Goal: Contribute content: Contribute content

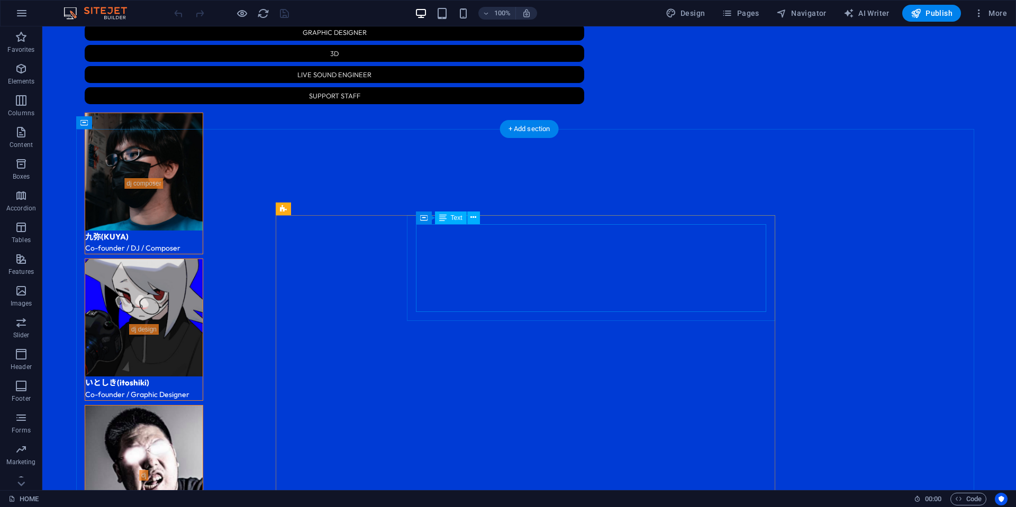
scroll to position [1845, 0]
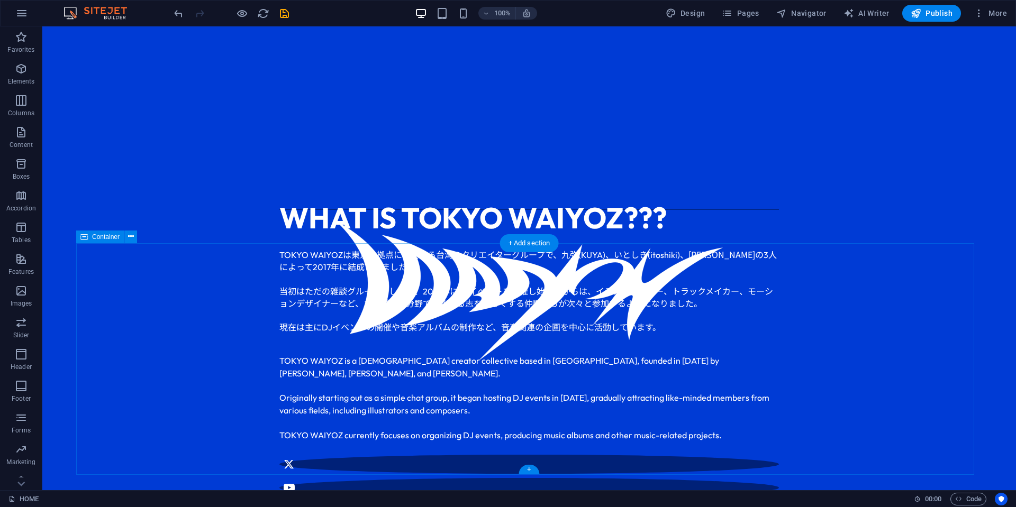
scroll to position [258, 0]
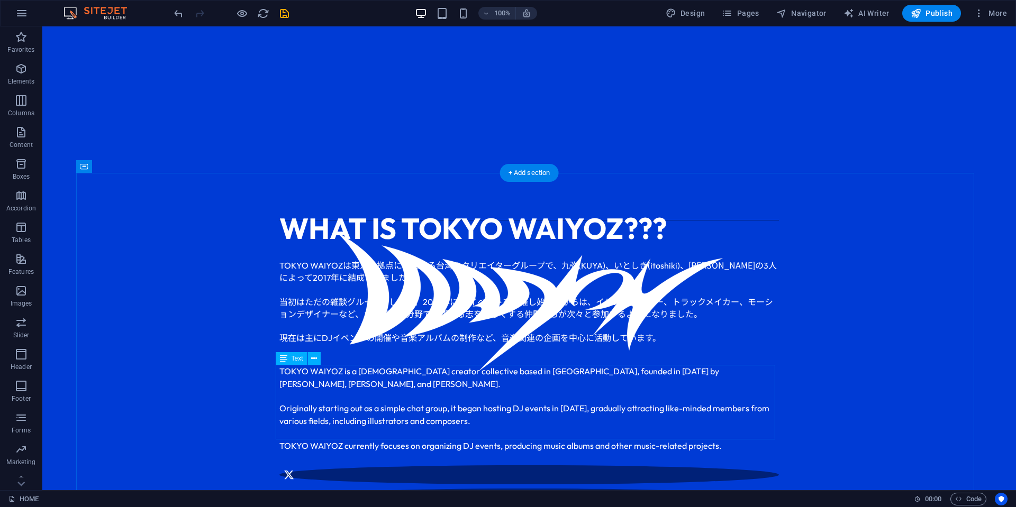
click at [510, 379] on div "TOKYO WAIYOZ is a Taiwanese creator collective based in Tokyo, founded in 2017 …" at bounding box center [529, 408] width 500 height 87
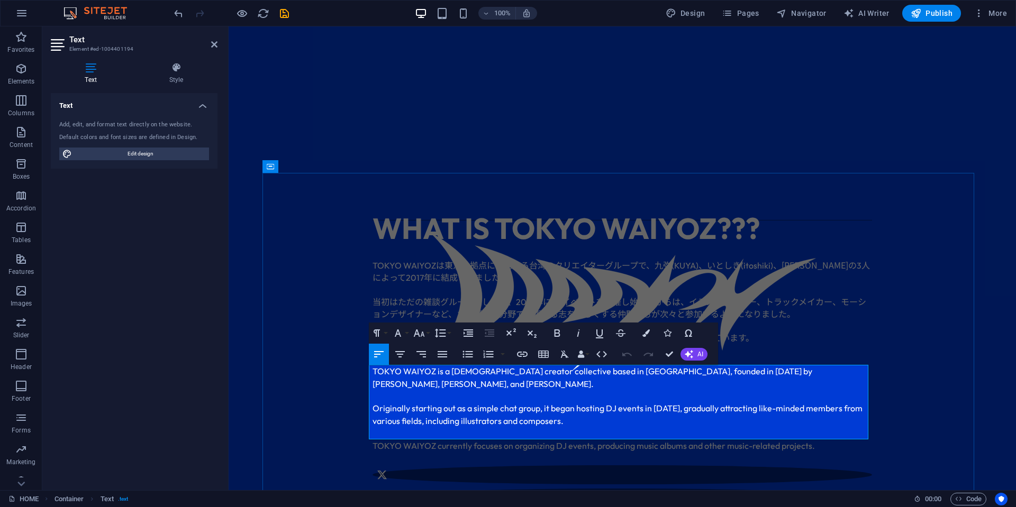
click at [418, 408] on span "TOKYO WAIYOZ is a Taiwanese creator collective based in Tokyo, founded in 2017 …" at bounding box center [618, 408] width 490 height 85
click at [930, 372] on div "WHAT IS TOKYO WAIYOZ??? TOKYO WAIYOZ は東京を拠点に活動する台湾のクリエイターグループで、九弥 (KUYA) 、いとしき …" at bounding box center [622, 381] width 720 height 417
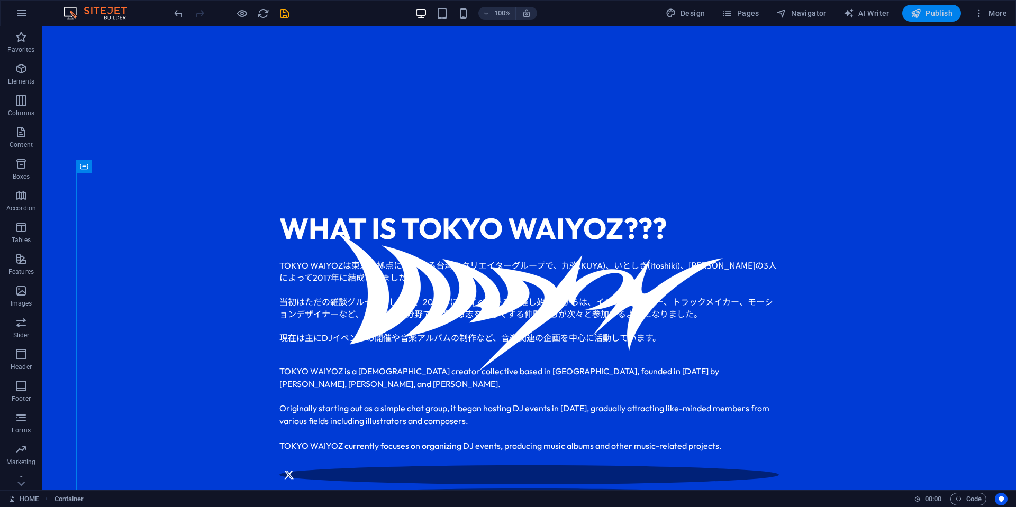
click at [943, 12] on span "Publish" at bounding box center [932, 13] width 42 height 11
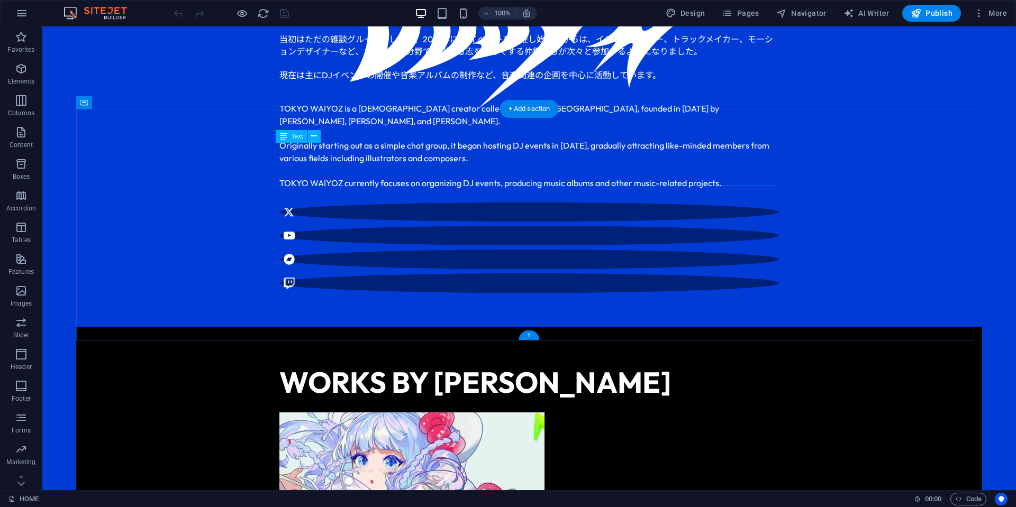
scroll to position [469, 0]
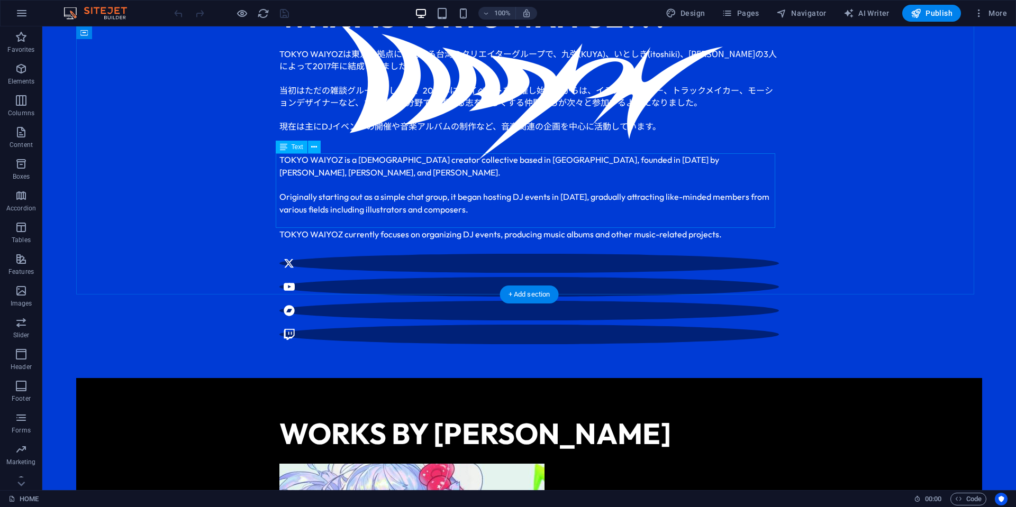
click at [484, 198] on div "TOKYO WAIYOZ is a [DEMOGRAPHIC_DATA] creator collective based in [GEOGRAPHIC_DA…" at bounding box center [529, 196] width 500 height 87
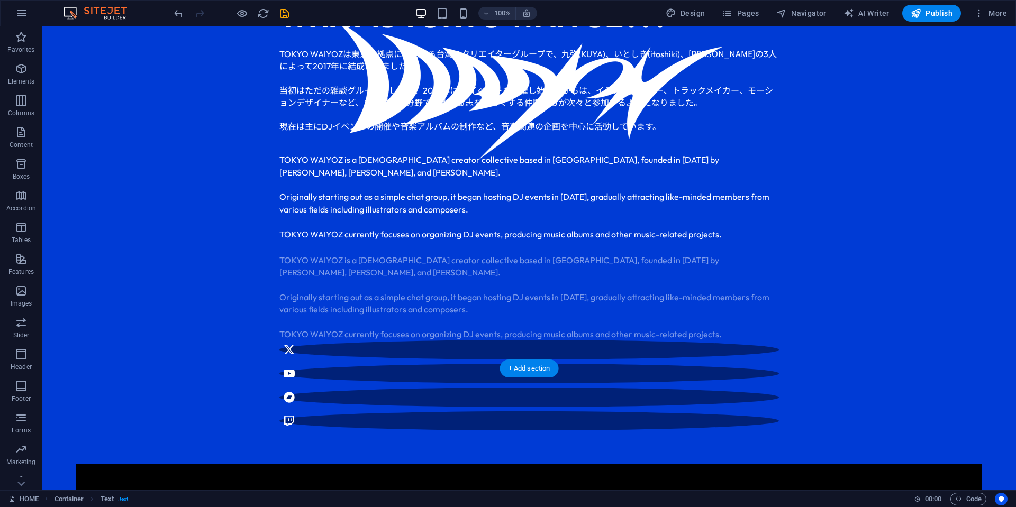
drag, startPoint x: 356, startPoint y: 258, endPoint x: 349, endPoint y: 313, distance: 55.4
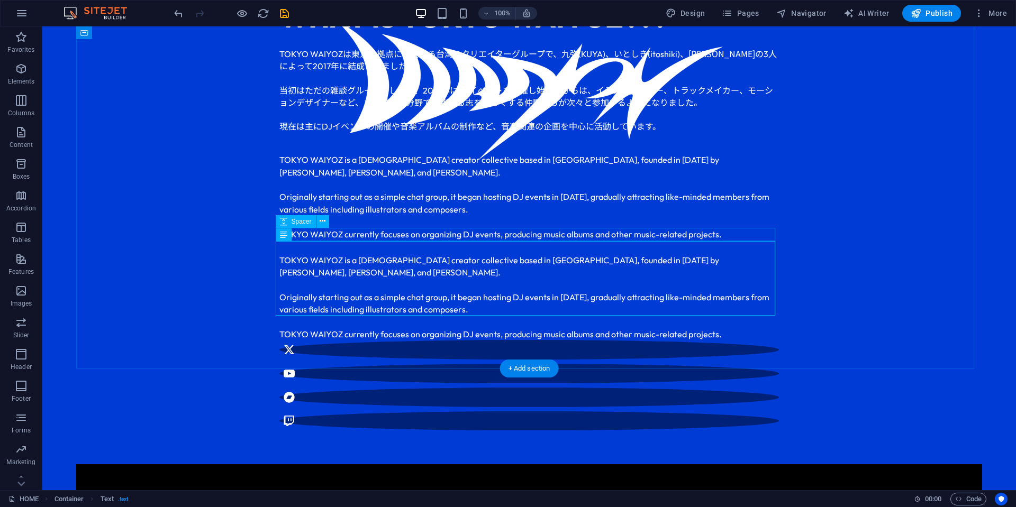
click at [403, 240] on div at bounding box center [529, 247] width 500 height 14
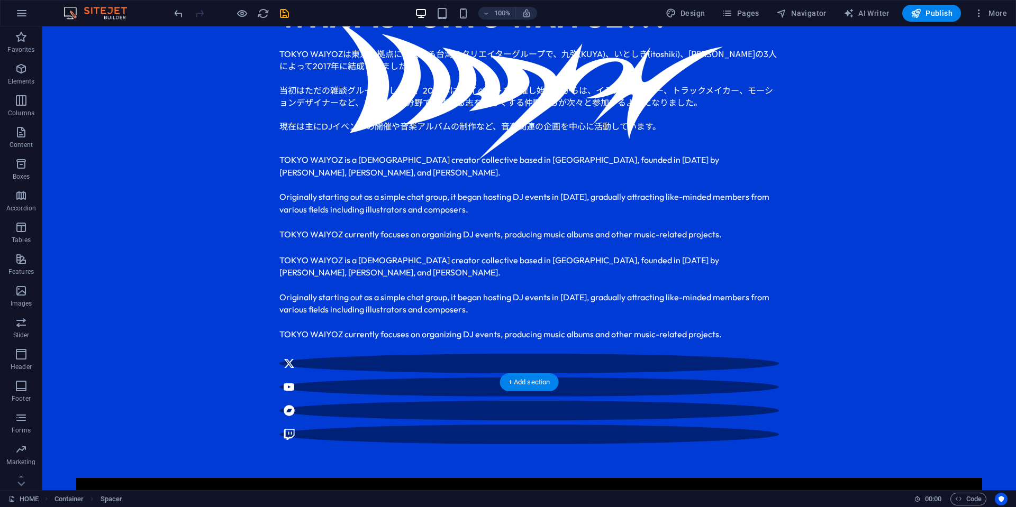
drag, startPoint x: 363, startPoint y: 259, endPoint x: 359, endPoint y: 319, distance: 59.4
click at [613, 261] on div "TOKYO WAIYOZ is a [DEMOGRAPHIC_DATA] creator collective based in [GEOGRAPHIC_DA…" at bounding box center [529, 297] width 500 height 87
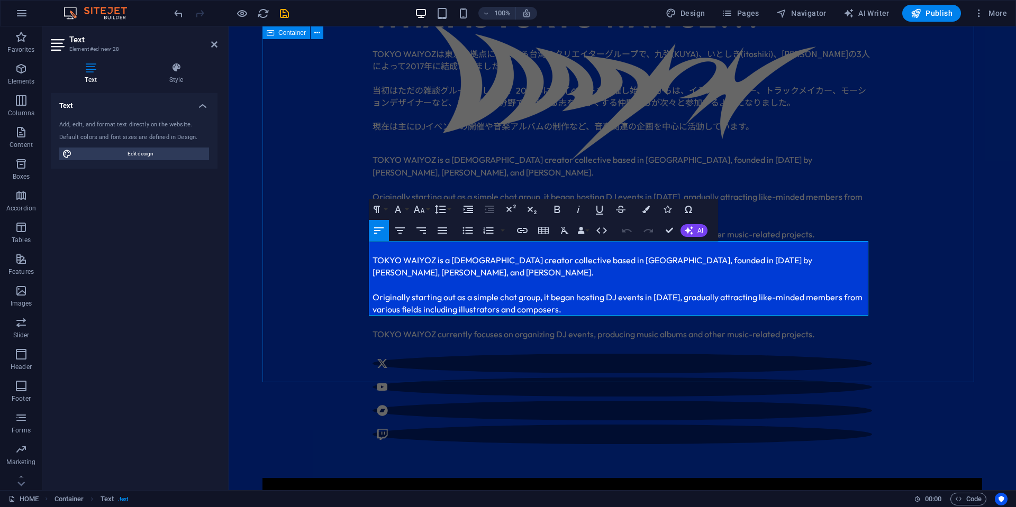
drag, startPoint x: 818, startPoint y: 313, endPoint x: 358, endPoint y: 247, distance: 464.0
click at [358, 247] on div "WHAT IS TOKYO WAIYOZ??? TOKYO WAIYOZ は東京を拠点に活動する台湾のクリエイターグループで、九弥 (KUYA) 、いとしき …" at bounding box center [622, 219] width 720 height 517
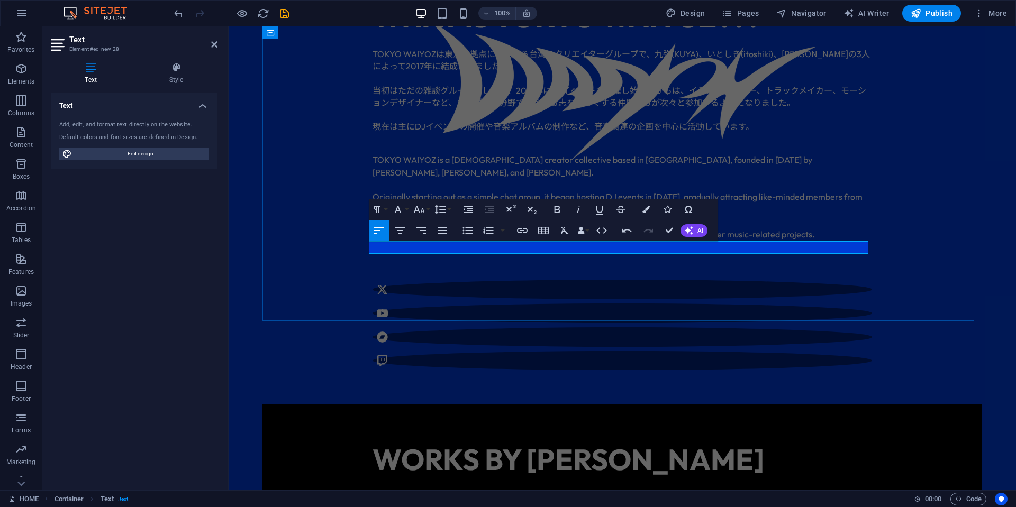
click at [446, 254] on p "​" at bounding box center [623, 260] width 500 height 13
click at [373, 254] on p "​へのお問い合わせは" at bounding box center [623, 260] width 500 height 13
drag, startPoint x: 410, startPoint y: 248, endPoint x: 353, endPoint y: 247, distance: 56.1
click at [353, 247] on div "WHAT IS TOKYO WAIYOZ??? TOKYO WAIYOZ は東京を拠点に活動する台湾のクリエイターグループで、九弥 (KUYA) 、いとしき …" at bounding box center [622, 182] width 720 height 443
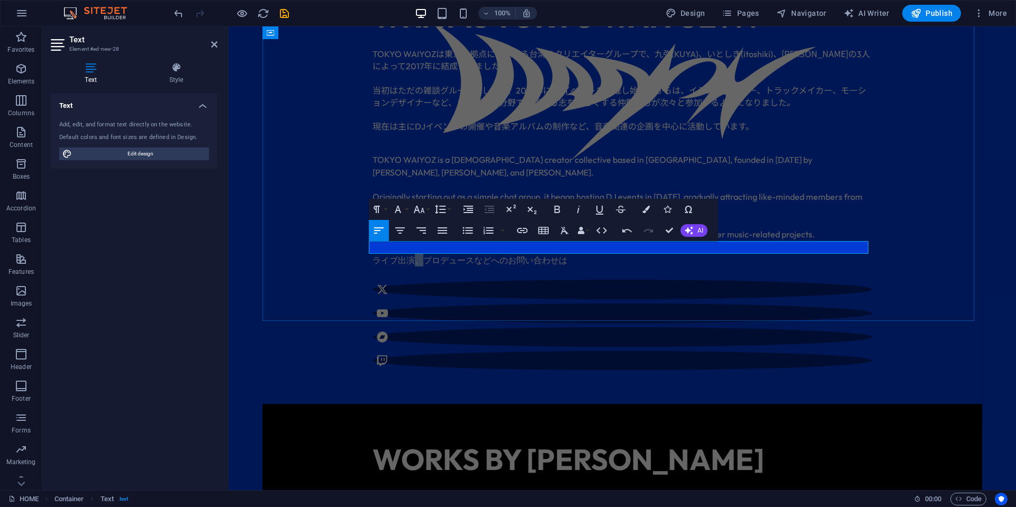
drag, startPoint x: 420, startPoint y: 247, endPoint x: 412, endPoint y: 248, distance: 8.0
click at [412, 254] on p "ライブ出演、プロデュースなどへのお問い合わせは" at bounding box center [623, 260] width 500 height 13
click at [453, 254] on p "ライブ出演楽曲制作、プロデュースなどへのお問い合わせは" at bounding box center [623, 260] width 500 height 13
copy p "、"
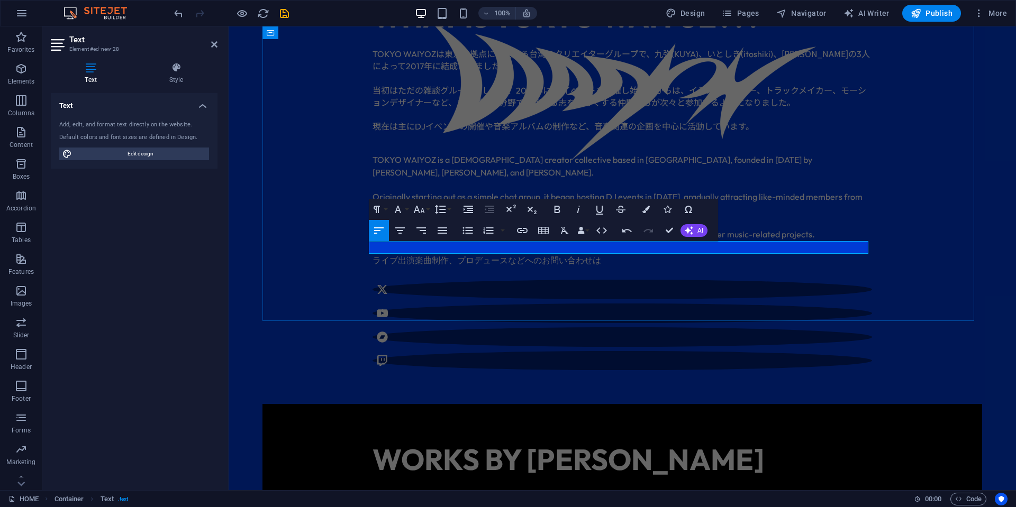
click at [404, 254] on p "ライブ出演楽曲制作、プロデュースなどへのお問い合わせは" at bounding box center [623, 260] width 500 height 13
click at [410, 254] on p "ライブ出演楽曲制作、プロデュースなどへのお問い合わせは" at bounding box center [623, 260] width 500 height 13
click at [413, 254] on p "ライブ出演、コラボレーション楽曲制作、プロデュースなどへのお問い合わせは" at bounding box center [623, 260] width 500 height 13
copy p "、"
click at [491, 254] on p "ライブ出演、コラボレーション楽曲制作、プロデュースなどへのお問い合わせは" at bounding box center [623, 260] width 500 height 13
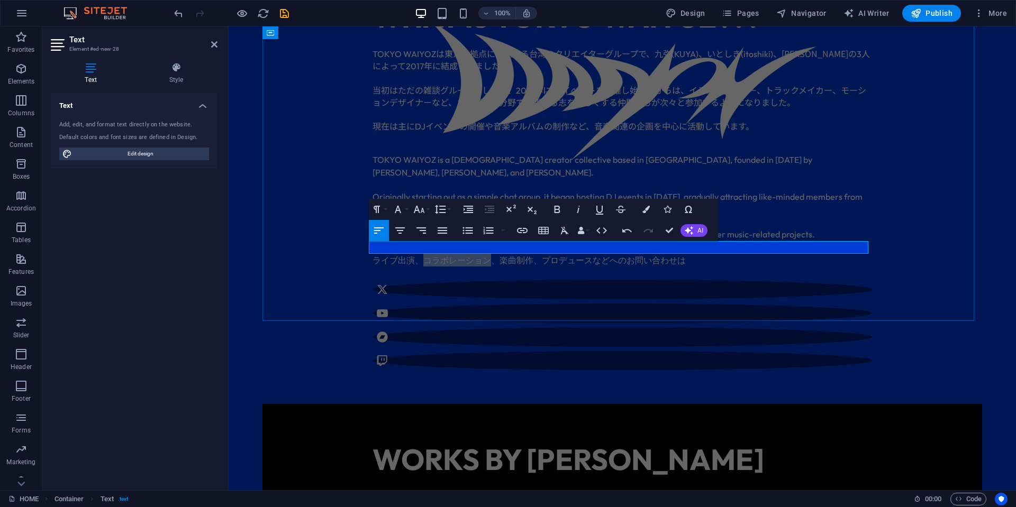
drag, startPoint x: 486, startPoint y: 247, endPoint x: 419, endPoint y: 249, distance: 67.2
click at [419, 254] on p "ライブ出演、コラボレーション、楽曲制作、プロデュースなどへのお問い合わせは" at bounding box center [623, 260] width 500 height 13
copy p "コラボレーション"
drag, startPoint x: 603, startPoint y: 244, endPoint x: 684, endPoint y: 248, distance: 81.0
click at [684, 254] on p "ライブ出演、コラボレーション、楽曲制作、プロデュースなどへのお問い合わせは" at bounding box center [623, 260] width 500 height 13
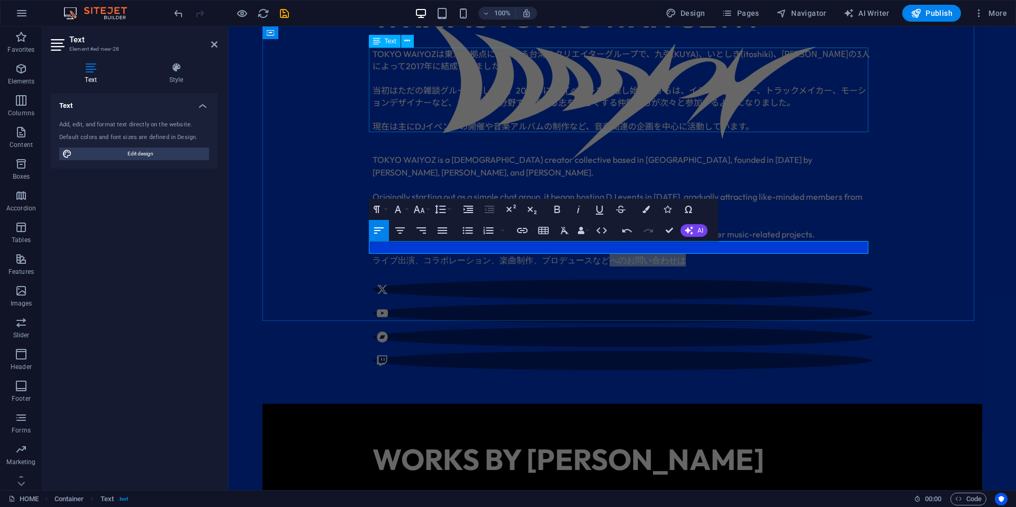
copy p "へのお問い合わせは"
click at [406, 254] on p "ライブ出演、コラボレーション、楽曲制作、プロデュースなどへのお問い合わせは" at bounding box center [623, 260] width 500 height 13
click at [423, 254] on p "ライブ出演、コラボレーション、楽曲制作、プロデュースなどへのお問い合わせは" at bounding box center [623, 260] width 500 height 13
click at [414, 254] on p "ライブ出演、コラボレーション、楽曲制作、プロデュースなどへのお問い合わせは" at bounding box center [623, 260] width 500 height 13
drag, startPoint x: 530, startPoint y: 249, endPoint x: 498, endPoint y: 247, distance: 31.3
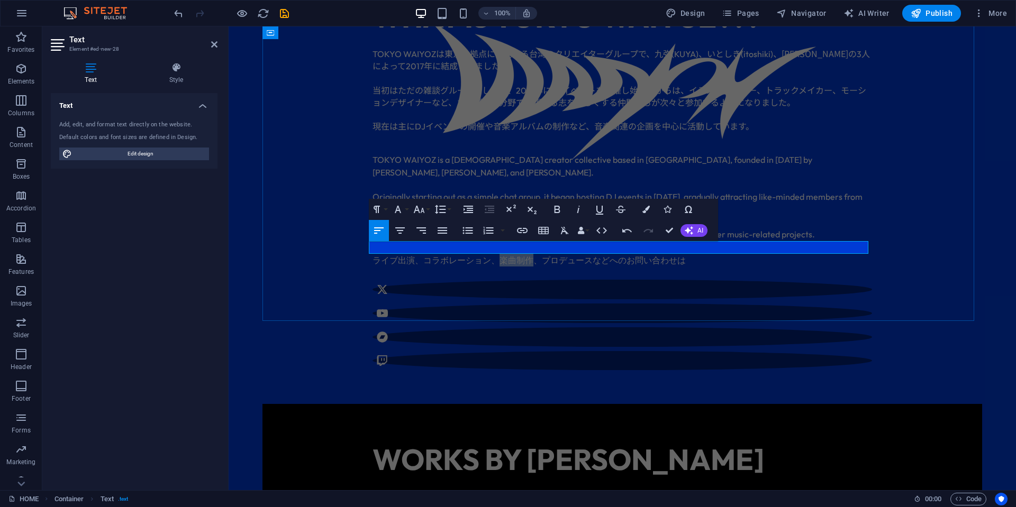
click at [498, 254] on p "ライブ出演、コラボレーション、楽曲制作、プロデュースなどへのお問い合わせは" at bounding box center [623, 260] width 500 height 13
copy p "楽曲制作"
click at [694, 254] on p "ライブ出演、コラボレーション、楽曲制作、プロデュースなどへのお問い合わせは" at bounding box center [623, 260] width 500 height 13
drag, startPoint x: 725, startPoint y: 251, endPoint x: 683, endPoint y: 251, distance: 42.3
click at [683, 254] on p "ライブ出演、コラボレーション、楽曲制作、プロデュースなどへのお問い合わせは" at bounding box center [623, 260] width 500 height 13
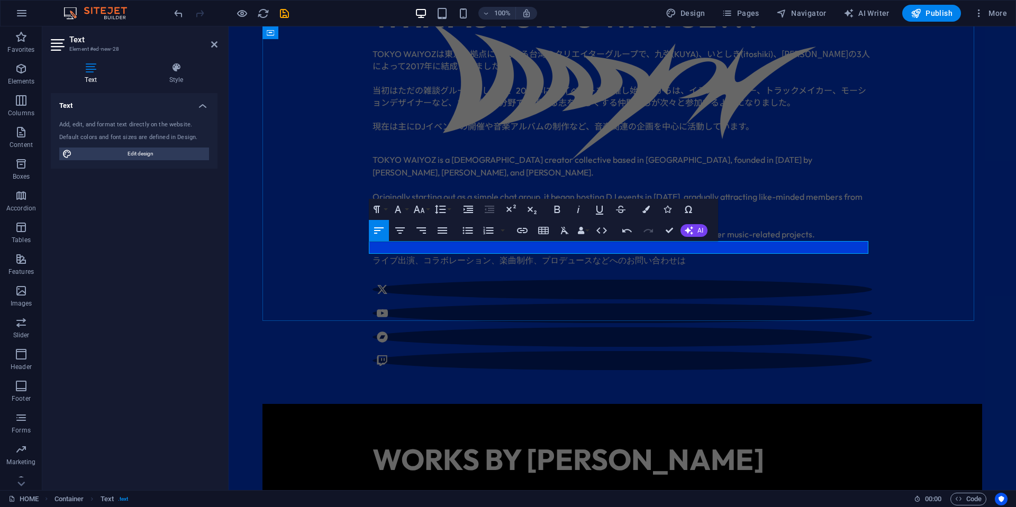
scroll to position [0, 8]
drag, startPoint x: 683, startPoint y: 243, endPoint x: 696, endPoint y: 246, distance: 13.5
click at [696, 254] on p "ライブ出演、コラボレーション、楽曲制作、プロデュースなどへのお問い合わせはなどはメールでお願い致します" at bounding box center [623, 260] width 500 height 13
click at [807, 254] on p "ライブ出演、コラボレーション、楽曲制作、プロデュースなどへのお問い合わせはメールでお願い致します" at bounding box center [623, 260] width 500 height 13
click at [677, 254] on p "ライブ出演、コラボレーション、楽曲制作、プロデュースなどへのお問い合わせはメールでお願い致します" at bounding box center [623, 260] width 500 height 13
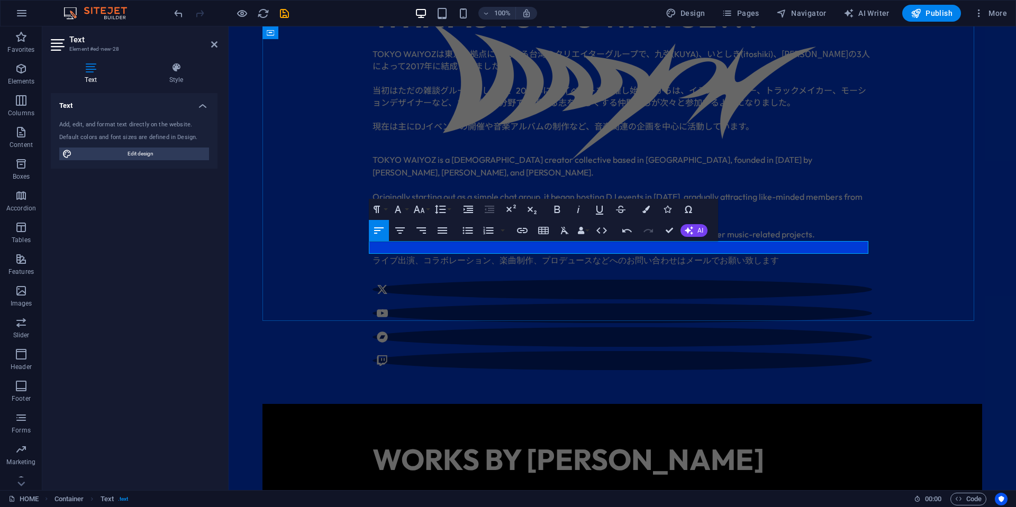
click at [788, 254] on p "ライブ出演、コラボレーション、楽曲制作、プロデュースなどへのお問い合わせはメールでお願い致します" at bounding box center [623, 260] width 500 height 13
drag, startPoint x: 795, startPoint y: 248, endPoint x: 682, endPoint y: 250, distance: 113.3
click at [682, 254] on p "ライブ出演、コラボレーション、楽曲制作、プロデュースなどへのお問い合わせはメールでお願い致します" at bounding box center [623, 260] width 500 height 13
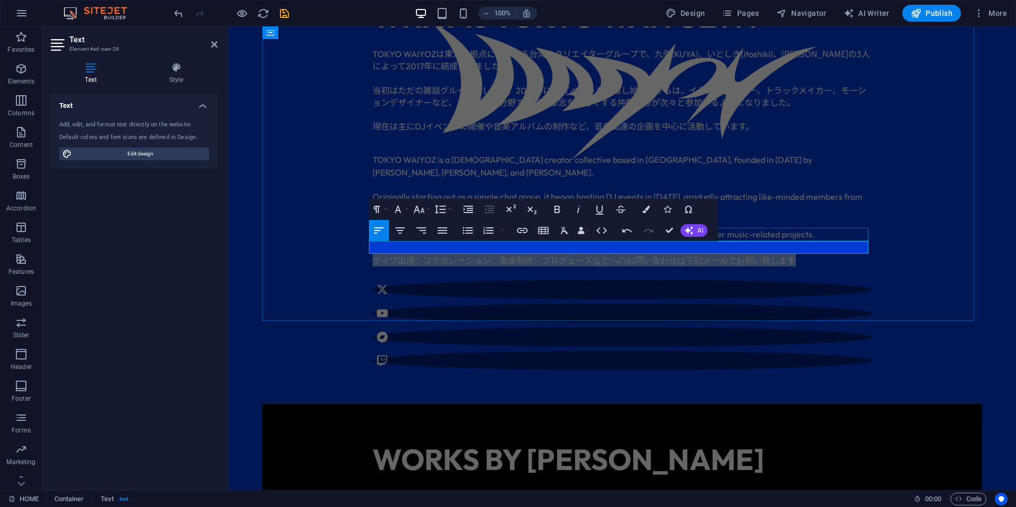
drag, startPoint x: 807, startPoint y: 247, endPoint x: 369, endPoint y: 237, distance: 437.7
click at [369, 237] on div "WHAT IS TOKYO WAIYOZ??? TOKYO WAIYOZ は東京を拠点に活動する台湾のクリエイターグループで、九弥 (KUYA) 、いとしき …" at bounding box center [622, 182] width 516 height 443
click at [379, 211] on icon "button" at bounding box center [376, 209] width 13 height 13
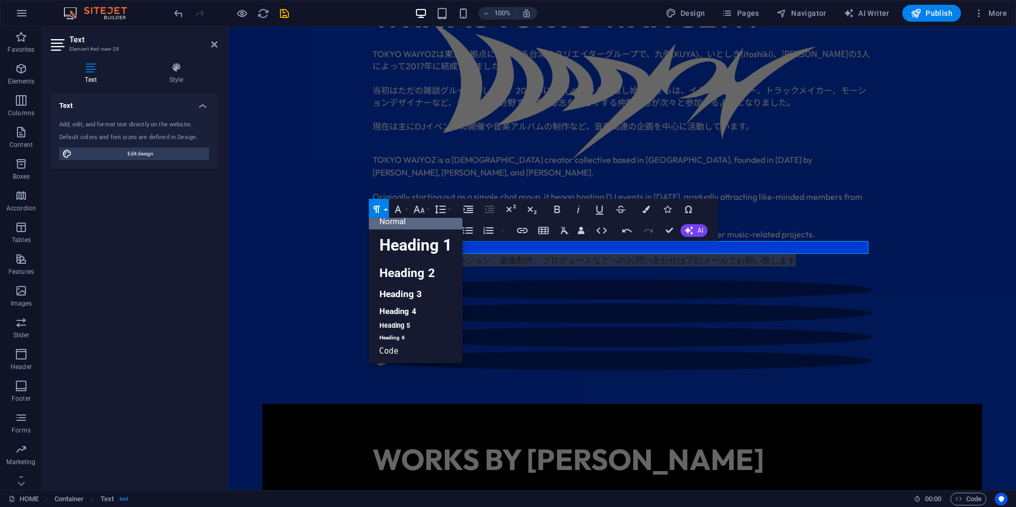
scroll to position [8, 0]
click at [415, 336] on link "Heading 6" at bounding box center [416, 338] width 94 height 11
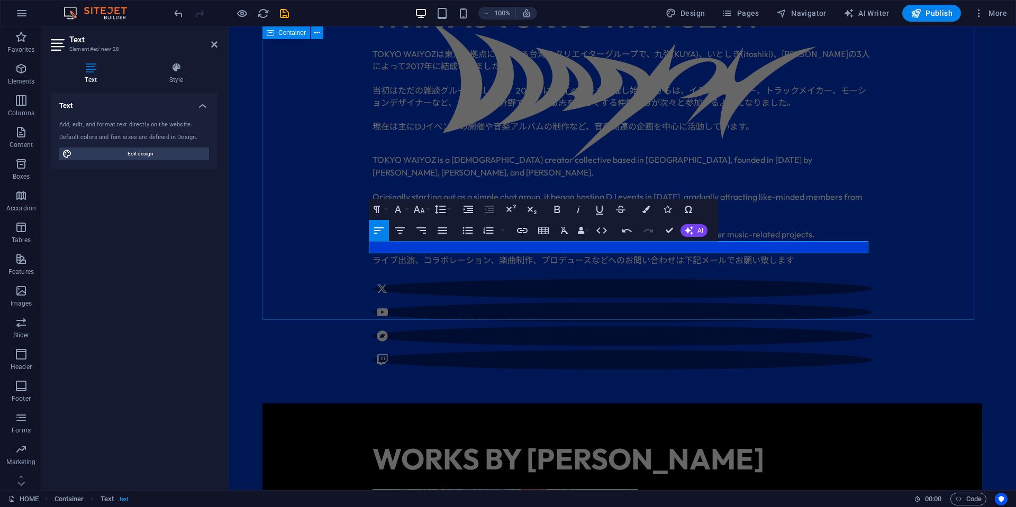
click at [932, 243] on div "WHAT IS TOKYO WAIYOZ??? TOKYO WAIYOZ は東京を拠点に活動する台湾のクリエイターグループで、九弥 (KUYA) 、いとしき …" at bounding box center [622, 182] width 720 height 442
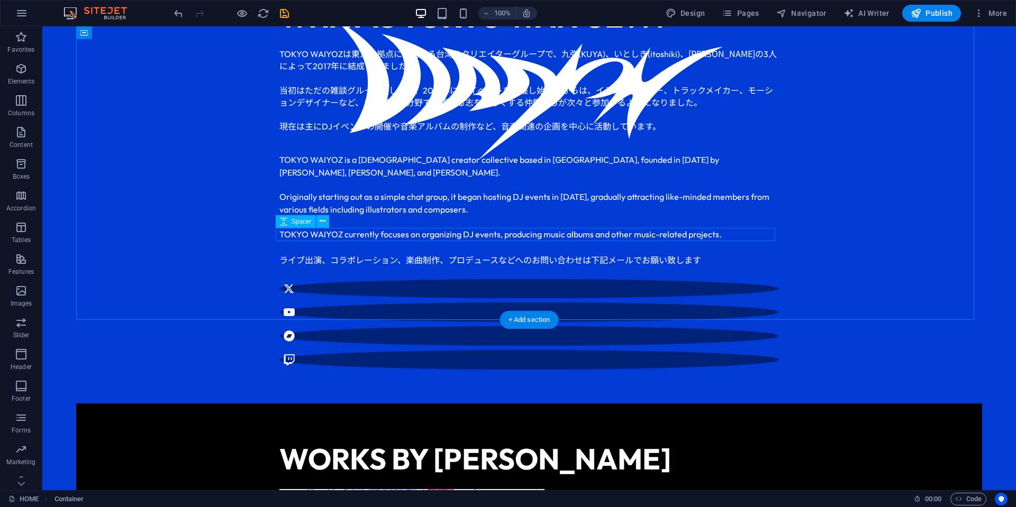
click at [300, 254] on div "ライブ出演、コラボレーション、楽曲制作、プロデュースなどへのお問い合わせは下記メールでお願い致します" at bounding box center [529, 260] width 500 height 12
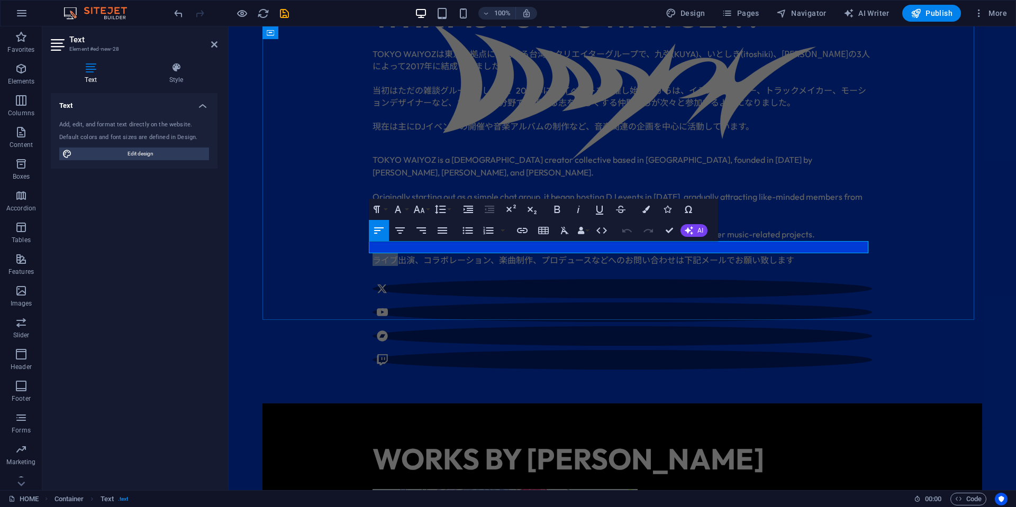
drag, startPoint x: 394, startPoint y: 244, endPoint x: 351, endPoint y: 244, distance: 42.9
click at [351, 244] on div "WHAT IS TOKYO WAIYOZ??? TOKYO WAIYOZ は東京を拠点に活動する台湾のクリエイターグループで、九弥 (KUYA) 、いとしき …" at bounding box center [622, 182] width 720 height 442
drag, startPoint x: 397, startPoint y: 244, endPoint x: 367, endPoint y: 247, distance: 30.3
click at [367, 247] on div "WHAT IS TOKYO WAIYOZ??? TOKYO WAIYOZ は東京を拠点に活動する台湾のクリエイターグループで、九弥 (KUYA) 、いとしき …" at bounding box center [622, 182] width 720 height 442
copy h6 "DJ出演"
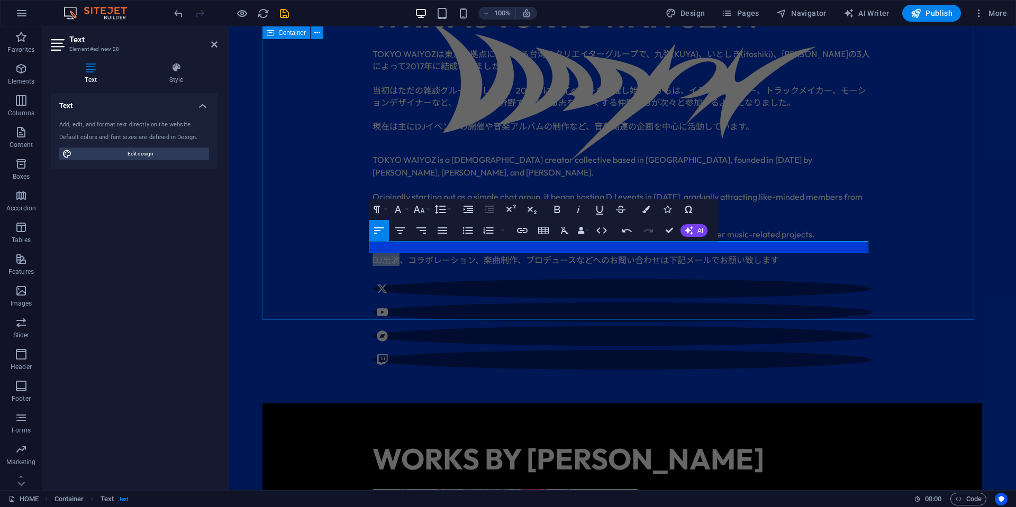
click at [931, 237] on div "WHAT IS TOKYO WAIYOZ??? TOKYO WAIYOZ は東京を拠点に活動する台湾のクリエイターグループで、九弥 (KUYA) 、いとしき …" at bounding box center [622, 182] width 720 height 442
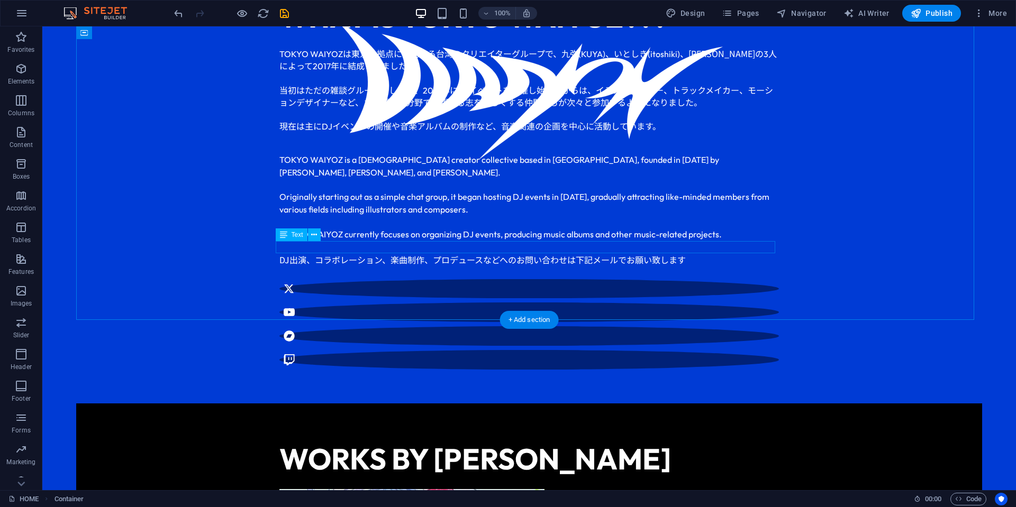
click at [422, 254] on div "DJ出演、コラボレーション、楽曲制作、プロデュースなどへのお問い合わせは下記メールでお願い致します" at bounding box center [529, 260] width 500 height 12
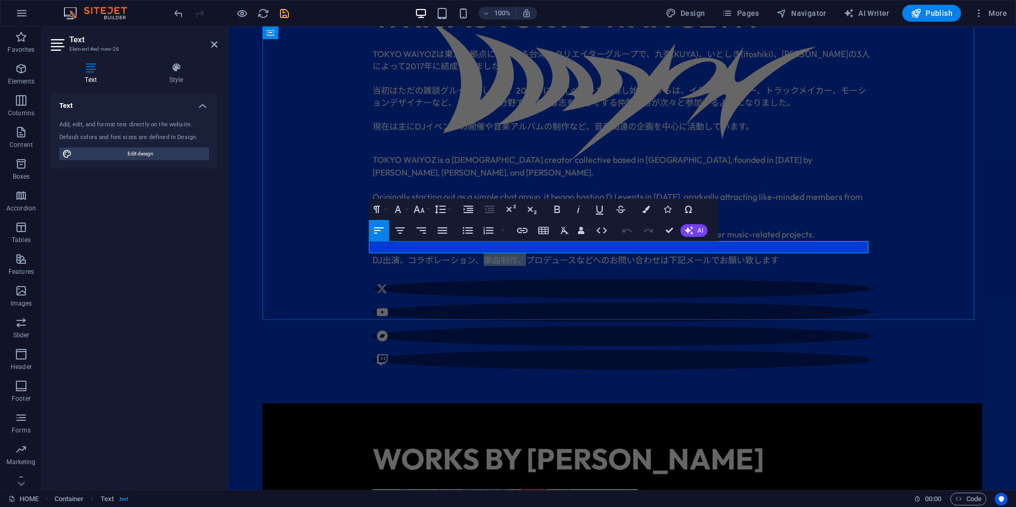
drag, startPoint x: 523, startPoint y: 246, endPoint x: 479, endPoint y: 249, distance: 44.6
click at [479, 254] on h6 "DJ出演、コラボレーション、楽曲制作、プロデュースなどへのお問い合わせは下記メールでお願い致します" at bounding box center [623, 260] width 500 height 12
click at [407, 254] on h6 "DJ出演、コラボレーション、プロデュースなどへのお問い合わせは下記メールでお願い致します" at bounding box center [623, 260] width 500 height 12
click at [815, 254] on h6 "DJ出演、楽曲制作、コラボレーション、プロデュースなどへのお問い合わせは下記メールでお願い致します" at bounding box center [623, 260] width 500 height 12
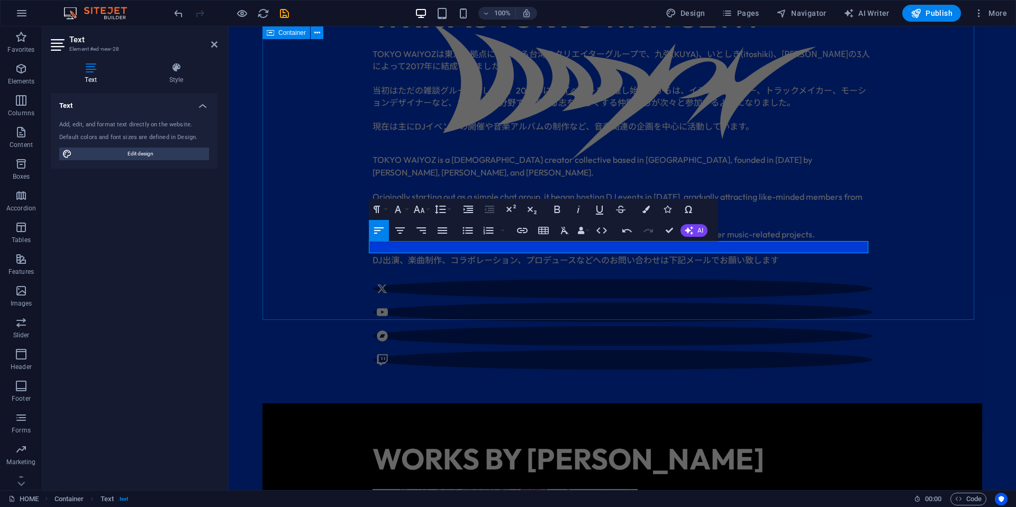
click at [925, 243] on div "WHAT IS TOKYO WAIYOZ??? TOKYO WAIYOZ は東京を拠点に活動する台湾のクリエイターグループで、九弥 (KUYA) 、いとしき …" at bounding box center [622, 182] width 720 height 442
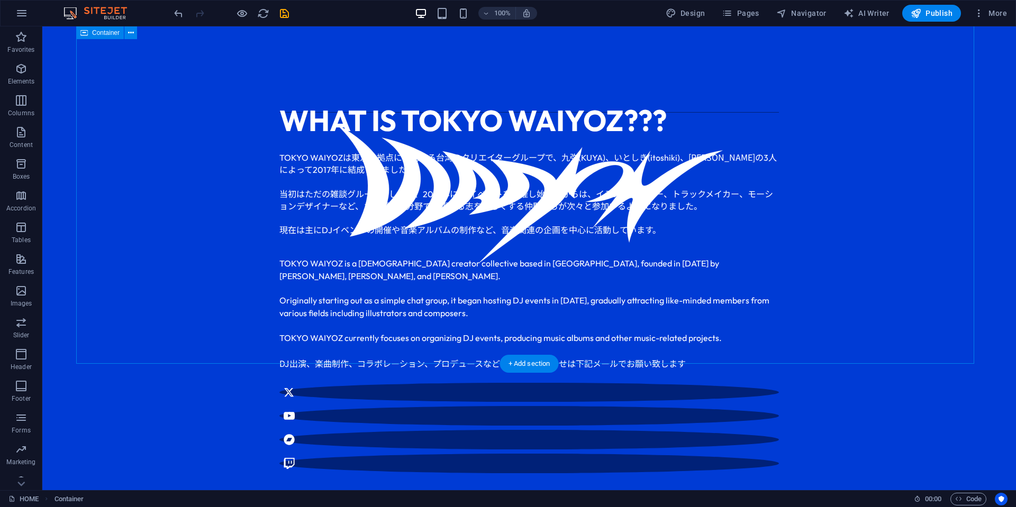
scroll to position [364, 0]
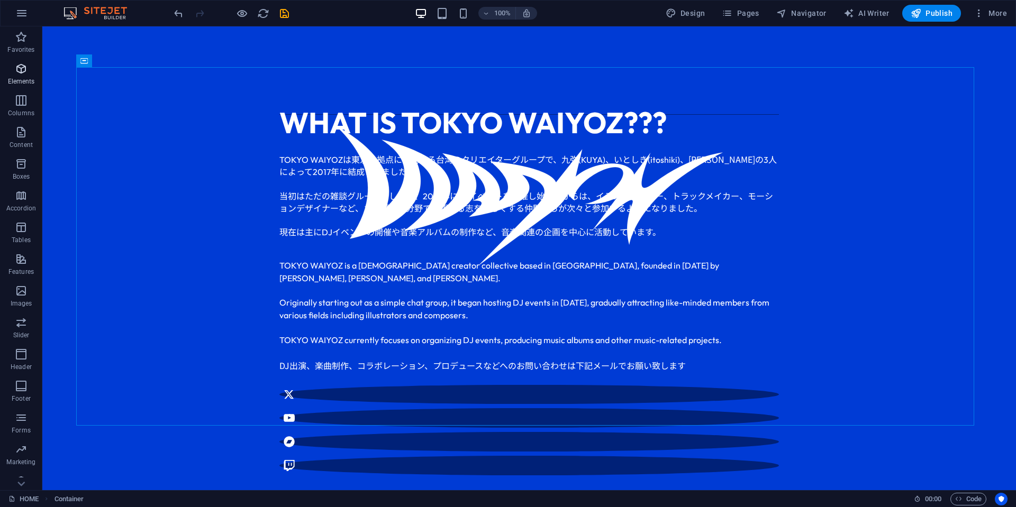
click at [20, 73] on icon "button" at bounding box center [21, 68] width 13 height 13
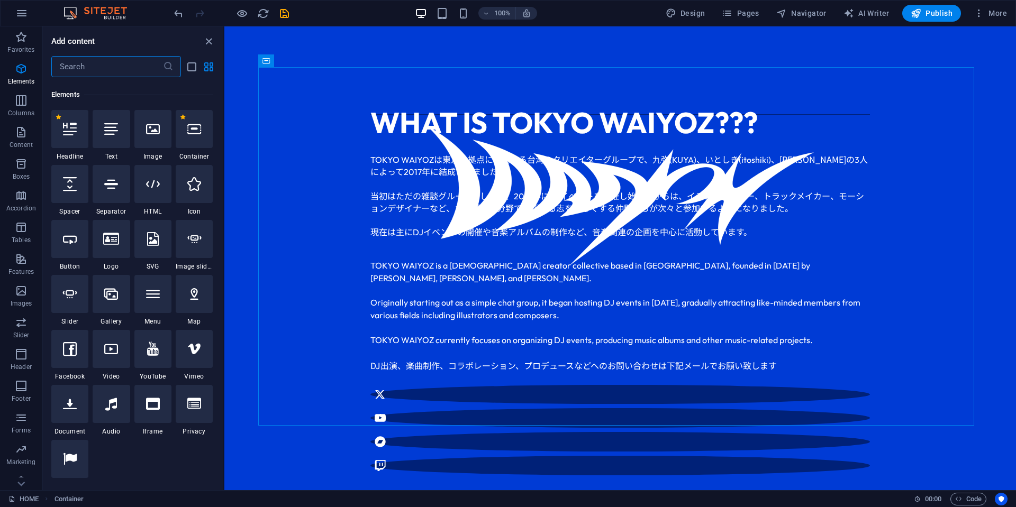
scroll to position [113, 0]
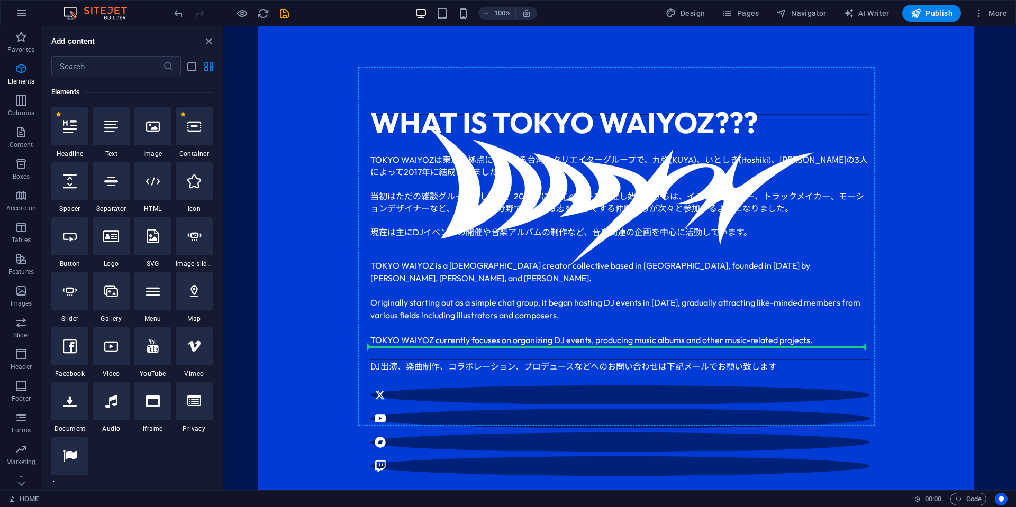
select select "%"
select select "px"
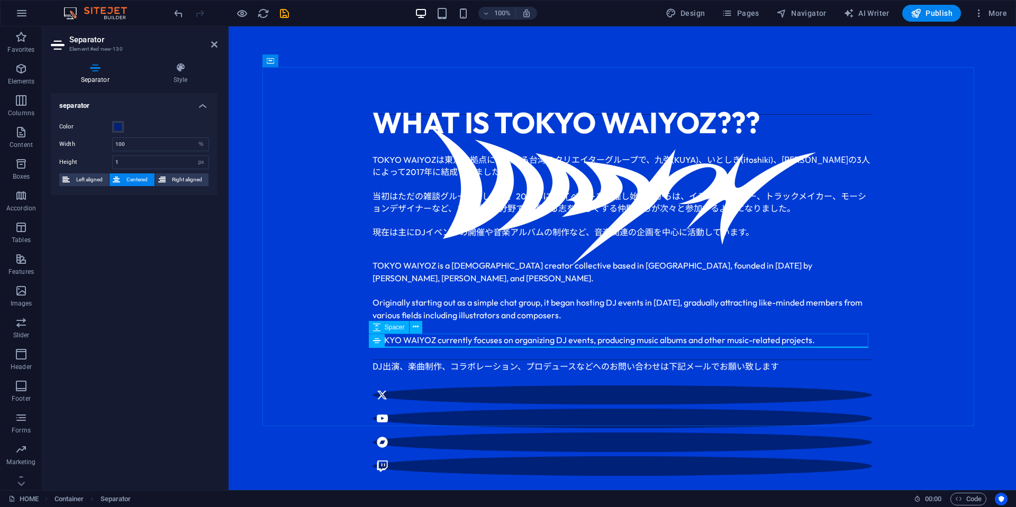
click at [597, 346] on div at bounding box center [623, 353] width 500 height 14
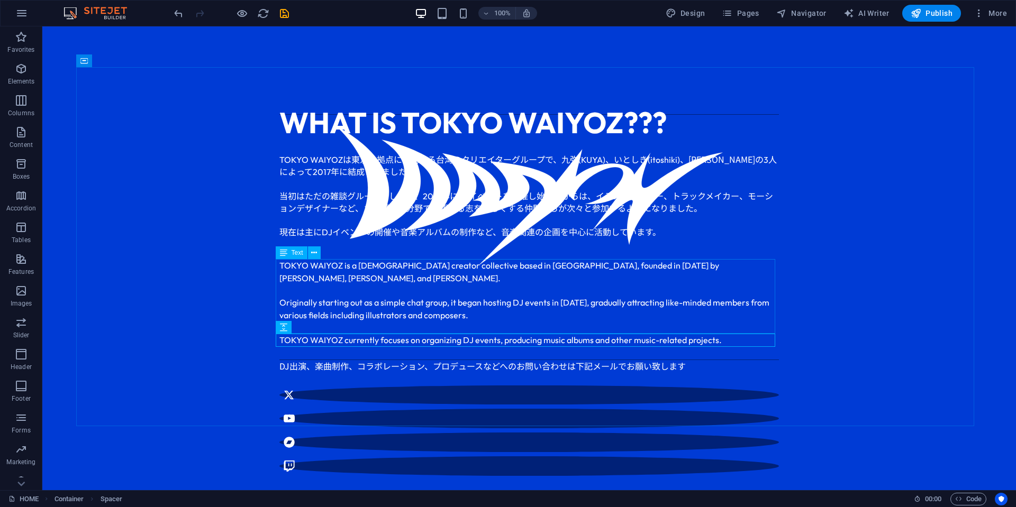
click at [763, 305] on div "TOKYO WAIYOZ is a [DEMOGRAPHIC_DATA] creator collective based in [GEOGRAPHIC_DA…" at bounding box center [529, 302] width 500 height 87
click at [746, 346] on div at bounding box center [529, 353] width 500 height 14
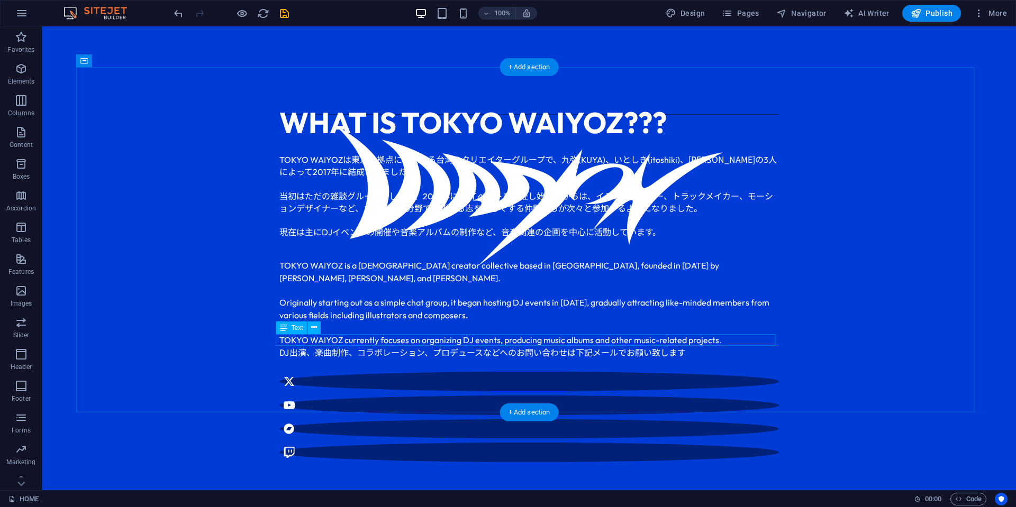
click at [737, 347] on div "DJ出演、楽曲制作、コラボレーション、プロデュースなどへのお問い合わせは下記メールでお願い致します" at bounding box center [529, 353] width 500 height 12
click at [746, 333] on div "TOKYO WAIYOZ is a [DEMOGRAPHIC_DATA] creator collective based in [GEOGRAPHIC_DA…" at bounding box center [529, 302] width 500 height 87
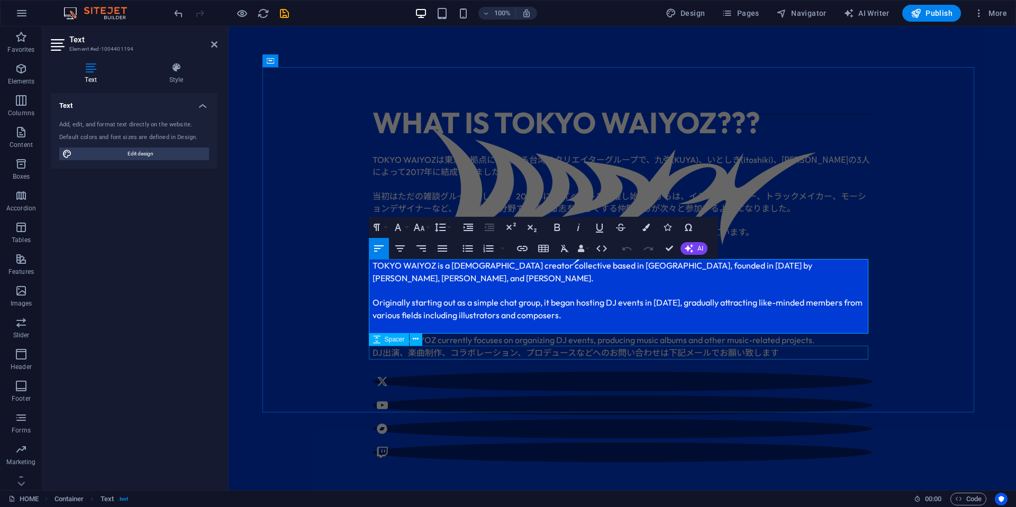
click at [866, 358] on div at bounding box center [623, 365] width 500 height 14
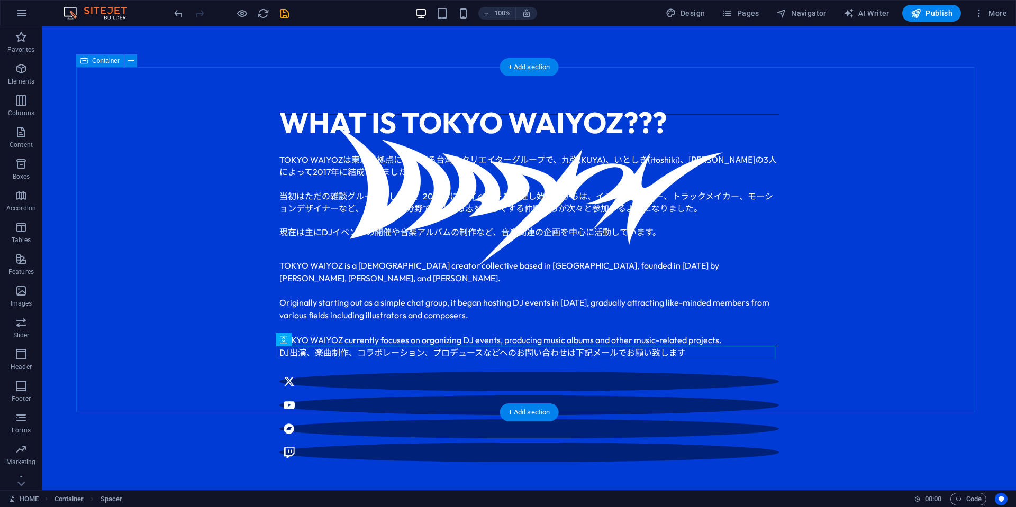
click at [891, 332] on div "WHAT IS TOKYO WAIYOZ??? TOKYO WAIYOZ は東京を拠点に活動する台湾のクリエイターグループで、九弥 (KUYA) 、いとしき …" at bounding box center [529, 281] width 906 height 429
click at [740, 346] on div at bounding box center [529, 346] width 500 height 1
select select "%"
select select "px"
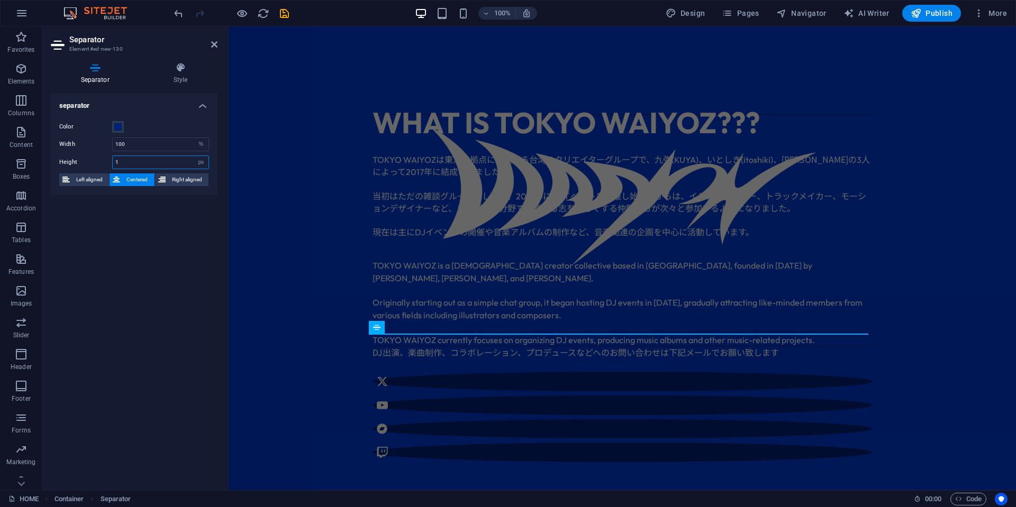
drag, startPoint x: 146, startPoint y: 156, endPoint x: 92, endPoint y: 154, distance: 54.0
click at [92, 154] on div "Color Width 100 px rem % vh vw Height 1 px rem vh vw Left aligned Centered Righ…" at bounding box center [134, 153] width 167 height 83
type input "4"
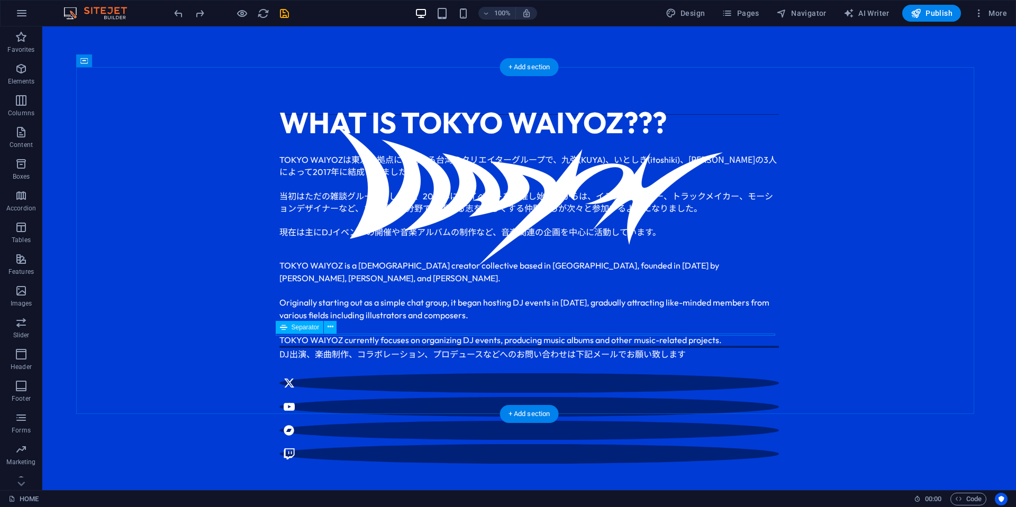
click at [711, 346] on div at bounding box center [529, 347] width 500 height 2
select select "%"
select select "px"
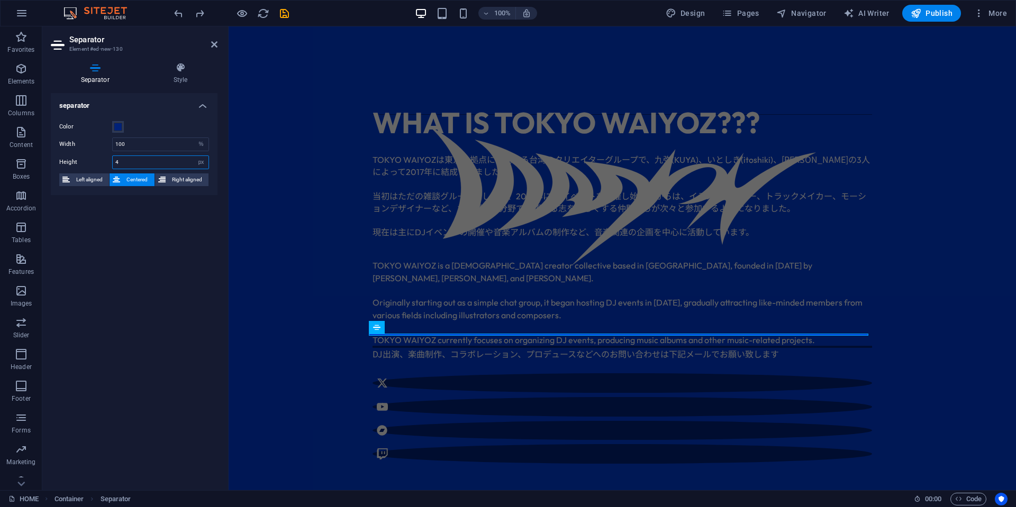
drag, startPoint x: 148, startPoint y: 161, endPoint x: 111, endPoint y: 157, distance: 37.3
click at [111, 157] on div "Height 4 px rem vh vw" at bounding box center [134, 163] width 150 height 14
type input "40"
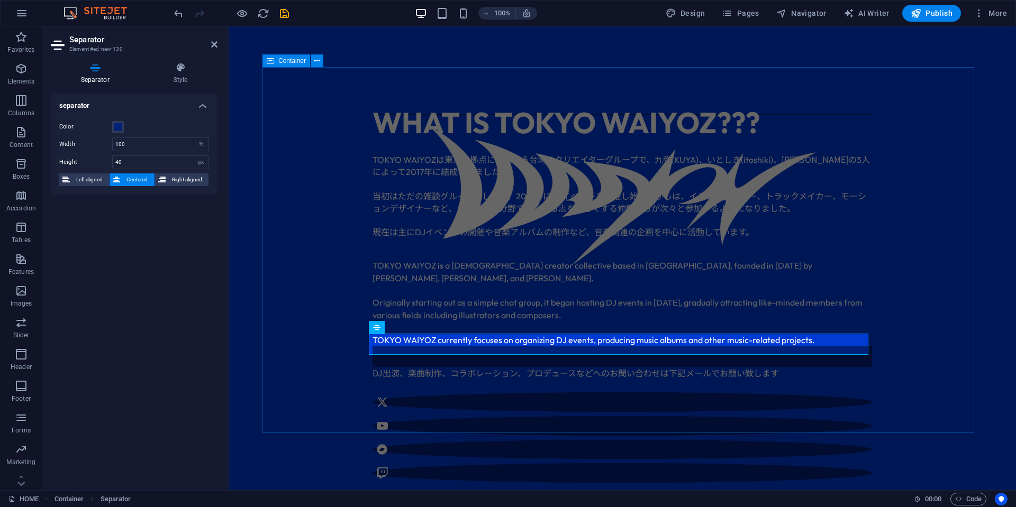
click at [879, 361] on div "WHAT IS TOKYO WAIYOZ??? TOKYO WAIYOZ は東京を拠点に活動する台湾のクリエイターグループで、九弥 (KUYA) 、いとしき …" at bounding box center [622, 292] width 720 height 450
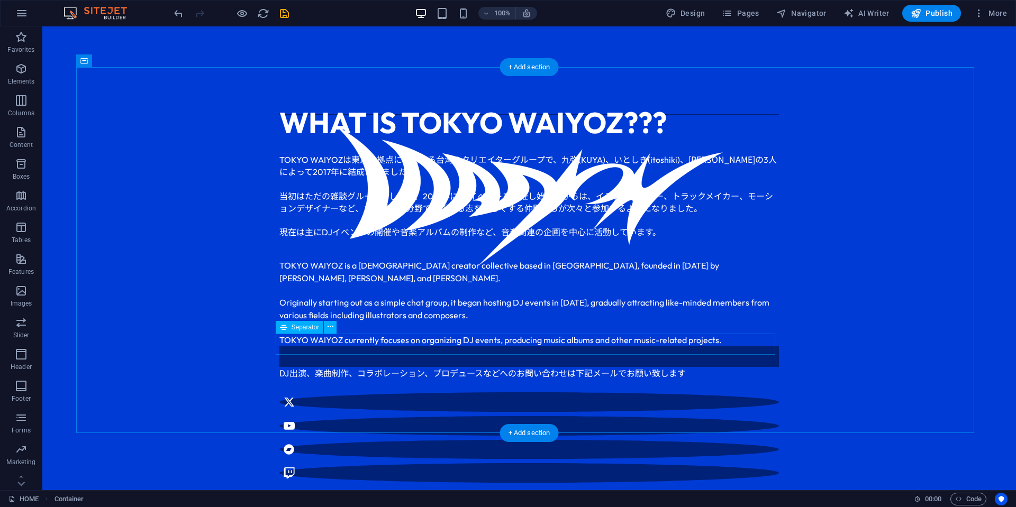
click at [727, 346] on div at bounding box center [529, 356] width 500 height 21
select select "%"
select select "px"
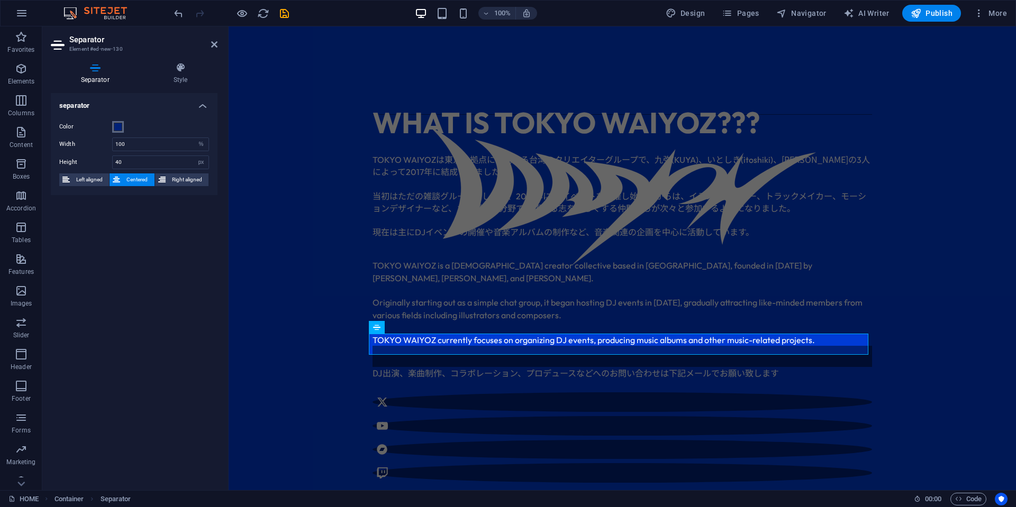
click at [120, 123] on span at bounding box center [118, 127] width 8 height 8
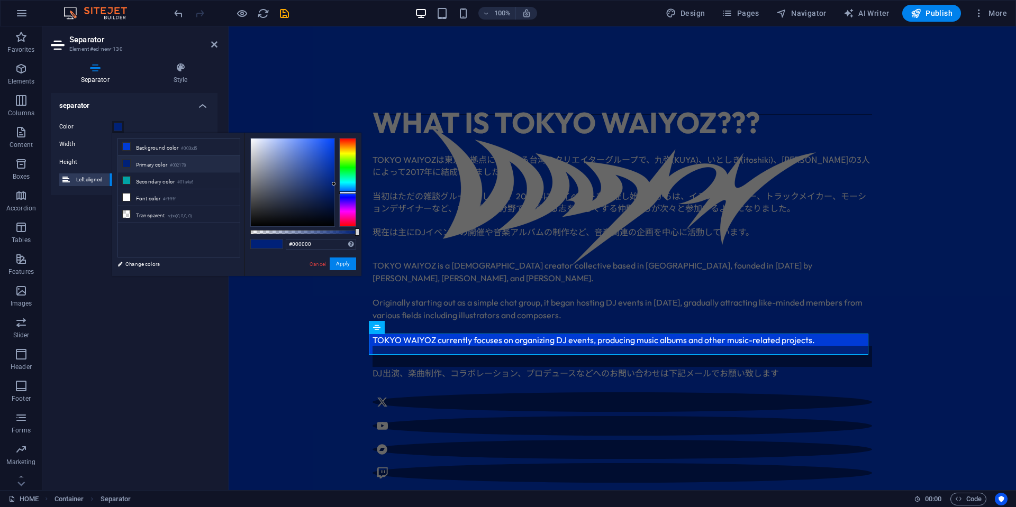
drag, startPoint x: 276, startPoint y: 200, endPoint x: 223, endPoint y: 231, distance: 61.0
click at [223, 231] on div "less Background color #003bd5 Primary color #002178 Secondary color #01a4a6 Fon…" at bounding box center [236, 204] width 249 height 143
click at [347, 267] on button "Apply" at bounding box center [343, 264] width 26 height 13
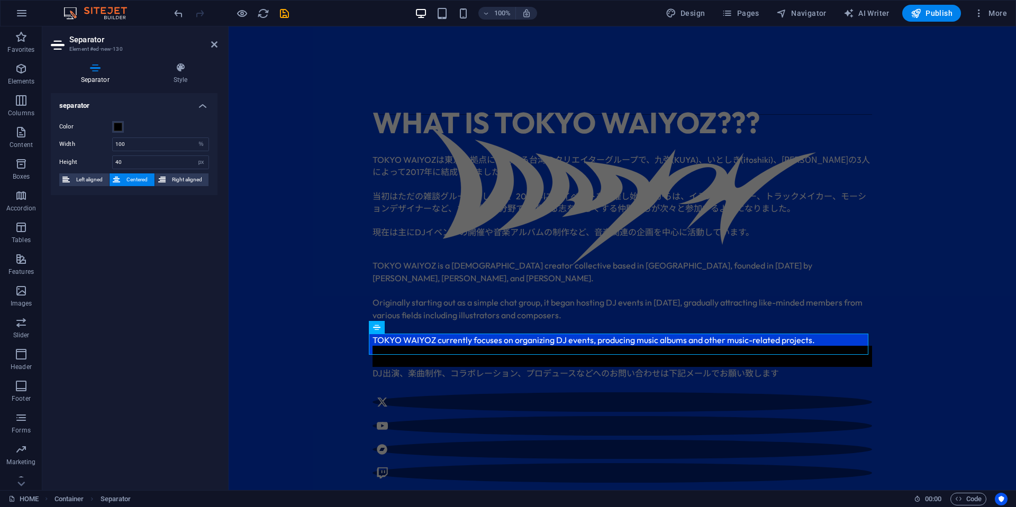
click at [128, 123] on div "Color" at bounding box center [134, 127] width 150 height 13
click at [124, 123] on div "Color" at bounding box center [134, 127] width 150 height 13
click at [121, 124] on button "Color" at bounding box center [118, 127] width 12 height 12
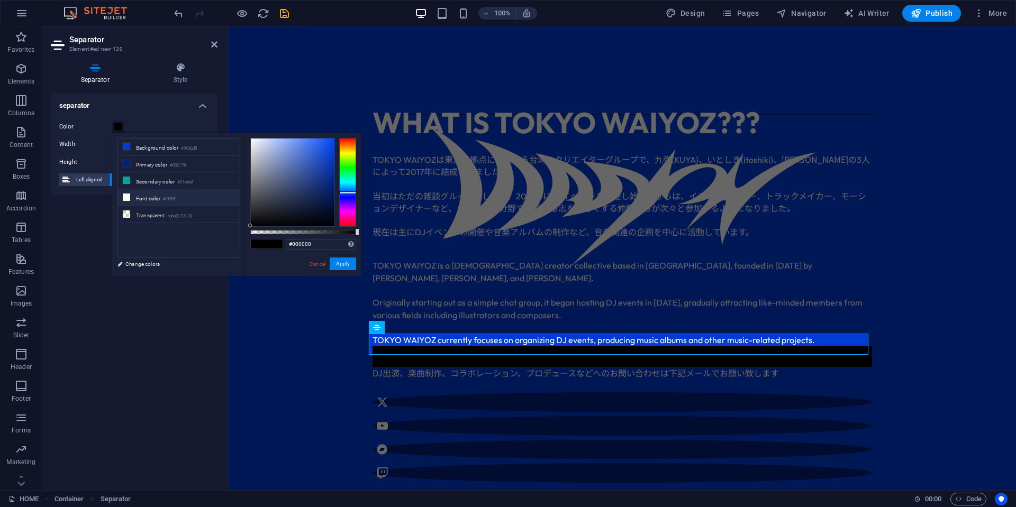
click at [166, 196] on small "#ffffff" at bounding box center [169, 199] width 13 height 7
type input "#ffffff"
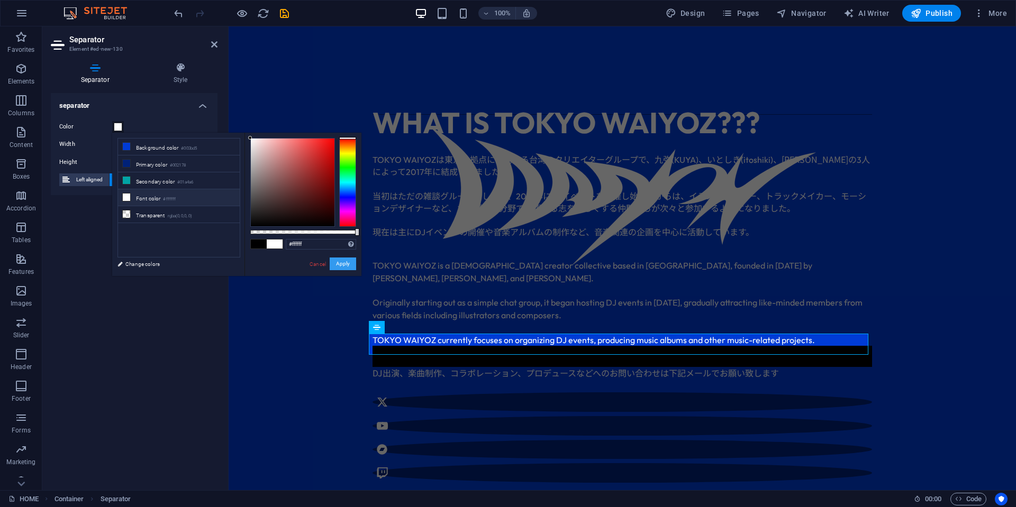
click at [342, 264] on button "Apply" at bounding box center [343, 264] width 26 height 13
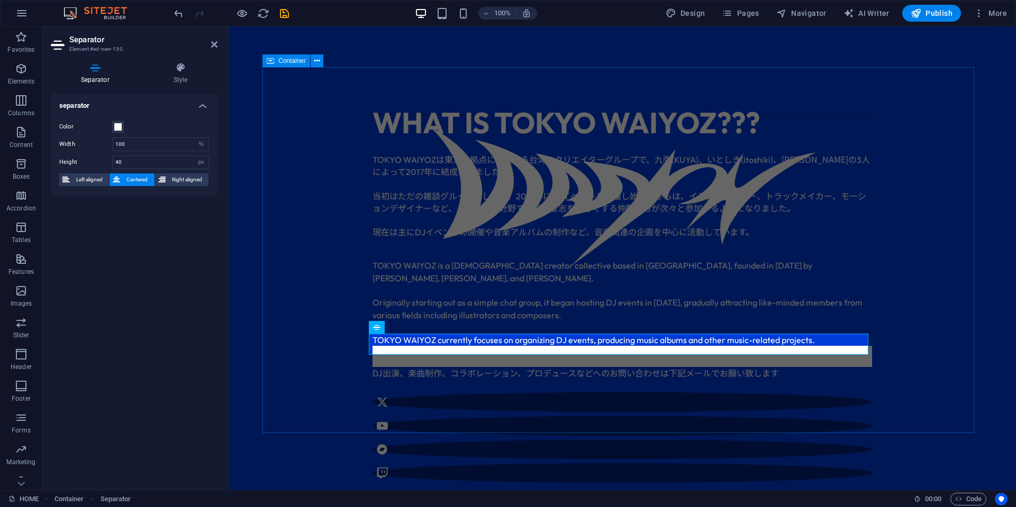
click at [904, 303] on div "WHAT IS TOKYO WAIYOZ??? TOKYO WAIYOZ は東京を拠点に活動する台湾のクリエイターグループで、九弥 (KUYA) 、いとしき …" at bounding box center [622, 292] width 720 height 450
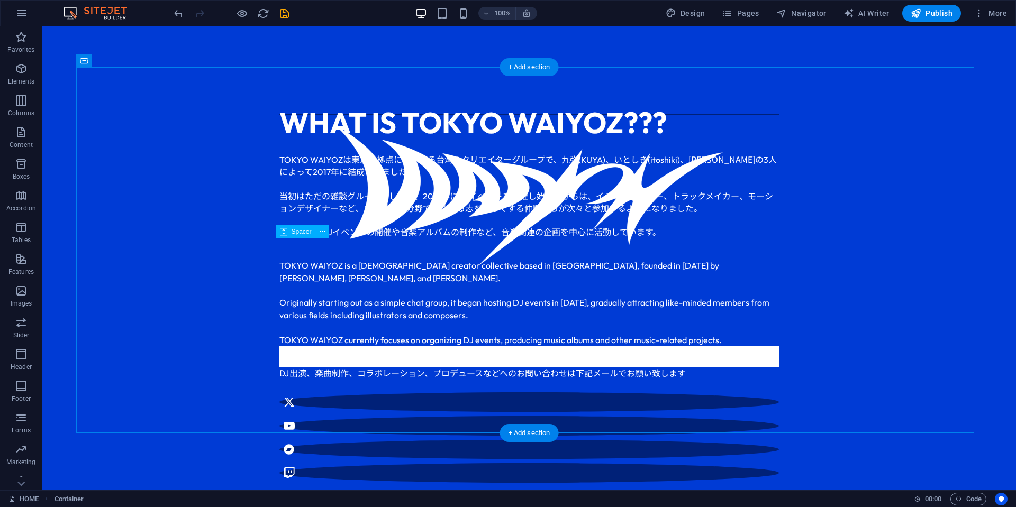
click at [365, 244] on div at bounding box center [529, 248] width 500 height 21
click at [368, 147] on div at bounding box center [529, 149] width 500 height 8
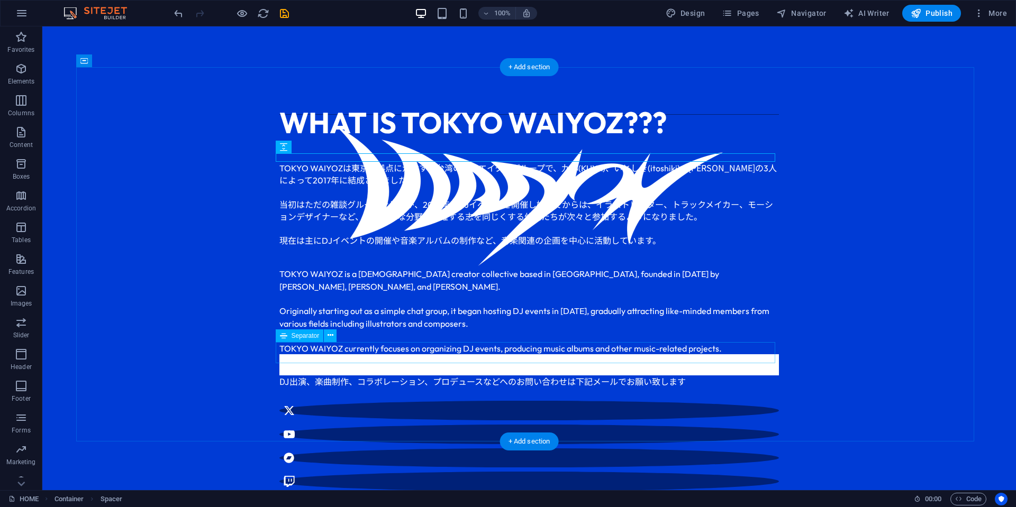
drag, startPoint x: 361, startPoint y: 160, endPoint x: 362, endPoint y: 345, distance: 184.7
click at [362, 345] on div "WHAT IS TOKYO WAIYOZ??? TOKYO WAIYOZ は東京を拠点に活動する台湾のクリエイターグループで、九弥 (KUYA) 、いとしき …" at bounding box center [529, 296] width 516 height 458
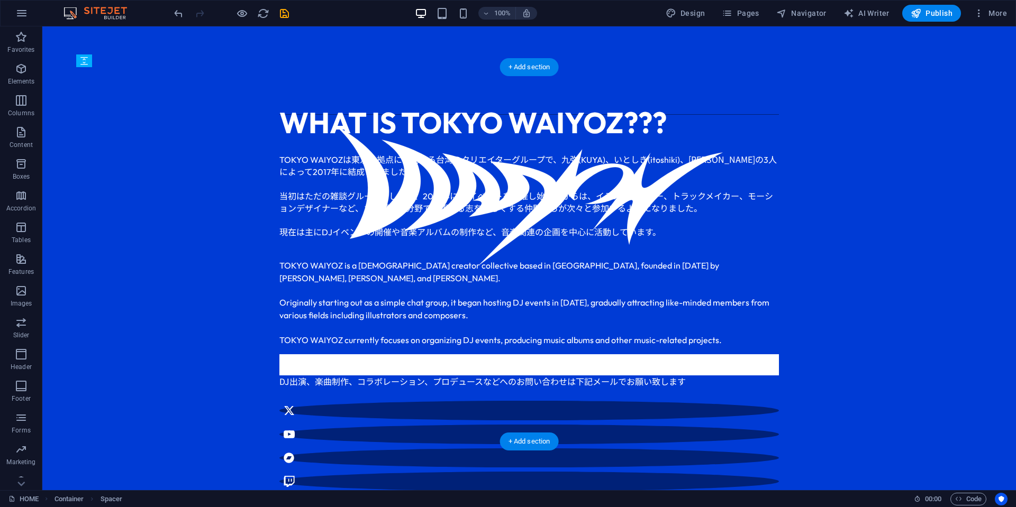
drag, startPoint x: 355, startPoint y: 157, endPoint x: 369, endPoint y: 332, distance: 175.7
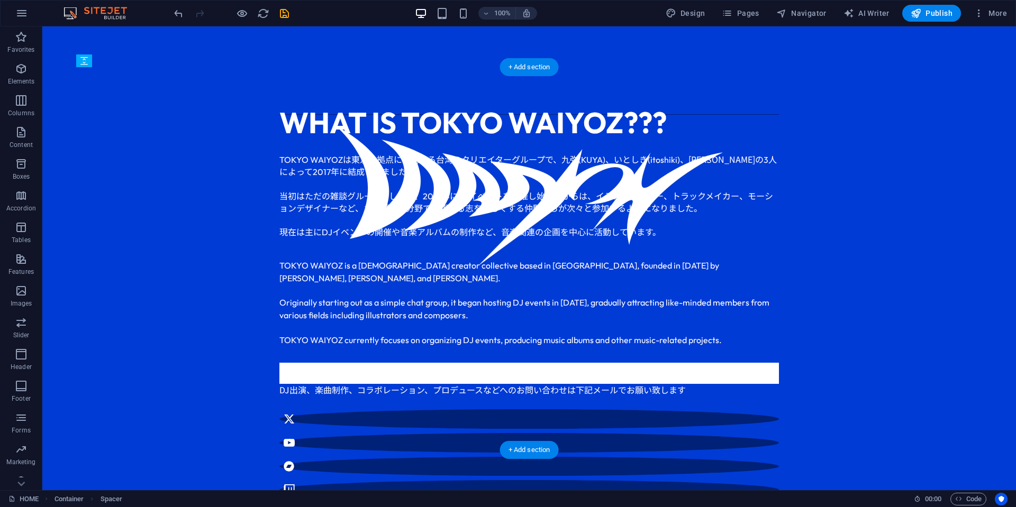
drag, startPoint x: 351, startPoint y: 344, endPoint x: 352, endPoint y: 353, distance: 9.1
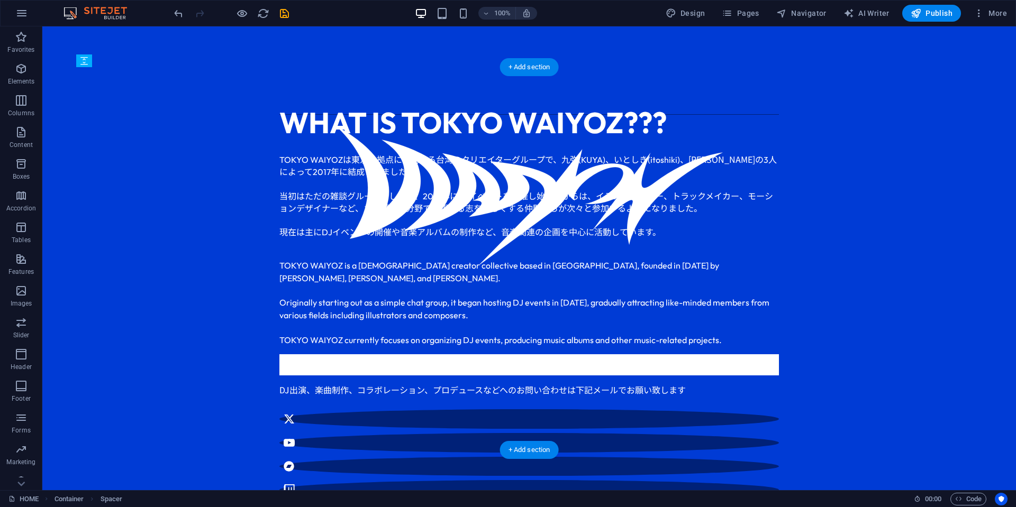
drag, startPoint x: 357, startPoint y: 345, endPoint x: 353, endPoint y: 362, distance: 17.5
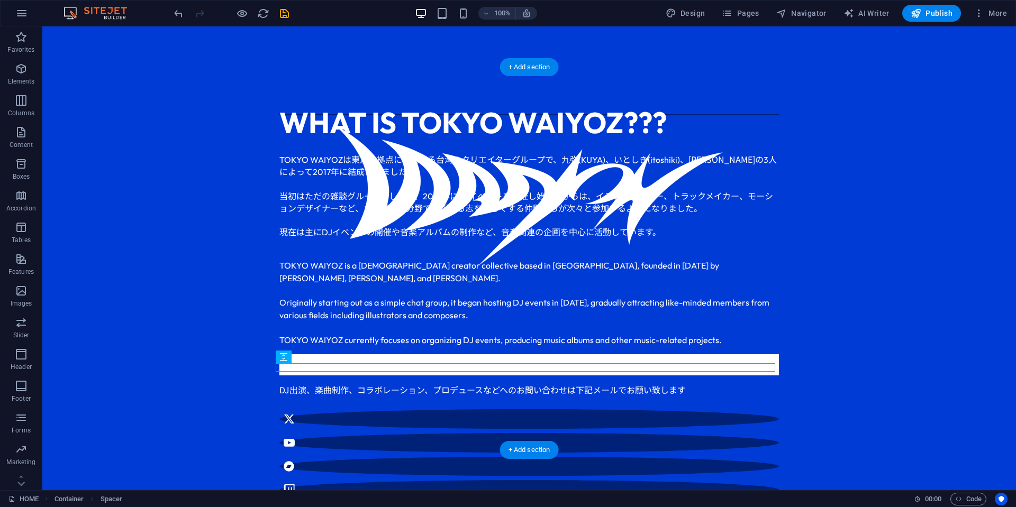
click at [355, 355] on div at bounding box center [529, 365] width 500 height 21
select select "%"
select select "px"
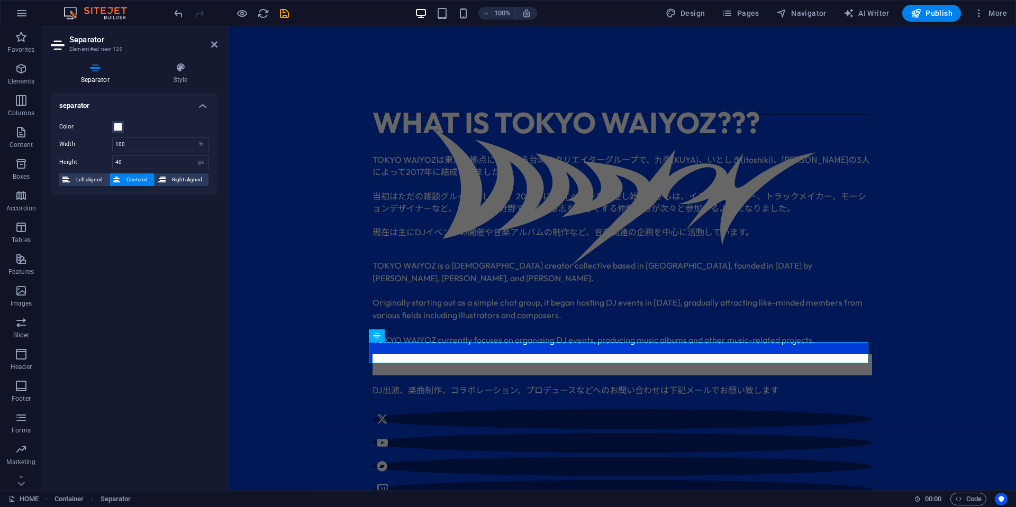
drag, startPoint x: 143, startPoint y: 169, endPoint x: 94, endPoint y: 164, distance: 49.0
click at [94, 164] on div "Height 40 px rem vh vw" at bounding box center [134, 163] width 150 height 14
drag, startPoint x: 122, startPoint y: 165, endPoint x: 86, endPoint y: 157, distance: 36.7
click at [86, 160] on div "Height 40 px rem vh vw" at bounding box center [134, 163] width 150 height 14
type input "1"
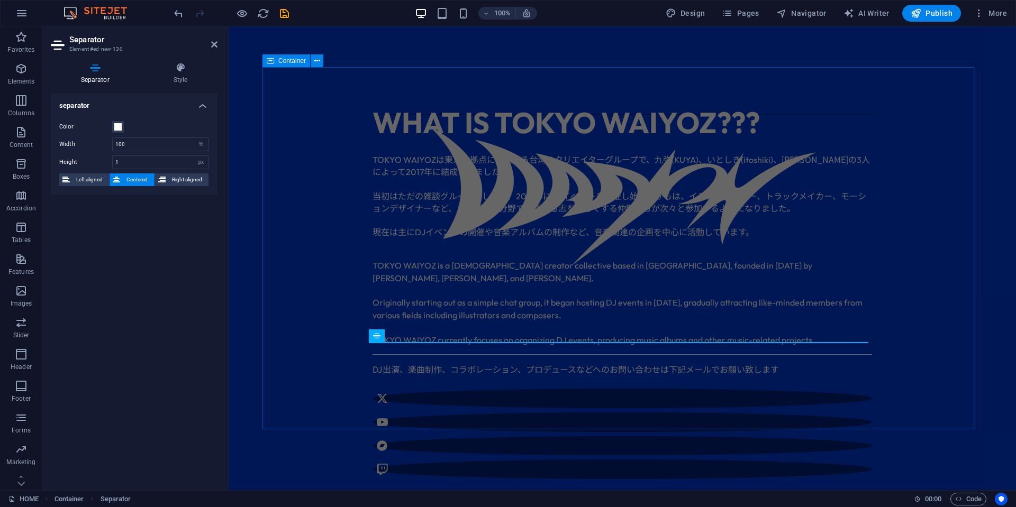
click at [932, 332] on div "WHAT IS TOKYO WAIYOZ??? TOKYO WAIYOZ は東京を拠点に活動する台湾のクリエイターグループで、九弥 (KUYA) 、いとしき …" at bounding box center [622, 290] width 720 height 446
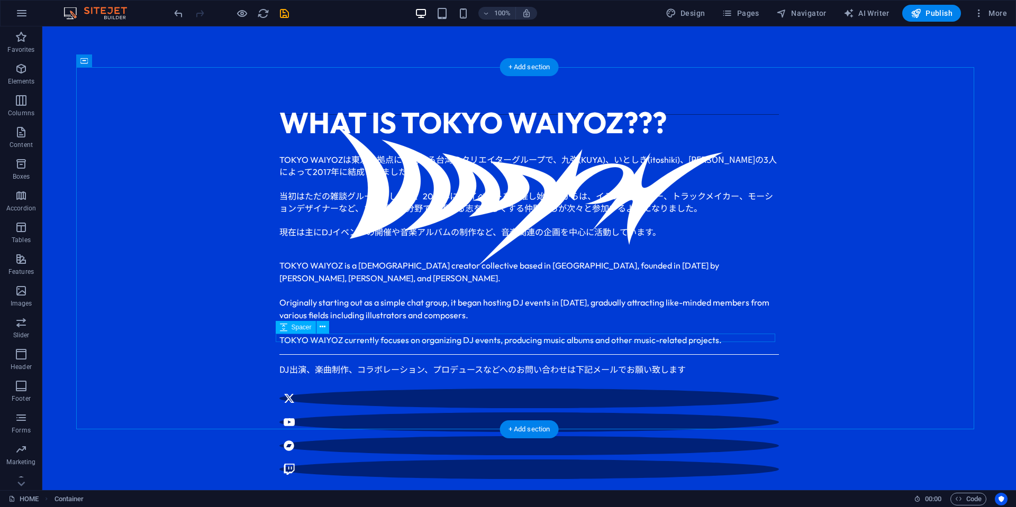
click at [498, 346] on div at bounding box center [529, 350] width 500 height 8
select select "rem"
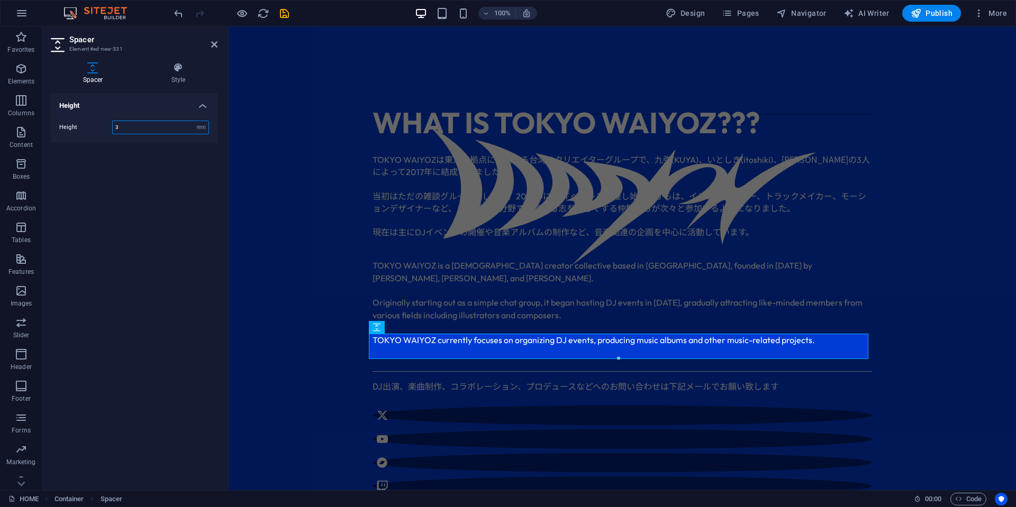
drag, startPoint x: 155, startPoint y: 132, endPoint x: 81, endPoint y: 129, distance: 73.6
click at [81, 129] on div "Height 3 px rem vh vw" at bounding box center [134, 128] width 150 height 14
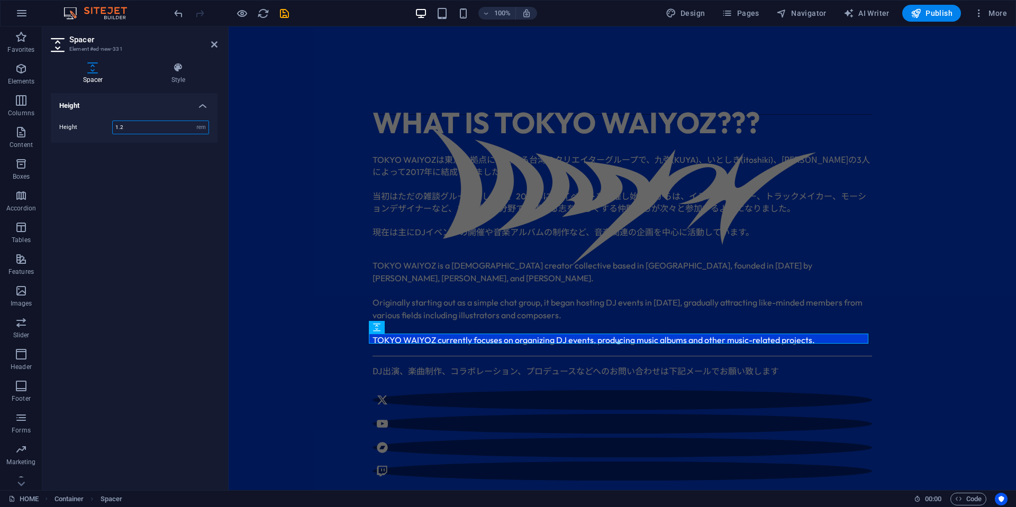
click at [126, 130] on input "1.2" at bounding box center [161, 127] width 96 height 13
type input "1.5"
drag, startPoint x: 90, startPoint y: 129, endPoint x: 118, endPoint y: 143, distance: 31.7
click at [83, 129] on div "Height 1.5 px rem vh vw" at bounding box center [134, 128] width 150 height 14
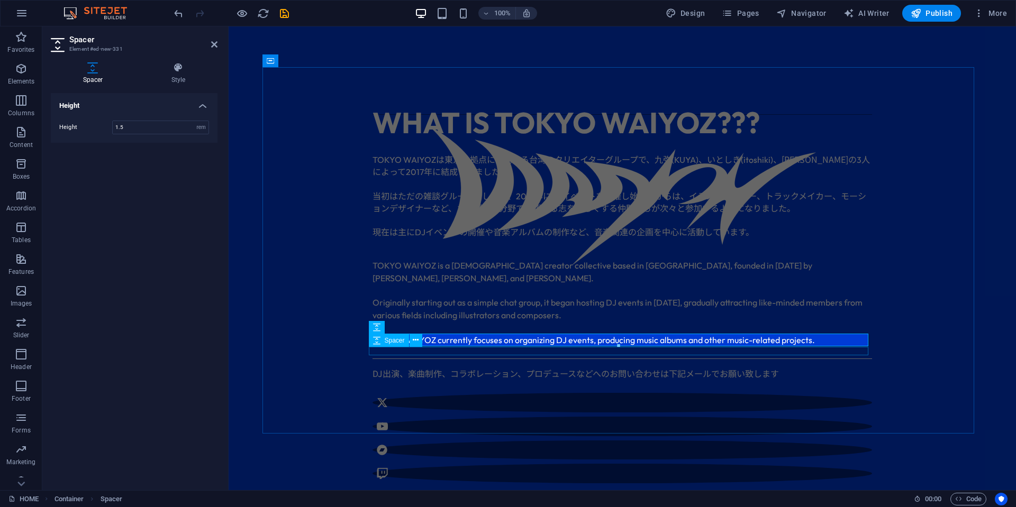
click at [450, 359] on div at bounding box center [623, 363] width 500 height 8
select select "rem"
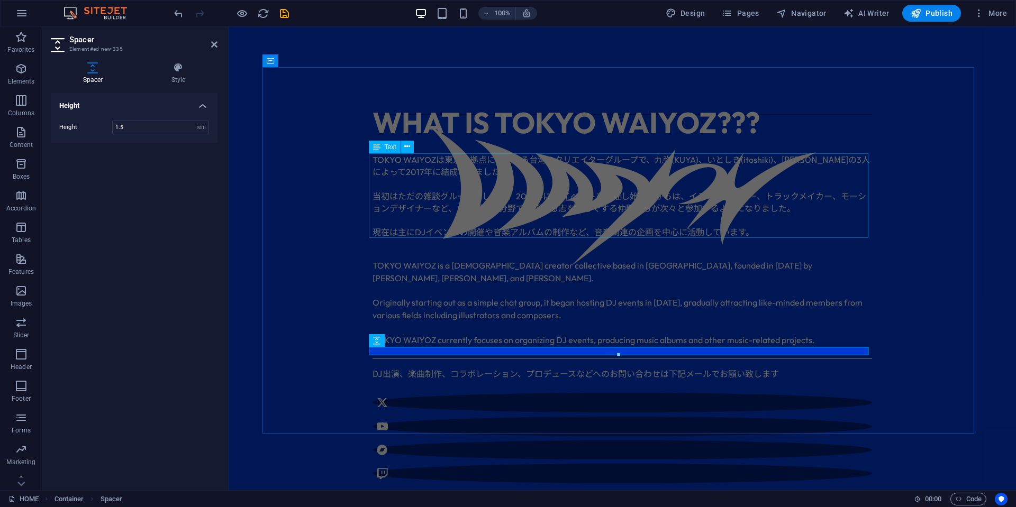
type input "1.5"
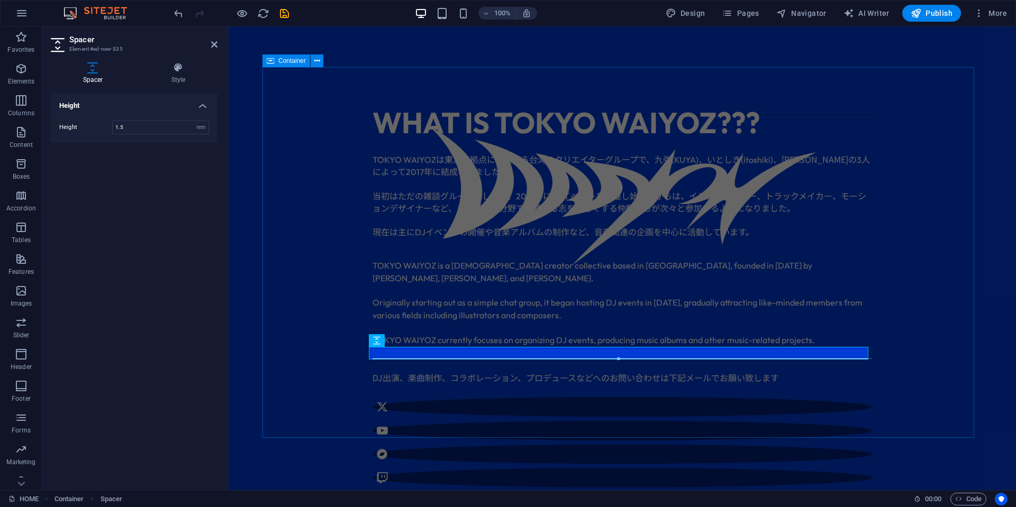
click at [961, 354] on div "WHAT IS TOKYO WAIYOZ??? TOKYO WAIYOZ は東京を拠点に活動する台湾のクリエイターグループで、九弥 (KUYA) 、いとしき …" at bounding box center [622, 294] width 720 height 455
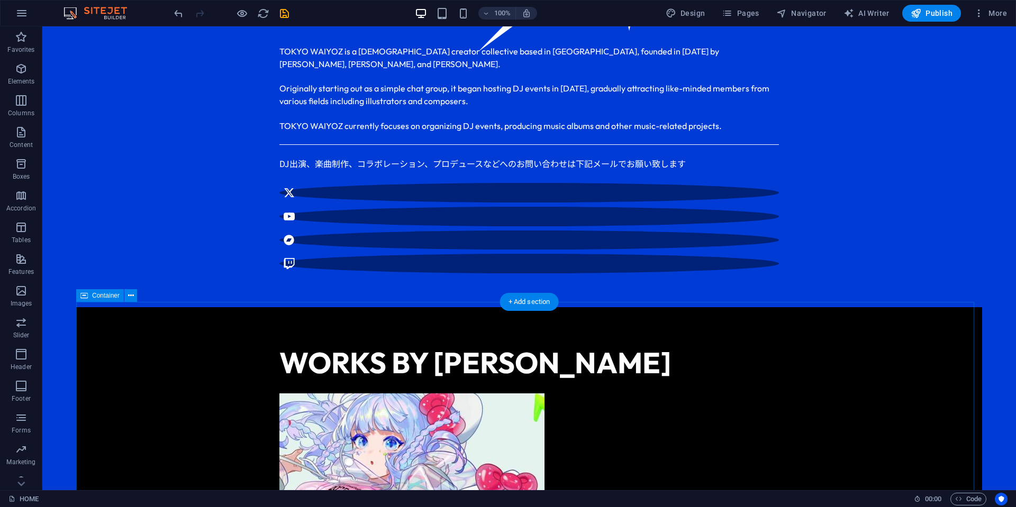
scroll to position [650, 0]
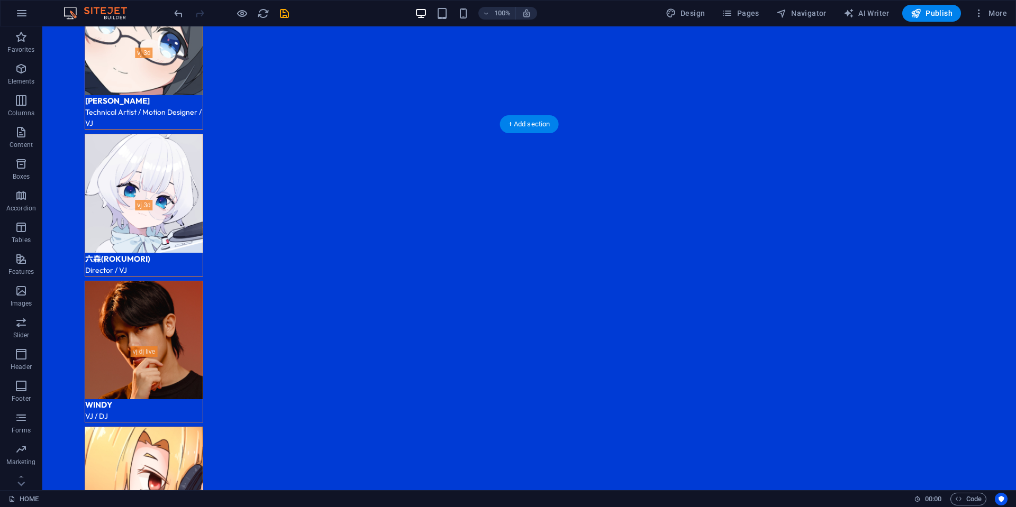
scroll to position [3454, 0]
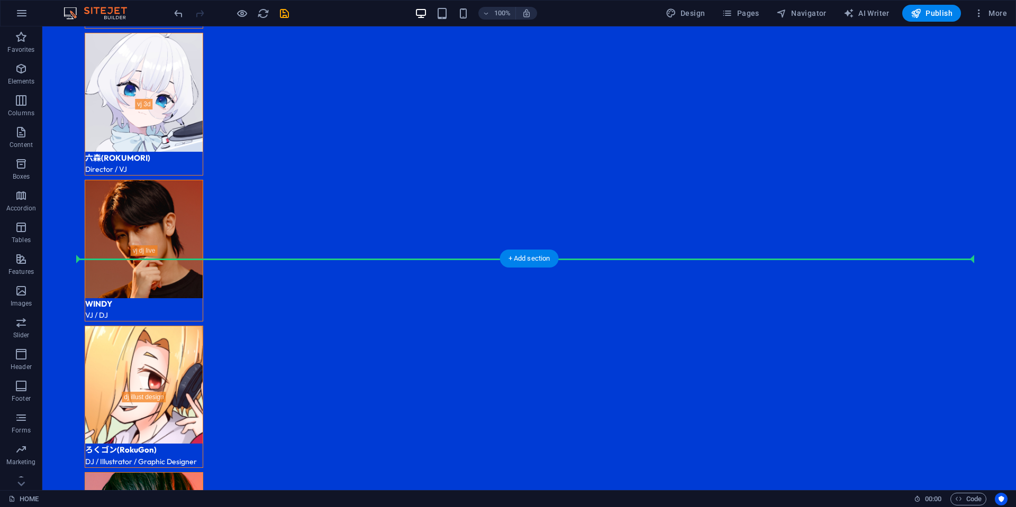
drag, startPoint x: 892, startPoint y: 250, endPoint x: 797, endPoint y: 255, distance: 95.3
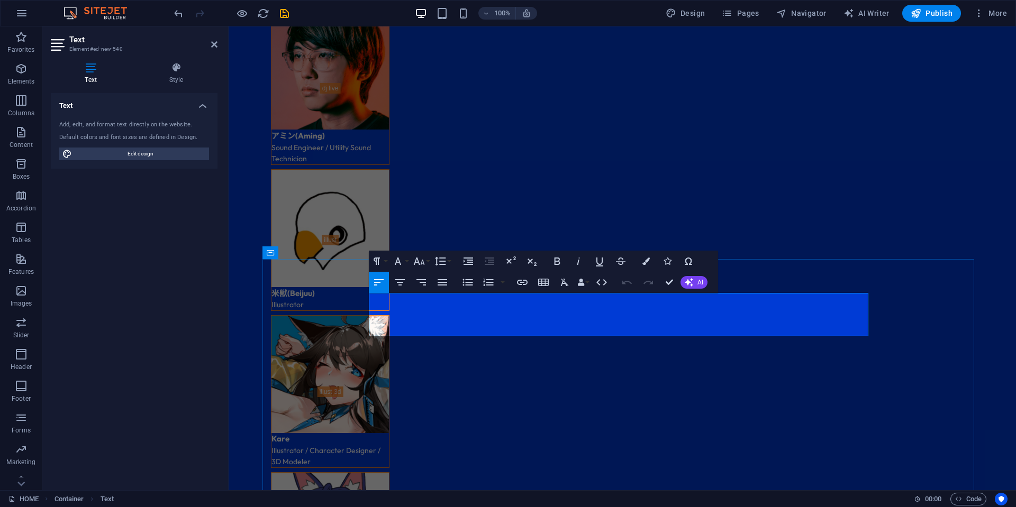
drag, startPoint x: 759, startPoint y: 305, endPoint x: 377, endPoint y: 315, distance: 382.2
drag, startPoint x: 746, startPoint y: 315, endPoint x: 365, endPoint y: 311, distance: 381.0
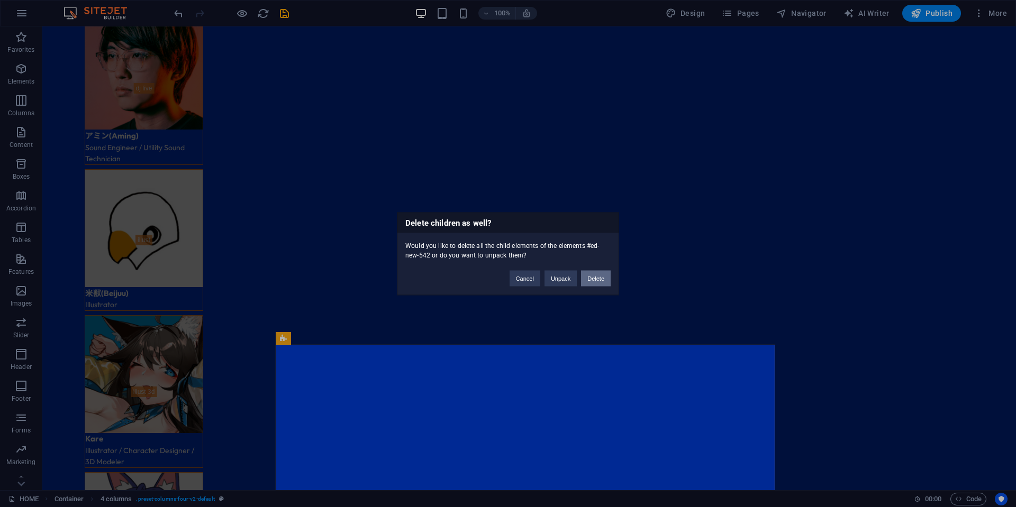
click at [586, 276] on button "Delete" at bounding box center [596, 278] width 30 height 16
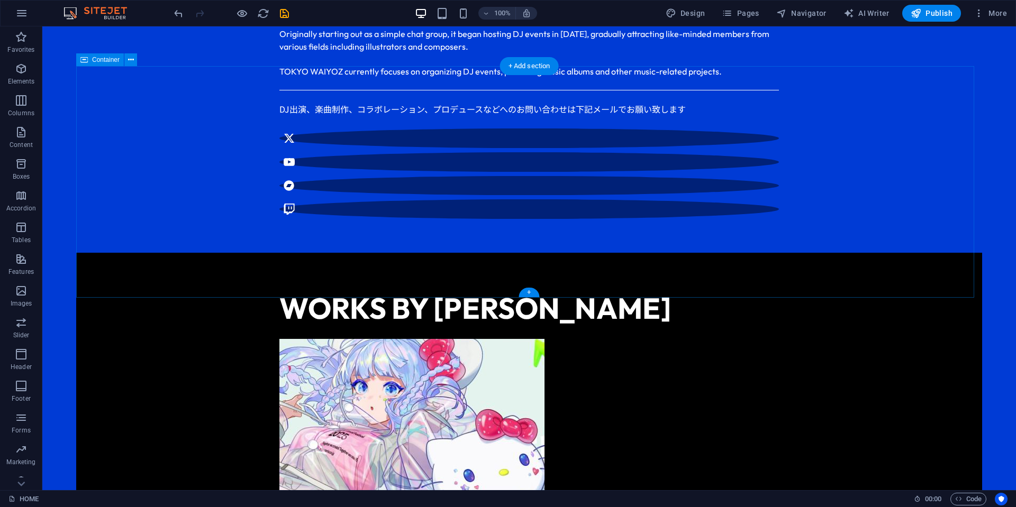
scroll to position [471, 0]
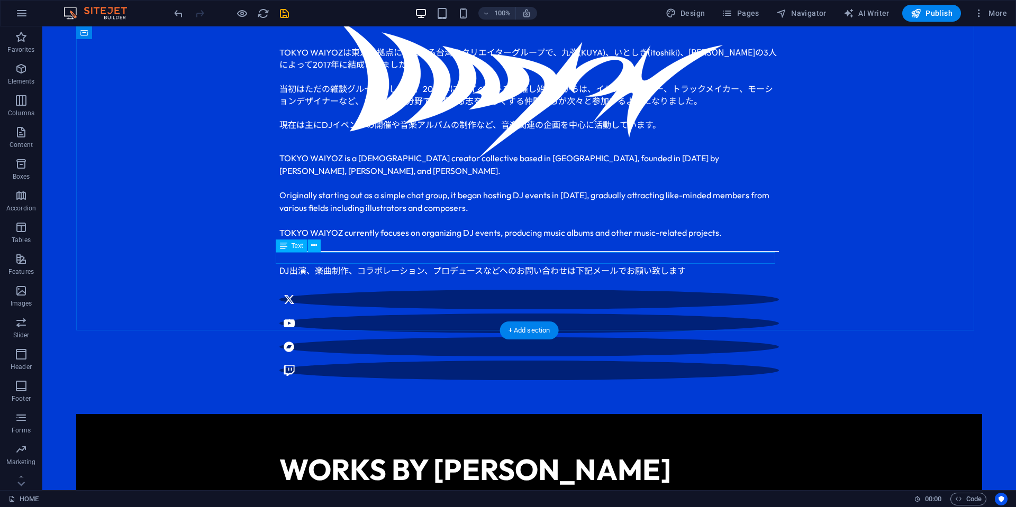
click at [339, 265] on div "DJ出演、楽曲制作、コラボレーション、プロデュースなどへのお問い合わせは下記メールでお願い致します" at bounding box center [529, 271] width 500 height 12
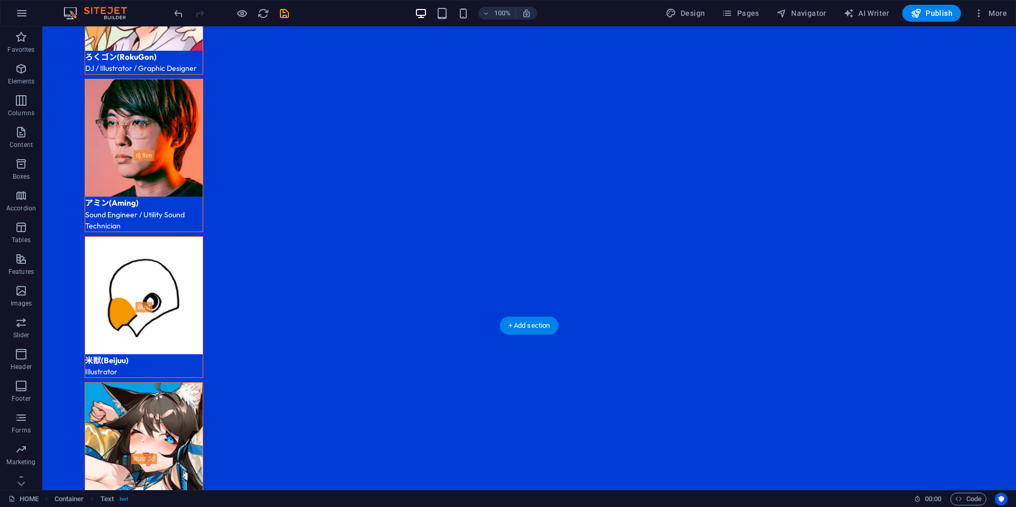
scroll to position [3381, 0]
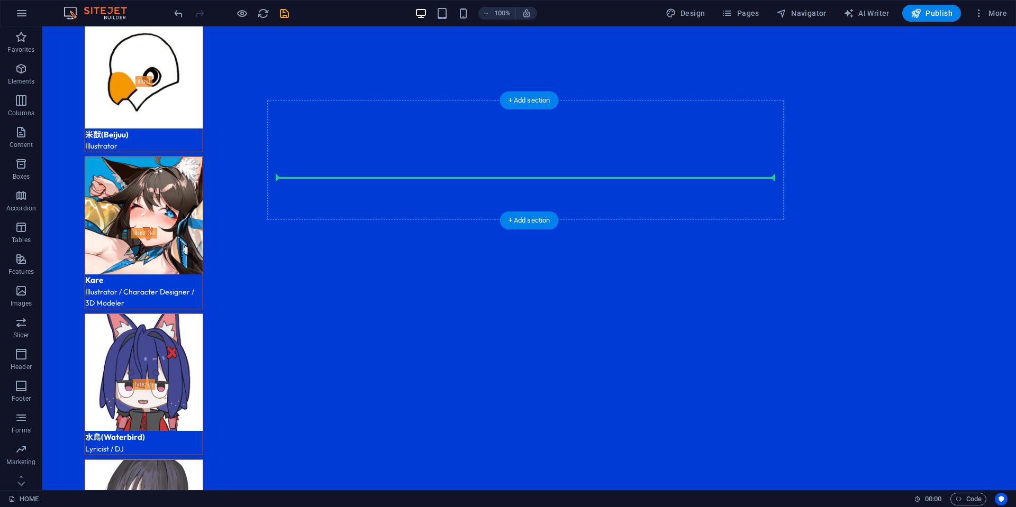
drag, startPoint x: 313, startPoint y: 259, endPoint x: 382, endPoint y: 171, distance: 111.6
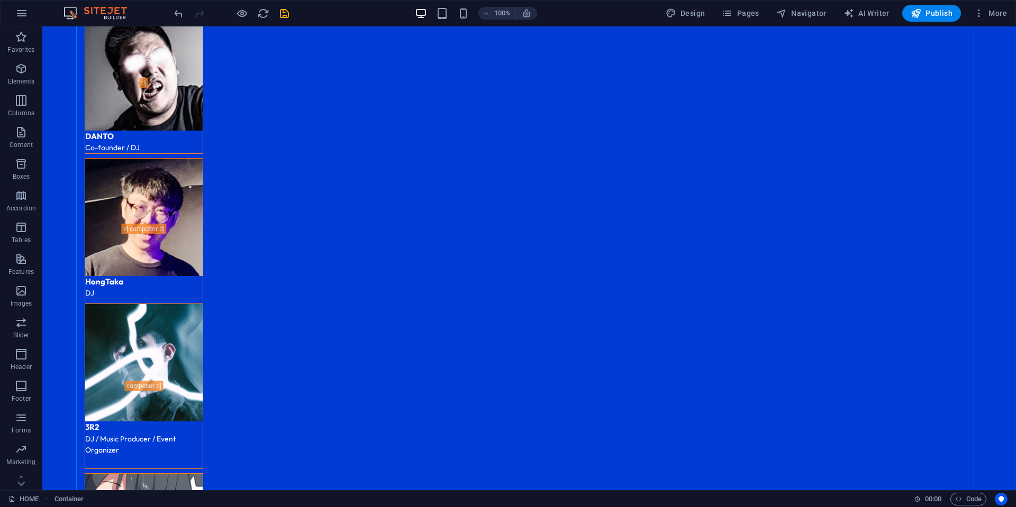
scroll to position [1835, 0]
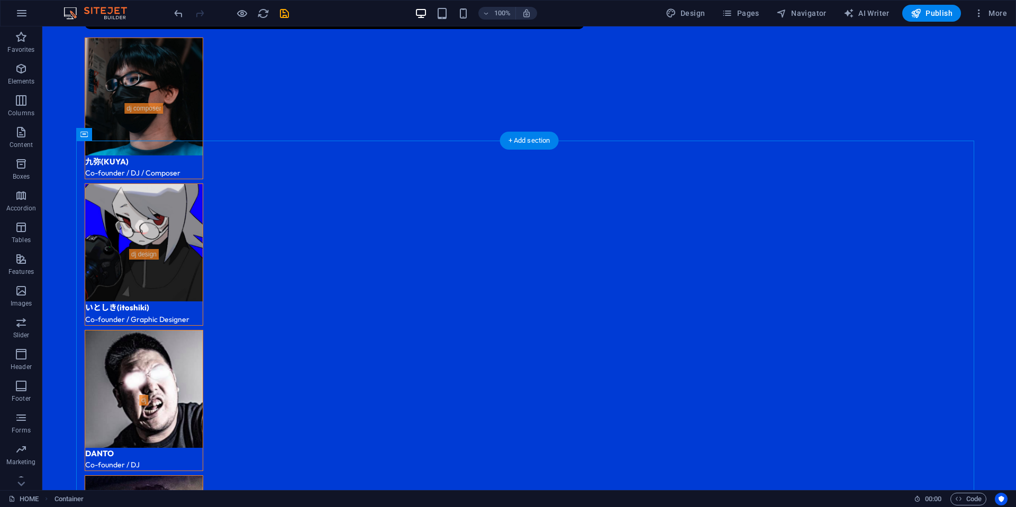
drag, startPoint x: 359, startPoint y: 328, endPoint x: 361, endPoint y: 225, distance: 102.7
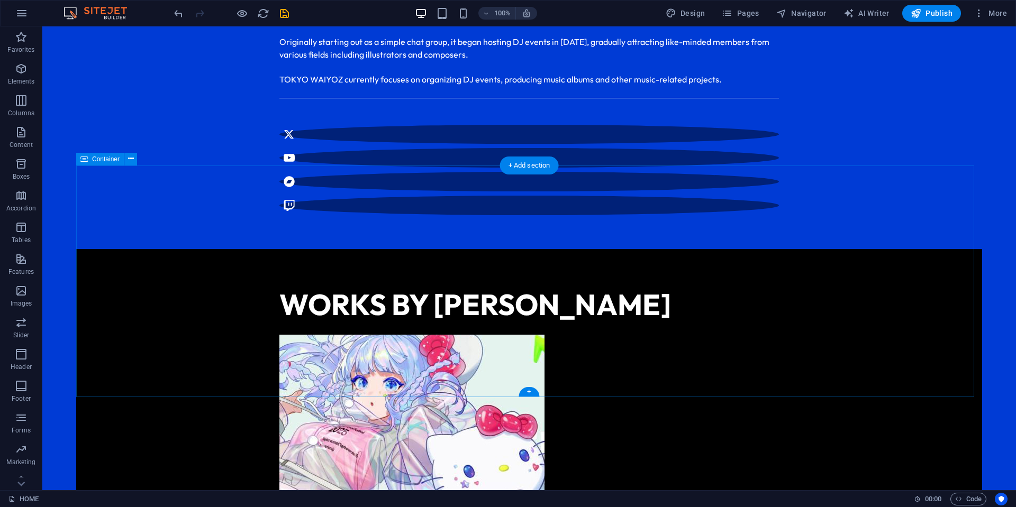
scroll to position [459, 0]
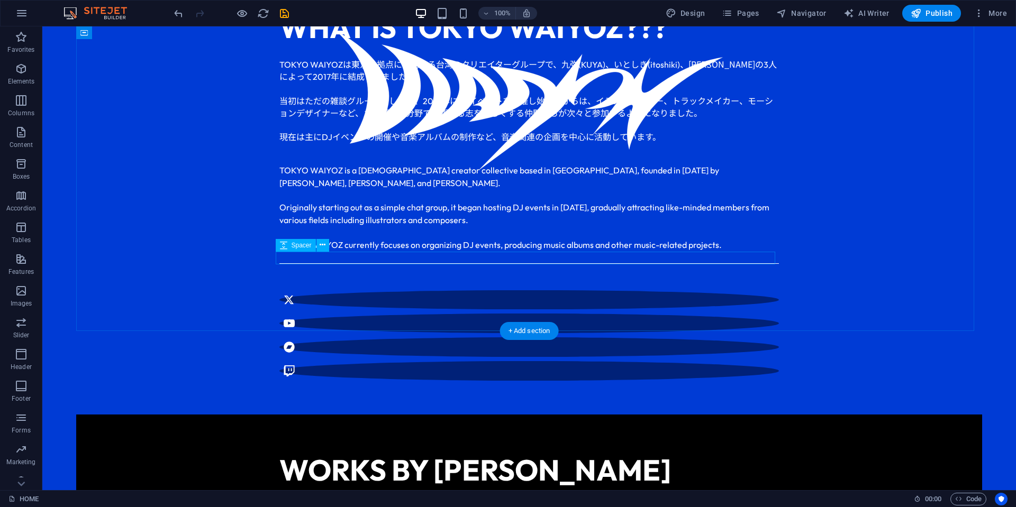
click at [375, 264] on div at bounding box center [529, 270] width 500 height 13
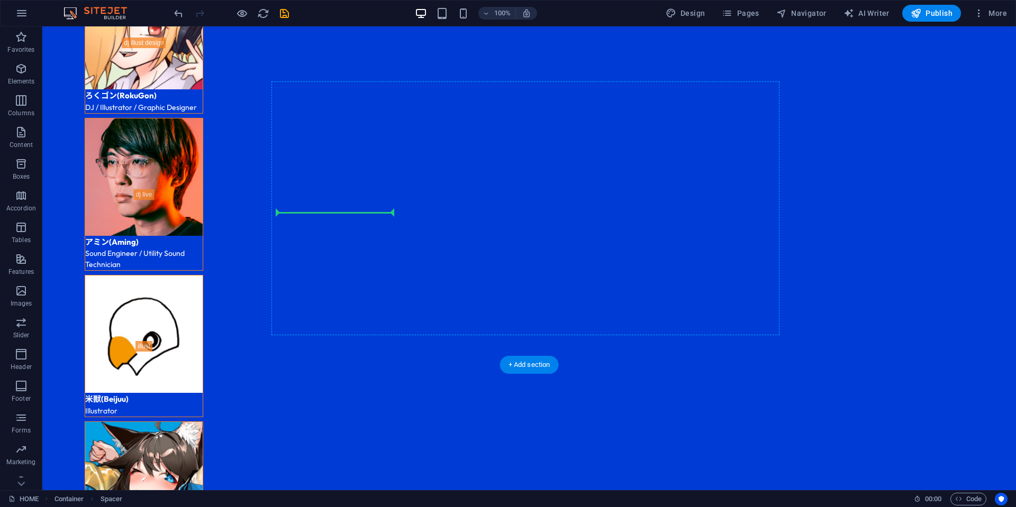
scroll to position [3263, 0]
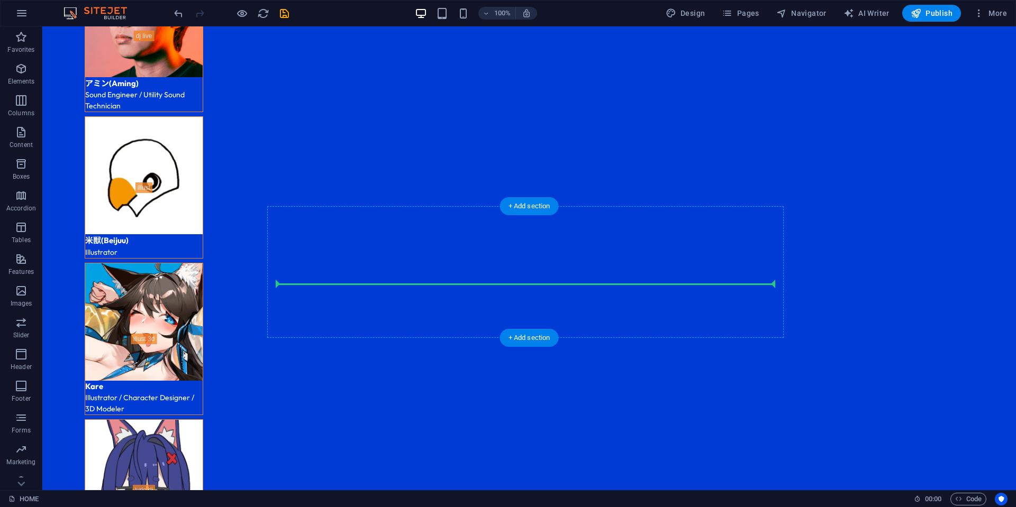
drag, startPoint x: 354, startPoint y: 259, endPoint x: 370, endPoint y: 279, distance: 26.4
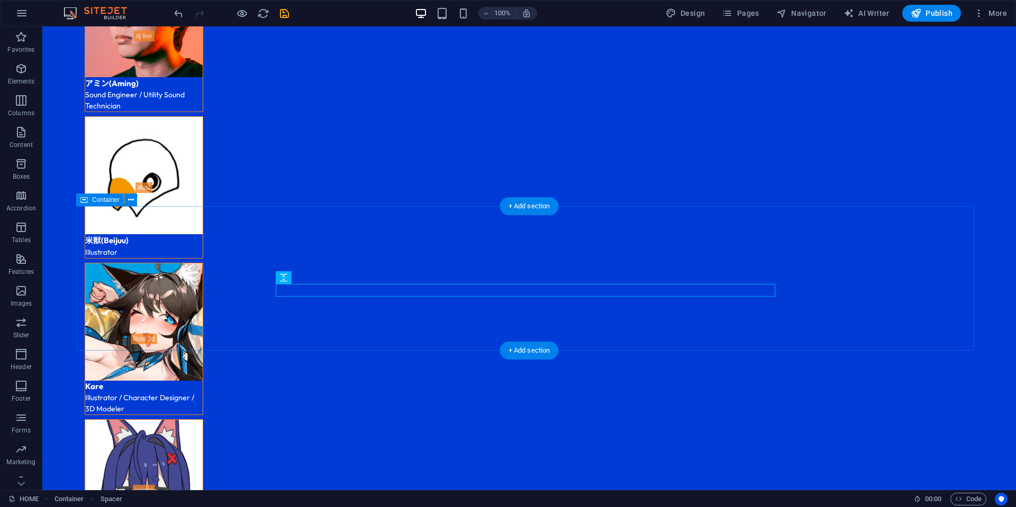
select select "rem"
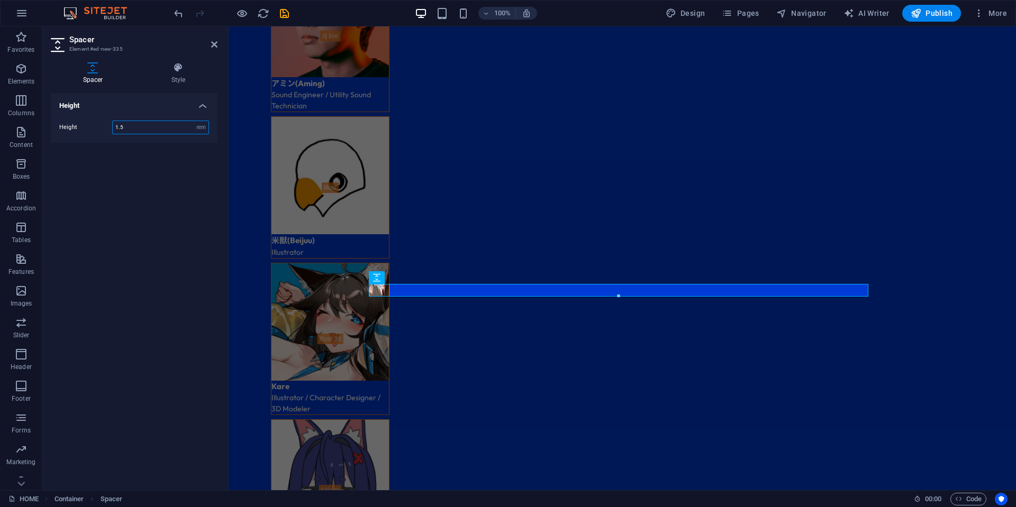
drag, startPoint x: 137, startPoint y: 126, endPoint x: 83, endPoint y: 125, distance: 54.0
click at [83, 126] on div "Height 1.5 px rem vh vw" at bounding box center [134, 128] width 150 height 14
type input "1"
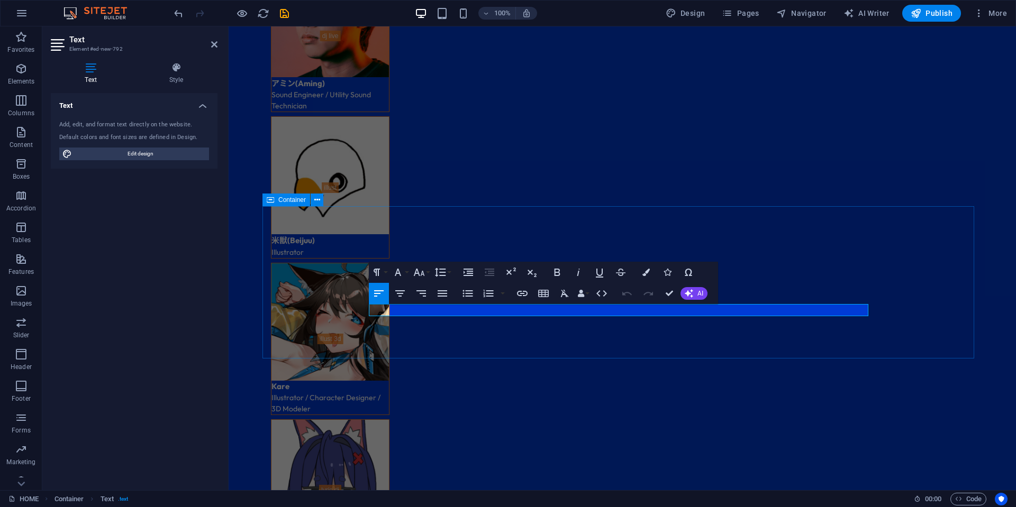
drag, startPoint x: 773, startPoint y: 312, endPoint x: 366, endPoint y: 310, distance: 407.5
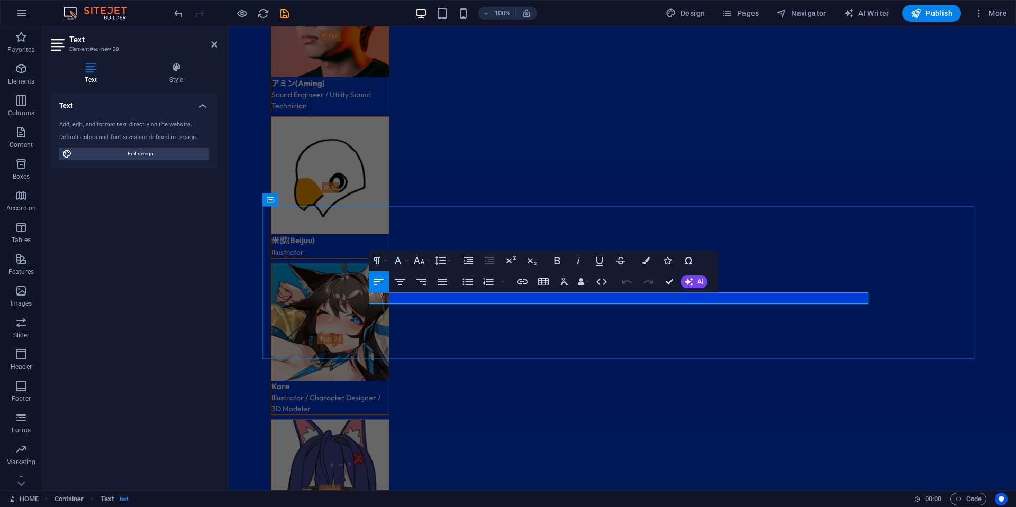
drag, startPoint x: 573, startPoint y: 298, endPoint x: 514, endPoint y: 297, distance: 58.7
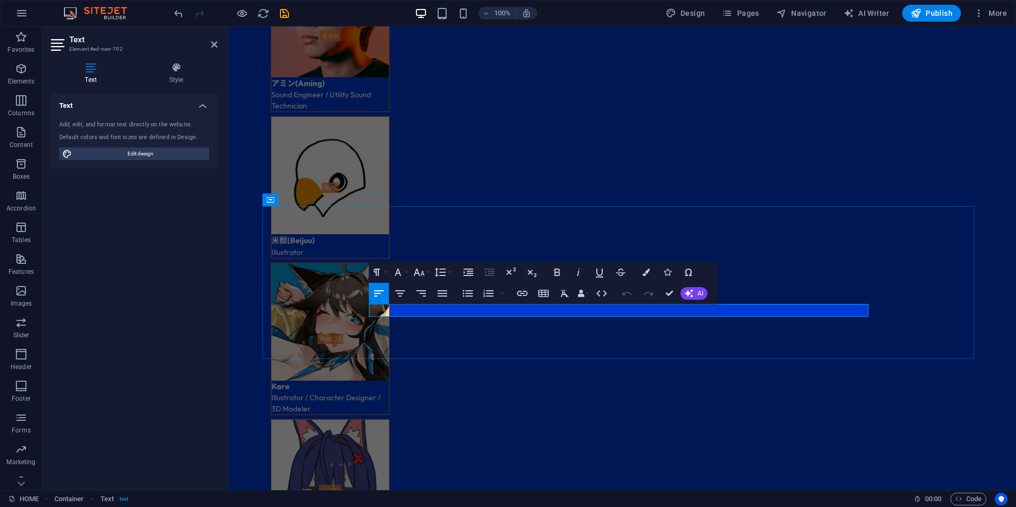
drag, startPoint x: 635, startPoint y: 311, endPoint x: 596, endPoint y: 310, distance: 38.6
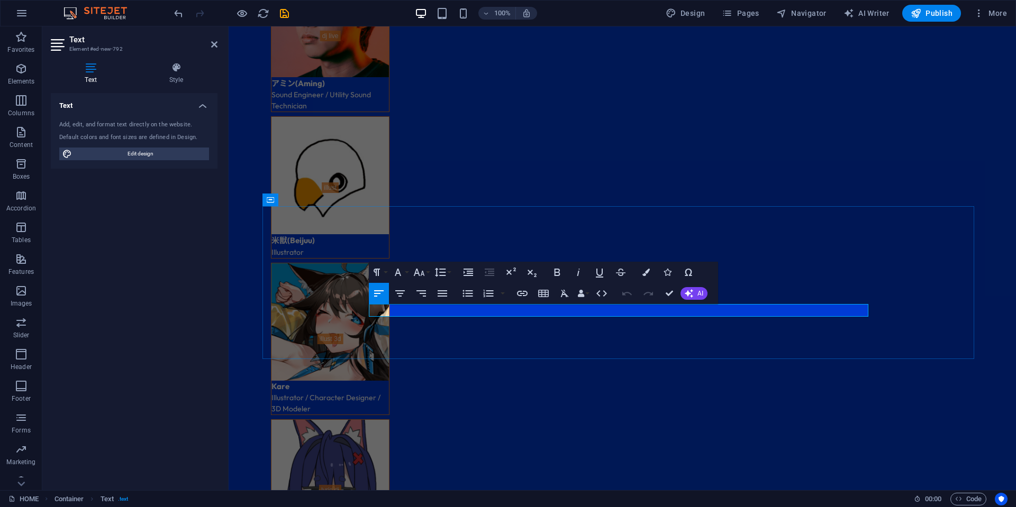
drag, startPoint x: 570, startPoint y: 312, endPoint x: 561, endPoint y: 312, distance: 9.0
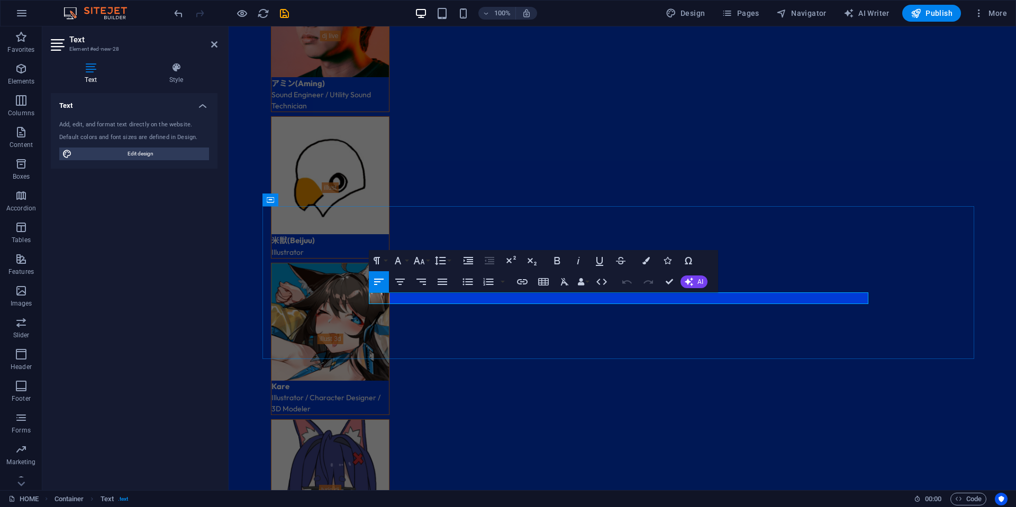
drag, startPoint x: 450, startPoint y: 298, endPoint x: 406, endPoint y: 298, distance: 44.4
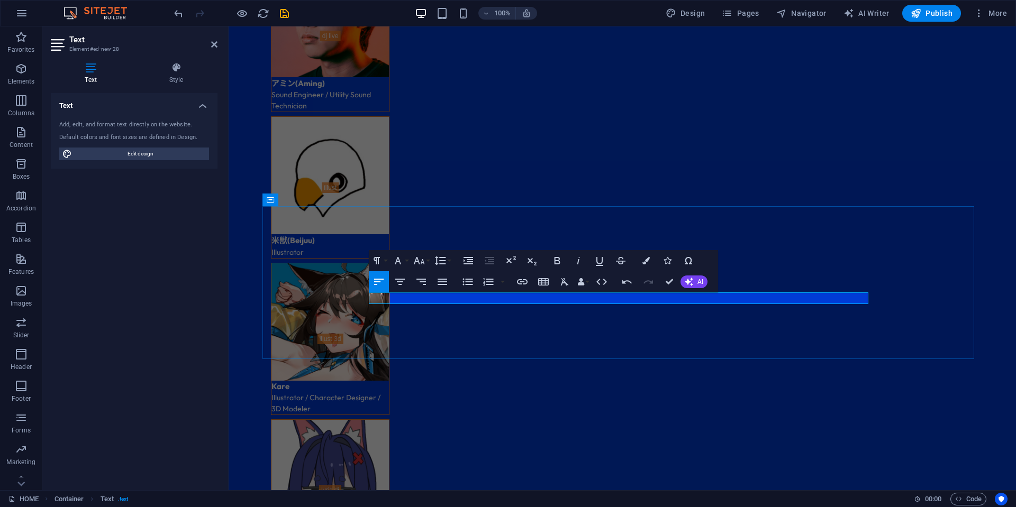
copy h6 "、"
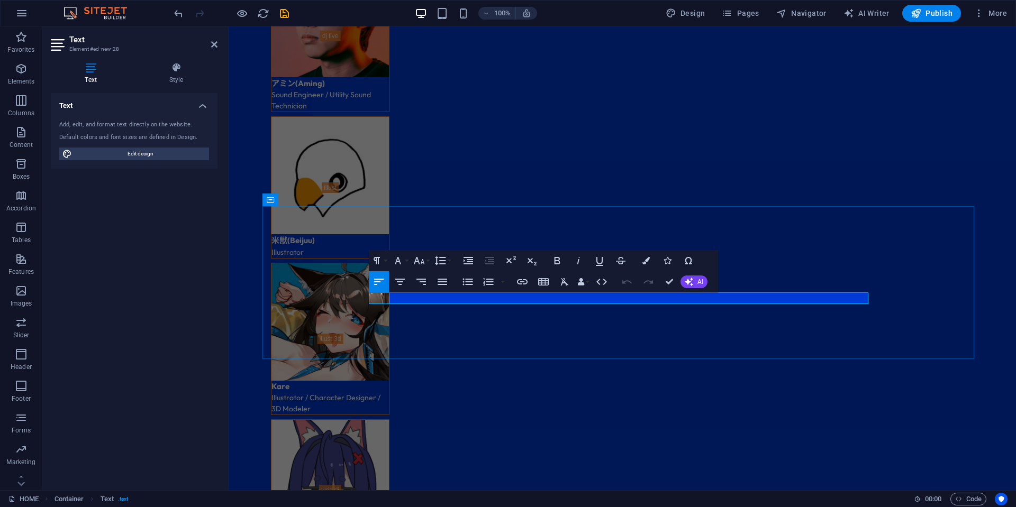
drag, startPoint x: 521, startPoint y: 298, endPoint x: 515, endPoint y: 300, distance: 6.5
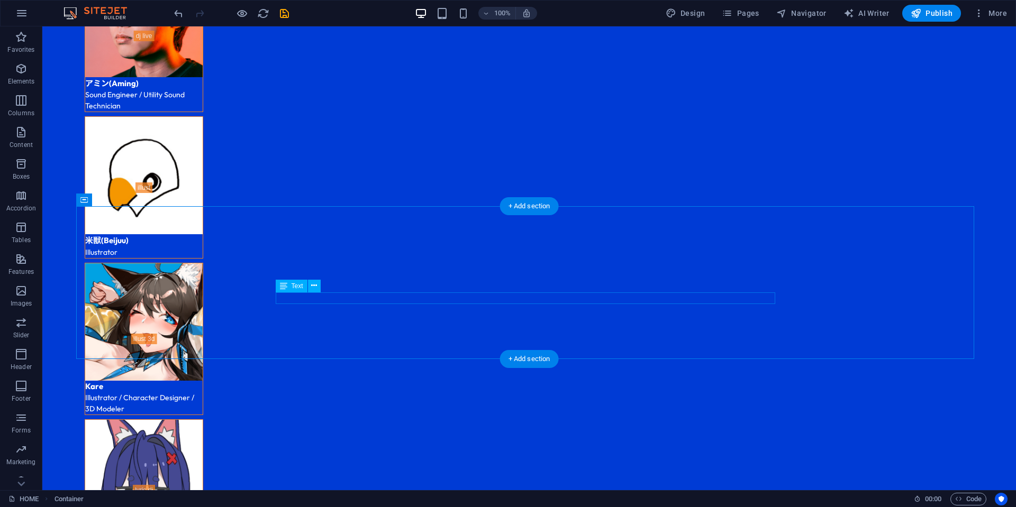
drag, startPoint x: 391, startPoint y: 297, endPoint x: 204, endPoint y: 297, distance: 186.3
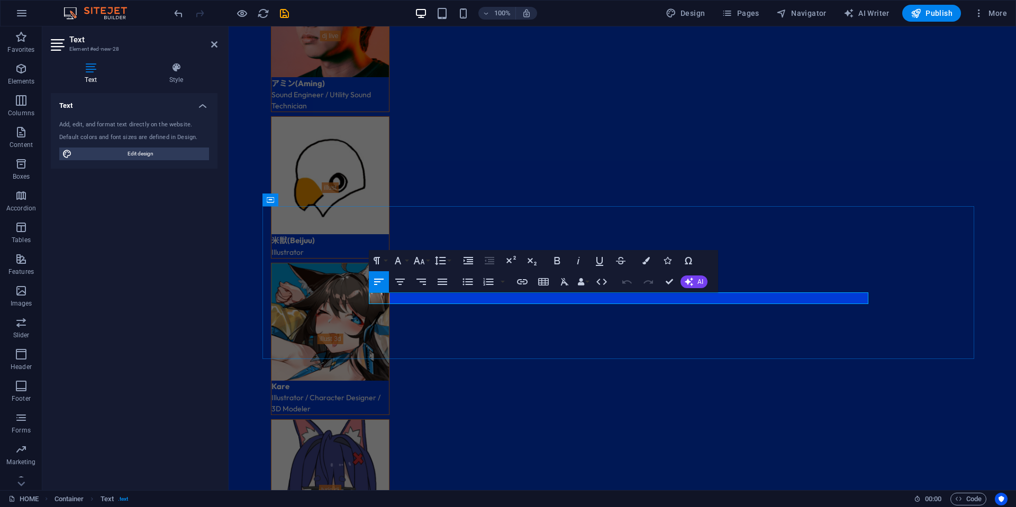
drag, startPoint x: 477, startPoint y: 299, endPoint x: 471, endPoint y: 299, distance: 6.3
copy h6 "、"
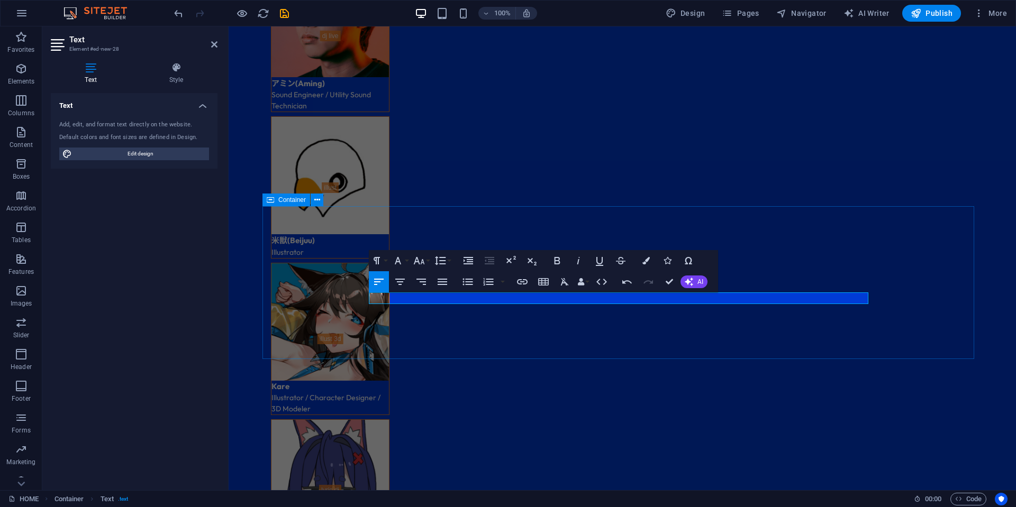
drag, startPoint x: 925, startPoint y: 311, endPoint x: 1105, endPoint y: 312, distance: 180.4
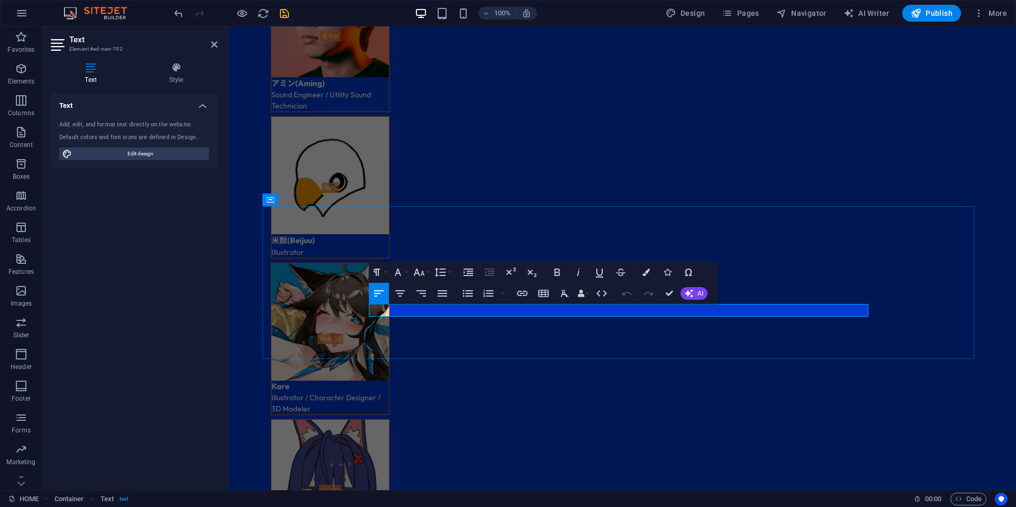
drag, startPoint x: 647, startPoint y: 312, endPoint x: 566, endPoint y: 310, distance: 80.4
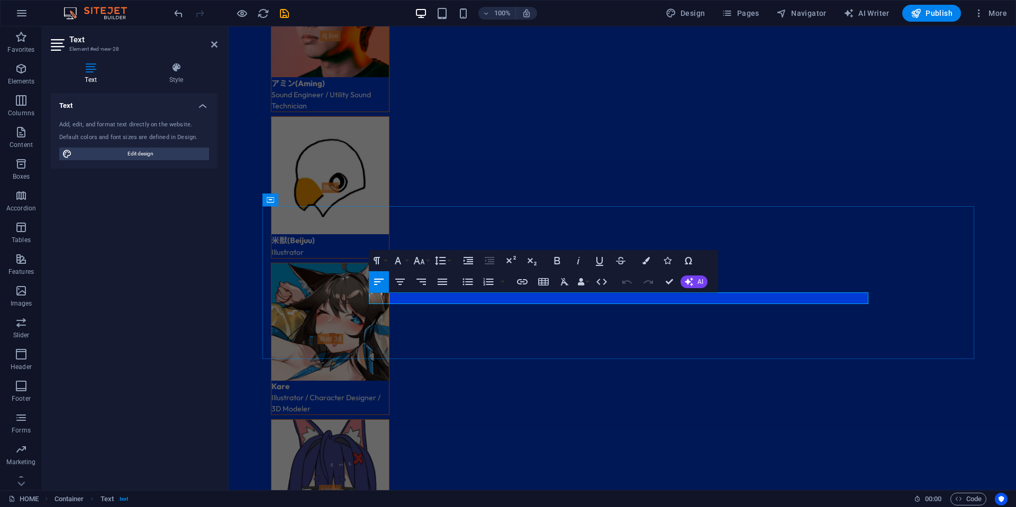
drag, startPoint x: 528, startPoint y: 299, endPoint x: 482, endPoint y: 301, distance: 46.1
copy h6 "プロデュース"
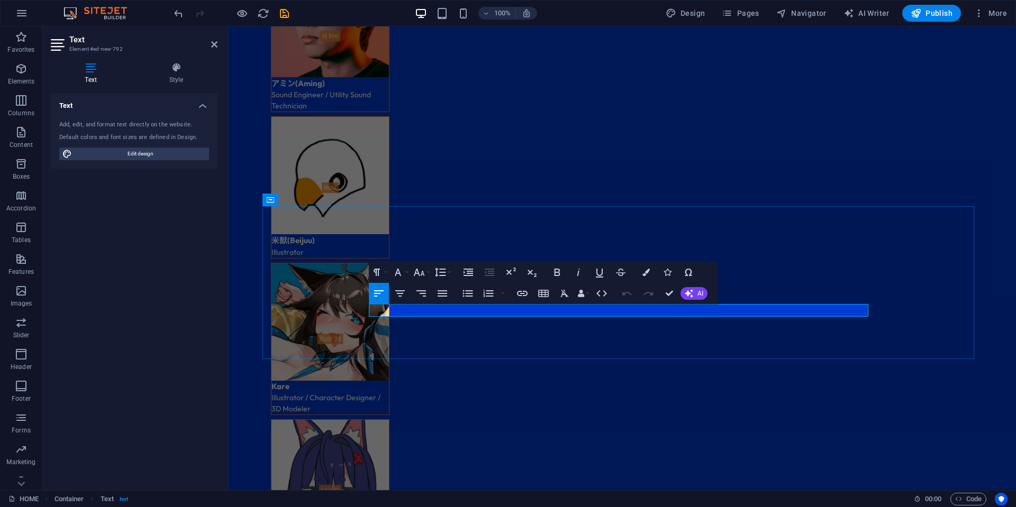
drag, startPoint x: 604, startPoint y: 312, endPoint x: 592, endPoint y: 311, distance: 12.2
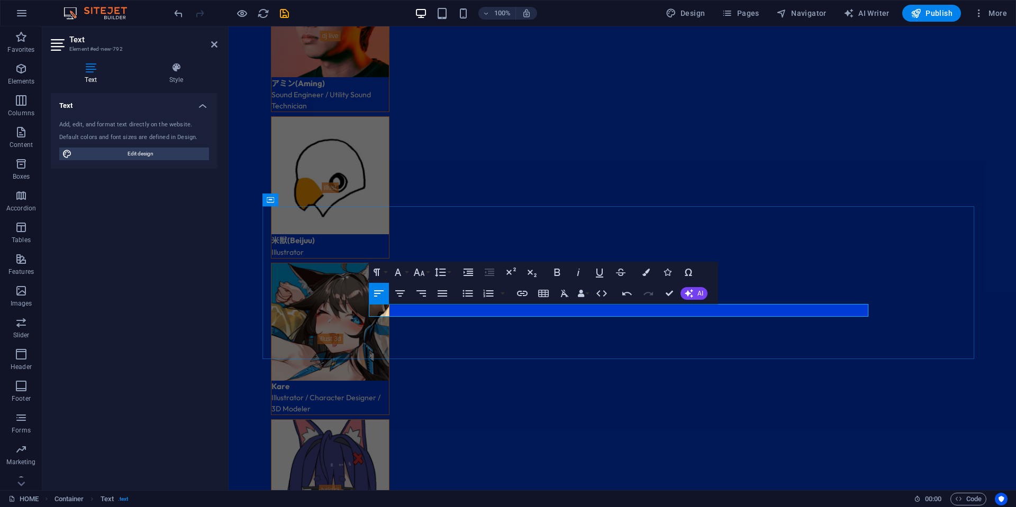
drag, startPoint x: 673, startPoint y: 311, endPoint x: 633, endPoint y: 312, distance: 39.7
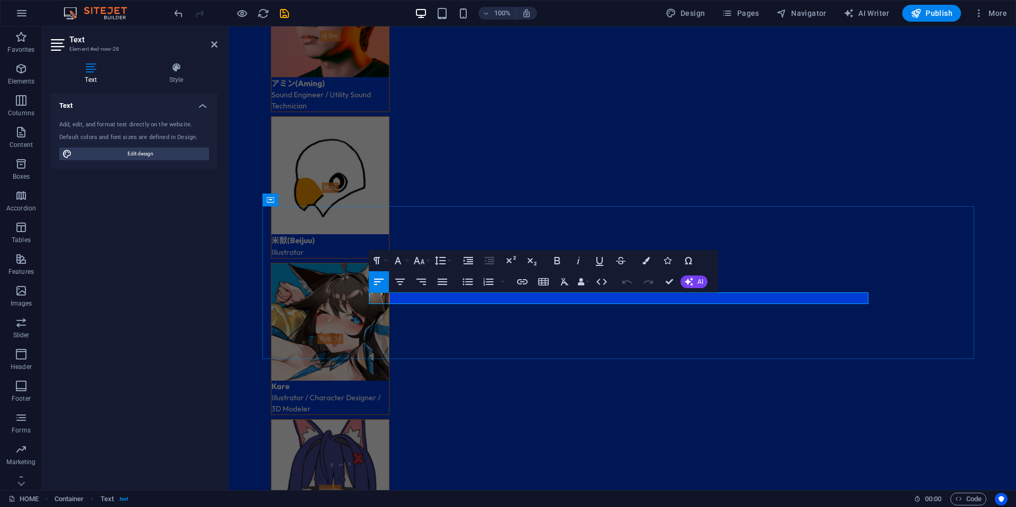
click at [402, 264] on icon "button" at bounding box center [398, 261] width 13 height 13
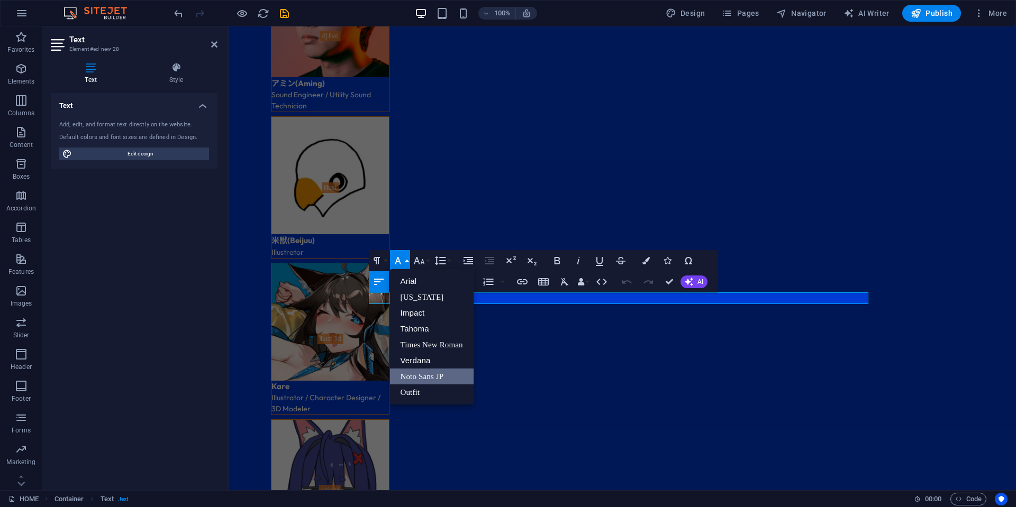
scroll to position [0, 0]
click at [375, 260] on icon "button" at bounding box center [376, 261] width 13 height 13
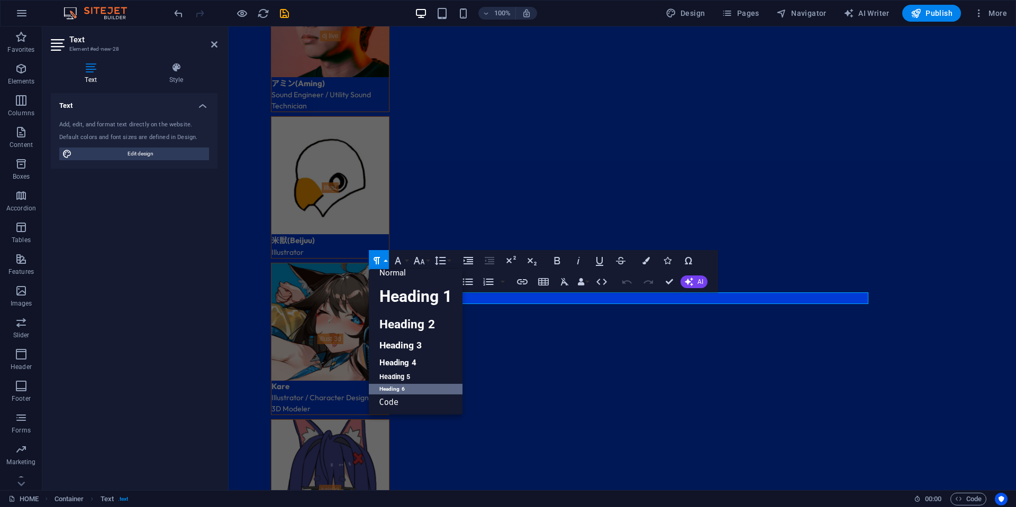
scroll to position [8, 0]
click at [411, 391] on link "Heading 6" at bounding box center [416, 389] width 94 height 11
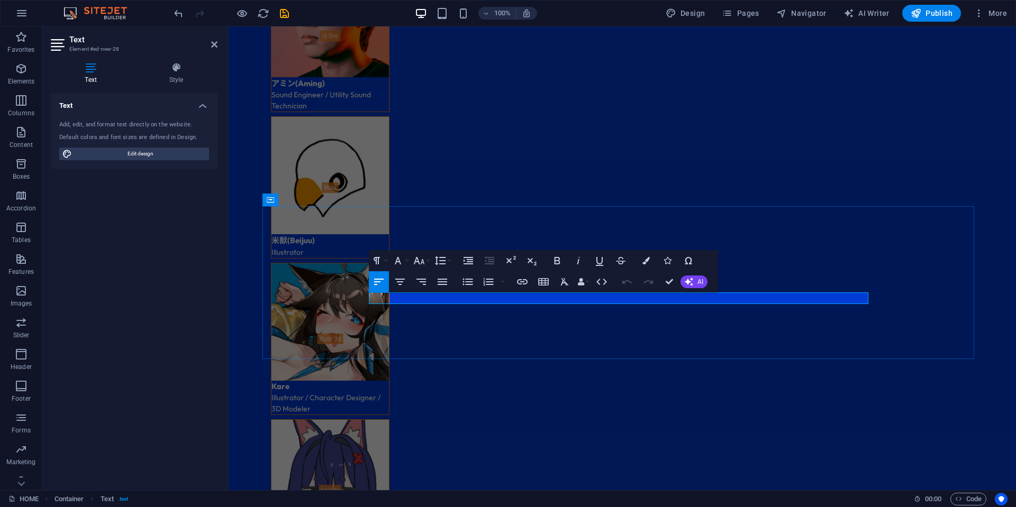
drag, startPoint x: 379, startPoint y: 302, endPoint x: 362, endPoint y: 299, distance: 16.7
click at [412, 268] on button "Font Size" at bounding box center [421, 260] width 20 height 21
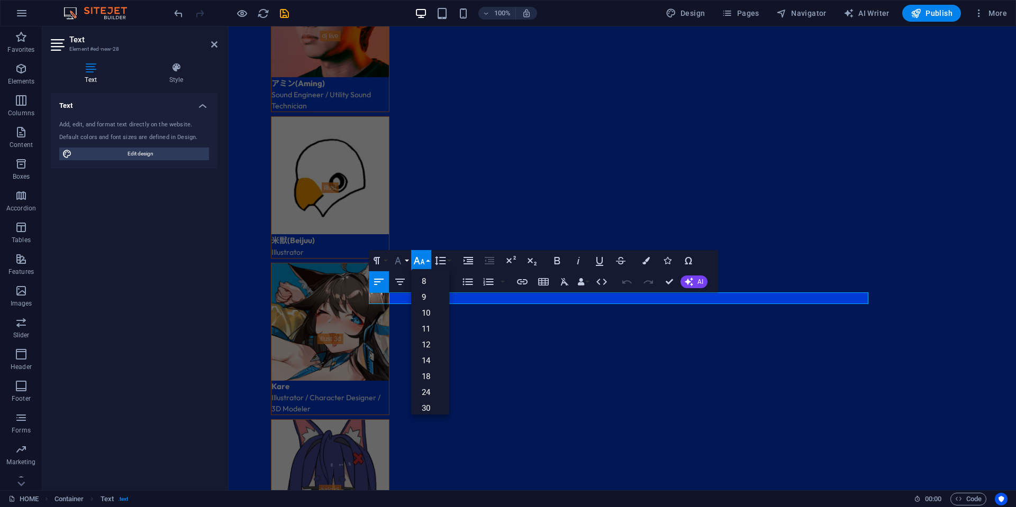
click at [404, 260] on button "Font Family" at bounding box center [400, 260] width 20 height 21
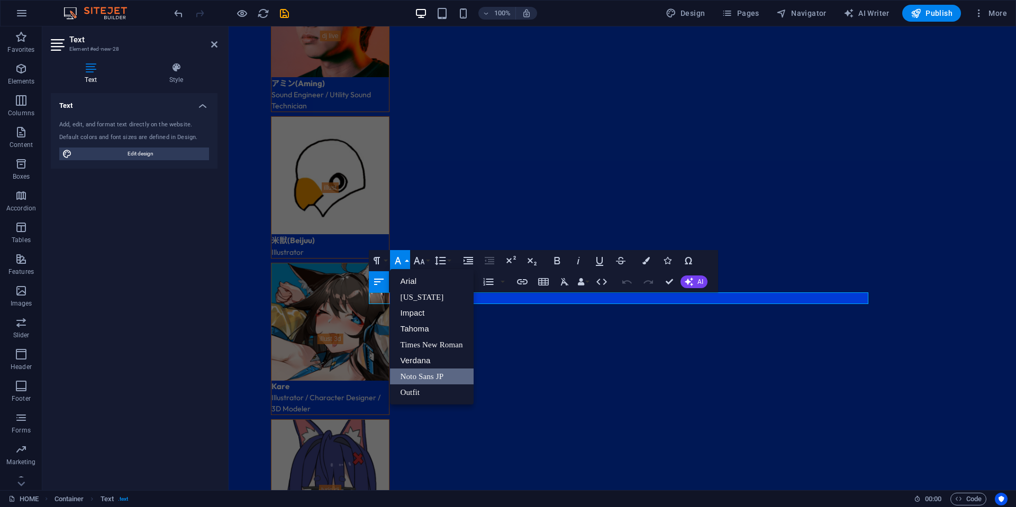
scroll to position [0, 0]
click at [415, 387] on link "Outfit" at bounding box center [432, 393] width 84 height 16
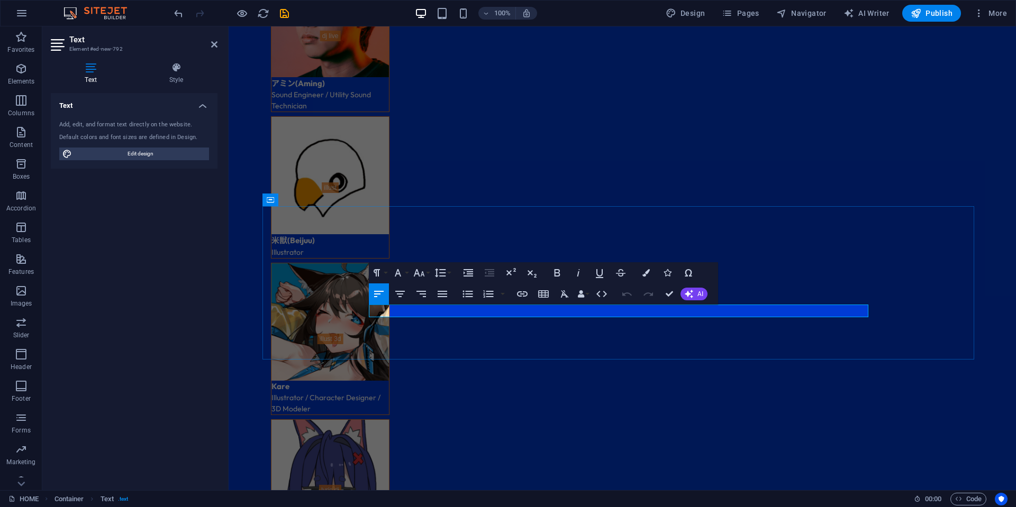
drag, startPoint x: 648, startPoint y: 312, endPoint x: 630, endPoint y: 311, distance: 18.0
drag, startPoint x: 608, startPoint y: 308, endPoint x: 646, endPoint y: 310, distance: 38.1
copy p "music work"
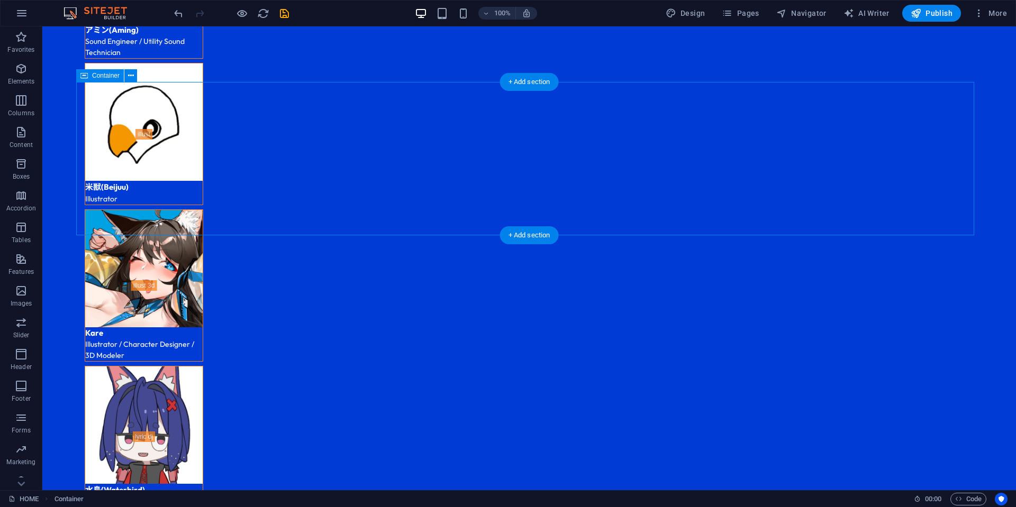
scroll to position [3304, 0]
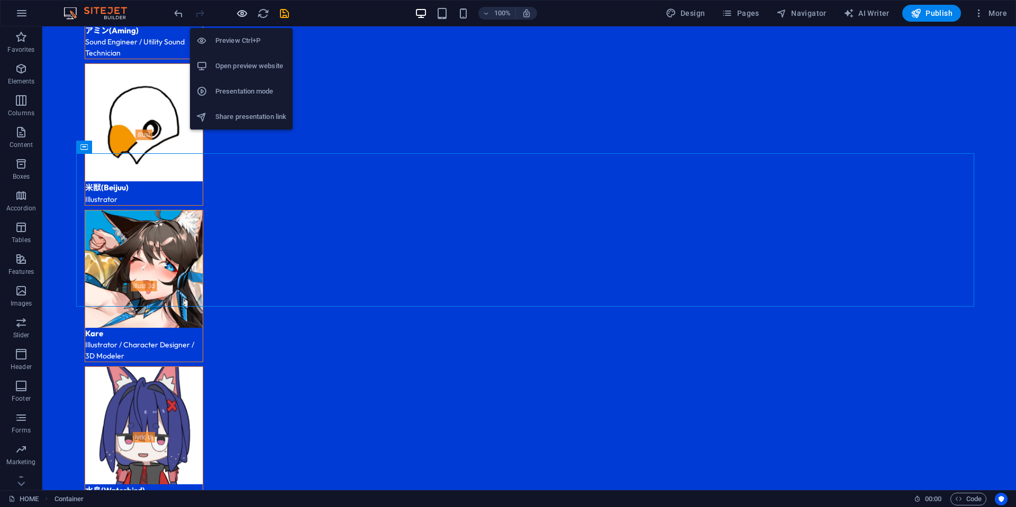
click at [240, 15] on icon "button" at bounding box center [242, 13] width 12 height 12
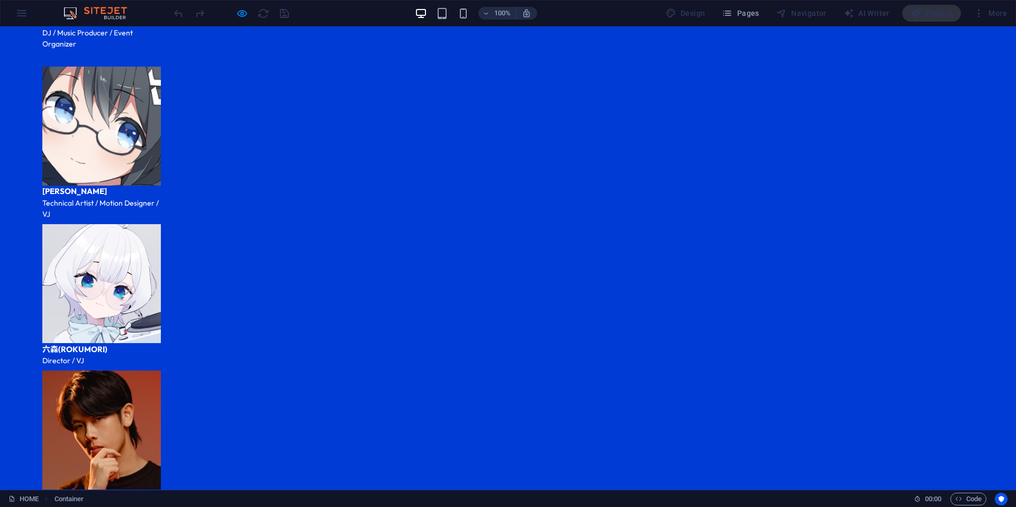
scroll to position [2387, 0]
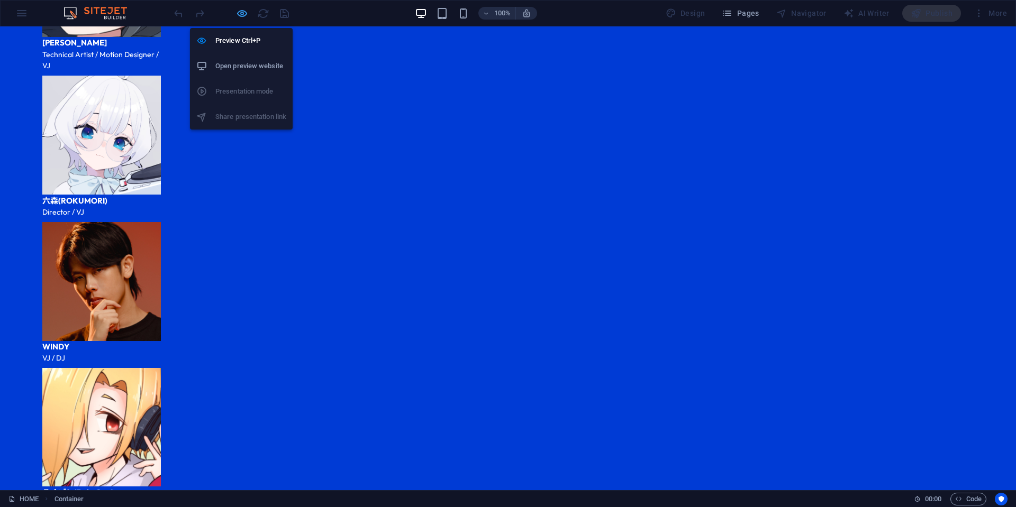
click at [238, 14] on icon "button" at bounding box center [242, 13] width 12 height 12
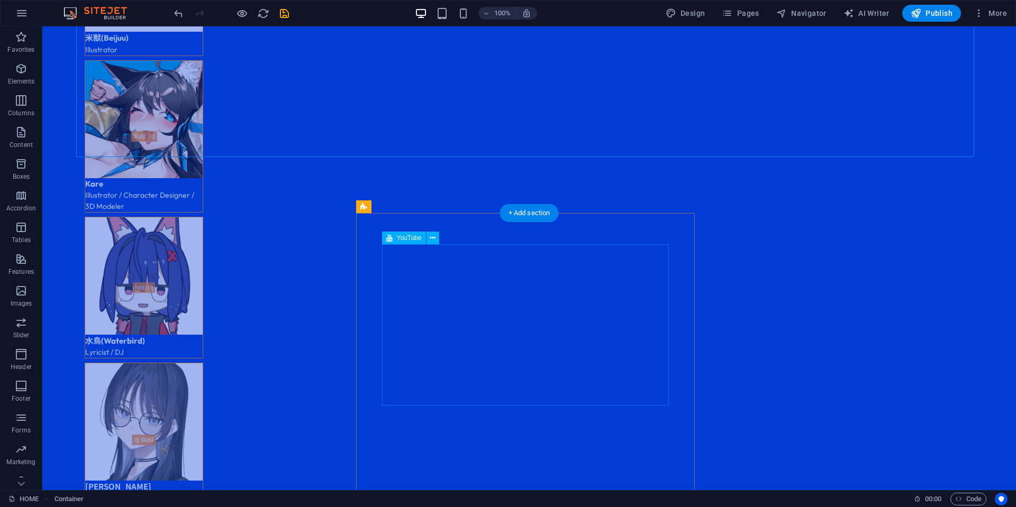
scroll to position [3500, 0]
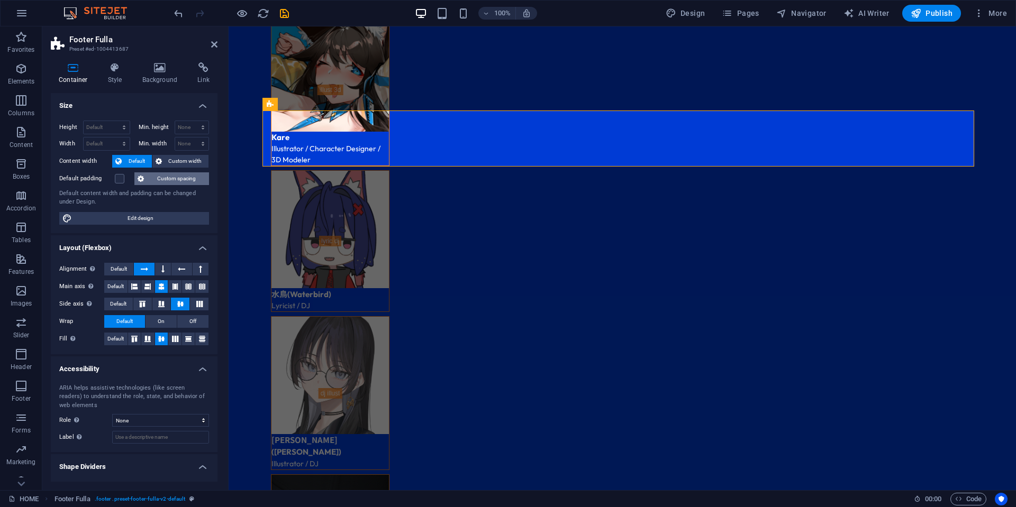
click at [160, 178] on span "Custom spacing" at bounding box center [176, 179] width 59 height 13
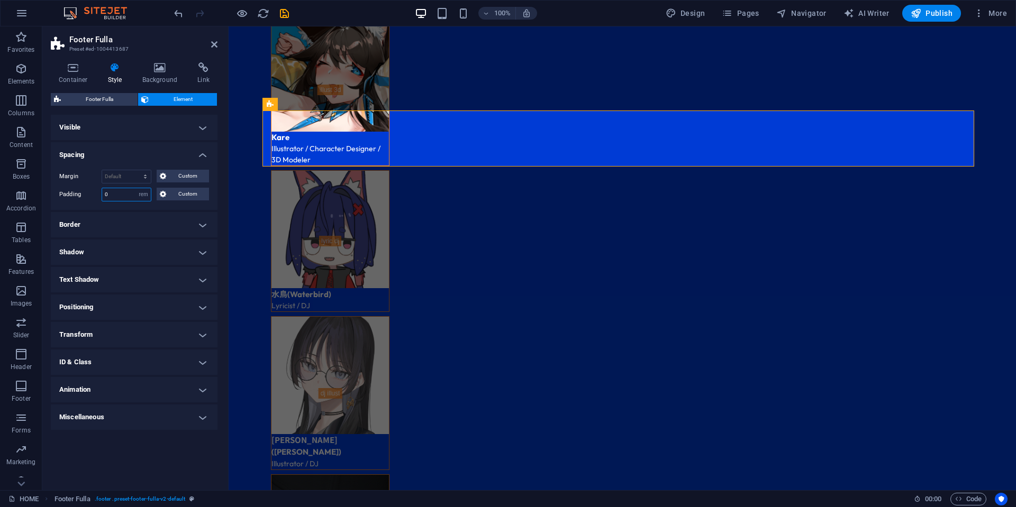
drag, startPoint x: 121, startPoint y: 193, endPoint x: 76, endPoint y: 195, distance: 45.6
click at [76, 195] on div "Padding 0 Default px rem % vh vw Custom Custom" at bounding box center [134, 195] width 150 height 14
click at [122, 101] on span "Footer Fulla" at bounding box center [99, 99] width 70 height 13
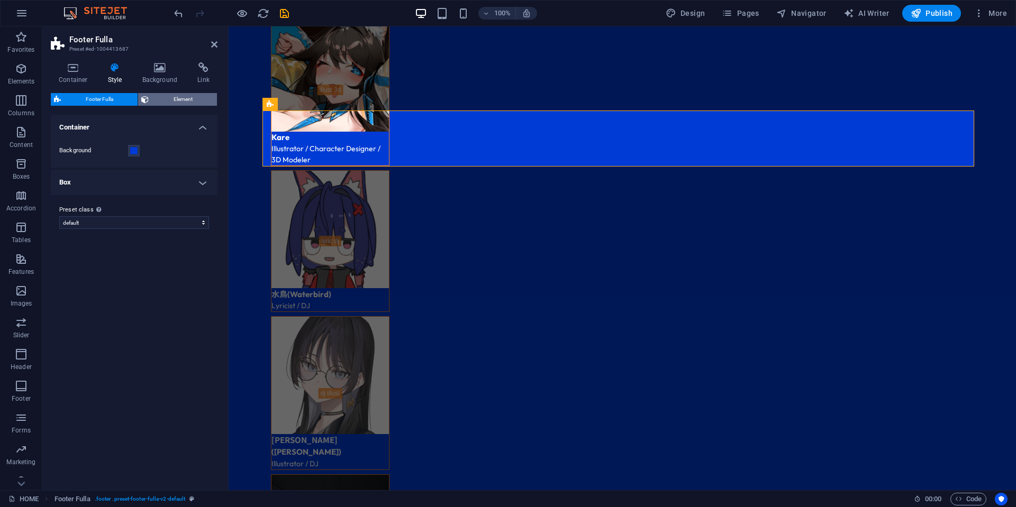
click at [162, 99] on span "Element" at bounding box center [183, 99] width 62 height 13
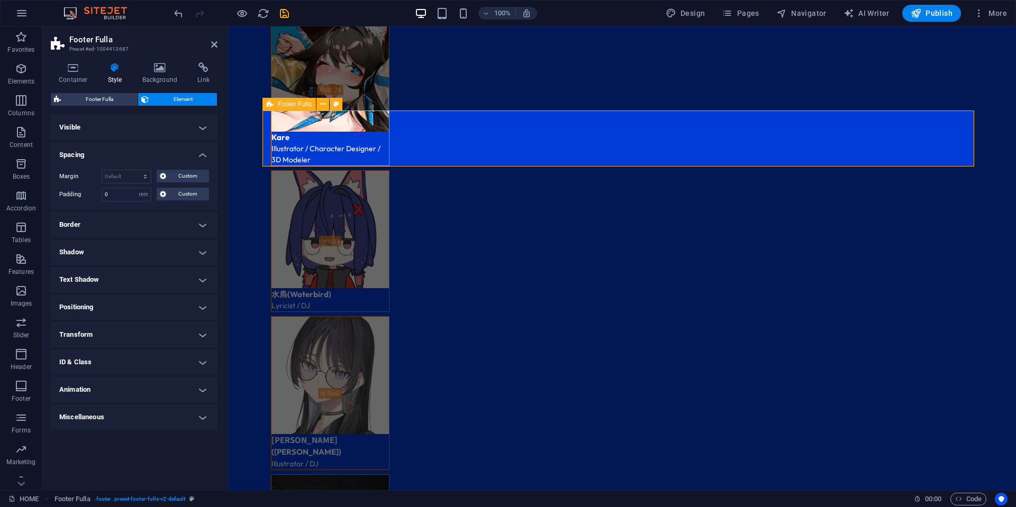
click at [86, 72] on icon at bounding box center [73, 67] width 45 height 11
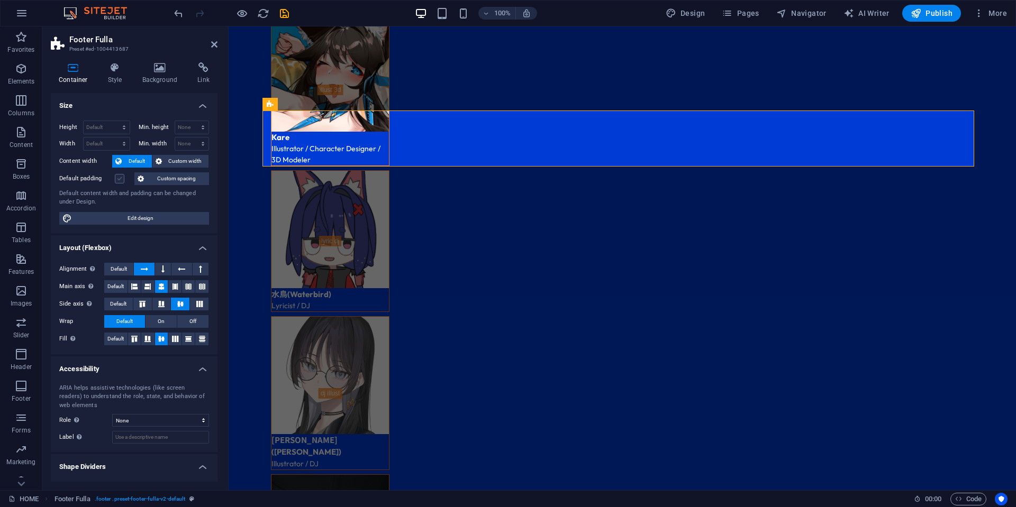
click at [123, 177] on label at bounding box center [120, 179] width 10 height 10
click at [0, 0] on input "Default padding" at bounding box center [0, 0] width 0 height 0
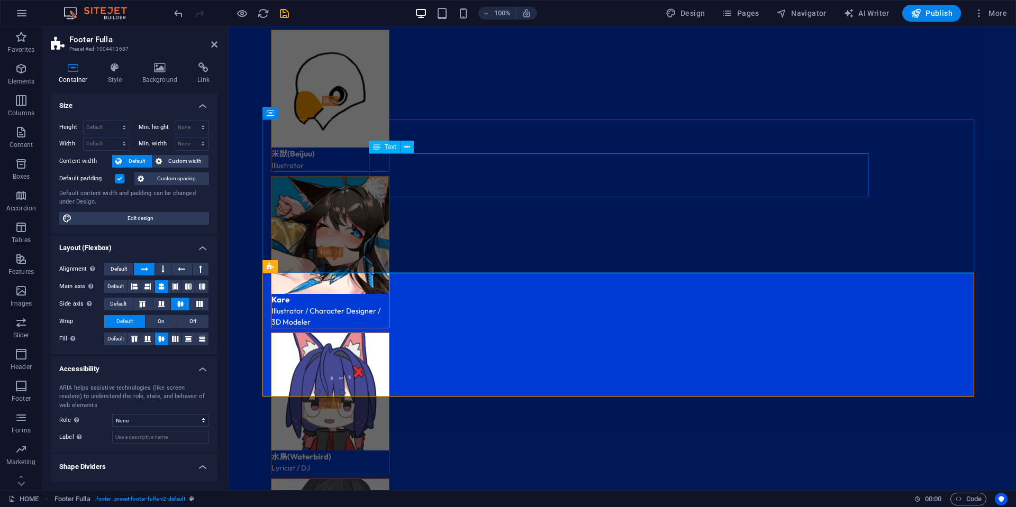
scroll to position [3288, 0]
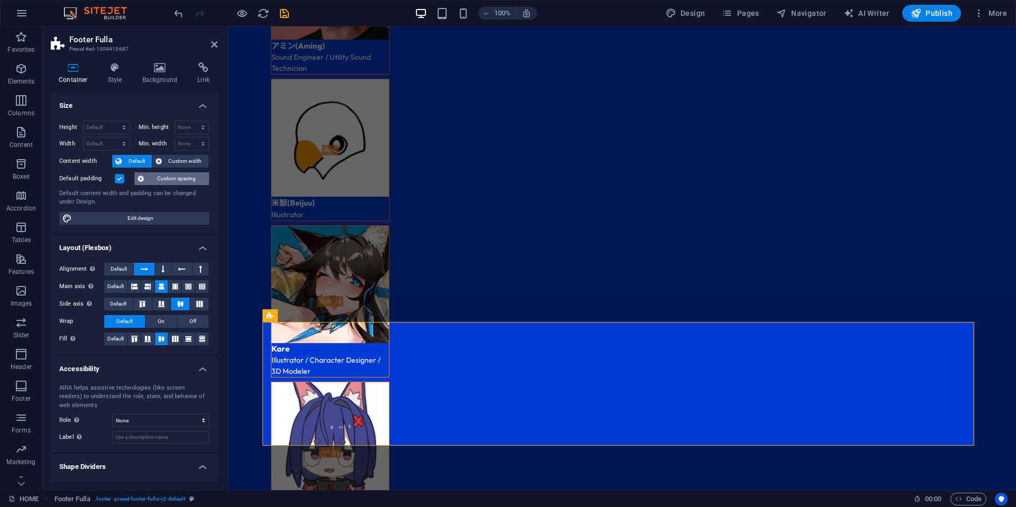
click at [165, 183] on span "Custom spacing" at bounding box center [176, 179] width 59 height 13
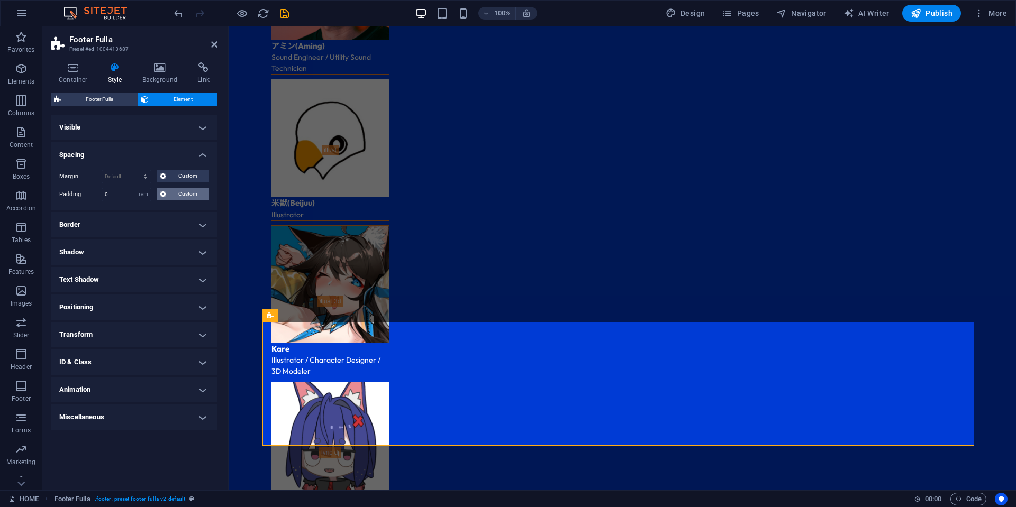
click at [173, 195] on span "Custom" at bounding box center [187, 194] width 37 height 13
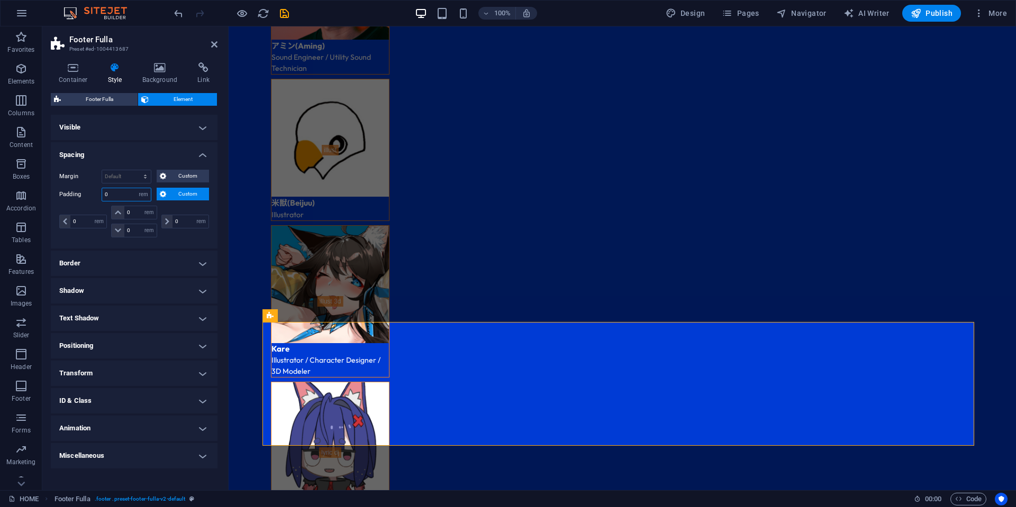
click at [123, 195] on input "0" at bounding box center [126, 194] width 49 height 13
drag, startPoint x: 133, startPoint y: 213, endPoint x: 122, endPoint y: 212, distance: 11.2
click at [122, 212] on div "0 px rem % vh vw" at bounding box center [134, 213] width 46 height 14
click at [146, 196] on select "Default px rem % vh vw Custom" at bounding box center [143, 194] width 15 height 13
select select "px"
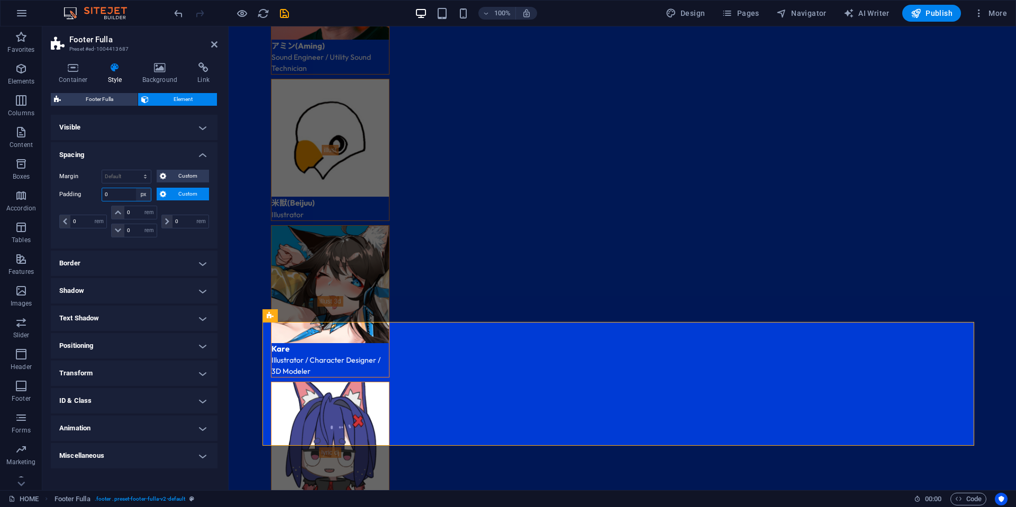
click at [136, 188] on select "Default px rem % vh vw Custom" at bounding box center [143, 194] width 15 height 13
select select "px"
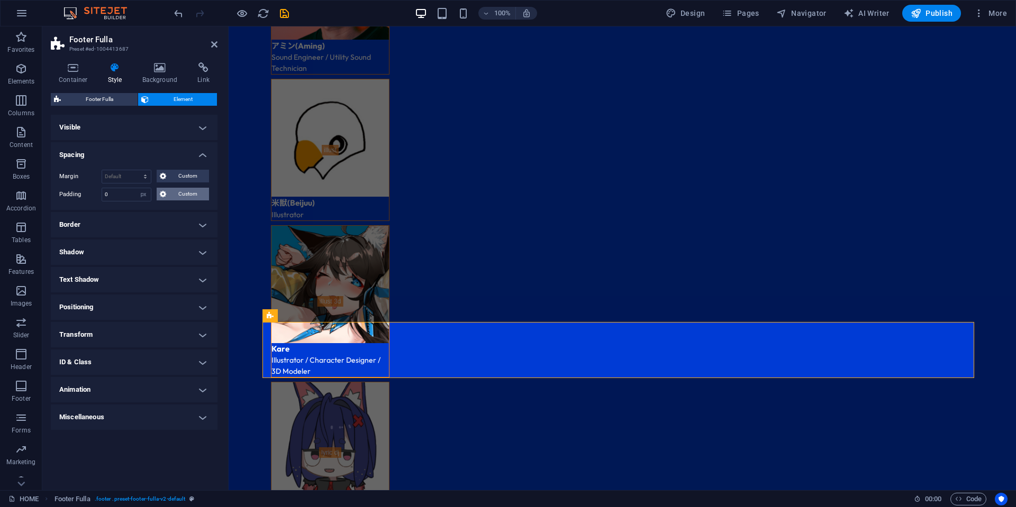
click at [187, 198] on span "Custom" at bounding box center [187, 194] width 37 height 13
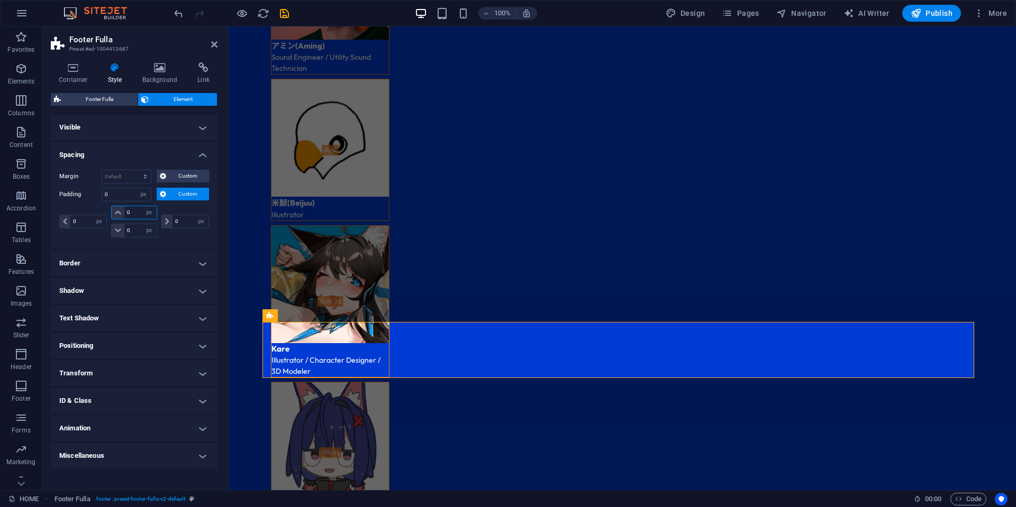
drag, startPoint x: 137, startPoint y: 214, endPoint x: 120, endPoint y: 213, distance: 17.0
click at [120, 213] on div "0 px rem % vh vw" at bounding box center [134, 213] width 46 height 14
type input "50"
select select "DISABLED_OPTION_VALUE"
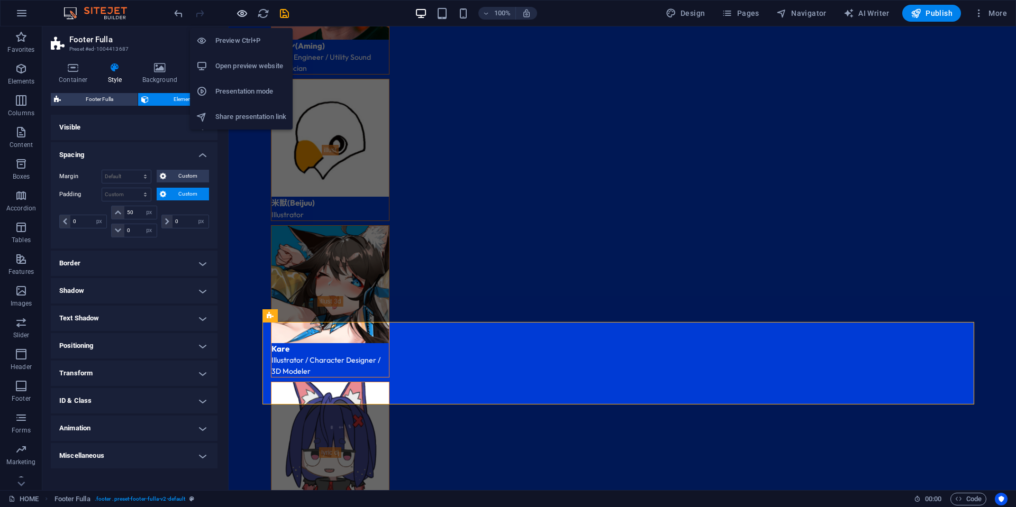
click at [246, 15] on icon "button" at bounding box center [242, 13] width 12 height 12
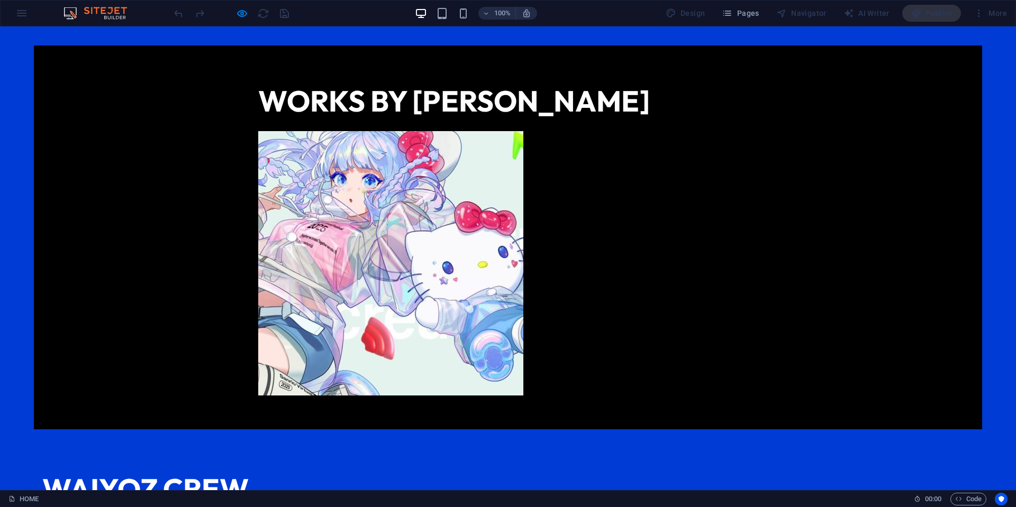
scroll to position [0, 0]
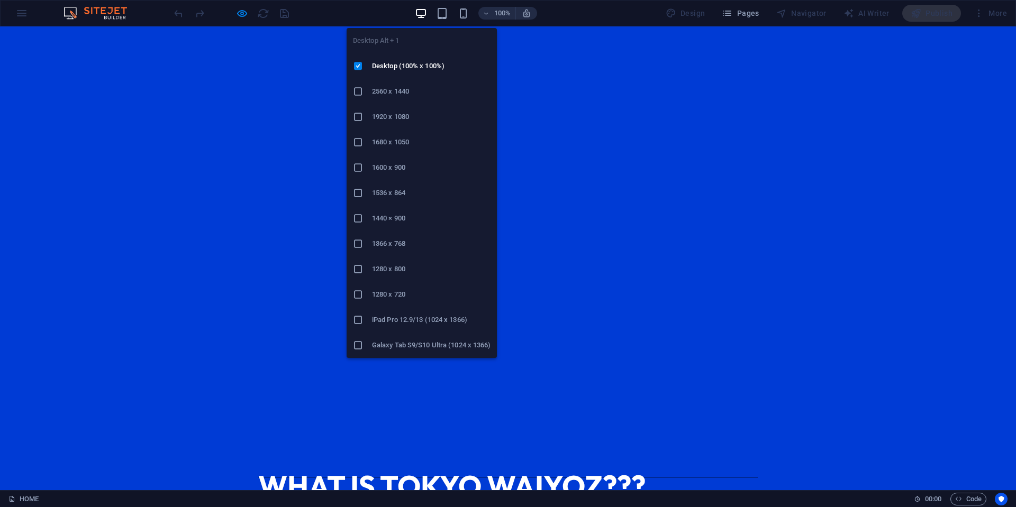
click at [424, 7] on icon "button" at bounding box center [421, 13] width 12 height 12
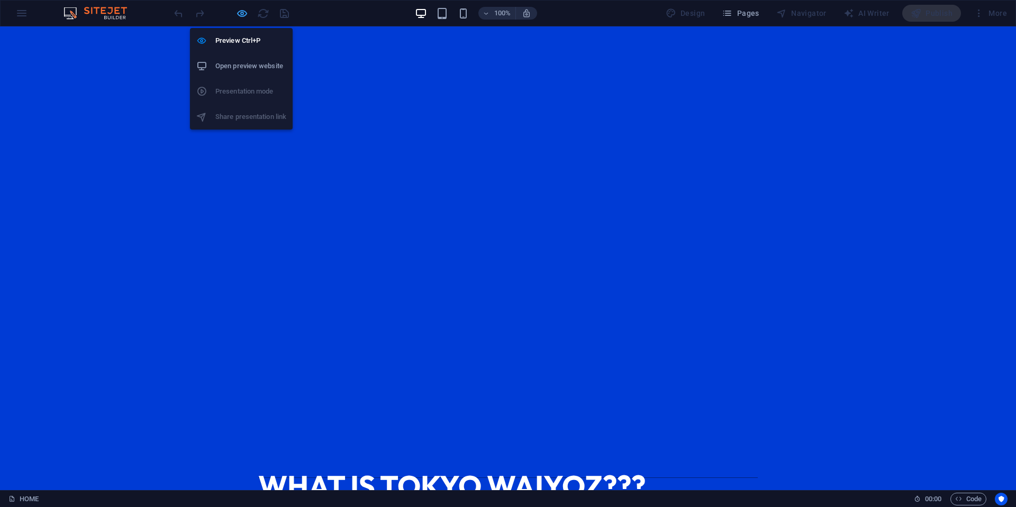
click at [240, 15] on icon "button" at bounding box center [242, 13] width 12 height 12
select select "px"
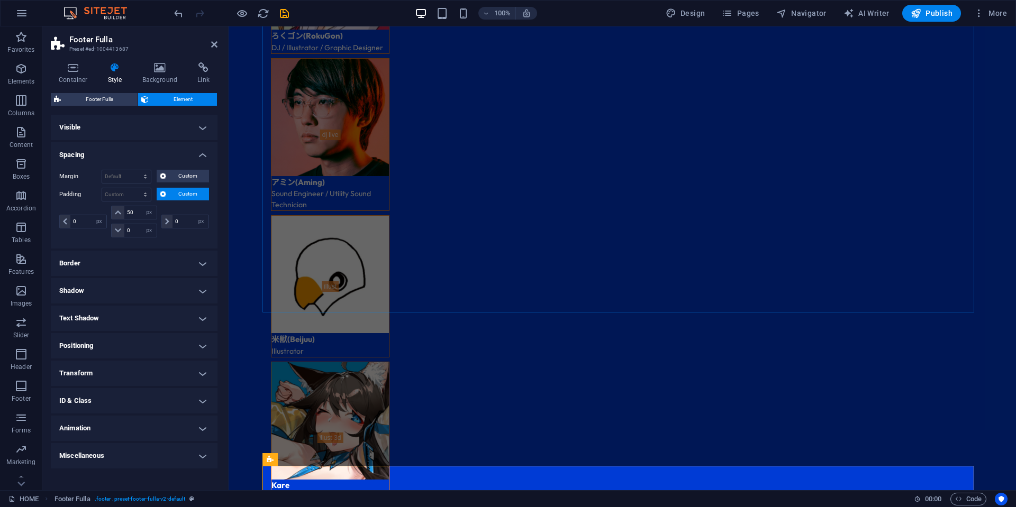
scroll to position [3134, 0]
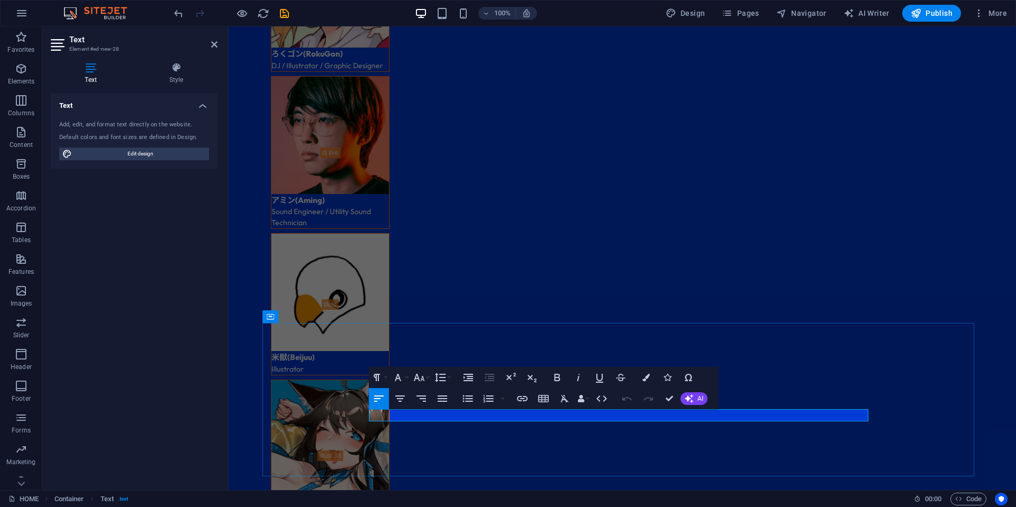
click at [560, 401] on icon "button" at bounding box center [564, 399] width 13 height 13
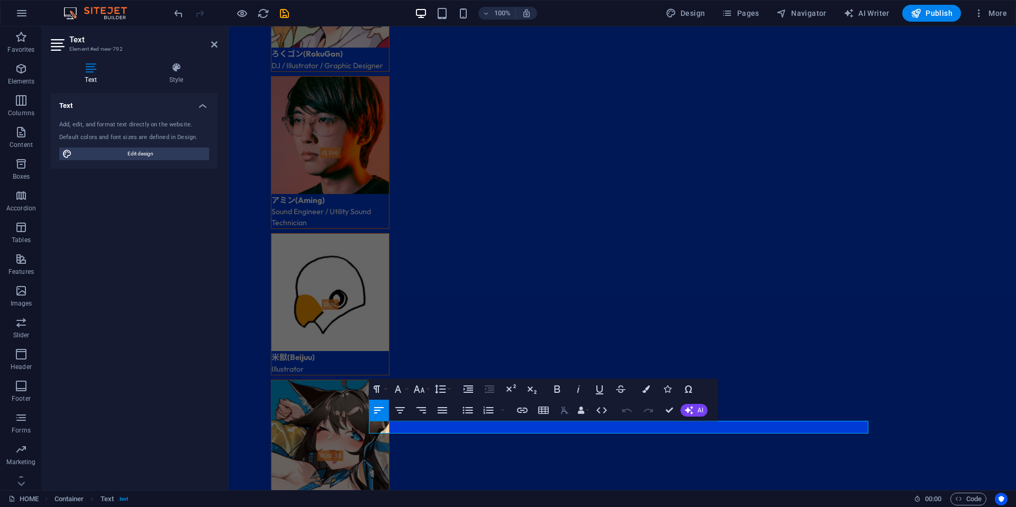
click at [569, 414] on icon "button" at bounding box center [564, 410] width 13 height 13
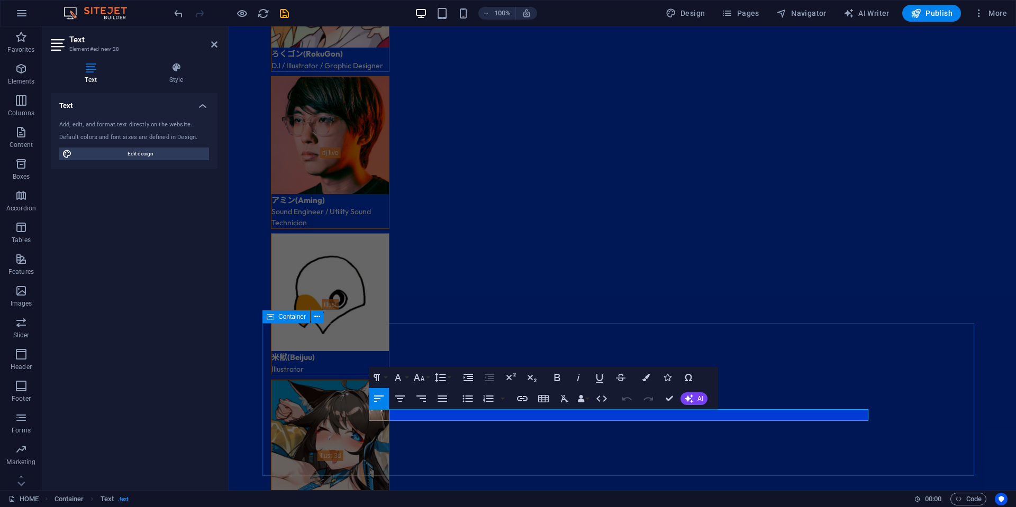
drag, startPoint x: 383, startPoint y: 415, endPoint x: 357, endPoint y: 415, distance: 25.4
click at [393, 379] on icon "button" at bounding box center [398, 377] width 13 height 13
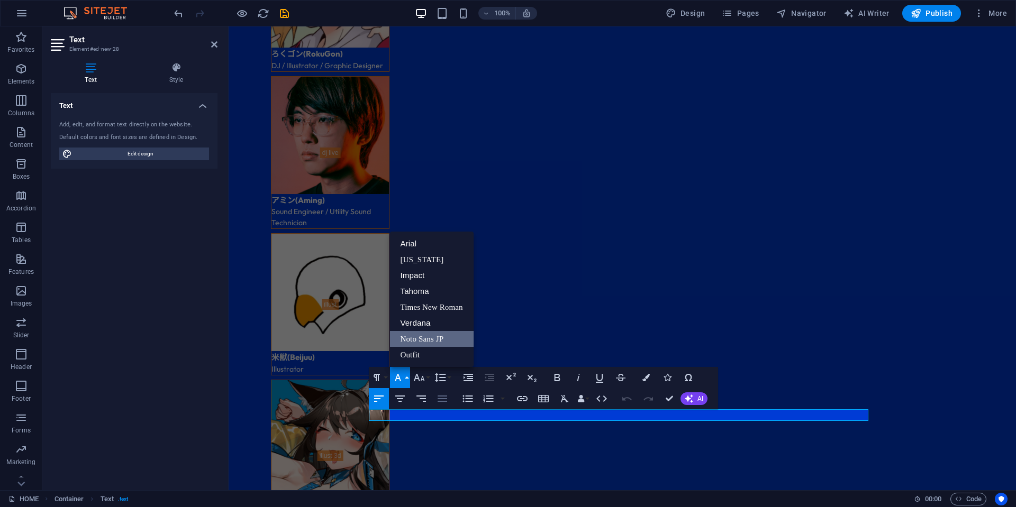
scroll to position [0, 0]
drag, startPoint x: 427, startPoint y: 352, endPoint x: 265, endPoint y: 334, distance: 162.4
click at [427, 352] on link "Outfit" at bounding box center [432, 355] width 84 height 16
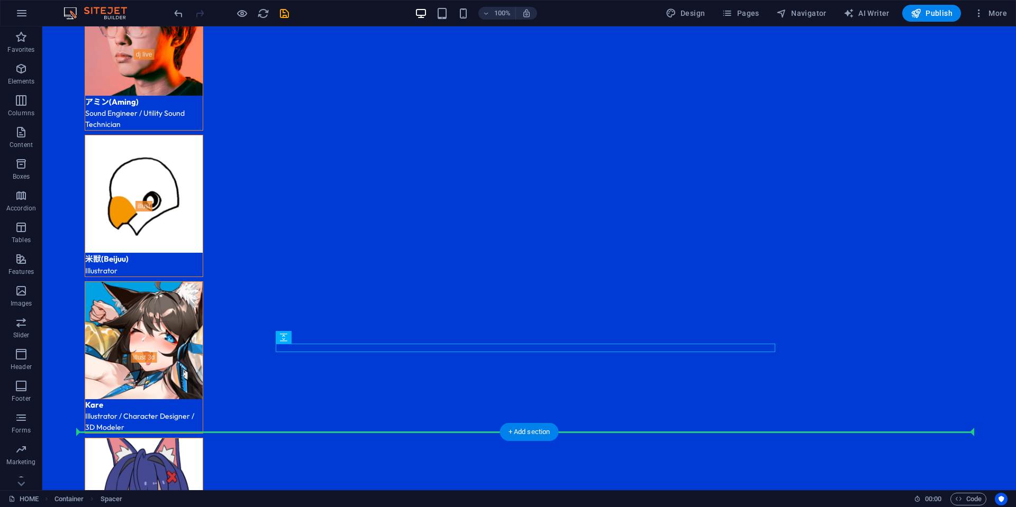
scroll to position [3235, 0]
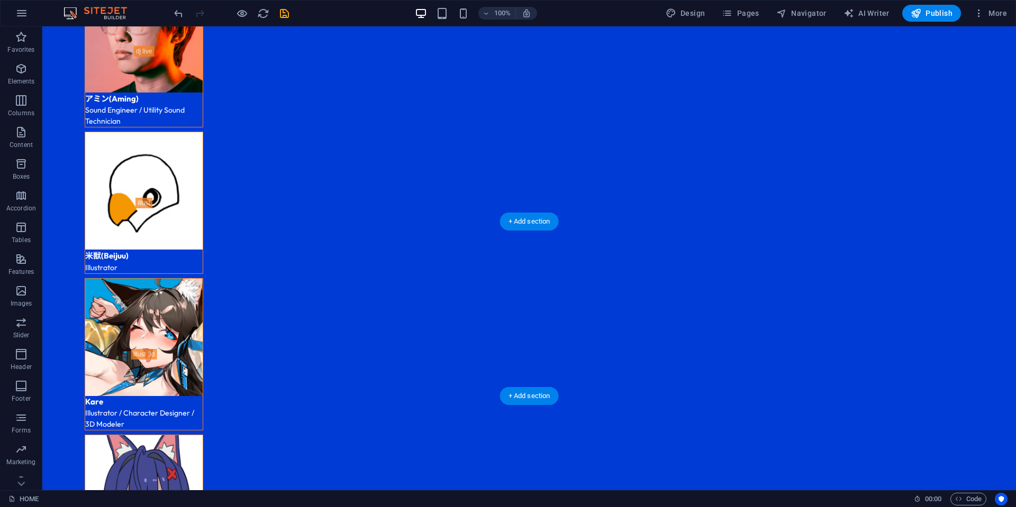
drag, startPoint x: 678, startPoint y: 413, endPoint x: 696, endPoint y: 332, distance: 82.9
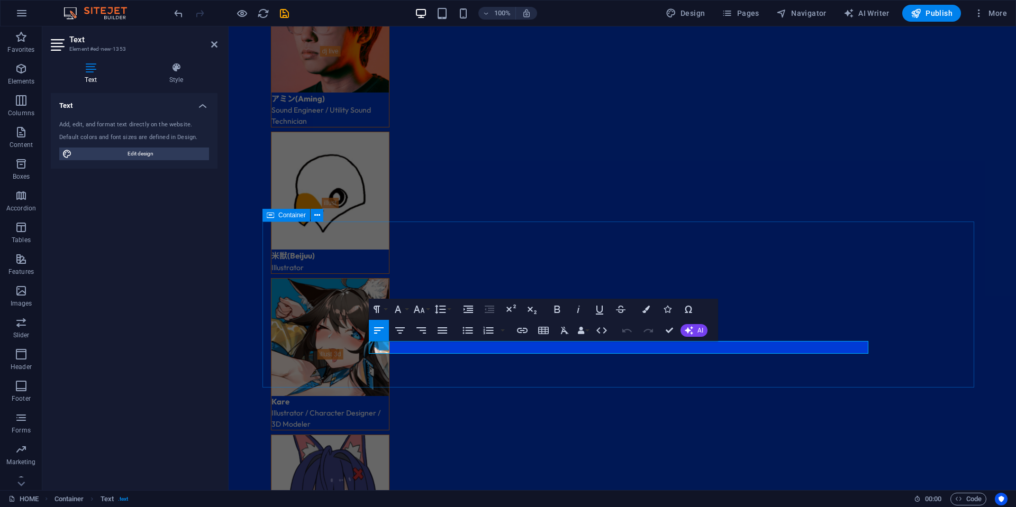
drag, startPoint x: 822, startPoint y: 348, endPoint x: 349, endPoint y: 344, distance: 472.6
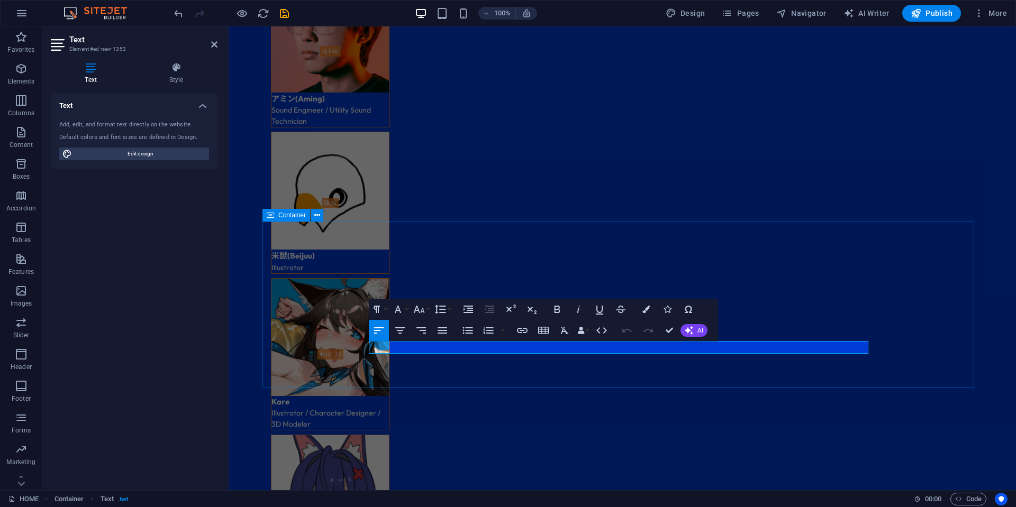
drag, startPoint x: 478, startPoint y: 352, endPoint x: 315, endPoint y: 348, distance: 163.0
click at [401, 311] on icon "button" at bounding box center [398, 309] width 13 height 13
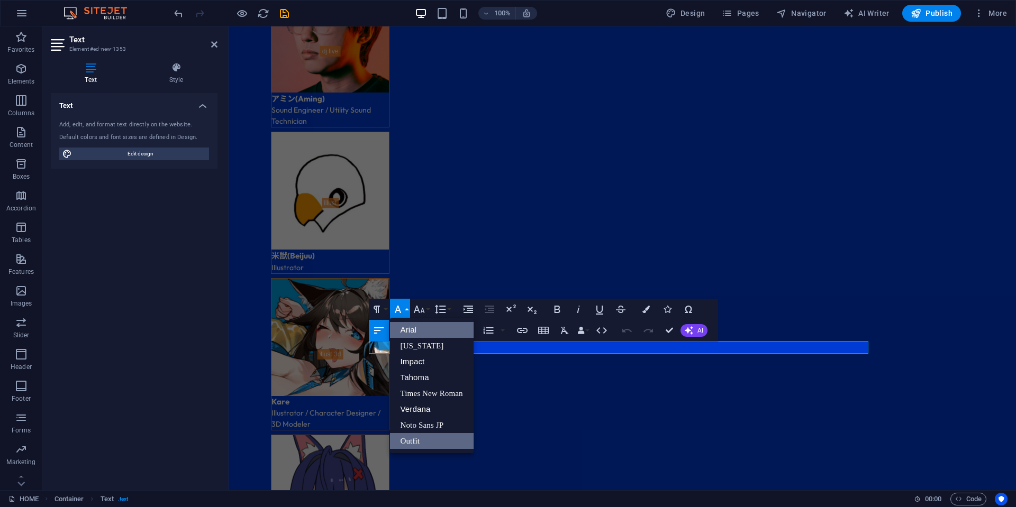
scroll to position [0, 0]
click at [374, 309] on icon "button" at bounding box center [376, 309] width 13 height 13
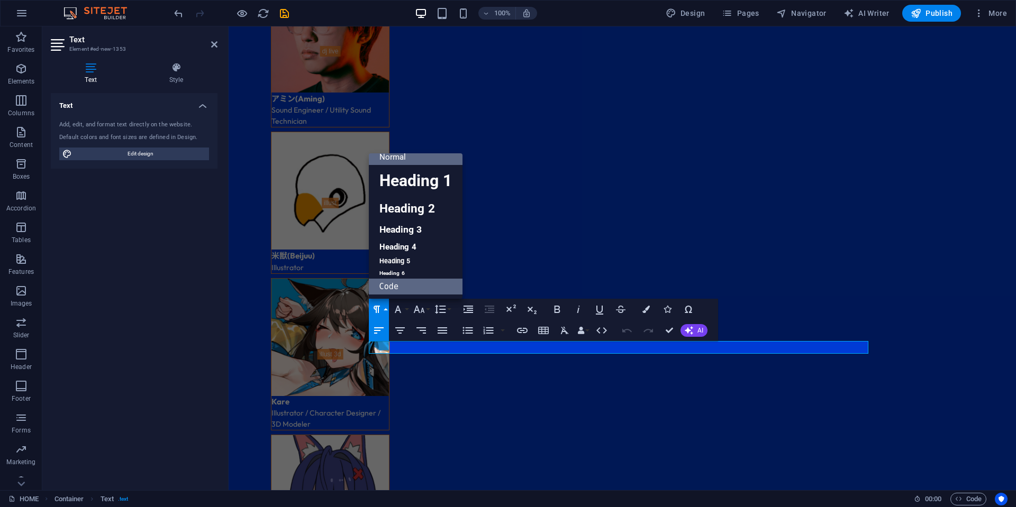
scroll to position [8, 0]
click at [408, 226] on link "Heading 3" at bounding box center [416, 230] width 94 height 19
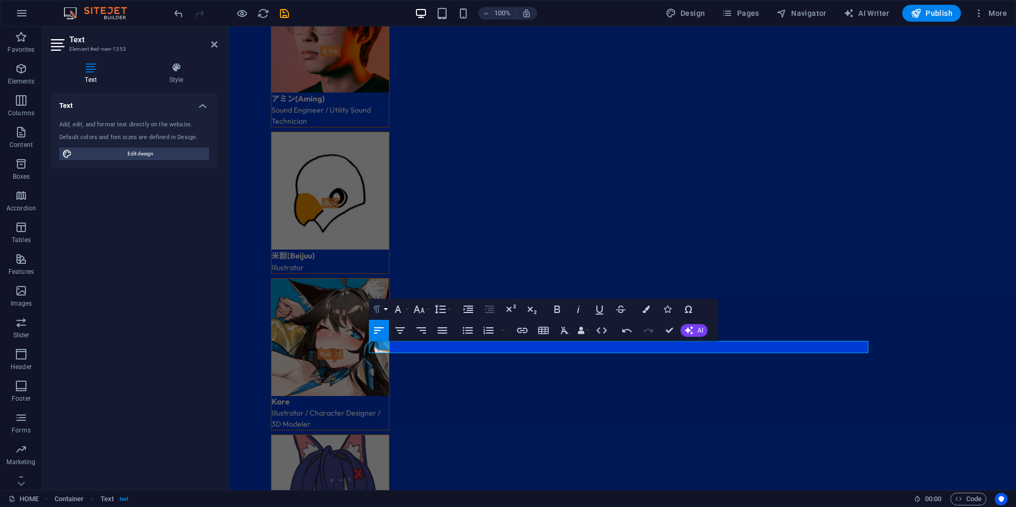
drag, startPoint x: 376, startPoint y: 310, endPoint x: 157, endPoint y: 252, distance: 226.4
click at [376, 310] on icon "button" at bounding box center [376, 309] width 6 height 7
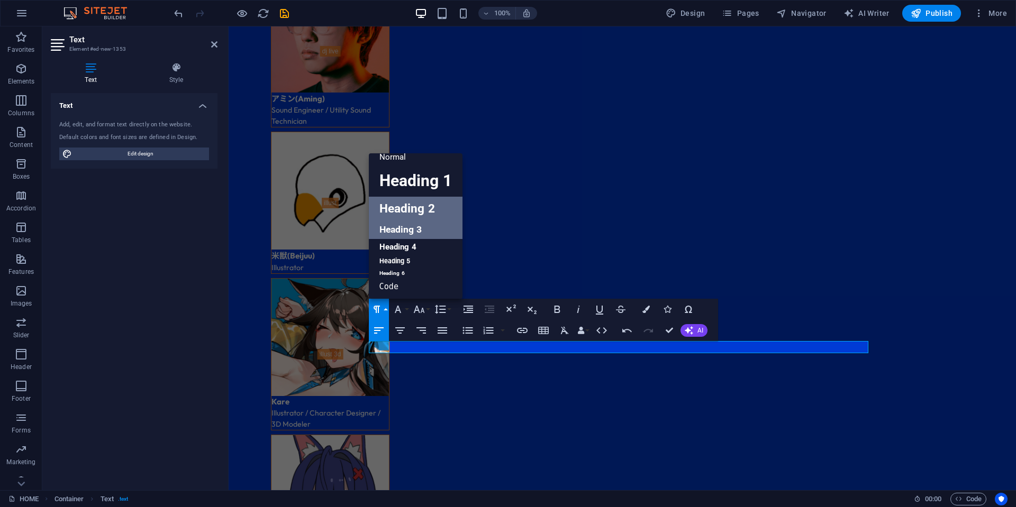
click at [416, 210] on link "Heading 2" at bounding box center [416, 209] width 94 height 24
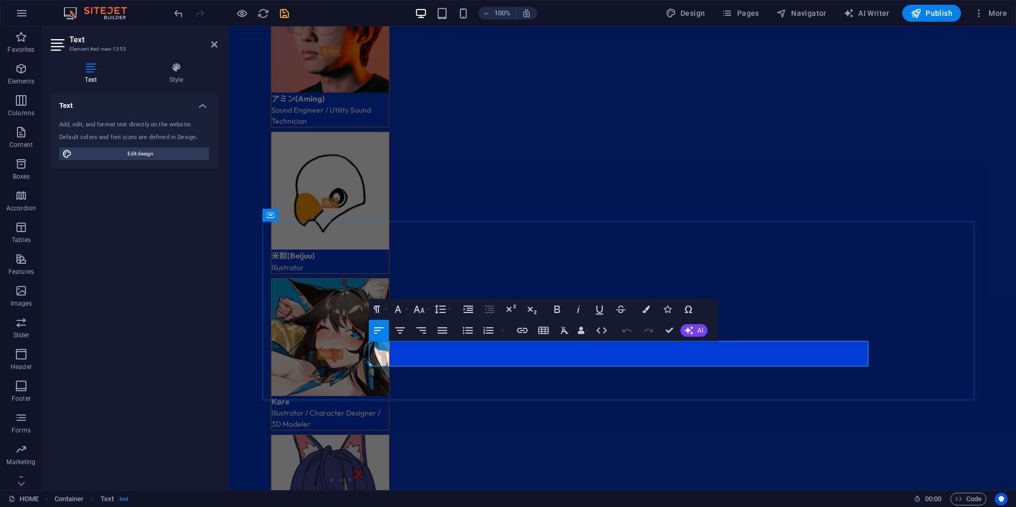
drag, startPoint x: 641, startPoint y: 358, endPoint x: 369, endPoint y: 358, distance: 272.0
click at [168, 154] on span "Edit design" at bounding box center [140, 154] width 131 height 13
select select "ease-in-out"
select select "px"
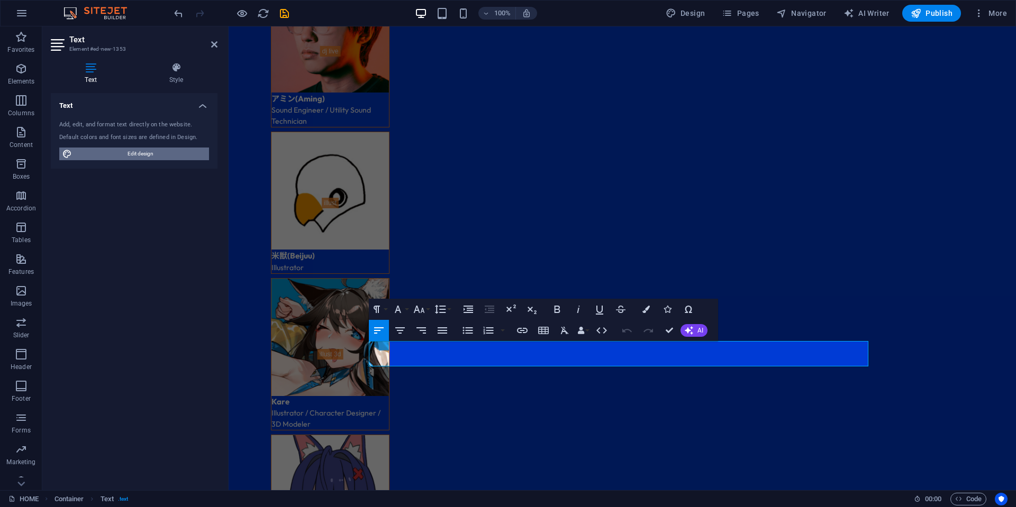
select select "600"
select select "px"
select select "rem"
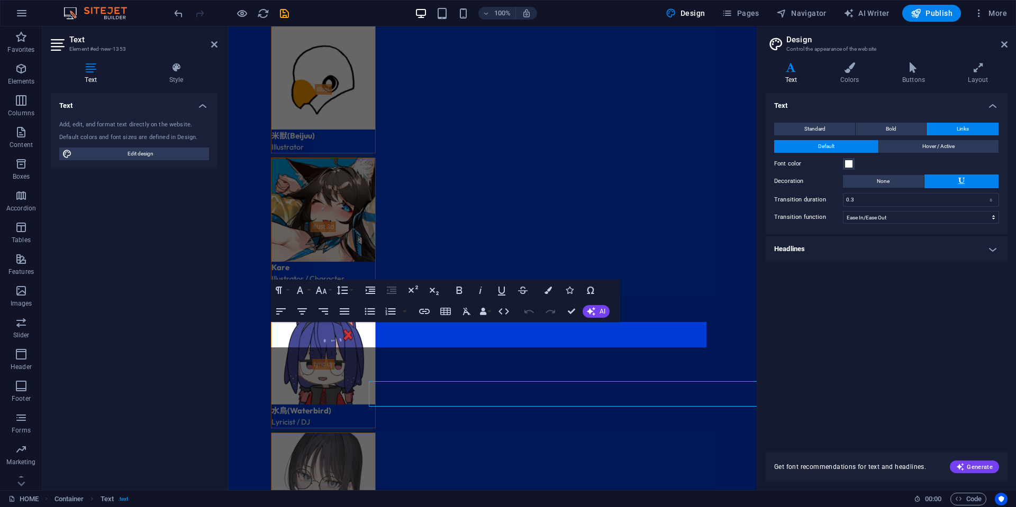
scroll to position [3195, 0]
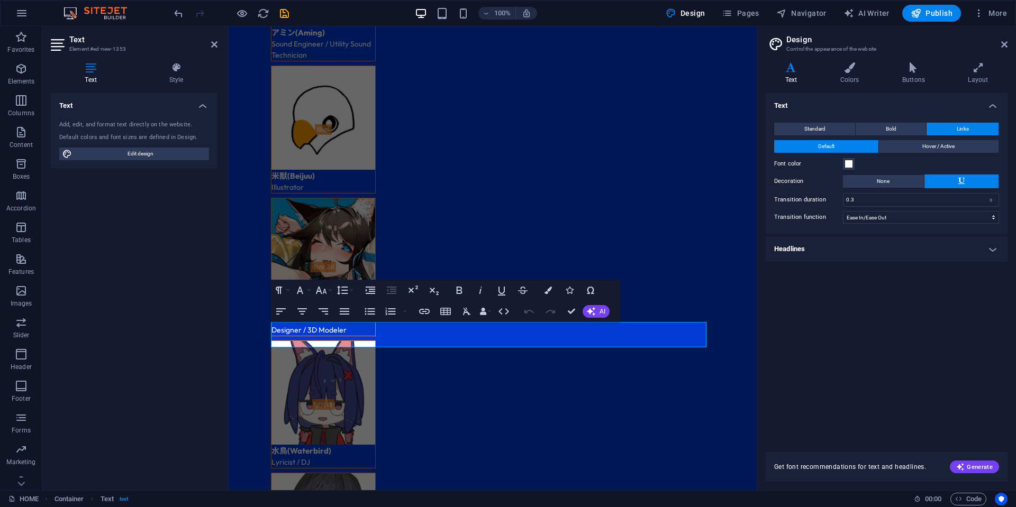
click at [825, 250] on h4 "Headlines" at bounding box center [887, 249] width 242 height 25
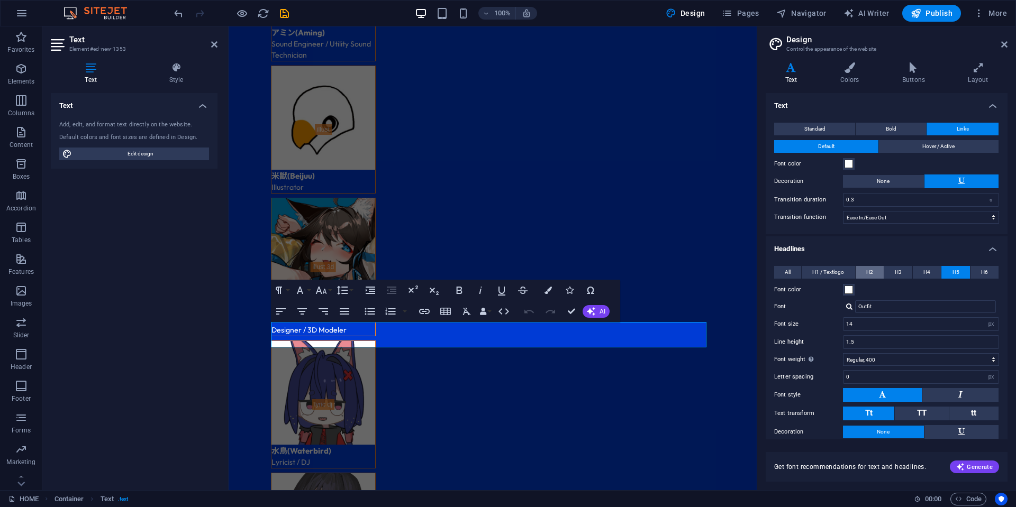
click at [872, 270] on button "H2" at bounding box center [870, 272] width 28 height 13
drag, startPoint x: 868, startPoint y: 324, endPoint x: 830, endPoint y: 324, distance: 38.1
click at [830, 324] on div "Font size 32 rem px em %" at bounding box center [886, 324] width 225 height 14
drag, startPoint x: 868, startPoint y: 326, endPoint x: 797, endPoint y: 331, distance: 71.1
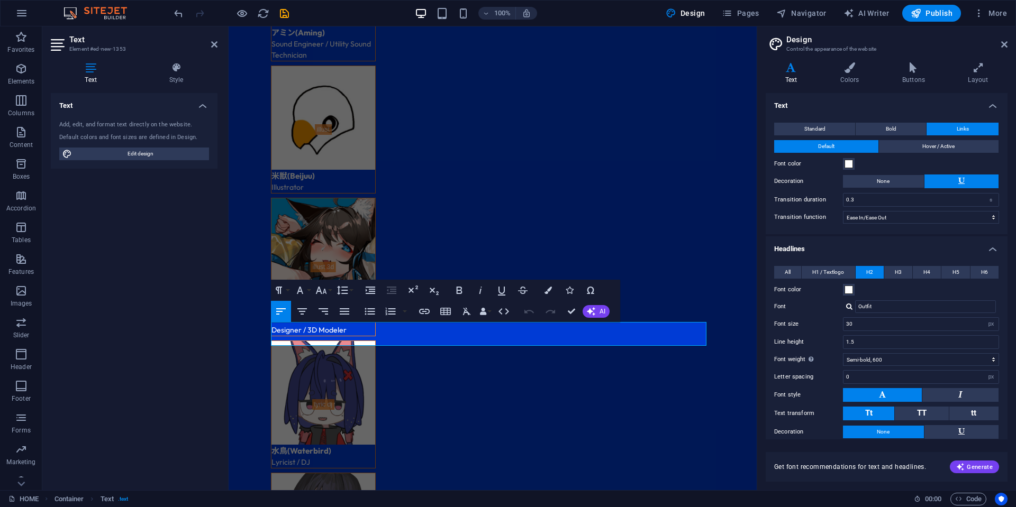
click at [798, 330] on div "Font size 30 rem px em %" at bounding box center [886, 324] width 225 height 14
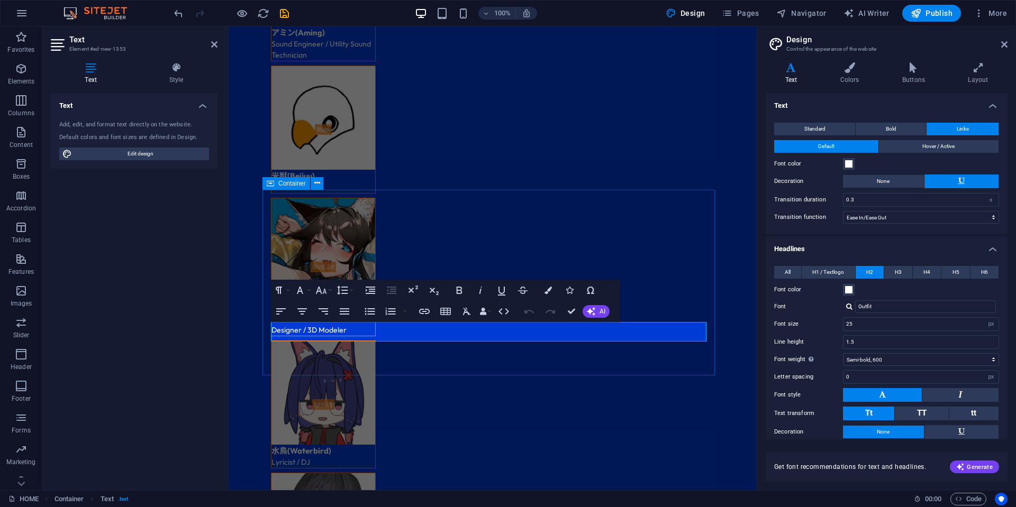
type input "25"
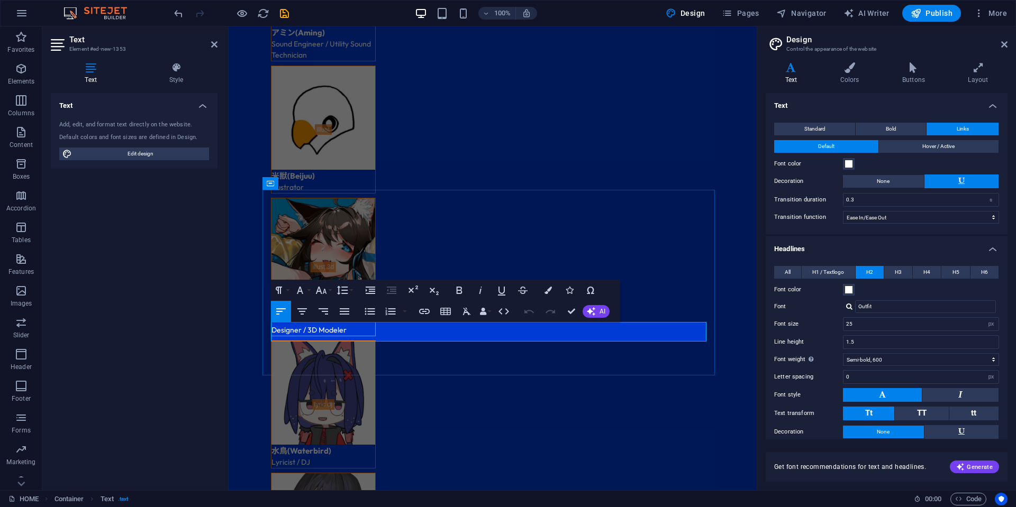
drag, startPoint x: 392, startPoint y: 333, endPoint x: 261, endPoint y: 334, distance: 131.2
click at [425, 311] on icon "button" at bounding box center [424, 311] width 11 height 5
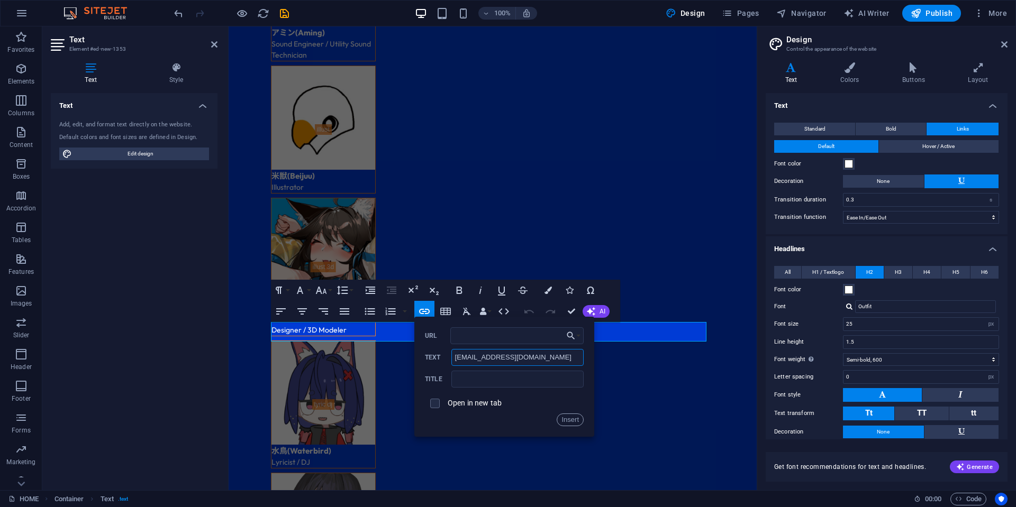
click at [529, 362] on input "[EMAIL_ADDRESS][DOMAIN_NAME]" at bounding box center [517, 357] width 132 height 17
drag, startPoint x: 521, startPoint y: 355, endPoint x: 433, endPoint y: 355, distance: 87.8
click at [433, 355] on div "[EMAIL_ADDRESS][DOMAIN_NAME] Text" at bounding box center [504, 357] width 159 height 17
click at [479, 334] on input "URL" at bounding box center [516, 336] width 133 height 17
paste input "[EMAIL_ADDRESS][DOMAIN_NAME]"
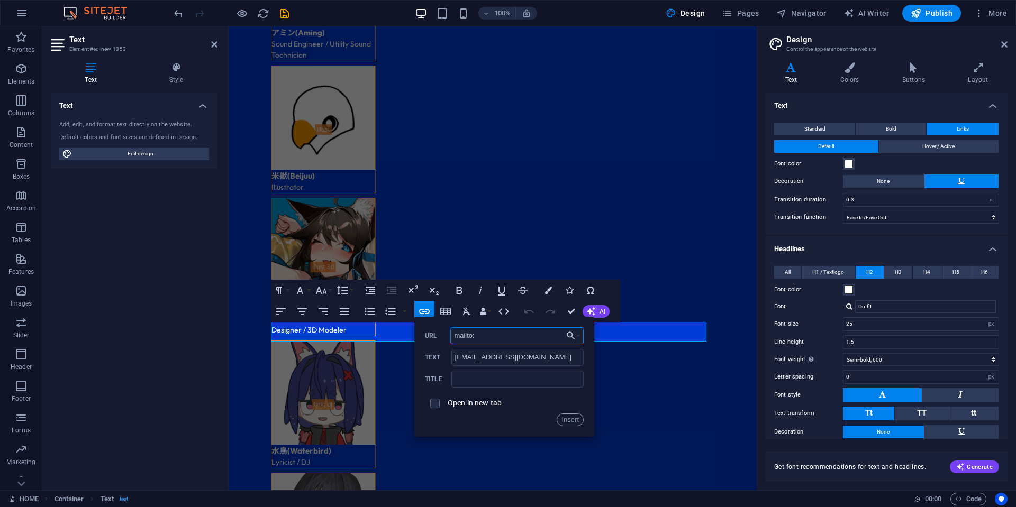
type input "mailto:[EMAIL_ADDRESS][DOMAIN_NAME]"
click at [573, 418] on button "Insert" at bounding box center [570, 420] width 27 height 13
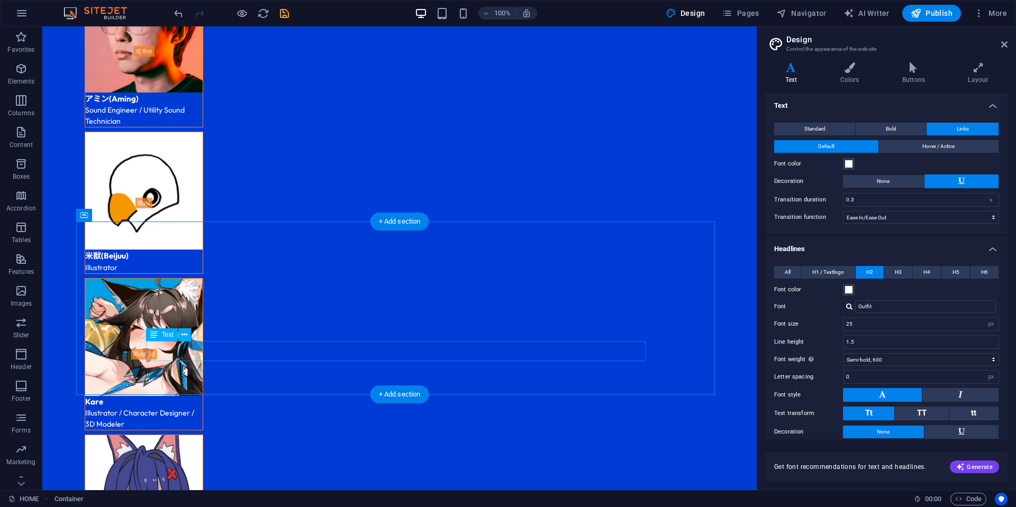
click at [239, 13] on icon "button" at bounding box center [242, 13] width 12 height 12
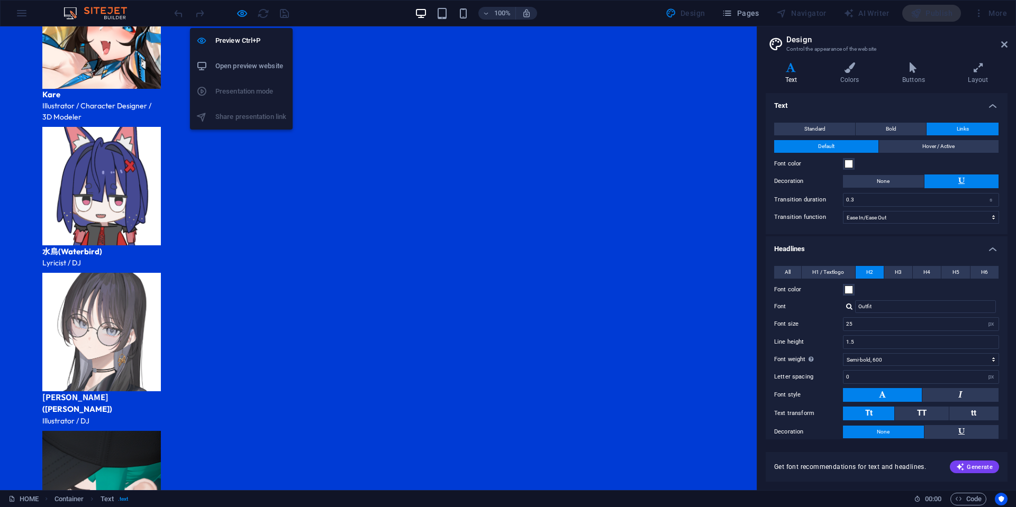
scroll to position [2434, 0]
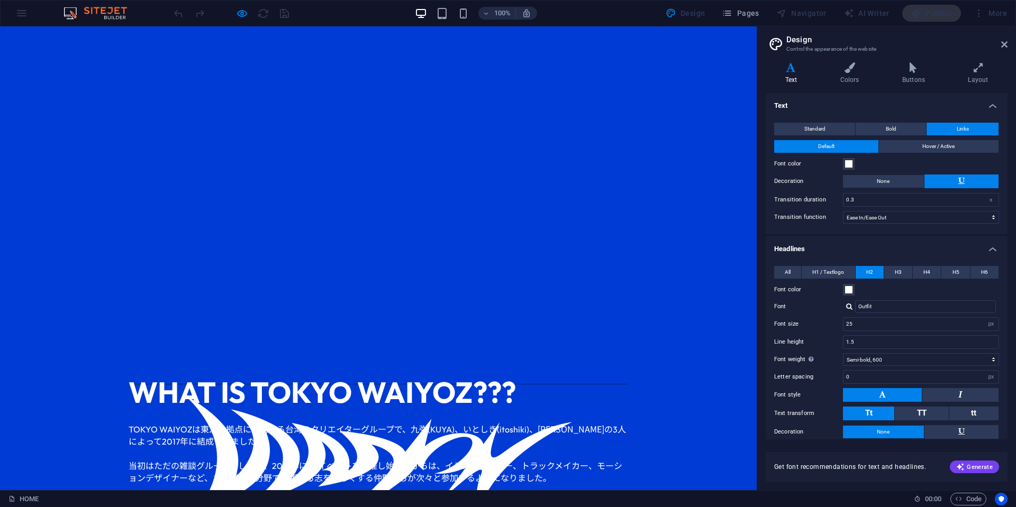
scroll to position [0, 0]
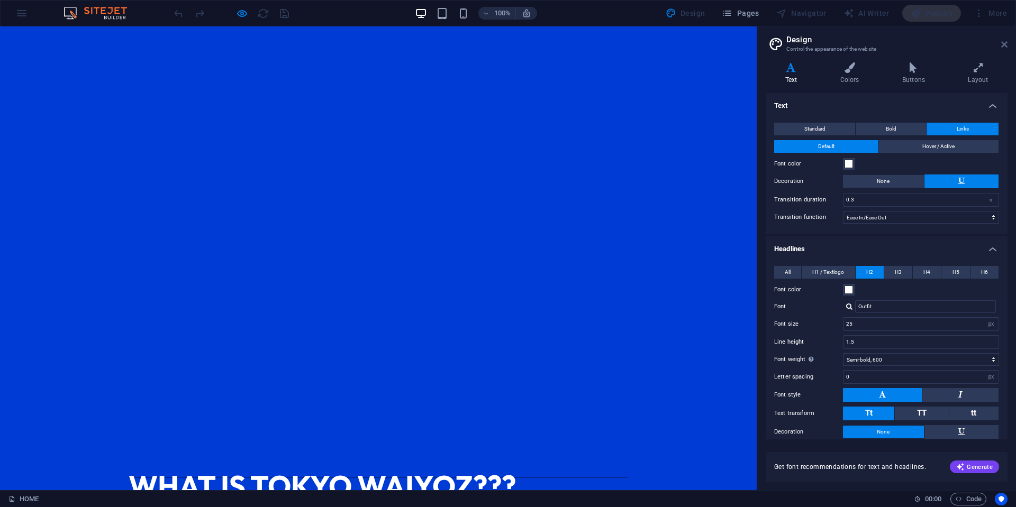
click at [1002, 42] on icon at bounding box center [1004, 44] width 6 height 8
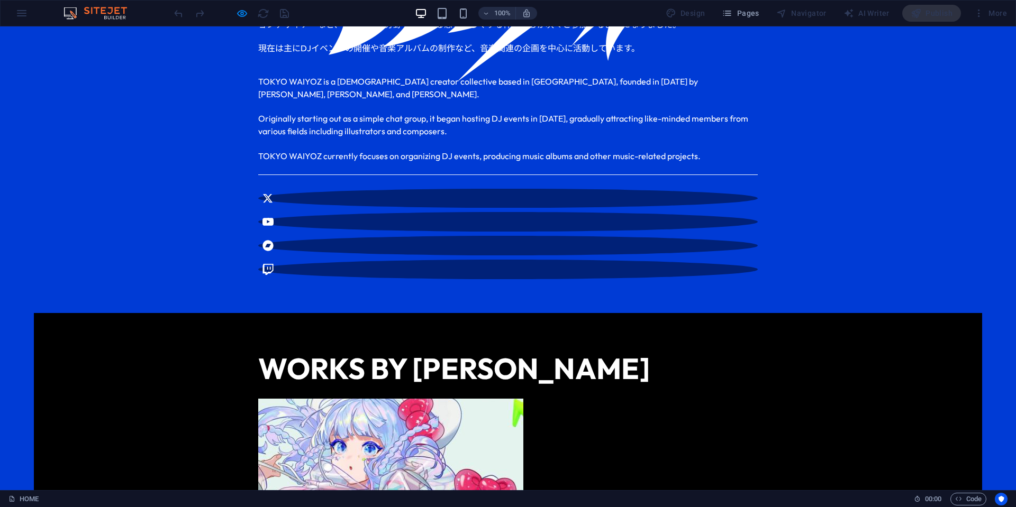
scroll to position [476, 0]
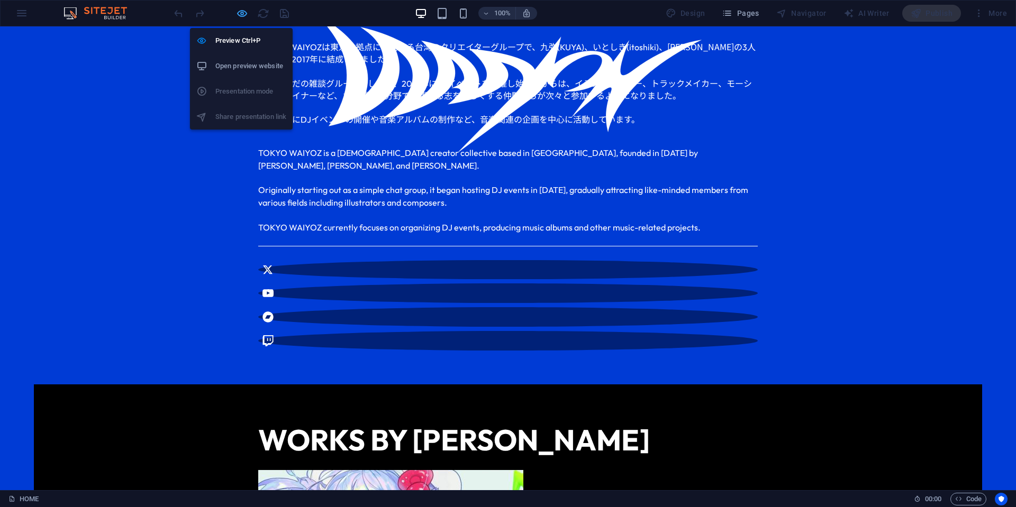
click at [243, 13] on icon "button" at bounding box center [242, 13] width 12 height 12
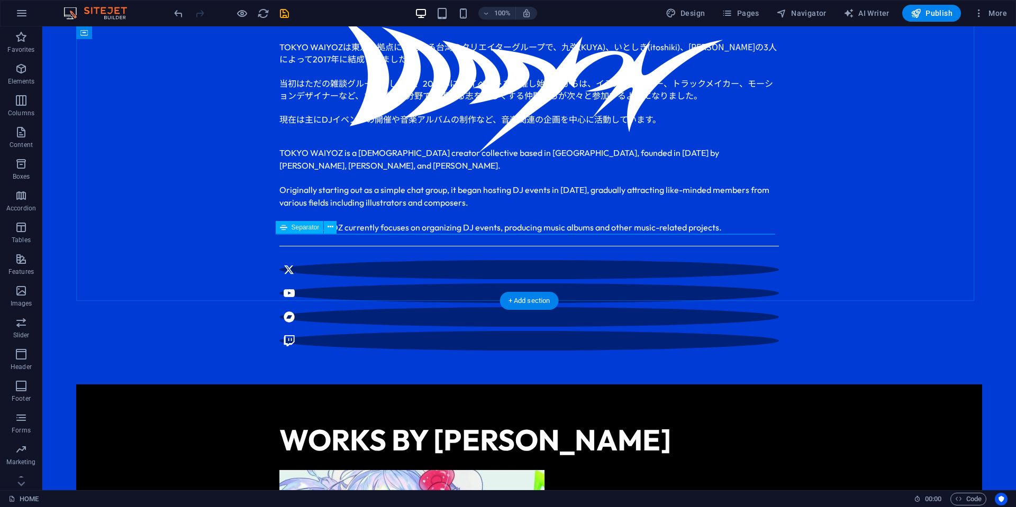
click at [543, 246] on div at bounding box center [529, 246] width 500 height 1
click at [892, 214] on div "WHAT IS TOKYO WAIYOZ??? TOKYO WAIYOZ は東京を拠点に活動する台湾のクリエイターグループで、九弥 (KUYA) 、いとしき …" at bounding box center [529, 169] width 906 height 430
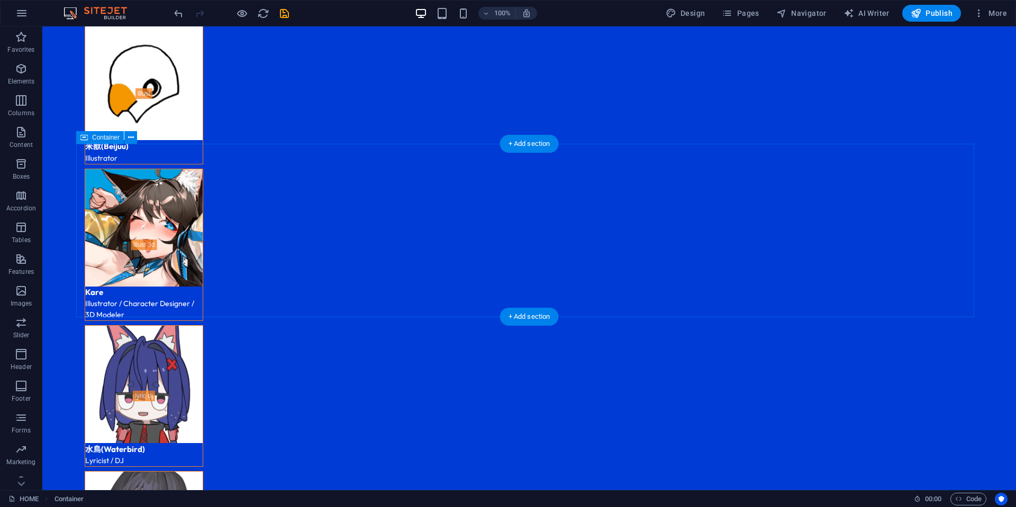
scroll to position [3175, 0]
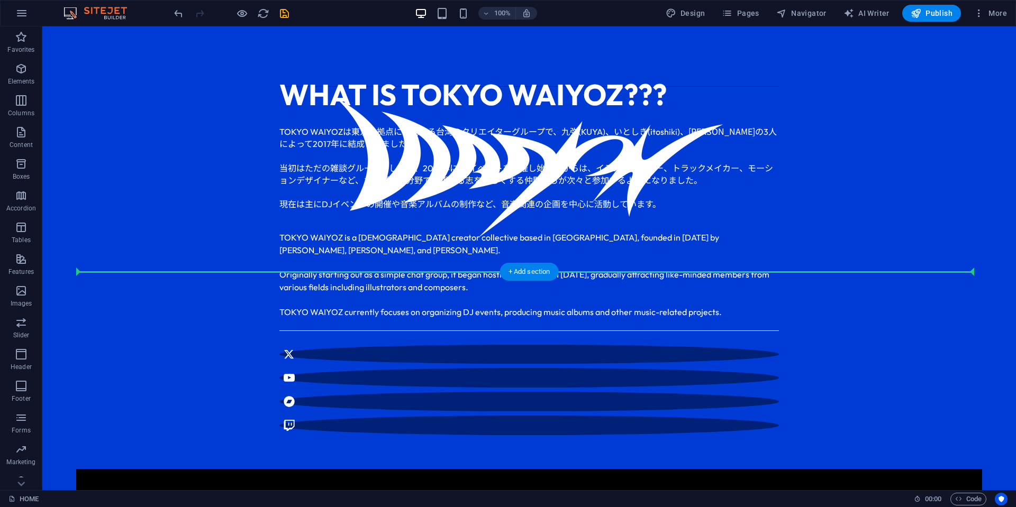
scroll to position [529, 0]
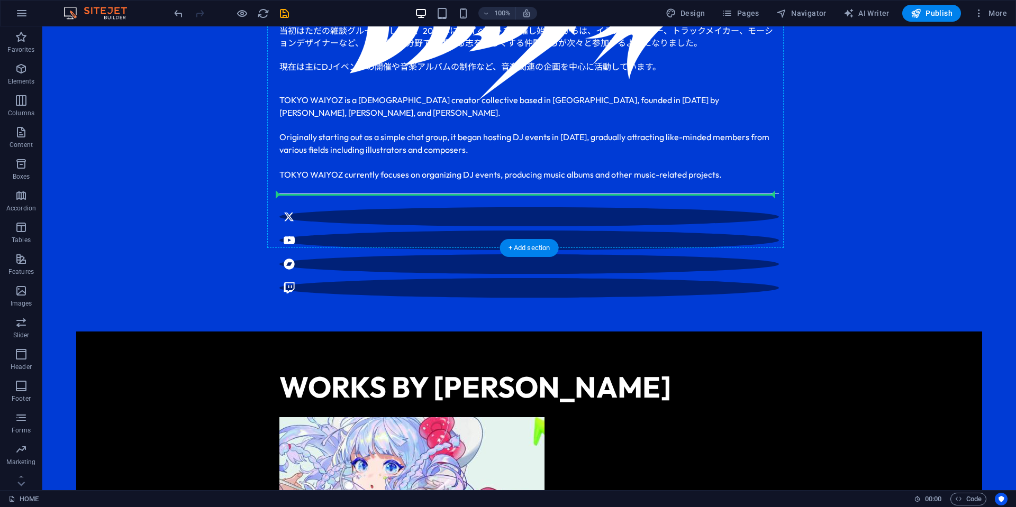
drag, startPoint x: 423, startPoint y: 375, endPoint x: 389, endPoint y: 194, distance: 183.7
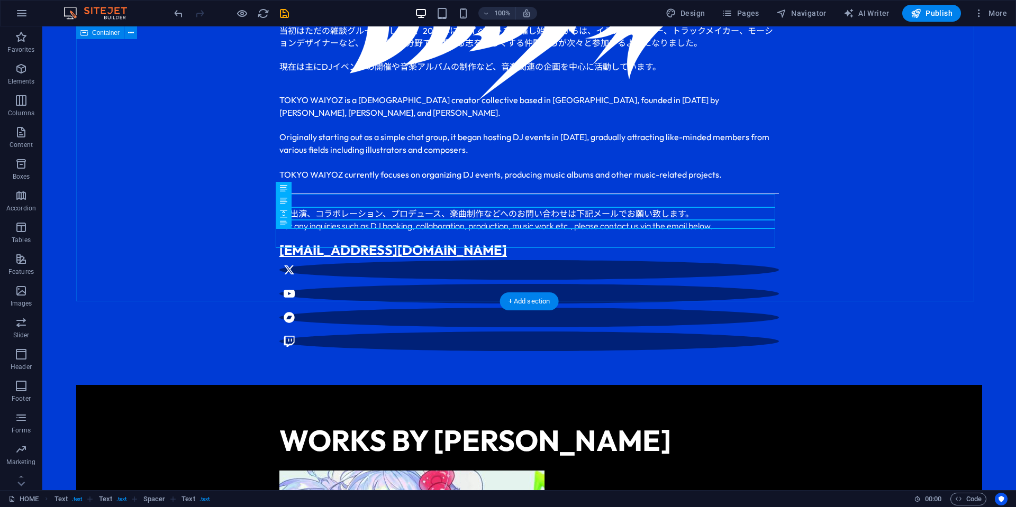
click at [807, 213] on div "WHAT IS TOKYO WAIYOZ??? TOKYO WAIYOZ は東京を拠点に活動する台湾のクリエイターグループで、九弥 (KUYA) 、いとしき …" at bounding box center [529, 144] width 906 height 484
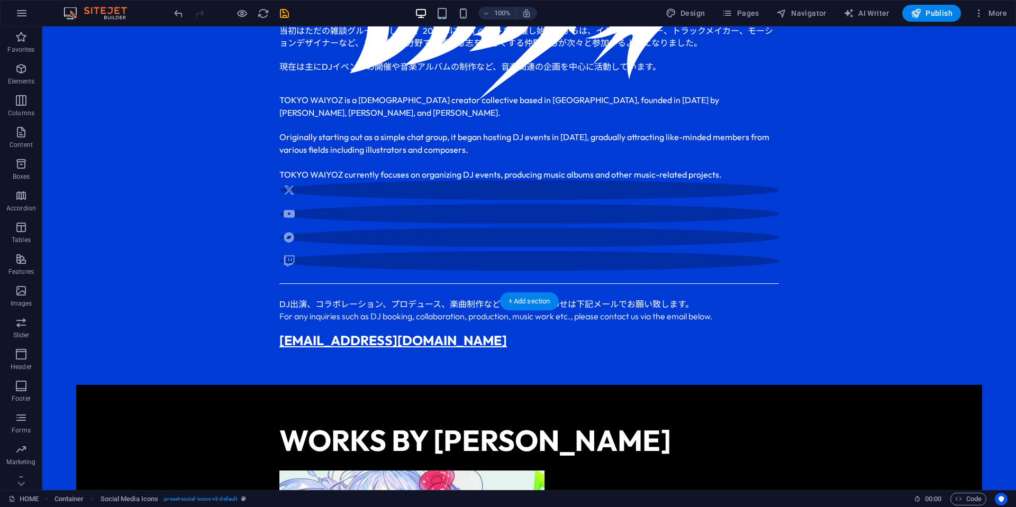
drag, startPoint x: 405, startPoint y: 255, endPoint x: 368, endPoint y: 179, distance: 84.7
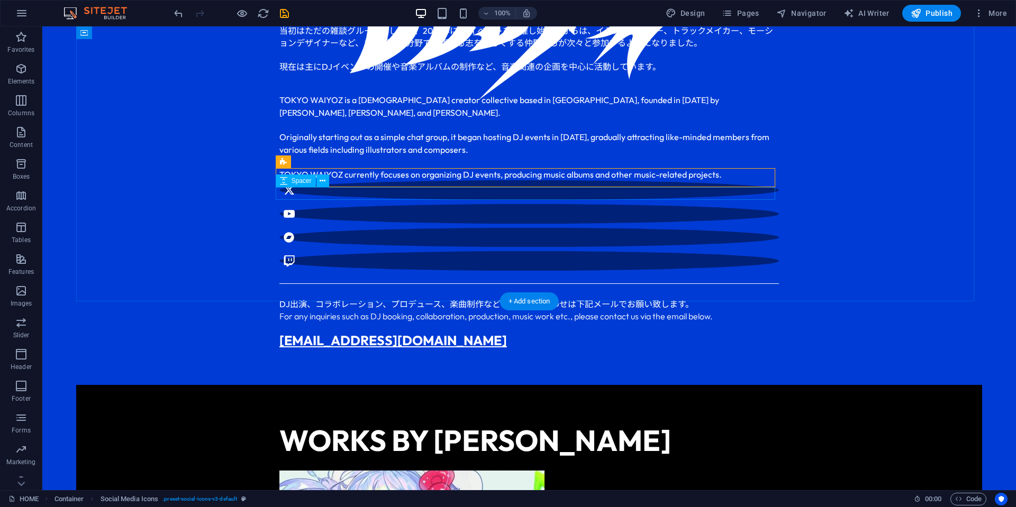
click at [473, 271] on div at bounding box center [529, 277] width 500 height 13
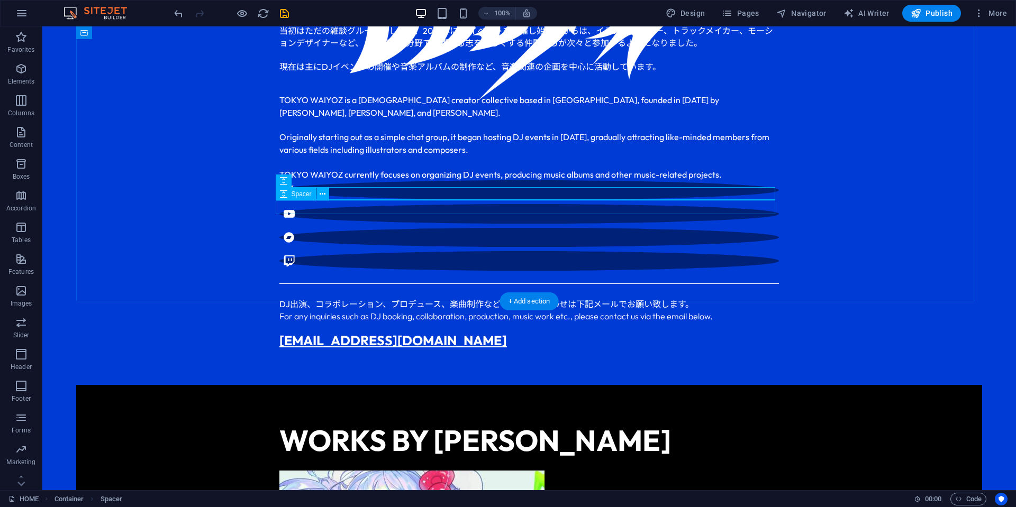
click at [380, 284] on div at bounding box center [529, 291] width 500 height 14
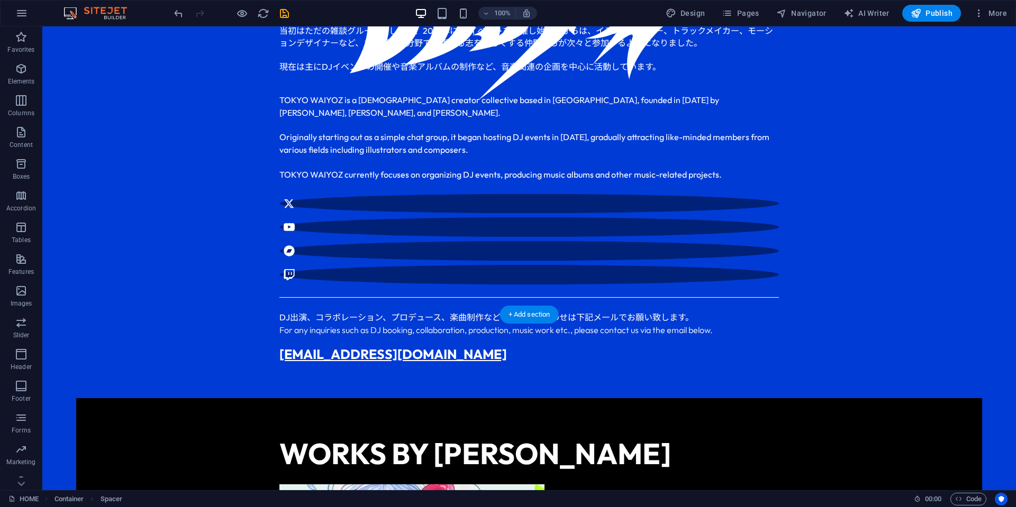
drag, startPoint x: 374, startPoint y: 221, endPoint x: 401, endPoint y: 176, distance: 52.6
click at [864, 168] on div "WHAT IS TOKYO WAIYOZ??? TOKYO WAIYOZ は東京を拠点に活動する台湾のクリエイターグループで、九弥 (KUYA) 、いとしき …" at bounding box center [529, 150] width 906 height 497
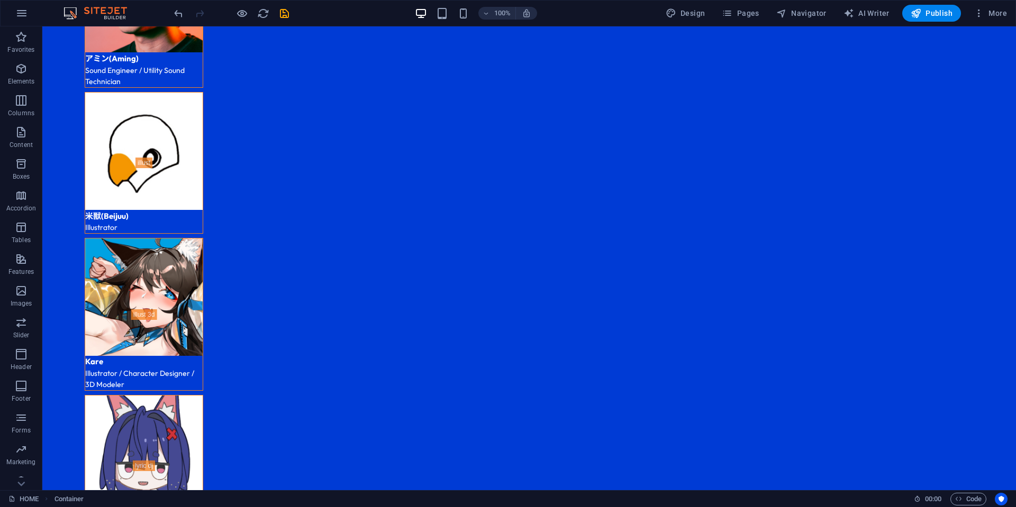
scroll to position [3175, 0]
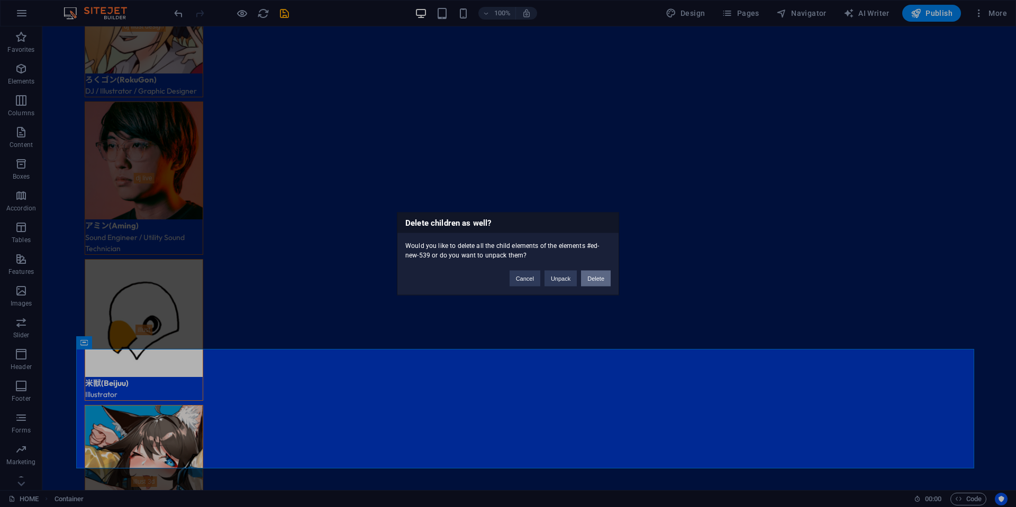
click at [591, 283] on button "Delete" at bounding box center [596, 278] width 30 height 16
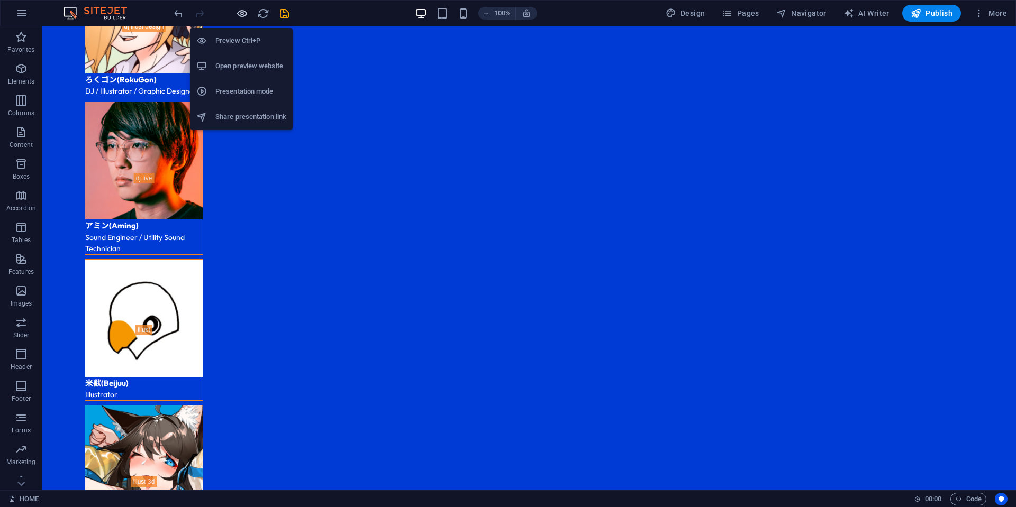
click at [240, 14] on icon "button" at bounding box center [242, 13] width 12 height 12
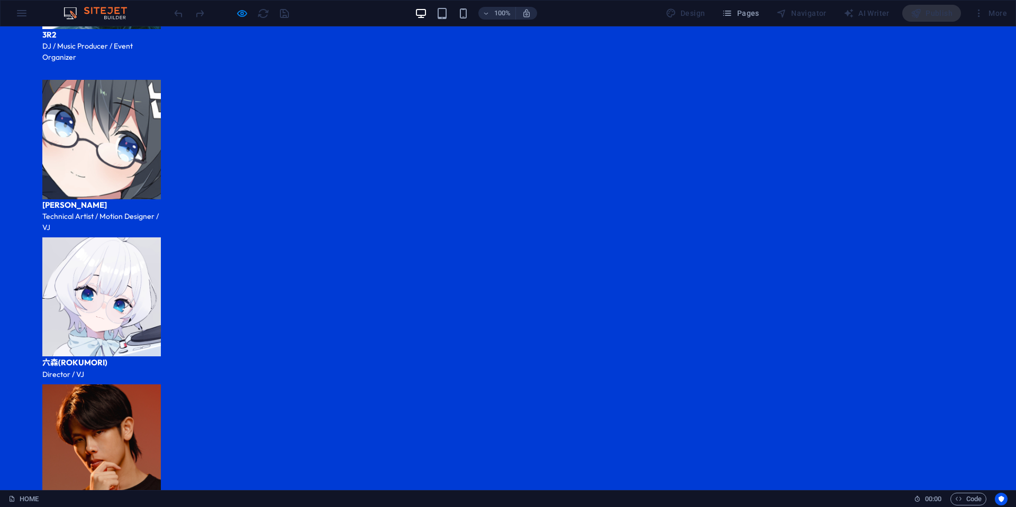
scroll to position [2327, 0]
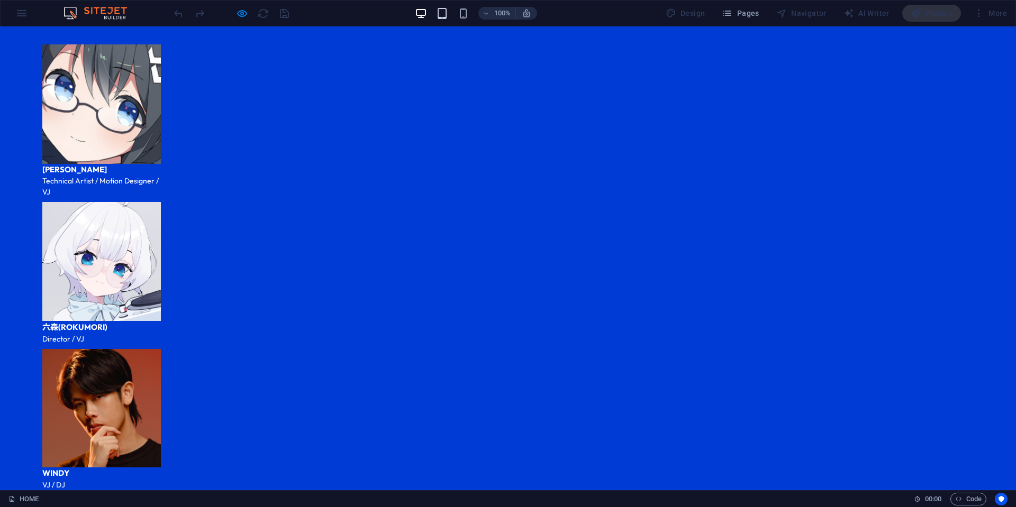
click at [441, 13] on icon "button" at bounding box center [442, 13] width 12 height 12
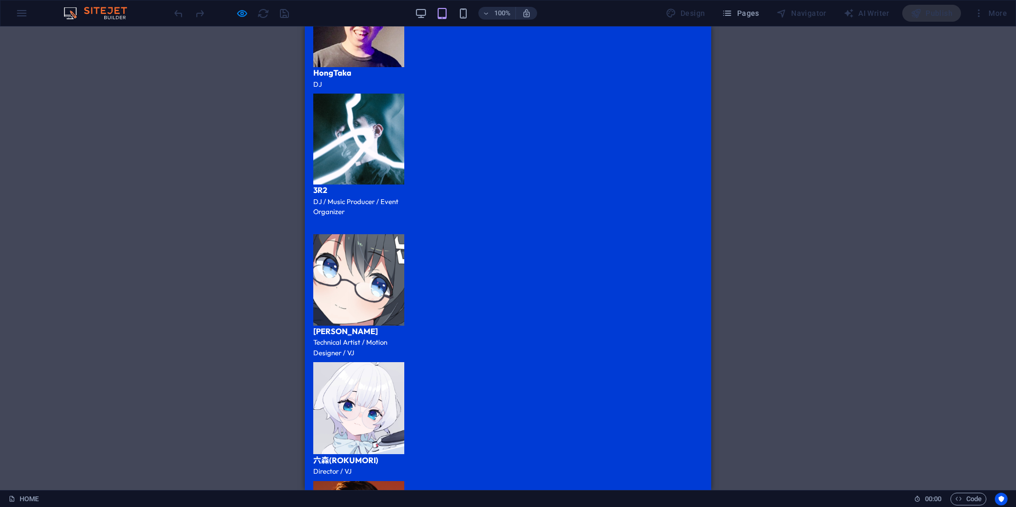
scroll to position [2222, 0]
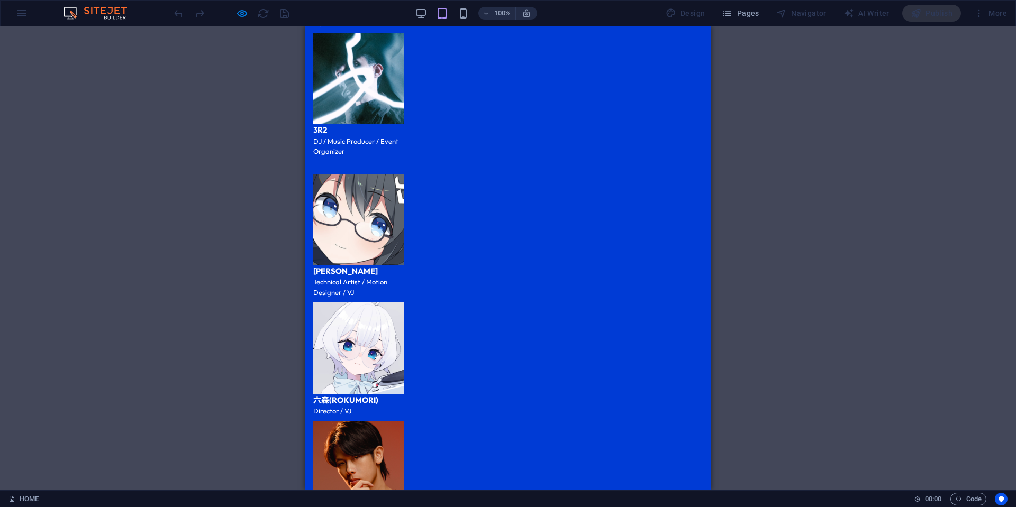
click at [415, 13] on div "100% Design Pages Navigator AI Writer Publish More" at bounding box center [591, 13] width 839 height 17
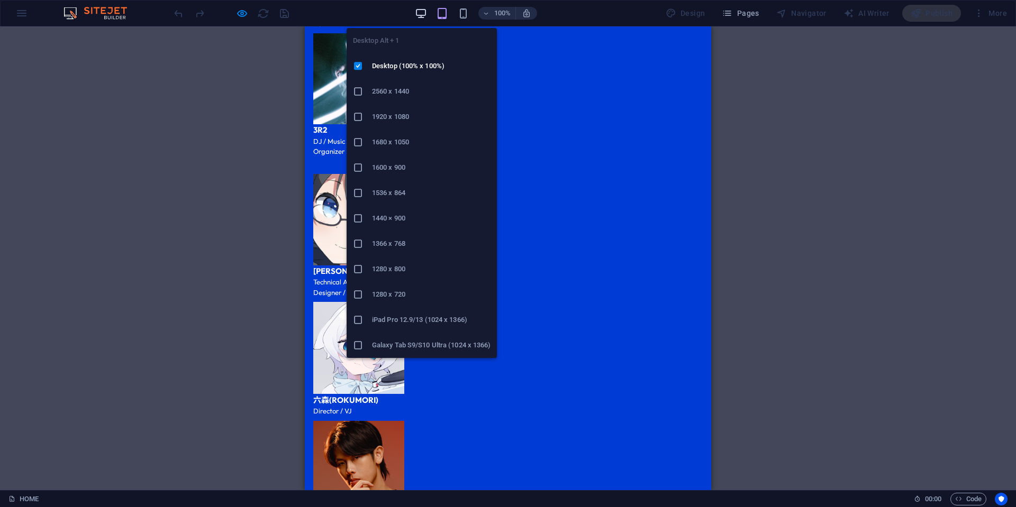
click at [427, 10] on icon "button" at bounding box center [421, 13] width 12 height 12
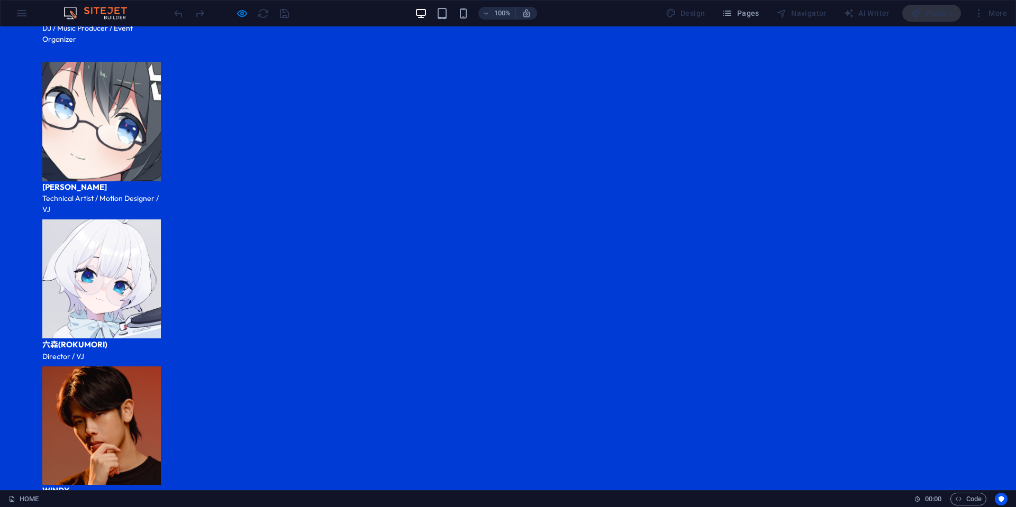
scroll to position [2327, 0]
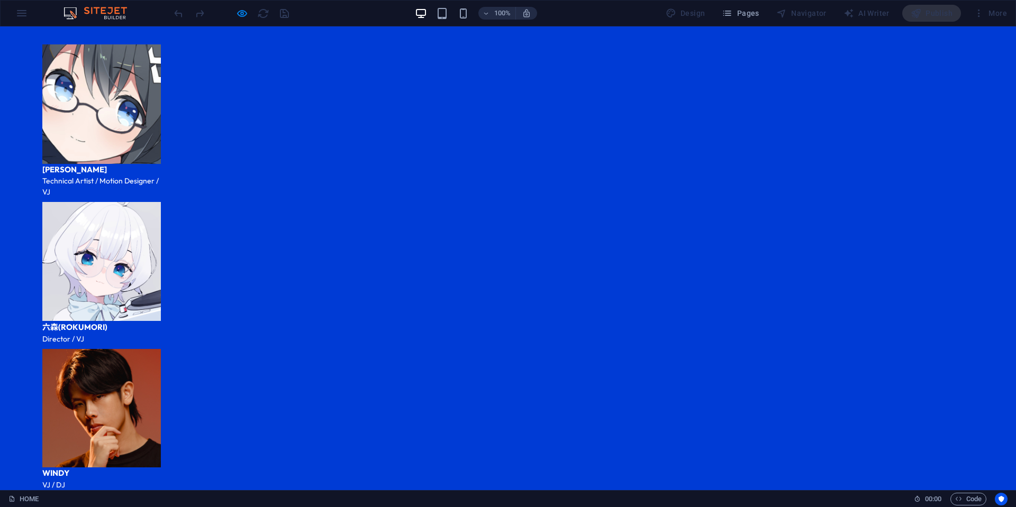
drag, startPoint x: 577, startPoint y: 476, endPoint x: 567, endPoint y: 476, distance: 10.1
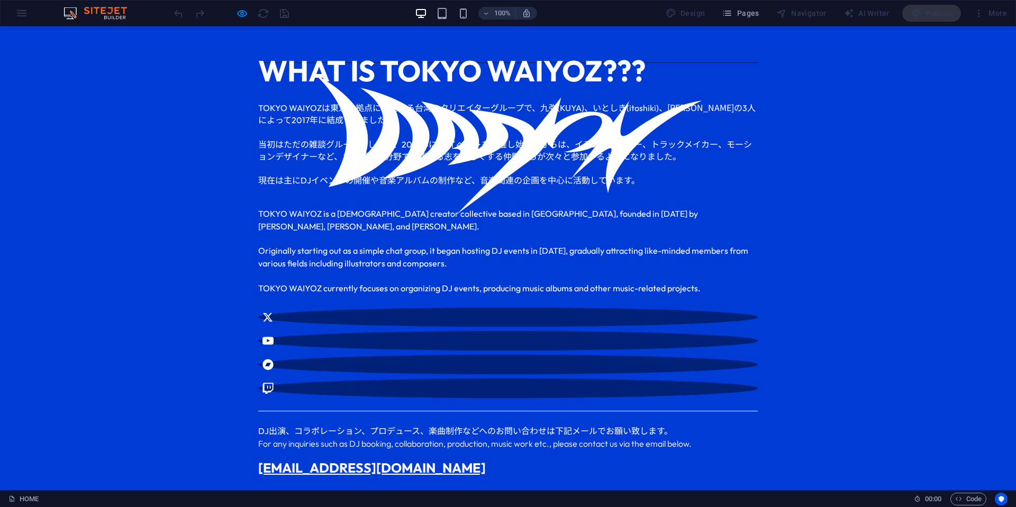
scroll to position [370, 0]
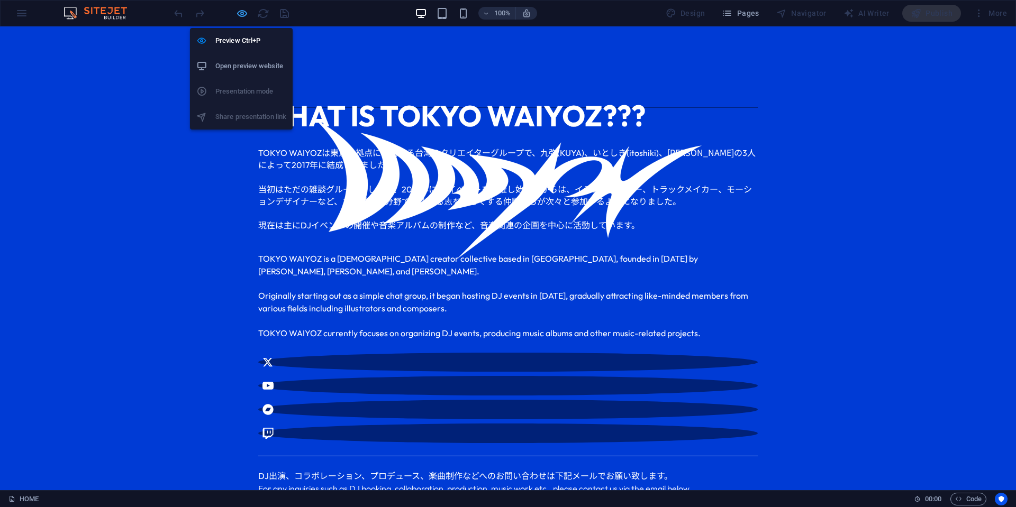
click at [242, 15] on icon "button" at bounding box center [242, 13] width 12 height 12
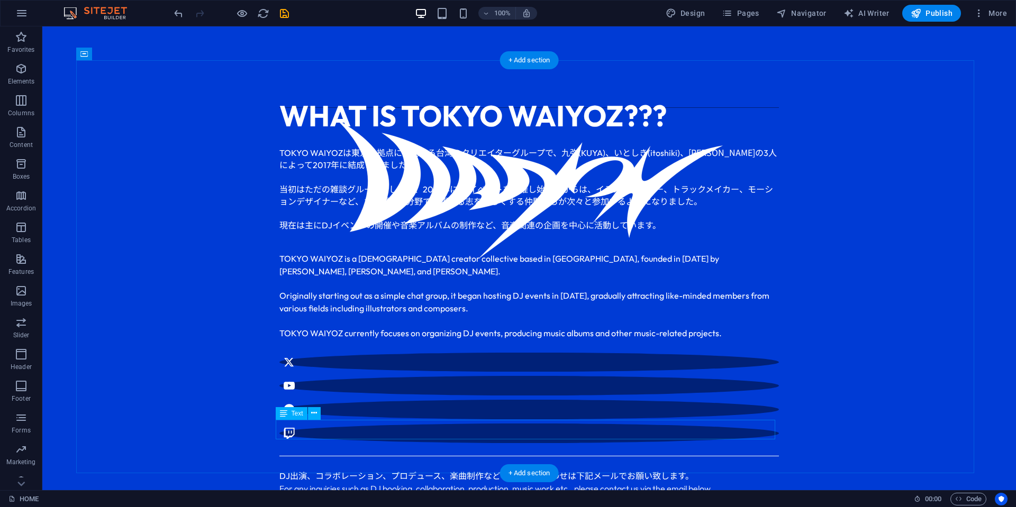
click at [342, 504] on div "[EMAIL_ADDRESS][DOMAIN_NAME]" at bounding box center [529, 514] width 500 height 20
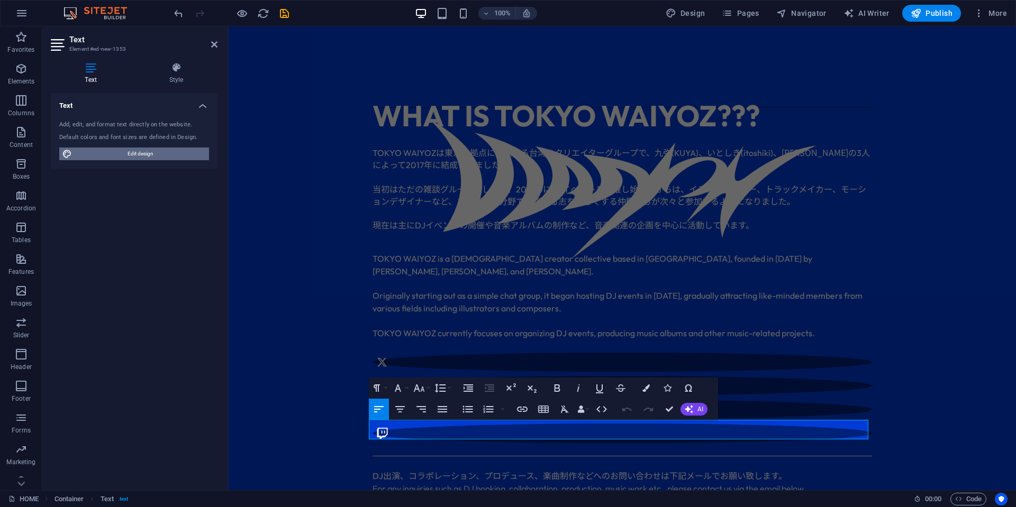
drag, startPoint x: 118, startPoint y: 152, endPoint x: 212, endPoint y: 182, distance: 98.6
click at [118, 152] on span "Edit design" at bounding box center [140, 154] width 131 height 13
select select "ease-in-out"
select select "px"
select select "600"
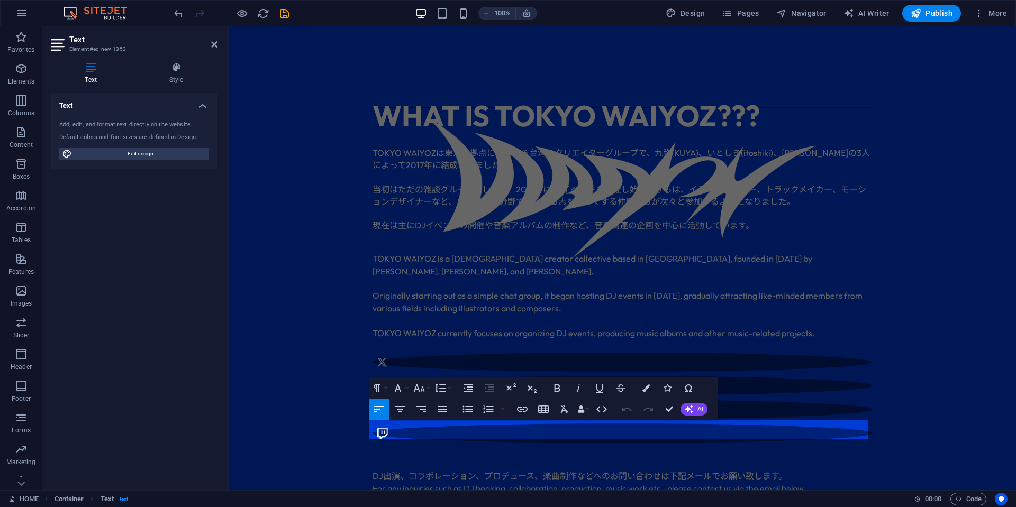
select select "px"
select select "rem"
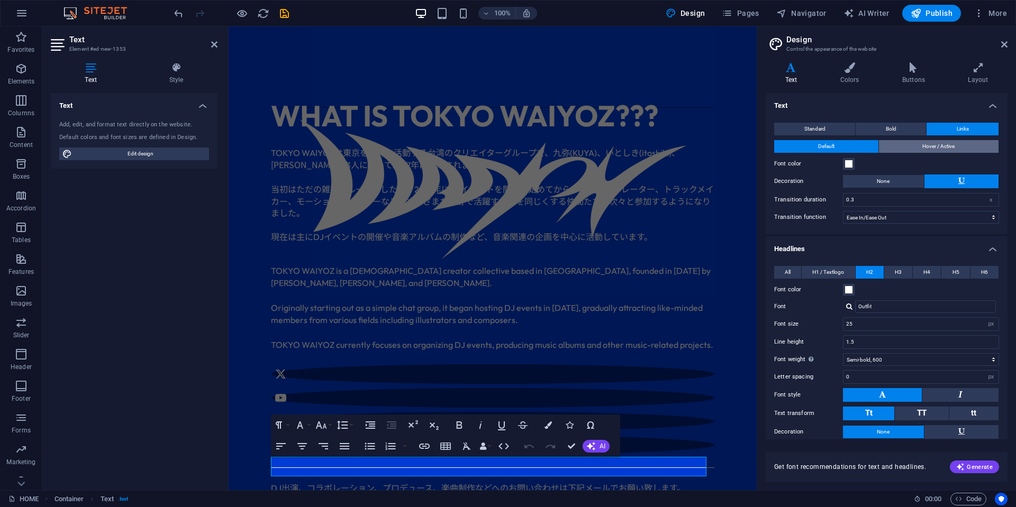
click at [905, 150] on button "Hover / Active" at bounding box center [939, 146] width 120 height 13
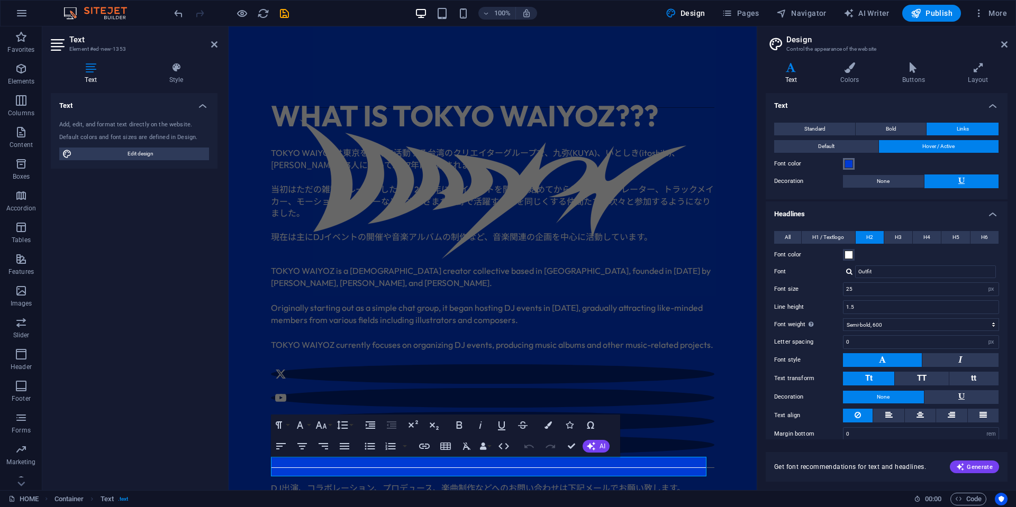
click at [852, 163] on span at bounding box center [849, 164] width 8 height 8
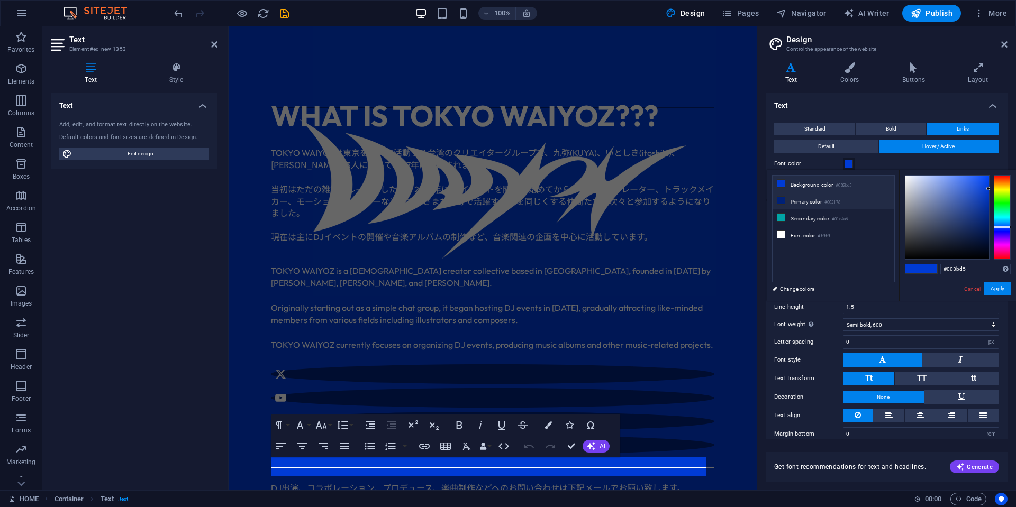
click at [840, 200] on small "#002178" at bounding box center [832, 202] width 16 height 7
click at [999, 288] on button "Apply" at bounding box center [997, 289] width 26 height 13
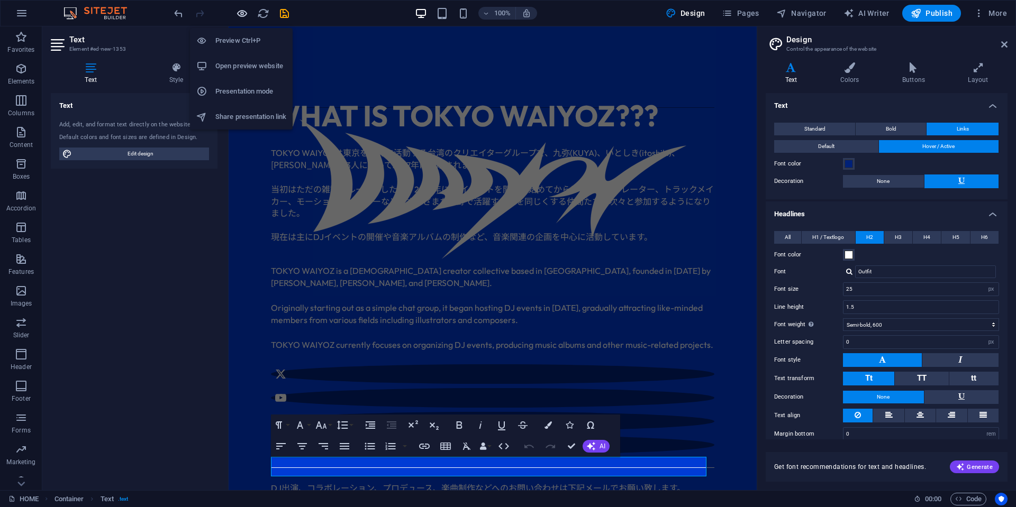
click at [236, 15] on icon "button" at bounding box center [242, 13] width 12 height 12
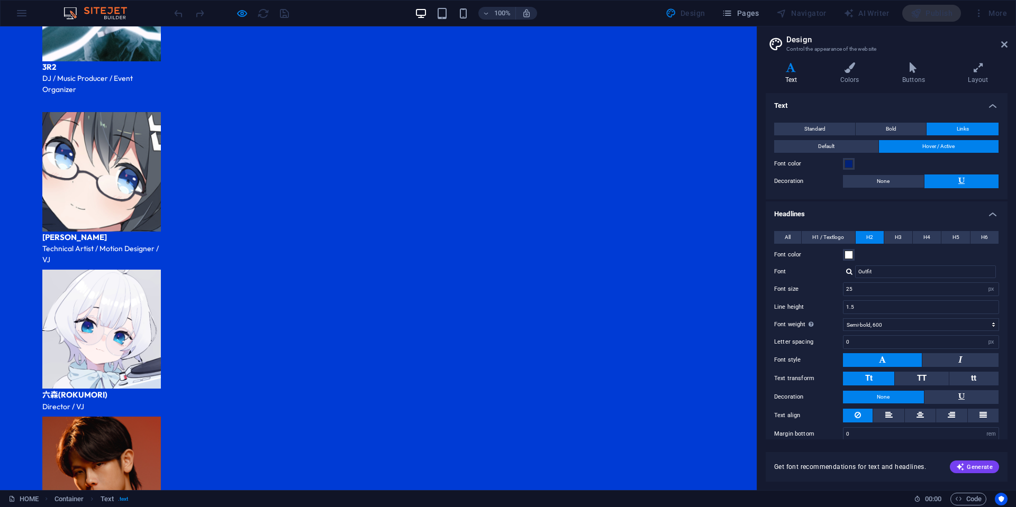
scroll to position [2275, 0]
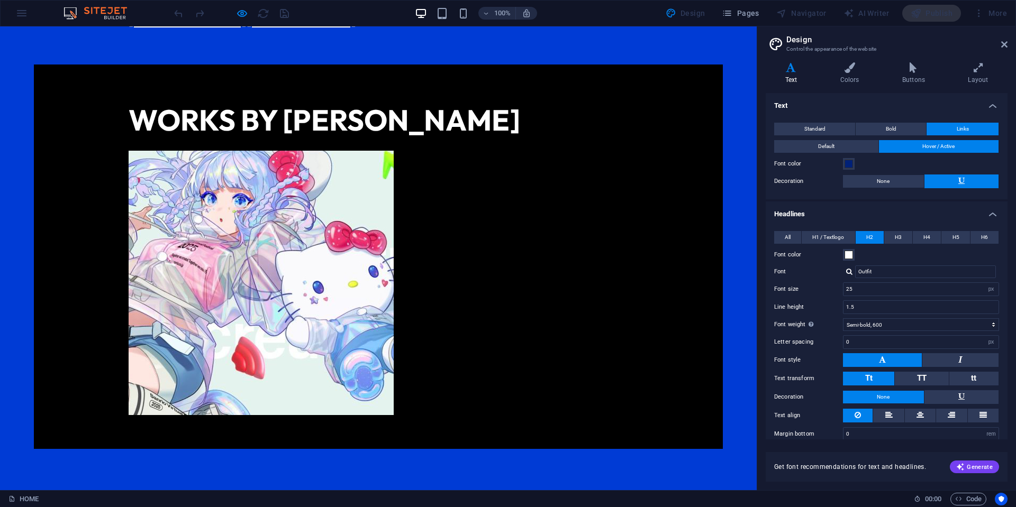
scroll to position [0, 0]
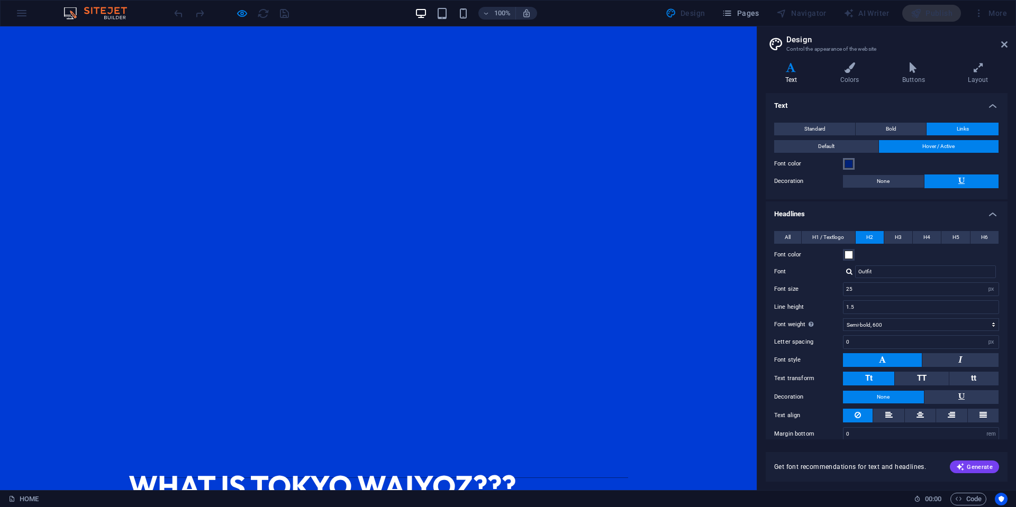
click at [849, 167] on button "Font color" at bounding box center [849, 164] width 12 height 12
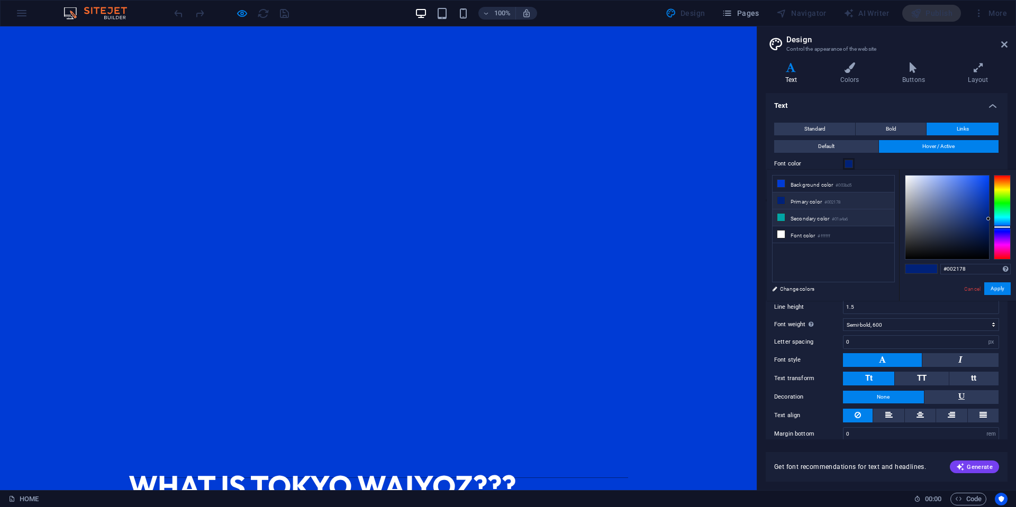
click at [830, 214] on li "Secondary color #01a4a6" at bounding box center [834, 218] width 122 height 17
type input "#01a4a6"
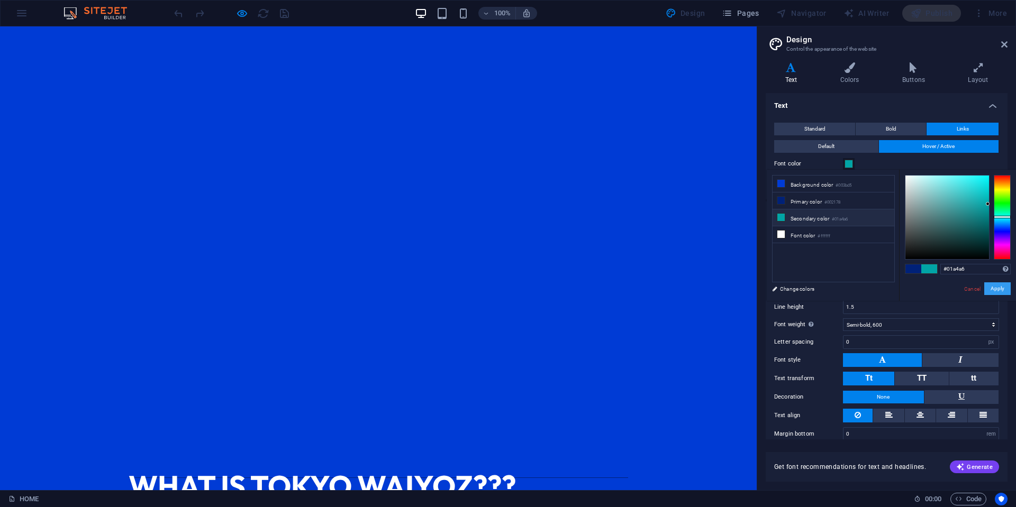
click at [997, 287] on button "Apply" at bounding box center [997, 289] width 26 height 13
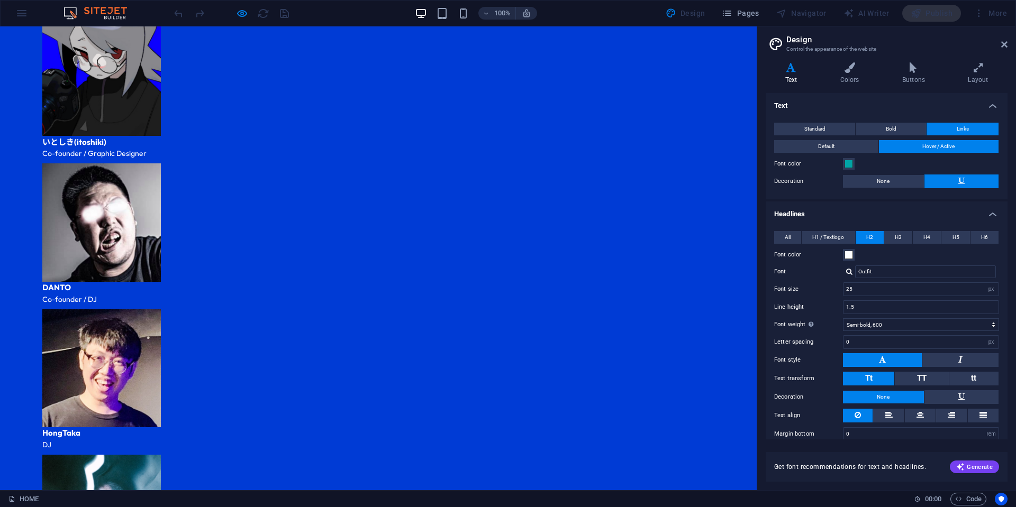
scroll to position [2327, 0]
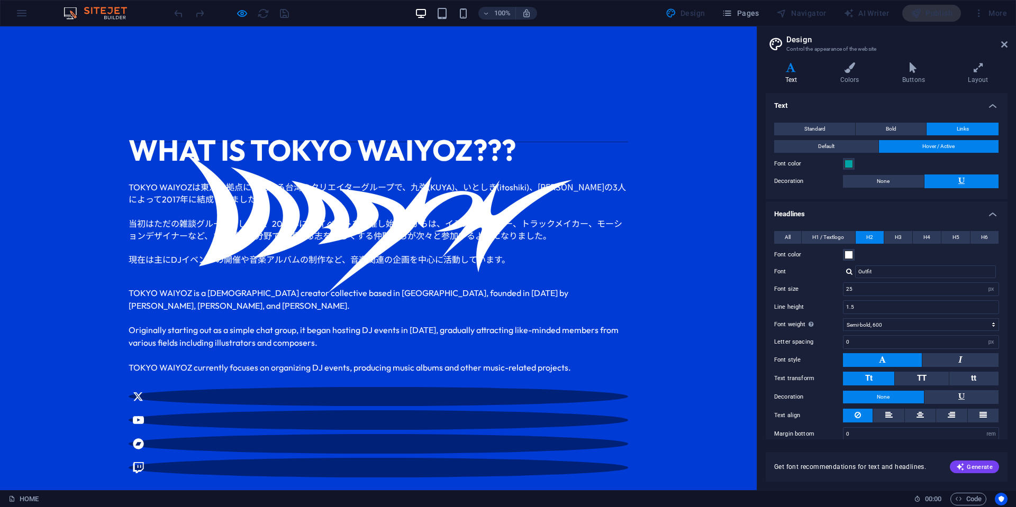
scroll to position [422, 0]
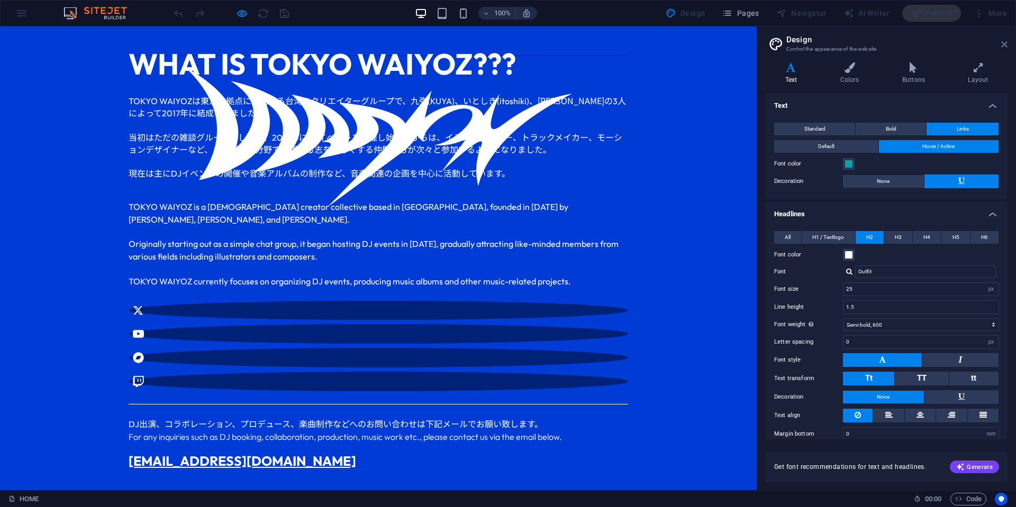
drag, startPoint x: 1004, startPoint y: 43, endPoint x: 996, endPoint y: 20, distance: 23.9
click at [1004, 43] on icon at bounding box center [1004, 44] width 6 height 8
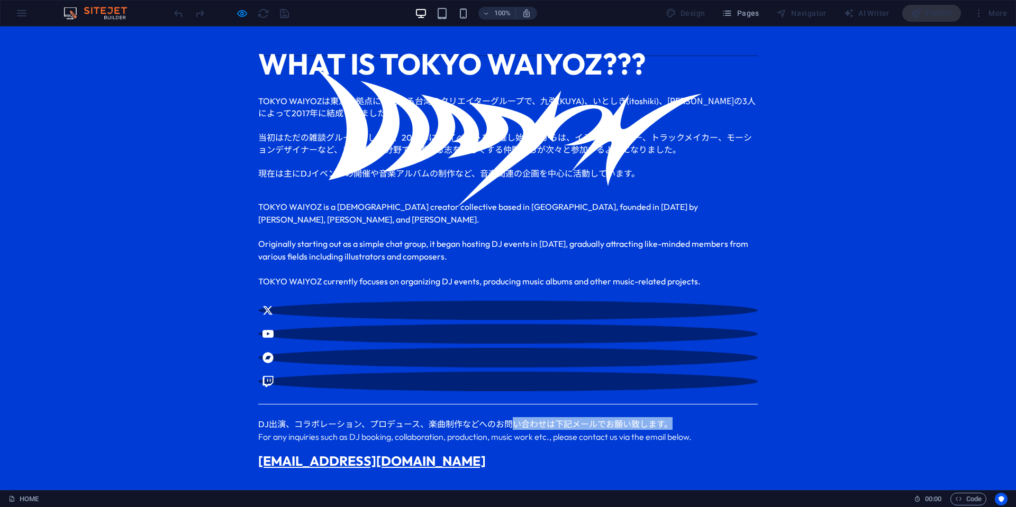
drag, startPoint x: 710, startPoint y: 346, endPoint x: 503, endPoint y: 341, distance: 207.0
click at [511, 418] on h6 "DJ 出演、コラボレーション、プロデュース、楽曲制作などへのお問い合わせは下記メールでお願い致します。" at bounding box center [508, 424] width 500 height 12
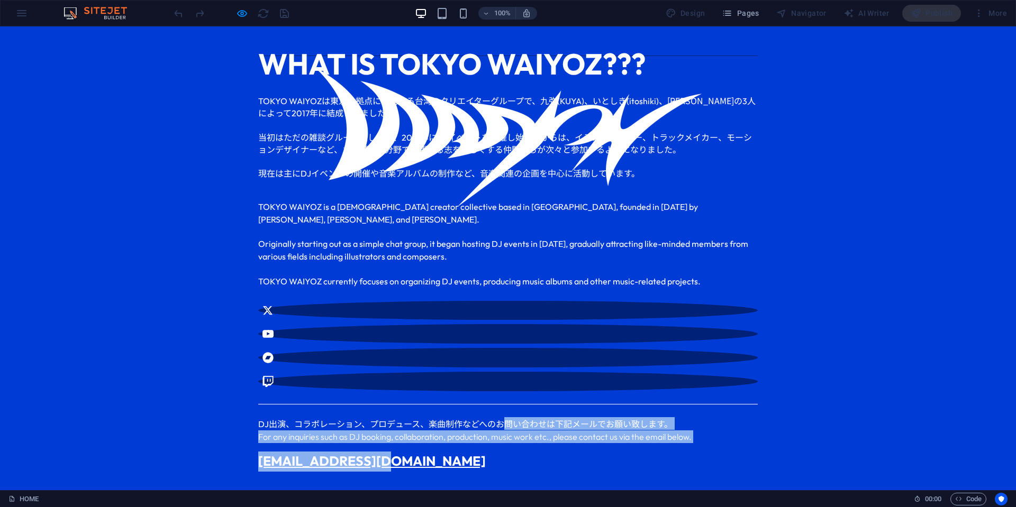
drag, startPoint x: 503, startPoint y: 341, endPoint x: 715, endPoint y: 366, distance: 214.2
click at [698, 369] on div "WHAT IS TOKYO WAIYOZ??? TOKYO WAIYOZ は東京を拠点に活動する台湾のクリエイターグループで、九弥 (KUYA) 、いとしき …" at bounding box center [508, 256] width 516 height 497
click at [715, 443] on div at bounding box center [508, 447] width 500 height 8
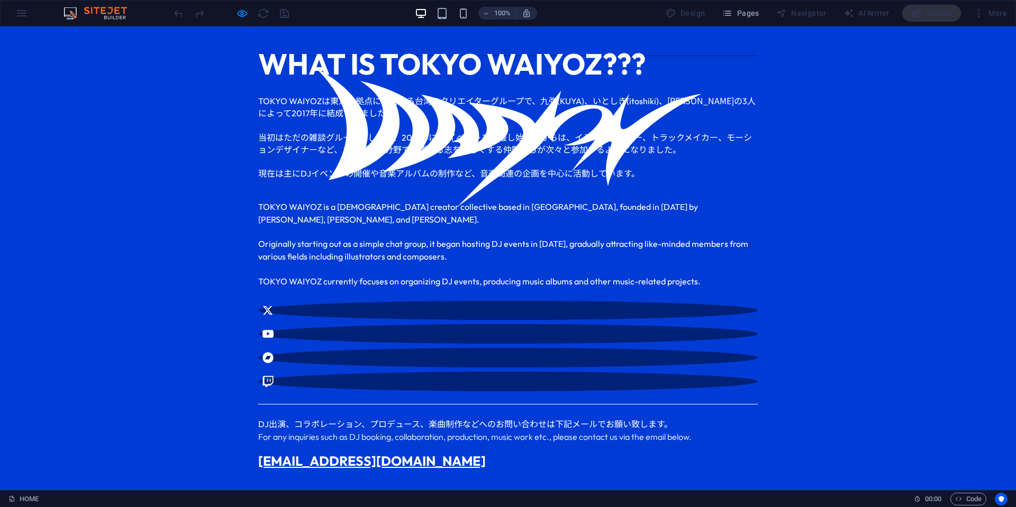
drag, startPoint x: 520, startPoint y: 197, endPoint x: 457, endPoint y: 183, distance: 64.5
click at [446, 186] on div at bounding box center [508, 189] width 500 height 21
drag, startPoint x: 485, startPoint y: 174, endPoint x: 655, endPoint y: 179, distance: 170.5
click at [655, 179] on h6 "現在は主に DJ イベントの開催や音楽アルバムの制作など、音楽関連の企画を中心に活動しています。" at bounding box center [508, 173] width 500 height 12
click at [746, 209] on h6 "TOKYO WAIYOZ is a [DEMOGRAPHIC_DATA] creator collective based in [GEOGRAPHIC_DA…" at bounding box center [508, 244] width 500 height 87
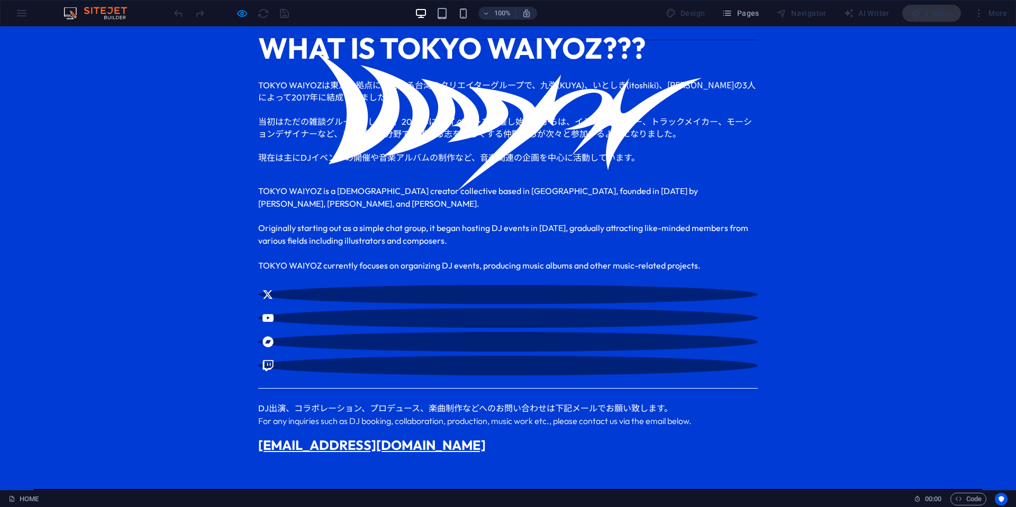
scroll to position [369, 0]
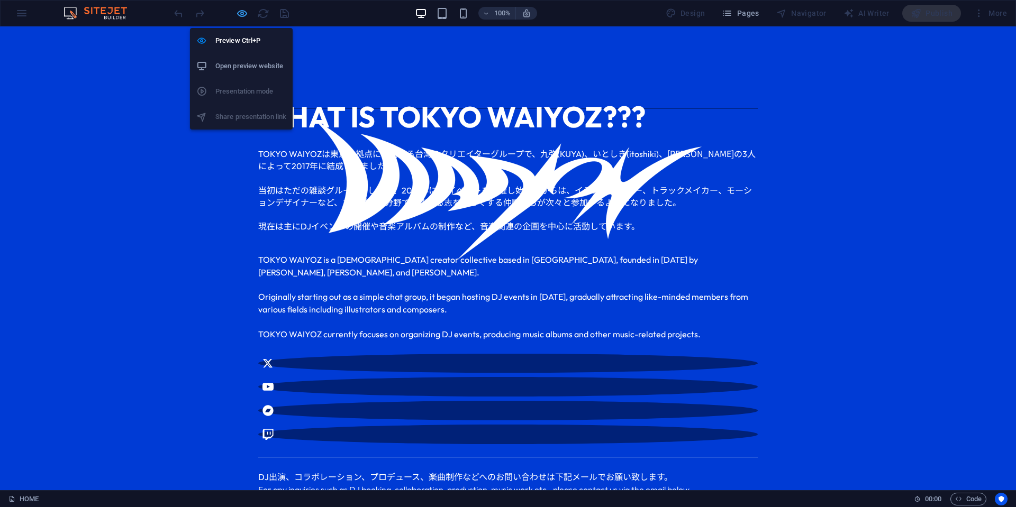
click at [238, 15] on icon "button" at bounding box center [242, 13] width 12 height 12
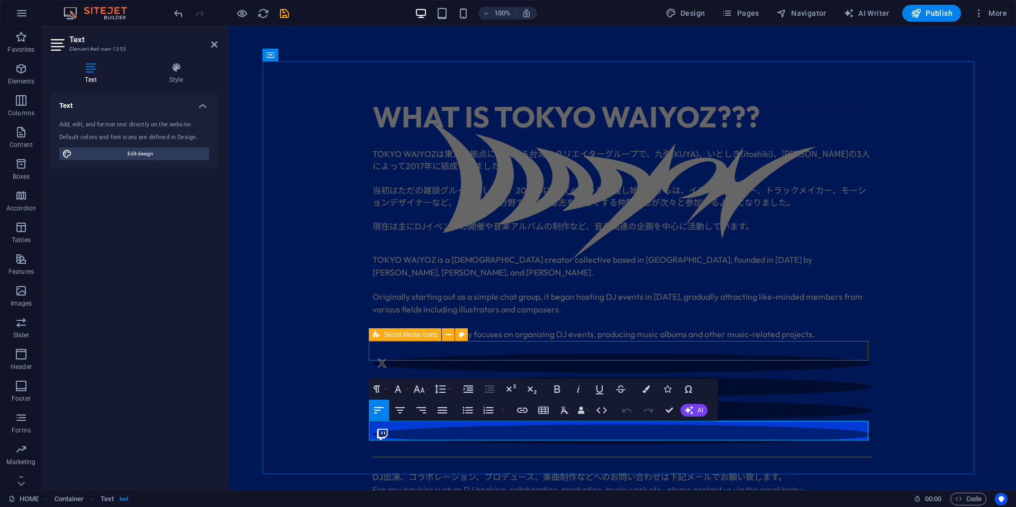
click at [825, 354] on div at bounding box center [623, 399] width 500 height 90
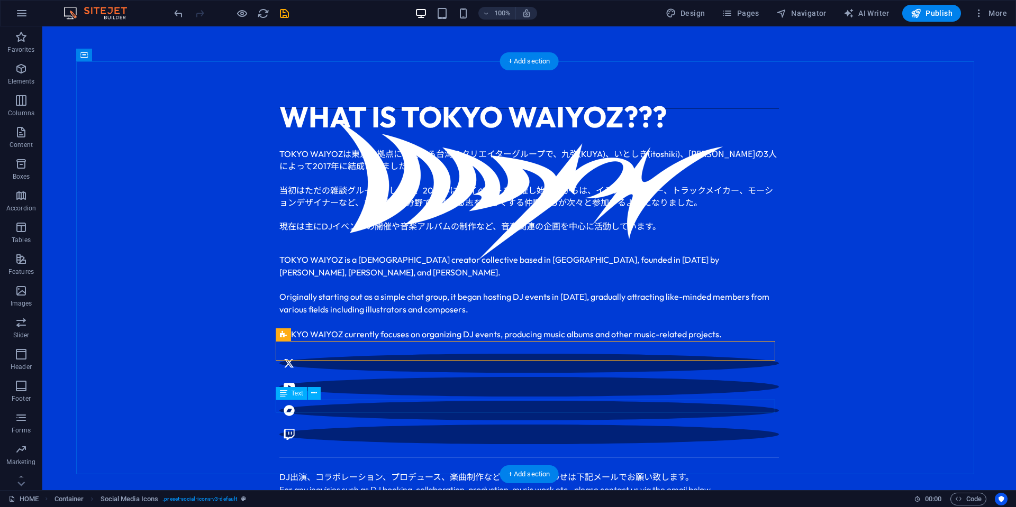
click at [533, 484] on div "For any inquiries such as DJ booking, collaboration, production, music work etc…" at bounding box center [529, 490] width 500 height 13
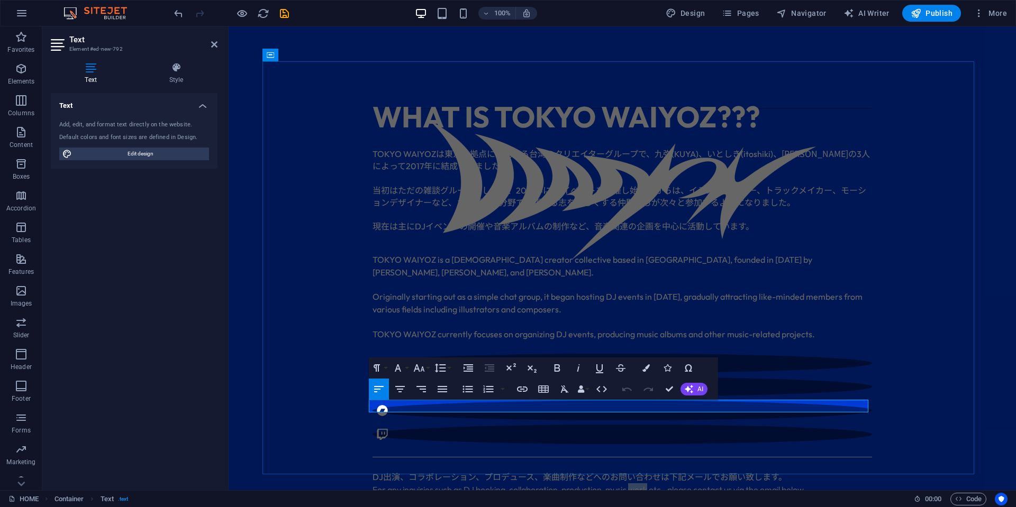
drag, startPoint x: 646, startPoint y: 408, endPoint x: 629, endPoint y: 408, distance: 16.9
click at [629, 484] on p "For any inquiries such as DJ booking, collaboration, production, music work etc…" at bounding box center [623, 490] width 500 height 13
click at [796, 461] on div "WHAT IS TOKYO WAIYOZ??? TOKYO WAIYOZ は東京を拠点に活動する台湾のクリエイターグループで、九弥 (KUYA) 、いとしき …" at bounding box center [622, 309] width 720 height 497
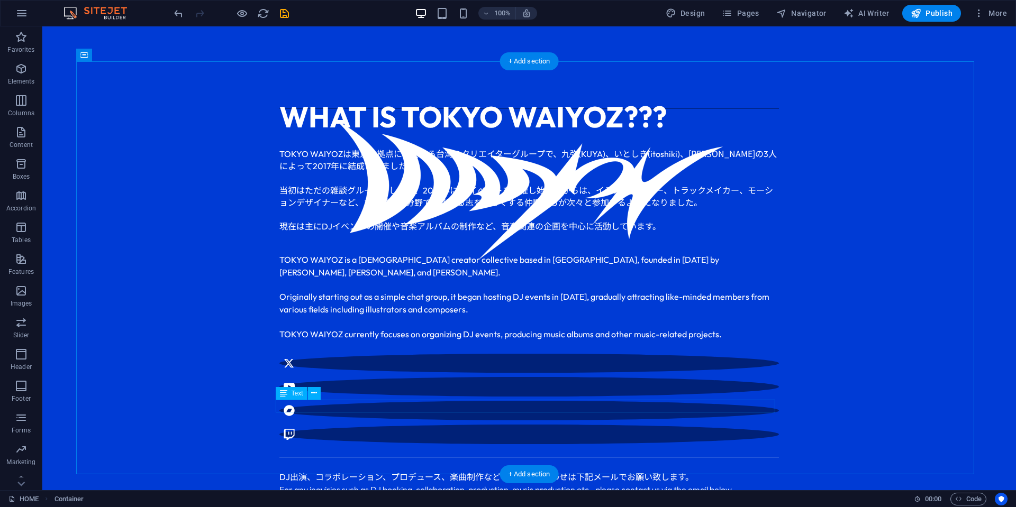
click at [444, 471] on div "DJ 出演、コラボレーション、プロデュース、楽曲制作などへのお問い合わせは下記メールでお願い致します。" at bounding box center [529, 477] width 500 height 12
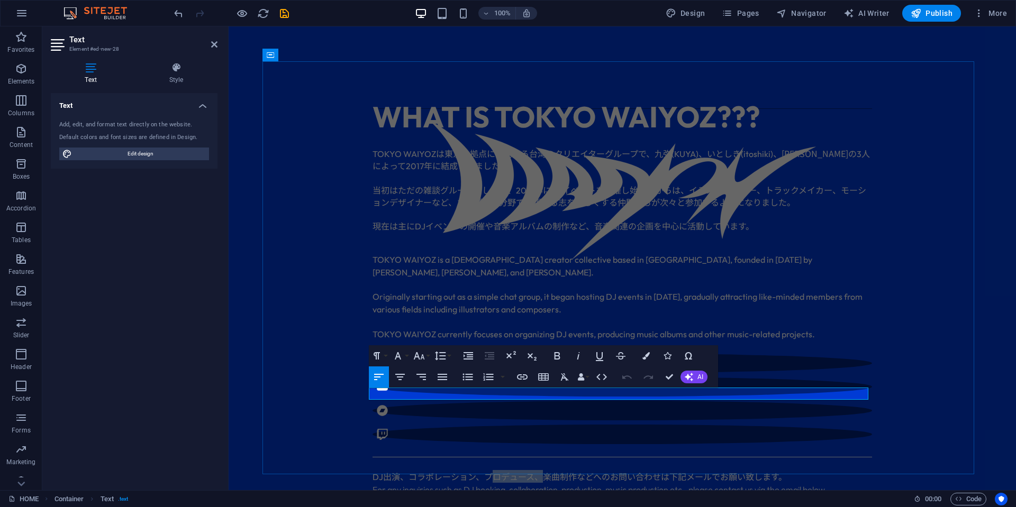
drag, startPoint x: 537, startPoint y: 395, endPoint x: 484, endPoint y: 394, distance: 52.4
click at [484, 471] on h6 "DJ 出演、コラボレーション、プロデュース、楽曲制作などへのお問い合わせは下記メールでお願い致します。" at bounding box center [623, 477] width 500 height 12
click at [539, 471] on h6 "DJ 出演、コラボレーション、プロデュース、楽曲制作などへのお問い合わせは下記メールでお願い致します。" at bounding box center [623, 477] width 500 height 12
drag, startPoint x: 539, startPoint y: 396, endPoint x: 571, endPoint y: 395, distance: 32.3
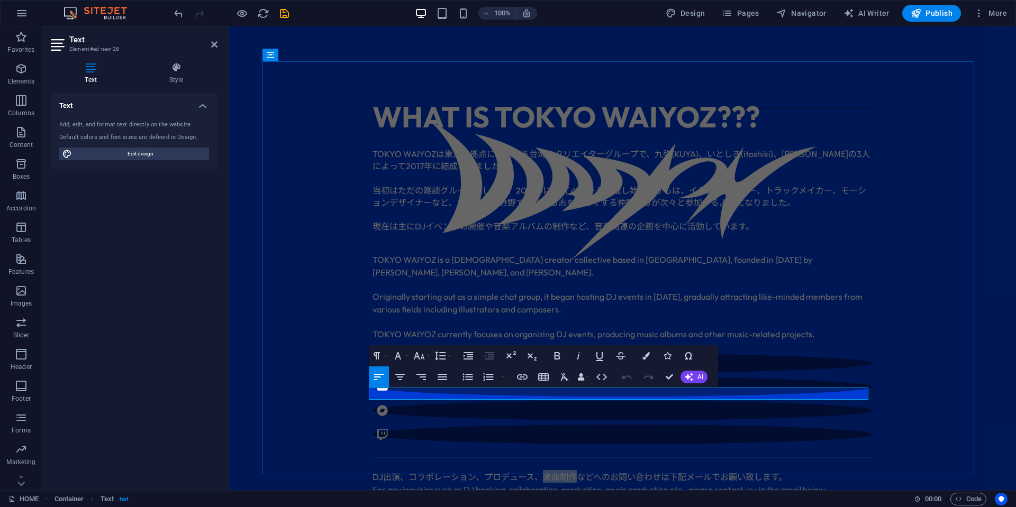
click at [571, 471] on h6 "DJ 出演、コラボレーション、プロデュース、楽曲制作などへのお問い合わせは下記メールでお願い致します。" at bounding box center [623, 477] width 500 height 12
click at [406, 471] on h6 "DJ 出演、コラボレーション、プロデュース、などへのお問い合わせは下記メールでお願い致します。" at bounding box center [623, 477] width 500 height 12
click at [396, 471] on h6 "DJ 出演、楽曲制作コラボレーション、プロデュース、などへのお問い合わせは下記メールでお願い致します。" at bounding box center [623, 477] width 500 height 12
click at [438, 471] on h6 "DJ 出演、楽曲制作コラボレーション、プロデュース、などへのお問い合わせは下記メールでお願い致します。" at bounding box center [623, 477] width 500 height 12
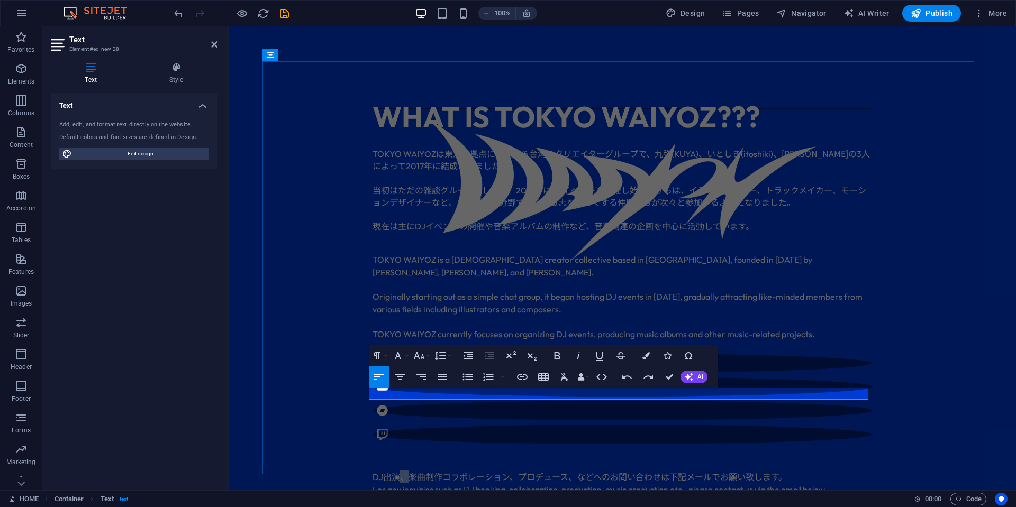
drag, startPoint x: 401, startPoint y: 392, endPoint x: 394, endPoint y: 392, distance: 6.9
click at [394, 471] on h6 "DJ 出演、楽曲制作コラボレーション、プロデュース、などへのお問い合わせは下記メールでお願い致します。" at bounding box center [623, 477] width 500 height 12
click at [439, 471] on h6 "DJ 出演、楽曲制作コラボレーション、プロデュース、などへのお問い合わせは下記メールでお願い致します。" at bounding box center [623, 477] width 500 height 12
click at [581, 471] on h6 "DJ 出演、楽曲制作、コラボレーション、プロデュース、などへのお問い合わせは下記メールでお願い致します。" at bounding box center [623, 477] width 500 height 12
click at [592, 484] on div "For any inquiries such as DJ booking, collaboration, production, music producti…" at bounding box center [623, 490] width 500 height 13
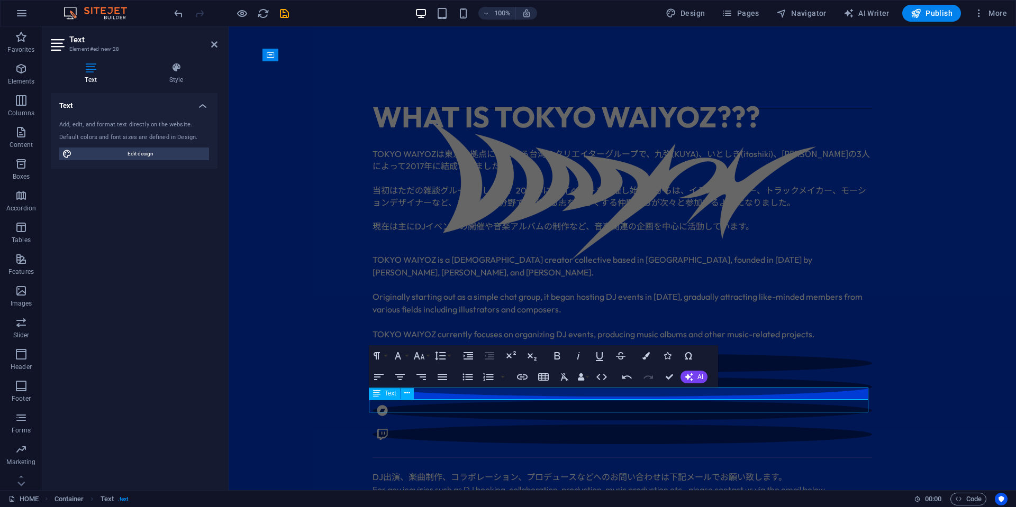
click at [592, 484] on div "For any inquiries such as DJ booking, collaboration, production, music producti…" at bounding box center [623, 490] width 500 height 13
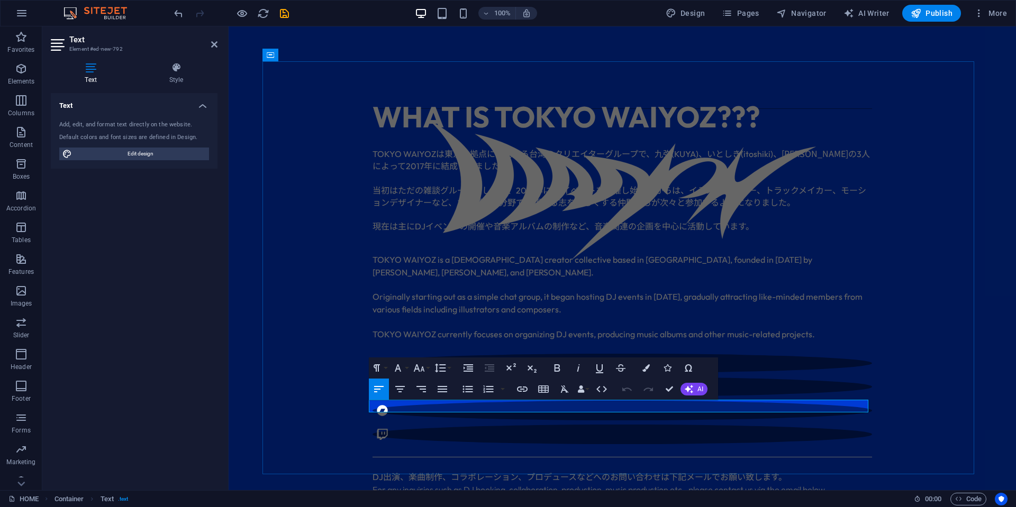
click at [552, 484] on p "For any inquiries such as DJ booking, collaboration, production, music producti…" at bounding box center [623, 490] width 500 height 13
drag, startPoint x: 606, startPoint y: 407, endPoint x: 671, endPoint y: 407, distance: 65.1
click at [671, 484] on p "For any inquiries such as DJ booking, collaboration, production, music producti…" at bounding box center [623, 490] width 500 height 13
click at [507, 484] on p "For any inquiries such as DJ booking, collaboration, production etc., please co…" at bounding box center [623, 490] width 500 height 13
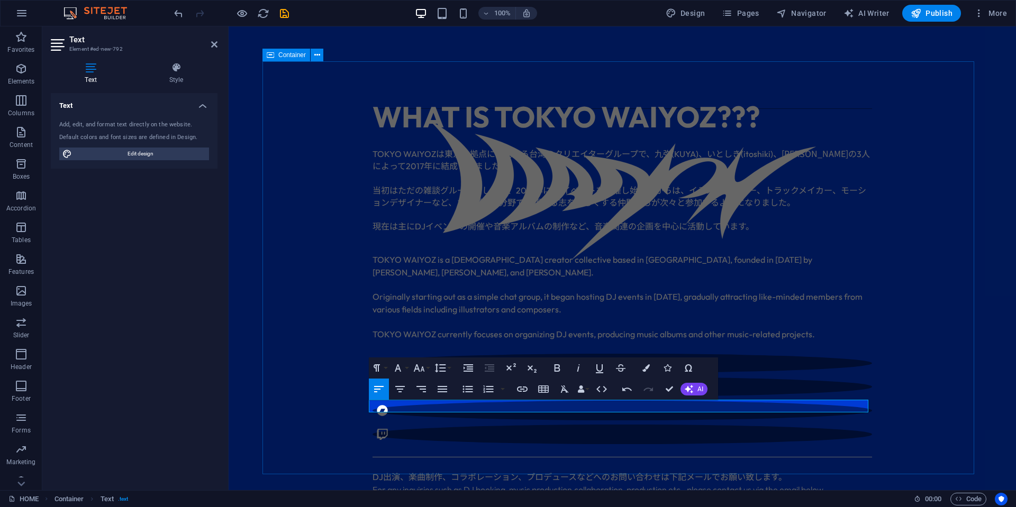
click at [928, 402] on div "WHAT IS TOKYO WAIYOZ??? TOKYO WAIYOZ は東京を拠点に活動する台湾のクリエイターグループで、九弥 (KUYA) 、いとしき …" at bounding box center [622, 309] width 720 height 497
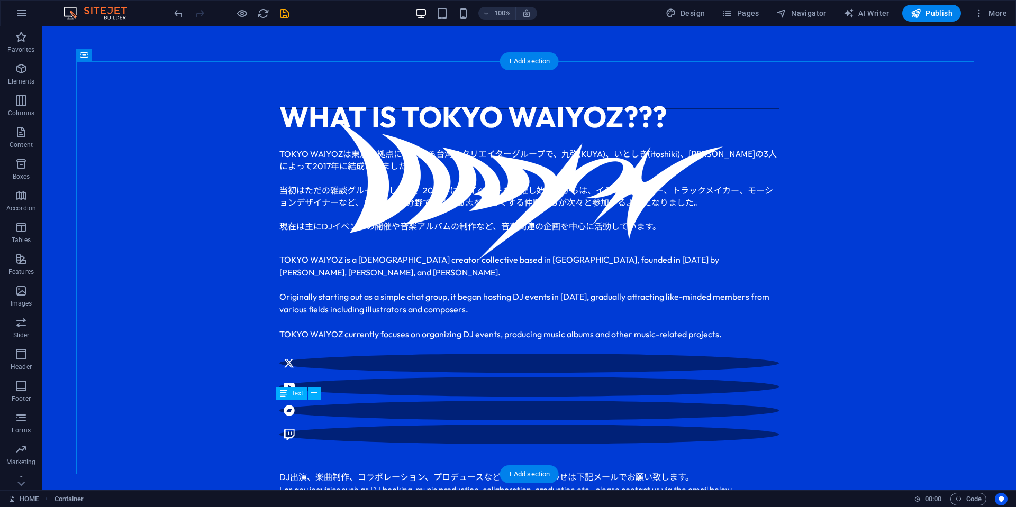
click at [318, 484] on div "For any inquiries such as DJ booking, music production, collaboration, producti…" at bounding box center [529, 490] width 500 height 13
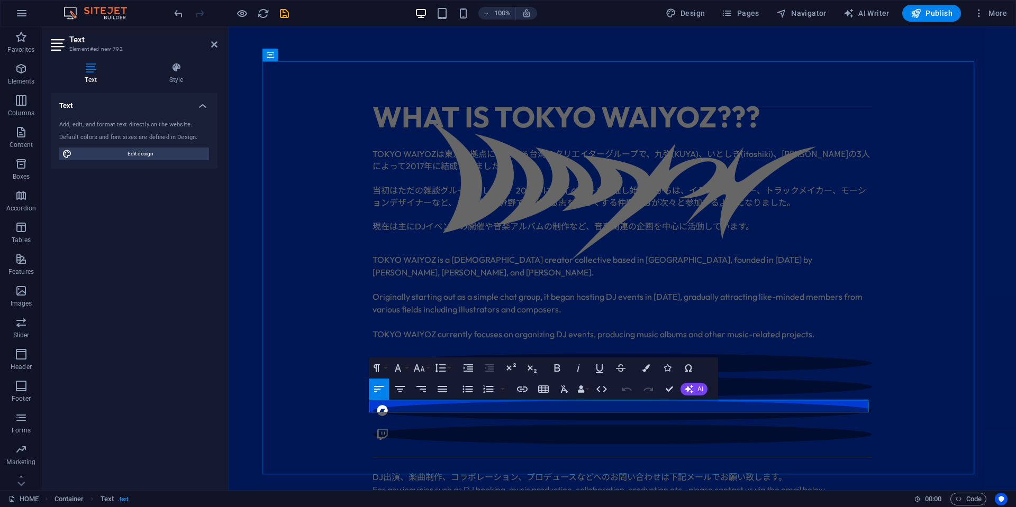
click at [395, 484] on p "For any inquiries such as DJ booking, music production, collaboration, producti…" at bounding box center [623, 490] width 500 height 13
click at [398, 484] on p "For any inquiries such as DJ booking, music production, collaboration, producti…" at bounding box center [623, 490] width 500 height 13
click at [942, 410] on div "WHAT IS TOKYO WAIYOZ??? TOKYO WAIYOZ は東京を拠点に活動する台湾のクリエイターグループで、九弥 (KUYA) 、いとしき …" at bounding box center [622, 309] width 720 height 497
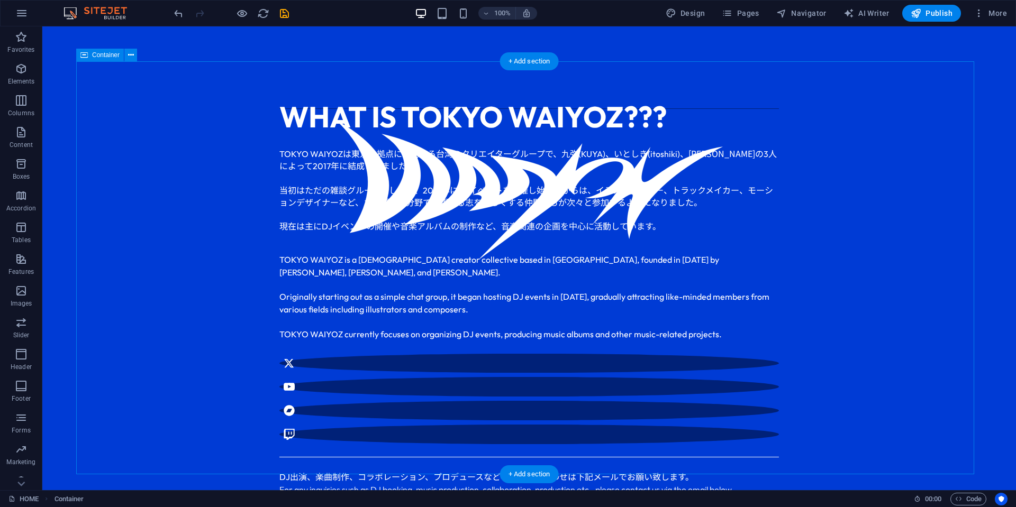
click at [884, 399] on div "WHAT IS TOKYO WAIYOZ??? TOKYO WAIYOZ は東京を拠点に活動する台湾のクリエイターグループで、九弥 (KUYA) 、いとしき …" at bounding box center [529, 309] width 906 height 497
click at [576, 484] on div "For any inquiries such as DJ booking, music production, collaboration, producti…" at bounding box center [529, 490] width 500 height 13
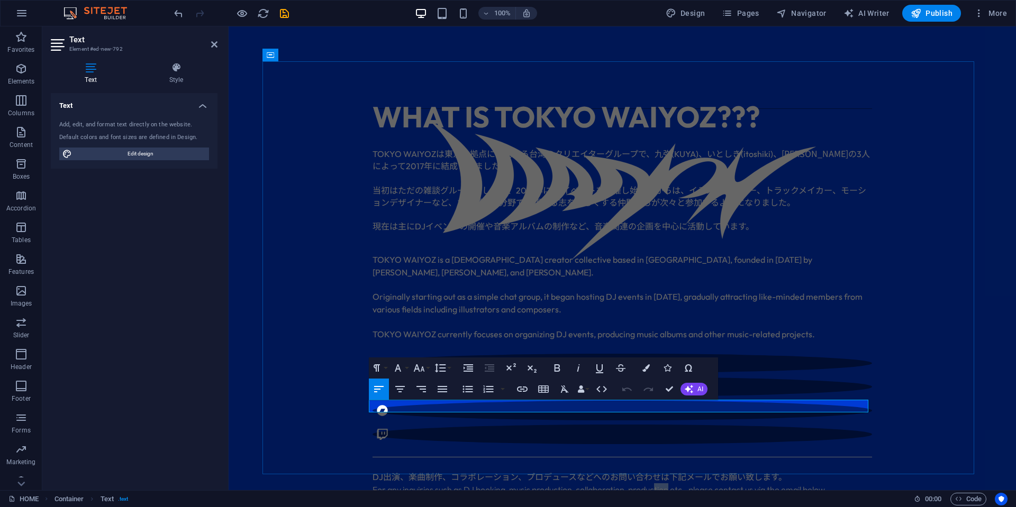
drag, startPoint x: 668, startPoint y: 407, endPoint x: 654, endPoint y: 407, distance: 14.3
click at [654, 484] on p "For any inquiries such as DJ booking, music production, collaboration, producti…" at bounding box center [623, 490] width 500 height 13
click at [934, 398] on div "WHAT IS TOKYO WAIYOZ??? TOKYO WAIYOZ は東京を拠点に活動する台湾のクリエイターグループで、九弥 (KUYA) 、いとしき …" at bounding box center [622, 309] width 720 height 497
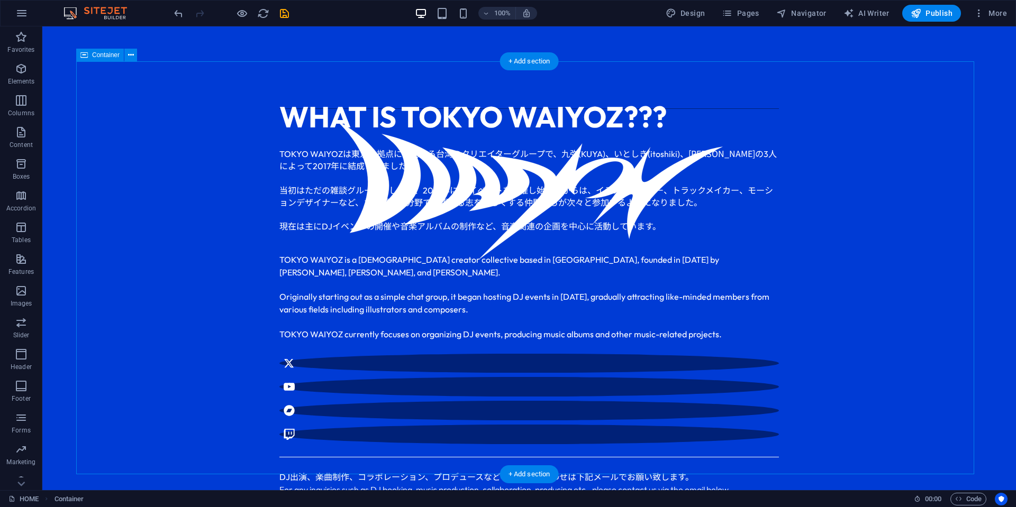
click at [852, 383] on div "WHAT IS TOKYO WAIYOZ??? TOKYO WAIYOZ は東京を拠点に活動する台湾のクリエイターグループで、九弥 (KUYA) 、いとしき …" at bounding box center [529, 309] width 906 height 497
click at [410, 505] on div "[EMAIL_ADDRESS][DOMAIN_NAME]" at bounding box center [529, 515] width 500 height 20
drag, startPoint x: 410, startPoint y: 432, endPoint x: 224, endPoint y: 432, distance: 186.3
click at [410, 505] on div "[EMAIL_ADDRESS][DOMAIN_NAME]" at bounding box center [529, 515] width 500 height 20
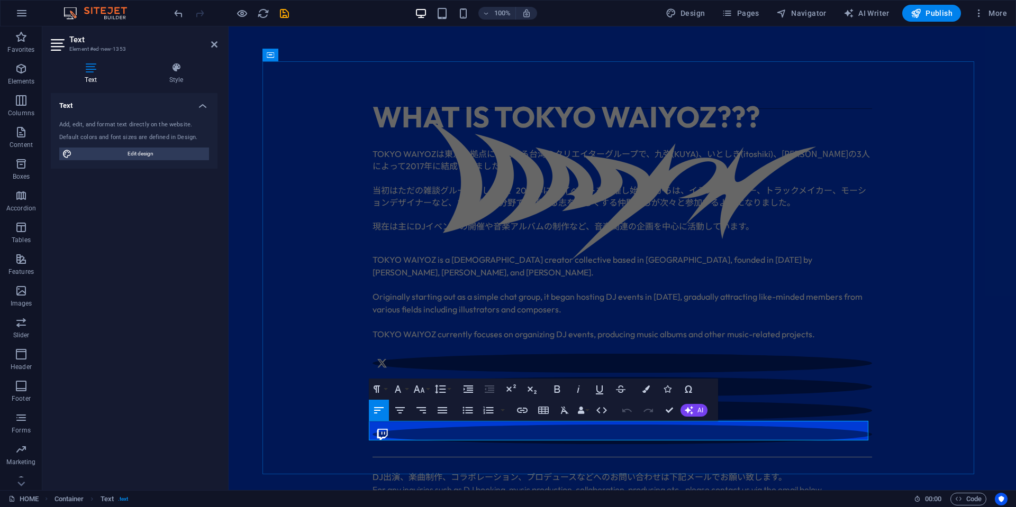
drag, startPoint x: 490, startPoint y: 432, endPoint x: 358, endPoint y: 431, distance: 132.3
click at [358, 431] on div "WHAT IS TOKYO WAIYOZ??? TOKYO WAIYOZ は東京を拠点に活動する台湾のクリエイターグループで、九弥 (KUYA) 、いとしき …" at bounding box center [622, 309] width 720 height 497
click at [480, 506] on link "[EMAIL_ADDRESS][DOMAIN_NAME]" at bounding box center [487, 514] width 228 height 17
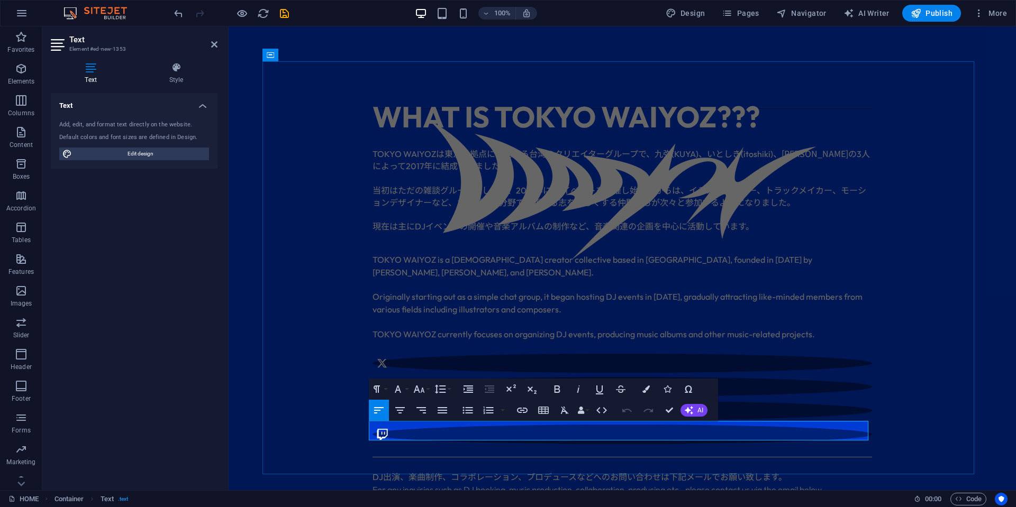
click at [452, 506] on link "[EMAIL_ADDRESS][DOMAIN_NAME]" at bounding box center [487, 514] width 228 height 17
click at [443, 403] on button "Align Justify" at bounding box center [442, 410] width 20 height 21
click at [385, 413] on button "Align Left" at bounding box center [379, 410] width 20 height 21
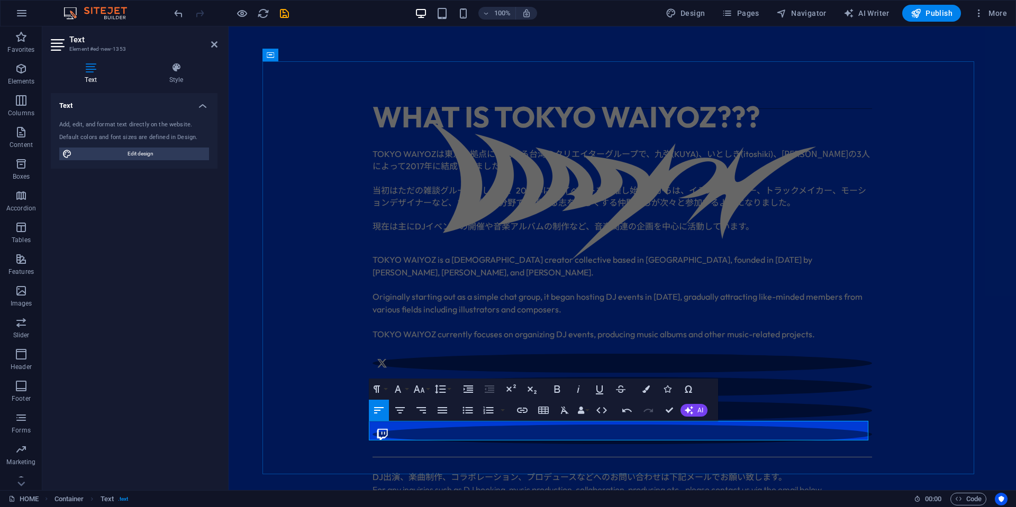
click at [521, 505] on h2 "[EMAIL_ADDRESS][DOMAIN_NAME]" at bounding box center [623, 515] width 500 height 20
click at [518, 411] on icon "button" at bounding box center [522, 410] width 11 height 5
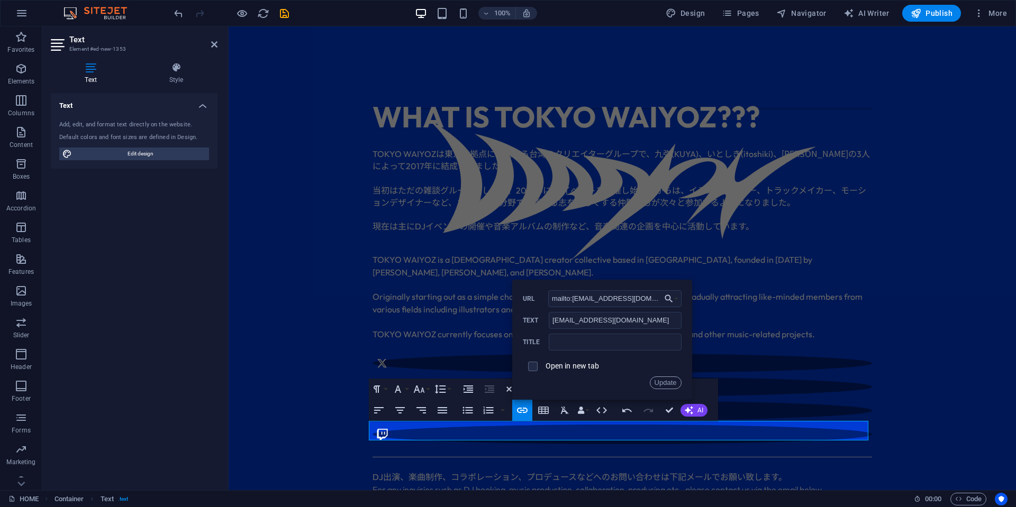
drag, startPoint x: 639, startPoint y: 301, endPoint x: 524, endPoint y: 305, distance: 114.9
click at [524, 305] on div "mailto:[EMAIL_ADDRESS][DOMAIN_NAME] URL" at bounding box center [602, 299] width 159 height 17
click at [661, 382] on button "Update" at bounding box center [666, 383] width 32 height 13
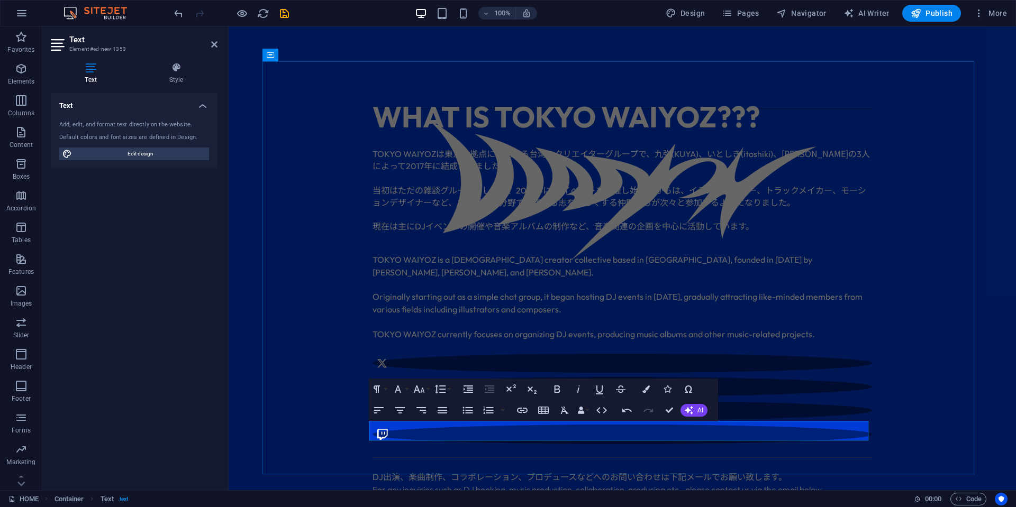
click at [505, 505] on h2 "[EMAIL_ADDRESS][DOMAIN_NAME]" at bounding box center [623, 515] width 500 height 20
click at [473, 506] on link "[EMAIL_ADDRESS][DOMAIN_NAME]" at bounding box center [487, 514] width 228 height 17
click at [447, 404] on icon "button" at bounding box center [446, 401] width 13 height 13
click at [497, 505] on h2 "[EMAIL_ADDRESS][DOMAIN_NAME]" at bounding box center [623, 515] width 500 height 20
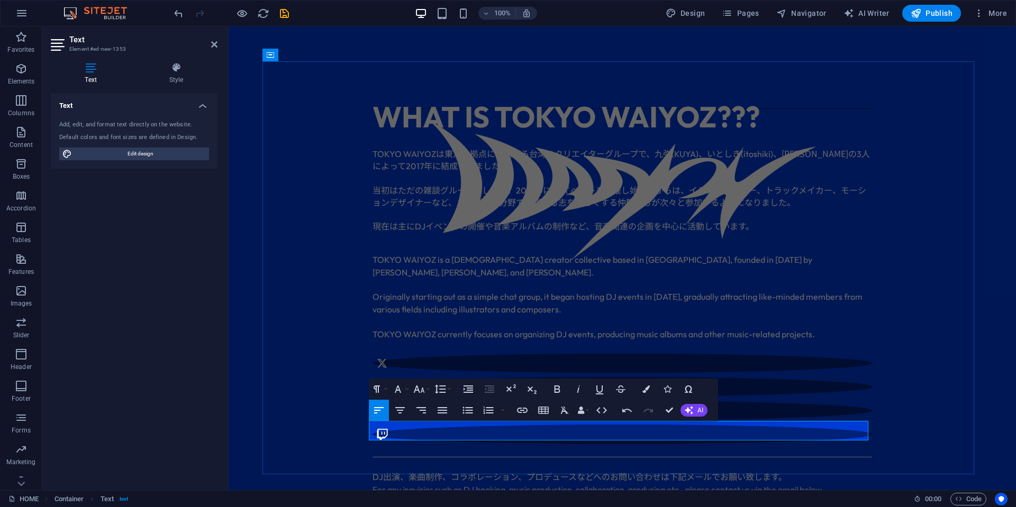
drag, startPoint x: 504, startPoint y: 432, endPoint x: 337, endPoint y: 432, distance: 167.2
click at [388, 505] on h2 "[EMAIL_ADDRESS][DOMAIN_NAME]" at bounding box center [623, 515] width 500 height 20
click at [328, 432] on div "WHAT IS TOKYO WAIYOZ??? TOKYO WAIYOZ は東京を拠点に活動する台湾のクリエイターグループで、九弥 (KUYA) 、いとしき …" at bounding box center [622, 309] width 720 height 497
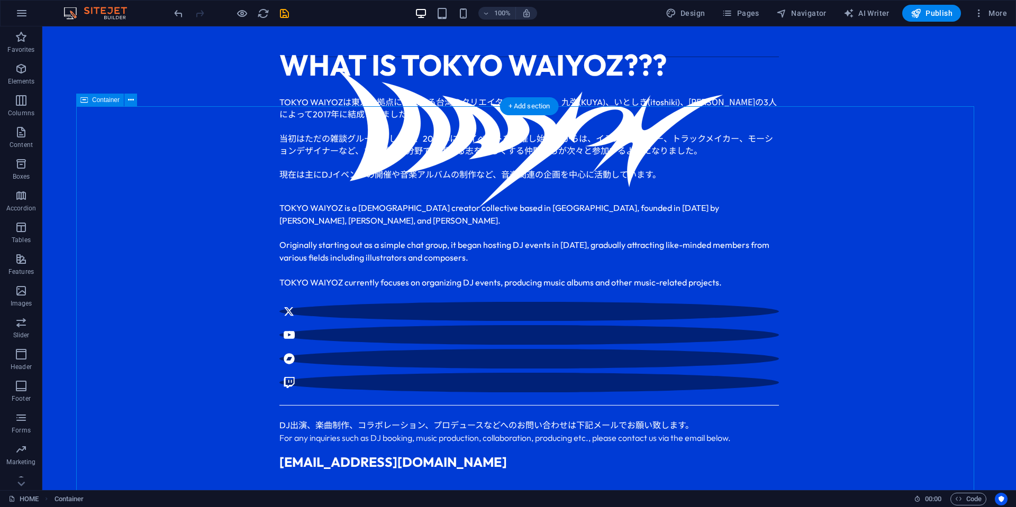
scroll to position [422, 0]
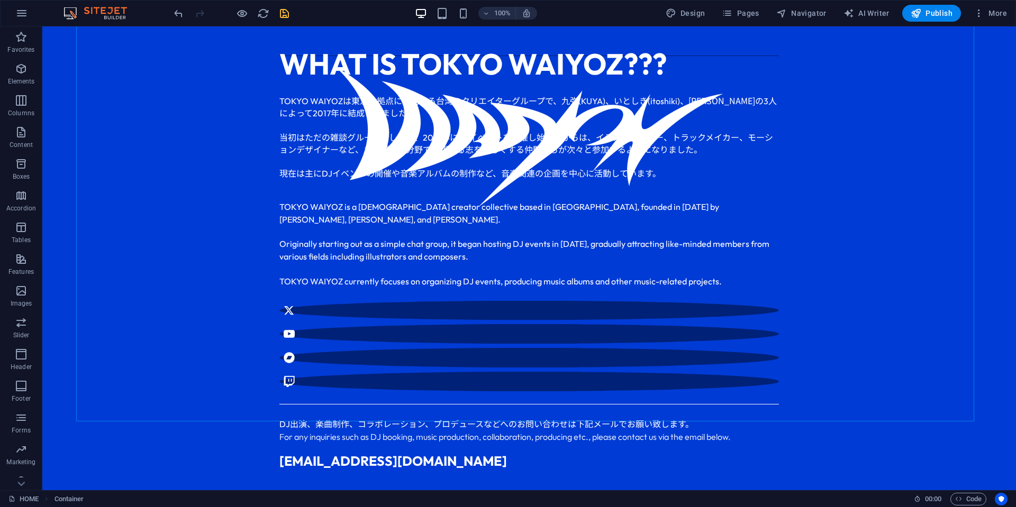
click at [283, 12] on icon "save" at bounding box center [284, 13] width 12 height 12
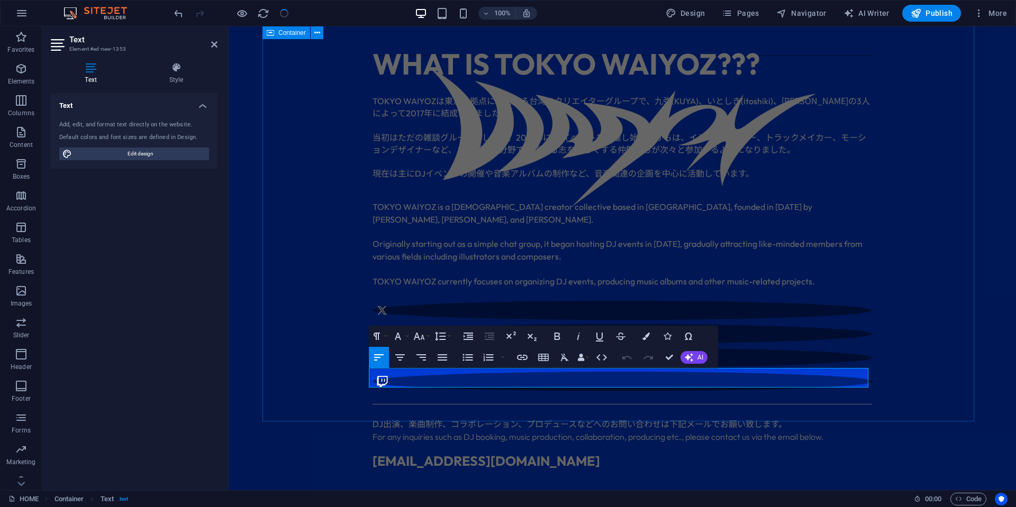
click at [901, 188] on div "WHAT IS TOKYO WAIYOZ??? TOKYO WAIYOZ は東京を拠点に活動する台湾のクリエイターグループで、九弥 (KUYA) 、いとしき …" at bounding box center [622, 256] width 720 height 497
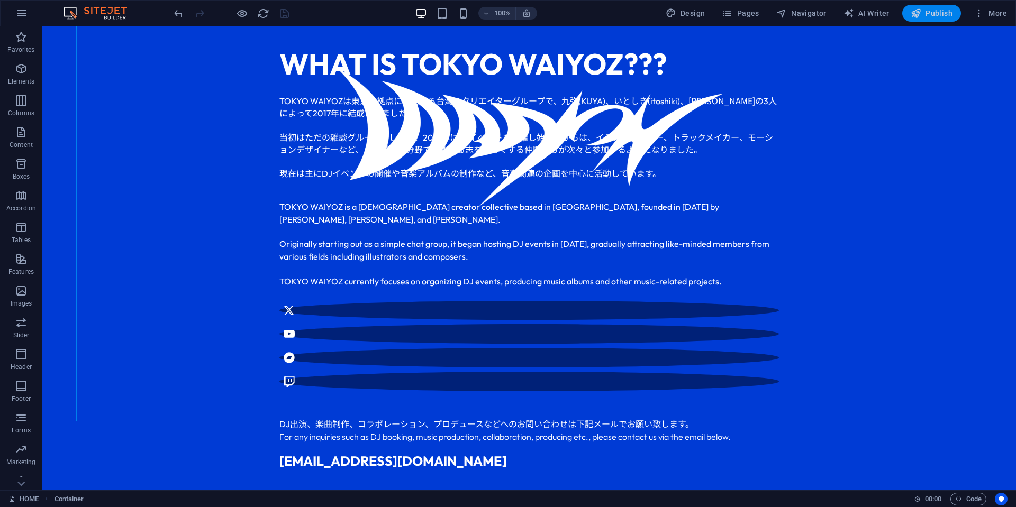
click at [927, 16] on span "Publish" at bounding box center [932, 13] width 42 height 11
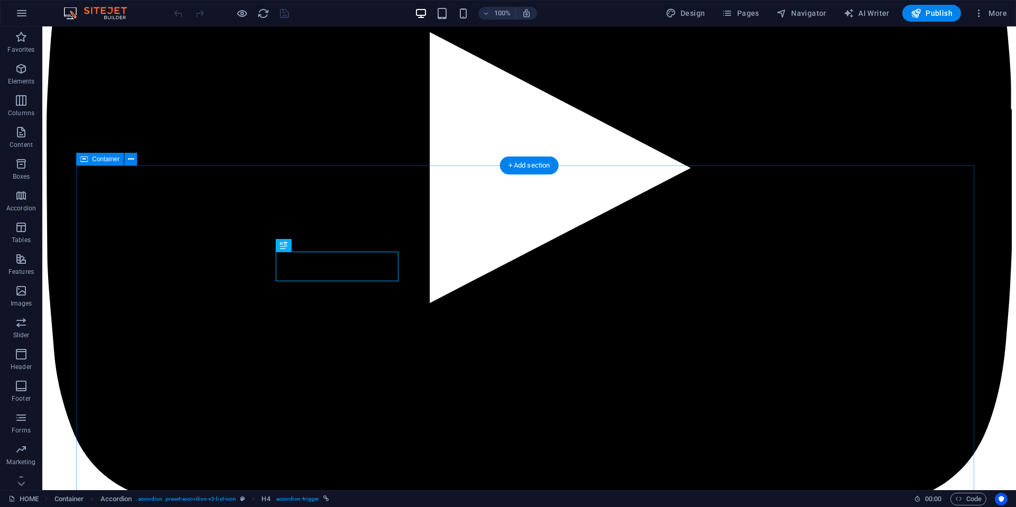
scroll to position [1660, 0]
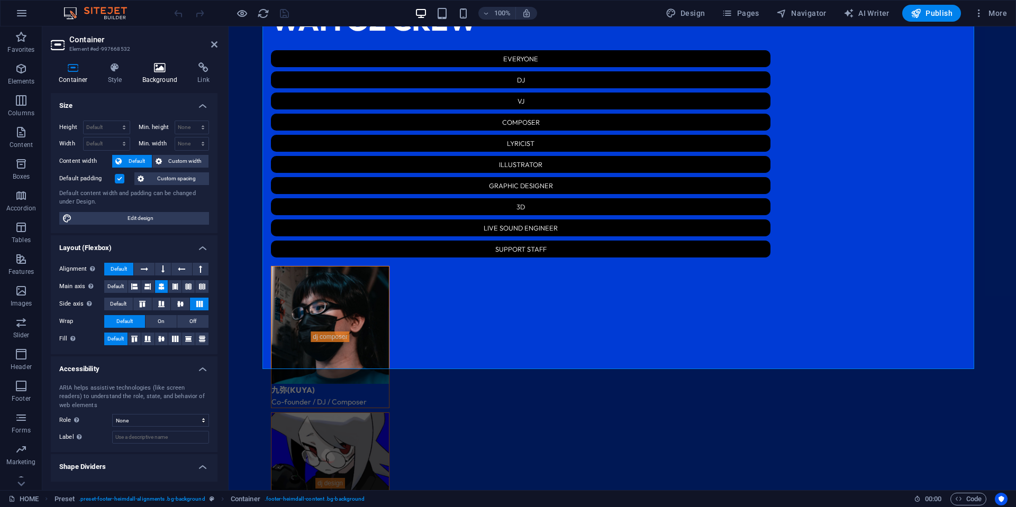
click at [153, 70] on icon at bounding box center [159, 67] width 51 height 11
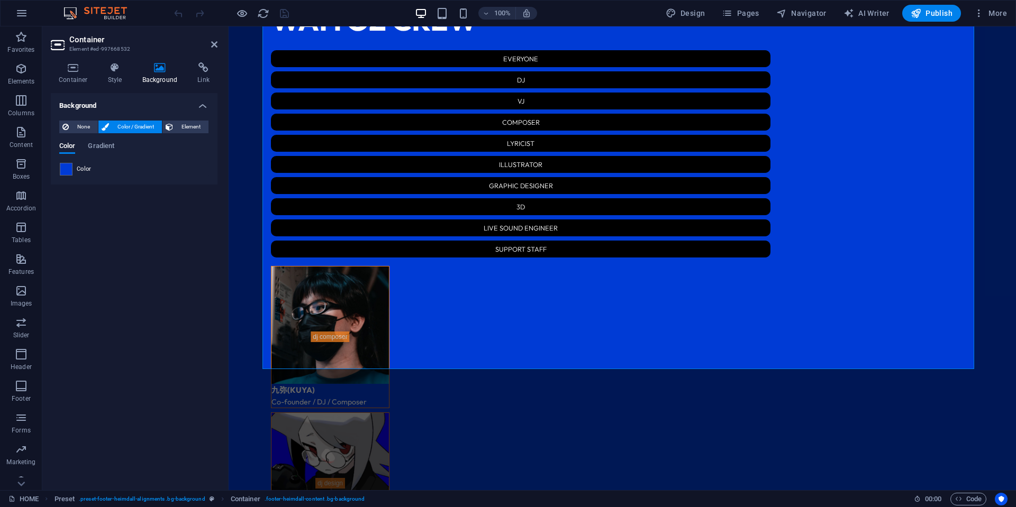
click at [69, 166] on span at bounding box center [66, 170] width 12 height 12
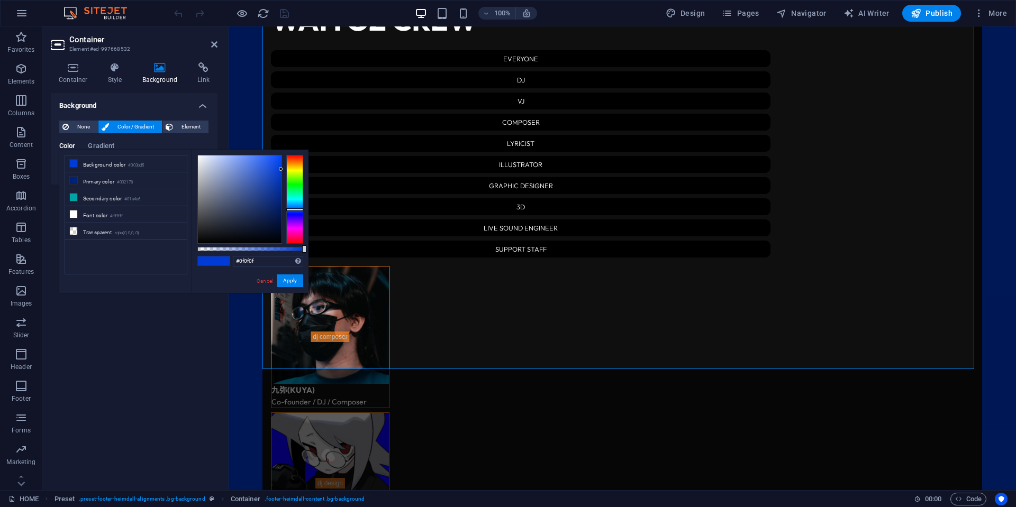
type input "#000000"
drag, startPoint x: 219, startPoint y: 221, endPoint x: 129, endPoint y: 260, distance: 98.1
click at [129, 260] on div "less Background color #003bd5 Primary color #002178 Secondary color #01a4a6 Fon…" at bounding box center [183, 221] width 249 height 143
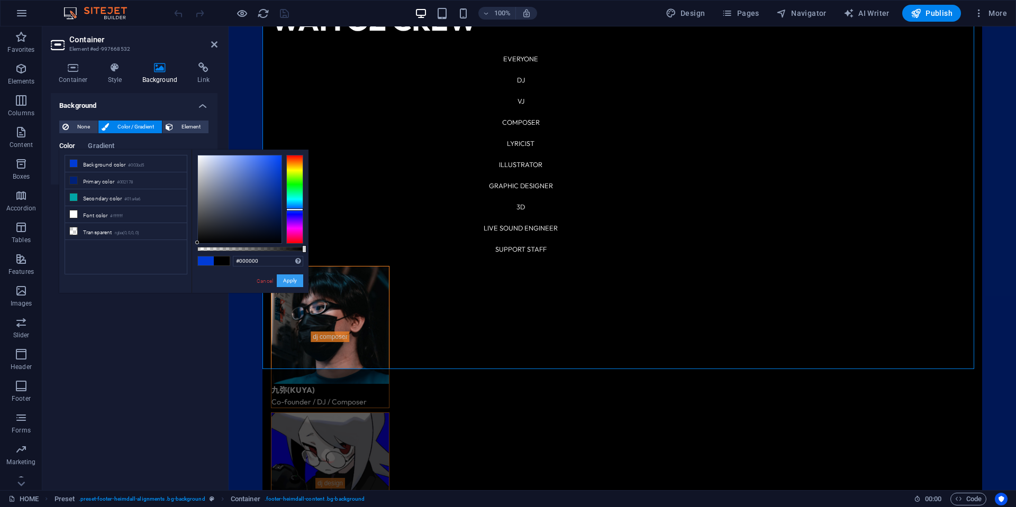
click at [290, 278] on button "Apply" at bounding box center [290, 281] width 26 height 13
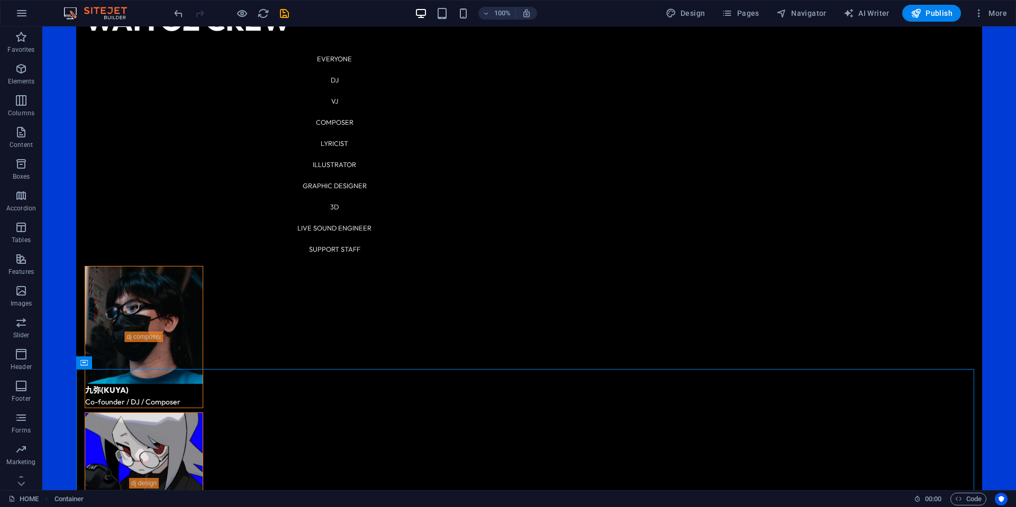
drag, startPoint x: 913, startPoint y: 207, endPoint x: 946, endPoint y: 202, distance: 33.3
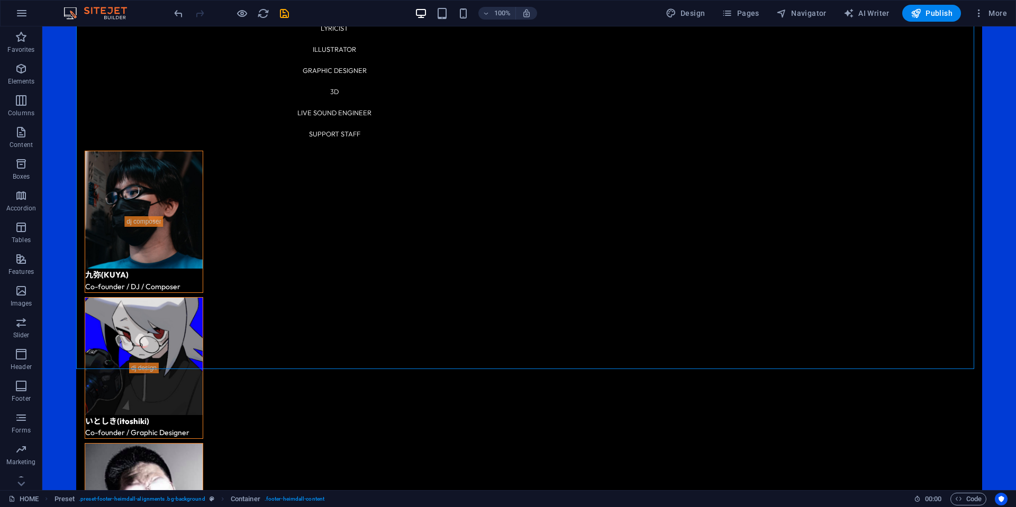
scroll to position [1872, 0]
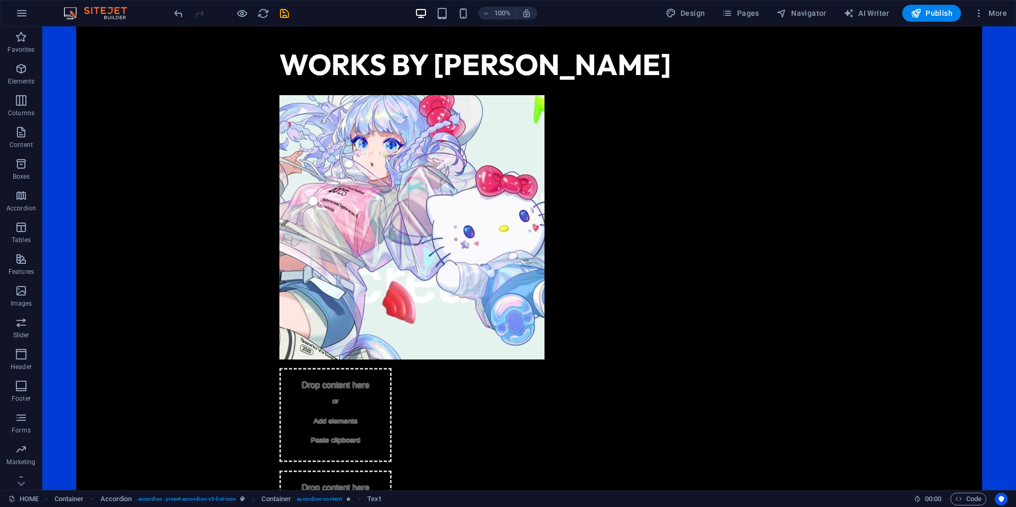
scroll to position [919, 0]
click at [25, 38] on icon "button" at bounding box center [21, 37] width 13 height 13
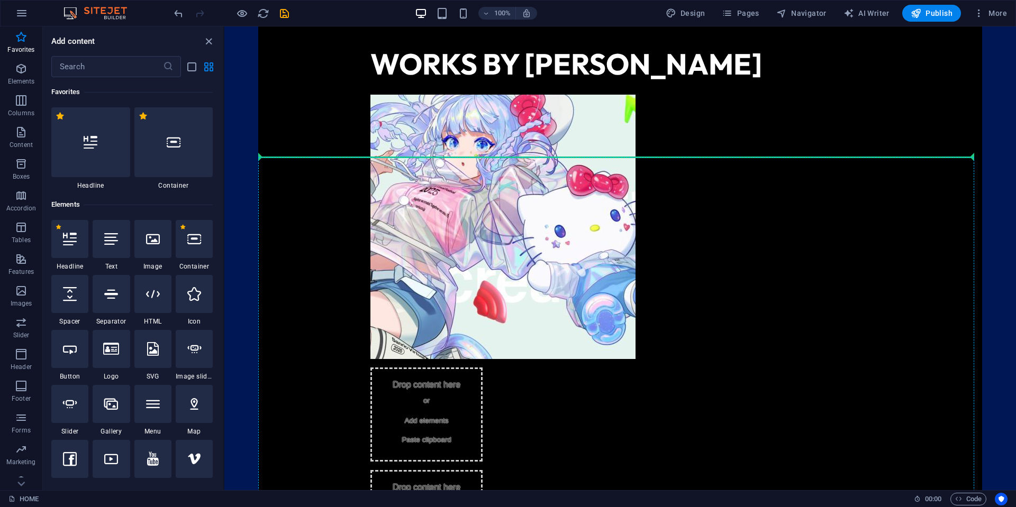
select select "px"
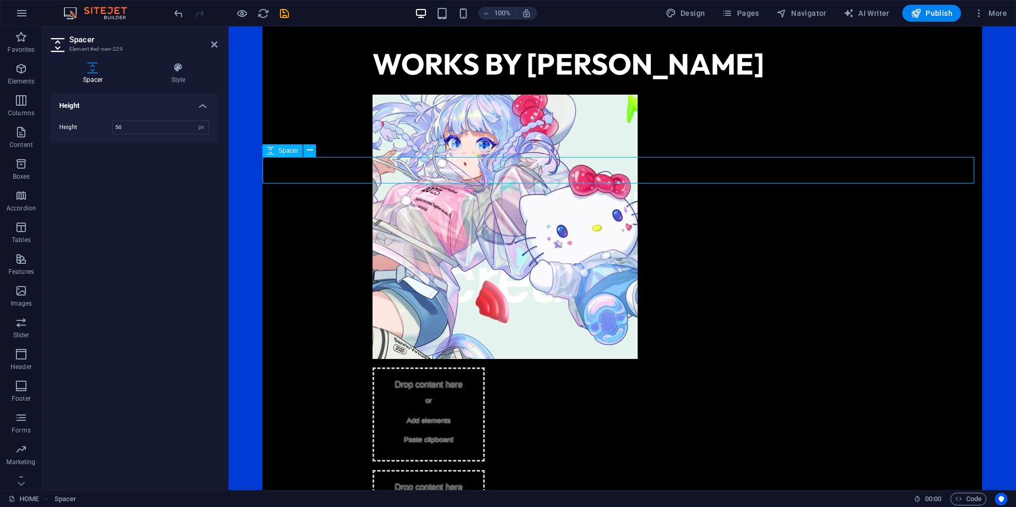
type input "4"
type input "3"
type input "20"
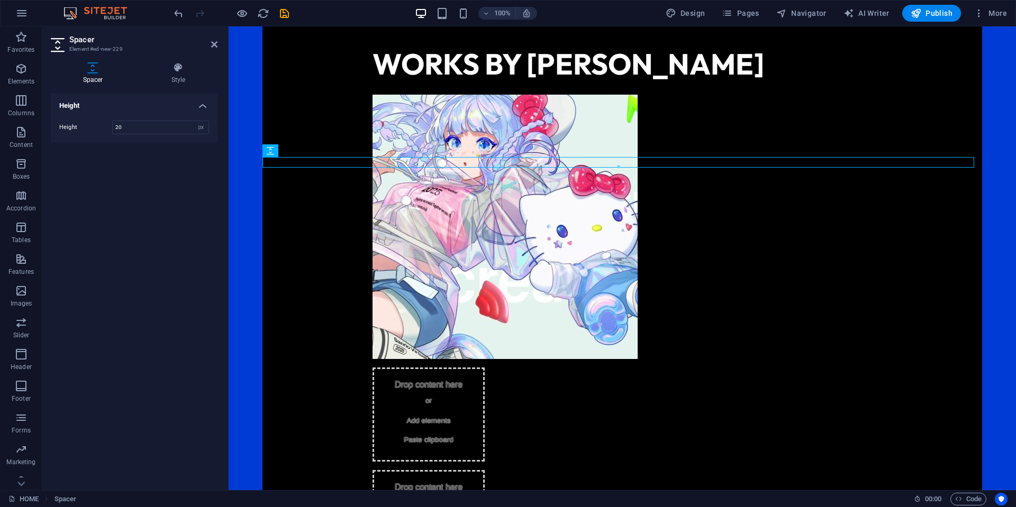
click at [243, 11] on icon "button" at bounding box center [242, 13] width 12 height 12
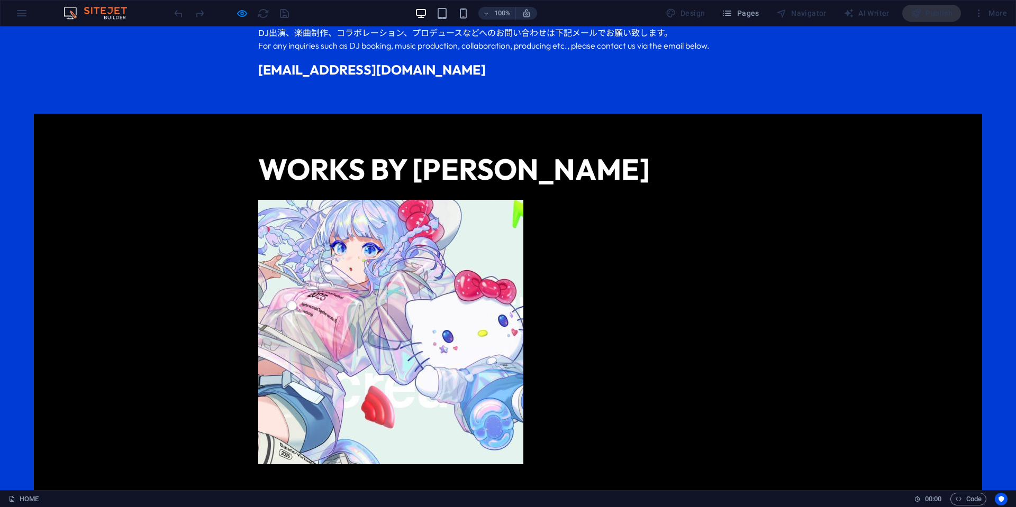
scroll to position [813, 0]
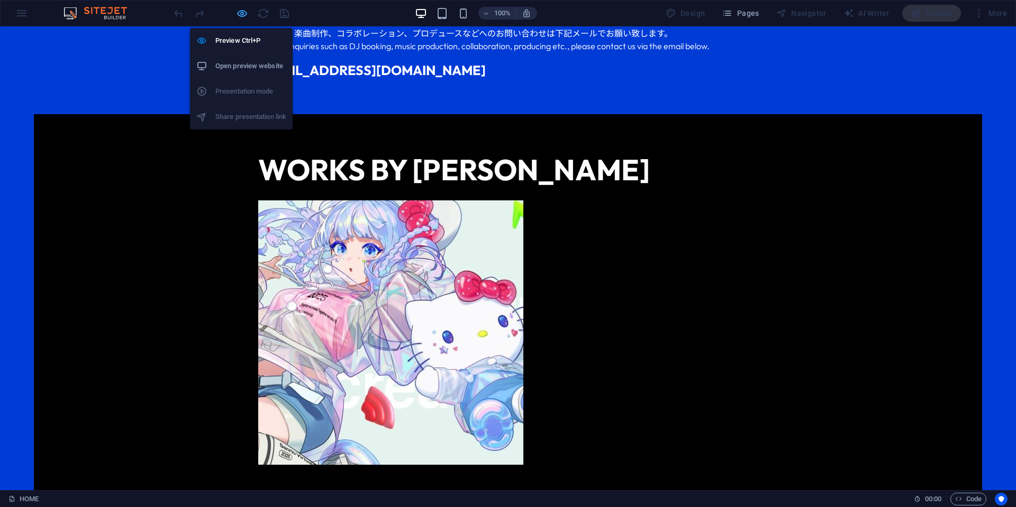
click at [241, 16] on icon "button" at bounding box center [242, 13] width 12 height 12
select select "px"
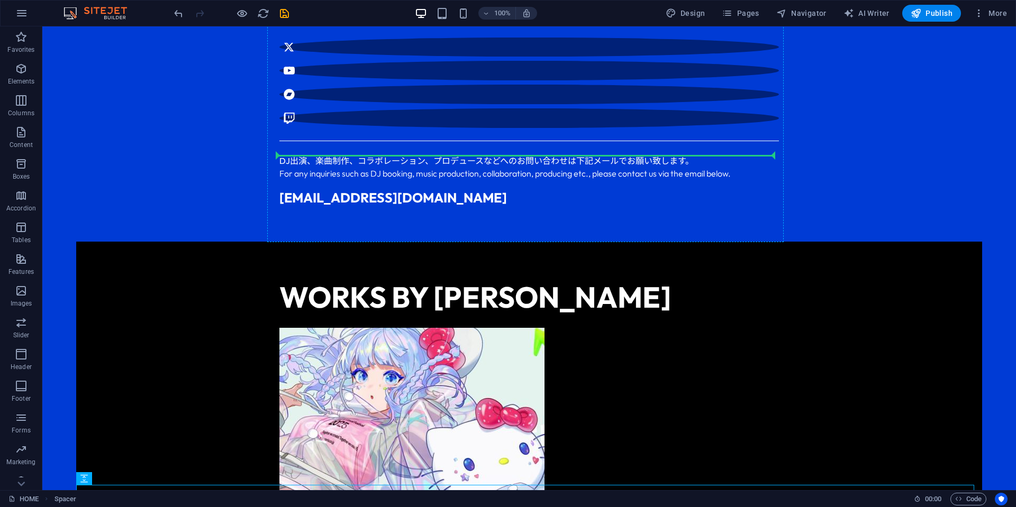
scroll to position [602, 0]
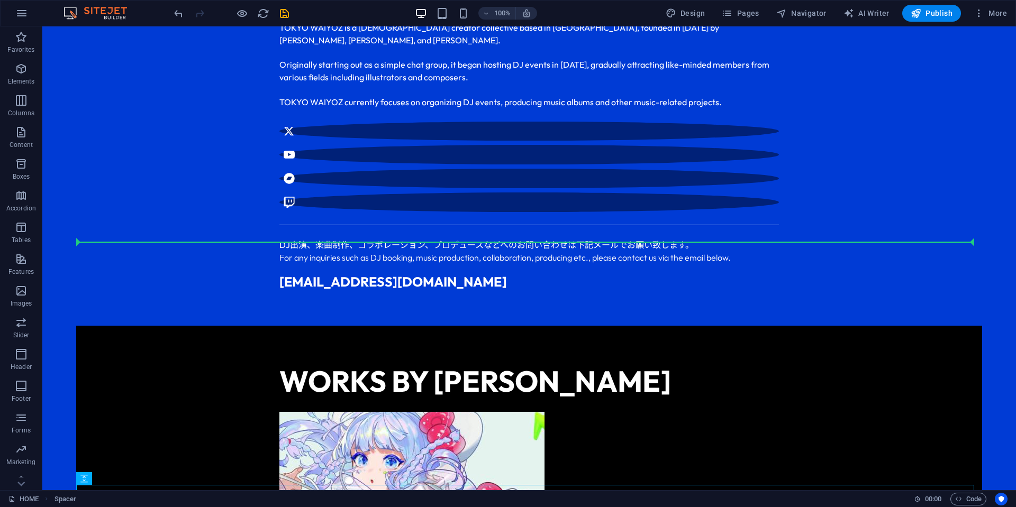
drag, startPoint x: 388, startPoint y: 278, endPoint x: 362, endPoint y: 241, distance: 46.0
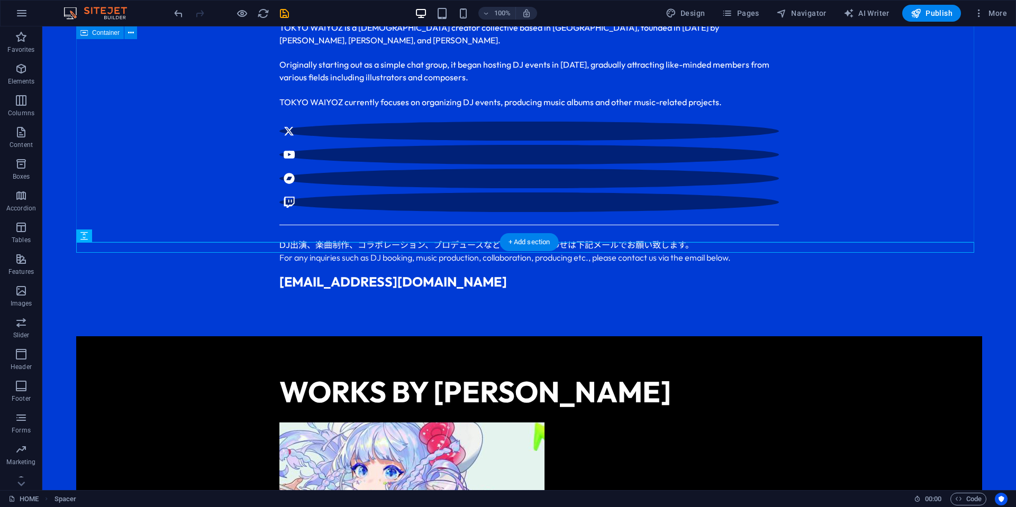
click at [193, 192] on div "WHAT IS TOKYO WAIYOZ??? TOKYO WAIYOZ は東京を拠点に活動する台湾のクリエイターグループで、九弥 (KUYA) 、いとしき …" at bounding box center [529, 77] width 906 height 497
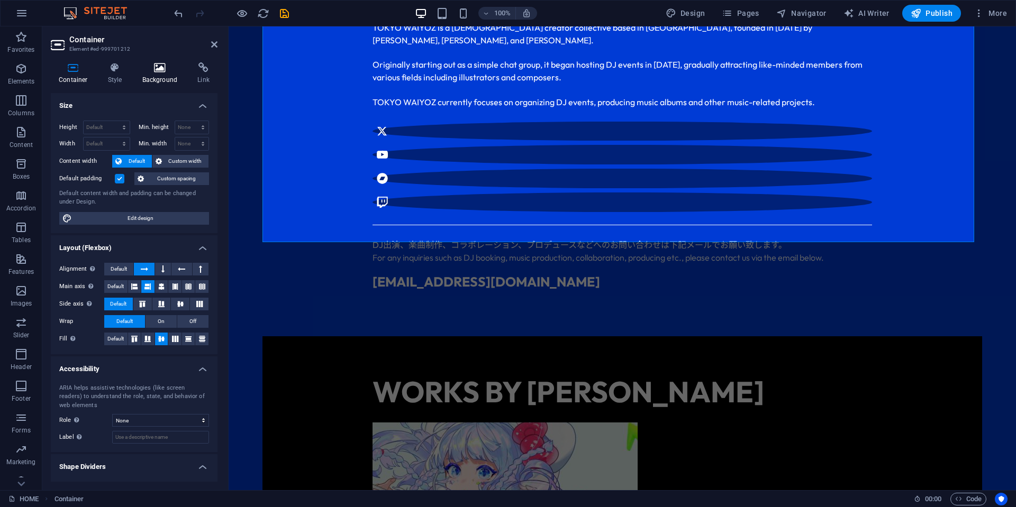
click at [147, 69] on icon at bounding box center [159, 67] width 51 height 11
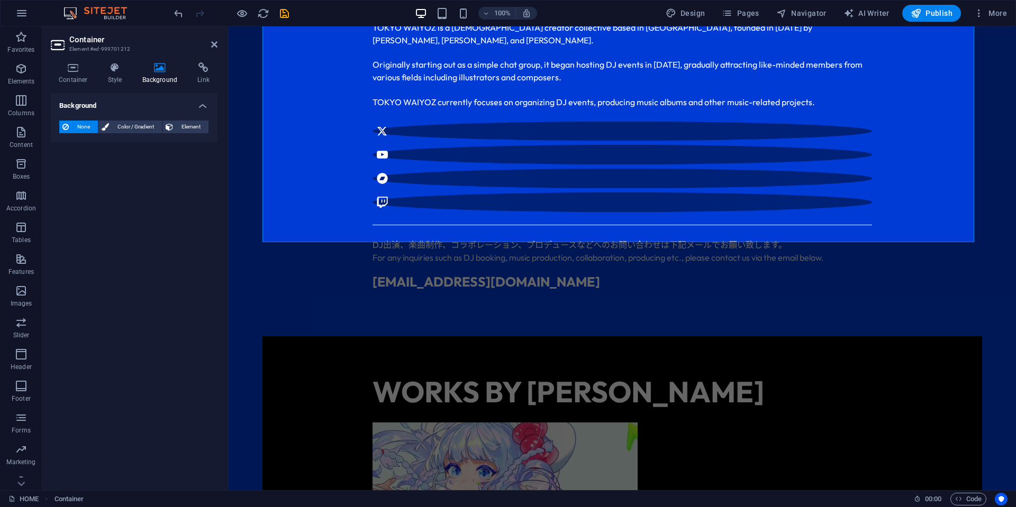
click at [70, 130] on button "None" at bounding box center [78, 127] width 39 height 13
click at [111, 126] on button "Color / Gradient" at bounding box center [129, 127] width 63 height 13
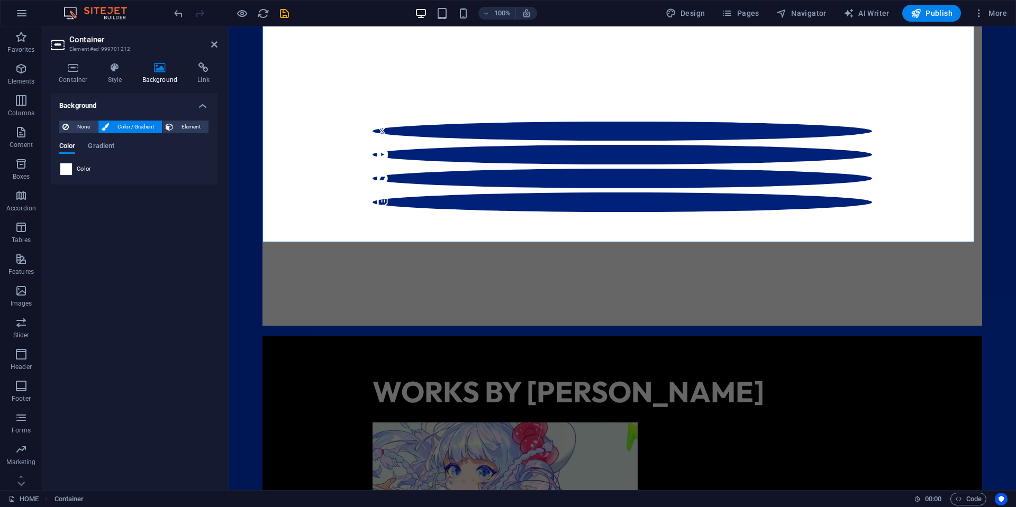
click at [65, 165] on span at bounding box center [66, 170] width 12 height 12
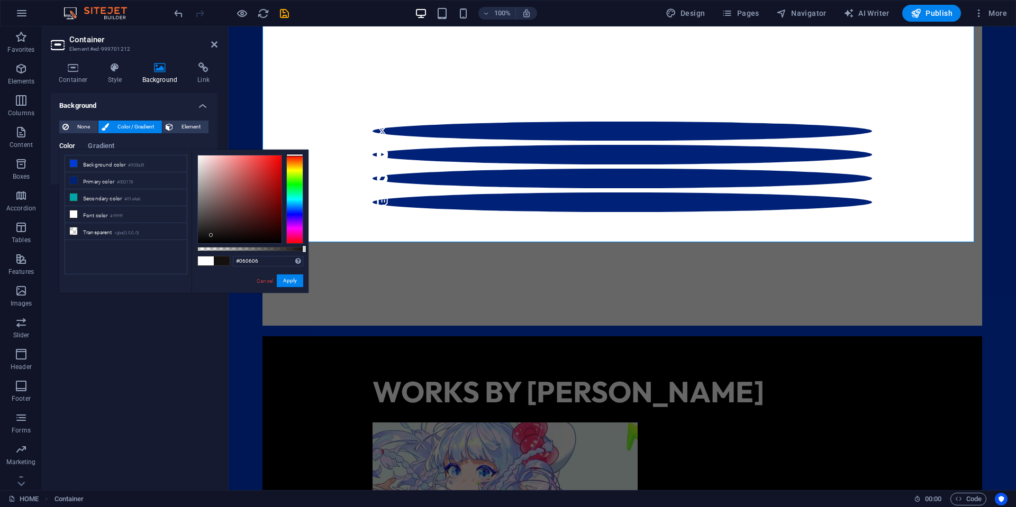
type input "#000000"
drag, startPoint x: 211, startPoint y: 235, endPoint x: 147, endPoint y: 247, distance: 65.1
click at [131, 247] on div "less Background color #003bd5 Primary color #002178 Secondary color #01a4a6 Fon…" at bounding box center [183, 221] width 249 height 143
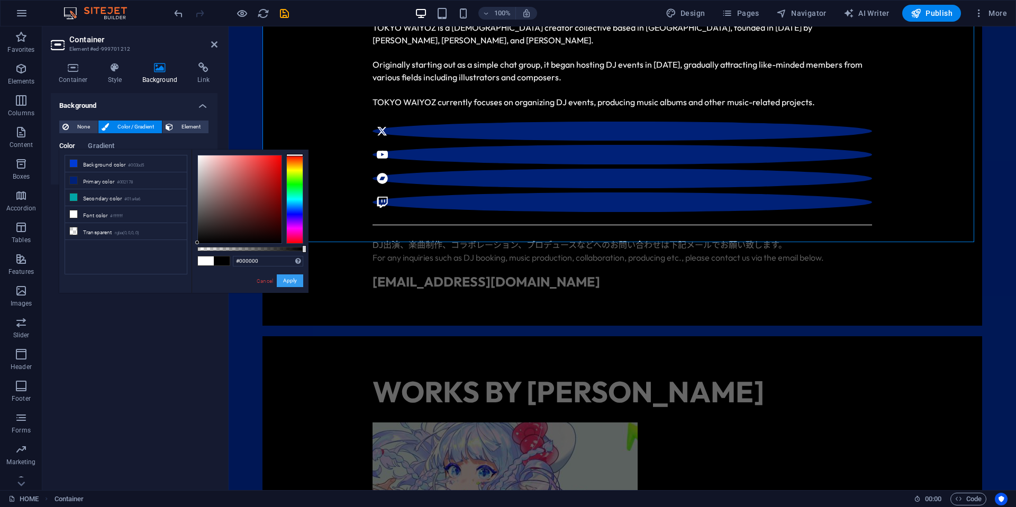
click at [295, 278] on button "Apply" at bounding box center [290, 281] width 26 height 13
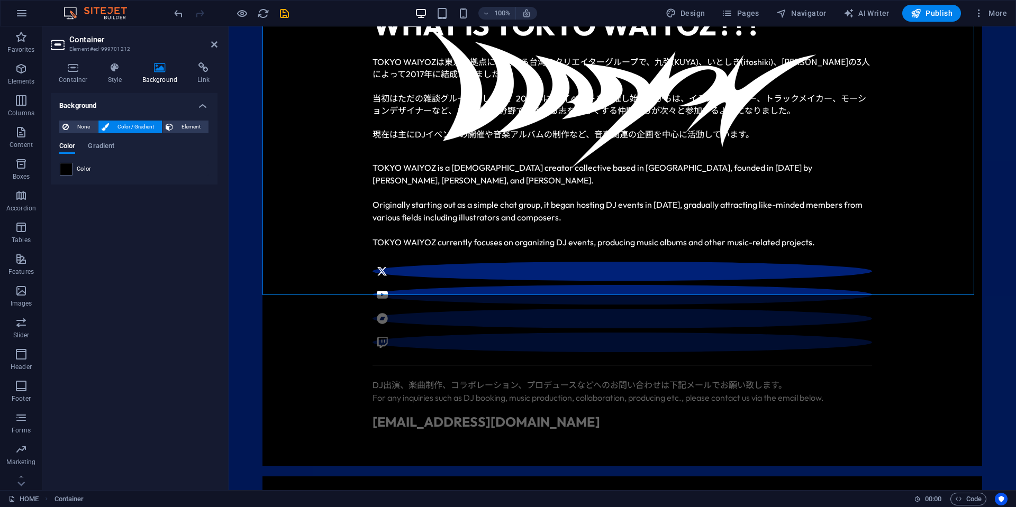
scroll to position [549, 0]
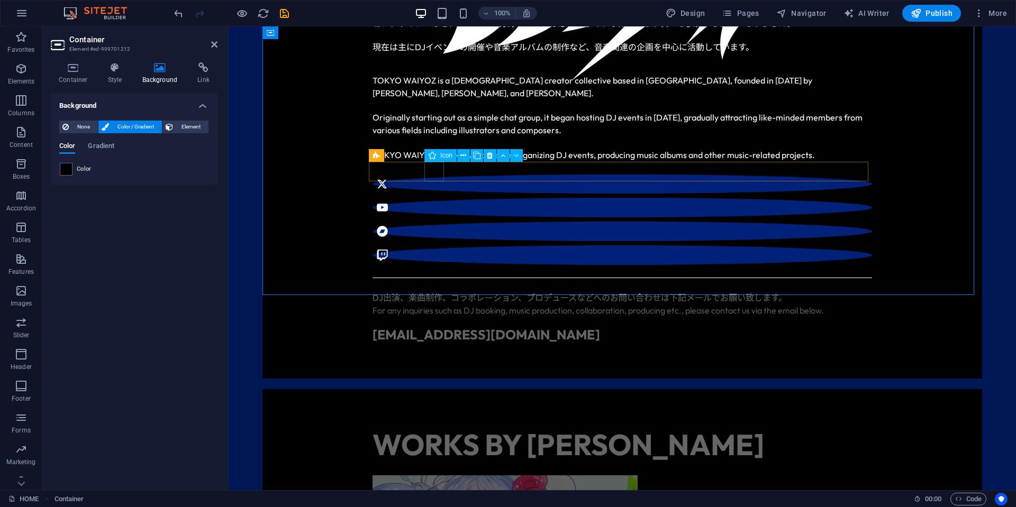
click at [435, 222] on figure at bounding box center [623, 232] width 500 height 20
select select "xMidYMid"
select select "px"
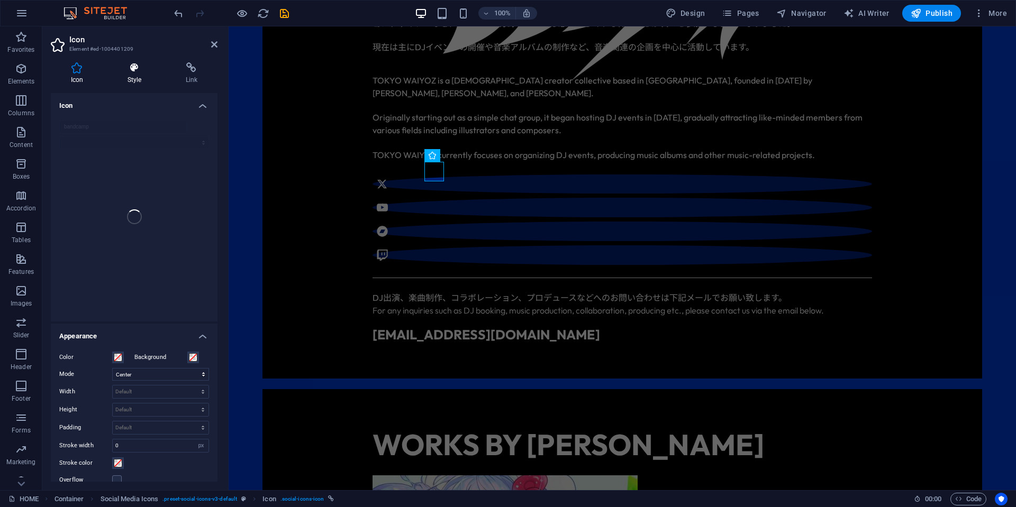
click at [132, 76] on h4 "Style" at bounding box center [136, 73] width 58 height 22
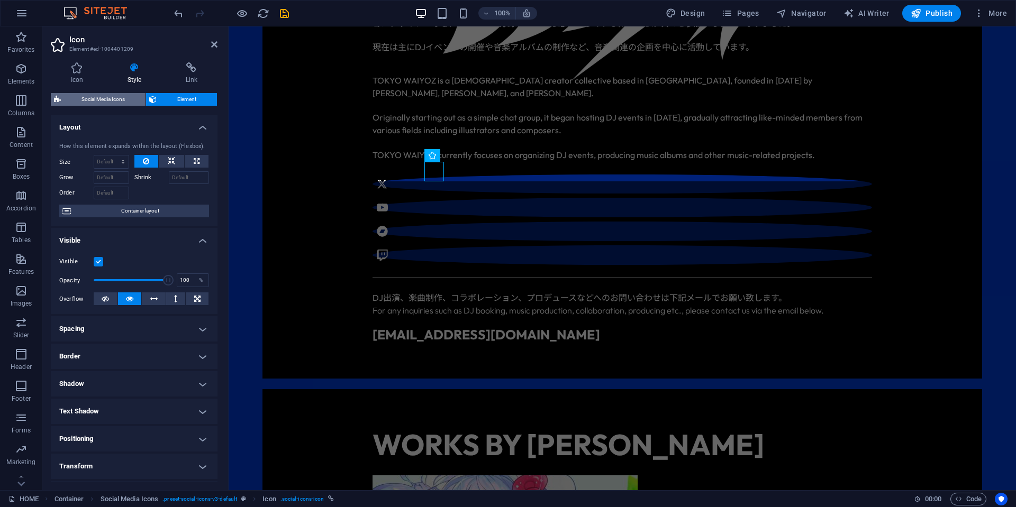
click at [125, 99] on span "Social Media Icons" at bounding box center [103, 99] width 78 height 13
select select "rem"
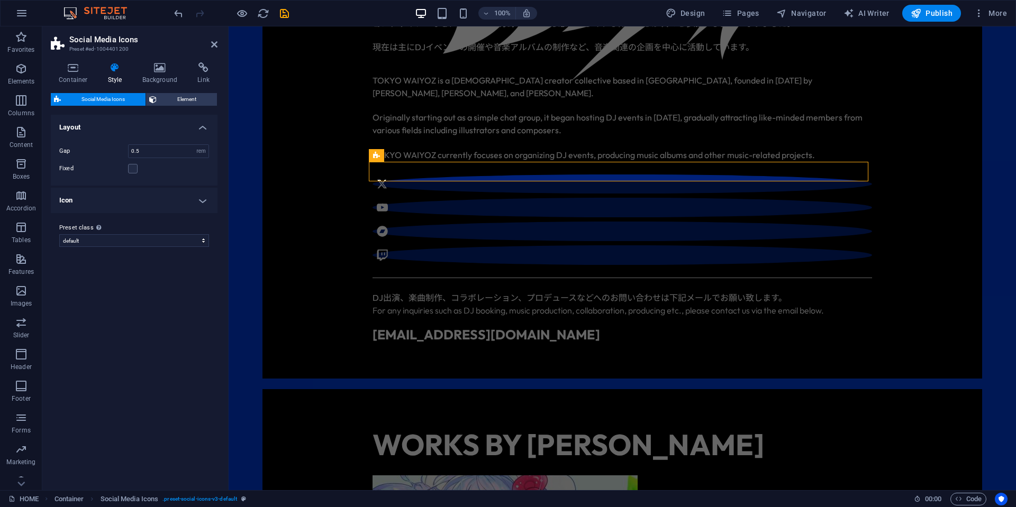
click at [146, 201] on h4 "Icon" at bounding box center [134, 200] width 167 height 25
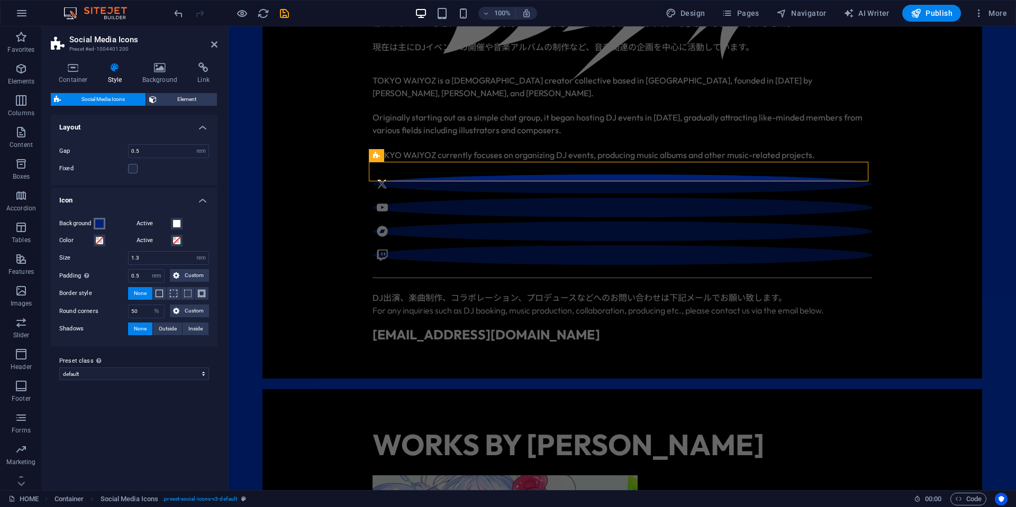
click at [97, 225] on span at bounding box center [99, 224] width 8 height 8
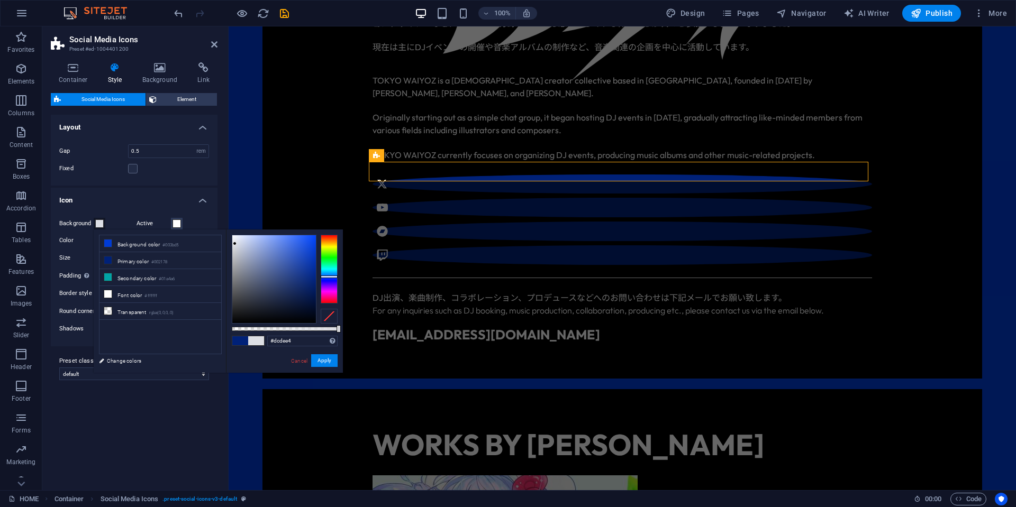
type input "#ffffff"
drag, startPoint x: 246, startPoint y: 268, endPoint x: 213, endPoint y: 210, distance: 66.4
click at [213, 210] on body "TOKYO WAIYOZ HOME Favorites Elements Columns Content Boxes Accordion Tables Fea…" at bounding box center [508, 253] width 1016 height 507
click at [326, 358] on button "Apply" at bounding box center [324, 361] width 26 height 13
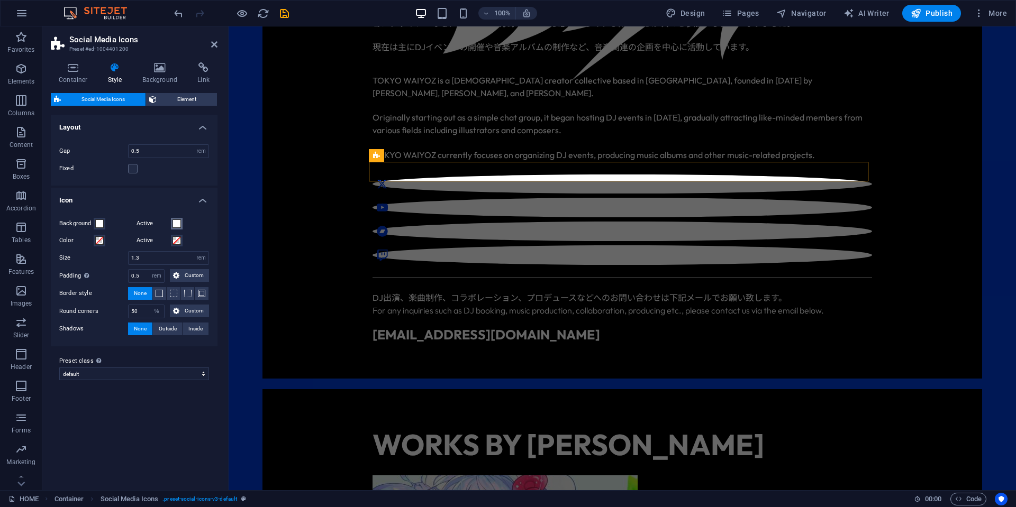
click at [179, 223] on span at bounding box center [177, 224] width 8 height 8
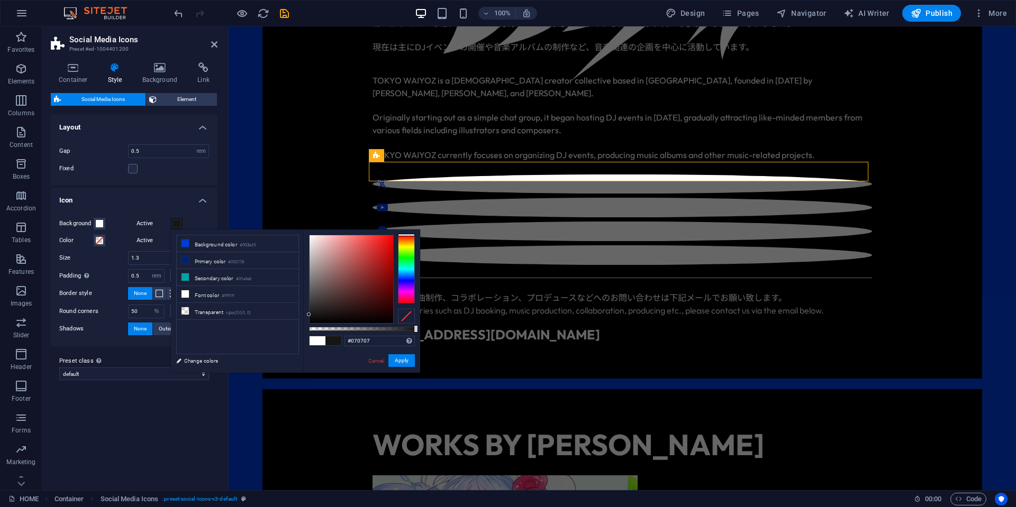
type input "#000000"
drag, startPoint x: 326, startPoint y: 279, endPoint x: 295, endPoint y: 339, distance: 67.7
click at [291, 339] on div "less Background color #003bd5 Primary color #002178 Secondary color #01a4a6 Fon…" at bounding box center [295, 301] width 249 height 143
click at [403, 358] on button "Apply" at bounding box center [401, 361] width 26 height 13
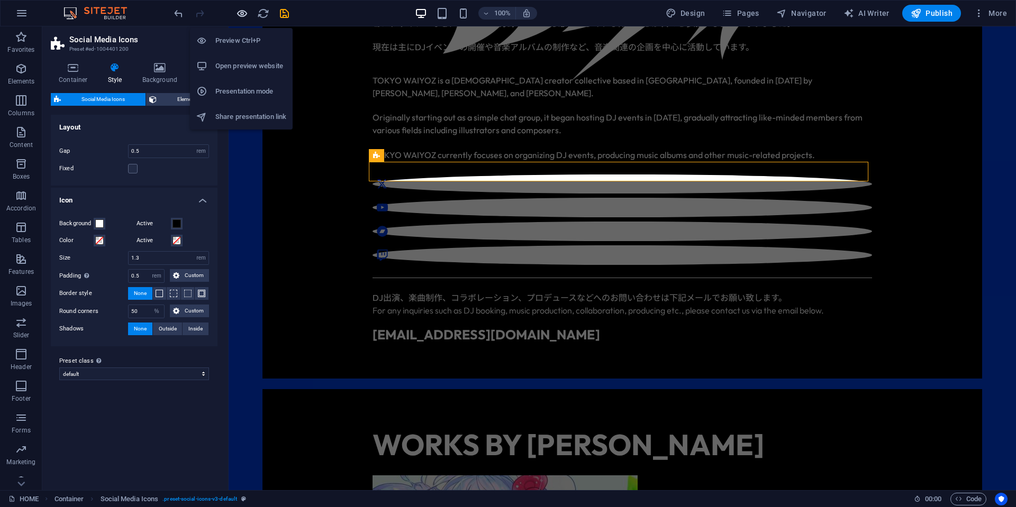
click at [243, 15] on icon "button" at bounding box center [242, 13] width 12 height 12
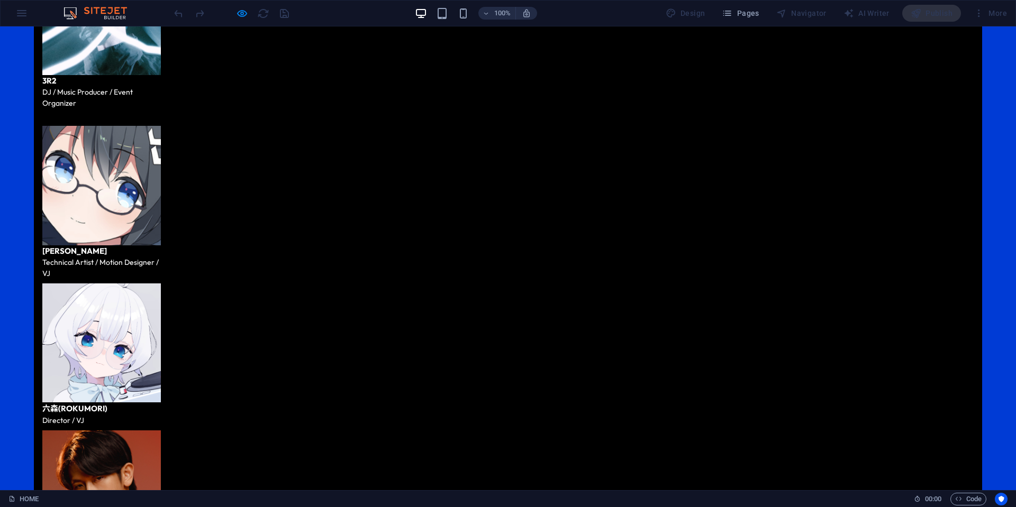
scroll to position [2190, 0]
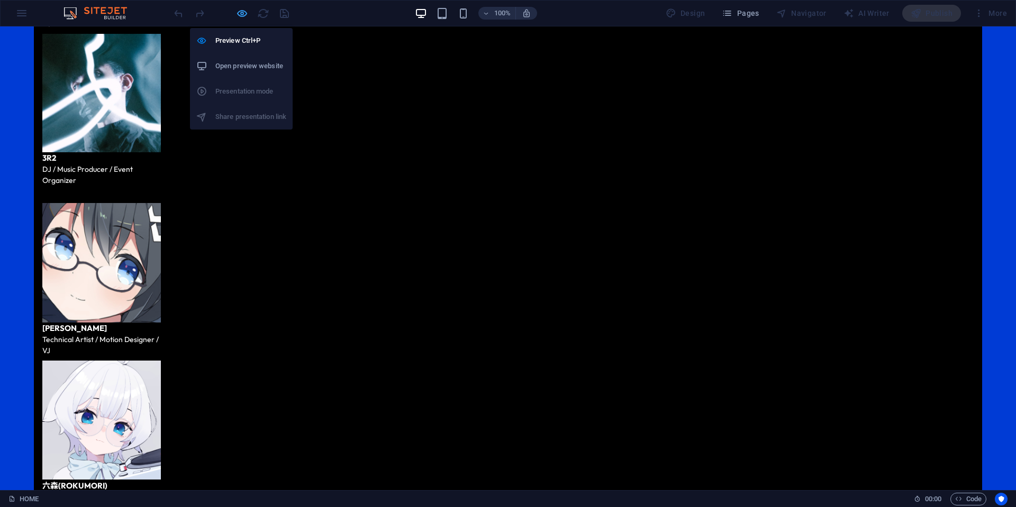
click at [248, 14] on icon "button" at bounding box center [242, 13] width 12 height 12
select select "rem"
select select "%"
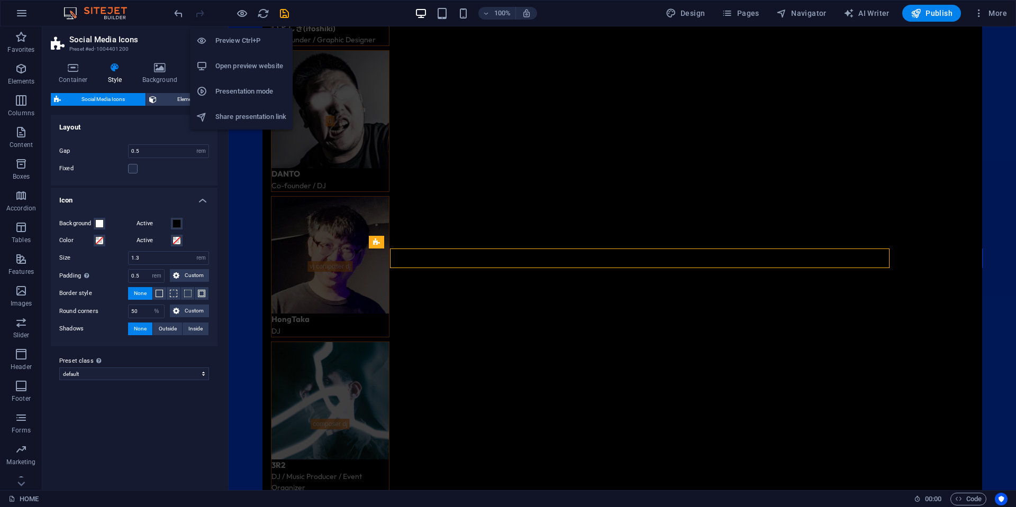
scroll to position [462, 0]
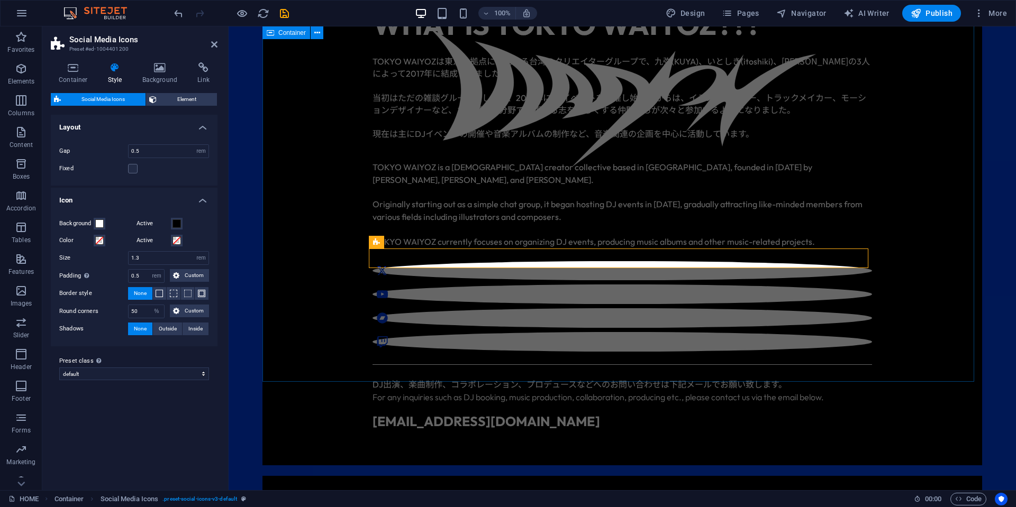
click at [211, 49] on header "Social Media Icons Preset #ed-1004401200" at bounding box center [134, 40] width 167 height 28
click at [211, 46] on header "Social Media Icons Preset #ed-1004401200" at bounding box center [134, 40] width 167 height 28
click at [212, 45] on icon at bounding box center [214, 44] width 6 height 8
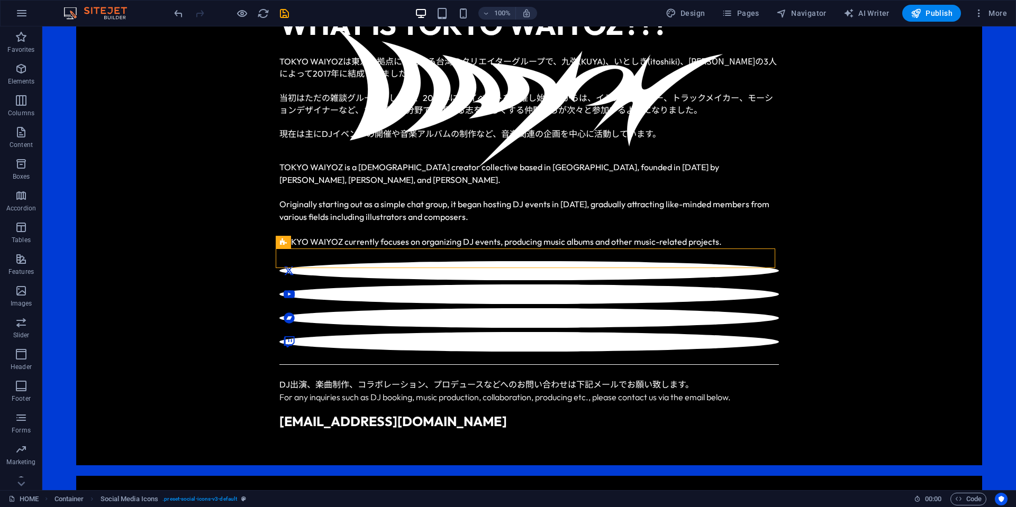
click at [142, 135] on div "WHAT IS TOKYO WAIYOZ??? TOKYO WAIYOZ は東京を拠点に活動する台湾のクリエイターグループで、九弥 (KUYA) 、いとしき …" at bounding box center [529, 217] width 906 height 497
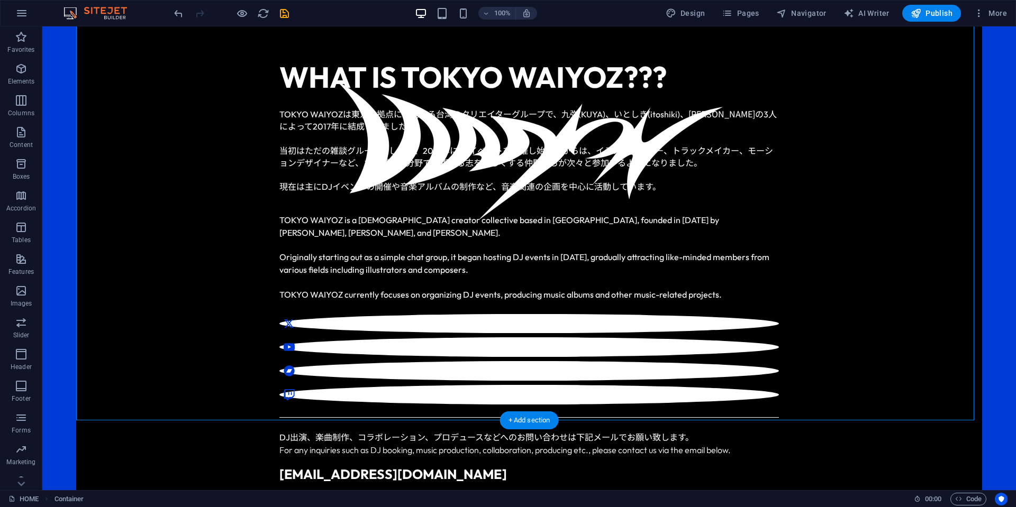
scroll to position [423, 0]
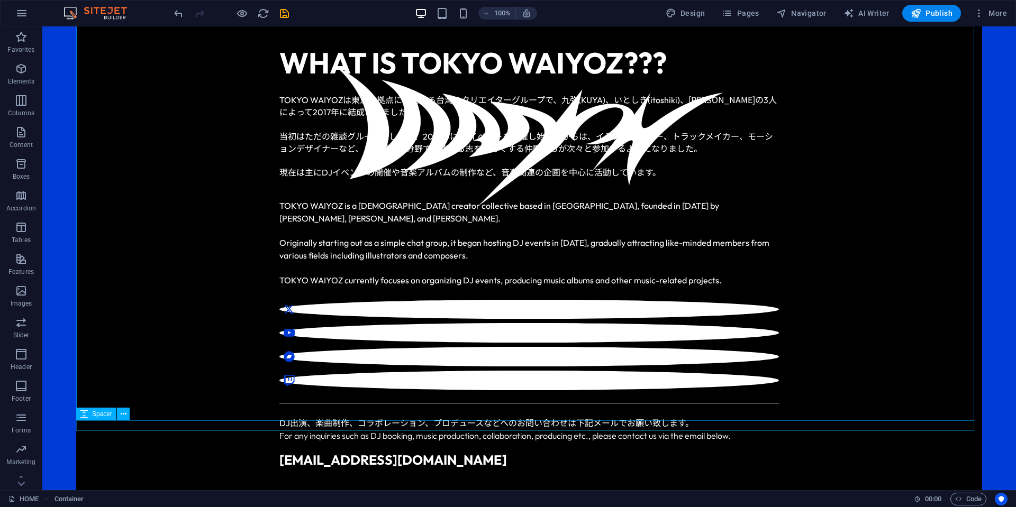
click at [262, 504] on div at bounding box center [529, 509] width 906 height 11
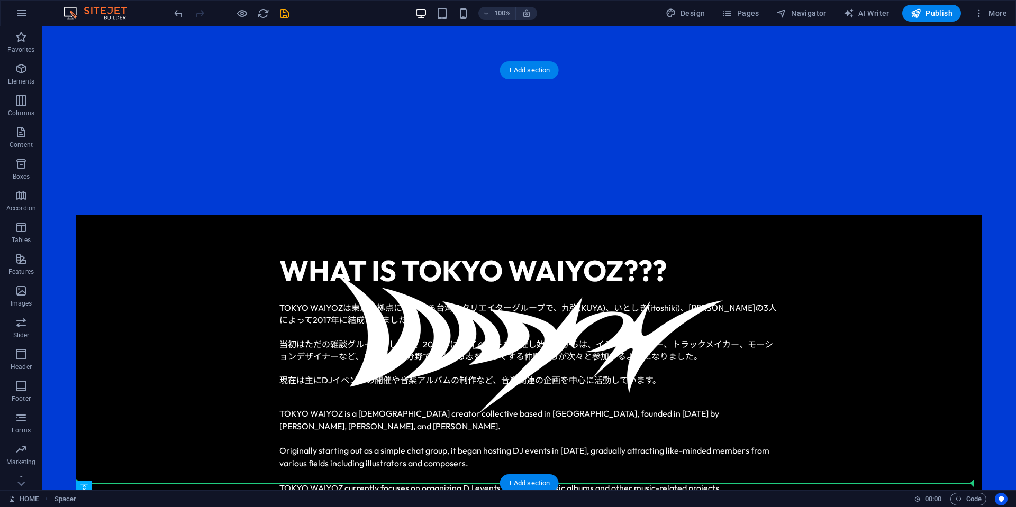
scroll to position [115, 0]
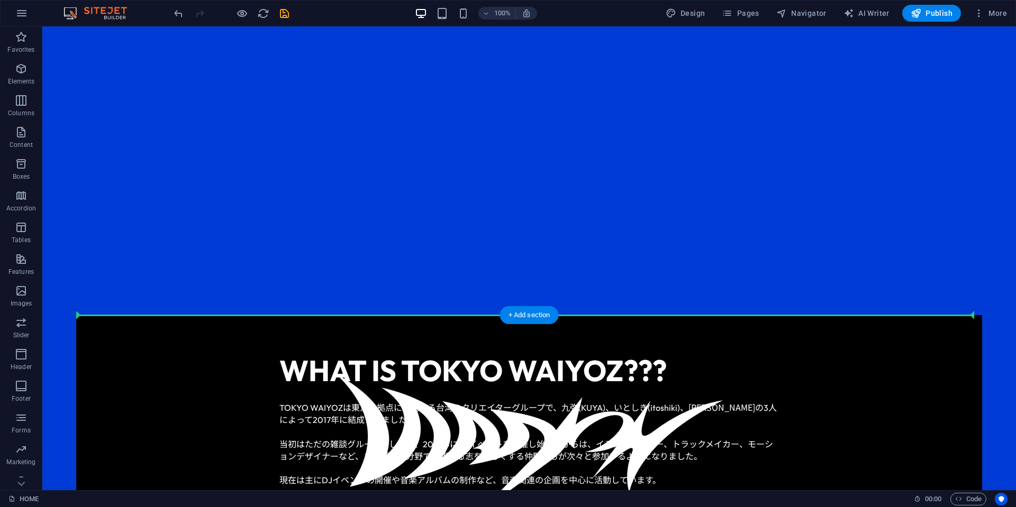
drag, startPoint x: 260, startPoint y: 439, endPoint x: 273, endPoint y: 312, distance: 127.1
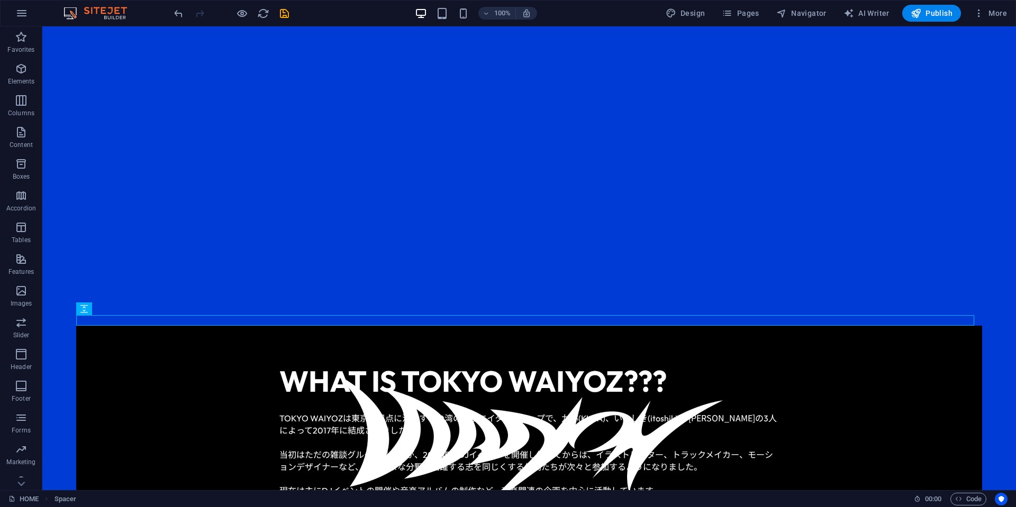
click at [954, 320] on div at bounding box center [529, 320] width 906 height 11
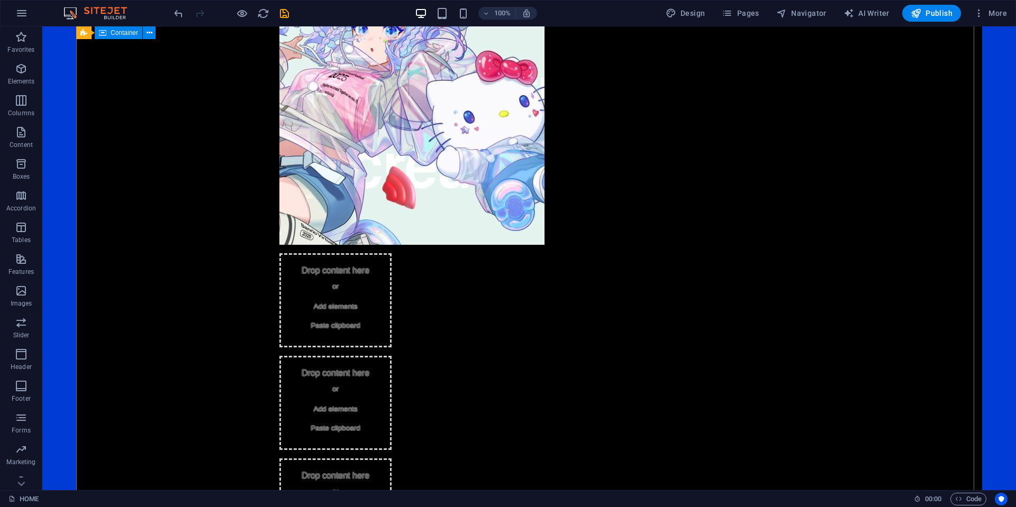
scroll to position [900, 0]
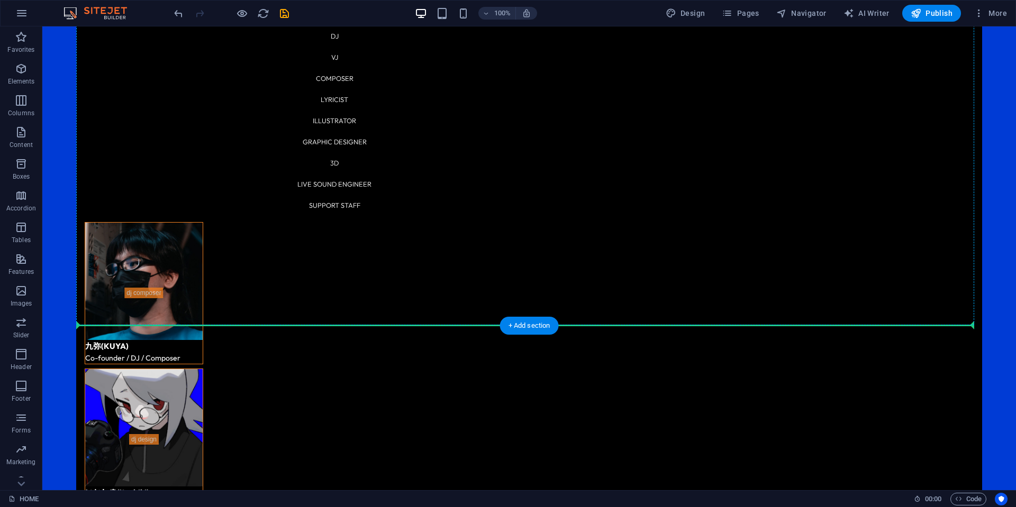
drag, startPoint x: 252, startPoint y: 214, endPoint x: 216, endPoint y: 320, distance: 111.8
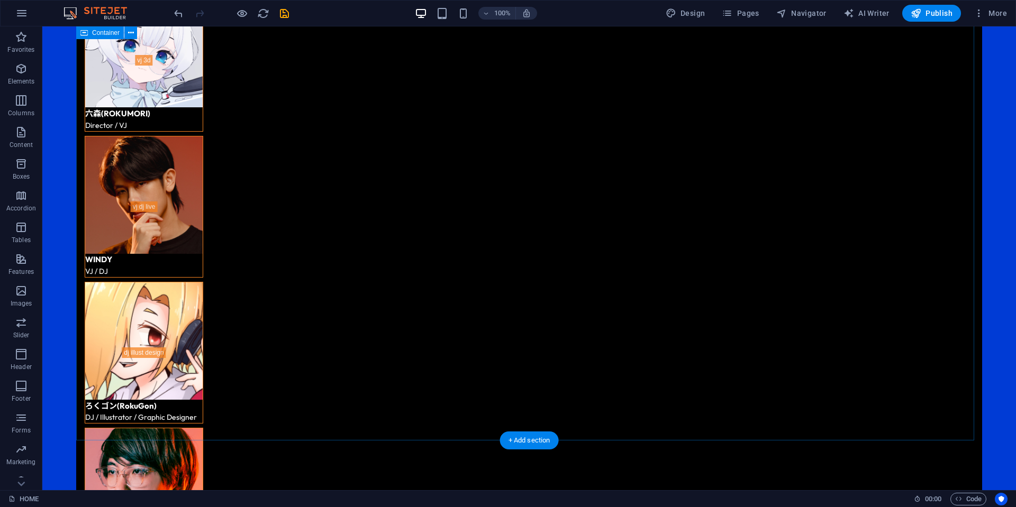
scroll to position [2953, 0]
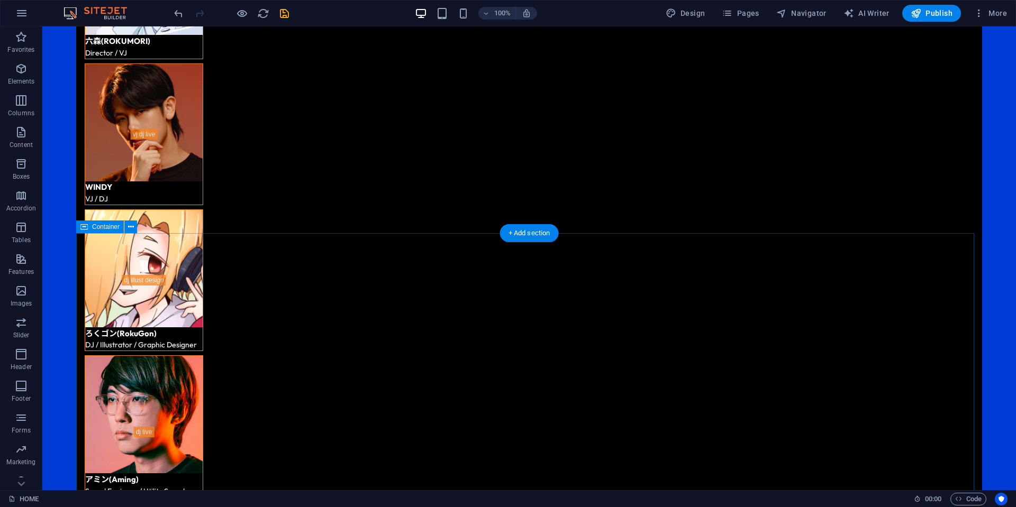
drag, startPoint x: 226, startPoint y: 342, endPoint x: 205, endPoint y: 239, distance: 104.8
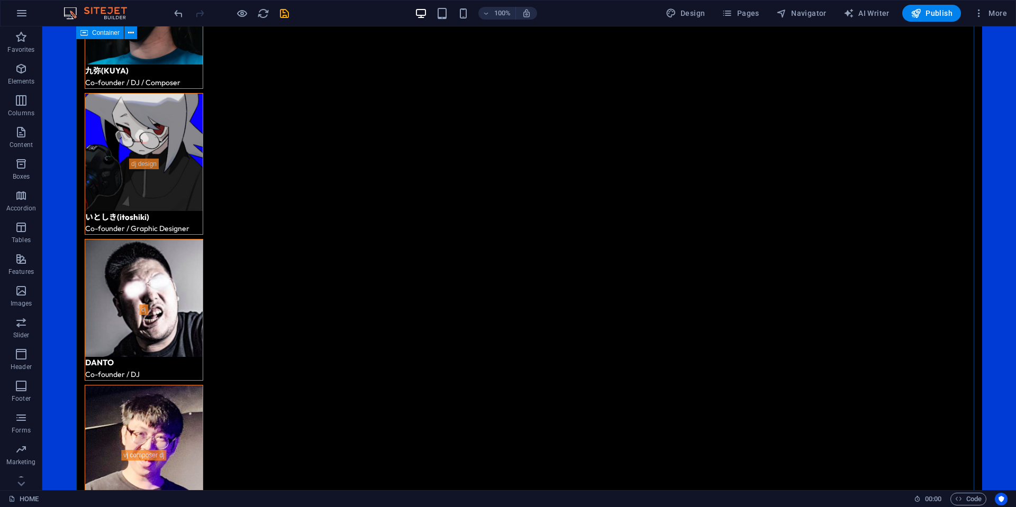
scroll to position [1947, 0]
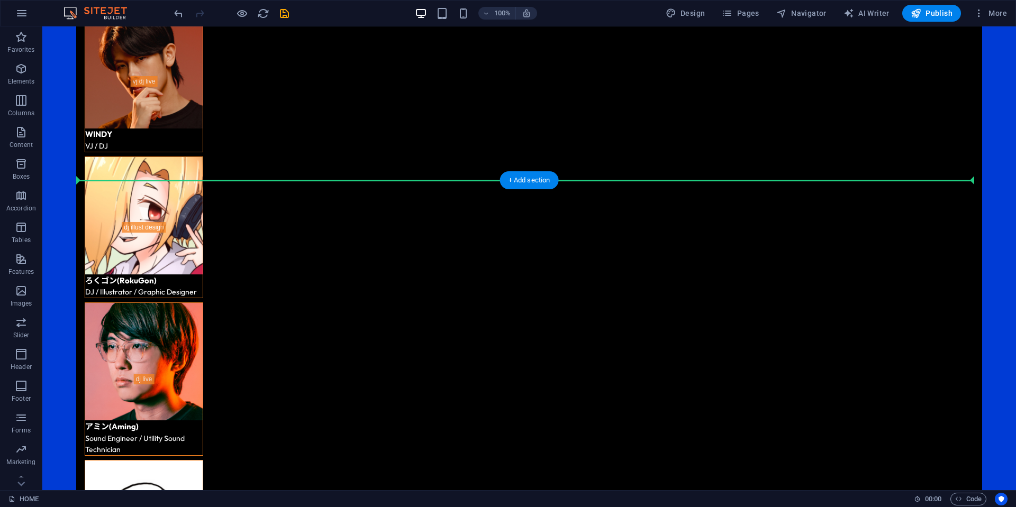
drag, startPoint x: 199, startPoint y: 131, endPoint x: 187, endPoint y: 226, distance: 96.5
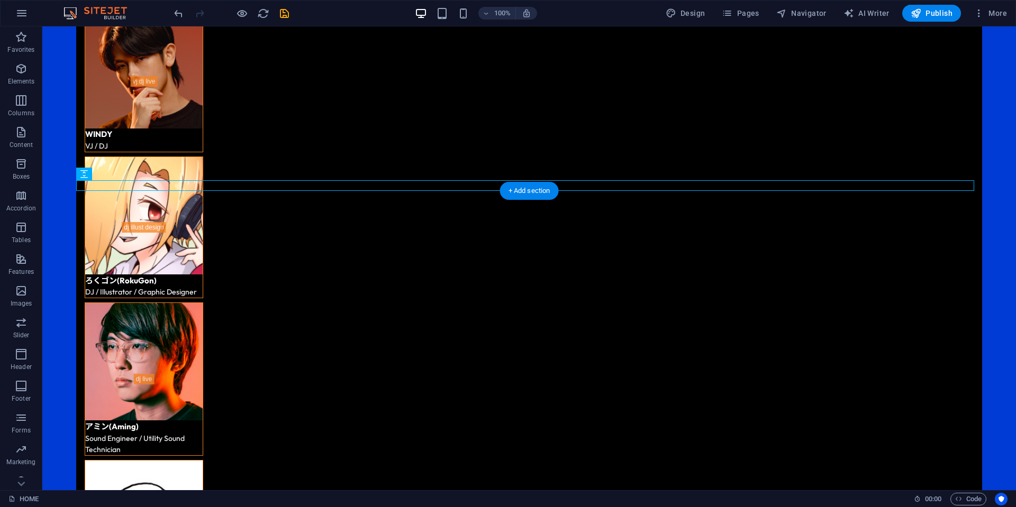
scroll to position [2995, 0]
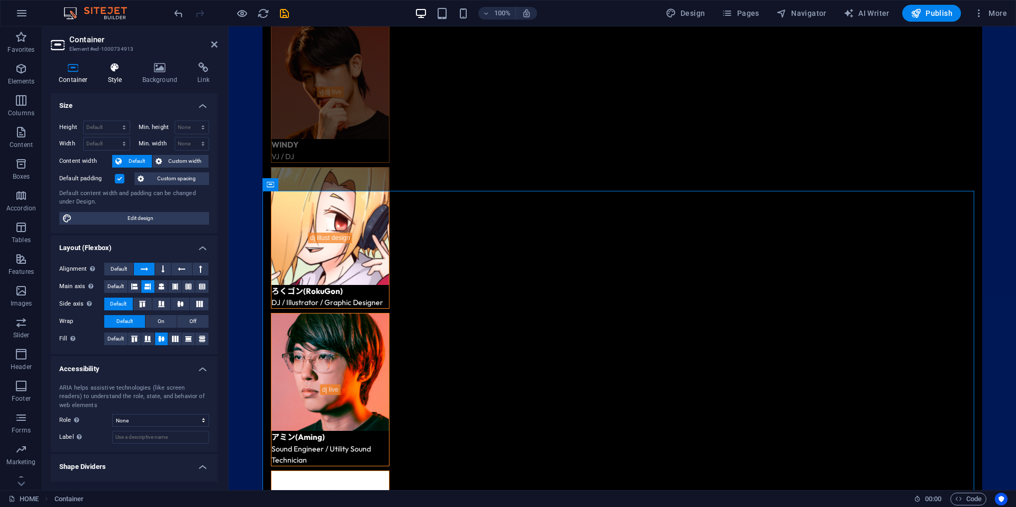
click at [114, 67] on icon at bounding box center [115, 67] width 30 height 11
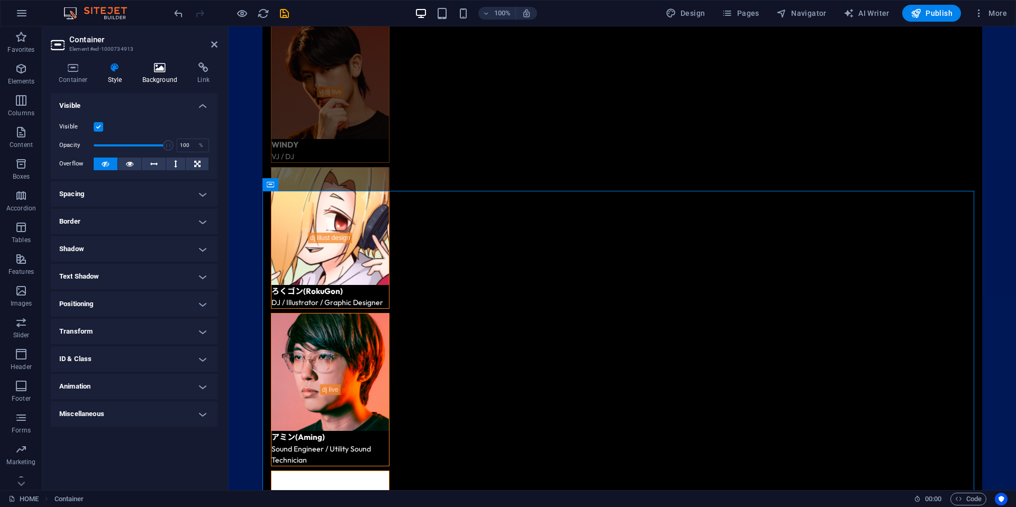
click at [157, 68] on icon at bounding box center [159, 67] width 51 height 11
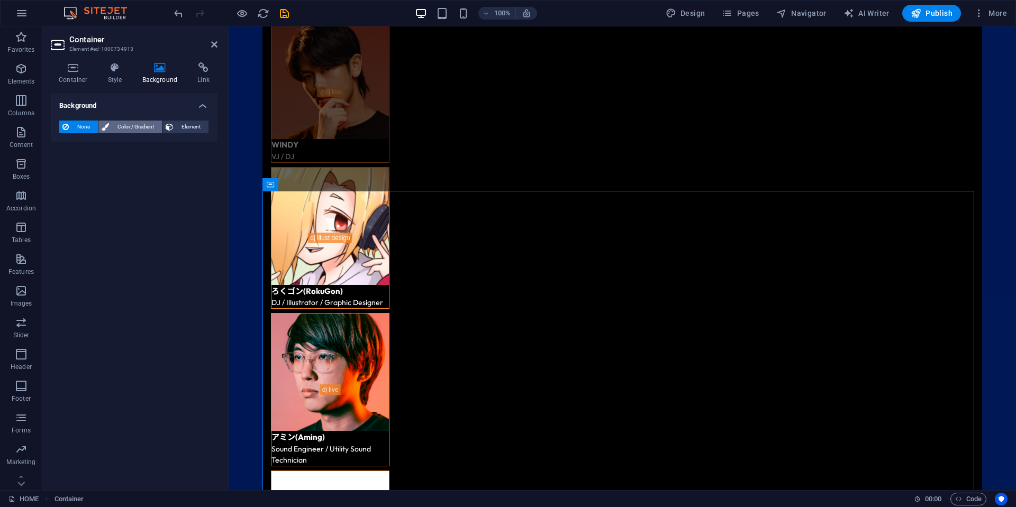
click at [116, 127] on span "Color / Gradient" at bounding box center [135, 127] width 47 height 13
click at [69, 172] on span at bounding box center [66, 170] width 12 height 12
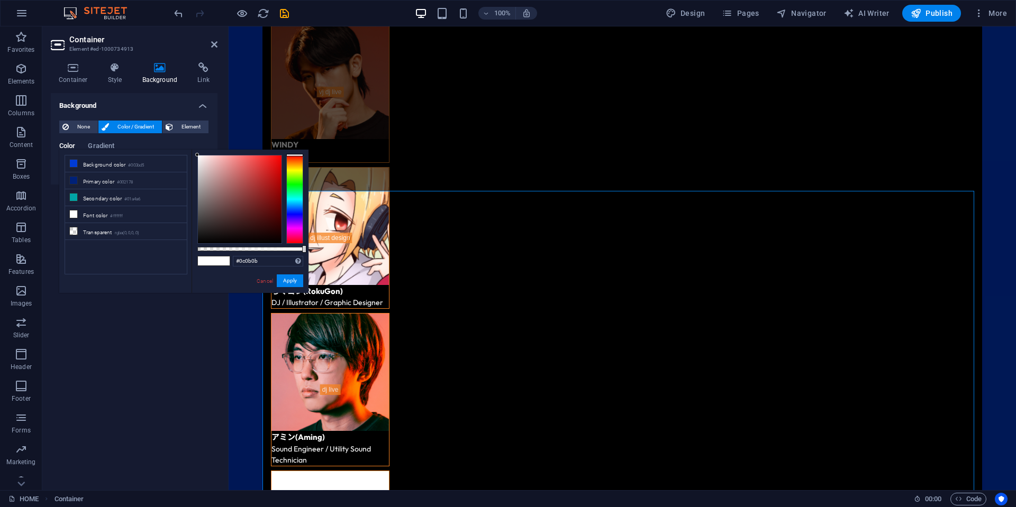
type input "#000000"
drag, startPoint x: 220, startPoint y: 219, endPoint x: 137, endPoint y: 291, distance: 109.6
click at [138, 288] on div "less Background color #003bd5 Primary color #002178 Secondary color #01a4a6 Fon…" at bounding box center [183, 221] width 249 height 143
click at [293, 277] on button "Apply" at bounding box center [290, 281] width 26 height 13
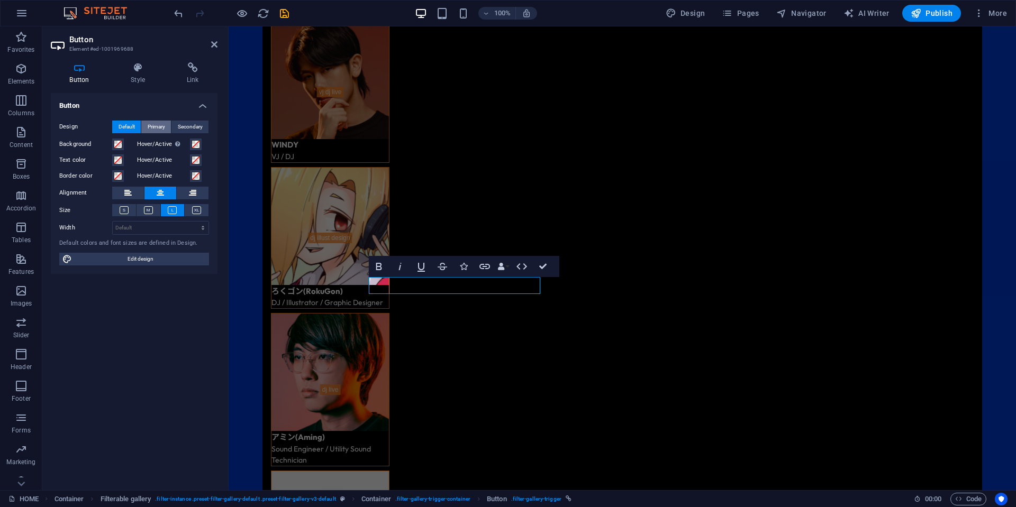
click at [162, 126] on span "Primary" at bounding box center [156, 127] width 17 height 13
click at [127, 124] on span "Default" at bounding box center [127, 127] width 16 height 13
click at [149, 75] on h4 "Style" at bounding box center [140, 73] width 56 height 22
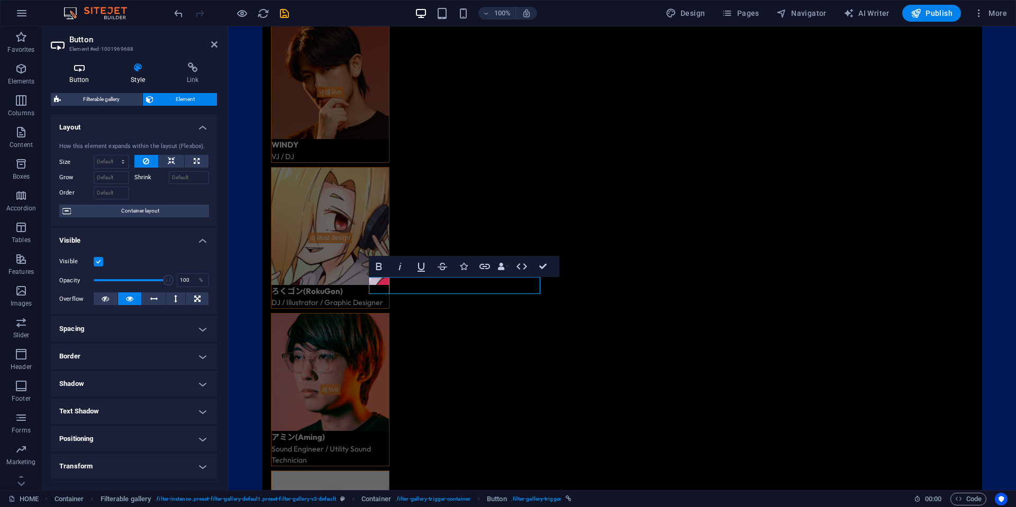
click at [71, 69] on icon at bounding box center [79, 67] width 57 height 11
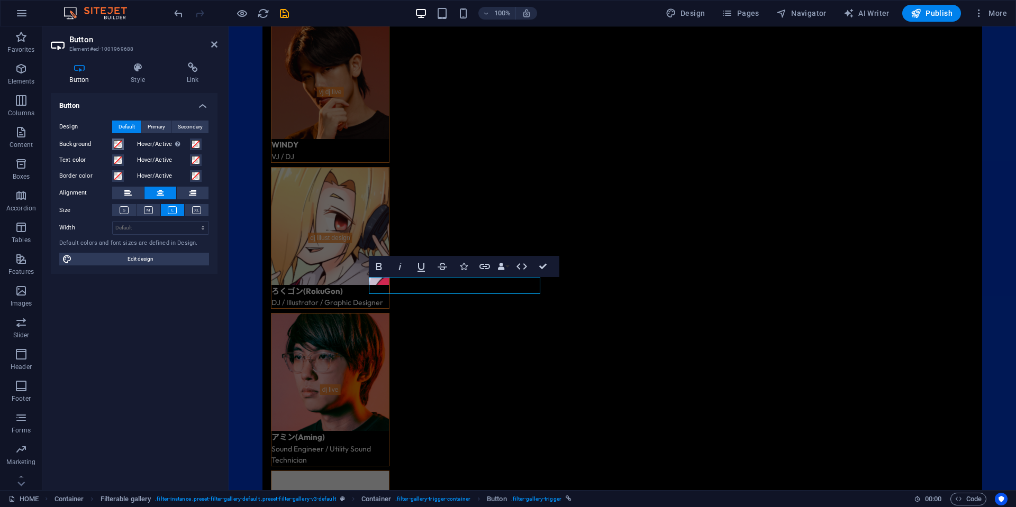
click at [117, 144] on span at bounding box center [118, 144] width 8 height 8
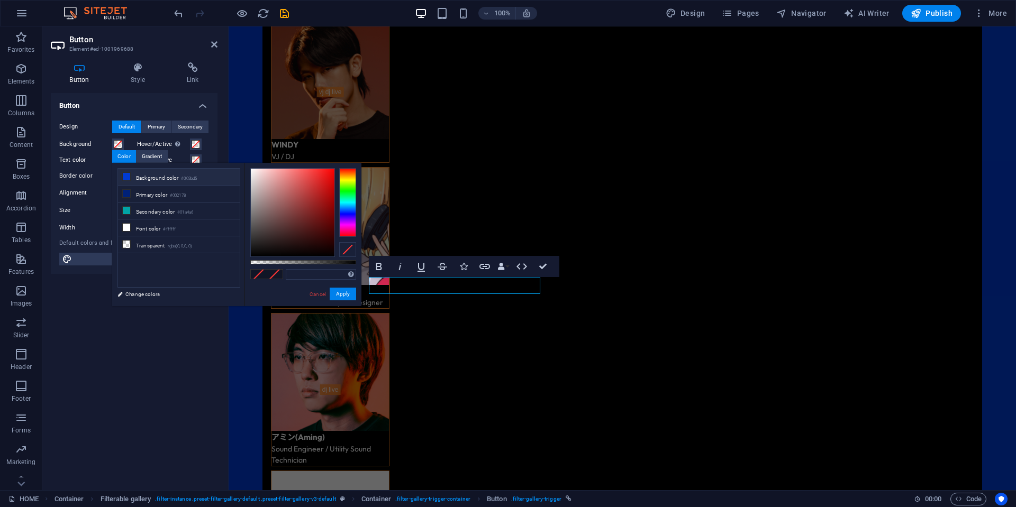
click at [159, 176] on li "Background color #003bd5" at bounding box center [179, 177] width 122 height 17
type input "#003bd5"
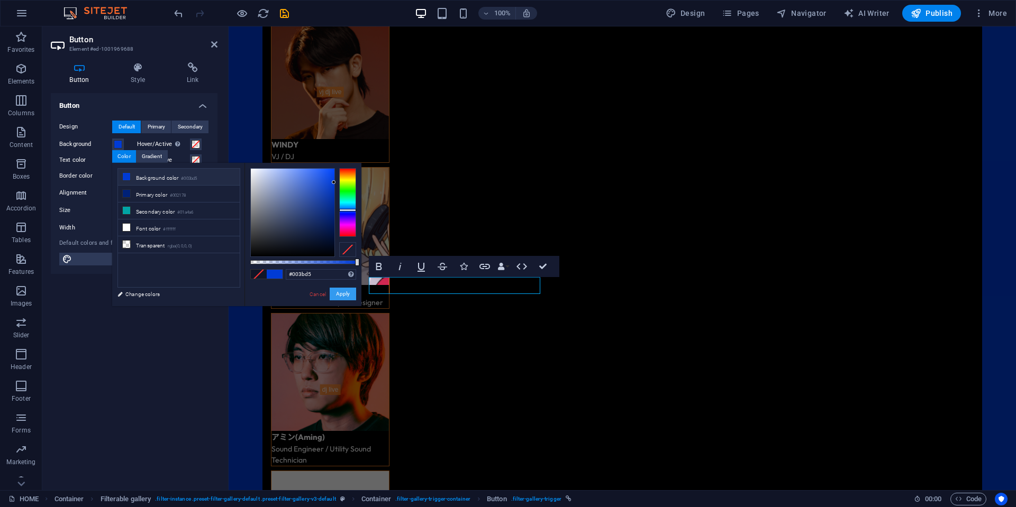
click at [340, 292] on button "Apply" at bounding box center [343, 294] width 26 height 13
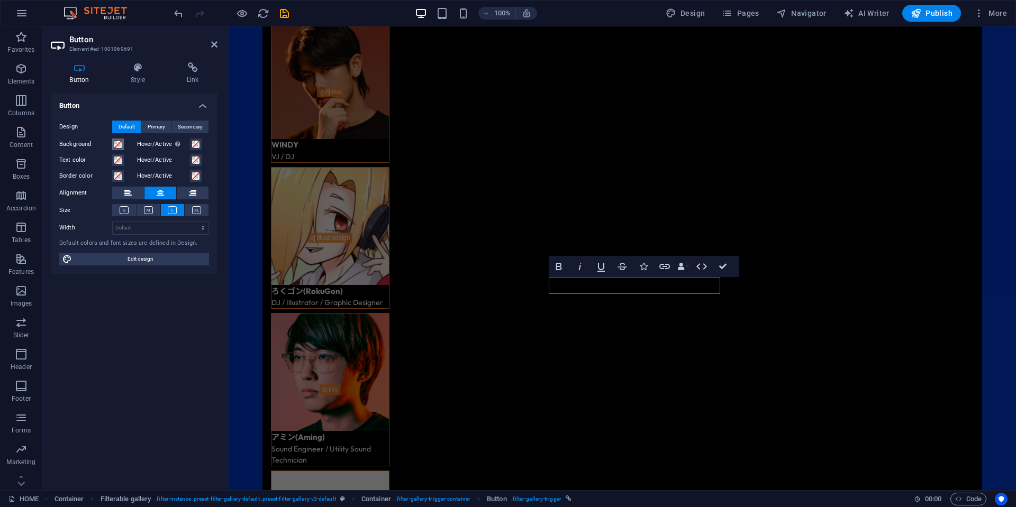
click at [119, 146] on span at bounding box center [118, 144] width 8 height 8
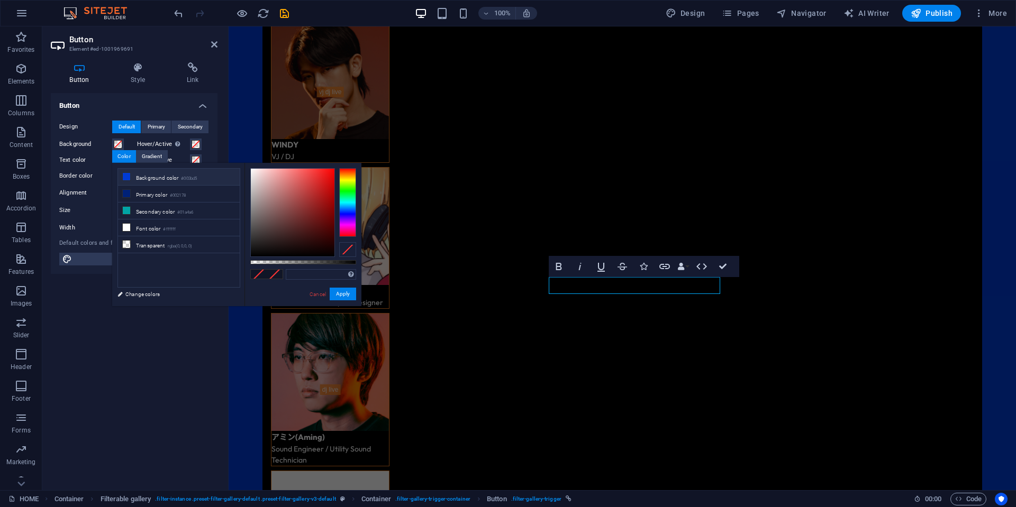
click at [162, 176] on li "Background color #003bd5" at bounding box center [179, 177] width 122 height 17
type input "#003bd5"
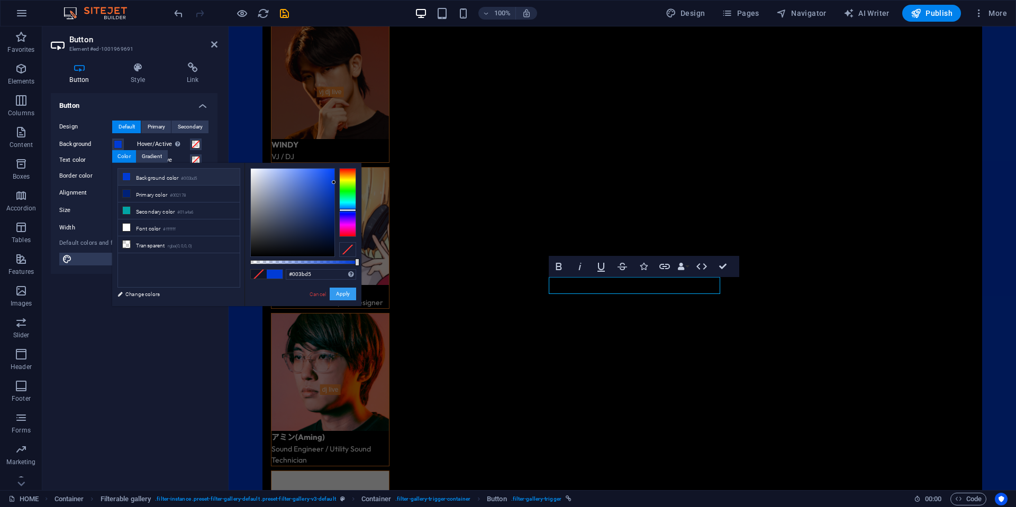
click at [341, 295] on button "Apply" at bounding box center [343, 294] width 26 height 13
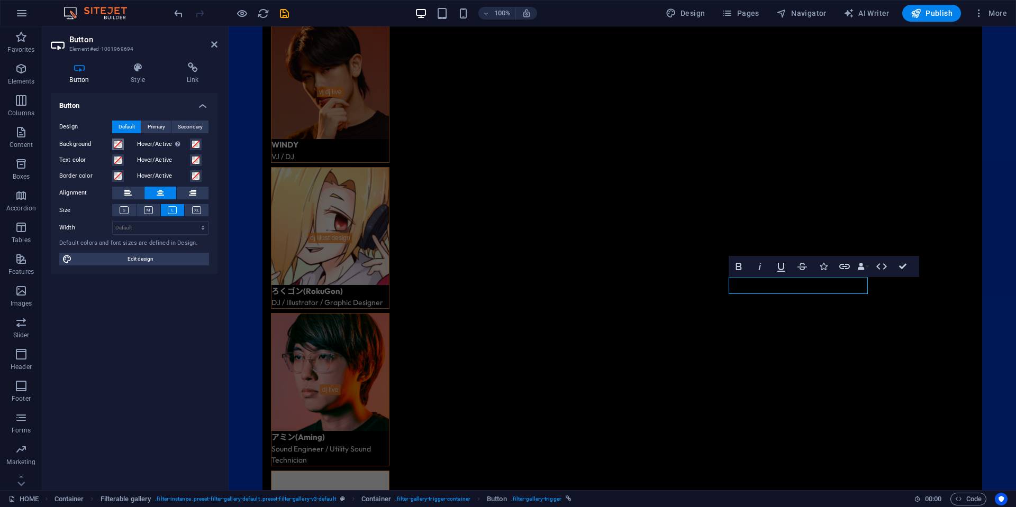
drag, startPoint x: 115, startPoint y: 146, endPoint x: 133, endPoint y: 158, distance: 21.3
click at [115, 147] on span at bounding box center [118, 144] width 8 height 8
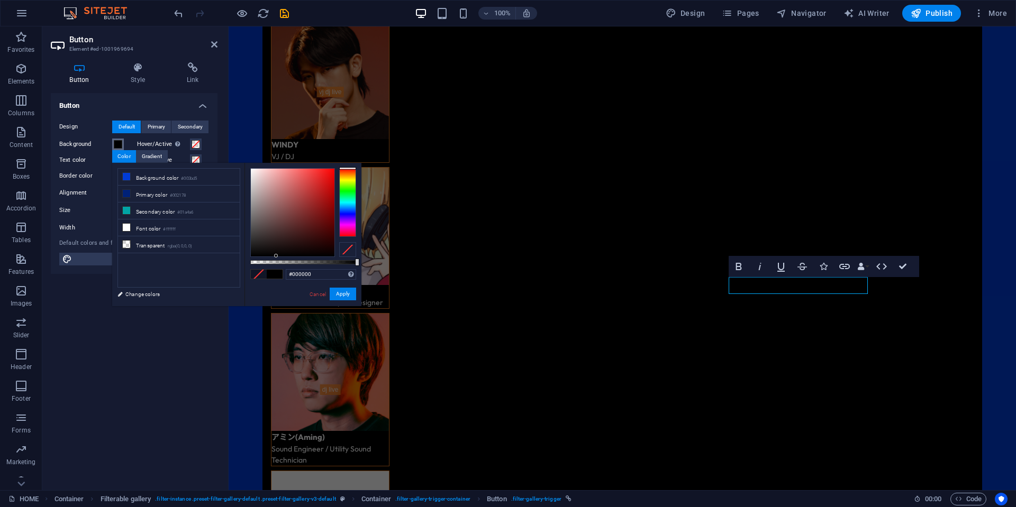
drag, startPoint x: 295, startPoint y: 235, endPoint x: 240, endPoint y: 303, distance: 87.2
click at [240, 303] on div "less Background color #003bd5 Primary color #002178 Secondary color #01a4a6 Fon…" at bounding box center [236, 234] width 249 height 143
click at [159, 179] on li "Background color #003bd5" at bounding box center [179, 177] width 122 height 17
type input "#003bd5"
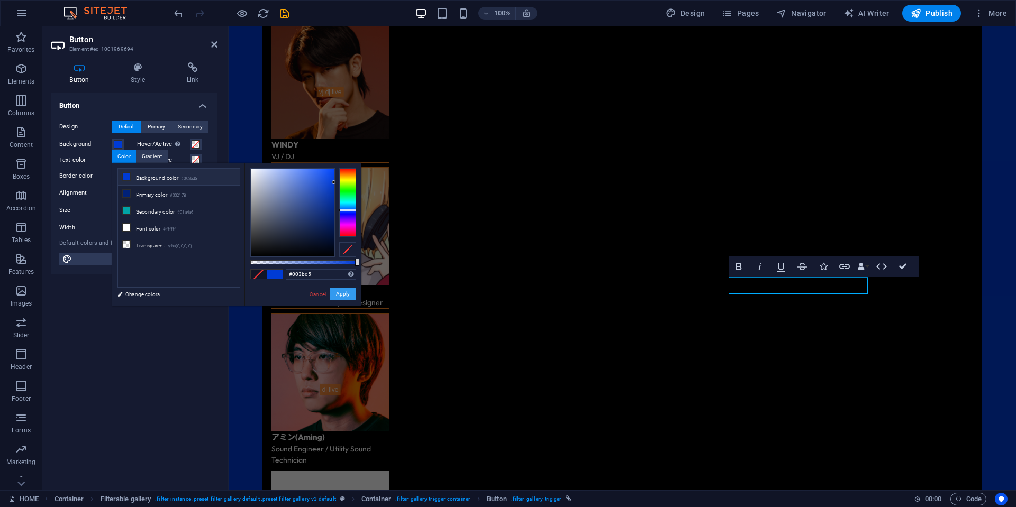
click at [340, 293] on button "Apply" at bounding box center [343, 294] width 26 height 13
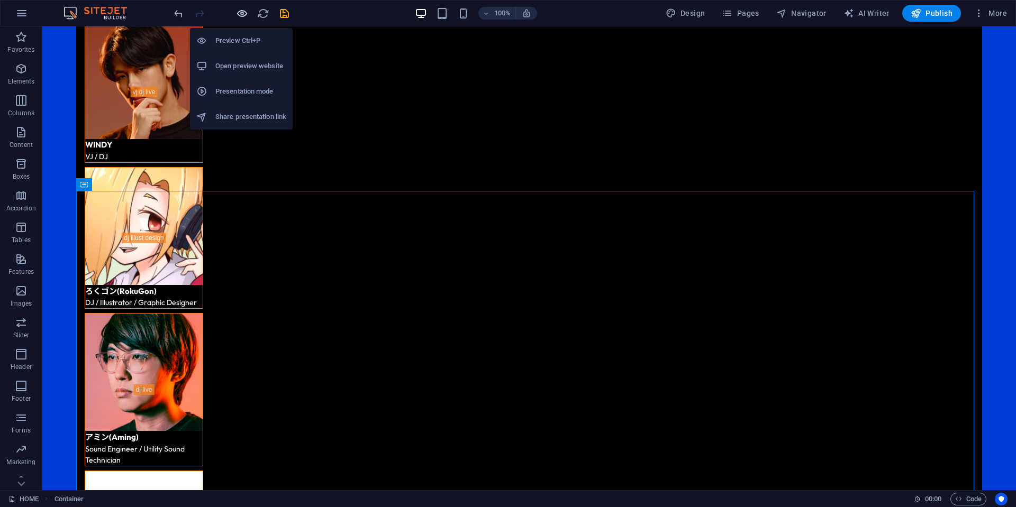
drag, startPoint x: 245, startPoint y: 13, endPoint x: 261, endPoint y: 10, distance: 16.2
click at [245, 13] on icon "button" at bounding box center [242, 13] width 12 height 12
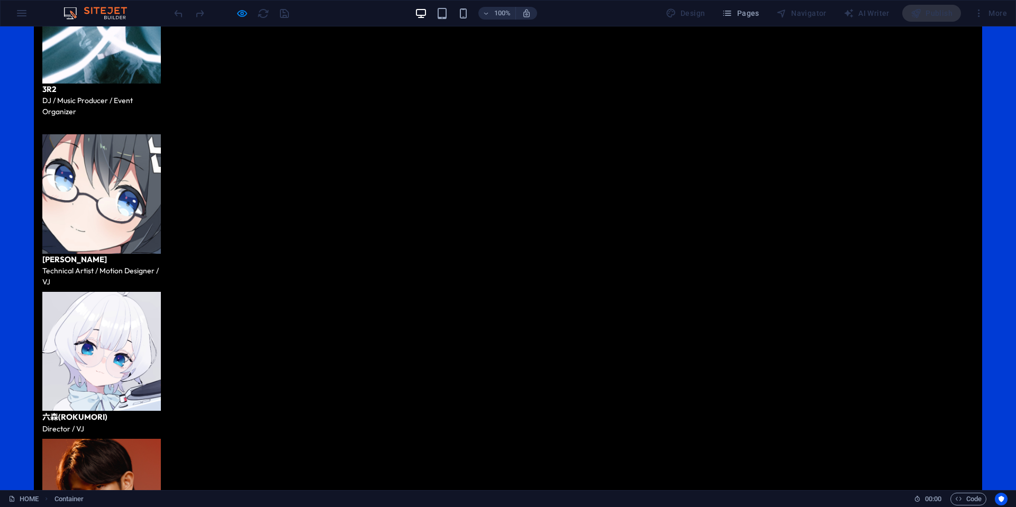
scroll to position [2221, 0]
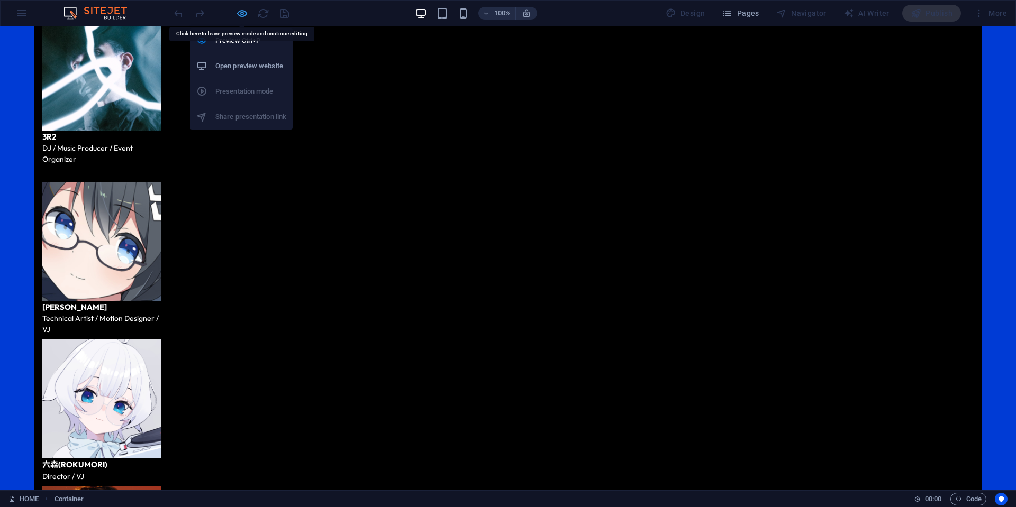
click at [244, 14] on icon "button" at bounding box center [242, 13] width 12 height 12
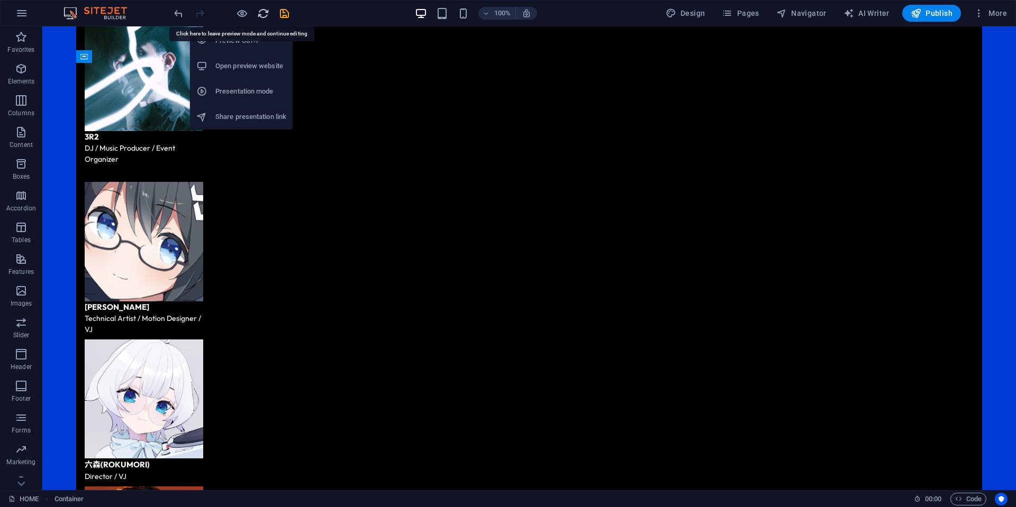
scroll to position [3123, 0]
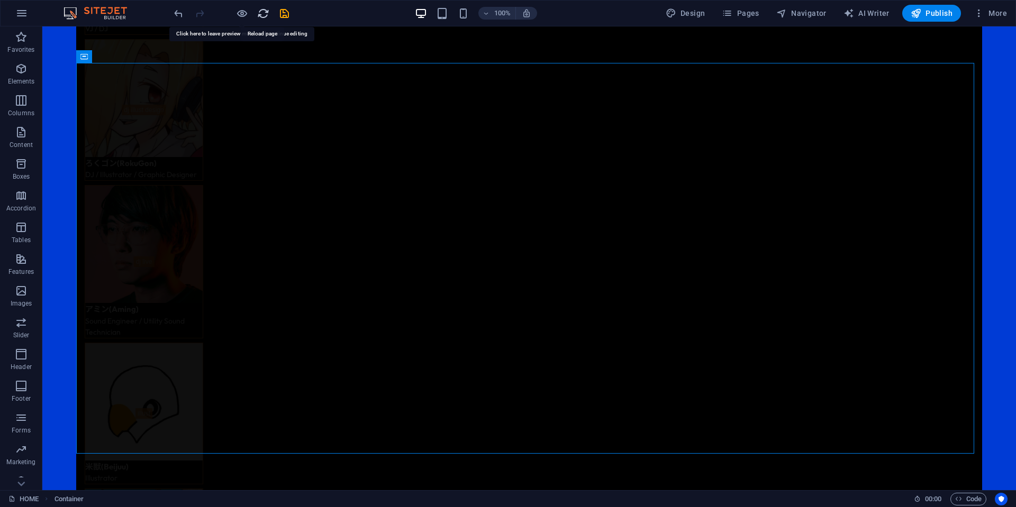
click at [267, 17] on icon "reload" at bounding box center [263, 13] width 12 height 12
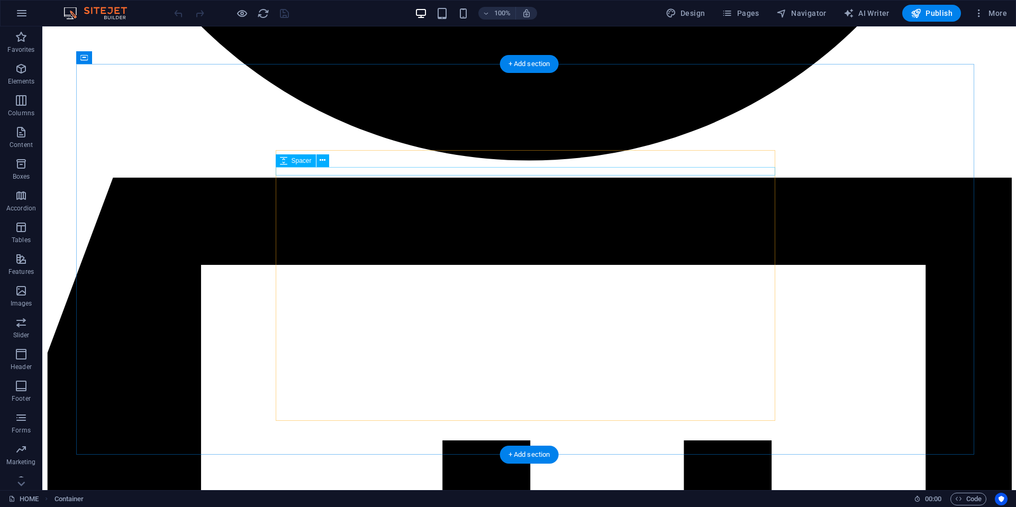
scroll to position [3069, 0]
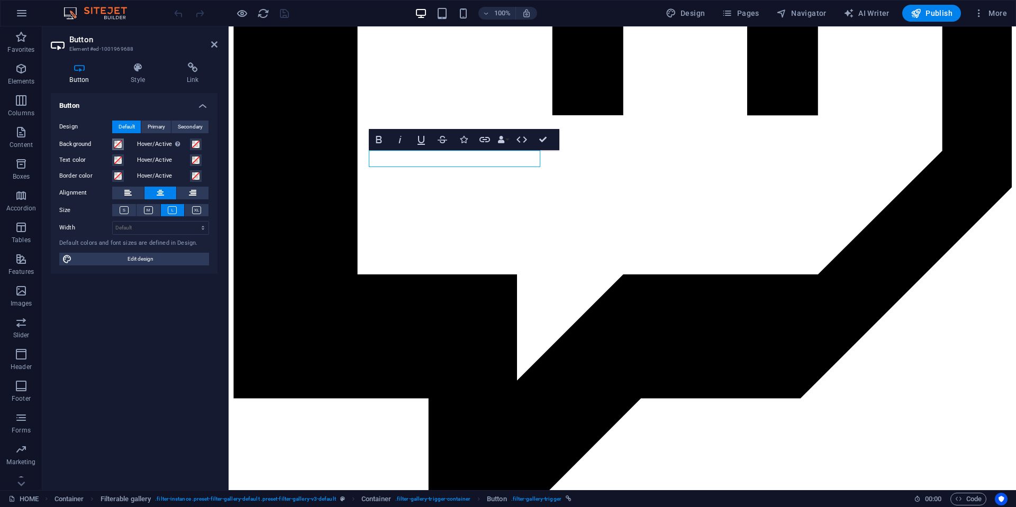
click at [121, 143] on span at bounding box center [118, 144] width 8 height 8
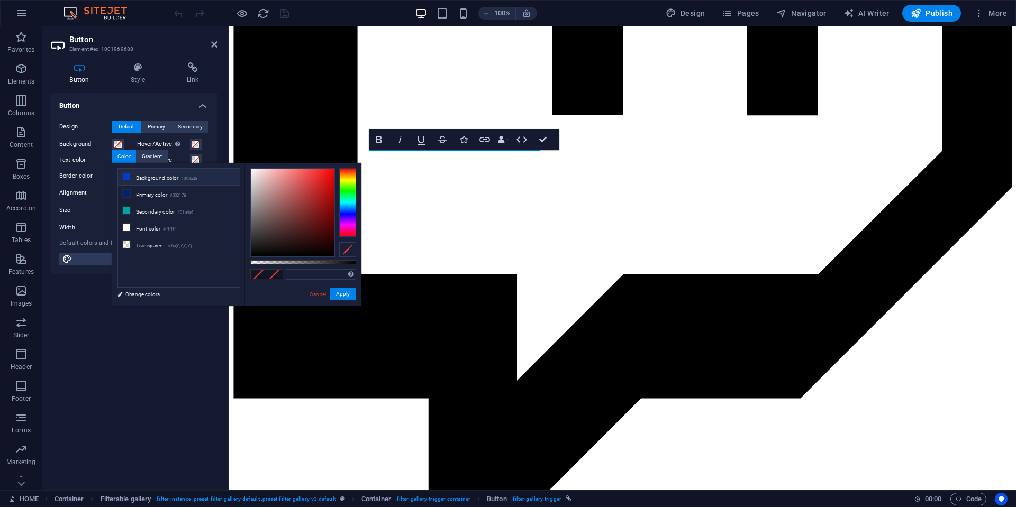
click at [190, 176] on small "#003bd5" at bounding box center [189, 178] width 16 height 7
type input "#003bd5"
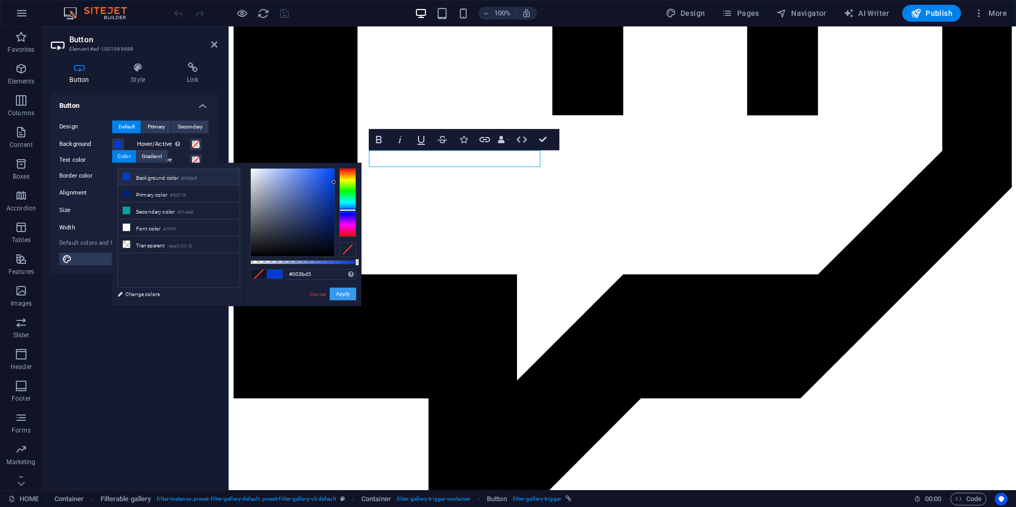
click at [347, 295] on button "Apply" at bounding box center [343, 294] width 26 height 13
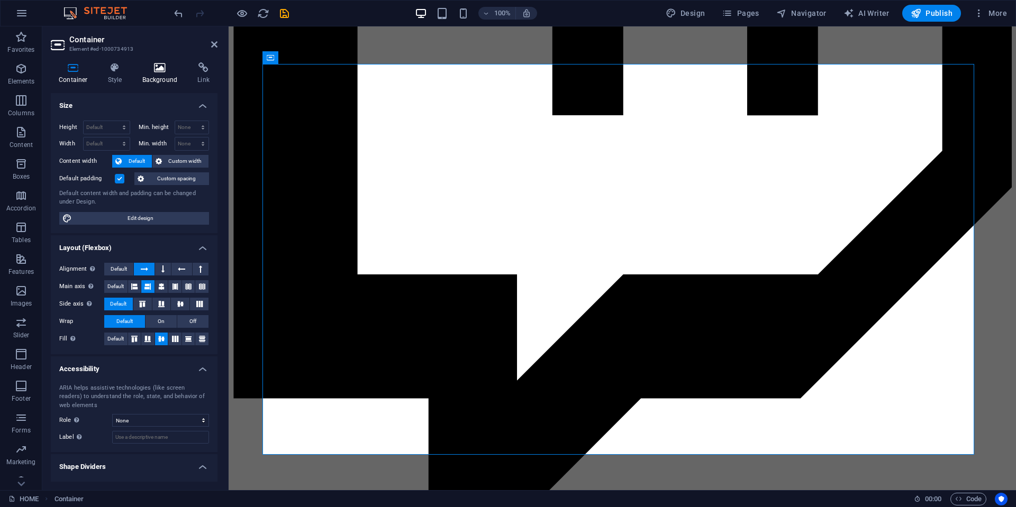
click at [144, 70] on icon at bounding box center [159, 67] width 51 height 11
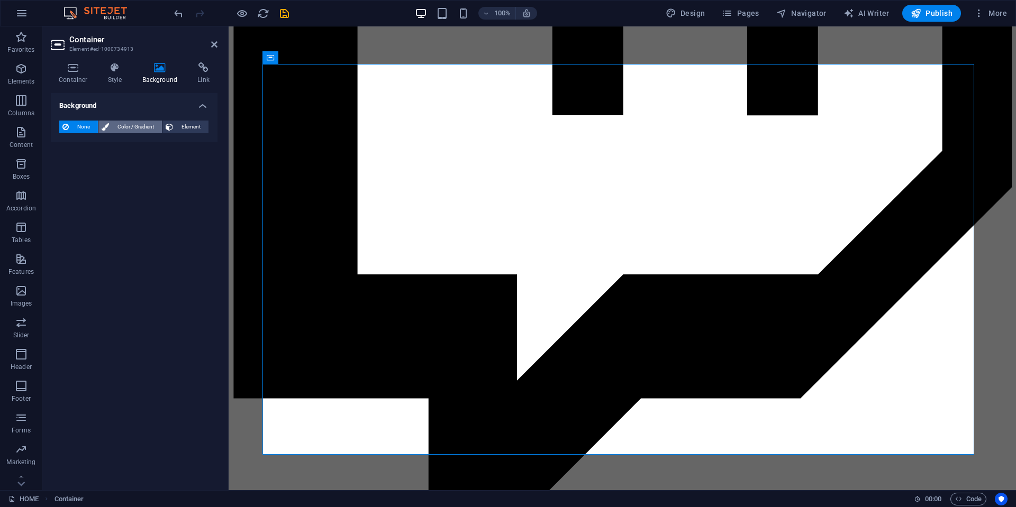
click at [117, 128] on span "Color / Gradient" at bounding box center [135, 127] width 47 height 13
click at [69, 167] on span at bounding box center [66, 170] width 12 height 12
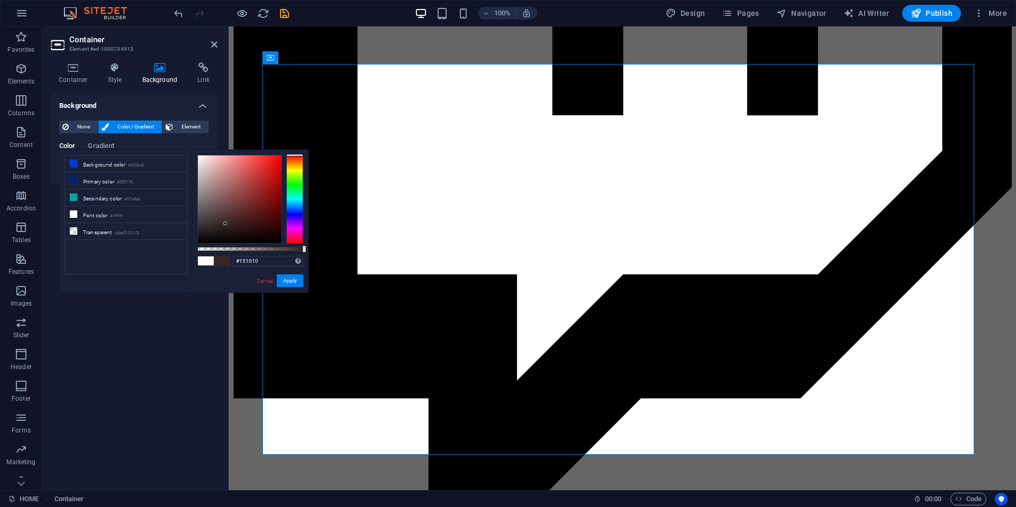
type input "#000000"
drag, startPoint x: 225, startPoint y: 224, endPoint x: 217, endPoint y: 275, distance: 52.0
click at [176, 271] on div "less Background color #003bd5 Primary color #002178 Secondary color #01a4a6 Fon…" at bounding box center [183, 221] width 249 height 143
click at [297, 279] on button "Apply" at bounding box center [290, 281] width 26 height 13
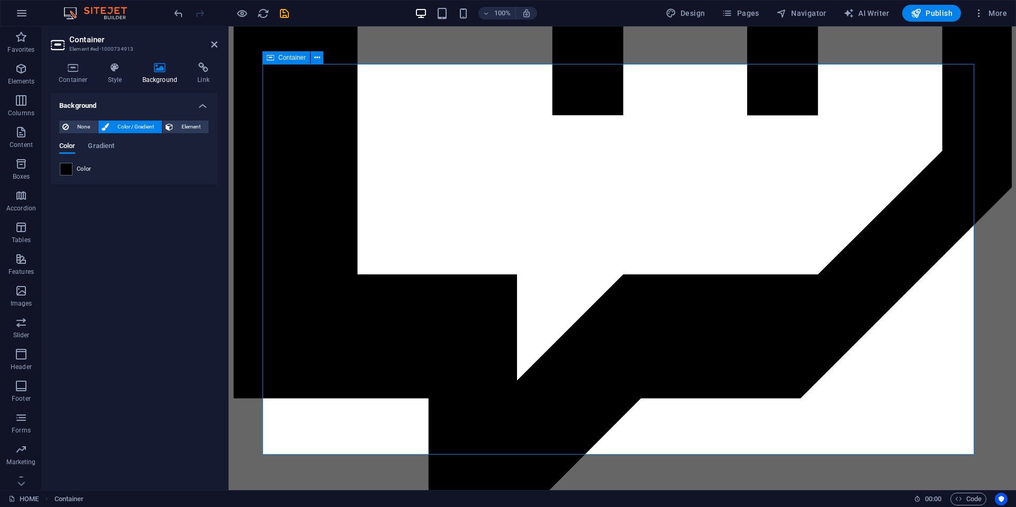
click at [71, 69] on icon at bounding box center [73, 67] width 45 height 11
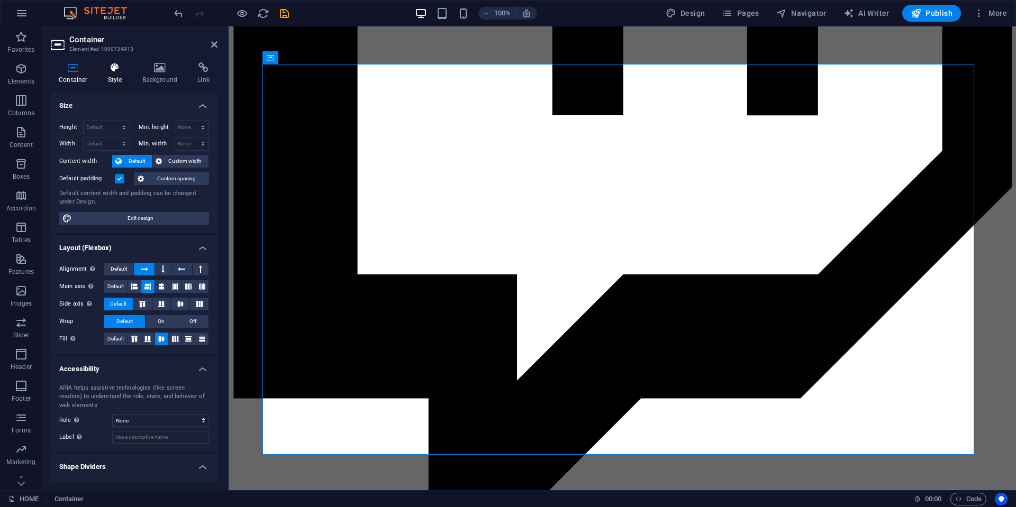
click at [129, 69] on icon at bounding box center [115, 67] width 30 height 11
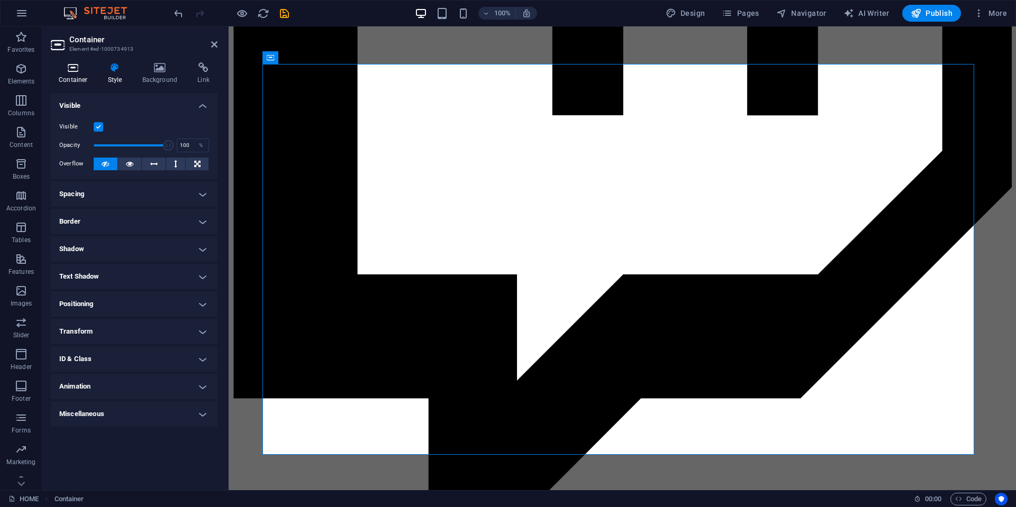
click at [82, 66] on icon at bounding box center [73, 67] width 45 height 11
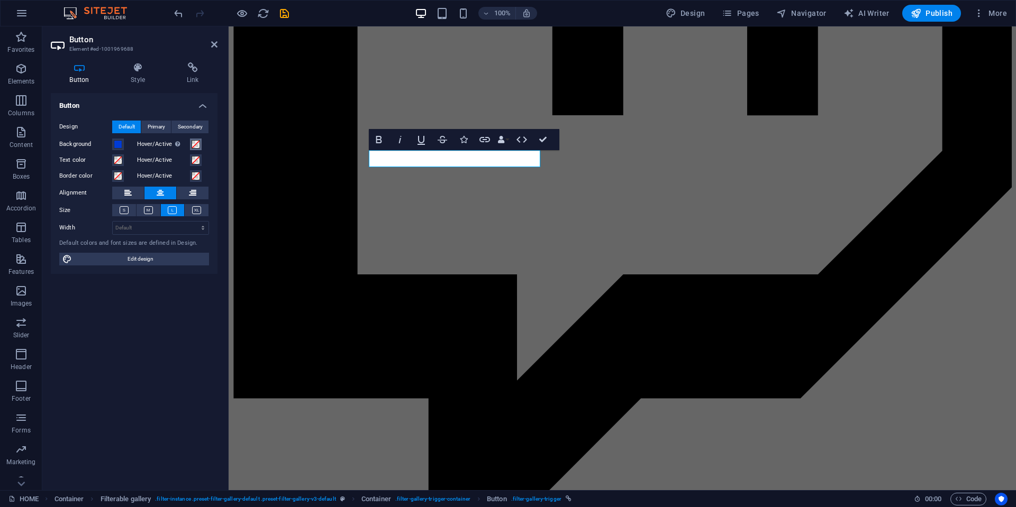
click at [196, 144] on span at bounding box center [196, 144] width 8 height 8
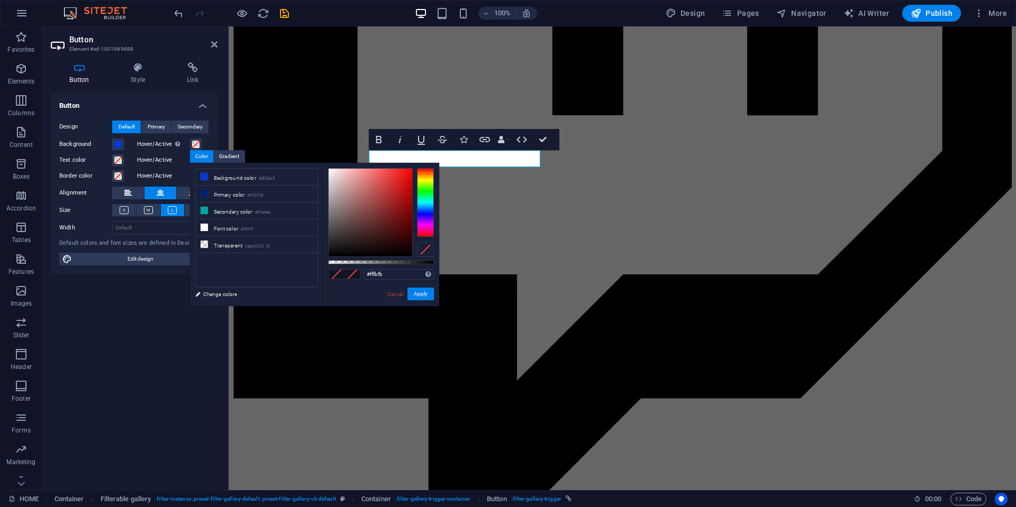
type input "#ffffff"
drag, startPoint x: 329, startPoint y: 166, endPoint x: 302, endPoint y: 142, distance: 36.0
click at [302, 142] on body "TOKYO WAIYOZ HOME Favorites Elements Columns Content Boxes Accordion Tables Fea…" at bounding box center [508, 253] width 1016 height 507
click at [423, 292] on button "Apply" at bounding box center [420, 294] width 26 height 13
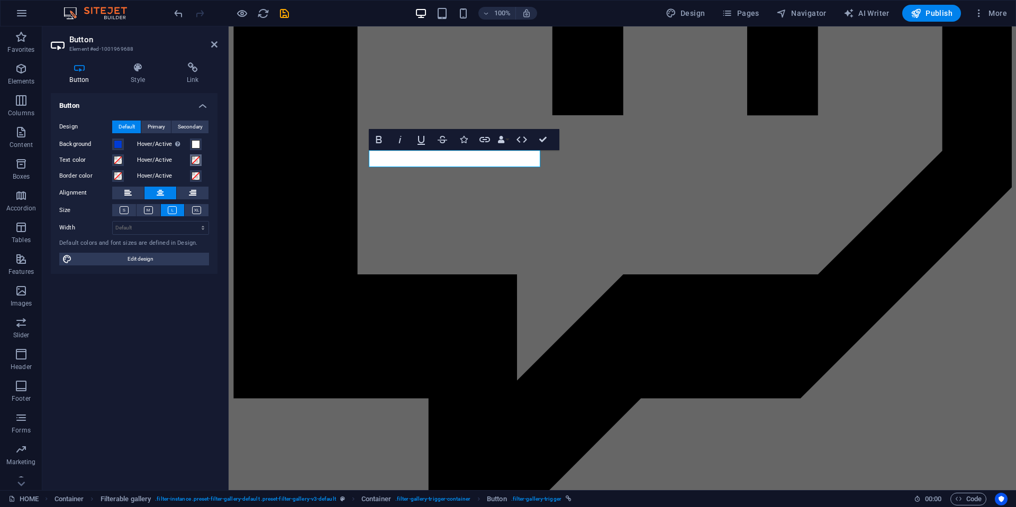
click at [194, 160] on span at bounding box center [196, 160] width 8 height 8
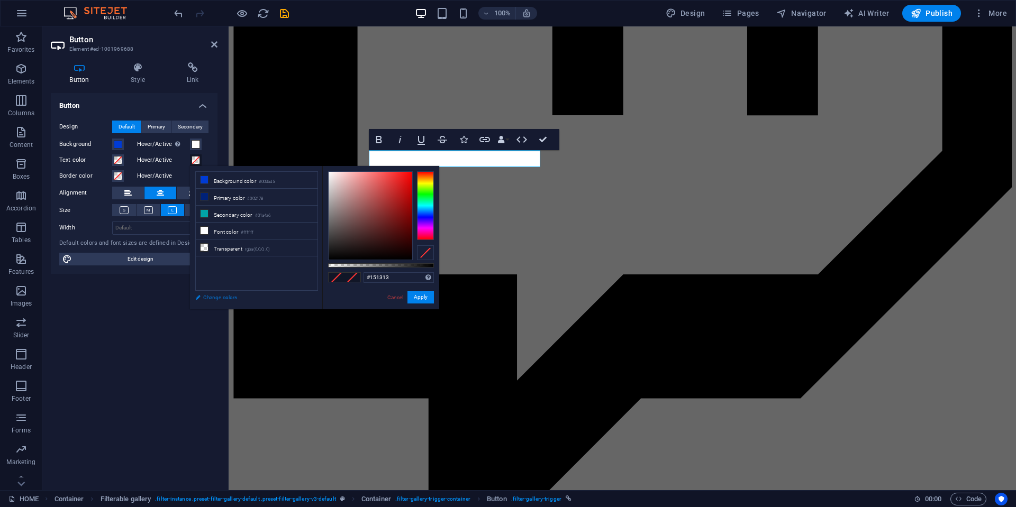
type input "#000000"
drag, startPoint x: 351, startPoint y: 229, endPoint x: 271, endPoint y: 297, distance: 105.5
click at [271, 297] on div "less Background color #003bd5 Primary color #002178 Secondary color #01a4a6 Fon…" at bounding box center [314, 237] width 249 height 143
click at [419, 293] on button "Apply" at bounding box center [420, 297] width 26 height 13
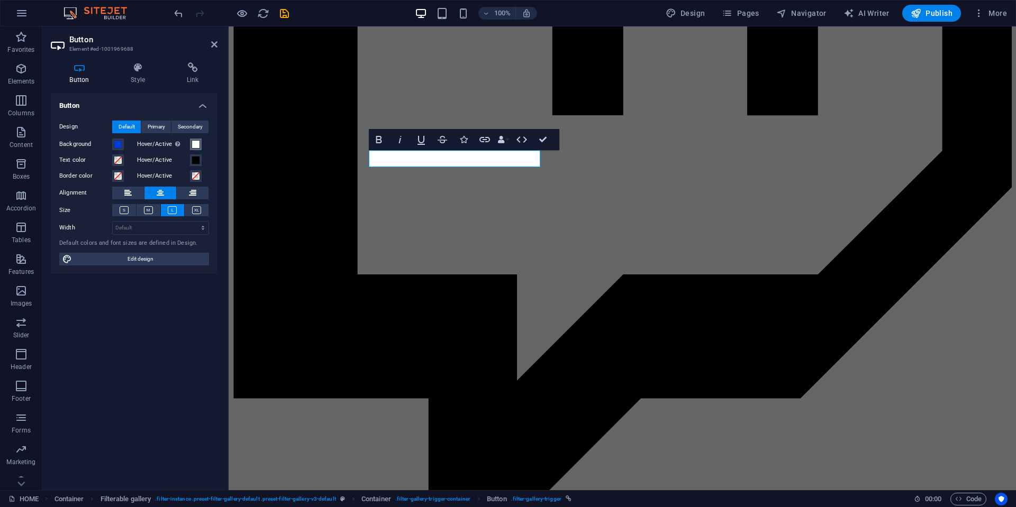
click at [193, 145] on span at bounding box center [196, 144] width 8 height 8
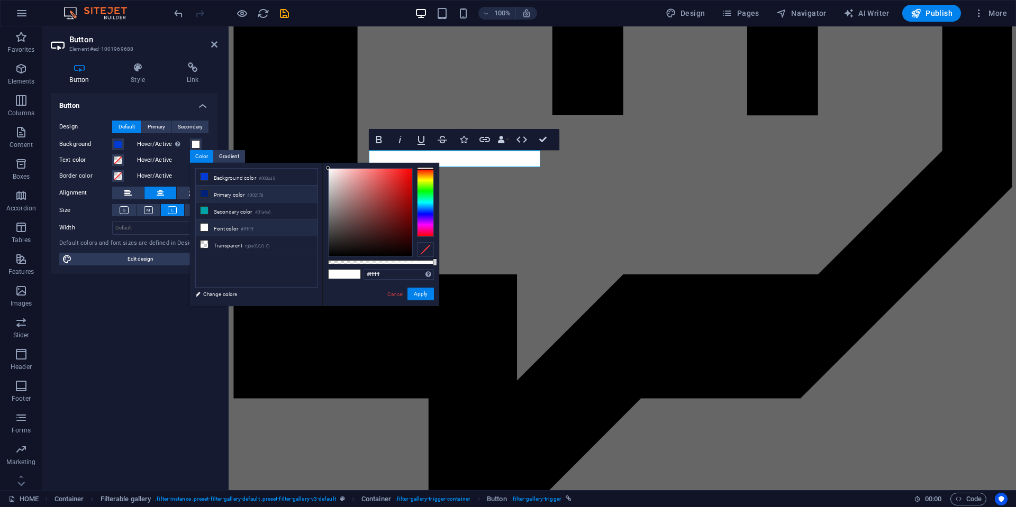
click at [220, 194] on li "Primary color #002178" at bounding box center [257, 194] width 122 height 17
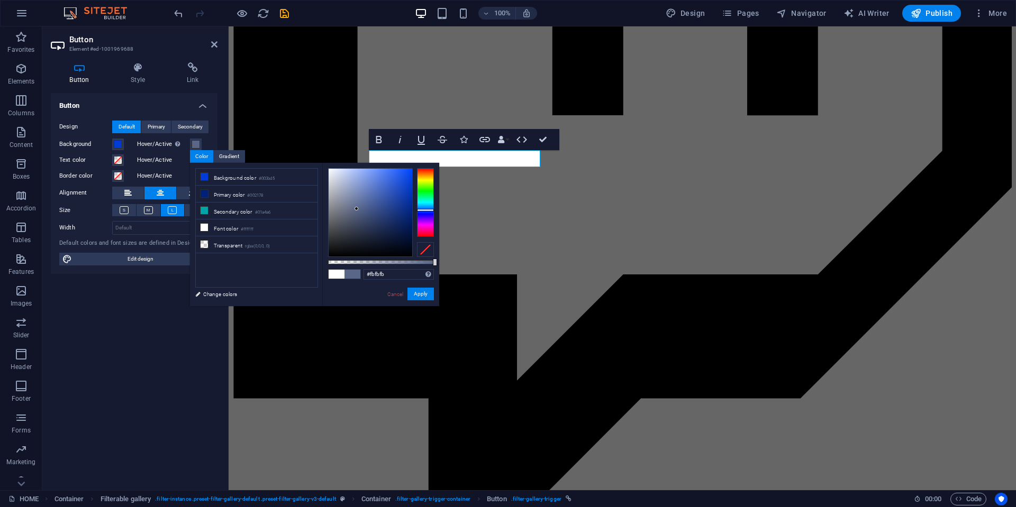
type input "#ffffff"
drag, startPoint x: 367, startPoint y: 220, endPoint x: 294, endPoint y: 149, distance: 102.2
click at [294, 149] on body "TOKYO WAIYOZ HOME Favorites Elements Columns Content Boxes Accordion Tables Fea…" at bounding box center [508, 253] width 1016 height 507
click at [420, 293] on button "Apply" at bounding box center [420, 294] width 26 height 13
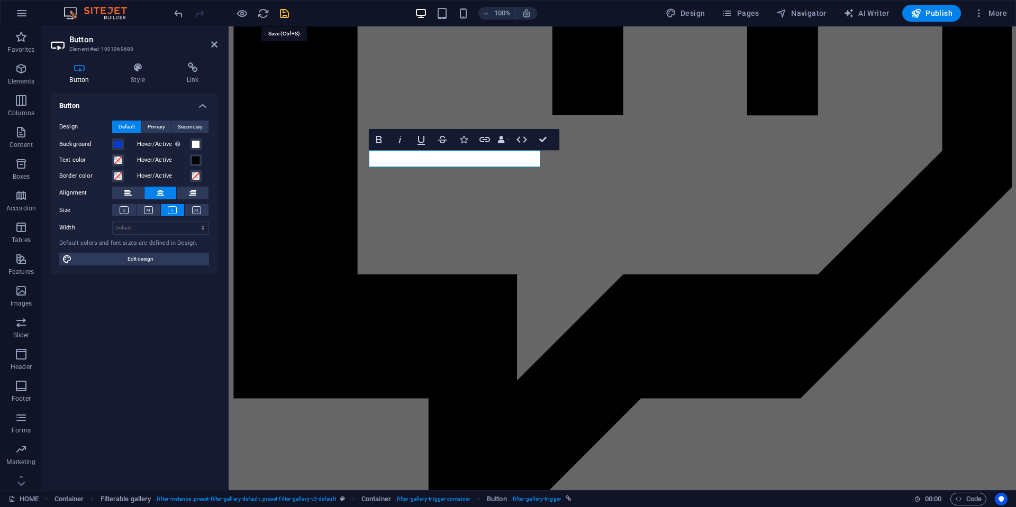
click at [282, 14] on icon "save" at bounding box center [284, 13] width 12 height 12
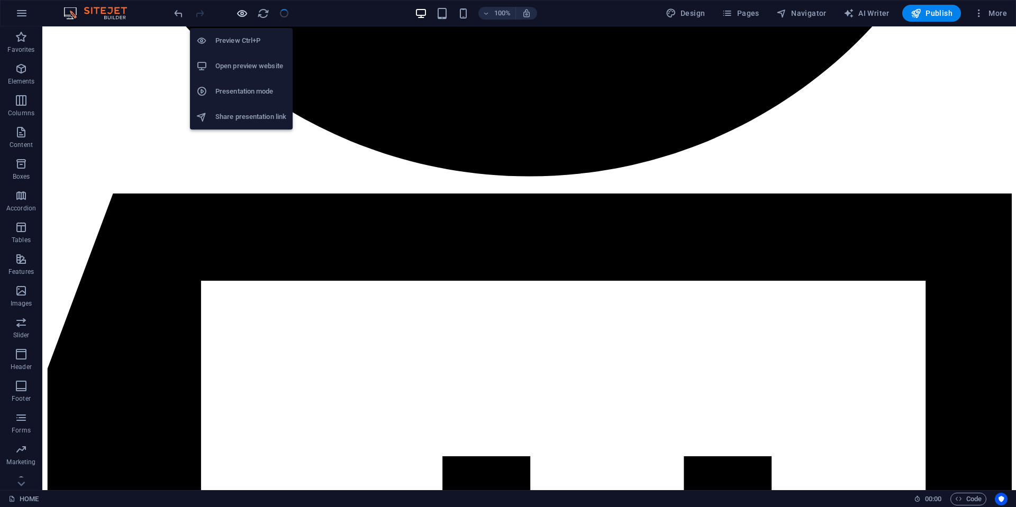
click at [242, 12] on icon "button" at bounding box center [242, 13] width 12 height 12
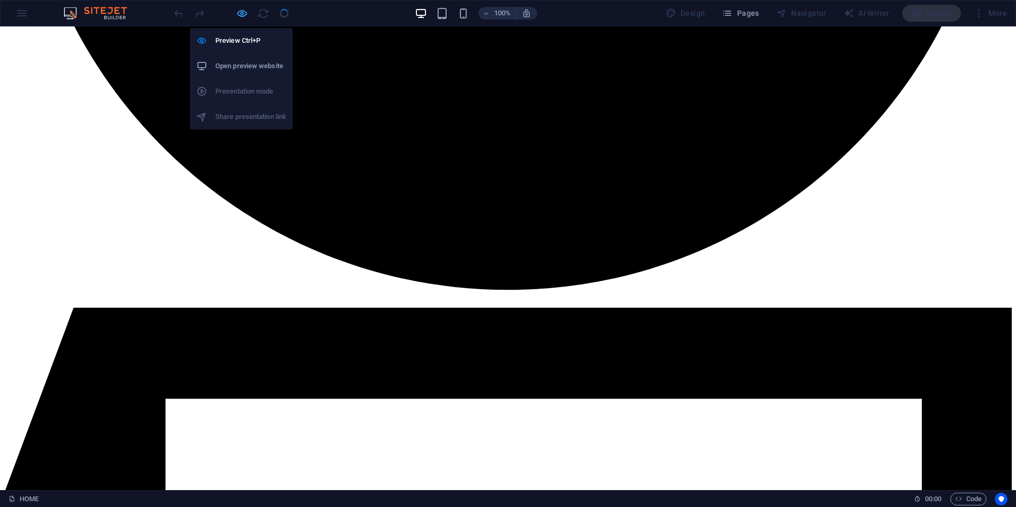
scroll to position [2246, 0]
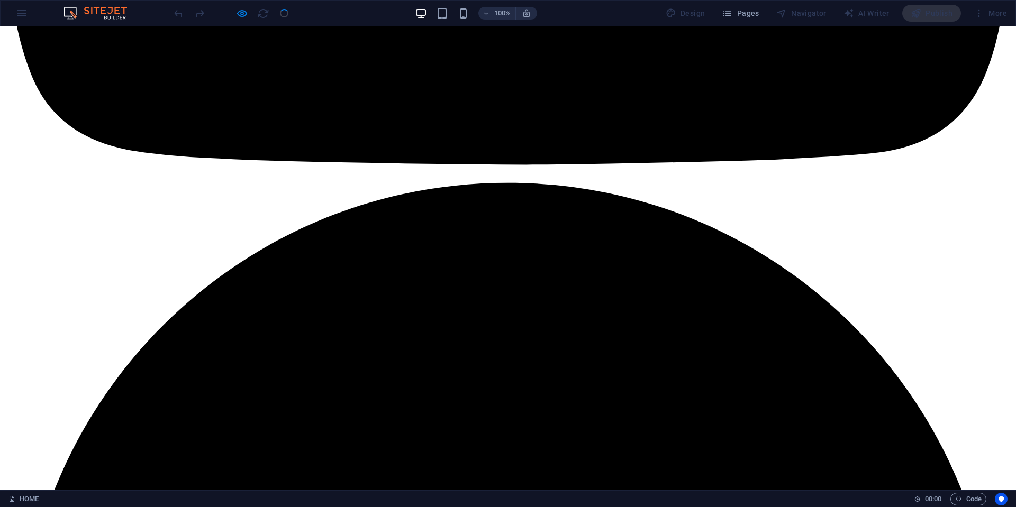
drag, startPoint x: 351, startPoint y: 206, endPoint x: 377, endPoint y: 205, distance: 26.5
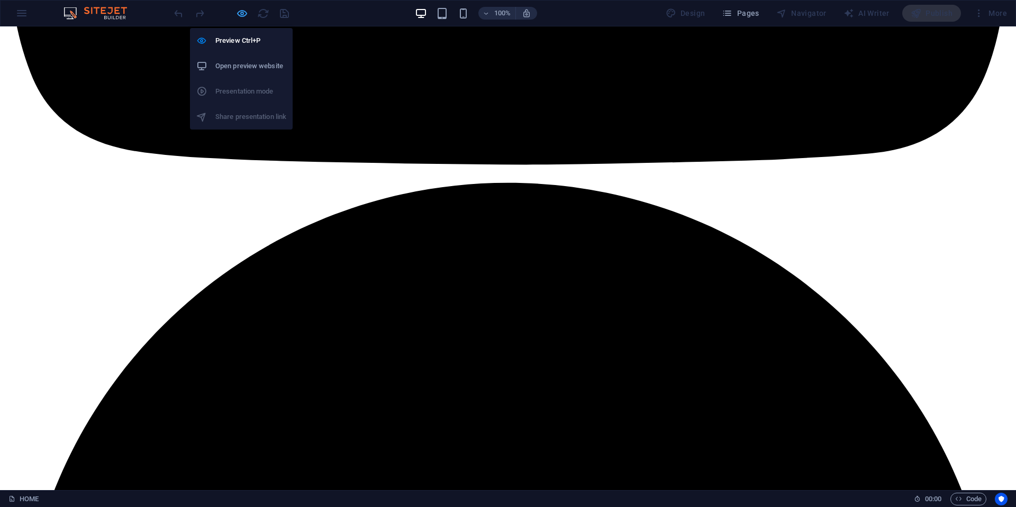
click at [246, 16] on icon "button" at bounding box center [242, 13] width 12 height 12
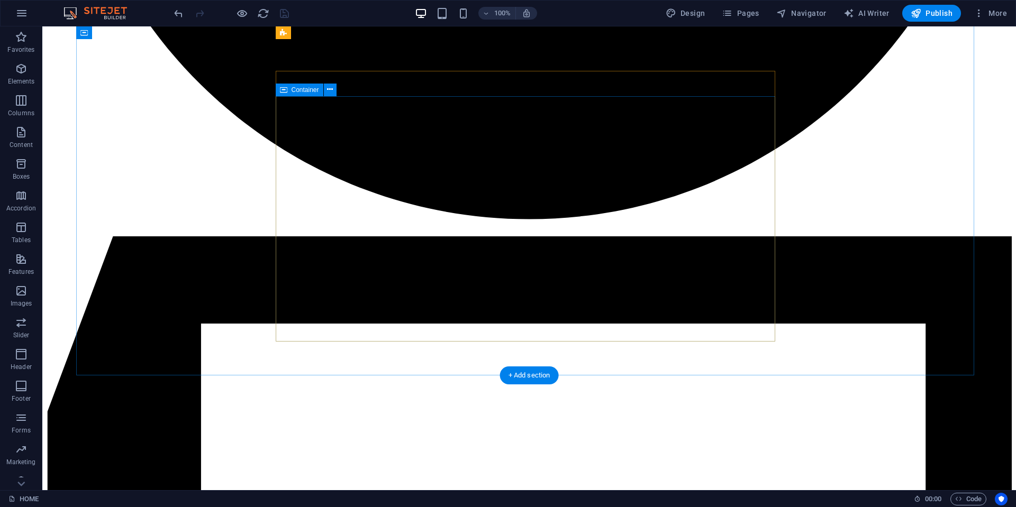
scroll to position [2994, 0]
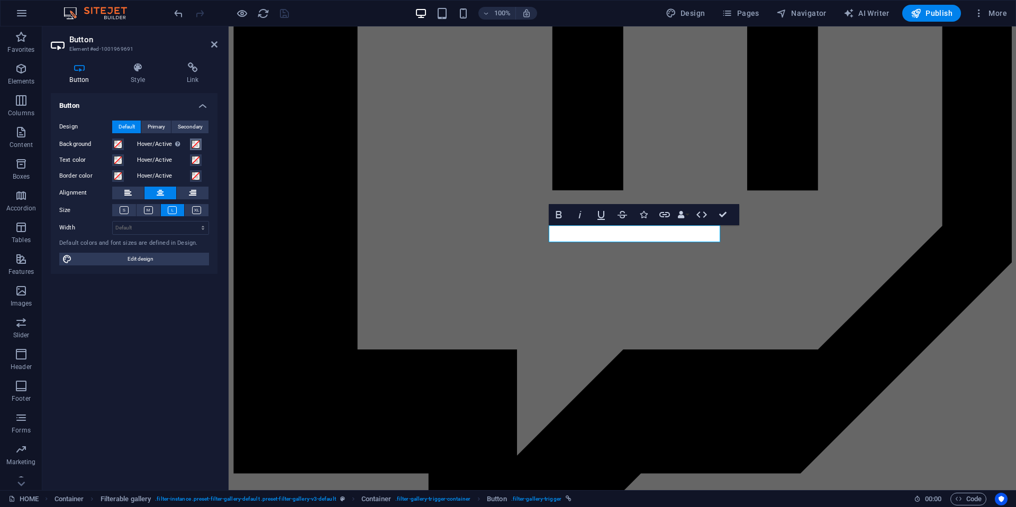
click at [193, 143] on span at bounding box center [196, 144] width 8 height 8
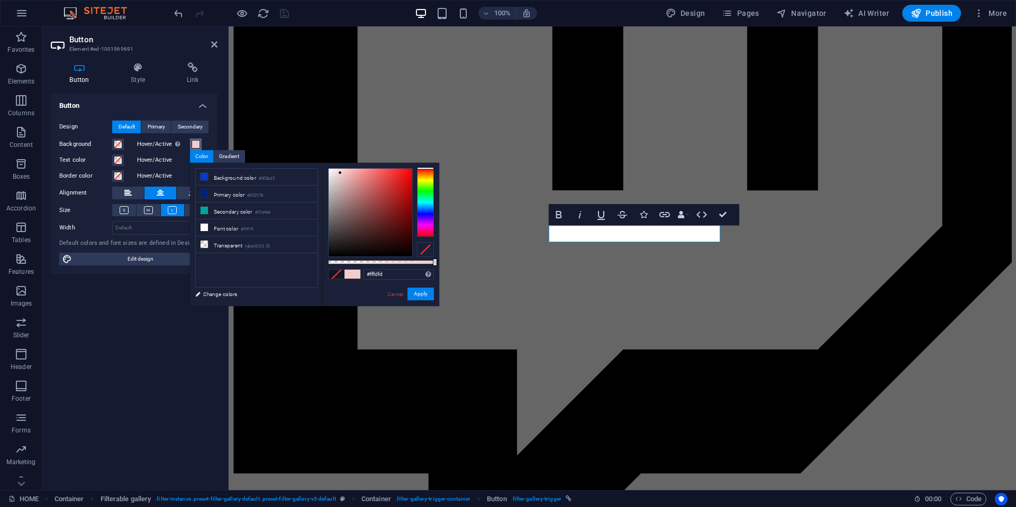
type input "#ffffff"
drag, startPoint x: 369, startPoint y: 205, endPoint x: 297, endPoint y: 139, distance: 98.1
click at [297, 139] on body "TOKYO WAIYOZ HOME Favorites Elements Columns Content Boxes Accordion Tables Fea…" at bounding box center [508, 253] width 1016 height 507
click at [396, 291] on link "Cancel" at bounding box center [395, 295] width 19 height 8
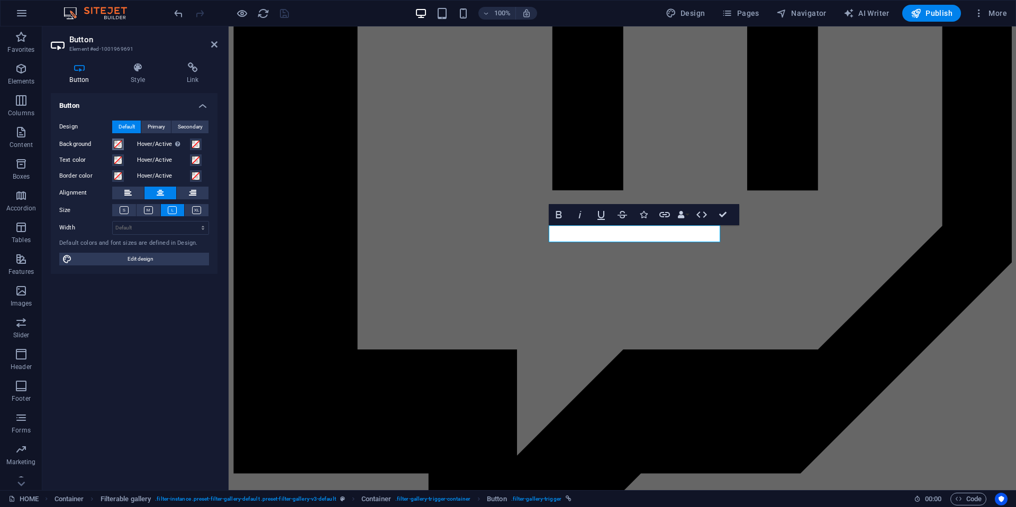
click at [119, 143] on span at bounding box center [118, 144] width 8 height 8
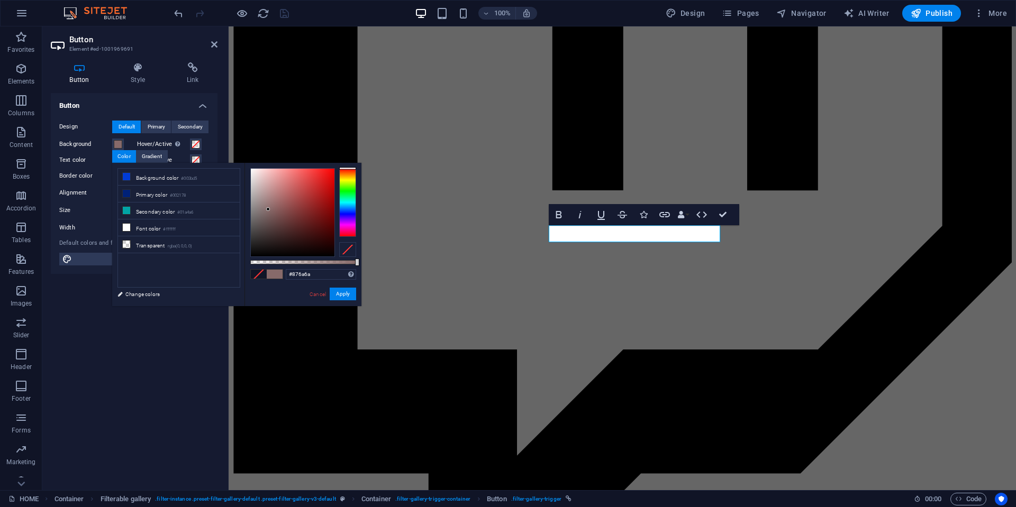
click at [268, 210] on div at bounding box center [293, 213] width 84 height 88
click at [173, 179] on li "Background color #003bd5" at bounding box center [179, 177] width 122 height 17
type input "#003bd5"
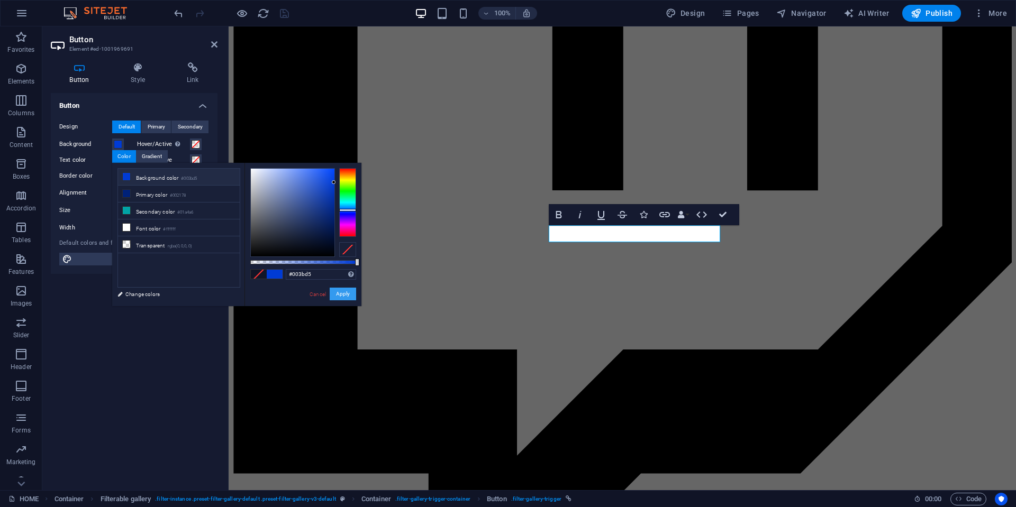
click at [341, 292] on button "Apply" at bounding box center [343, 294] width 26 height 13
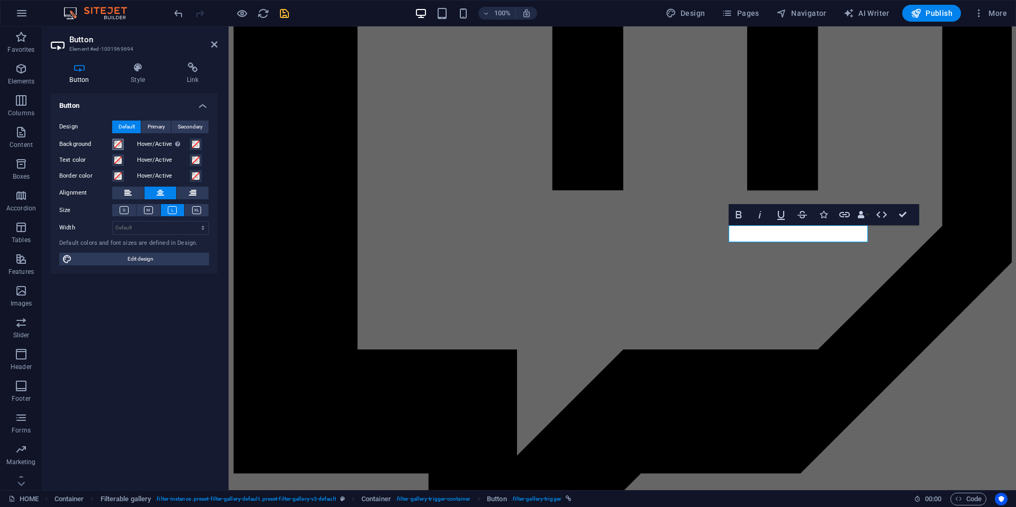
click at [119, 144] on span at bounding box center [118, 144] width 8 height 8
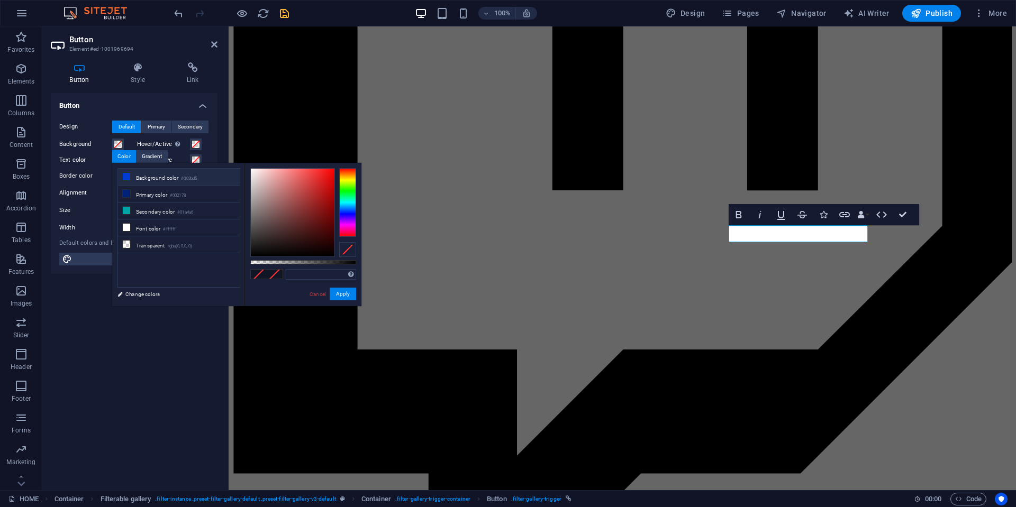
click at [164, 178] on li "Background color #003bd5" at bounding box center [179, 177] width 122 height 17
type input "#003bd5"
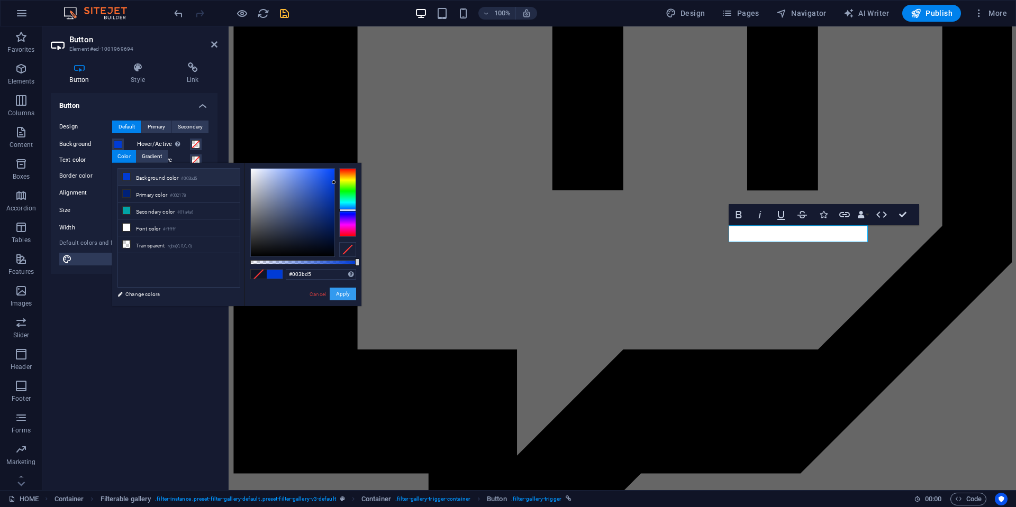
click at [340, 293] on button "Apply" at bounding box center [343, 294] width 26 height 13
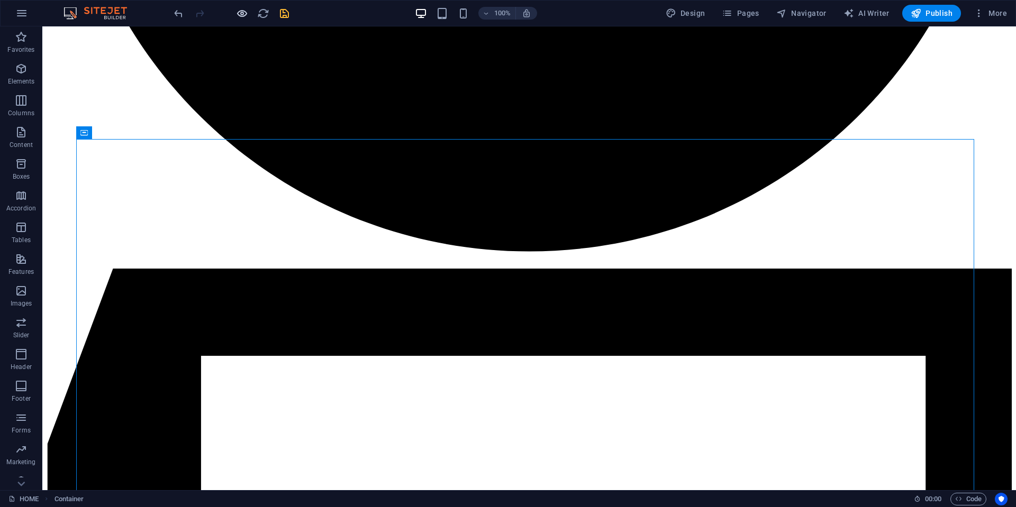
click at [246, 13] on icon "button" at bounding box center [242, 13] width 12 height 12
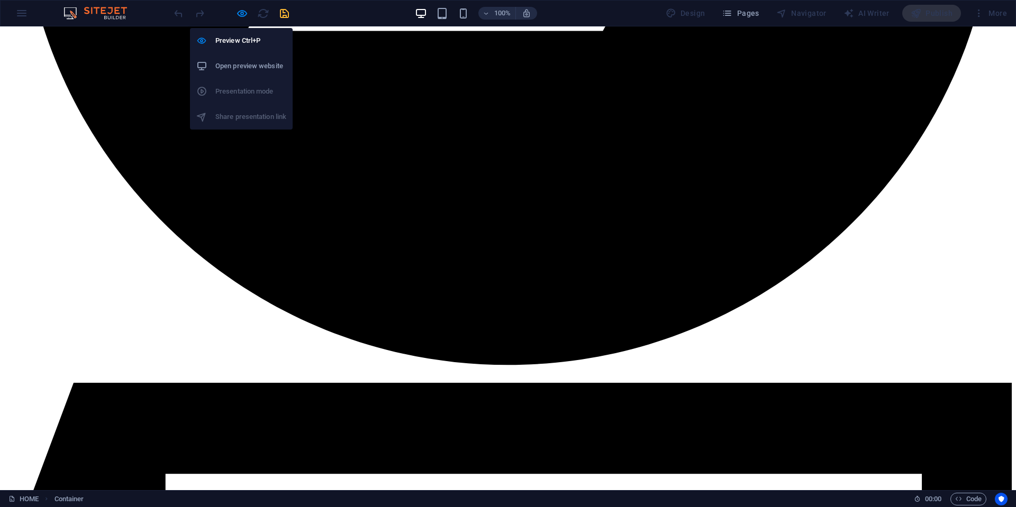
scroll to position [2327, 0]
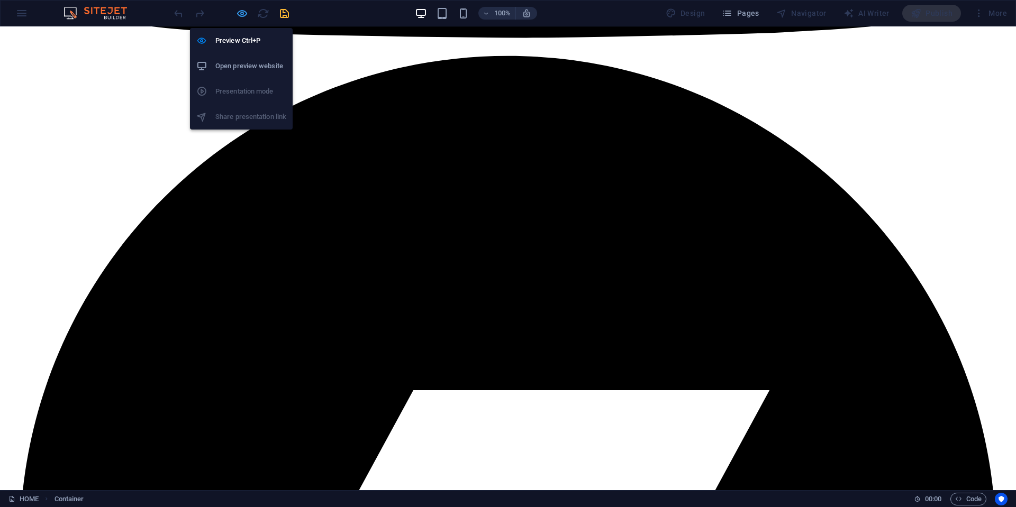
click at [241, 17] on icon "button" at bounding box center [242, 13] width 12 height 12
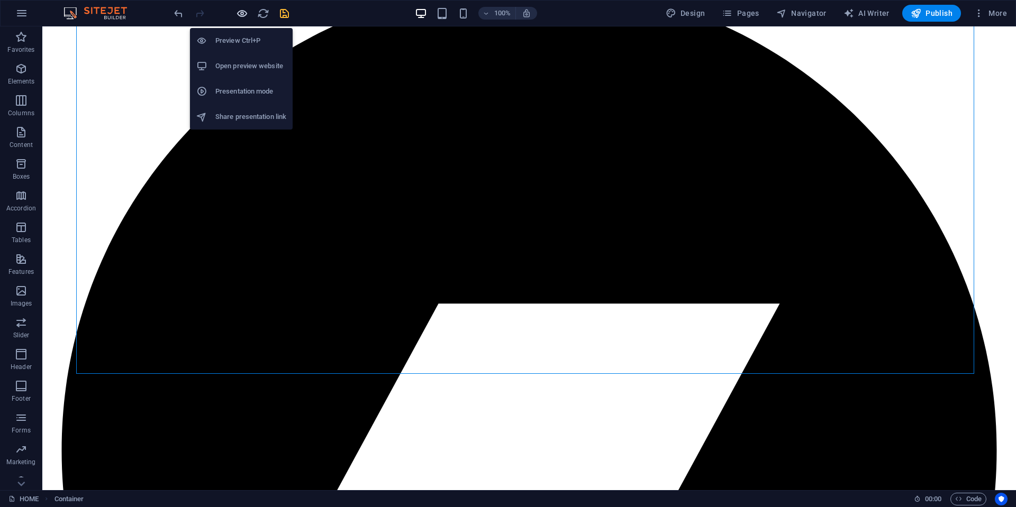
scroll to position [3150, 0]
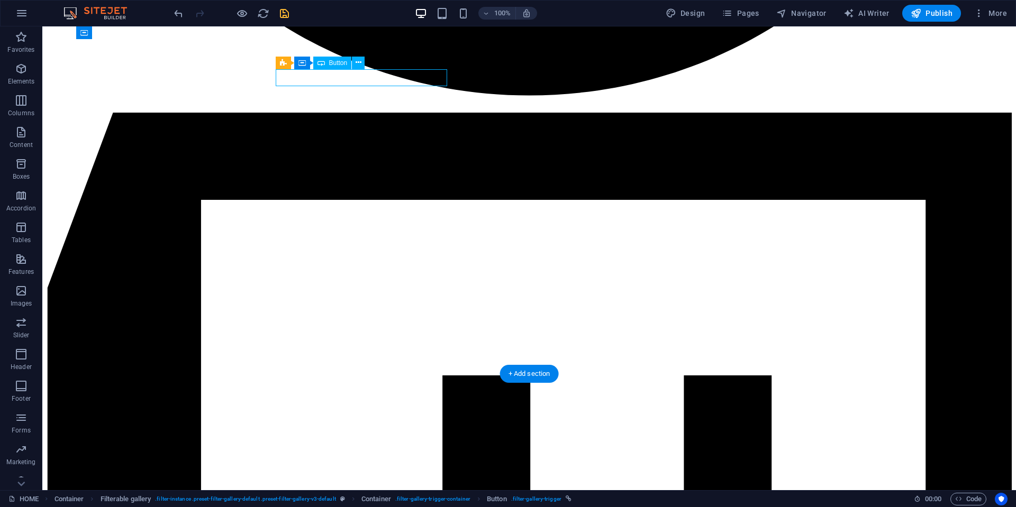
select select
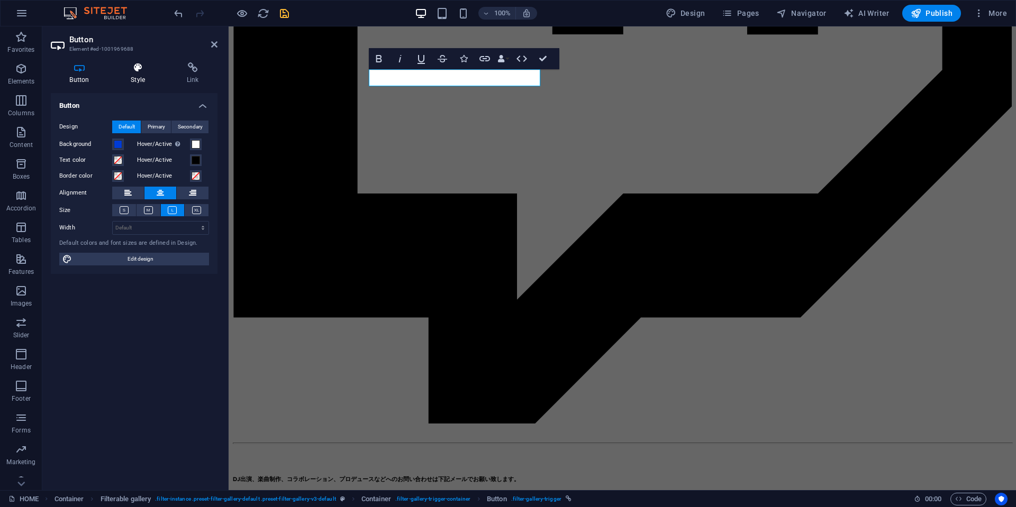
click at [137, 66] on icon at bounding box center [138, 67] width 52 height 11
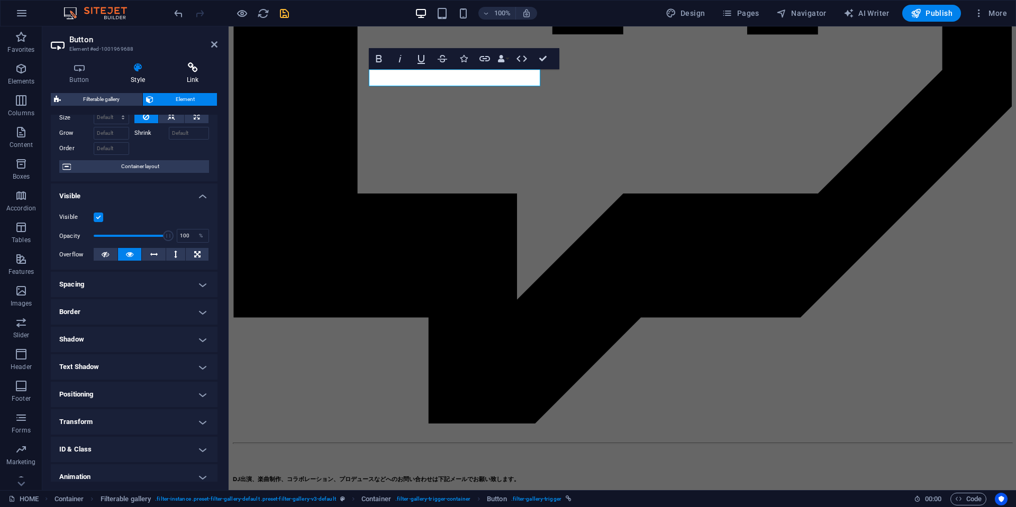
scroll to position [27, 0]
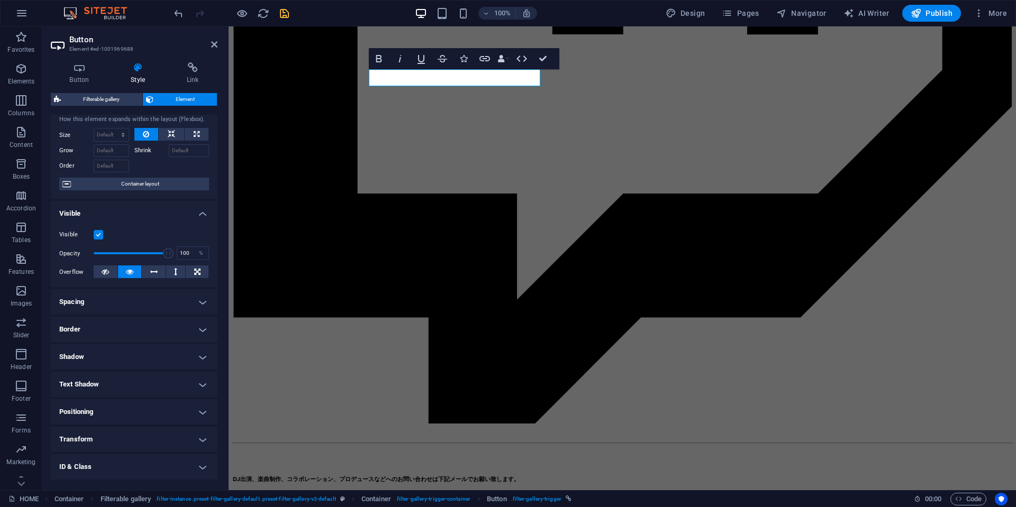
click at [190, 61] on div "Button Style Link Button Design Default Primary Secondary Background Hover/Acti…" at bounding box center [134, 272] width 184 height 437
click at [195, 69] on icon at bounding box center [193, 67] width 50 height 11
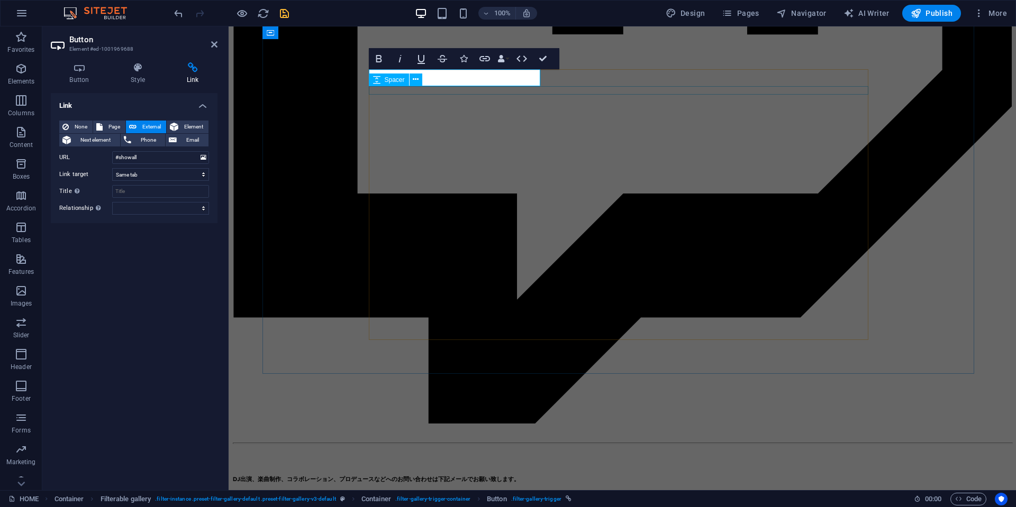
drag, startPoint x: 314, startPoint y: 100, endPoint x: 628, endPoint y: 89, distance: 314.5
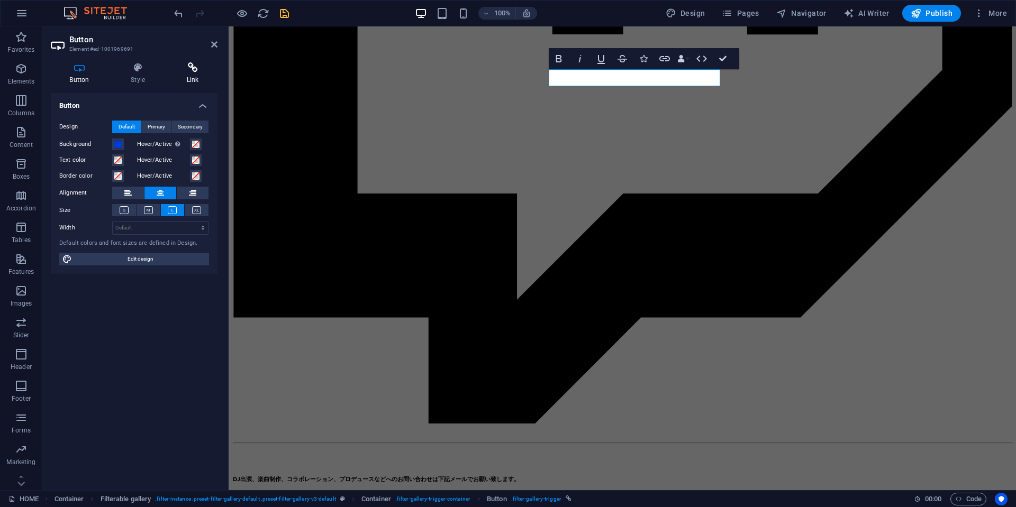
click at [189, 66] on icon at bounding box center [193, 67] width 50 height 11
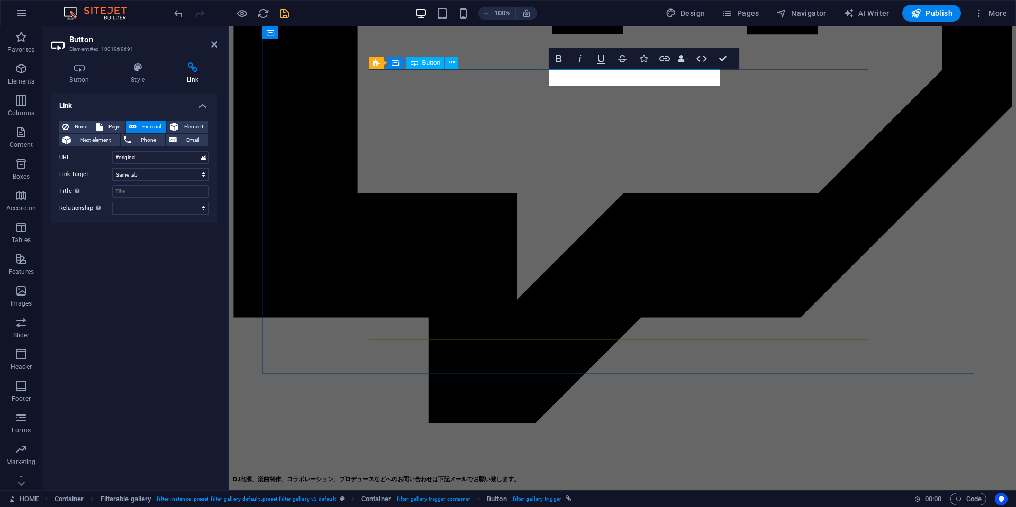
select select
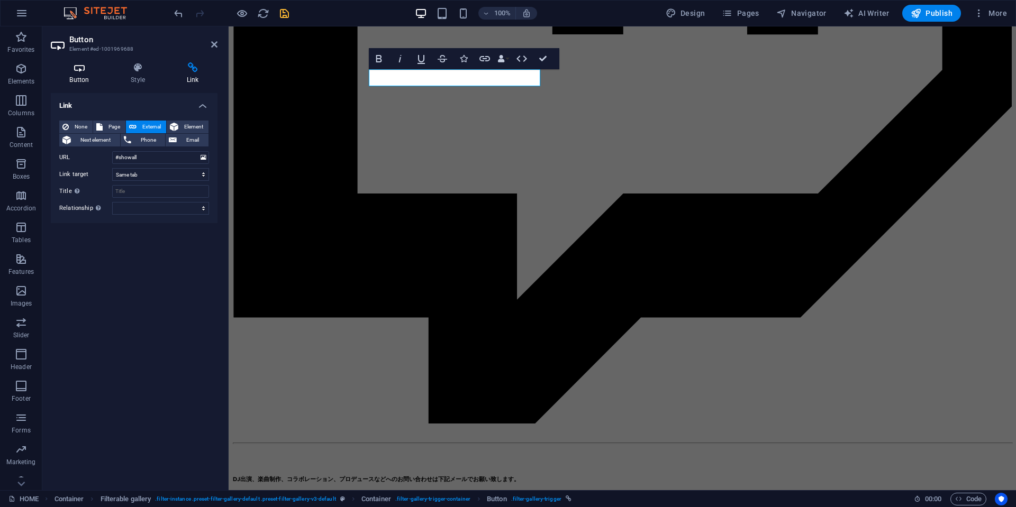
click at [80, 77] on h4 "Button" at bounding box center [81, 73] width 61 height 22
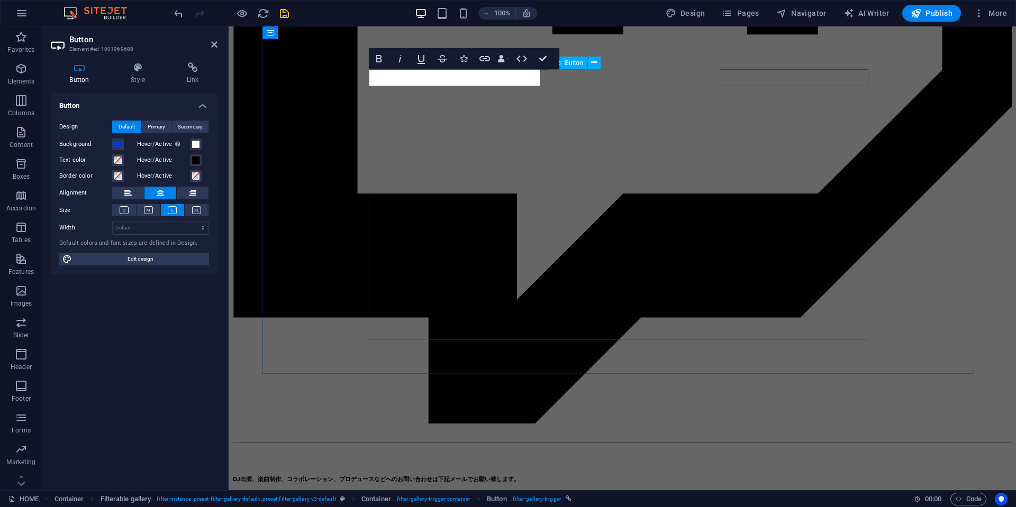
select select
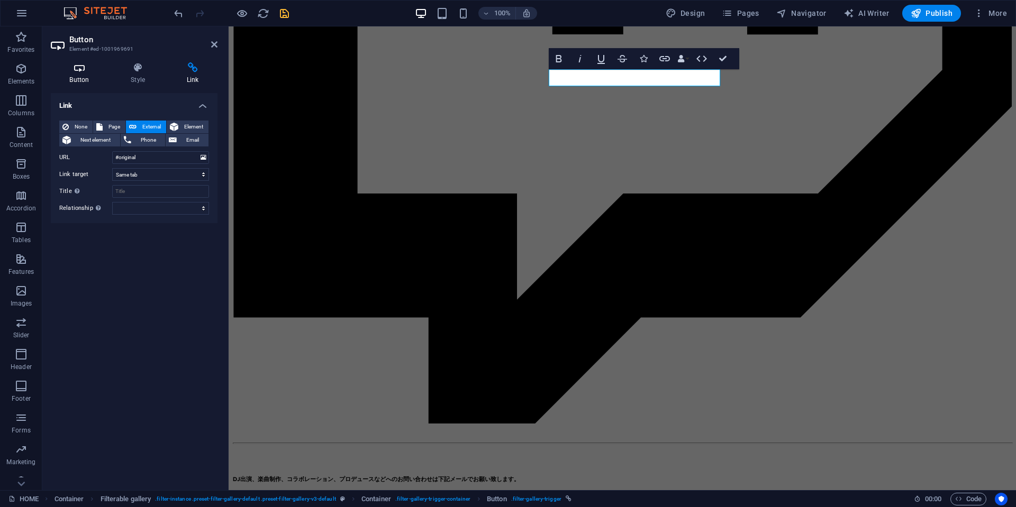
click at [96, 64] on icon at bounding box center [79, 67] width 57 height 11
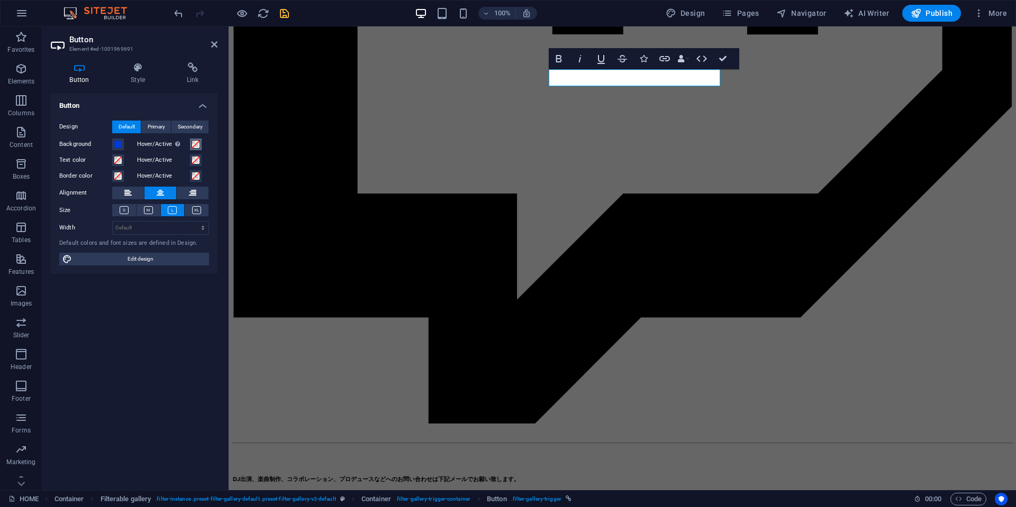
click at [197, 146] on span at bounding box center [196, 144] width 8 height 8
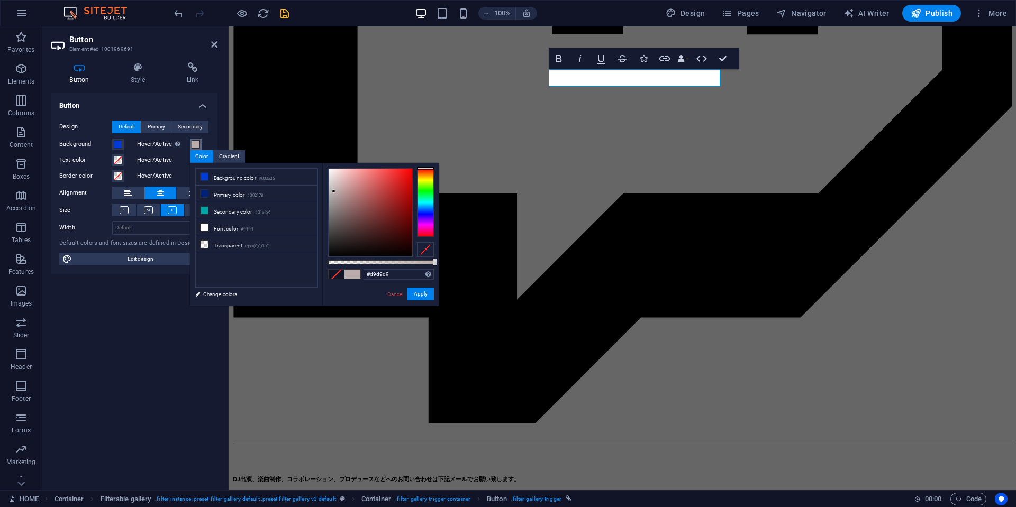
type input "#ffffff"
drag, startPoint x: 334, startPoint y: 192, endPoint x: 298, endPoint y: 149, distance: 55.2
click at [298, 149] on body "TOKYO WAIYOZ HOME Favorites Elements Columns Content Boxes Accordion Tables Fea…" at bounding box center [508, 253] width 1016 height 507
click at [429, 291] on button "Apply" at bounding box center [420, 294] width 26 height 13
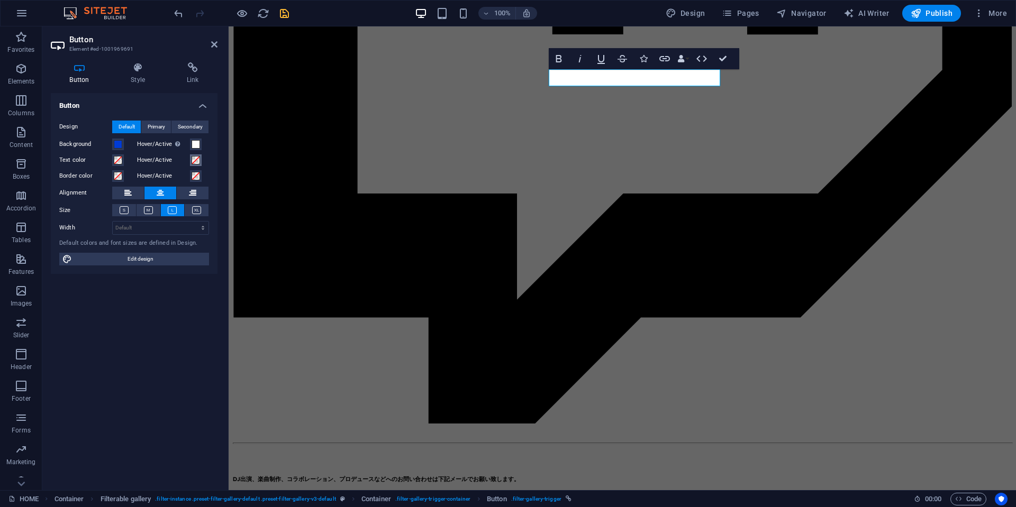
click at [192, 161] on span at bounding box center [196, 160] width 8 height 8
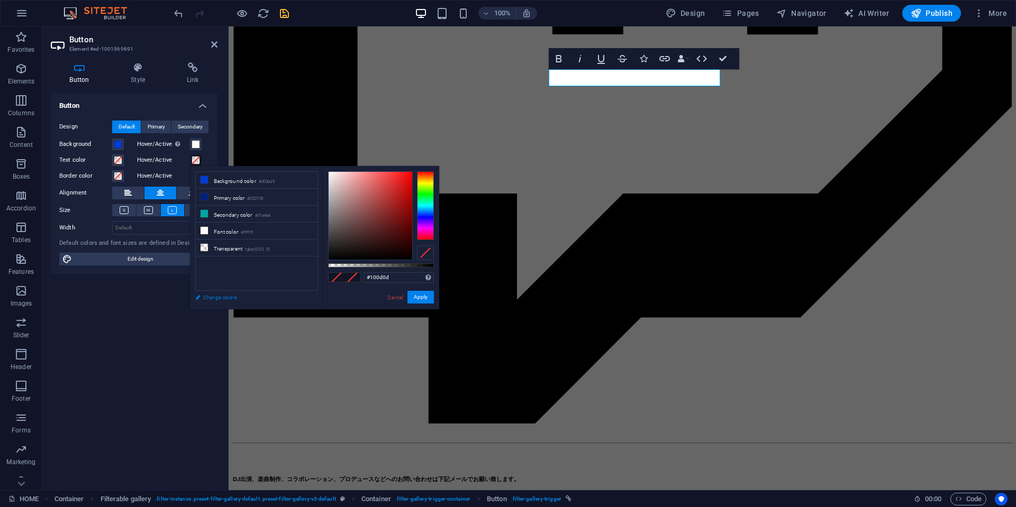
type input "#000000"
drag, startPoint x: 348, startPoint y: 247, endPoint x: 304, endPoint y: 299, distance: 68.0
click at [302, 293] on div "less Background color #003bd5 Primary color #002178 Secondary color #01a4a6 Fon…" at bounding box center [314, 237] width 249 height 143
click at [421, 294] on button "Apply" at bounding box center [420, 297] width 26 height 13
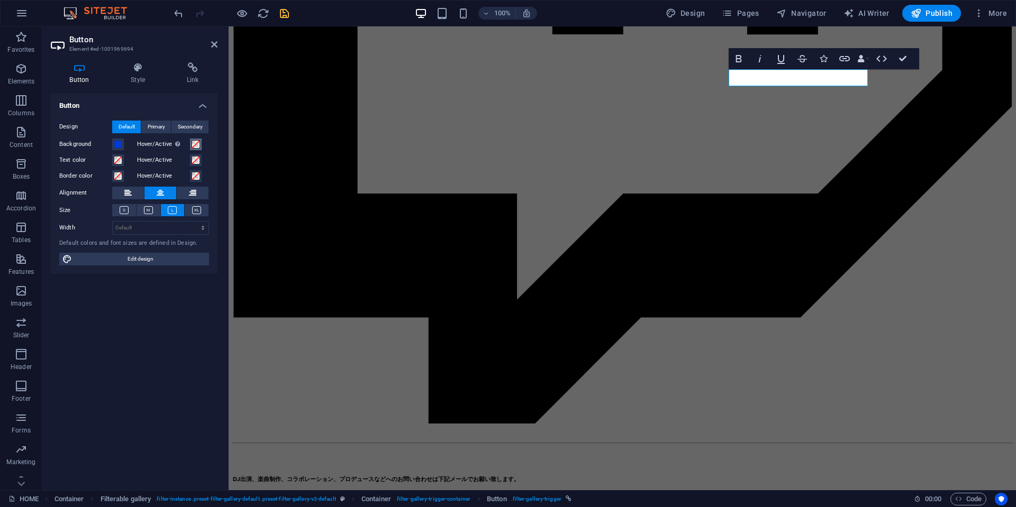
click at [192, 142] on button "Hover/Active Switch to preview mode to test the active/hover state" at bounding box center [196, 145] width 12 height 12
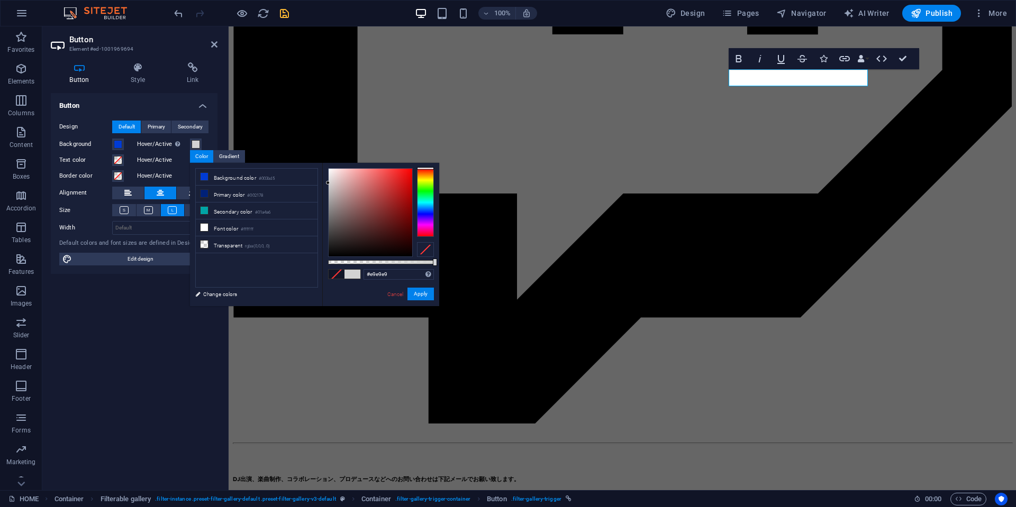
type input "#ffffff"
drag, startPoint x: 327, startPoint y: 183, endPoint x: 373, endPoint y: 222, distance: 60.0
click at [304, 149] on body "TOKYO WAIYOZ HOME Favorites Elements Columns Content Boxes Accordion Tables Fea…" at bounding box center [508, 253] width 1016 height 507
click at [426, 296] on button "Apply" at bounding box center [420, 294] width 26 height 13
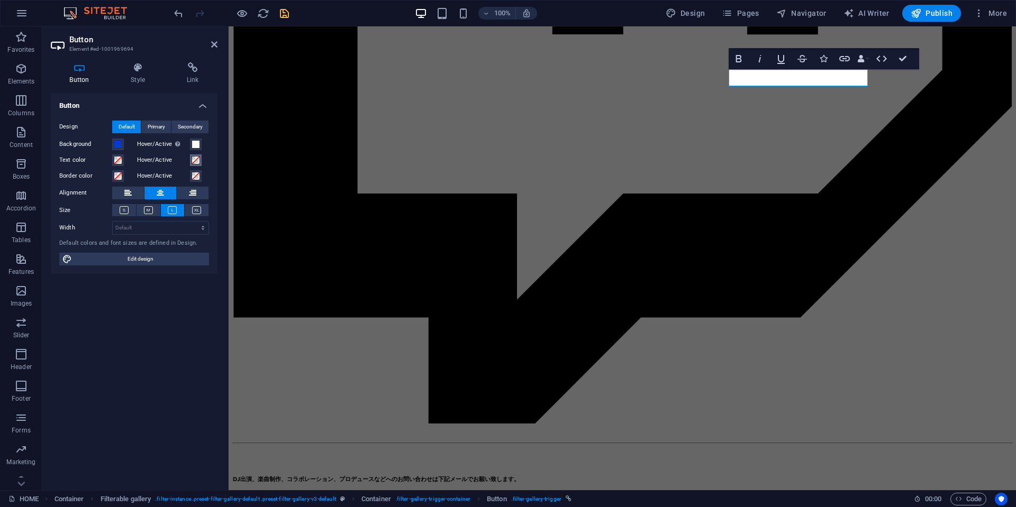
click at [193, 165] on button "Hover/Active" at bounding box center [196, 161] width 12 height 12
click at [196, 158] on span at bounding box center [196, 160] width 8 height 8
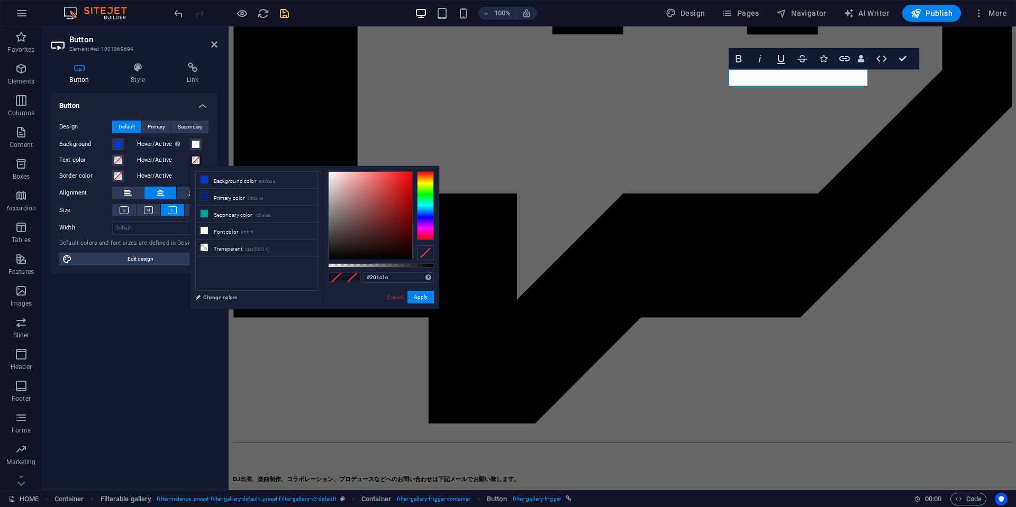
type input "#000000"
drag, startPoint x: 329, startPoint y: 263, endPoint x: 300, endPoint y: 296, distance: 44.3
click at [300, 296] on div "less Background color #003bd5 Primary color #002178 Secondary color #01a4a6 Fon…" at bounding box center [314, 237] width 249 height 143
click at [430, 295] on button "Apply" at bounding box center [420, 297] width 26 height 13
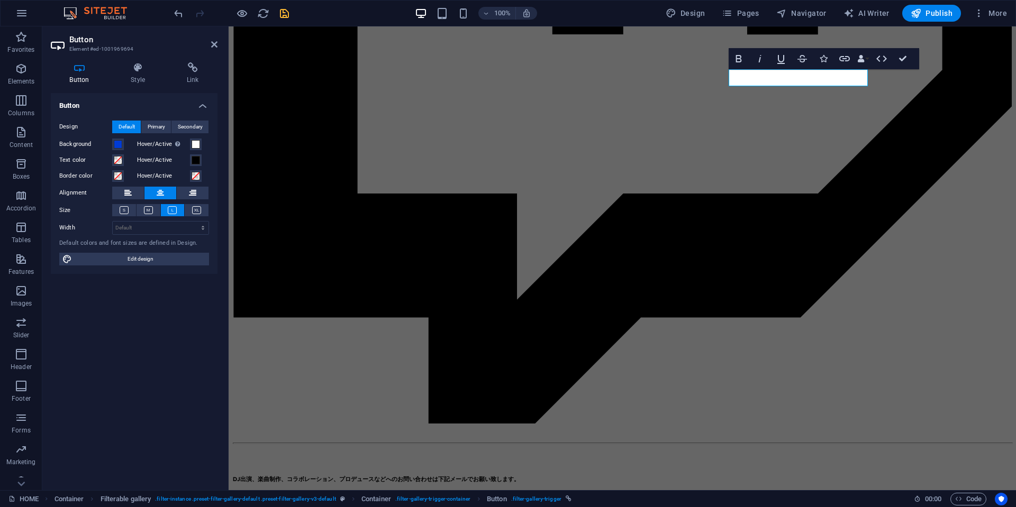
click at [289, 12] on icon "save" at bounding box center [284, 13] width 12 height 12
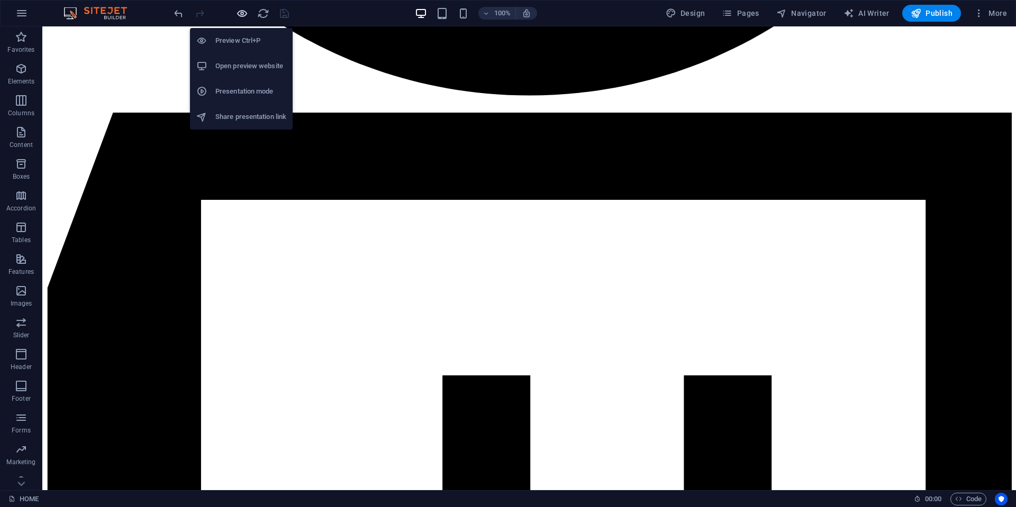
click at [245, 12] on icon "button" at bounding box center [242, 13] width 12 height 12
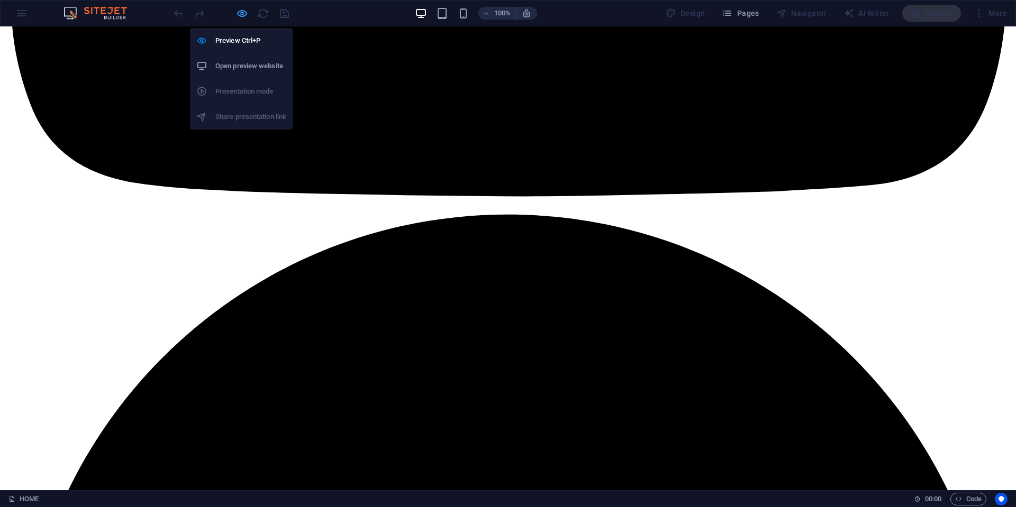
click at [237, 10] on icon "button" at bounding box center [242, 13] width 12 height 12
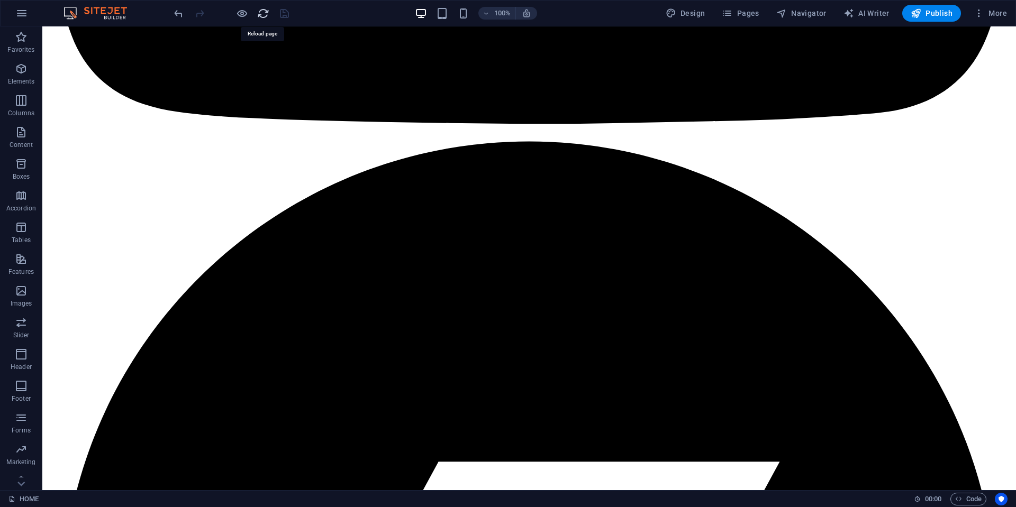
click at [265, 14] on icon "reload" at bounding box center [263, 13] width 12 height 12
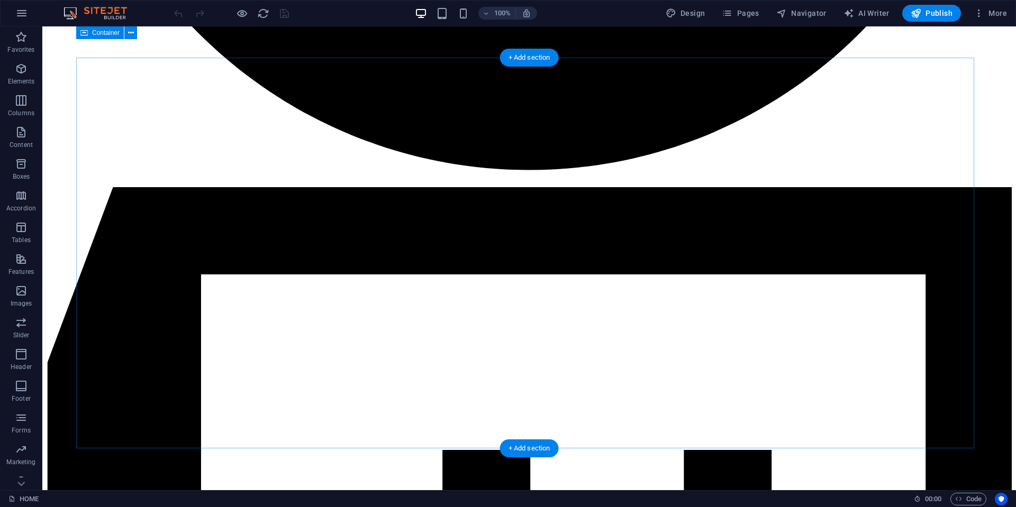
scroll to position [2910, 0]
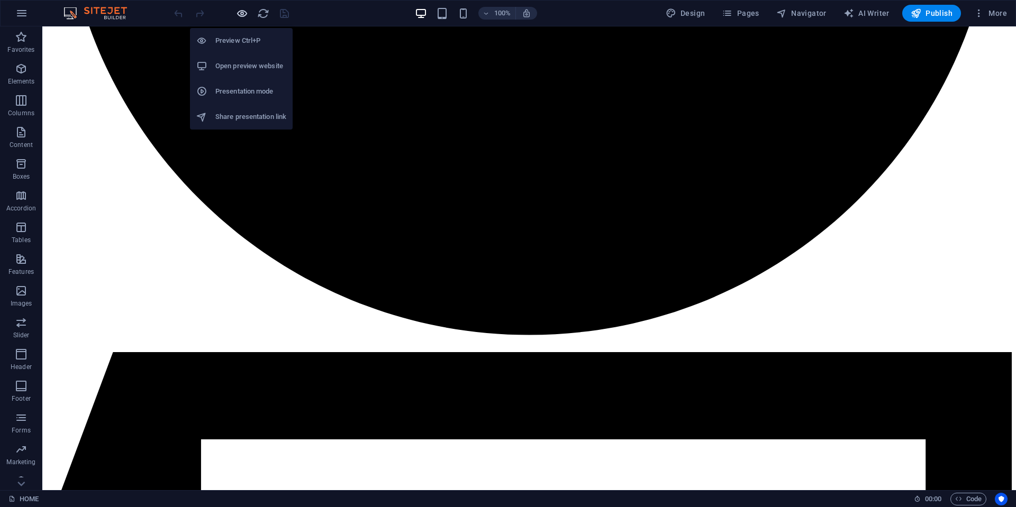
click at [242, 15] on icon "button" at bounding box center [242, 13] width 12 height 12
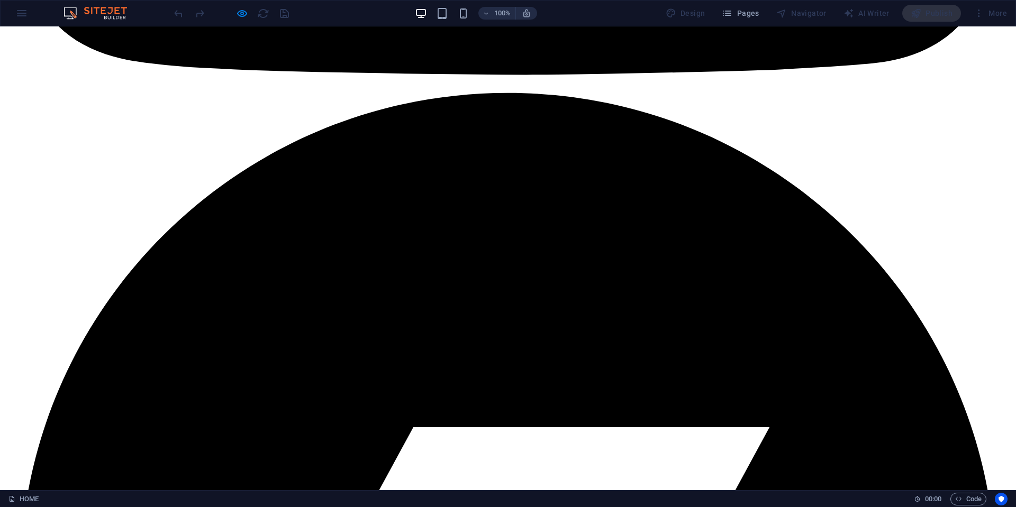
scroll to position [2274, 0]
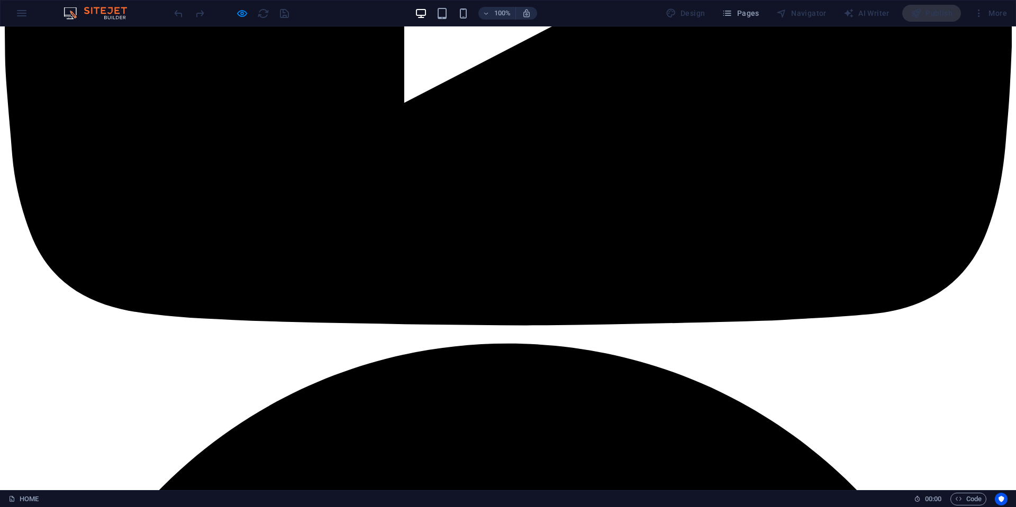
scroll to position [1989, 0]
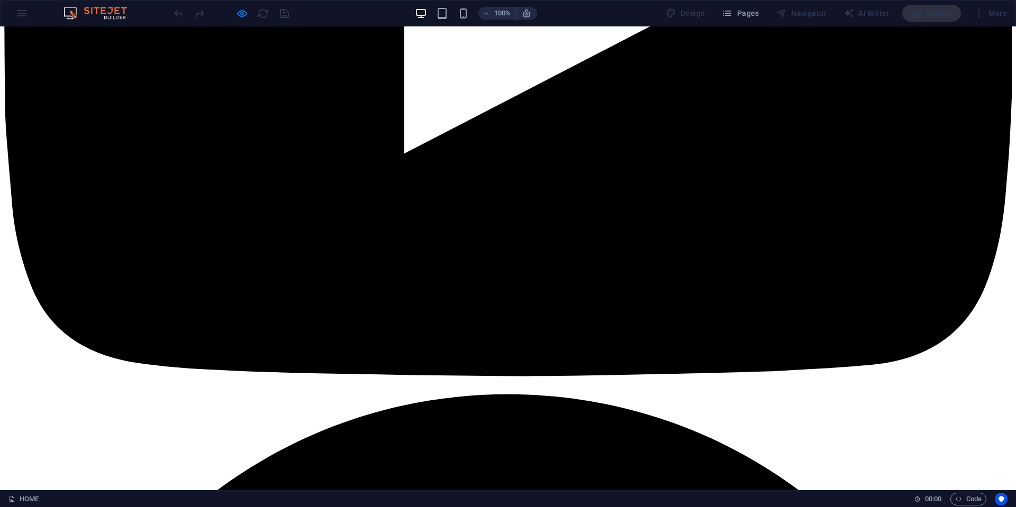
click at [250, 15] on div at bounding box center [231, 13] width 119 height 17
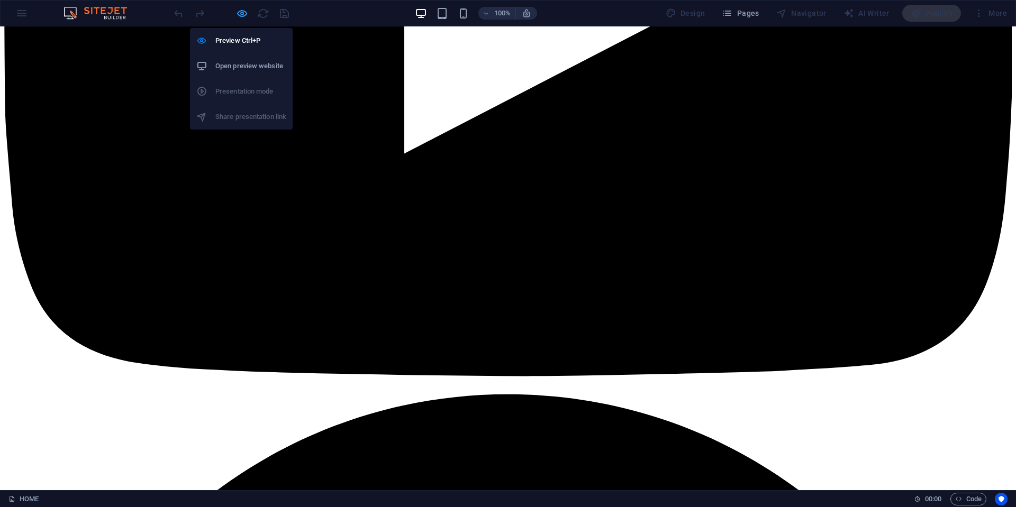
click at [241, 11] on icon "button" at bounding box center [242, 13] width 12 height 12
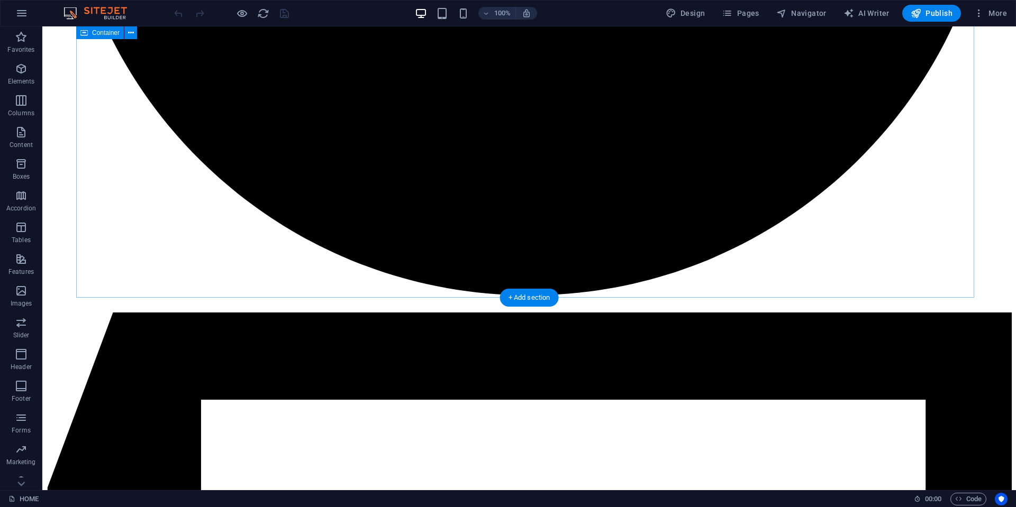
scroll to position [2835, 0]
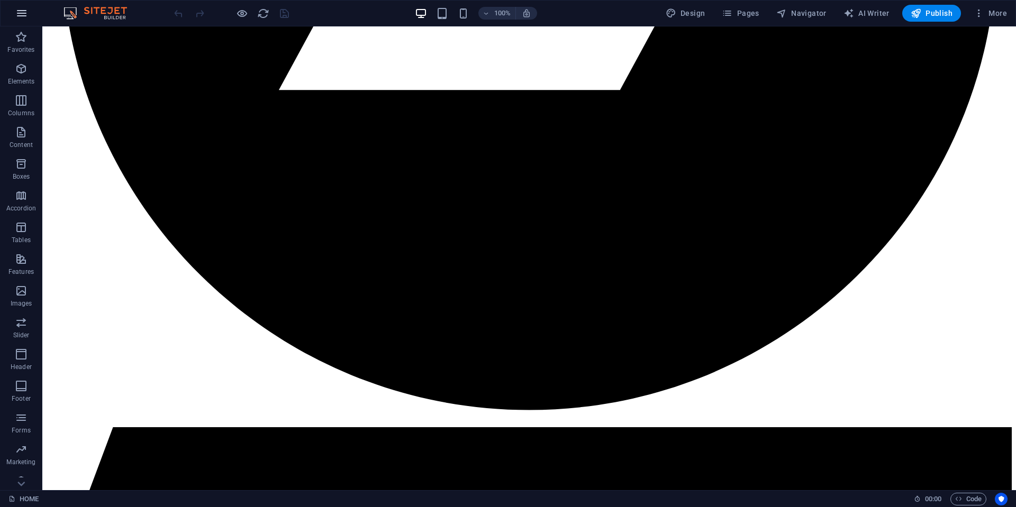
click at [24, 19] on icon "button" at bounding box center [21, 13] width 13 height 13
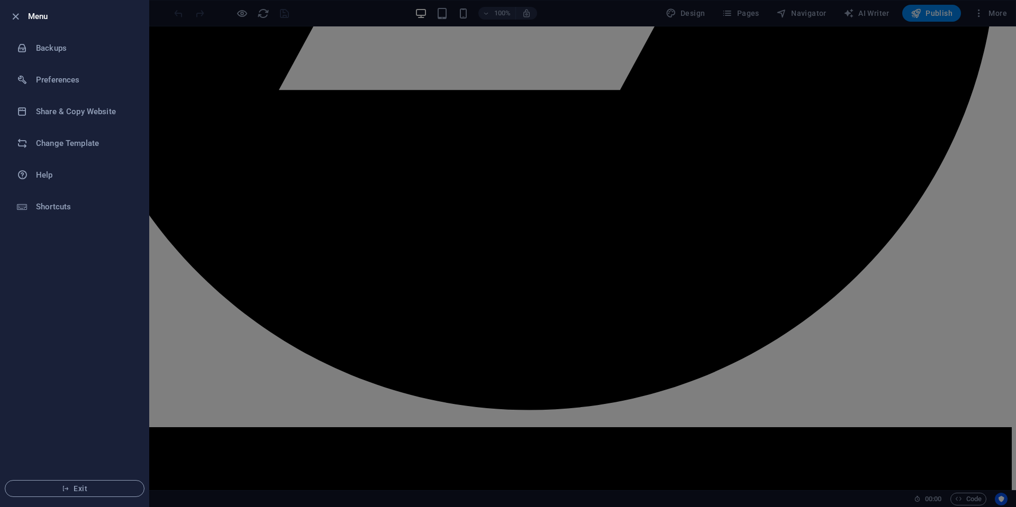
click at [39, 16] on h6 "Menu" at bounding box center [84, 16] width 112 height 13
click at [14, 16] on icon "button" at bounding box center [16, 17] width 12 height 12
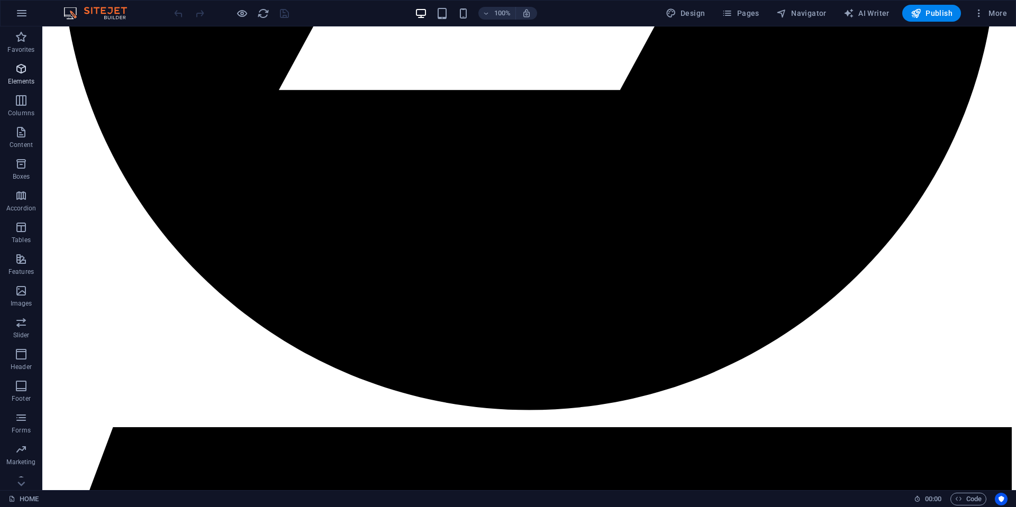
click at [16, 69] on icon "button" at bounding box center [21, 68] width 13 height 13
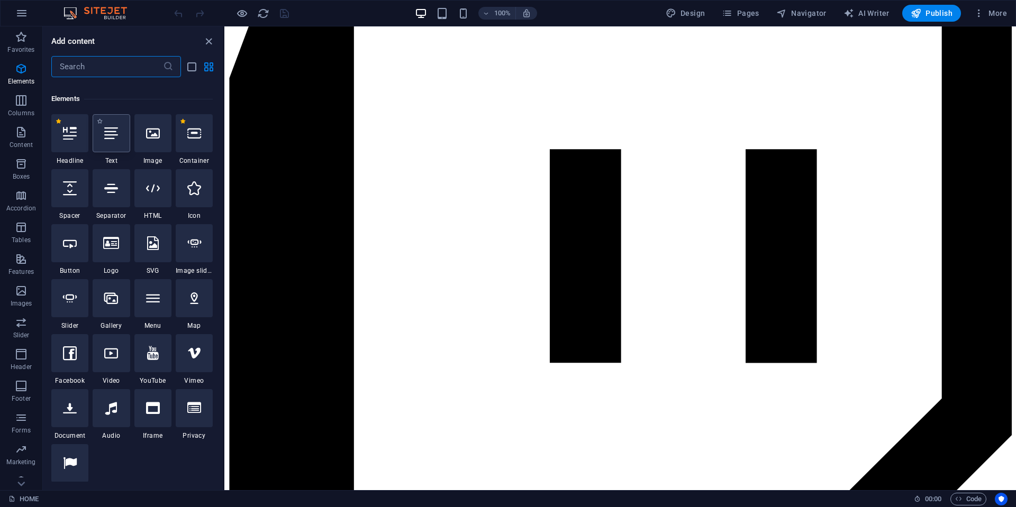
scroll to position [113, 0]
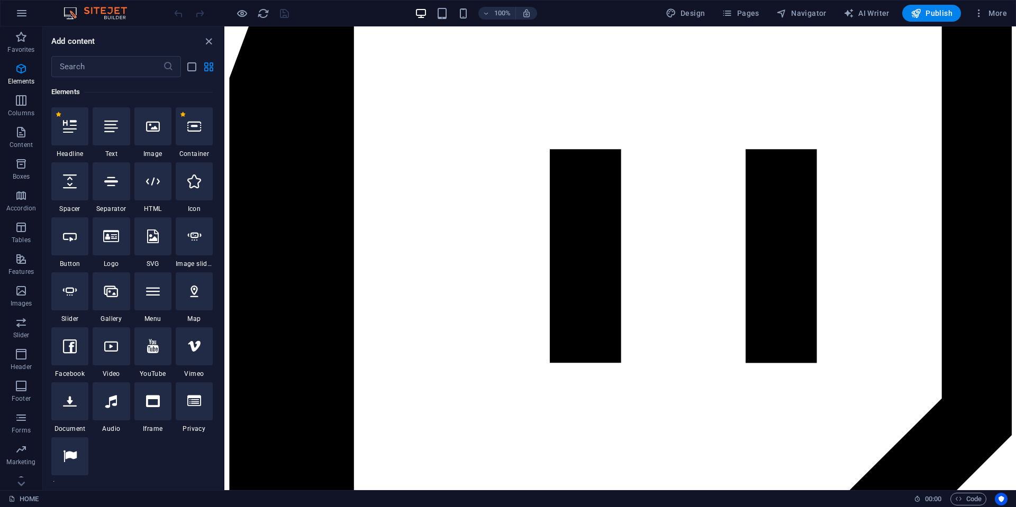
select select "px"
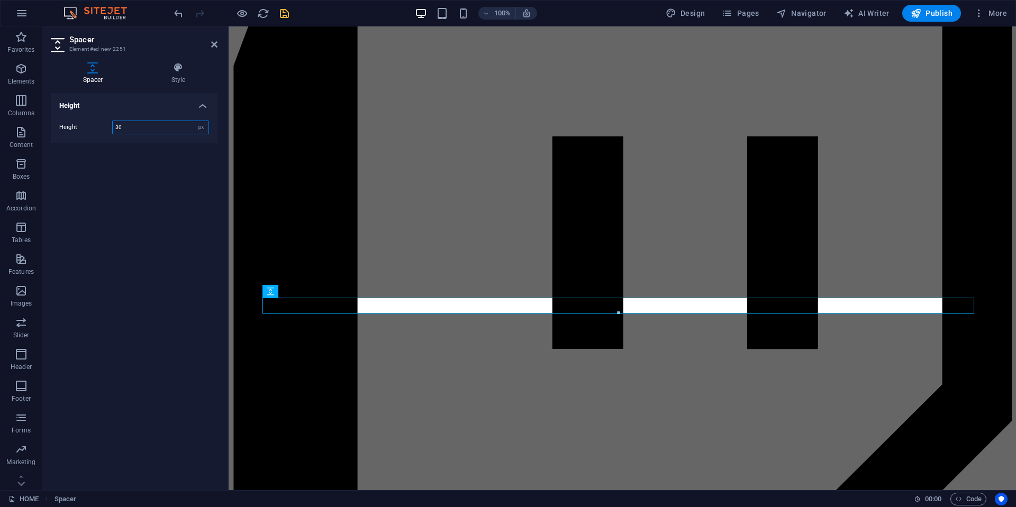
drag, startPoint x: 132, startPoint y: 128, endPoint x: 105, endPoint y: 126, distance: 26.5
click at [105, 126] on div "Height 30 px rem vh vw" at bounding box center [134, 128] width 150 height 14
type input "25"
click at [222, 41] on aside "Spacer Element #ed-new-2251 Spacer Style Height Height 25 px rem vh vw Preset E…" at bounding box center [135, 258] width 186 height 464
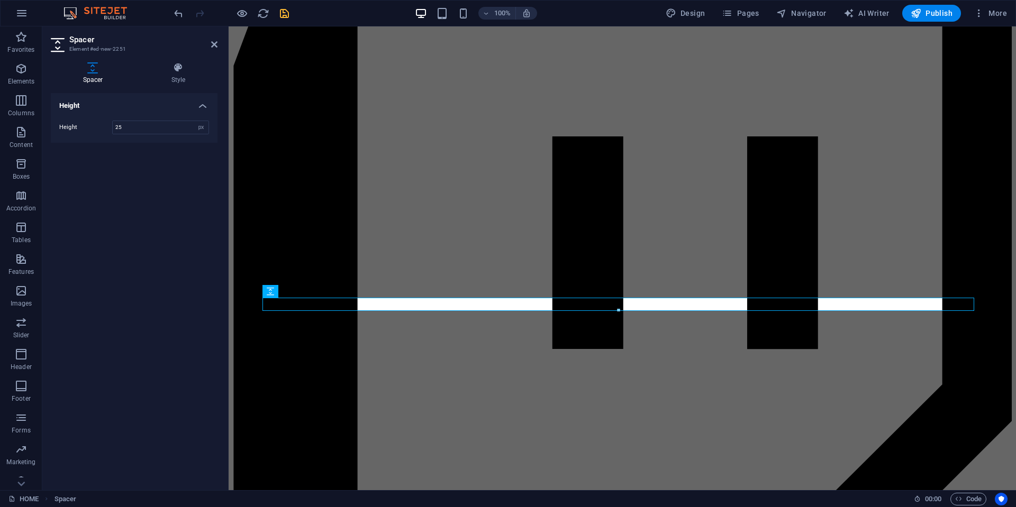
click at [217, 42] on aside "Spacer Element #ed-new-2251 Spacer Style Height Height 25 px rem vh vw Preset E…" at bounding box center [135, 258] width 186 height 464
click at [217, 46] on aside "Spacer Element #ed-new-2251 Spacer Style Height Height 25 px rem vh vw Preset E…" at bounding box center [135, 258] width 186 height 464
click at [215, 43] on icon at bounding box center [214, 44] width 6 height 8
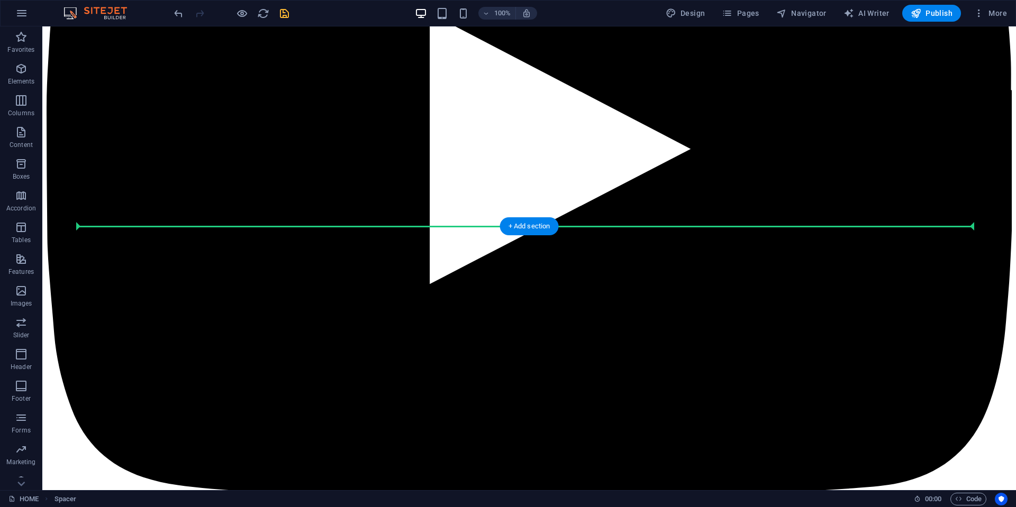
scroll to position [1777, 0]
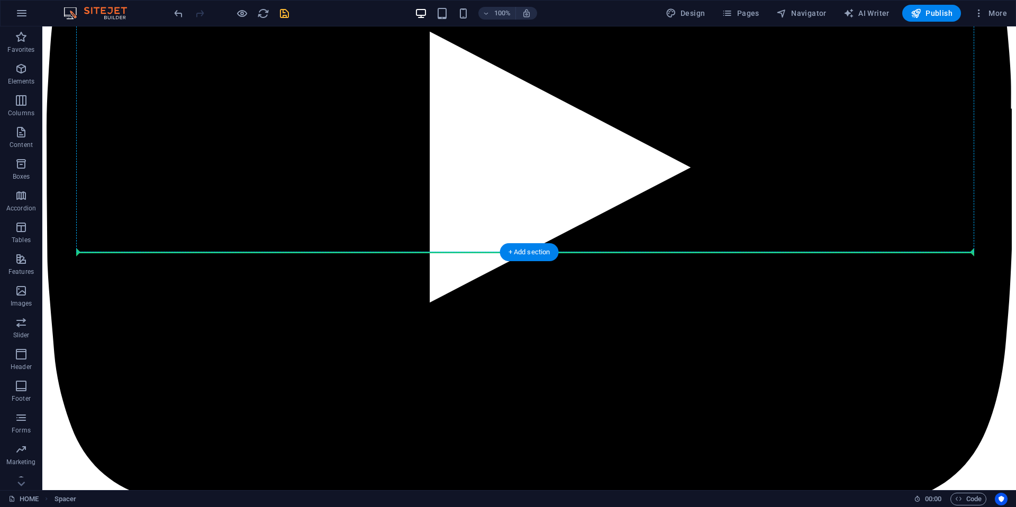
drag, startPoint x: 331, startPoint y: 321, endPoint x: 242, endPoint y: 243, distance: 117.8
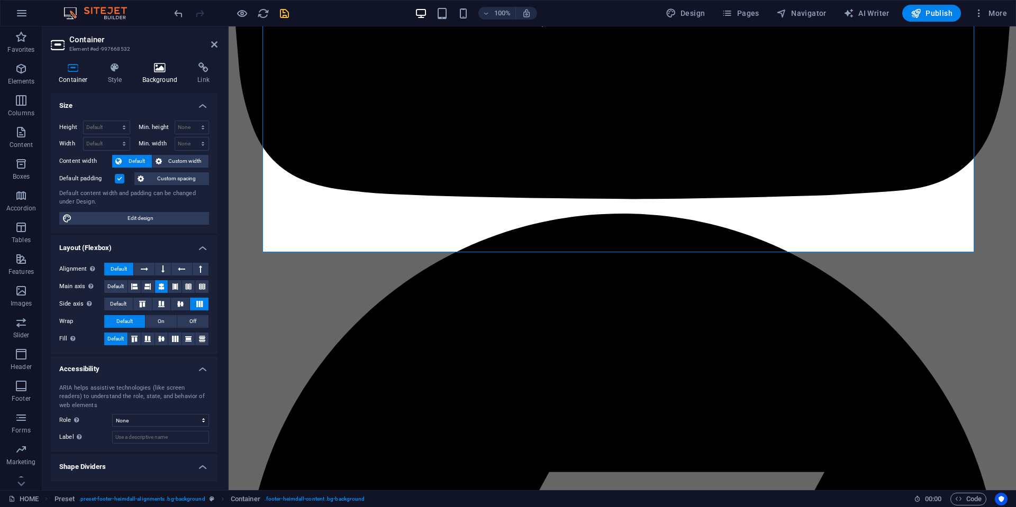
drag, startPoint x: 168, startPoint y: 70, endPoint x: 167, endPoint y: 76, distance: 6.4
click at [168, 69] on icon at bounding box center [159, 67] width 51 height 11
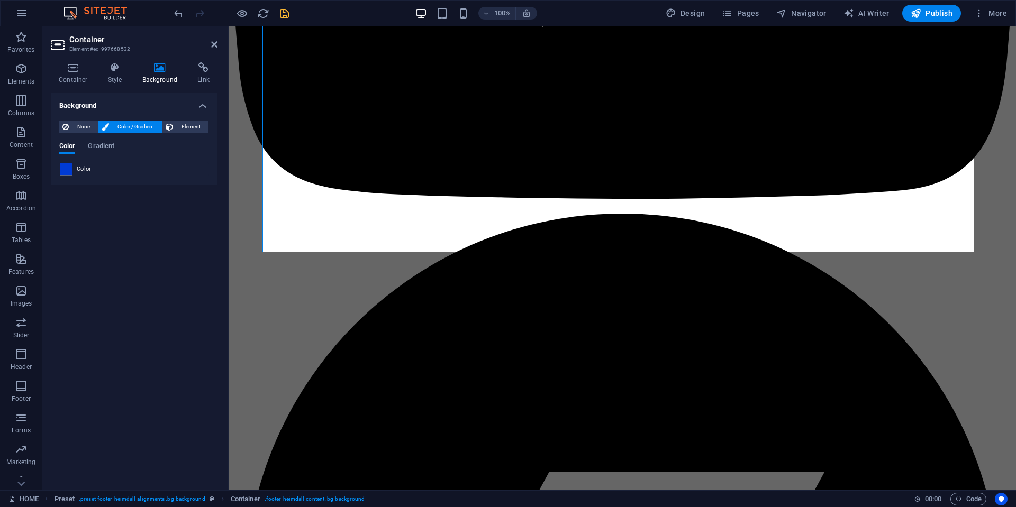
click at [73, 173] on div "Color" at bounding box center [134, 169] width 149 height 13
click at [71, 170] on span at bounding box center [66, 170] width 12 height 12
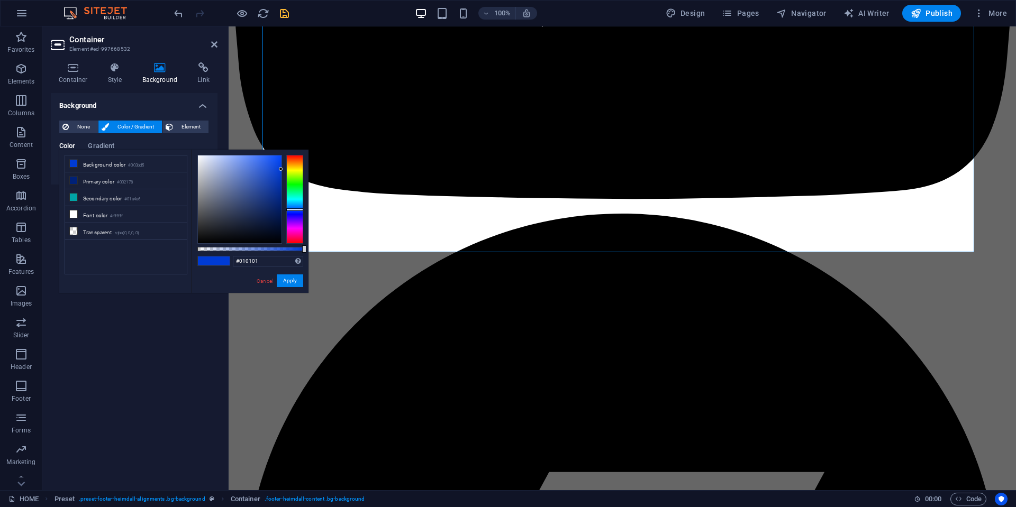
type input "#000000"
drag, startPoint x: 229, startPoint y: 220, endPoint x: 157, endPoint y: 275, distance: 90.6
click at [171, 264] on div "less Background color #003bd5 Primary color #002178 Secondary color #01a4a6 Fon…" at bounding box center [183, 221] width 249 height 143
click at [294, 275] on button "Apply" at bounding box center [290, 281] width 26 height 13
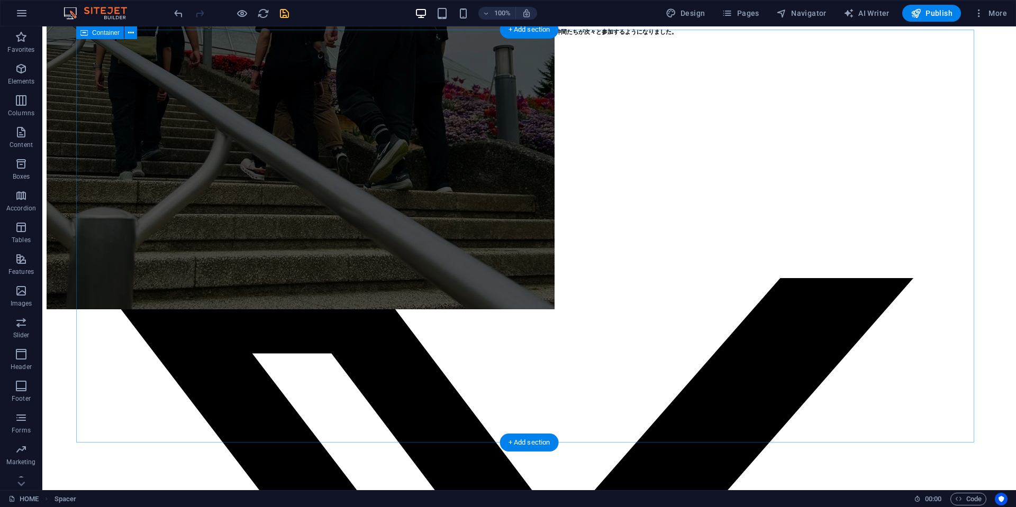
scroll to position [401, 0]
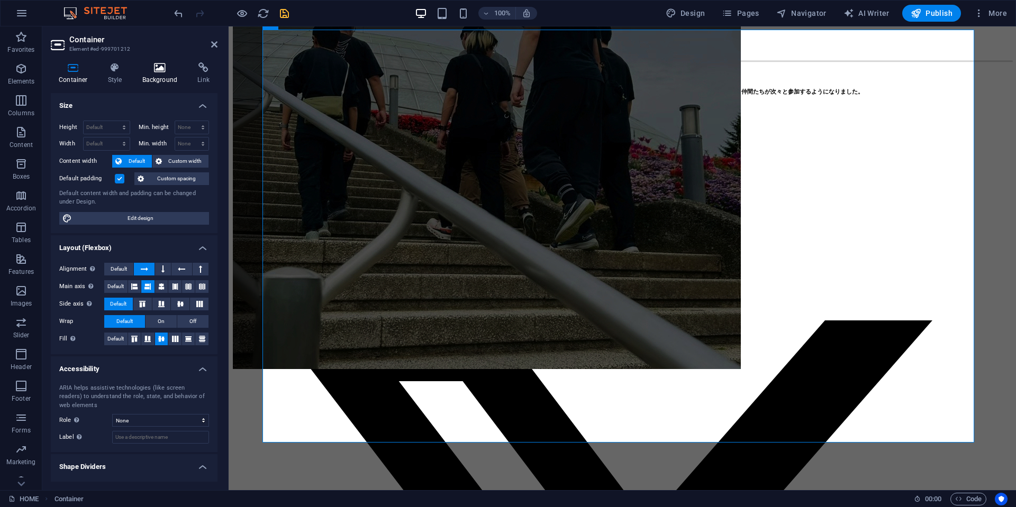
click at [148, 72] on icon at bounding box center [159, 67] width 51 height 11
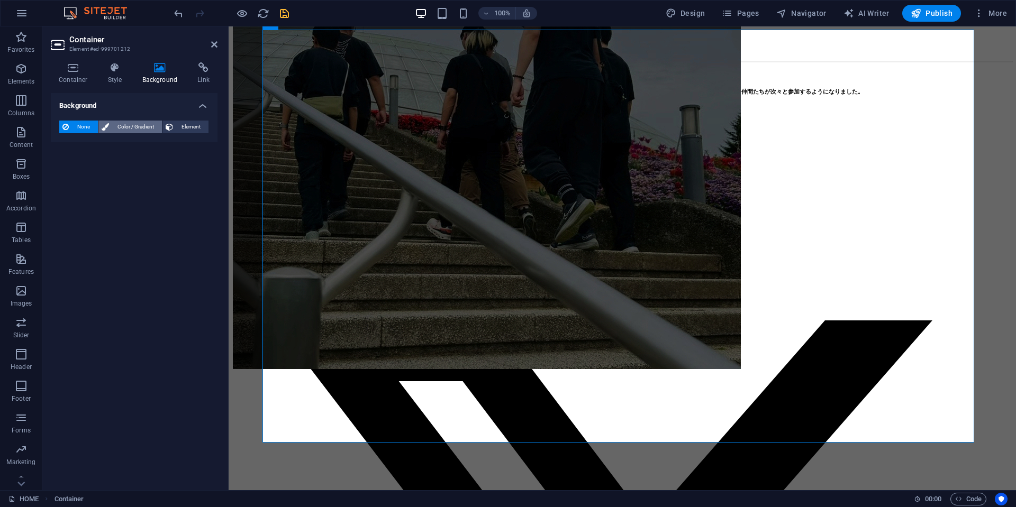
click at [123, 125] on span "Color / Gradient" at bounding box center [135, 127] width 47 height 13
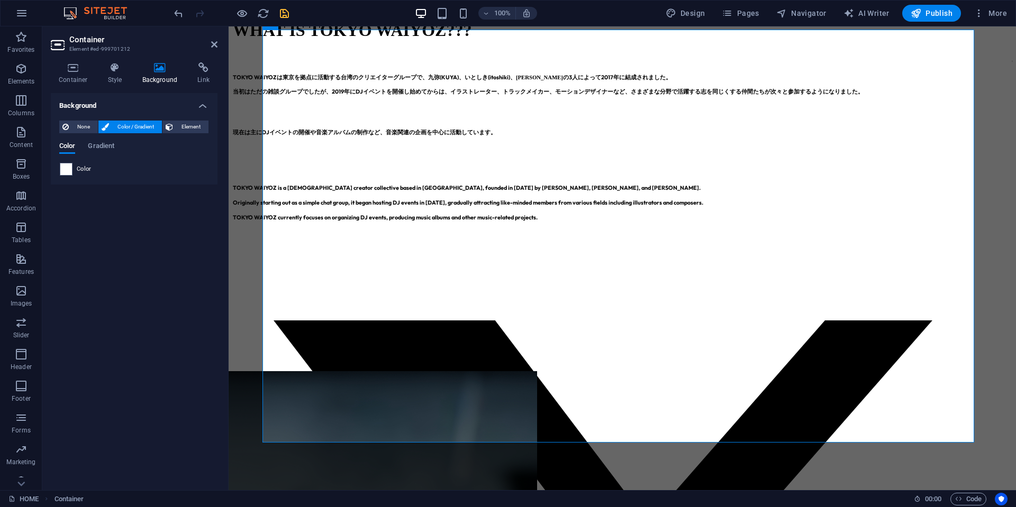
click at [57, 167] on div "None Color / Gradient Element Stretch background to full-width Color overlay Pl…" at bounding box center [134, 148] width 167 height 72
click at [65, 168] on span at bounding box center [66, 170] width 12 height 12
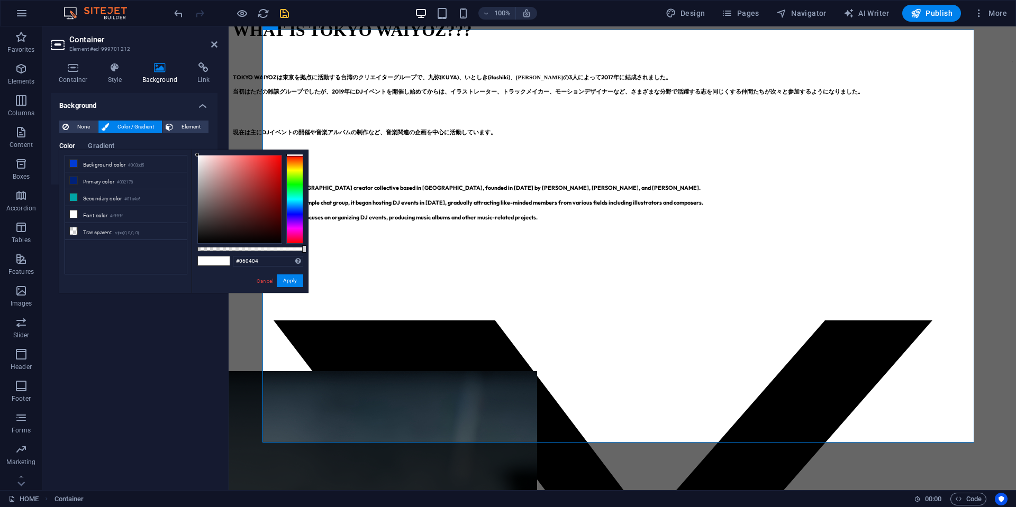
type input "#000000"
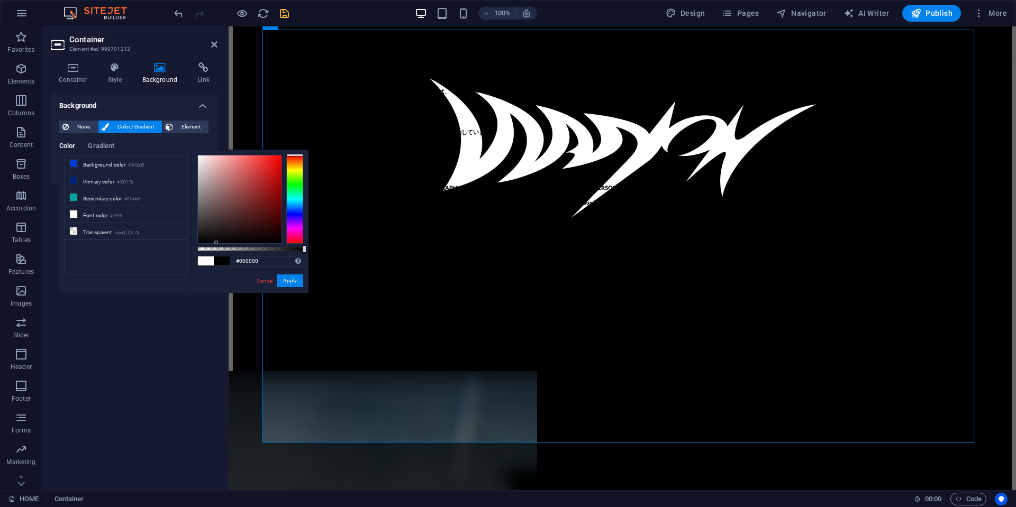
drag, startPoint x: 216, startPoint y: 246, endPoint x: 176, endPoint y: 264, distance: 44.1
click at [183, 262] on div "less Background color #003bd5 Primary color #002178 Secondary color #01a4a6 Fon…" at bounding box center [183, 221] width 249 height 143
click at [284, 280] on button "Apply" at bounding box center [290, 281] width 26 height 13
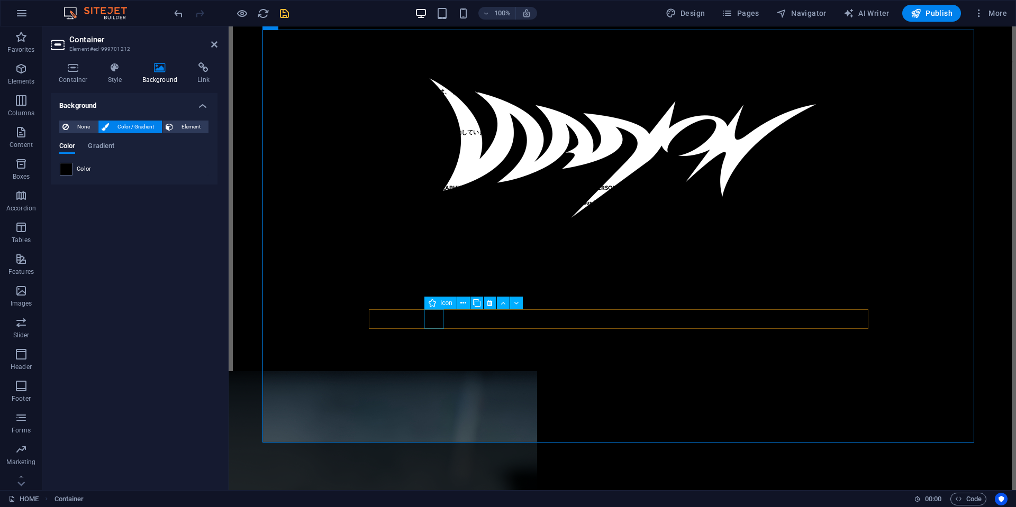
select select "xMidYMid"
select select "px"
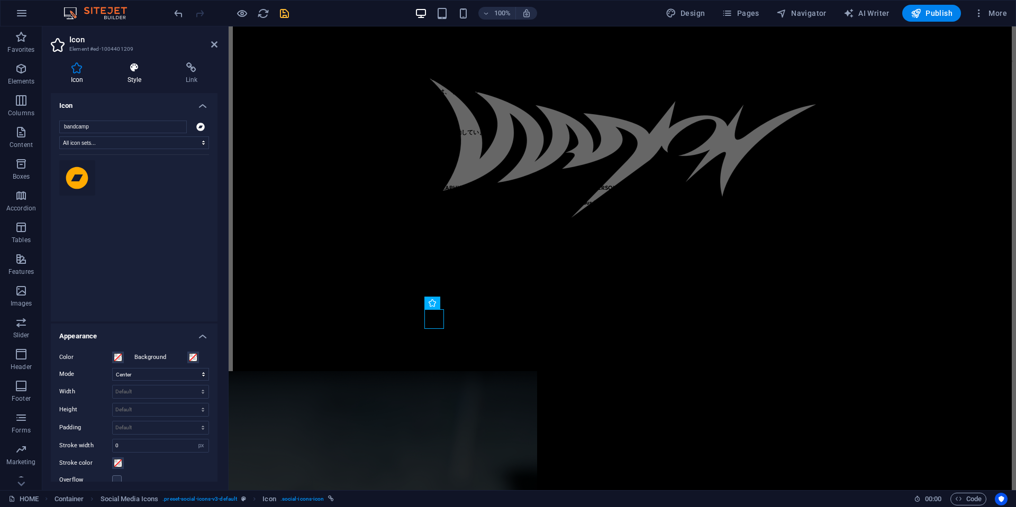
click at [141, 70] on icon at bounding box center [134, 67] width 54 height 11
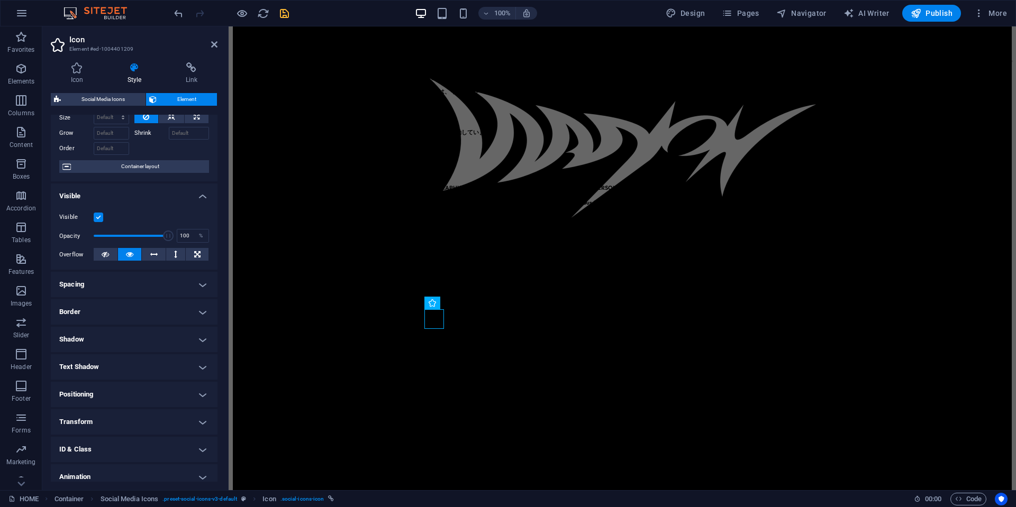
scroll to position [80, 0]
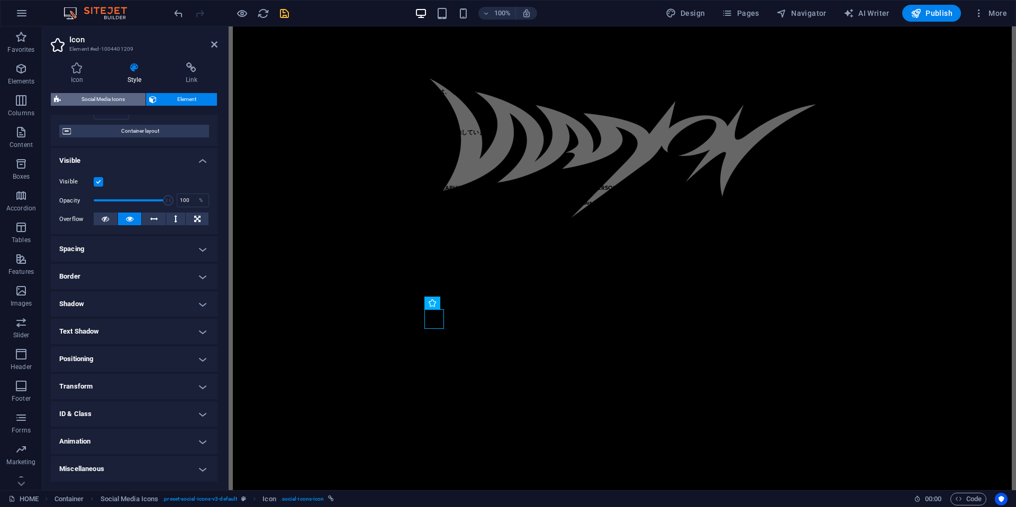
click at [106, 102] on span "Social Media Icons" at bounding box center [103, 99] width 78 height 13
select select "rem"
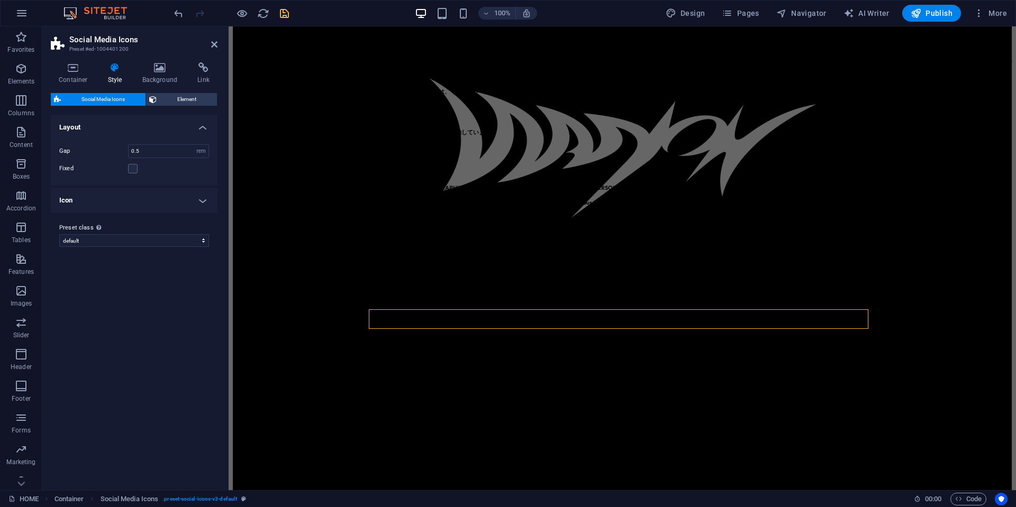
click at [129, 202] on h4 "Icon" at bounding box center [134, 200] width 167 height 25
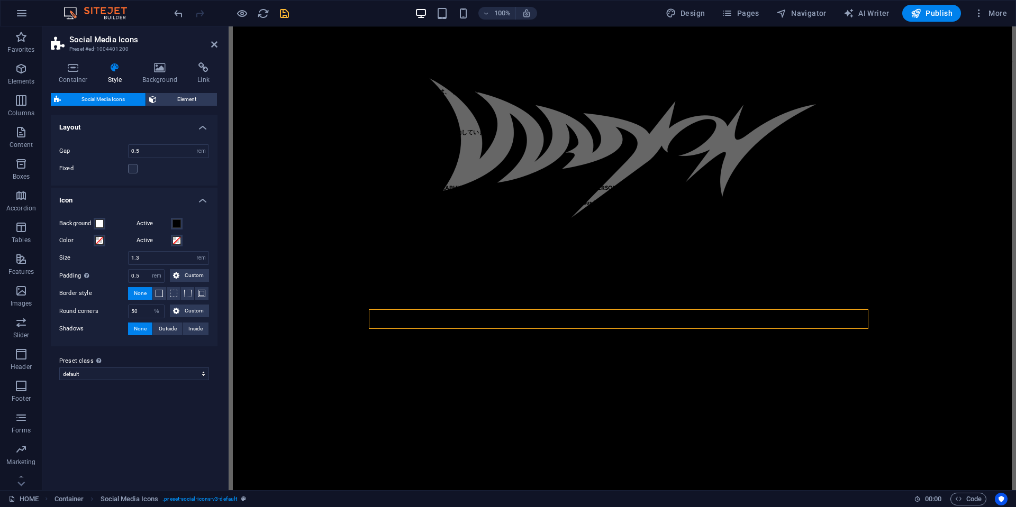
click at [204, 226] on div "Active" at bounding box center [173, 223] width 73 height 13
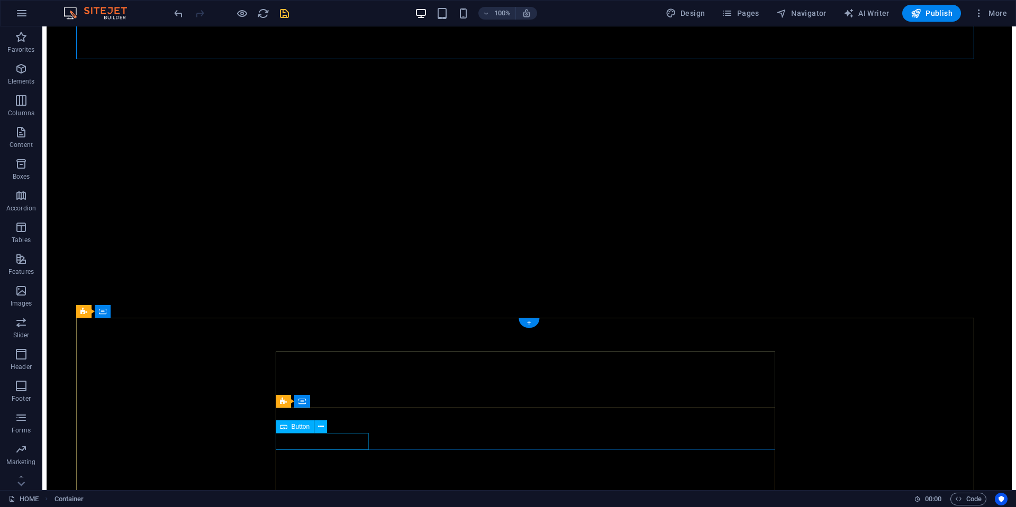
scroll to position [930, 0]
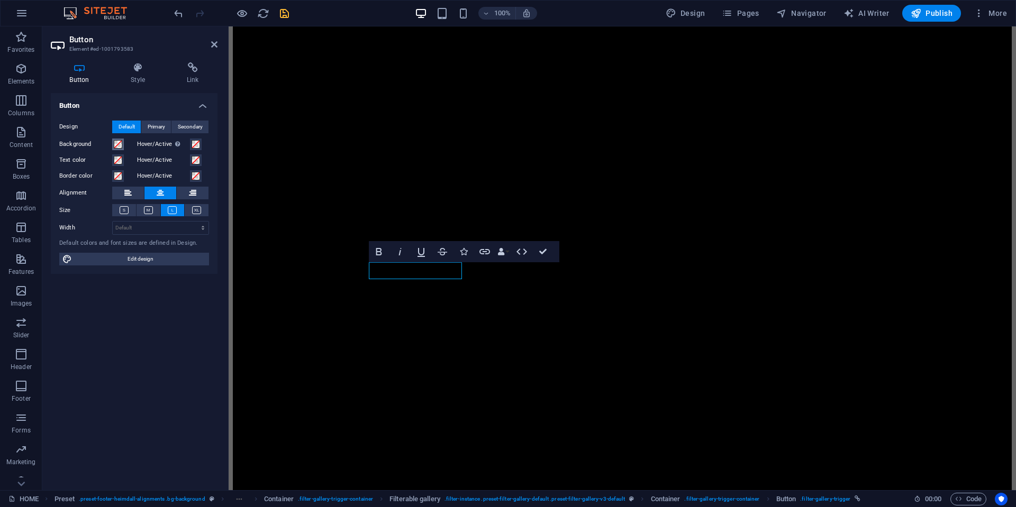
click at [122, 144] on span at bounding box center [118, 144] width 8 height 8
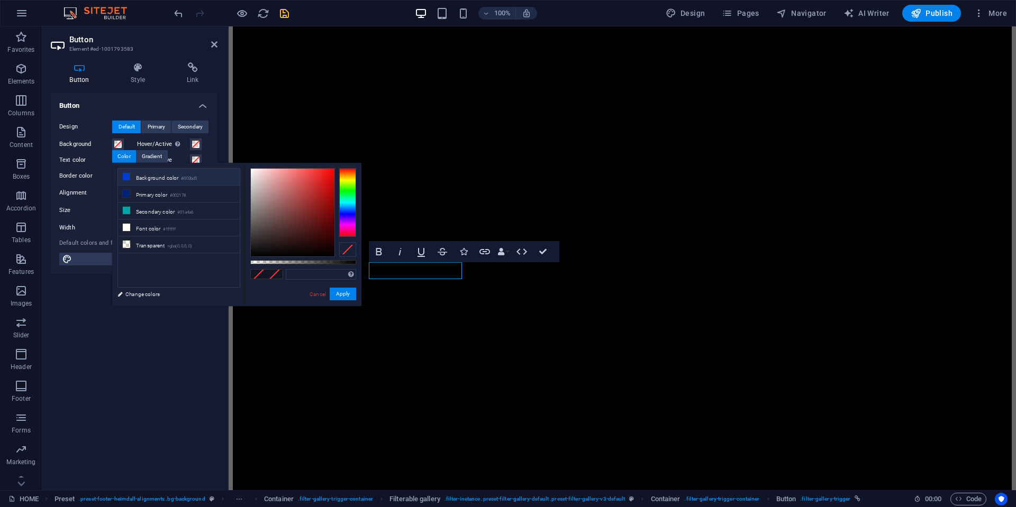
click at [180, 177] on li "Background color #003bd5" at bounding box center [179, 177] width 122 height 17
type input "#003bd5"
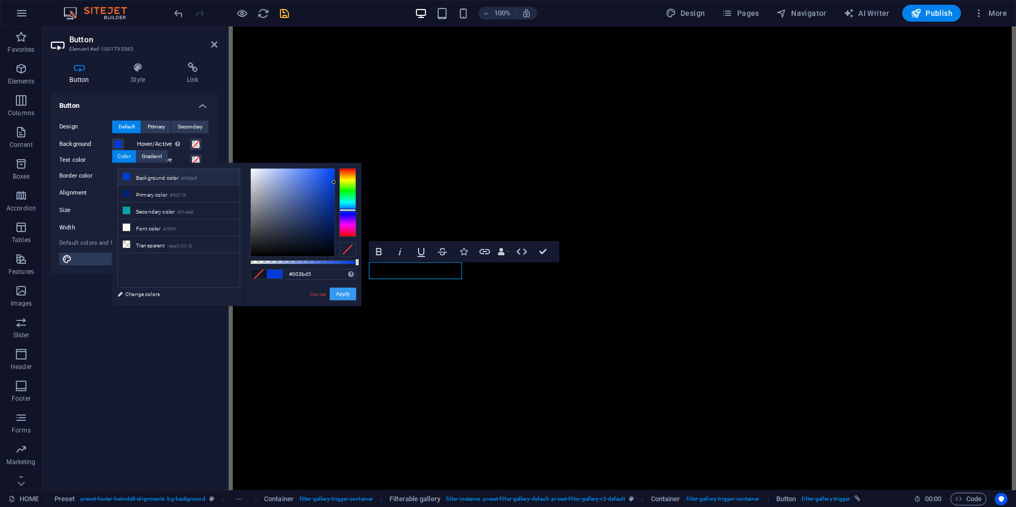
click at [336, 291] on button "Apply" at bounding box center [343, 294] width 26 height 13
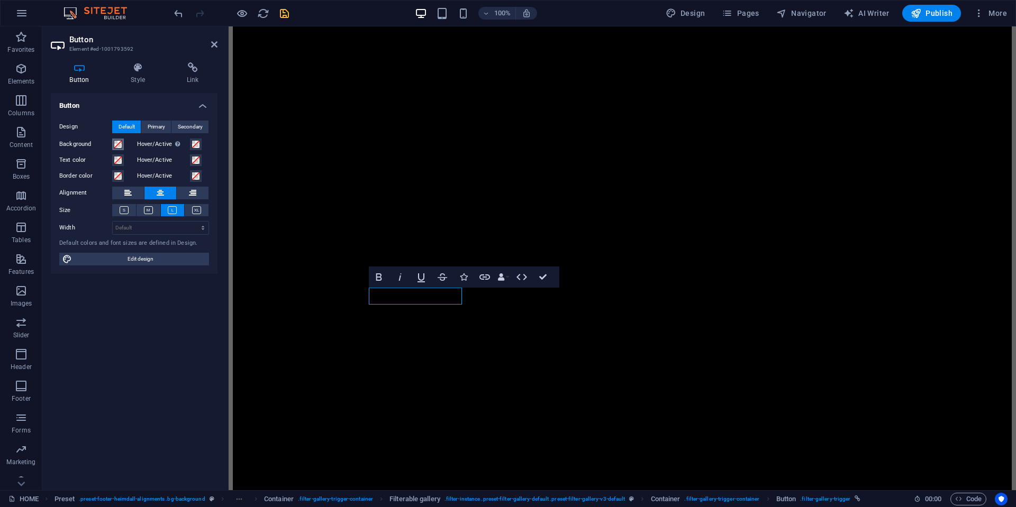
click at [117, 143] on span at bounding box center [118, 144] width 8 height 8
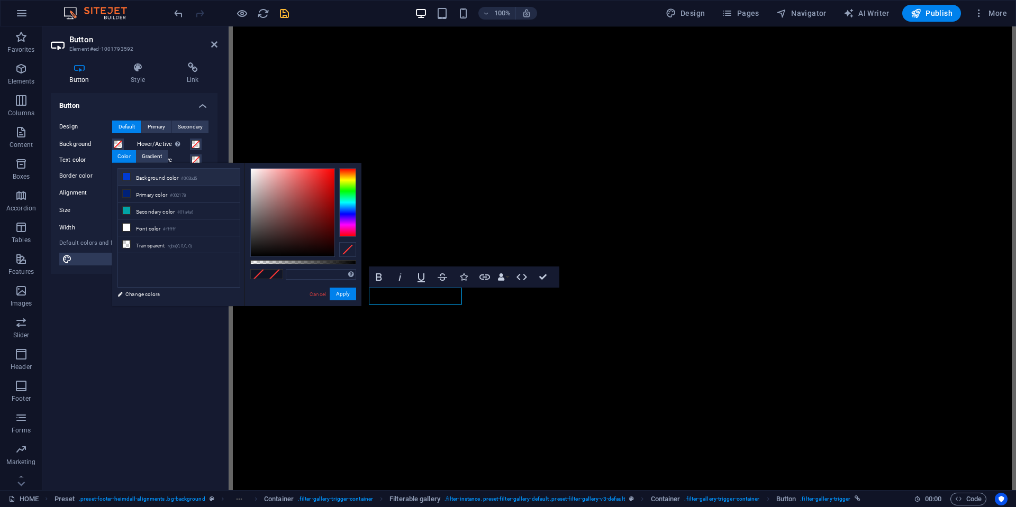
click at [165, 179] on li "Background color #003bd5" at bounding box center [179, 177] width 122 height 17
type input "#003bd5"
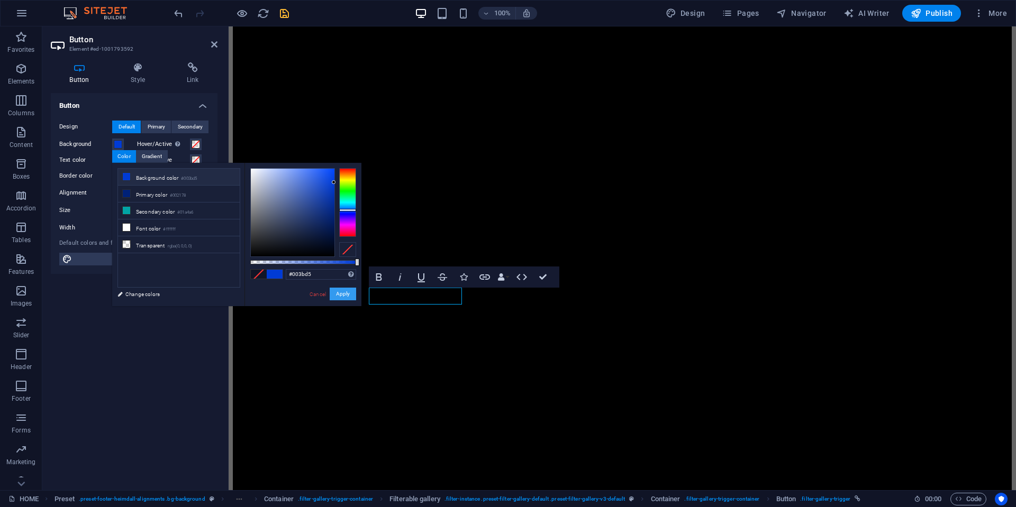
click at [340, 294] on button "Apply" at bounding box center [343, 294] width 26 height 13
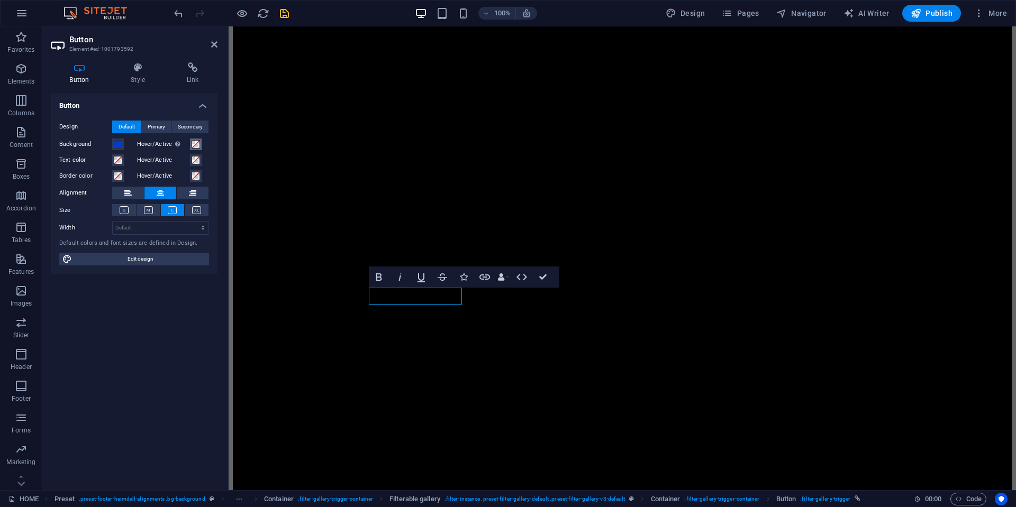
click at [200, 143] on button "Hover/Active Switch to preview mode to test the active/hover state" at bounding box center [196, 145] width 12 height 12
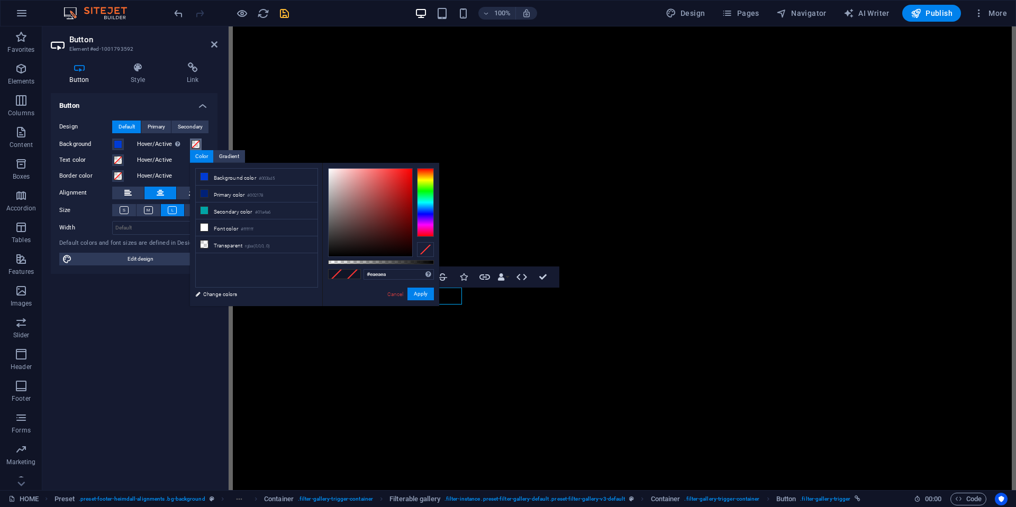
type input "#ffffff"
drag, startPoint x: 328, startPoint y: 175, endPoint x: 294, endPoint y: 137, distance: 51.0
click at [294, 137] on body "TOKYO WAIYOZ HOME Favorites Elements Columns Content Boxes Accordion Tables Fea…" at bounding box center [508, 253] width 1016 height 507
click at [425, 291] on button "Apply" at bounding box center [420, 294] width 26 height 13
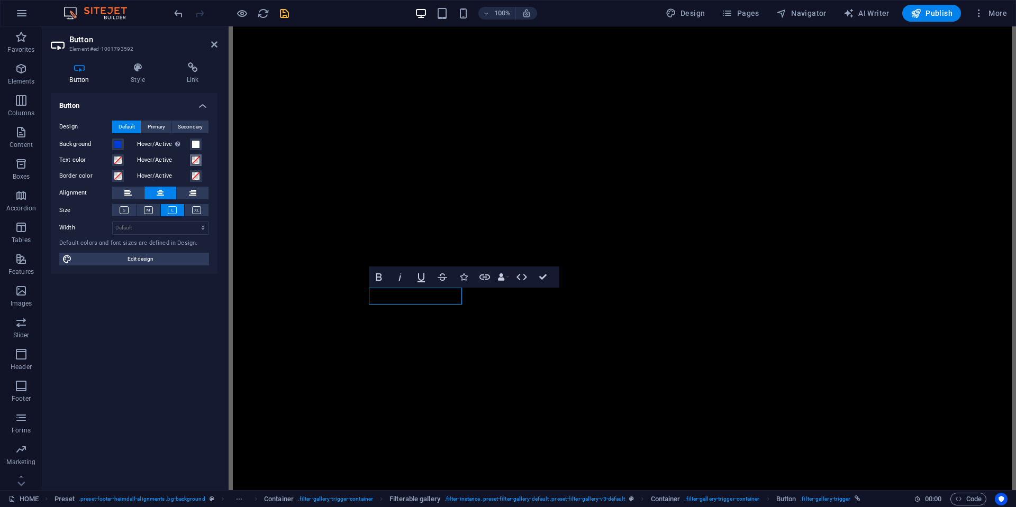
click at [199, 160] on span at bounding box center [196, 160] width 8 height 8
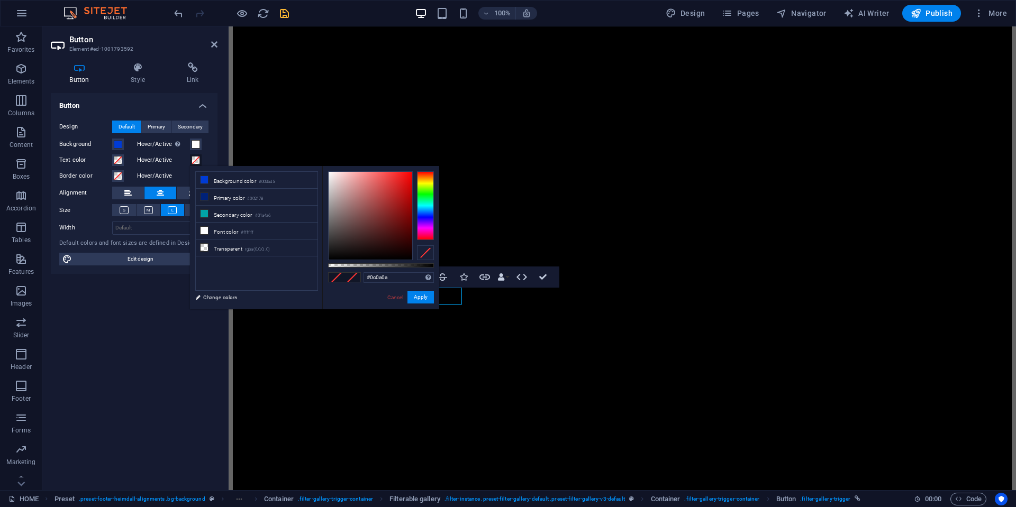
type input "#000000"
drag, startPoint x: 325, startPoint y: 269, endPoint x: 319, endPoint y: 285, distance: 17.1
click at [315, 279] on div "less Background color #003bd5 Primary color #002178 Secondary color #01a4a6 Fon…" at bounding box center [314, 237] width 249 height 143
click at [428, 295] on button "Apply" at bounding box center [420, 297] width 26 height 13
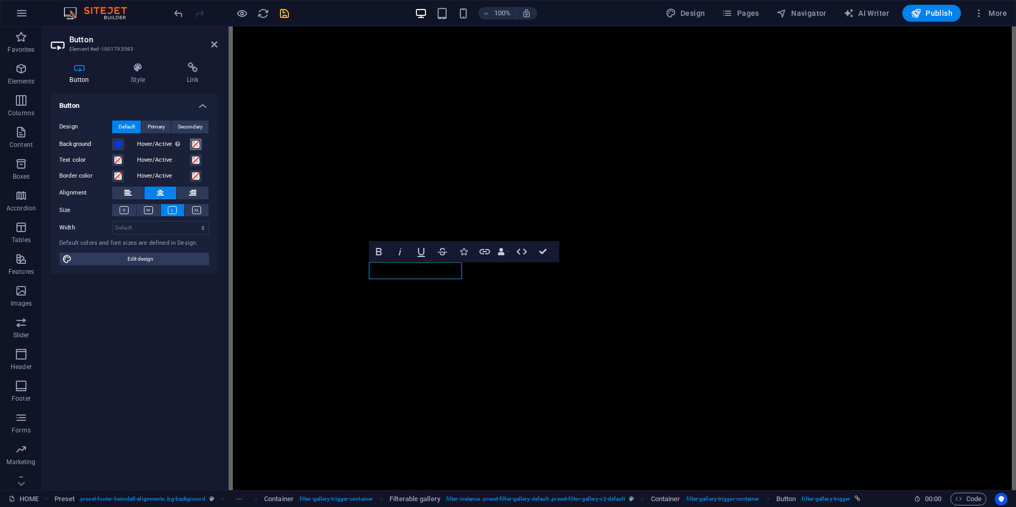
click at [193, 146] on span at bounding box center [196, 144] width 8 height 8
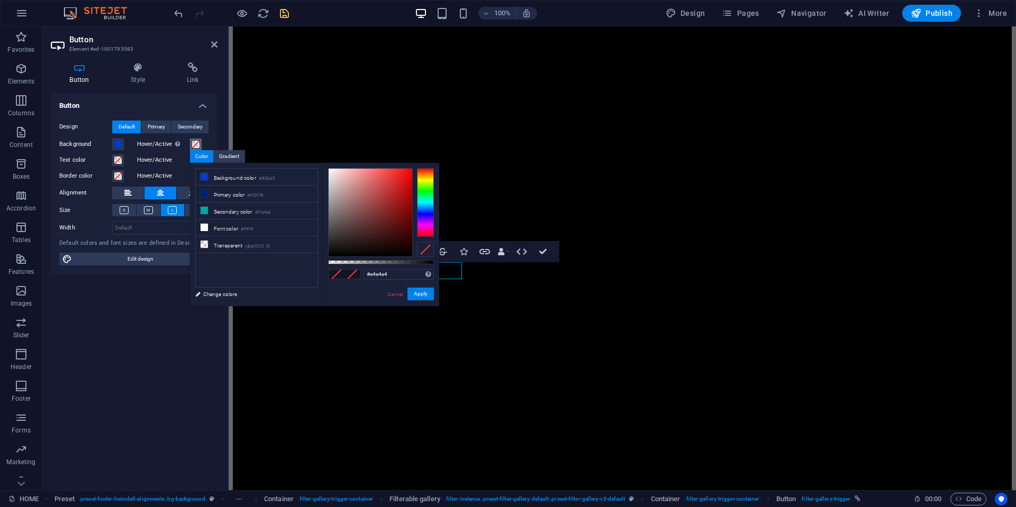
type input "#ffffff"
drag, startPoint x: 335, startPoint y: 215, endPoint x: 308, endPoint y: 142, distance: 77.7
click at [308, 142] on body "TOKYO WAIYOZ HOME Favorites Elements Columns Content Boxes Accordion Tables Fea…" at bounding box center [508, 253] width 1016 height 507
click at [430, 291] on button "Apply" at bounding box center [420, 294] width 26 height 13
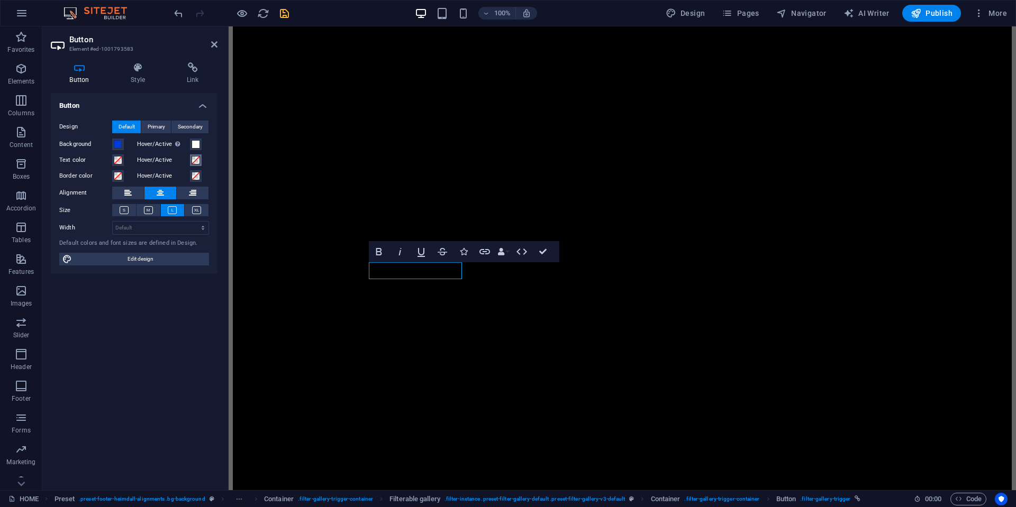
click at [198, 156] on span at bounding box center [196, 160] width 8 height 8
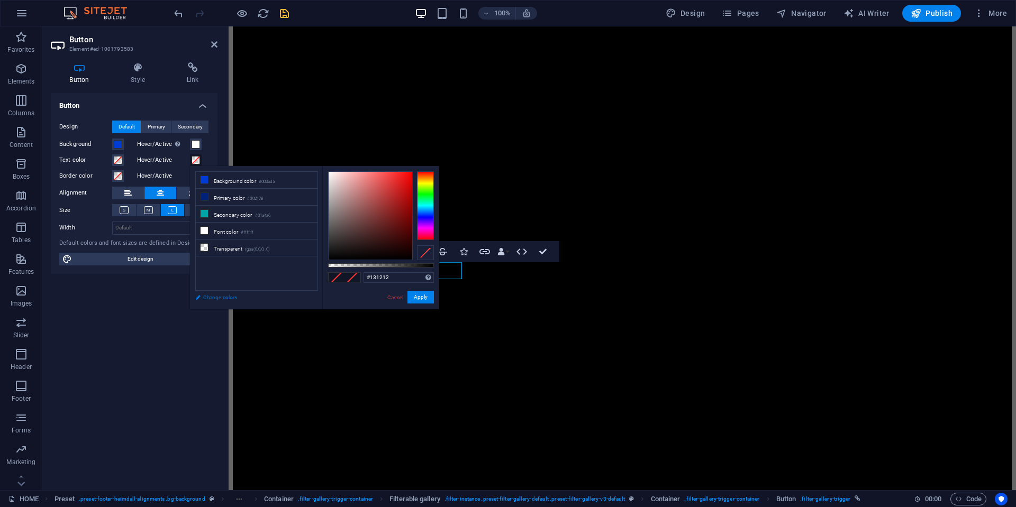
type input "#000000"
drag, startPoint x: 355, startPoint y: 224, endPoint x: 311, endPoint y: 292, distance: 81.5
click at [315, 279] on div "less Background color #003bd5 Primary color #002178 Secondary color #01a4a6 Fon…" at bounding box center [314, 237] width 249 height 143
drag, startPoint x: 420, startPoint y: 291, endPoint x: 284, endPoint y: 267, distance: 137.5
click at [420, 291] on button "Apply" at bounding box center [420, 297] width 26 height 13
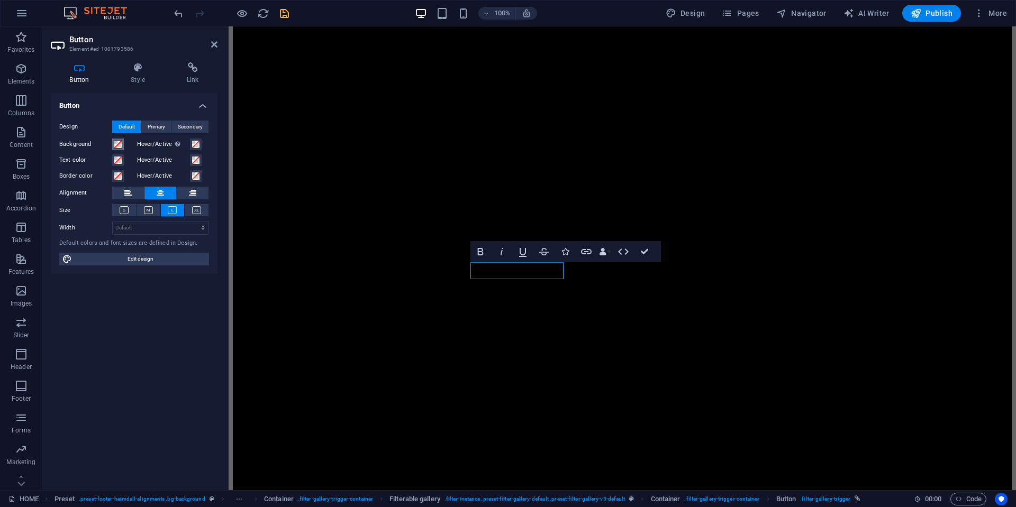
click at [118, 145] on span at bounding box center [118, 144] width 8 height 8
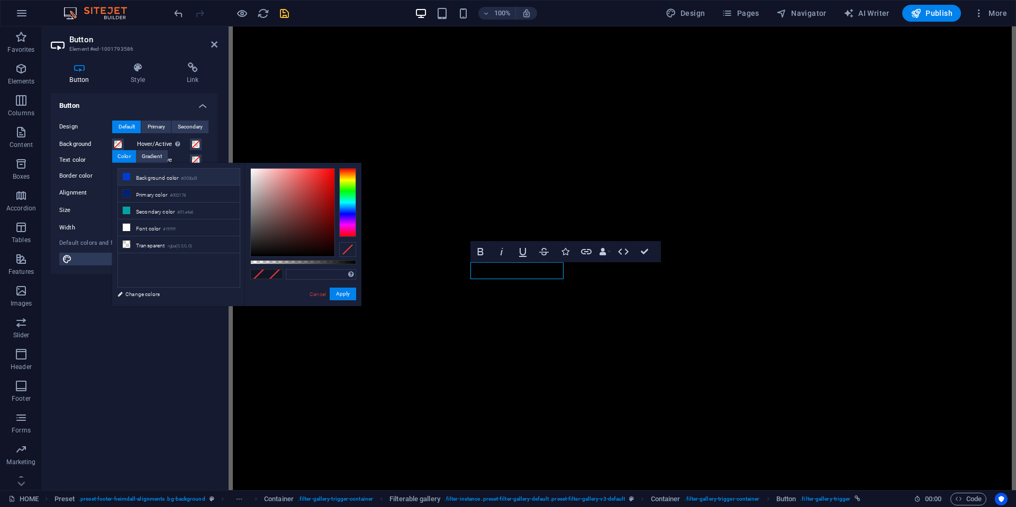
click at [190, 175] on small "#003bd5" at bounding box center [189, 178] width 16 height 7
type input "#003bd5"
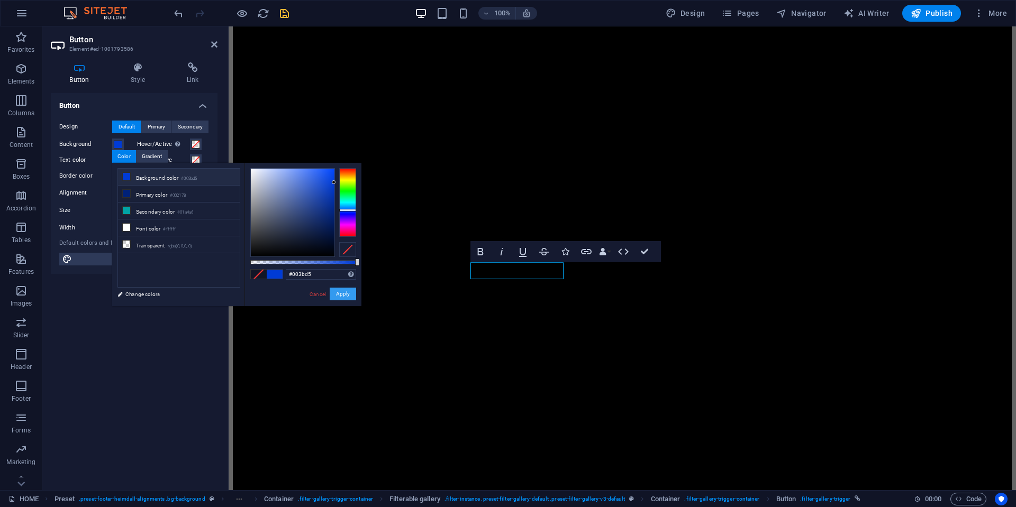
click at [338, 294] on button "Apply" at bounding box center [343, 294] width 26 height 13
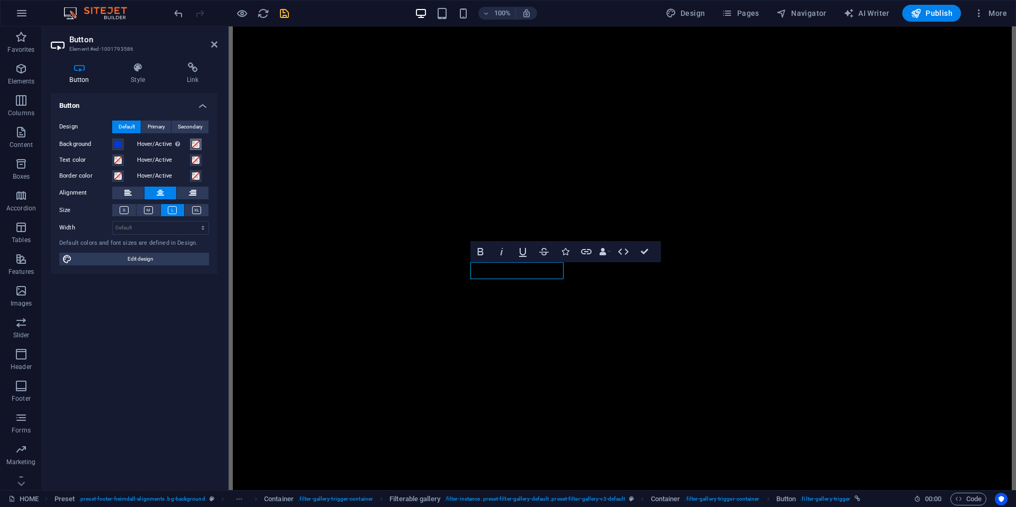
click at [197, 142] on span at bounding box center [196, 144] width 8 height 8
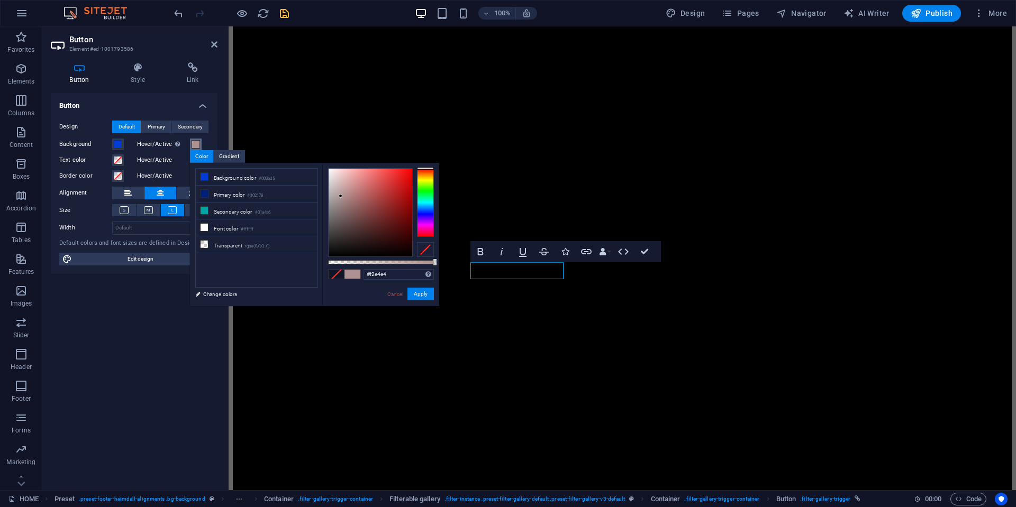
type input "#ffffff"
drag, startPoint x: 341, startPoint y: 196, endPoint x: 317, endPoint y: 143, distance: 58.3
click at [317, 143] on body "TOKYO WAIYOZ HOME Favorites Elements Columns Content Boxes Accordion Tables Fea…" at bounding box center [508, 253] width 1016 height 507
click at [426, 295] on button "Apply" at bounding box center [420, 294] width 26 height 13
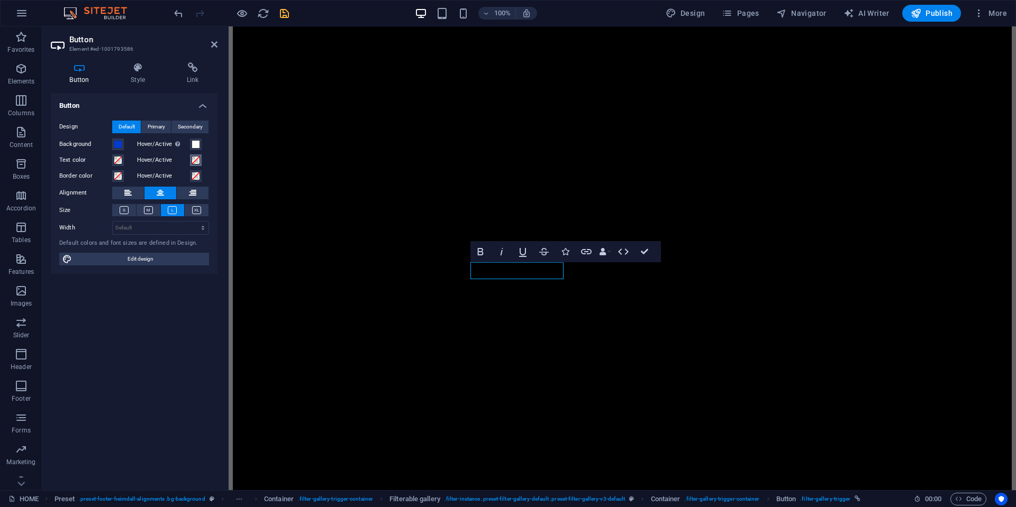
click at [196, 161] on span at bounding box center [196, 160] width 8 height 8
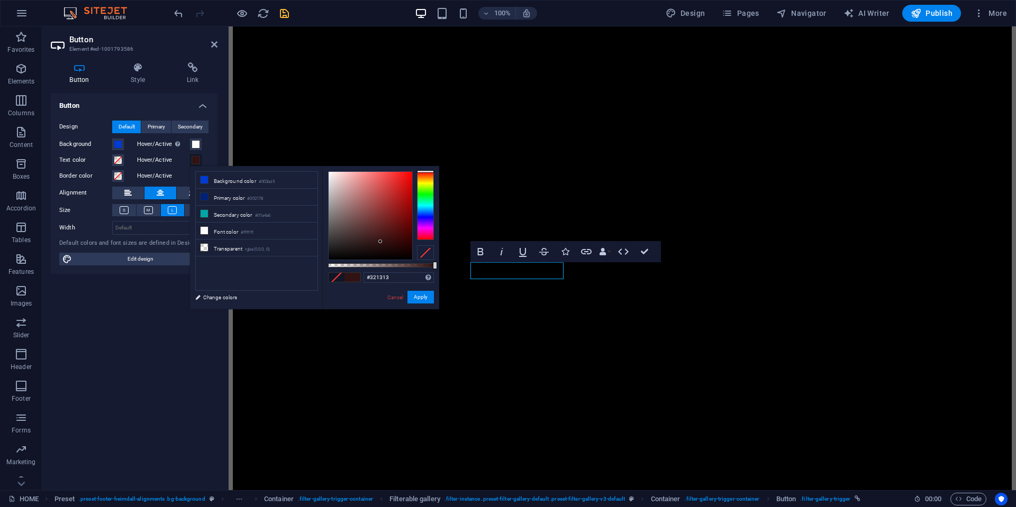
type input "#000000"
drag, startPoint x: 380, startPoint y: 242, endPoint x: 354, endPoint y: 307, distance: 70.7
click at [354, 301] on div "#000000 Supported formats #0852ed rgb(8, 82, 237) rgba(8, 82, 237, 90%) hsv(221…" at bounding box center [380, 314] width 117 height 297
click at [417, 293] on button "Apply" at bounding box center [420, 297] width 26 height 13
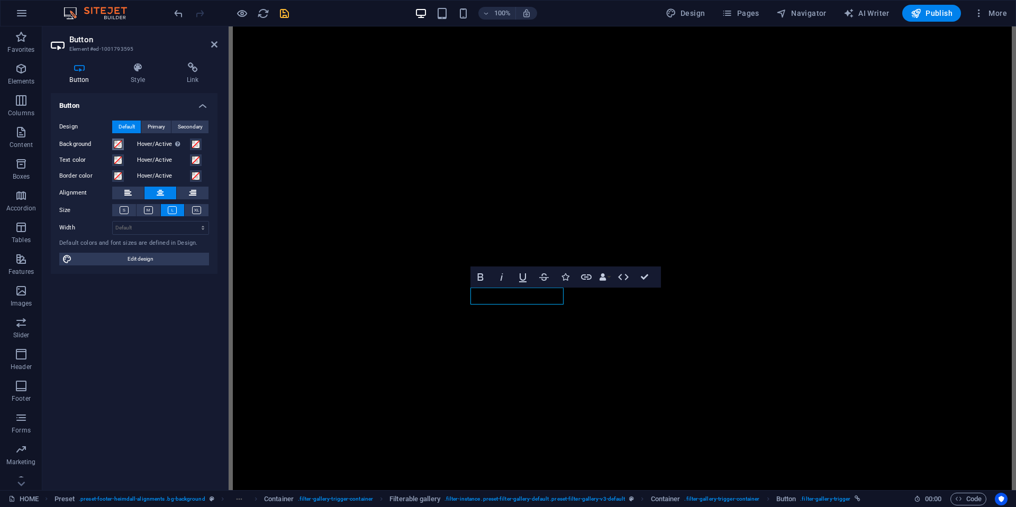
click at [121, 142] on span at bounding box center [118, 144] width 8 height 8
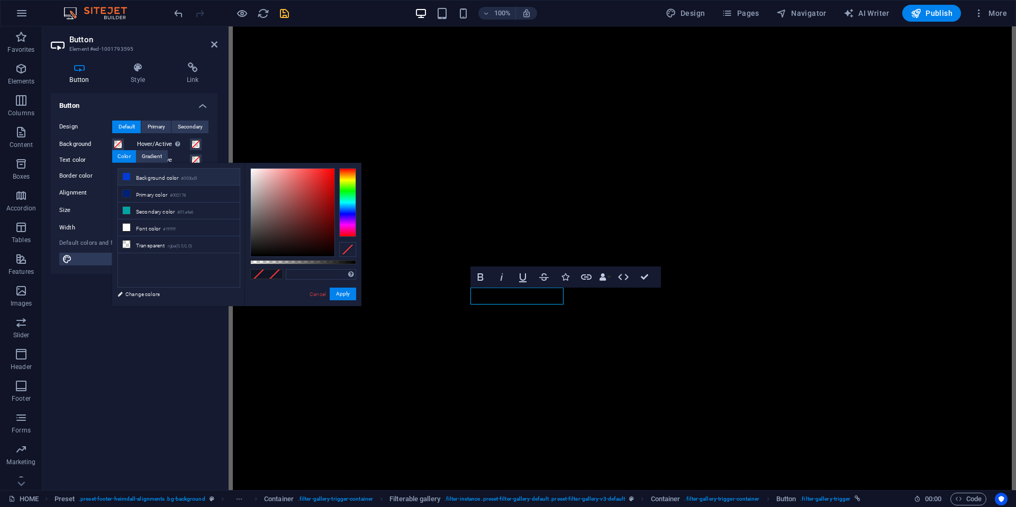
click at [184, 180] on small "#003bd5" at bounding box center [189, 178] width 16 height 7
type input "#003bd5"
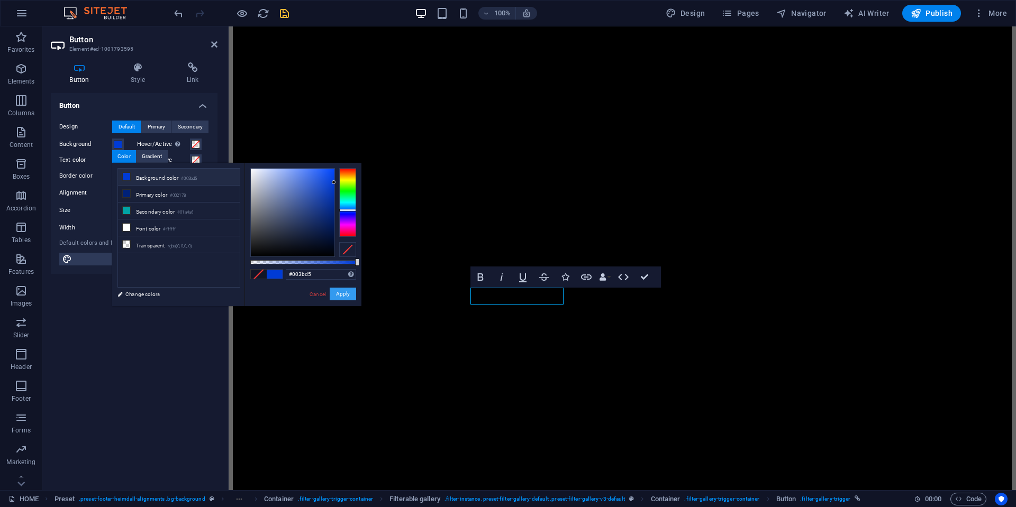
click at [345, 293] on button "Apply" at bounding box center [343, 294] width 26 height 13
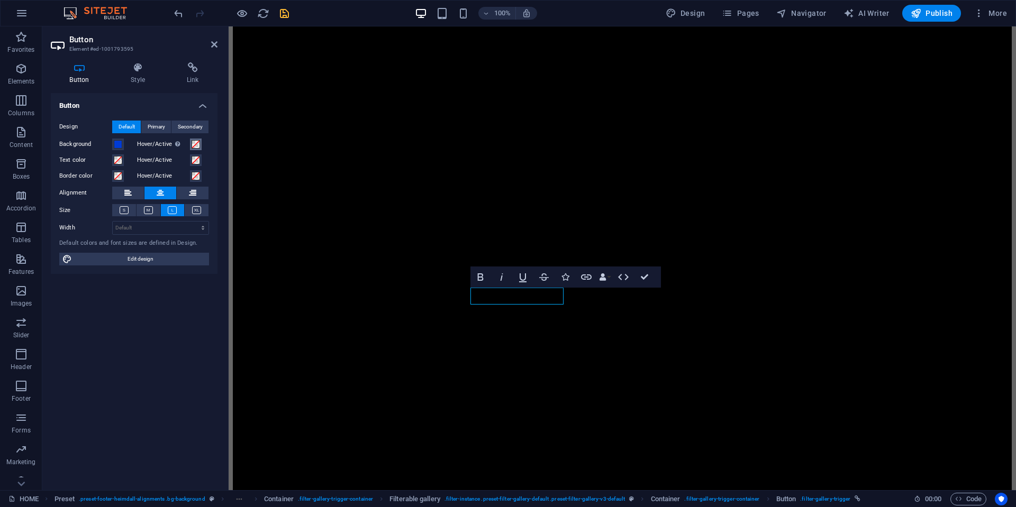
click at [193, 141] on span at bounding box center [196, 144] width 8 height 8
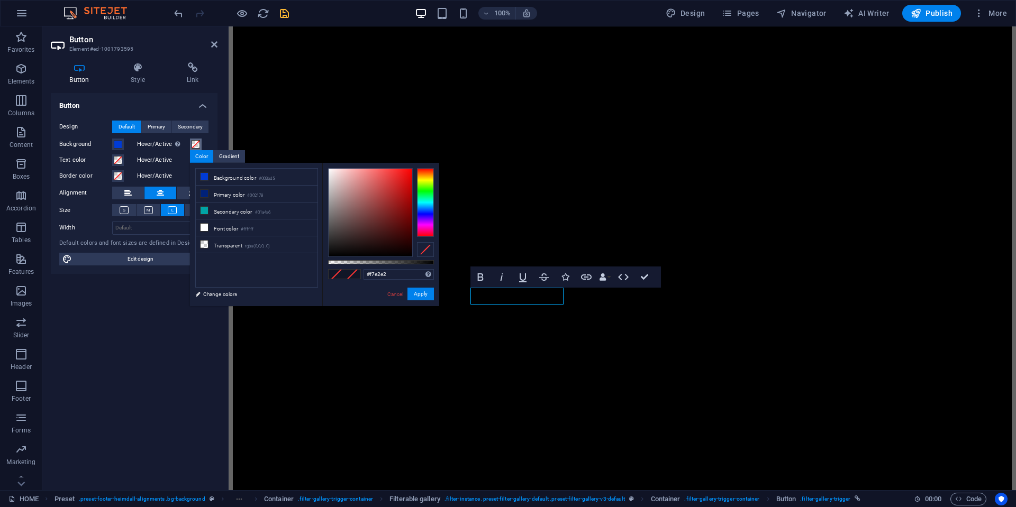
type input "#ffffff"
drag, startPoint x: 297, startPoint y: 146, endPoint x: 324, endPoint y: 179, distance: 42.1
click at [295, 144] on body "TOKYO WAIYOZ HOME Favorites Elements Columns Content Boxes Accordion Tables Fea…" at bounding box center [508, 253] width 1016 height 507
click at [425, 293] on button "Apply" at bounding box center [420, 294] width 26 height 13
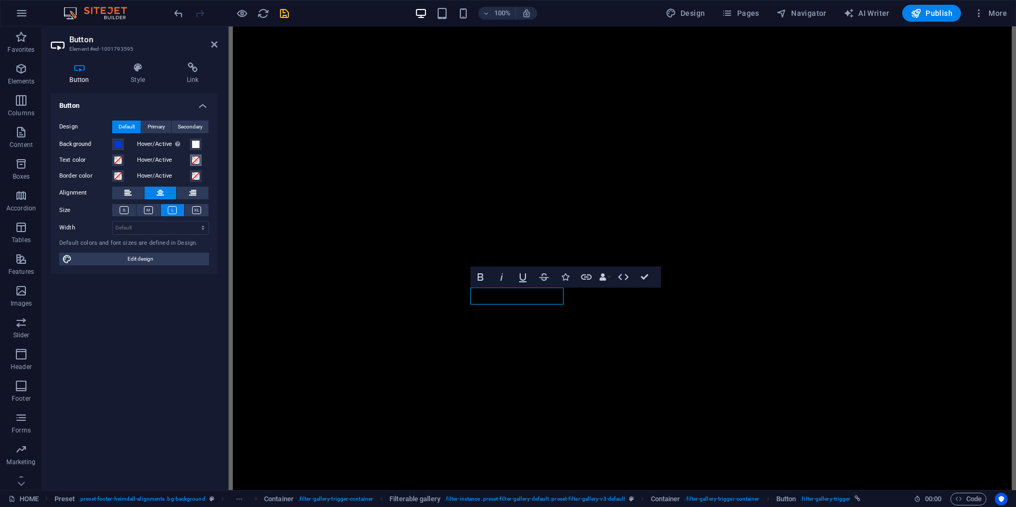
drag, startPoint x: 195, startPoint y: 161, endPoint x: 233, endPoint y: 177, distance: 41.5
click at [194, 161] on span at bounding box center [196, 160] width 8 height 8
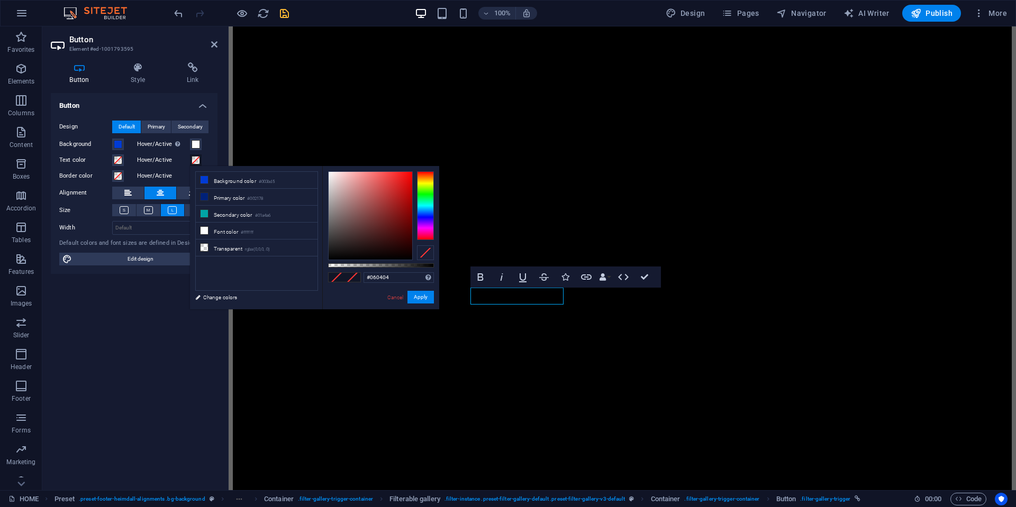
type input "#000000"
drag, startPoint x: 365, startPoint y: 231, endPoint x: 331, endPoint y: 271, distance: 53.0
click at [329, 270] on div "#000000 Supported formats #0852ed rgb(8, 82, 237) rgba(8, 82, 237, 90%) hsv(221…" at bounding box center [380, 314] width 117 height 297
drag, startPoint x: 418, startPoint y: 295, endPoint x: 264, endPoint y: 266, distance: 156.7
click at [418, 295] on button "Apply" at bounding box center [420, 297] width 26 height 13
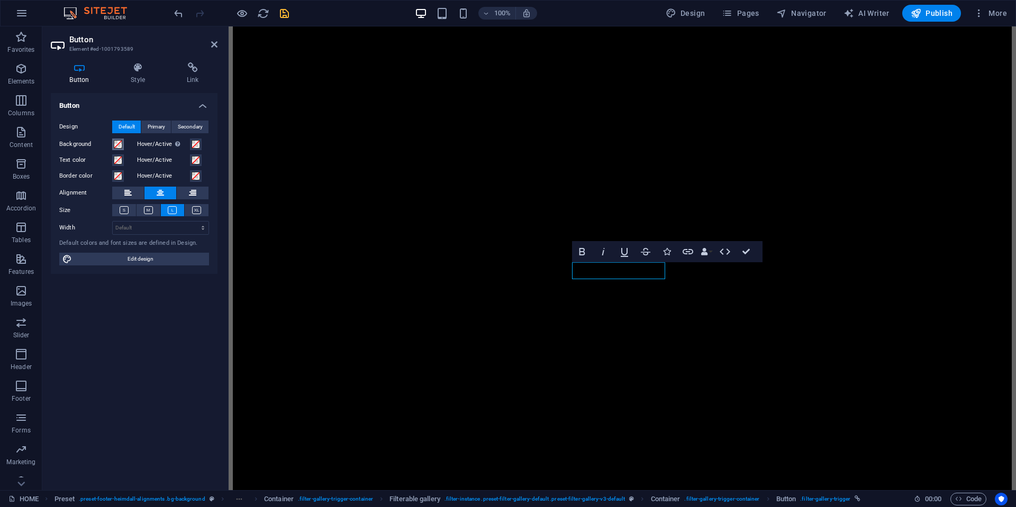
click at [118, 143] on span at bounding box center [118, 144] width 8 height 8
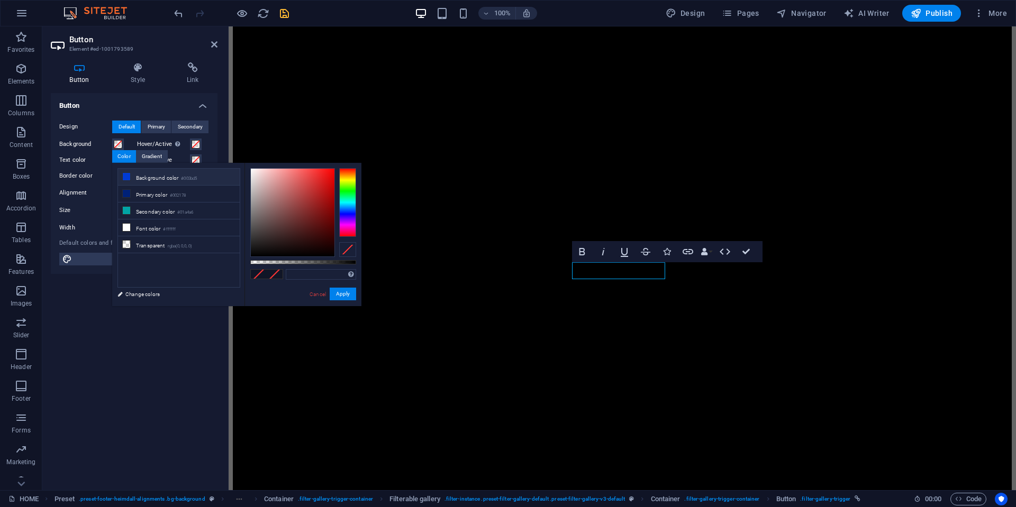
click at [171, 175] on li "Background color #003bd5" at bounding box center [179, 177] width 122 height 17
type input "#003bd5"
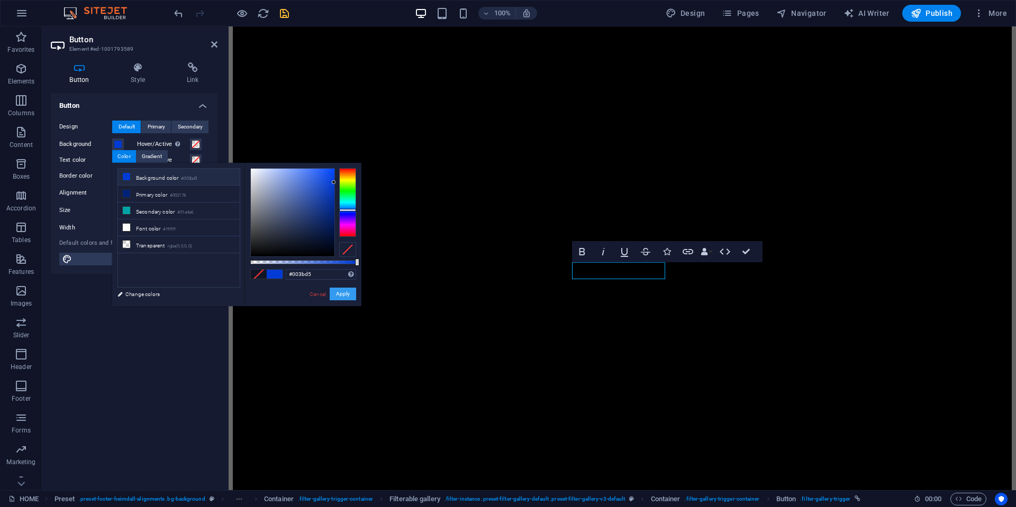
click at [341, 295] on button "Apply" at bounding box center [343, 294] width 26 height 13
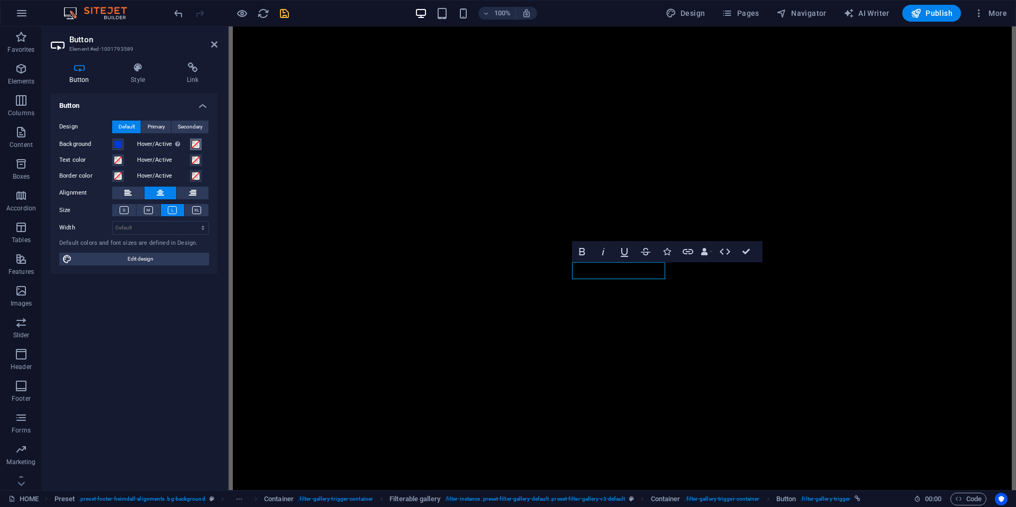
click at [198, 142] on span at bounding box center [196, 144] width 8 height 8
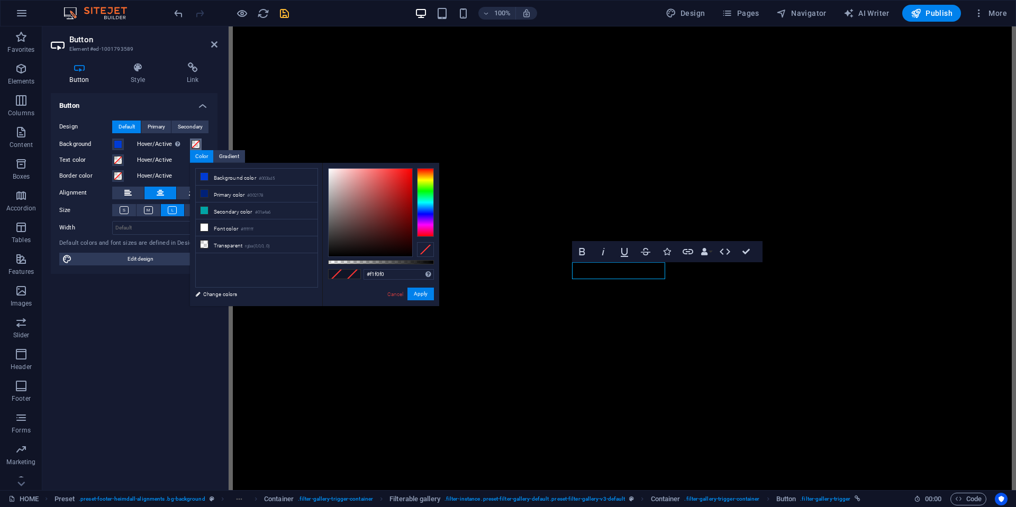
type input "#ffffff"
drag, startPoint x: 328, startPoint y: 173, endPoint x: 316, endPoint y: 152, distance: 24.4
click at [316, 152] on body "TOKYO WAIYOZ HOME Favorites Elements Columns Content Boxes Accordion Tables Fea…" at bounding box center [508, 253] width 1016 height 507
click at [425, 292] on button "Apply" at bounding box center [420, 294] width 26 height 13
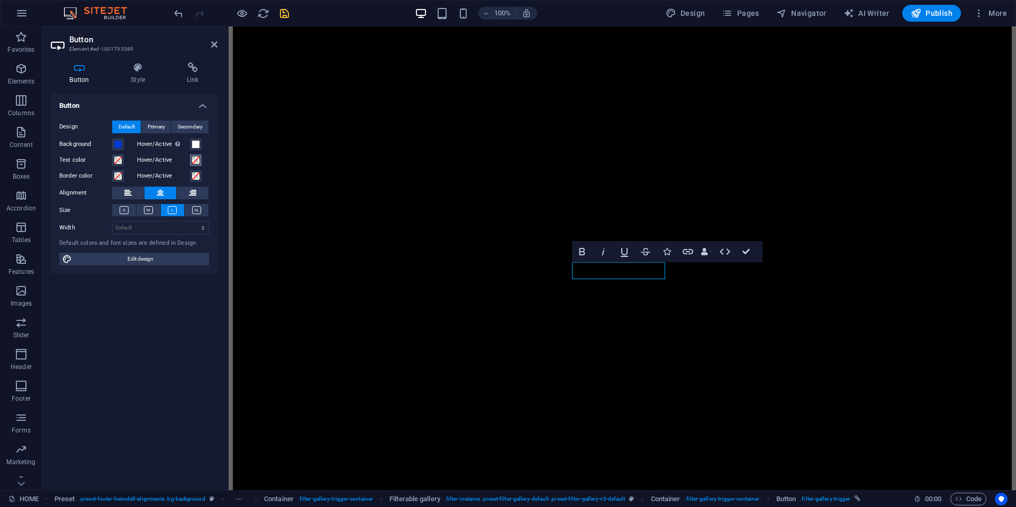
click at [193, 161] on span at bounding box center [196, 160] width 8 height 8
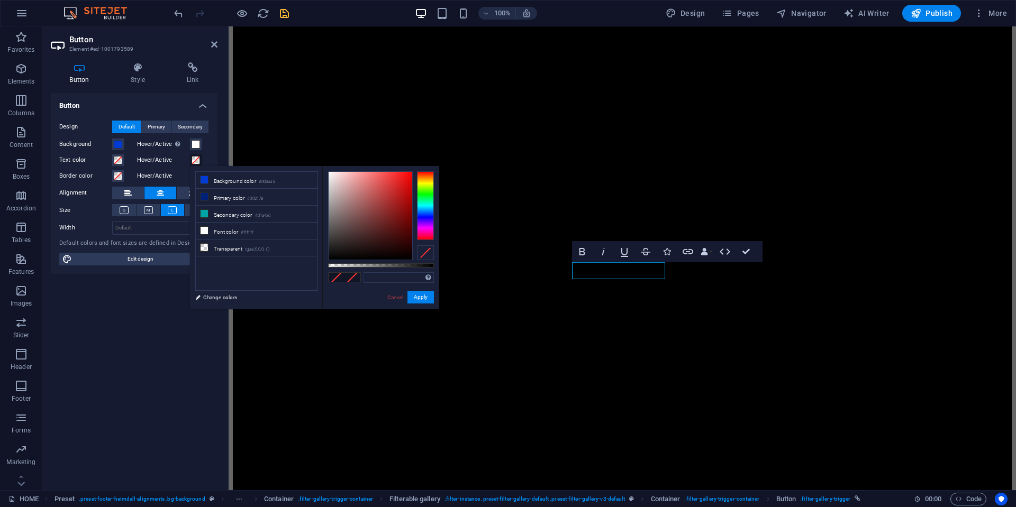
click at [193, 161] on span at bounding box center [196, 160] width 8 height 8
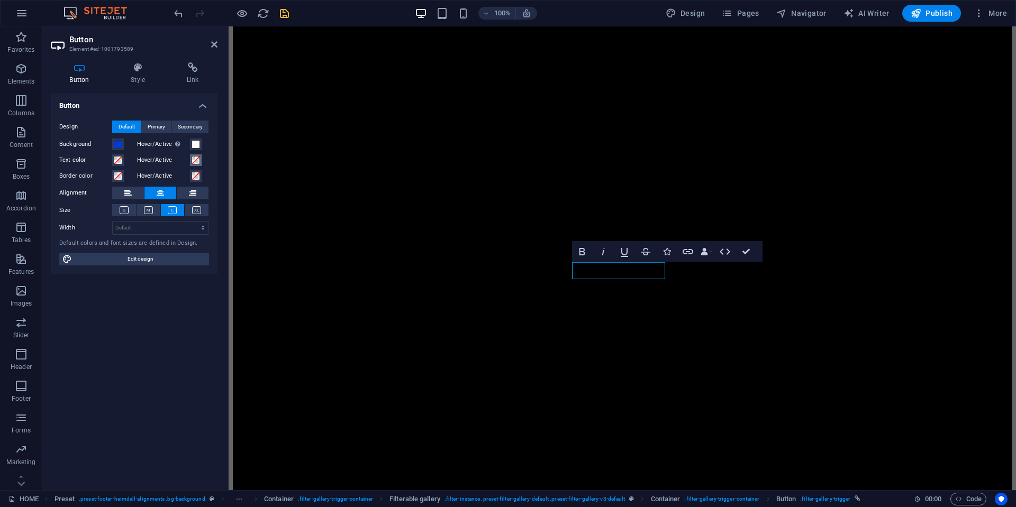
click at [194, 158] on span at bounding box center [196, 160] width 8 height 8
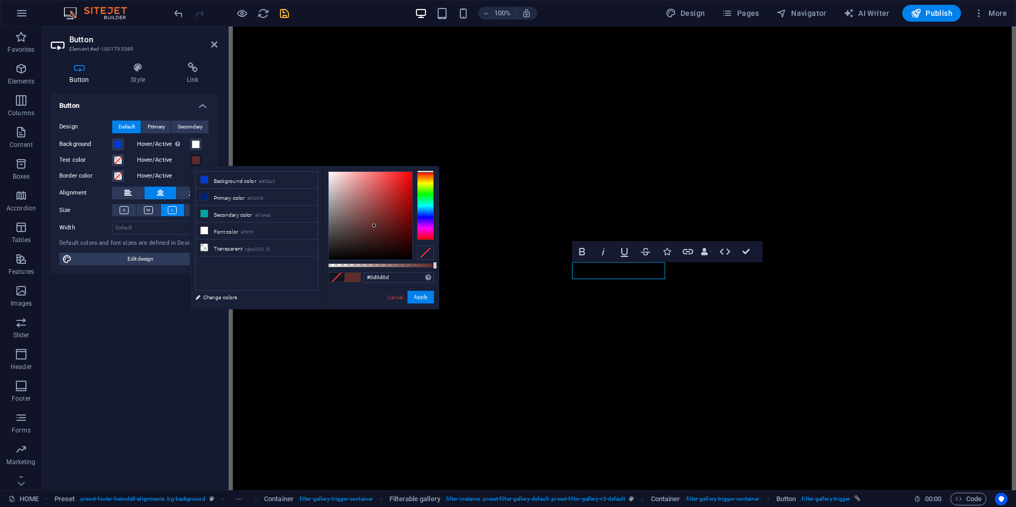
type input "#000000"
drag, startPoint x: 374, startPoint y: 226, endPoint x: 325, endPoint y: 264, distance: 61.9
click at [308, 265] on div "less Background color #003bd5 Primary color #002178 Secondary color #01a4a6 Fon…" at bounding box center [314, 237] width 249 height 143
click at [421, 292] on button "Apply" at bounding box center [420, 297] width 26 height 13
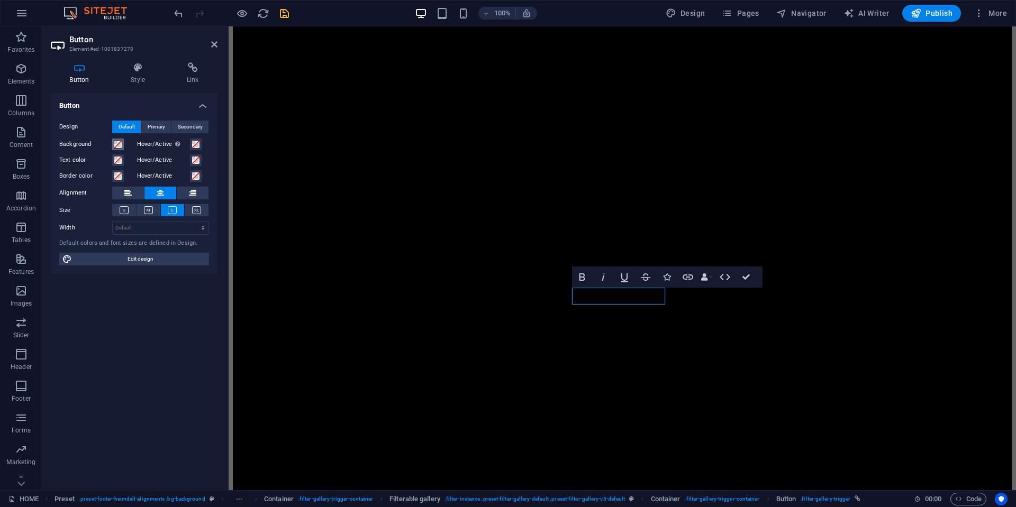
click at [121, 146] on span at bounding box center [118, 144] width 8 height 8
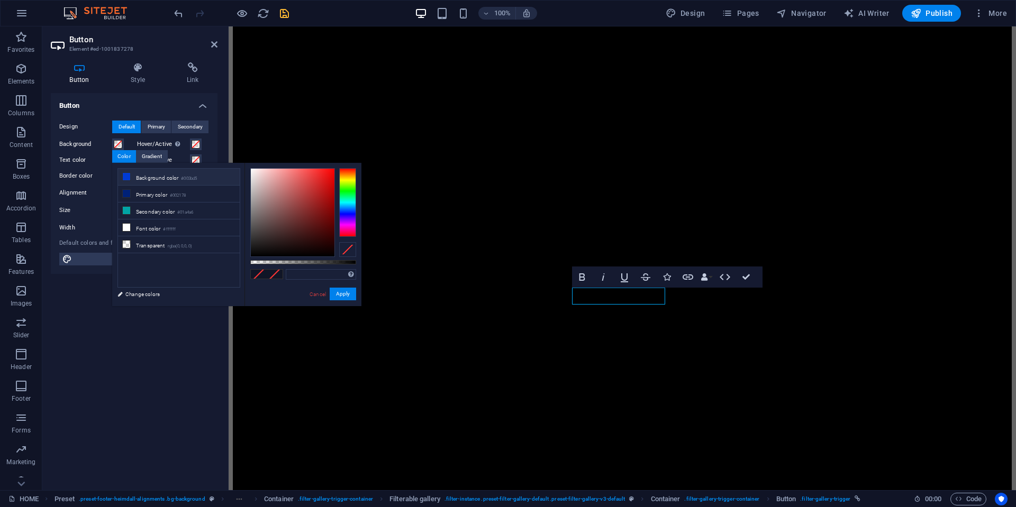
click at [176, 182] on li "Background color #003bd5" at bounding box center [179, 177] width 122 height 17
type input "#003bd5"
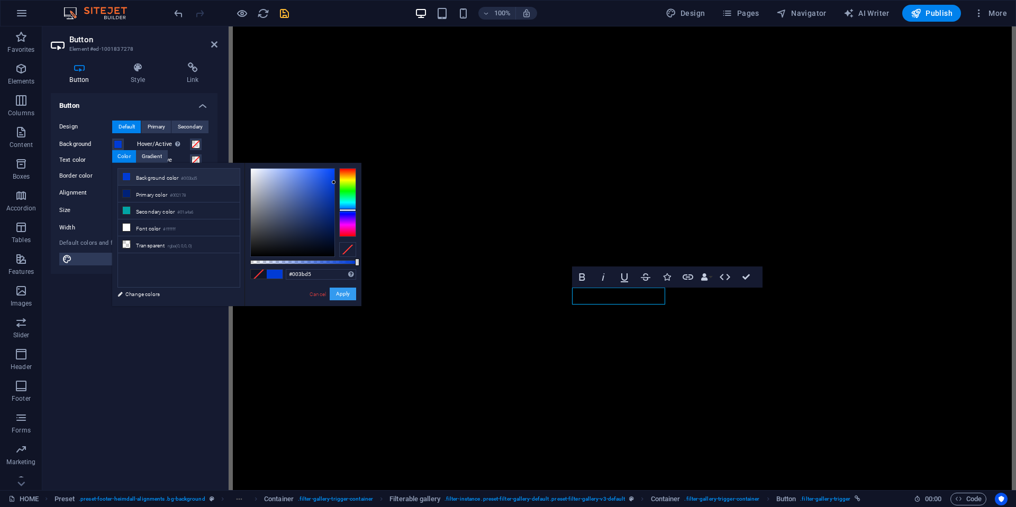
click at [341, 299] on button "Apply" at bounding box center [343, 294] width 26 height 13
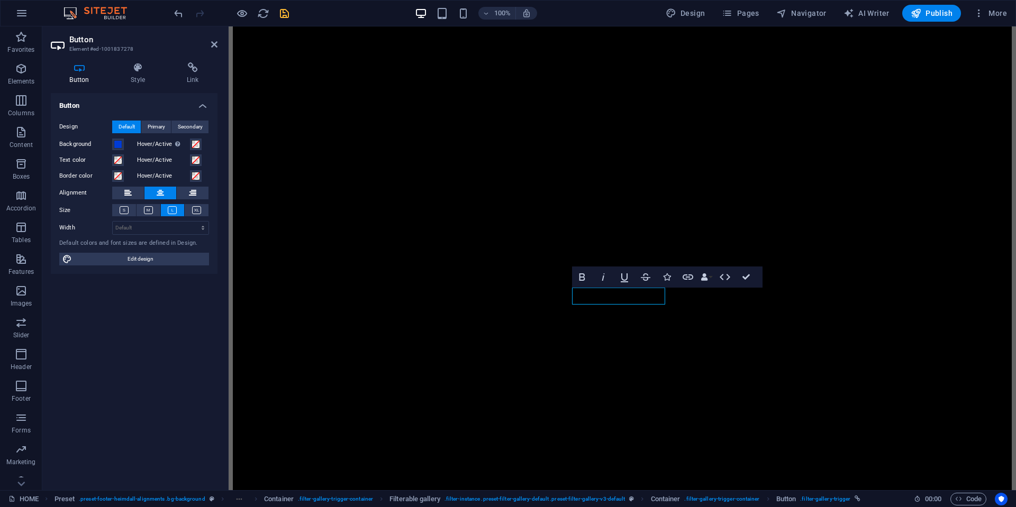
click at [189, 143] on label "Hover/Active Switch to preview mode to test the active/hover state" at bounding box center [163, 144] width 53 height 13
click at [190, 143] on button "Hover/Active Switch to preview mode to test the active/hover state" at bounding box center [196, 145] width 12 height 12
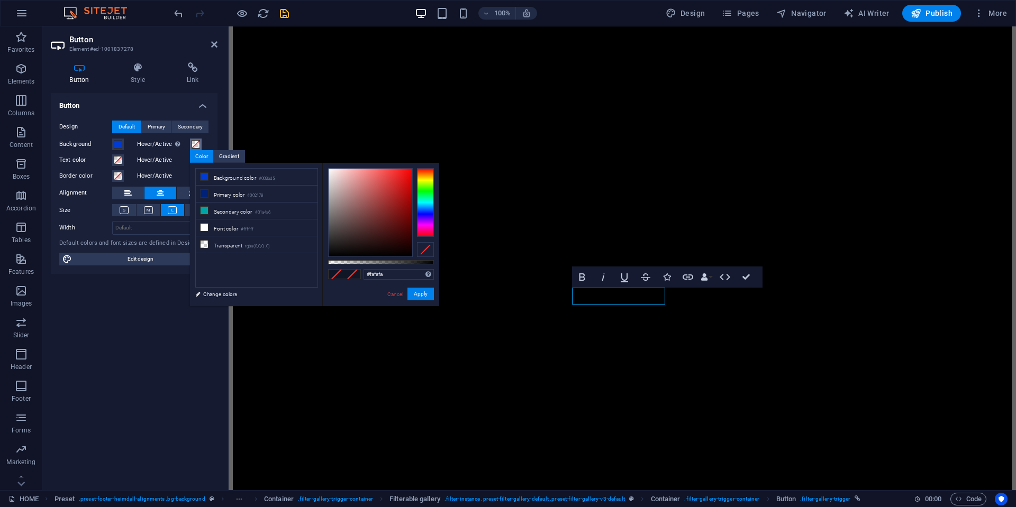
type input "#ffffff"
drag, startPoint x: 333, startPoint y: 196, endPoint x: 300, endPoint y: 146, distance: 61.1
click at [300, 146] on body "TOKYO WAIYOZ HOME Favorites Elements Columns Content Boxes Accordion Tables Fea…" at bounding box center [508, 253] width 1016 height 507
click at [425, 294] on button "Apply" at bounding box center [420, 294] width 26 height 13
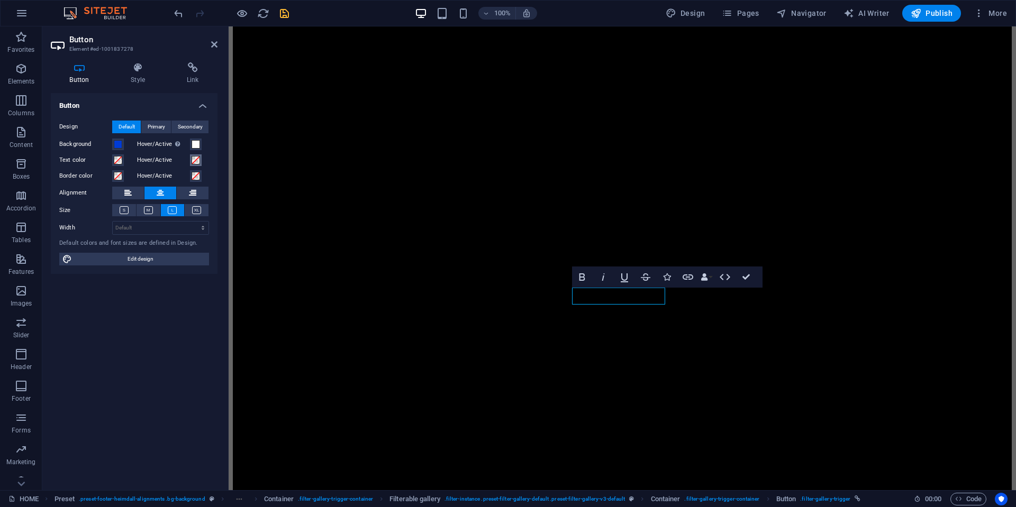
click at [190, 157] on button "Hover/Active" at bounding box center [196, 161] width 12 height 12
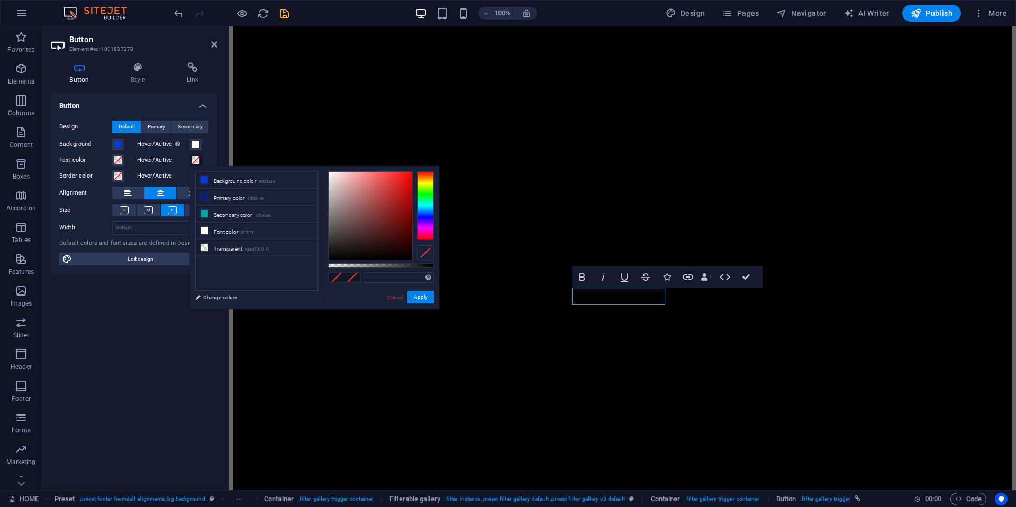
click at [190, 157] on button "Hover/Active" at bounding box center [196, 161] width 12 height 12
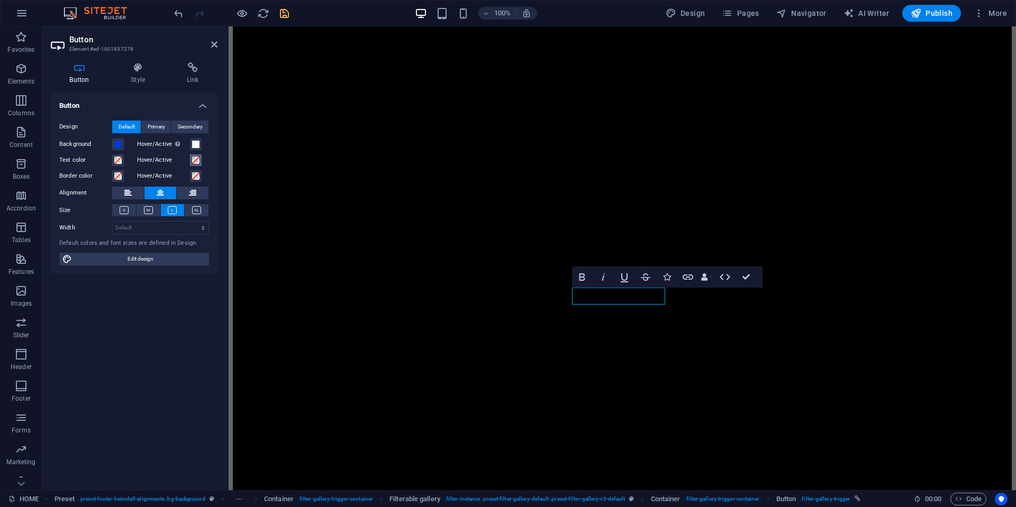
click at [198, 162] on span at bounding box center [196, 160] width 8 height 8
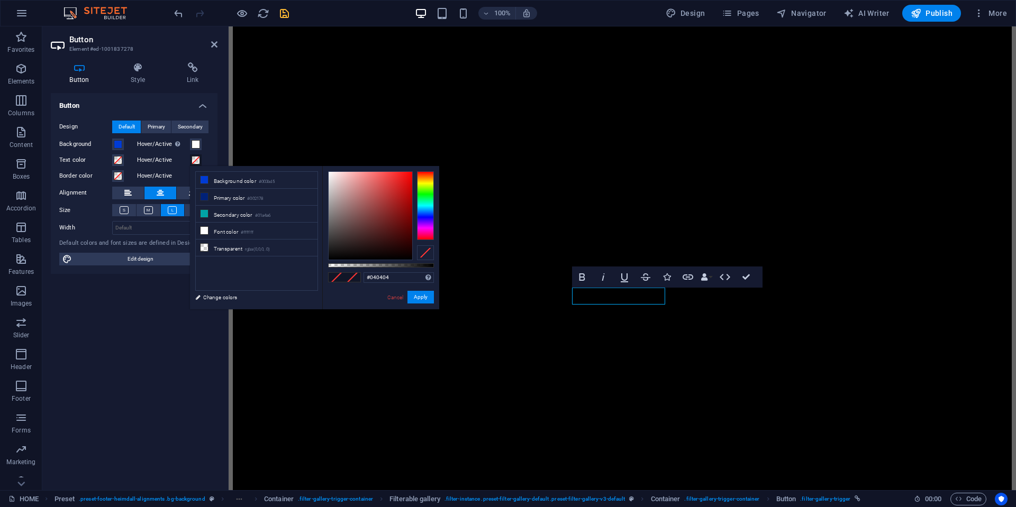
type input "#000000"
drag, startPoint x: 372, startPoint y: 227, endPoint x: 309, endPoint y: 280, distance: 82.6
click at [306, 275] on div "less Background color #003bd5 Primary color #002178 Secondary color #01a4a6 Fon…" at bounding box center [314, 237] width 249 height 143
click at [425, 292] on button "Apply" at bounding box center [420, 297] width 26 height 13
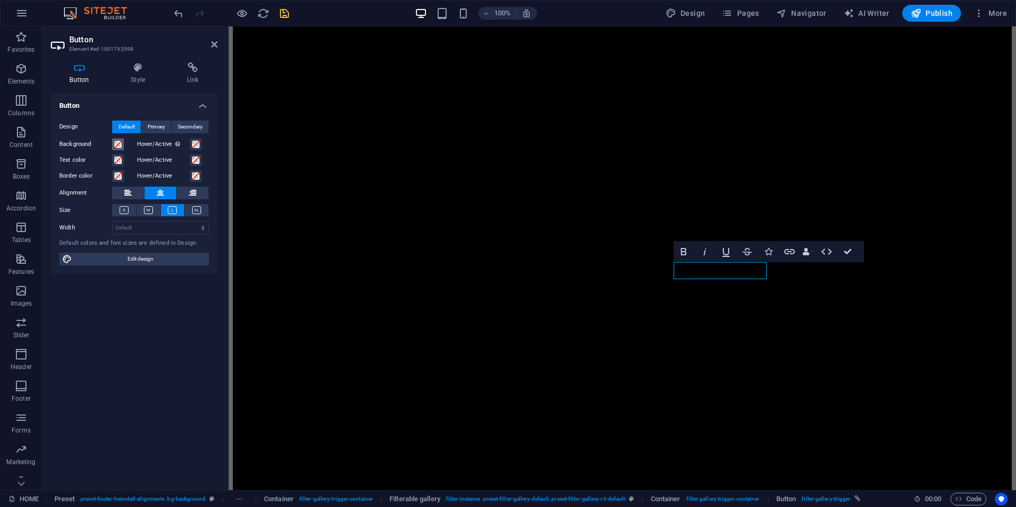
click at [116, 146] on span at bounding box center [118, 144] width 8 height 8
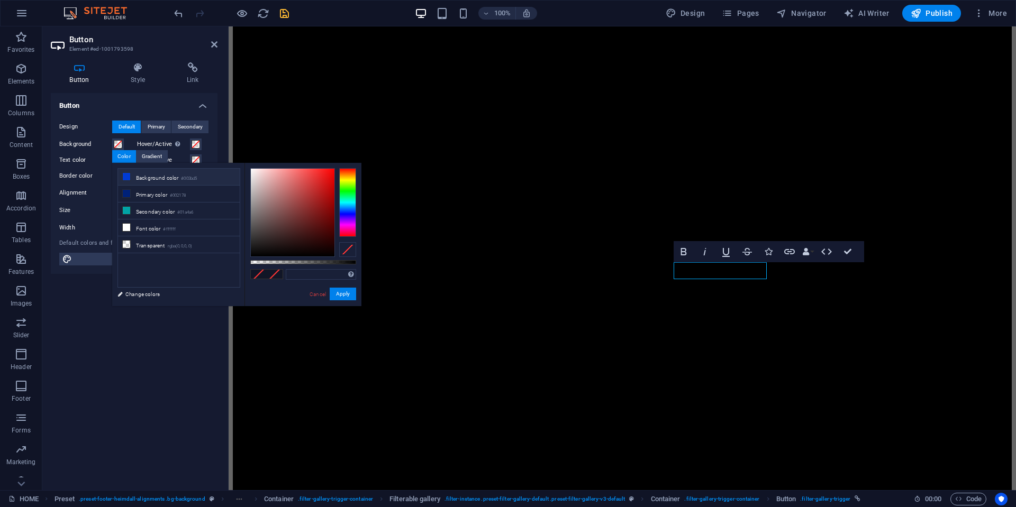
click at [176, 178] on li "Background color #003bd5" at bounding box center [179, 177] width 122 height 17
type input "#003bd5"
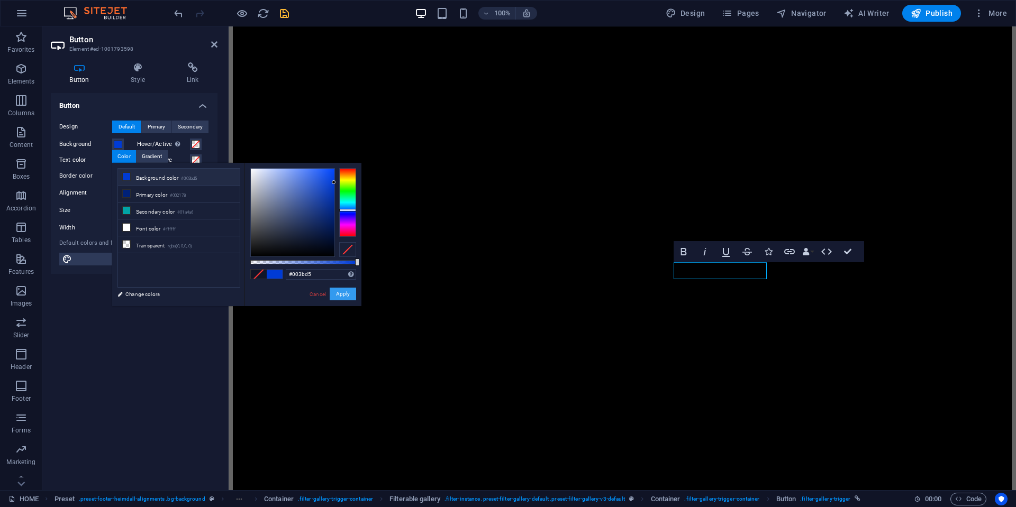
click at [345, 294] on button "Apply" at bounding box center [343, 294] width 26 height 13
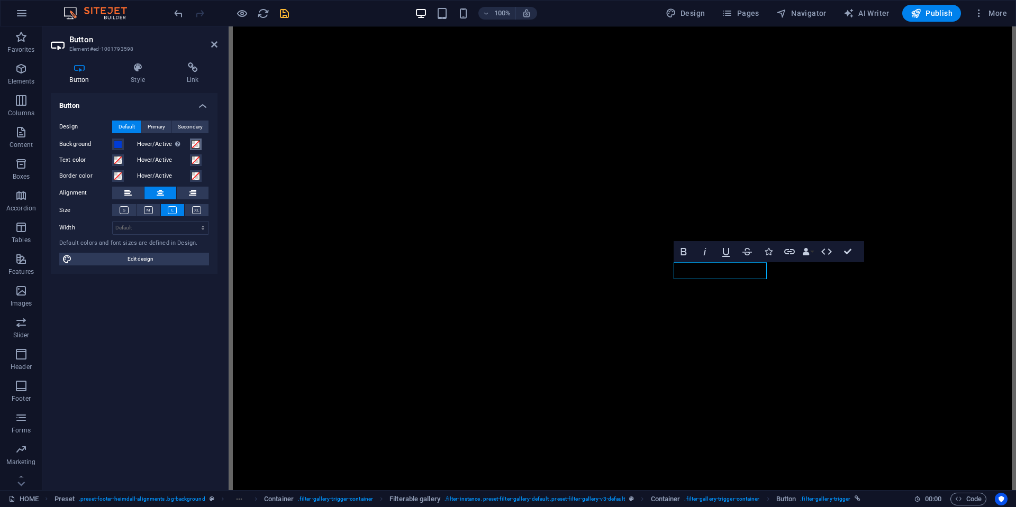
click at [193, 144] on span at bounding box center [196, 144] width 8 height 8
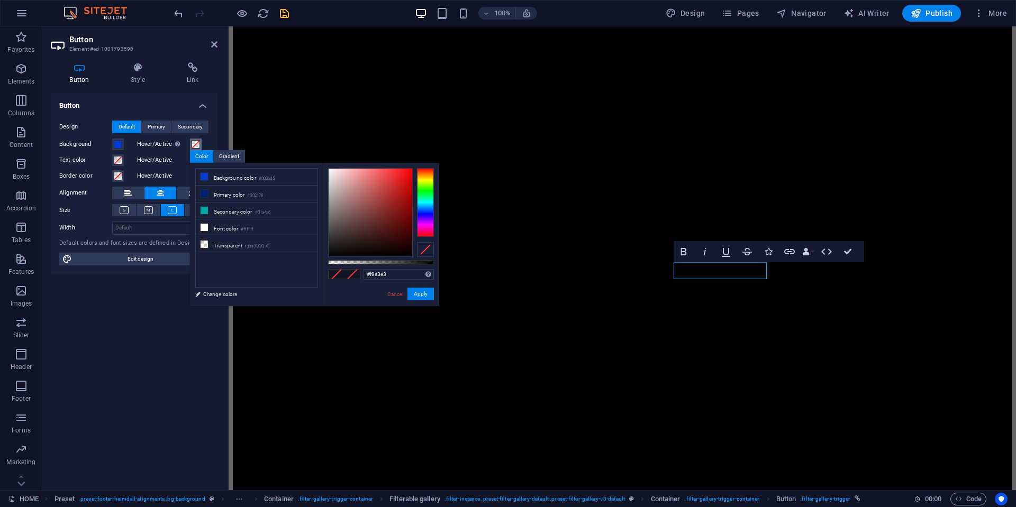
type input "#ffffff"
click at [307, 144] on body "TOKYO WAIYOZ HOME Favorites Elements Columns Content Boxes Accordion Tables Fea…" at bounding box center [508, 253] width 1016 height 507
click at [417, 296] on button "Apply" at bounding box center [420, 294] width 26 height 13
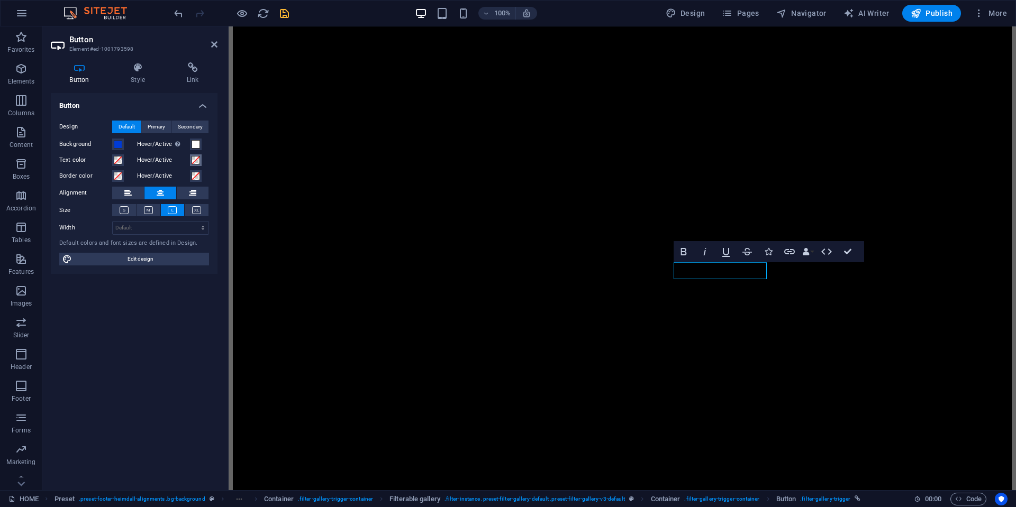
click at [198, 160] on span at bounding box center [196, 160] width 8 height 8
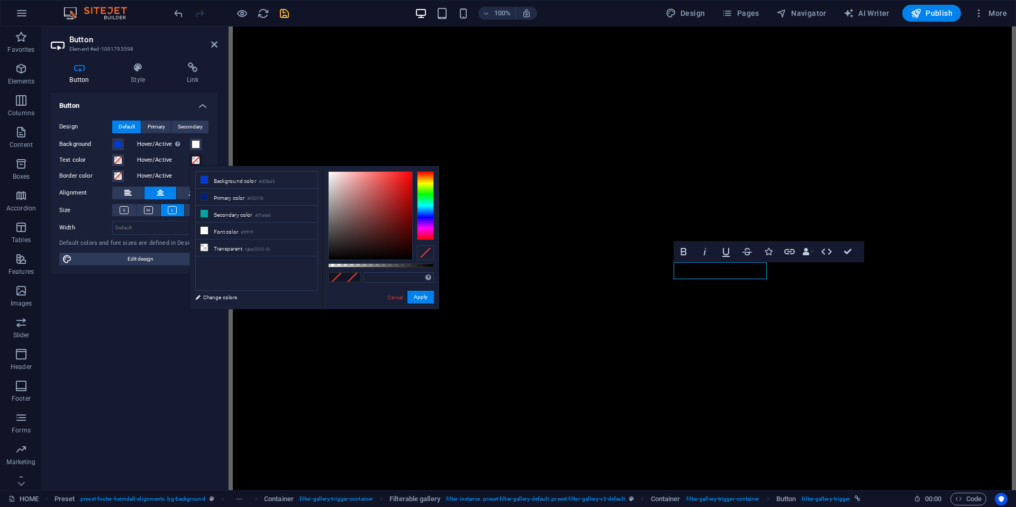
click at [198, 160] on span at bounding box center [196, 160] width 8 height 8
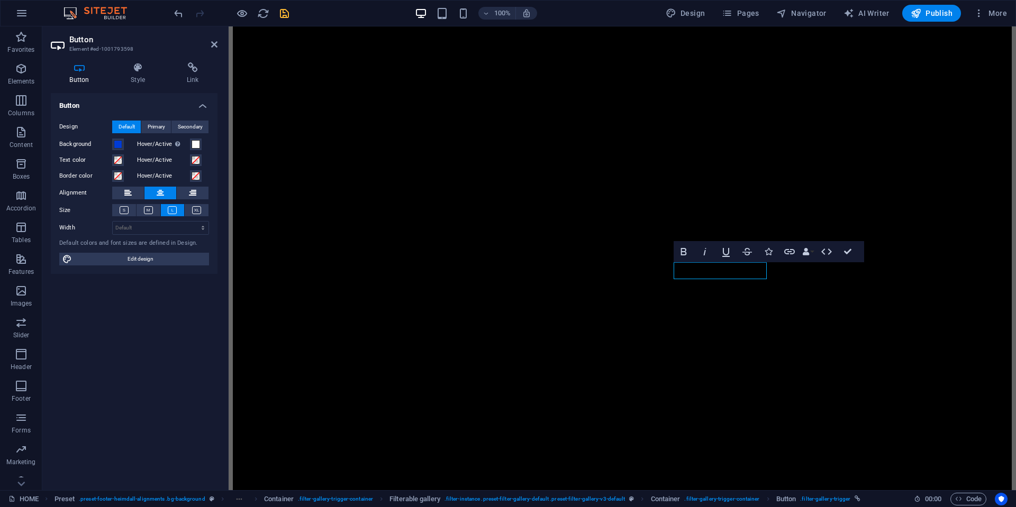
click at [187, 160] on label "Hover/Active" at bounding box center [163, 160] width 53 height 13
click at [190, 160] on button "Hover/Active" at bounding box center [196, 161] width 12 height 12
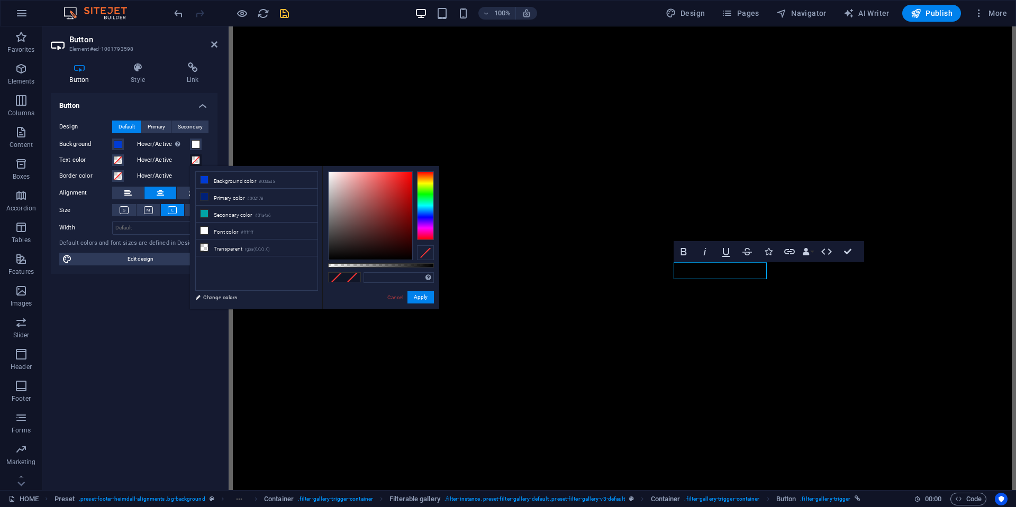
click at [194, 160] on span at bounding box center [196, 160] width 8 height 8
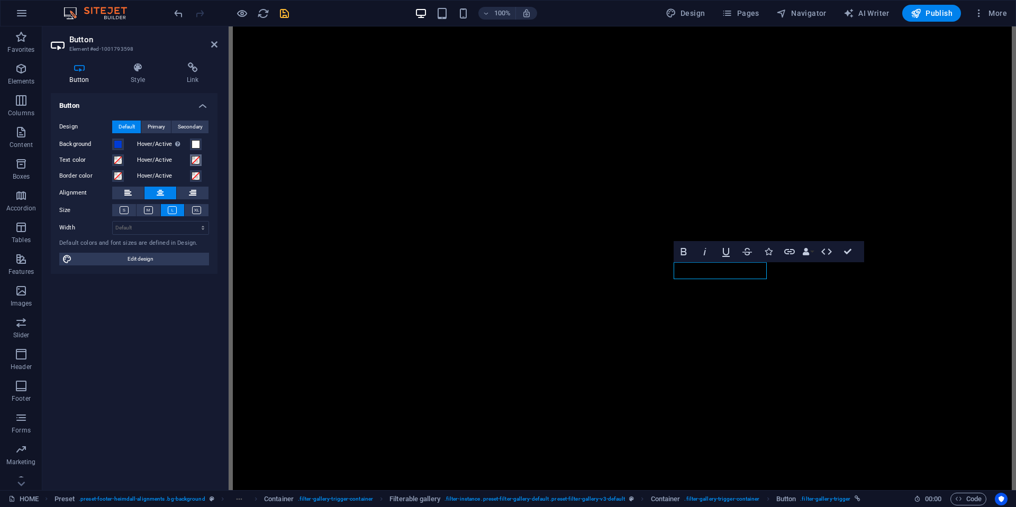
click at [194, 160] on span at bounding box center [196, 160] width 8 height 8
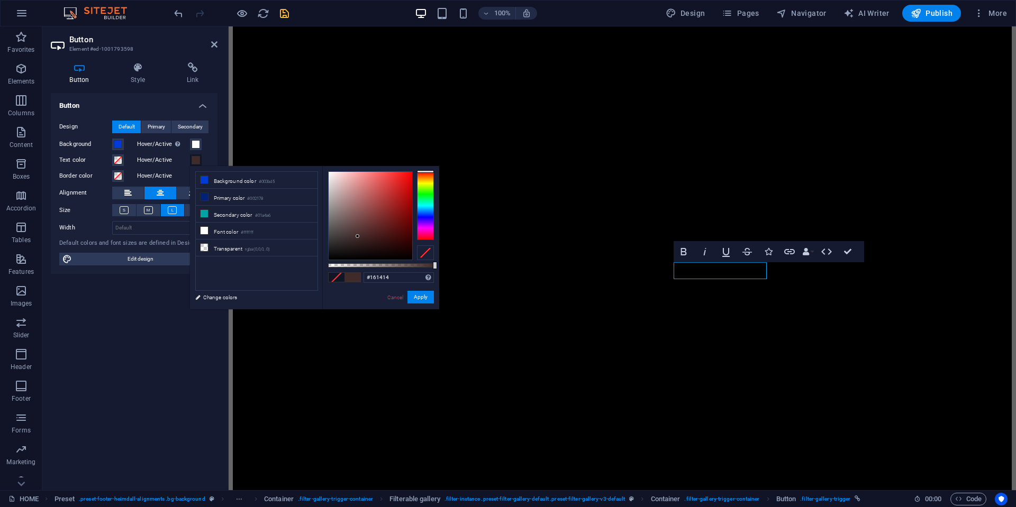
type input "#000000"
drag, startPoint x: 358, startPoint y: 237, endPoint x: 368, endPoint y: 292, distance: 56.0
click at [315, 271] on div "less Background color #003bd5 Primary color #002178 Secondary color #01a4a6 Fon…" at bounding box center [314, 237] width 249 height 143
click at [410, 298] on button "Apply" at bounding box center [420, 297] width 26 height 13
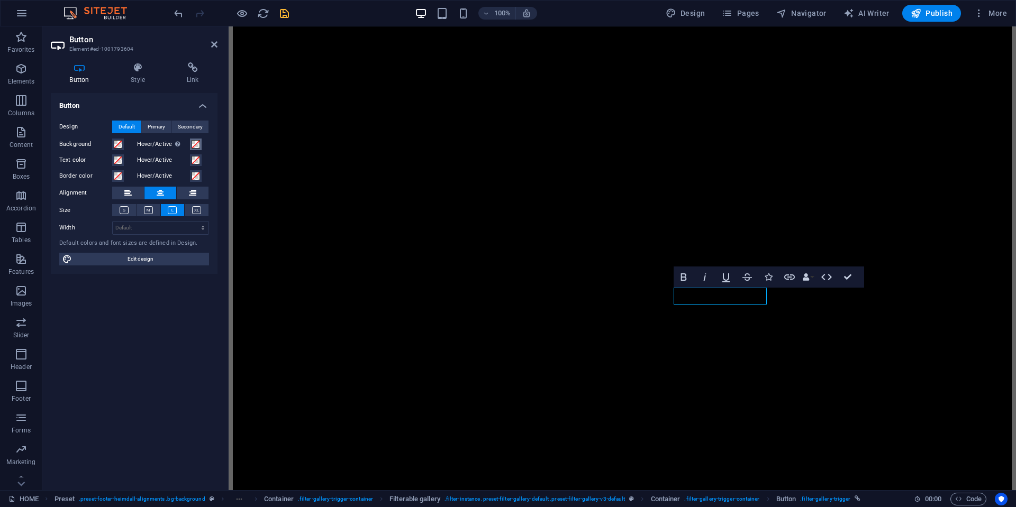
click at [196, 147] on span at bounding box center [196, 144] width 8 height 8
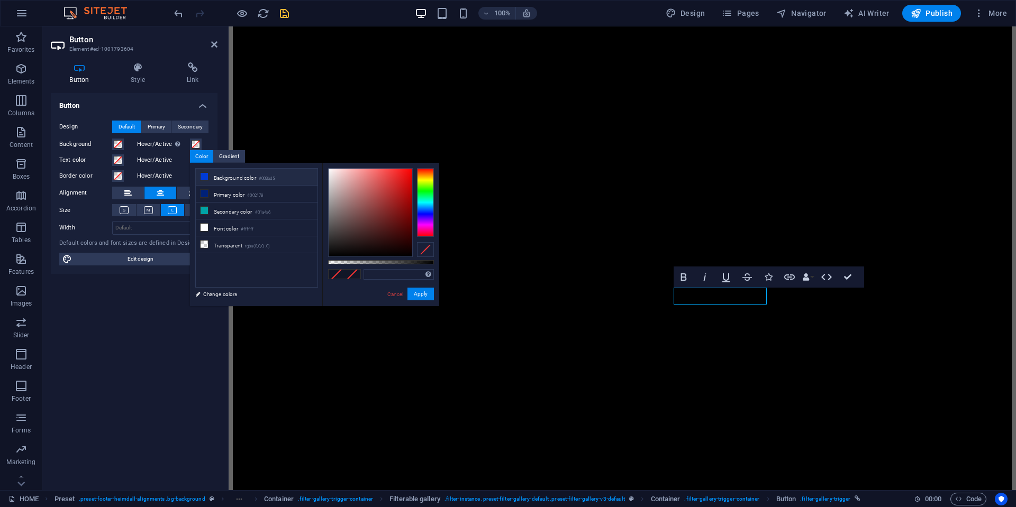
click at [258, 178] on li "Background color #003bd5" at bounding box center [257, 177] width 122 height 17
type input "#003bd5"
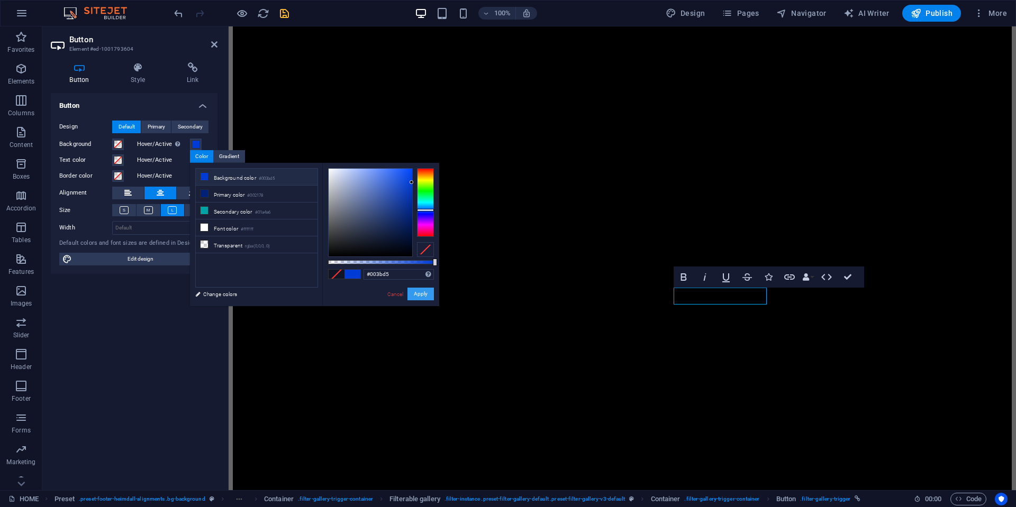
click at [420, 292] on button "Apply" at bounding box center [420, 294] width 26 height 13
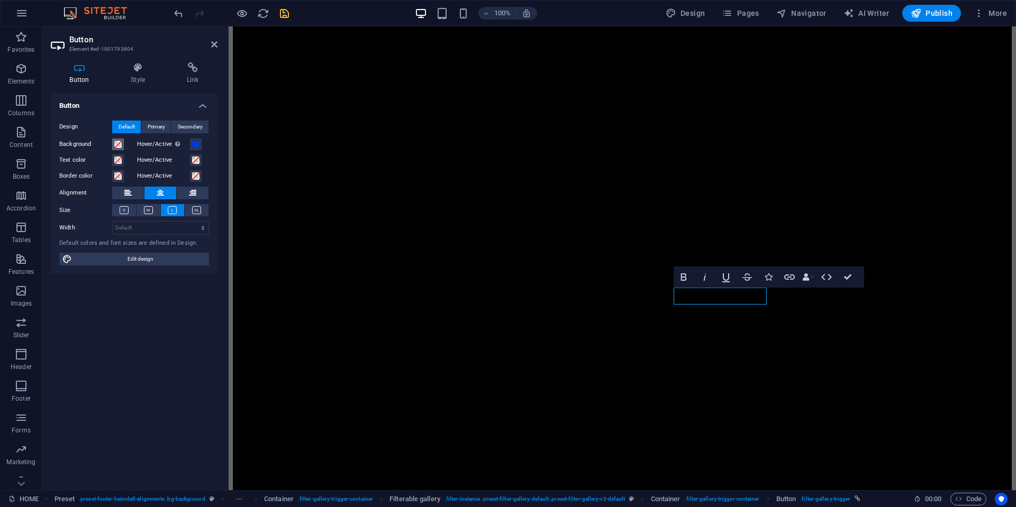
click at [121, 146] on span at bounding box center [118, 144] width 8 height 8
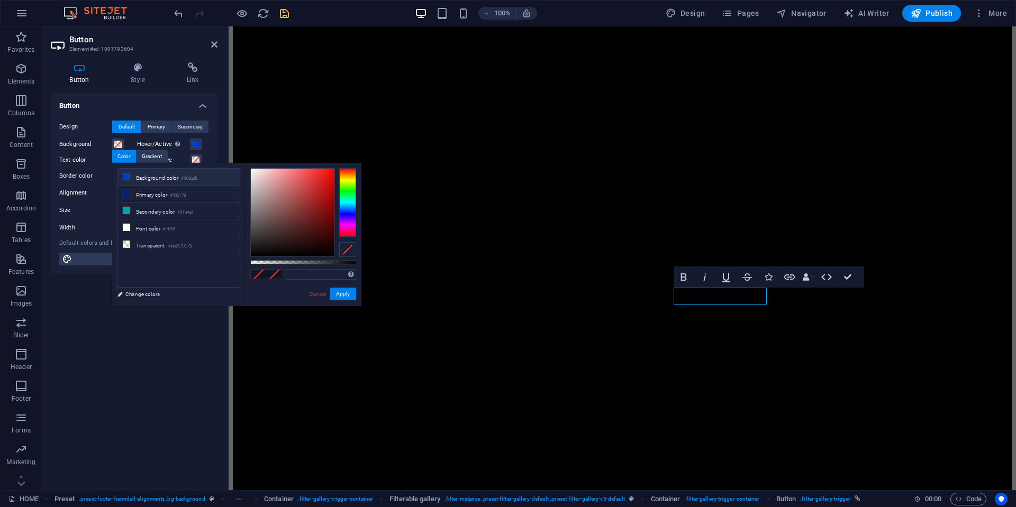
click at [158, 171] on li "Background color #003bd5" at bounding box center [179, 177] width 122 height 17
type input "#003bd5"
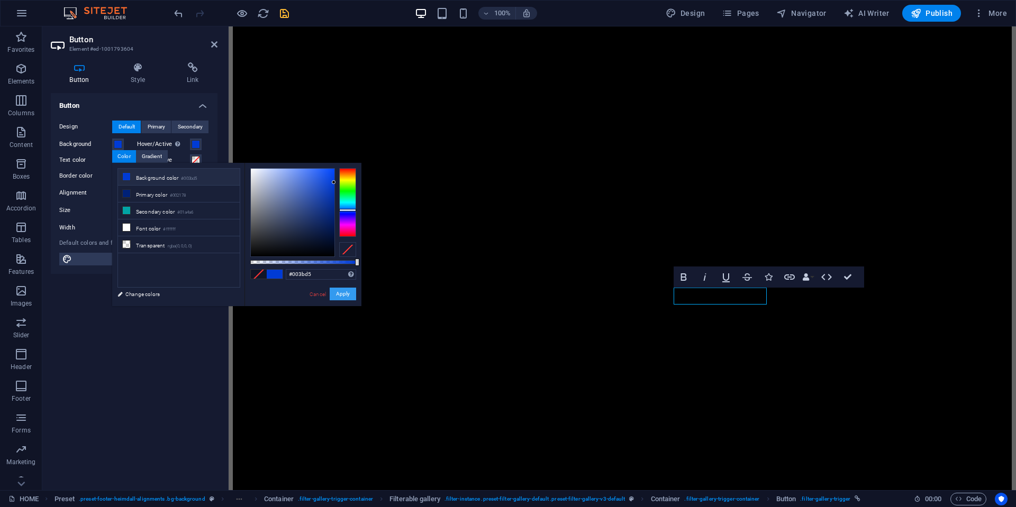
drag, startPoint x: 338, startPoint y: 291, endPoint x: 4, endPoint y: 136, distance: 367.9
click at [338, 291] on button "Apply" at bounding box center [343, 294] width 26 height 13
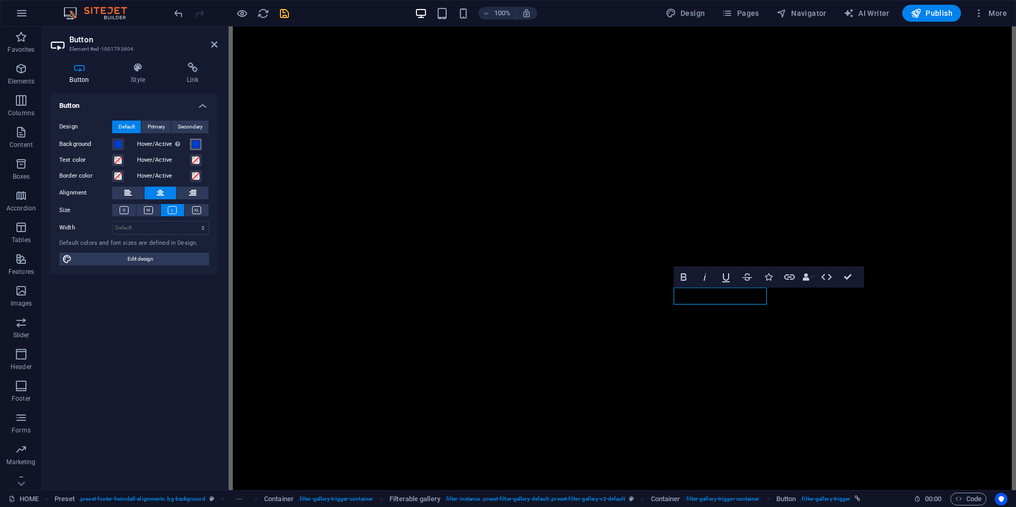
click at [197, 145] on span at bounding box center [196, 144] width 8 height 8
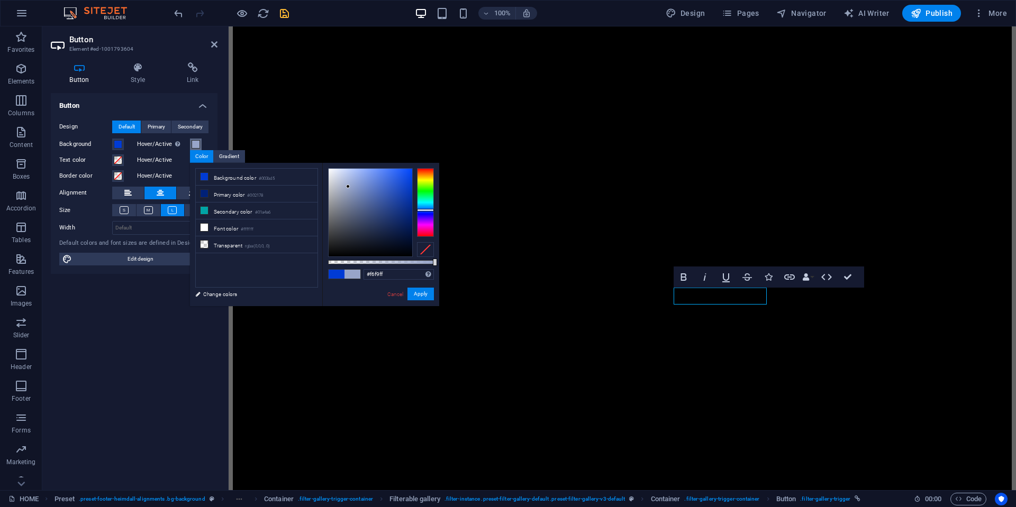
type input "#ffffff"
drag, startPoint x: 348, startPoint y: 187, endPoint x: 314, endPoint y: 142, distance: 56.3
click at [314, 142] on body "TOKYO WAIYOZ HOME Favorites Elements Columns Content Boxes Accordion Tables Fea…" at bounding box center [508, 253] width 1016 height 507
click at [424, 297] on button "Apply" at bounding box center [420, 294] width 26 height 13
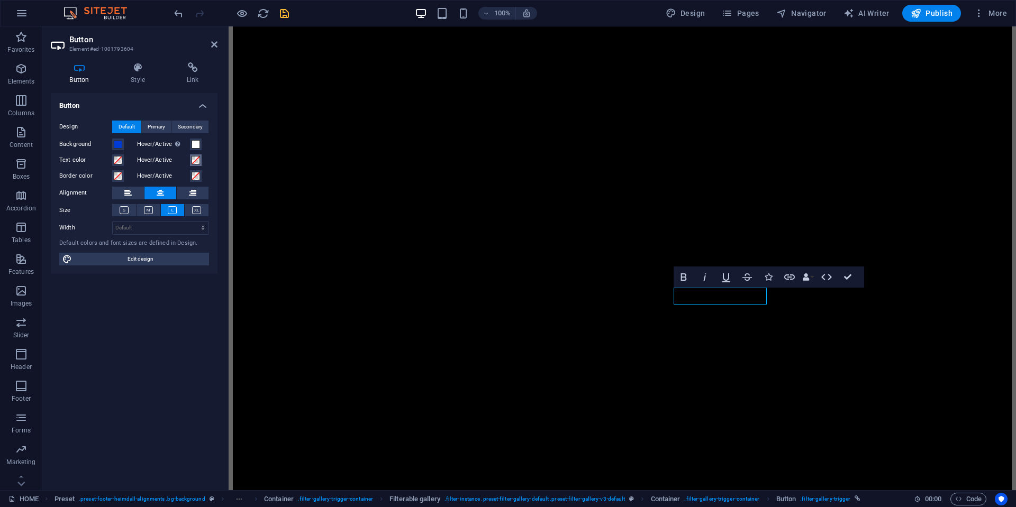
click at [198, 158] on span at bounding box center [196, 160] width 8 height 8
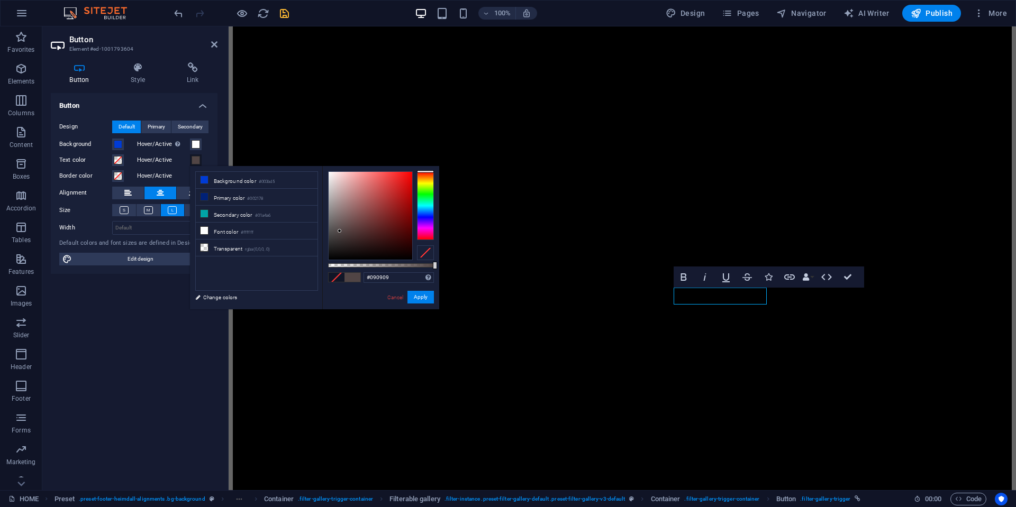
type input "#000000"
drag, startPoint x: 348, startPoint y: 214, endPoint x: 282, endPoint y: 280, distance: 93.9
click at [285, 278] on div "less Background color #003bd5 Primary color #002178 Secondary color #01a4a6 Fon…" at bounding box center [314, 237] width 249 height 143
click at [414, 295] on button "Apply" at bounding box center [420, 297] width 26 height 13
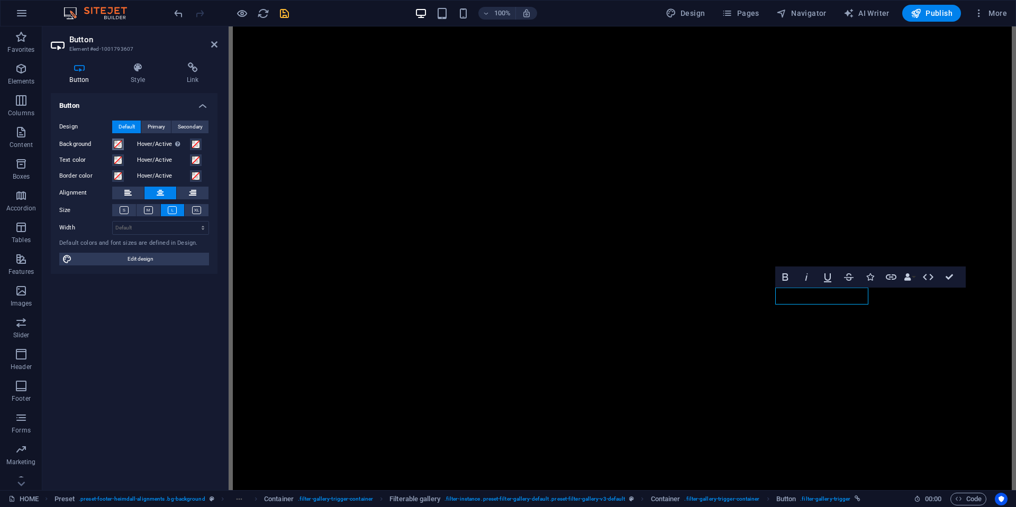
click at [117, 148] on span at bounding box center [118, 144] width 8 height 8
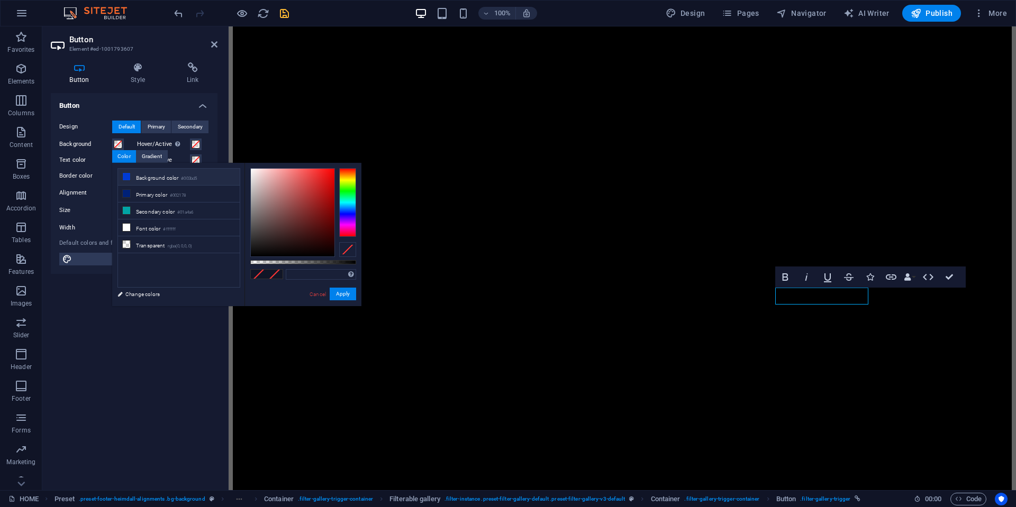
click at [161, 175] on li "Background color #003bd5" at bounding box center [179, 177] width 122 height 17
type input "#003bd5"
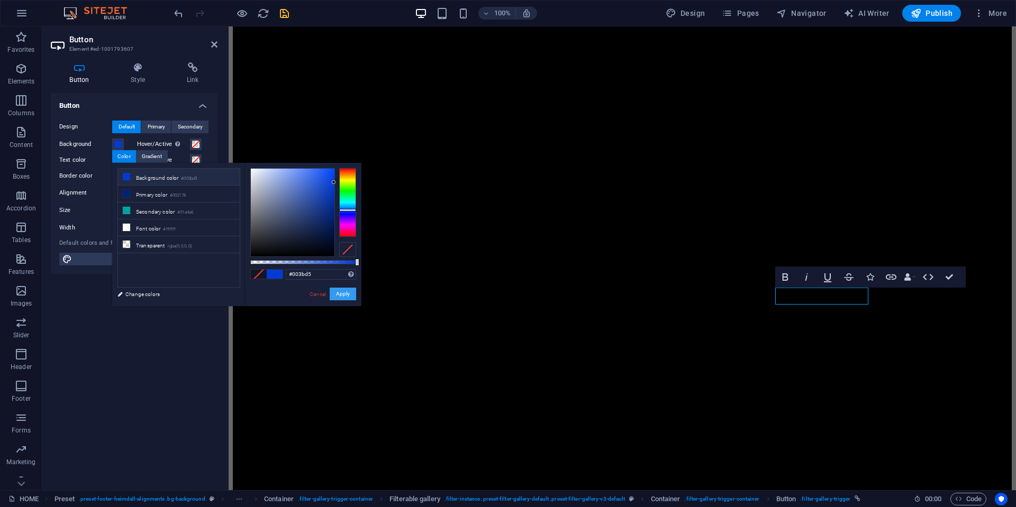
click at [335, 290] on button "Apply" at bounding box center [343, 294] width 26 height 13
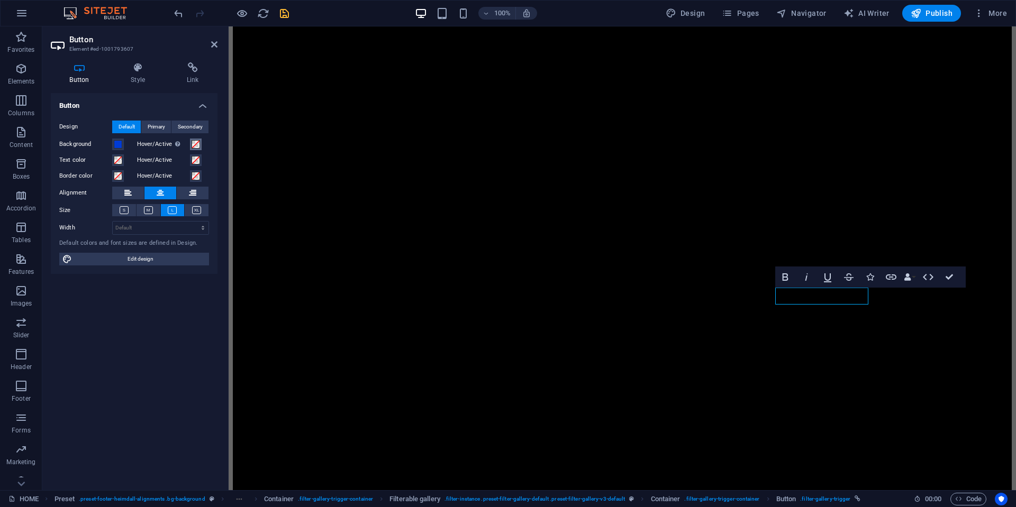
click at [201, 148] on button "Hover/Active Switch to preview mode to test the active/hover state" at bounding box center [196, 145] width 12 height 12
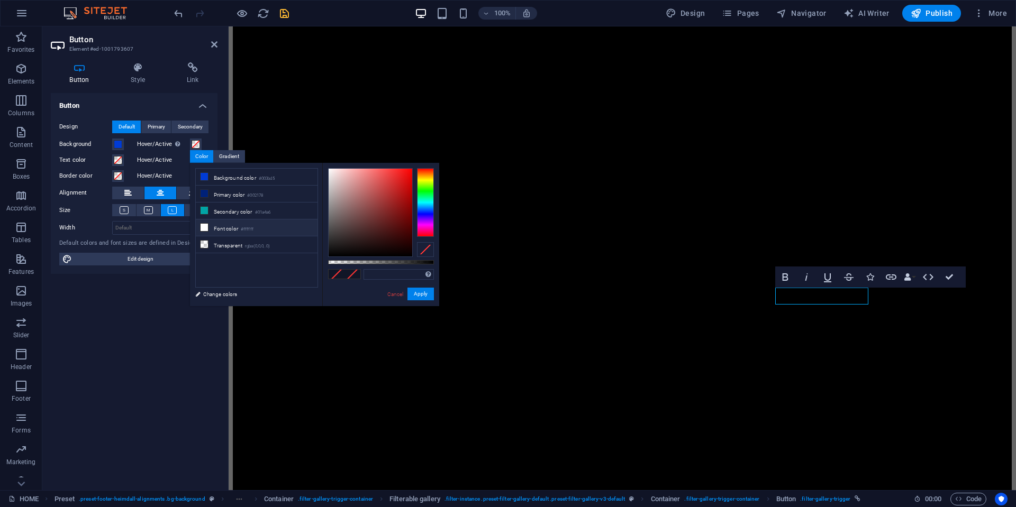
click at [251, 231] on small "#ffffff" at bounding box center [247, 229] width 13 height 7
type input "#ffffff"
click at [413, 293] on button "Apply" at bounding box center [420, 294] width 26 height 13
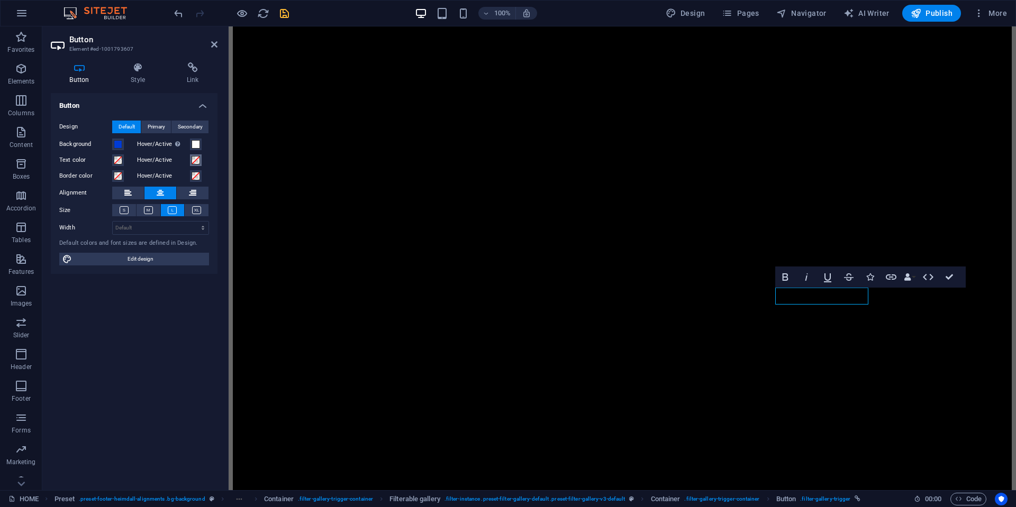
click at [192, 163] on span at bounding box center [196, 160] width 8 height 8
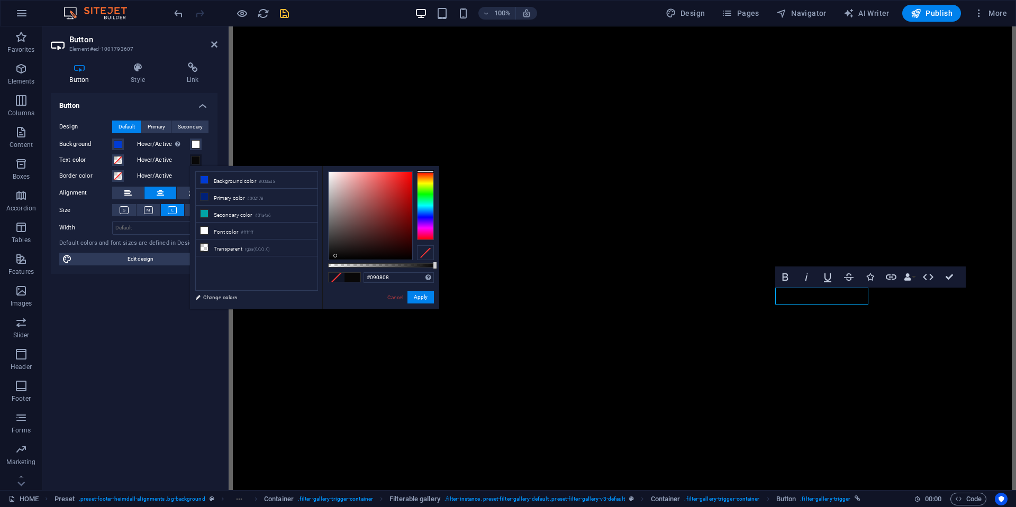
type input "#000000"
drag, startPoint x: 371, startPoint y: 216, endPoint x: 305, endPoint y: 288, distance: 97.7
click at [308, 283] on div "less Background color #003bd5 Primary color #002178 Secondary color #01a4a6 Fon…" at bounding box center [314, 237] width 249 height 143
click at [415, 295] on button "Apply" at bounding box center [420, 297] width 26 height 13
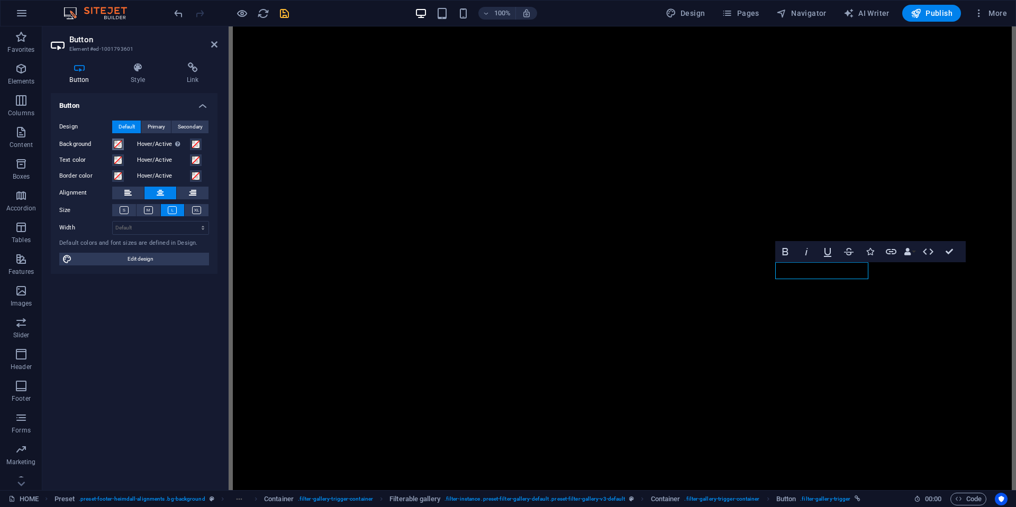
click at [114, 143] on span at bounding box center [118, 144] width 8 height 8
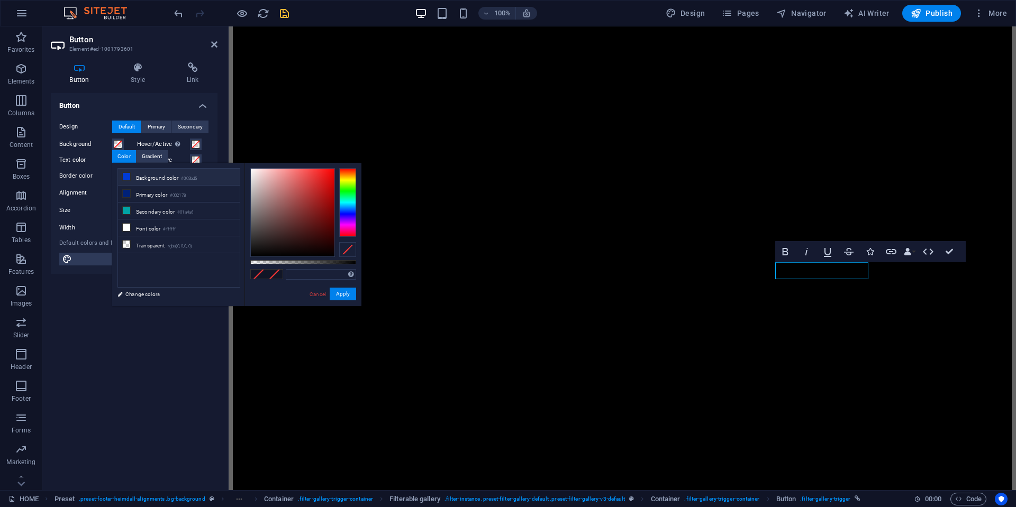
click at [167, 176] on li "Background color #003bd5" at bounding box center [179, 177] width 122 height 17
type input "#003bd5"
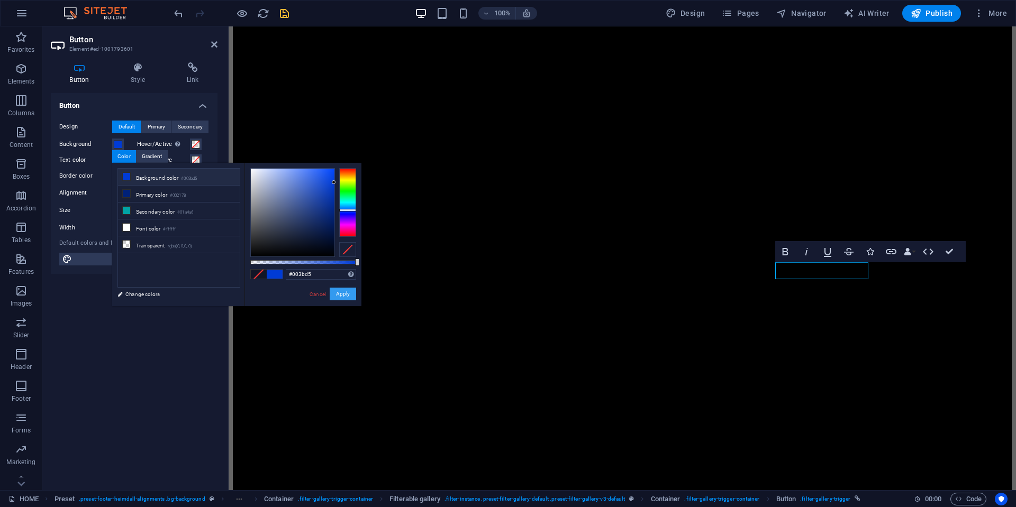
click at [341, 291] on button "Apply" at bounding box center [343, 294] width 26 height 13
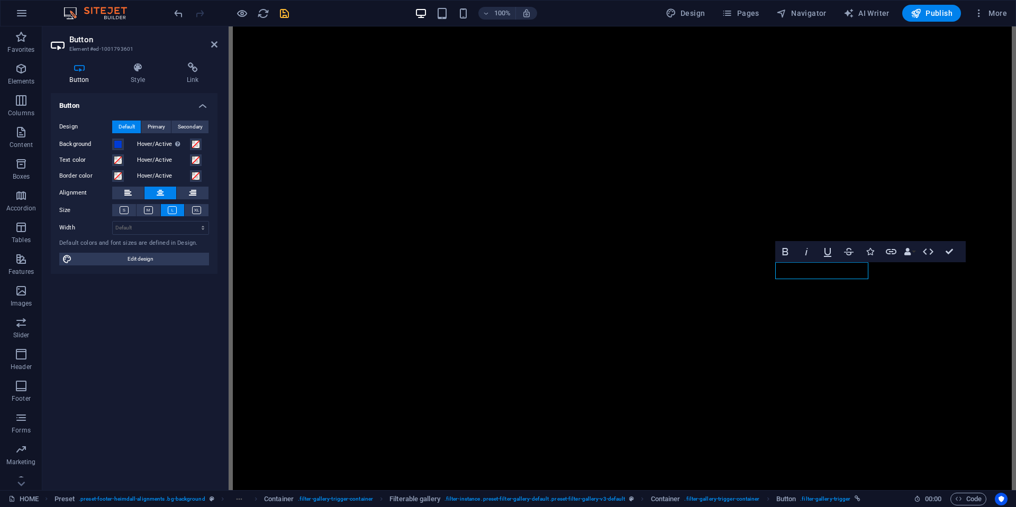
click at [188, 145] on label "Hover/Active Switch to preview mode to test the active/hover state" at bounding box center [163, 144] width 53 height 13
click at [190, 145] on button "Hover/Active Switch to preview mode to test the active/hover state" at bounding box center [196, 145] width 12 height 12
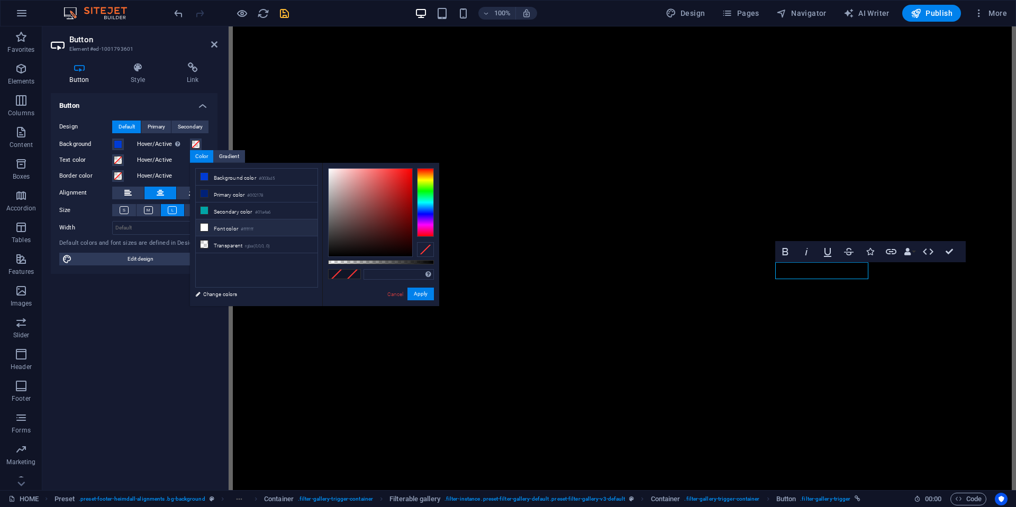
click at [253, 231] on li "Font color #ffffff" at bounding box center [257, 228] width 122 height 17
type input "#ffffff"
click at [422, 293] on button "Apply" at bounding box center [420, 294] width 26 height 13
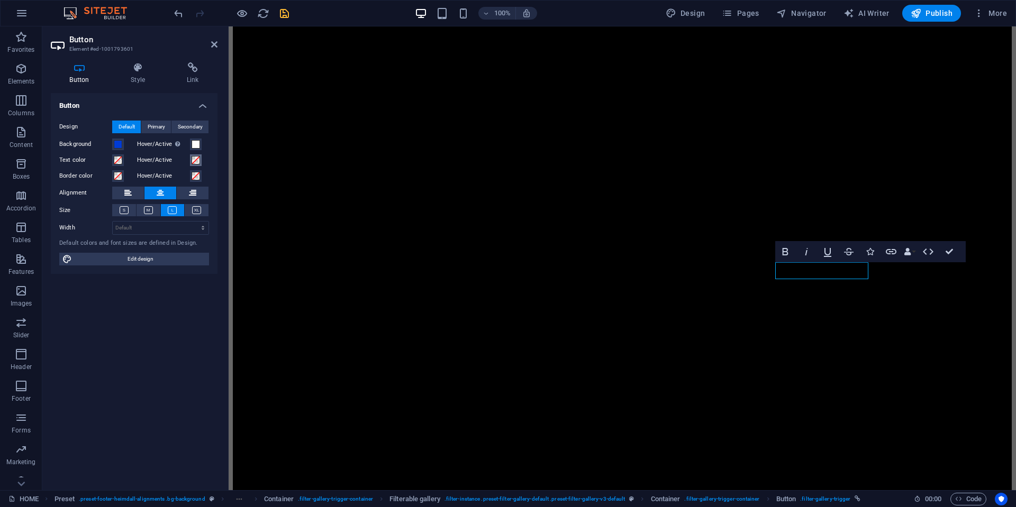
click at [199, 161] on span at bounding box center [196, 160] width 8 height 8
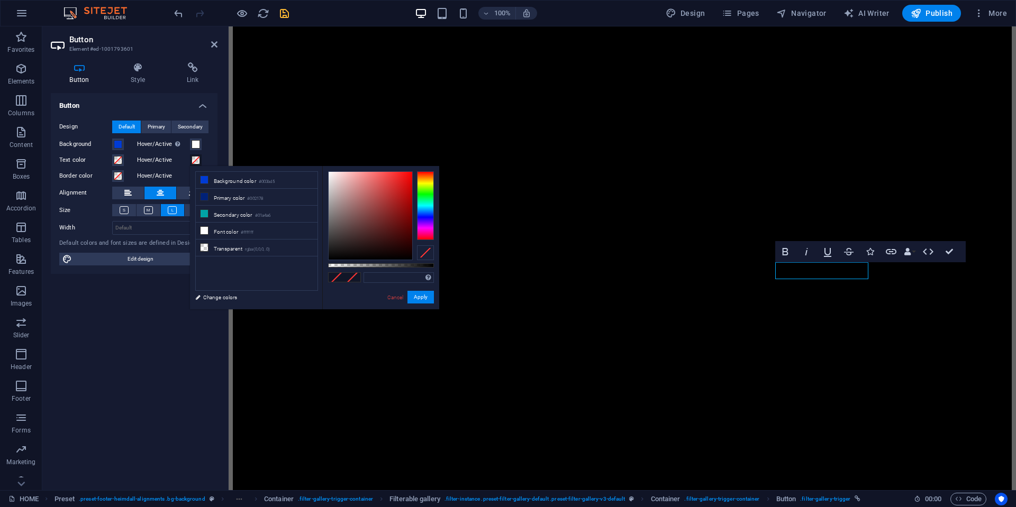
drag, startPoint x: 229, startPoint y: 183, endPoint x: 230, endPoint y: 263, distance: 79.9
click at [230, 263] on ul "Background color #003bd5 Primary color #002178 Secondary color #01a4a6 Font col…" at bounding box center [256, 231] width 123 height 120
type input "#000000"
drag, startPoint x: 362, startPoint y: 234, endPoint x: 315, endPoint y: 282, distance: 67.4
click at [302, 275] on div "less Background color #003bd5 Primary color #002178 Secondary color #01a4a6 Fon…" at bounding box center [314, 237] width 249 height 143
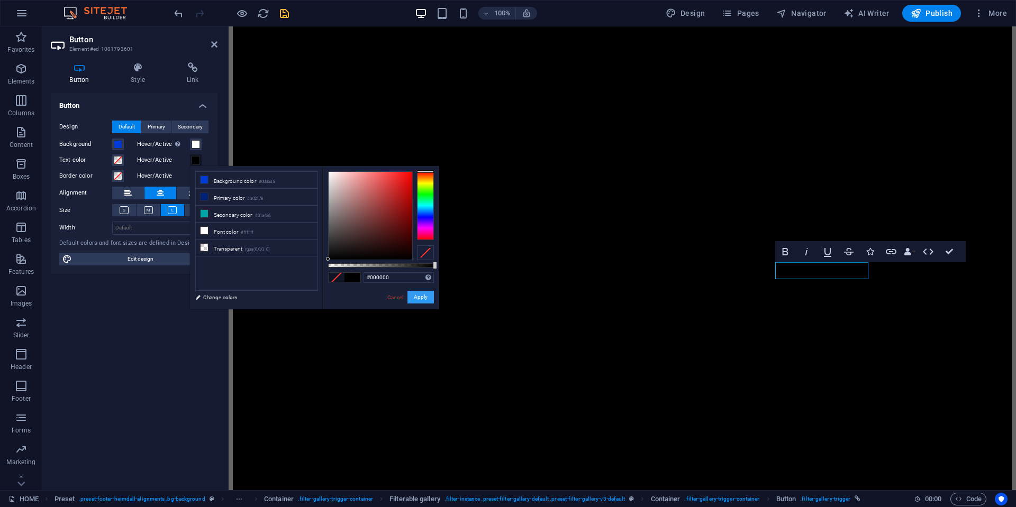
click at [422, 294] on button "Apply" at bounding box center [420, 297] width 26 height 13
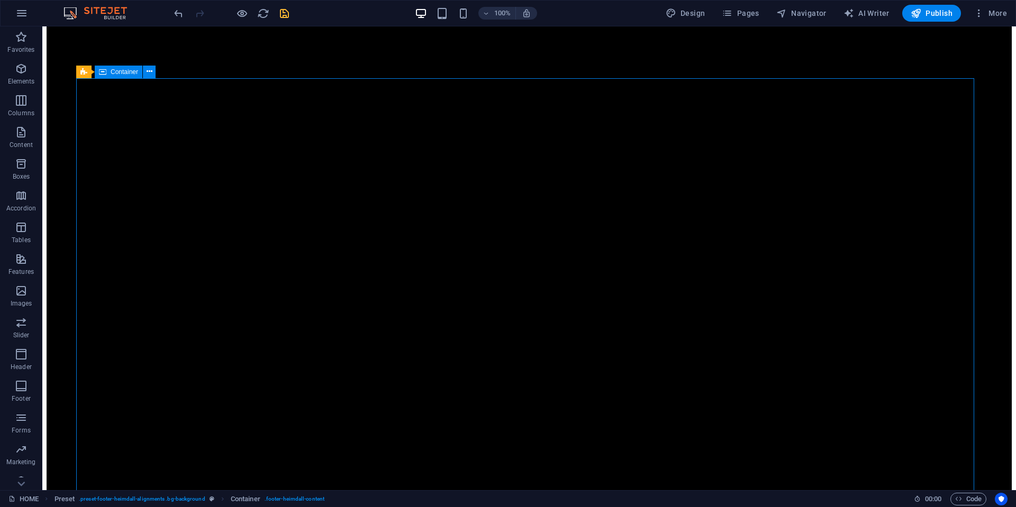
scroll to position [1036, 0]
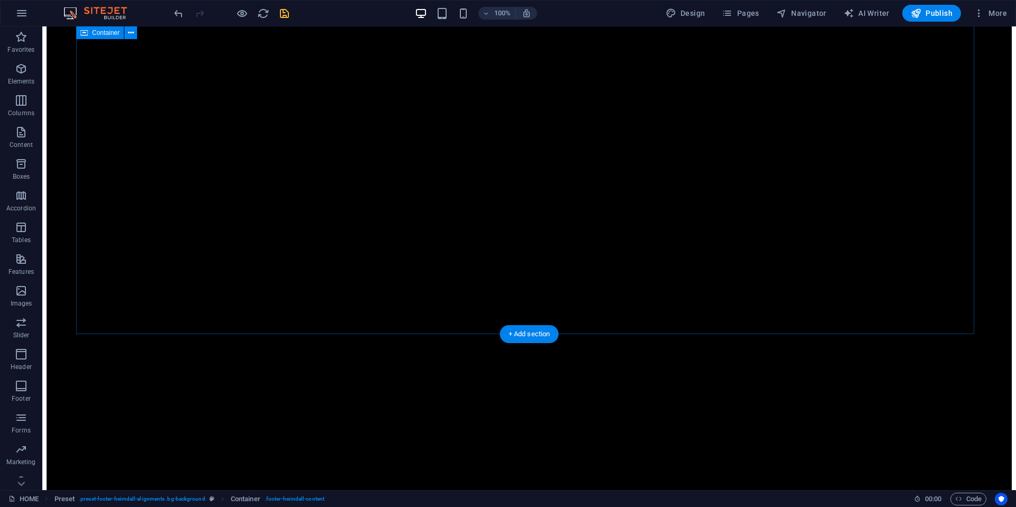
scroll to position [3311, 0]
click at [285, 11] on icon "save" at bounding box center [284, 13] width 12 height 12
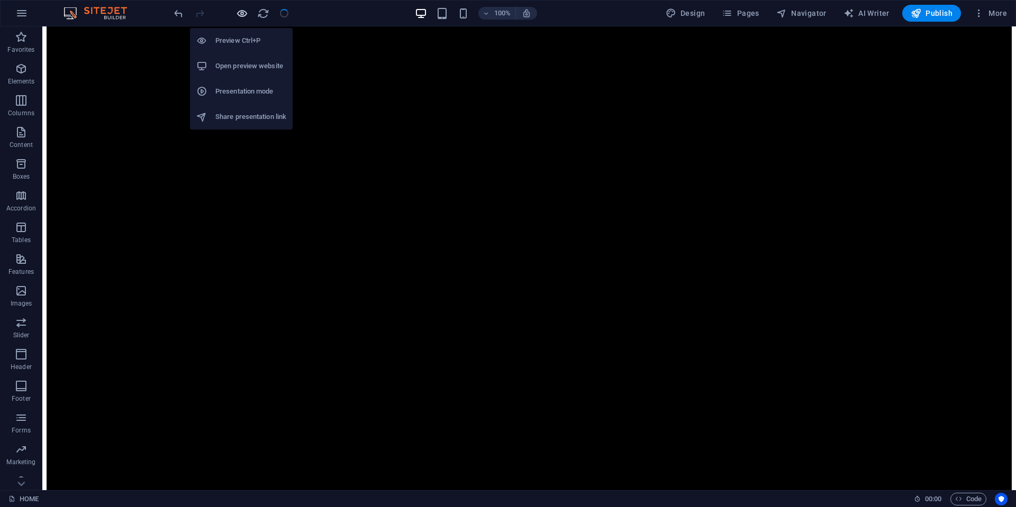
click at [244, 11] on icon "button" at bounding box center [242, 13] width 12 height 12
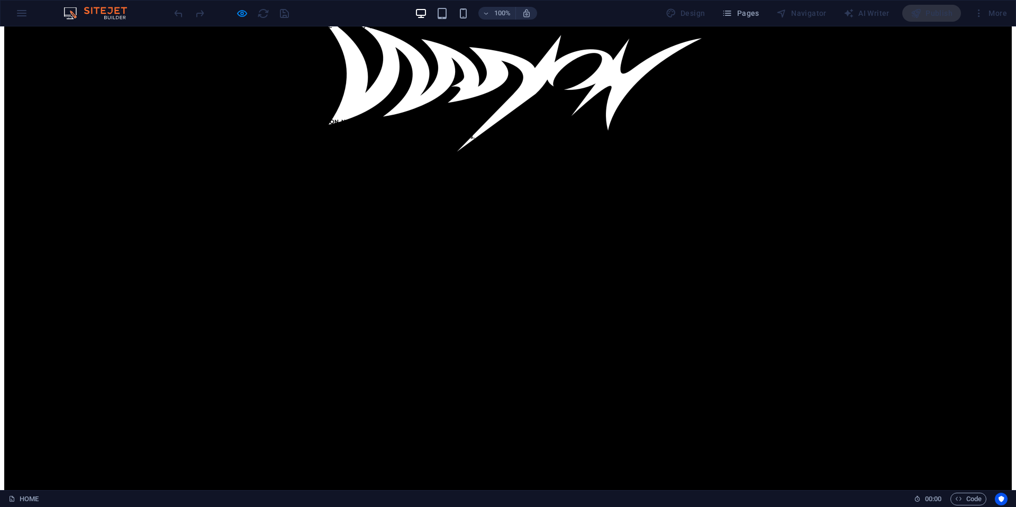
scroll to position [582, 0]
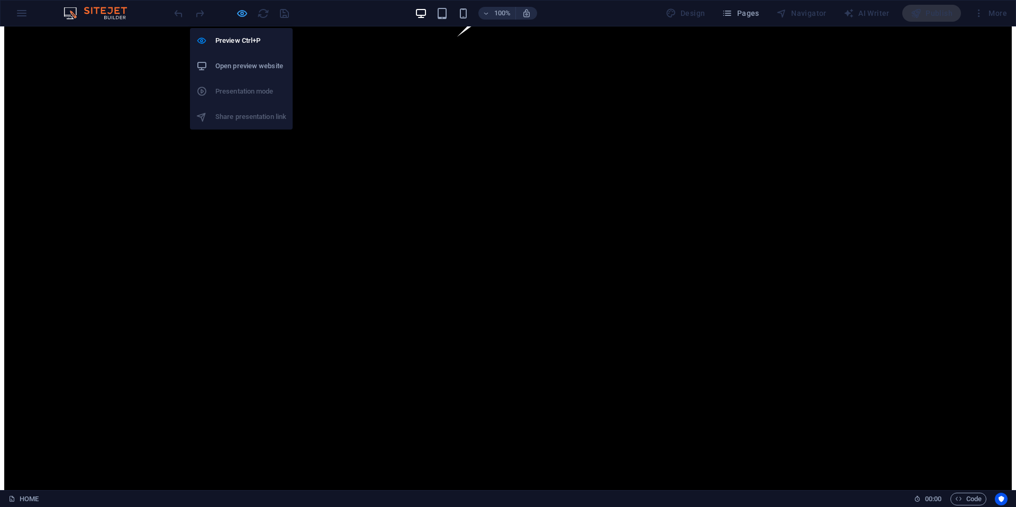
click at [243, 9] on icon "button" at bounding box center [242, 13] width 12 height 12
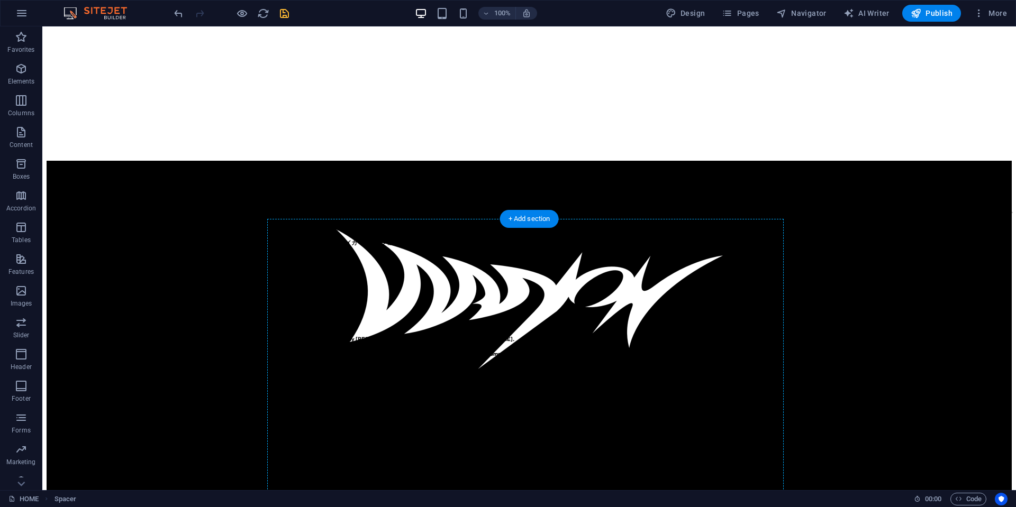
scroll to position [212, 0]
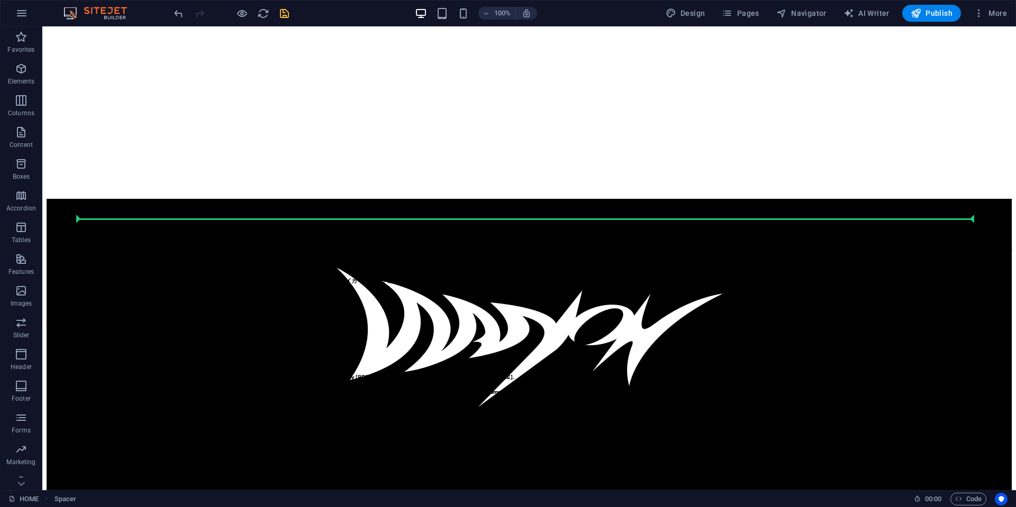
drag, startPoint x: 362, startPoint y: 278, endPoint x: 358, endPoint y: 218, distance: 59.9
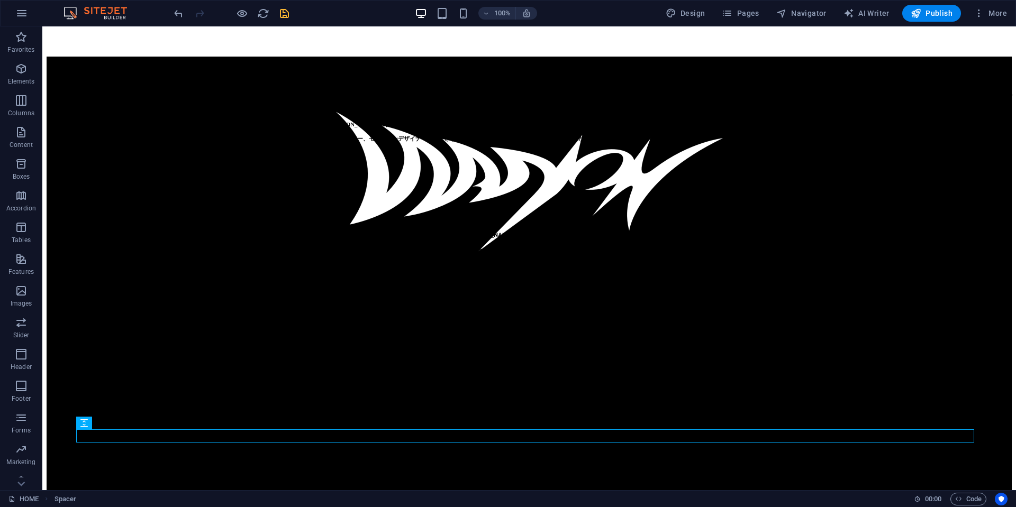
scroll to position [0, 0]
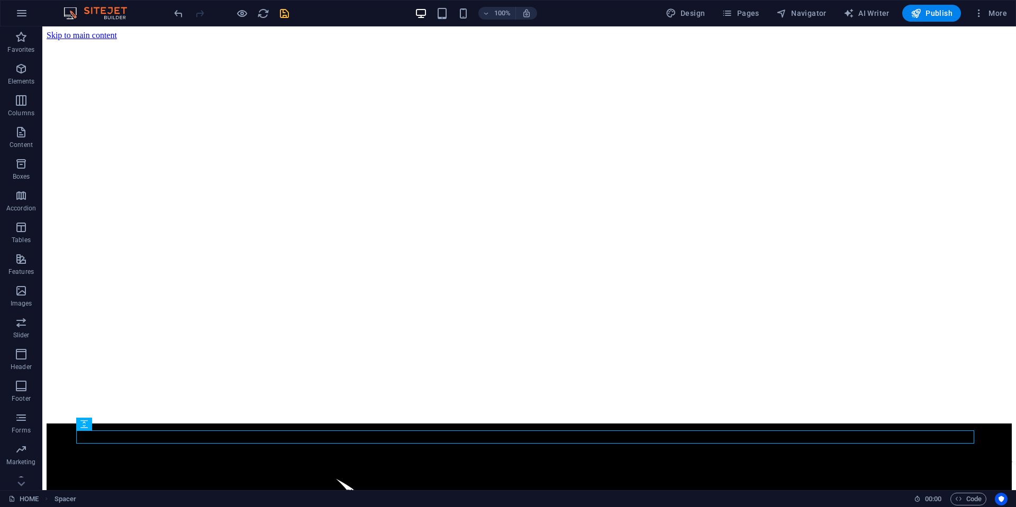
click at [287, 12] on icon "save" at bounding box center [284, 13] width 12 height 12
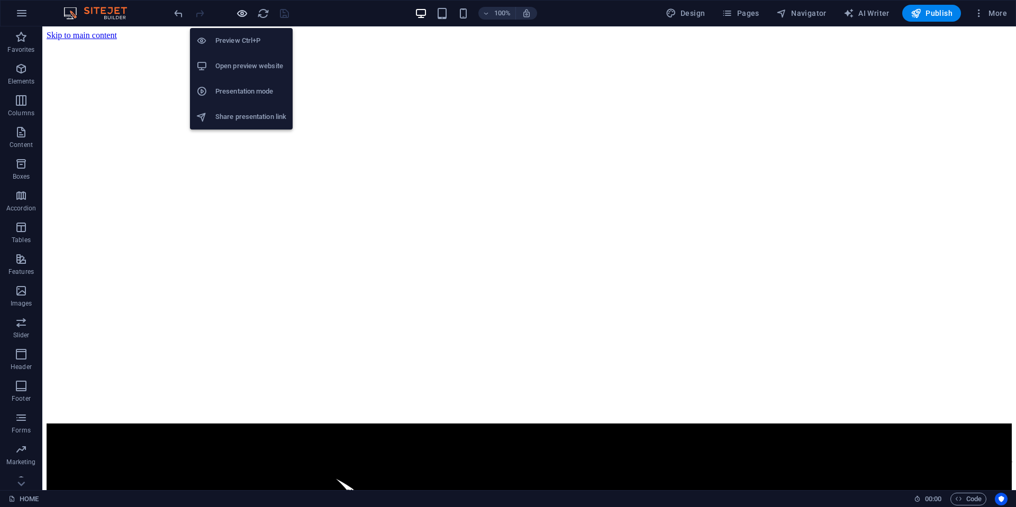
click at [243, 15] on icon "button" at bounding box center [242, 13] width 12 height 12
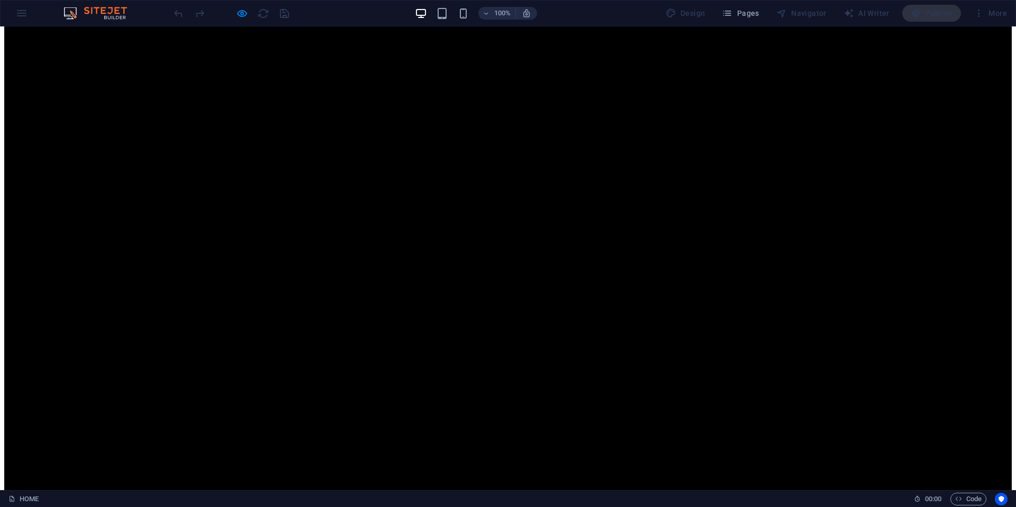
scroll to position [847, 0]
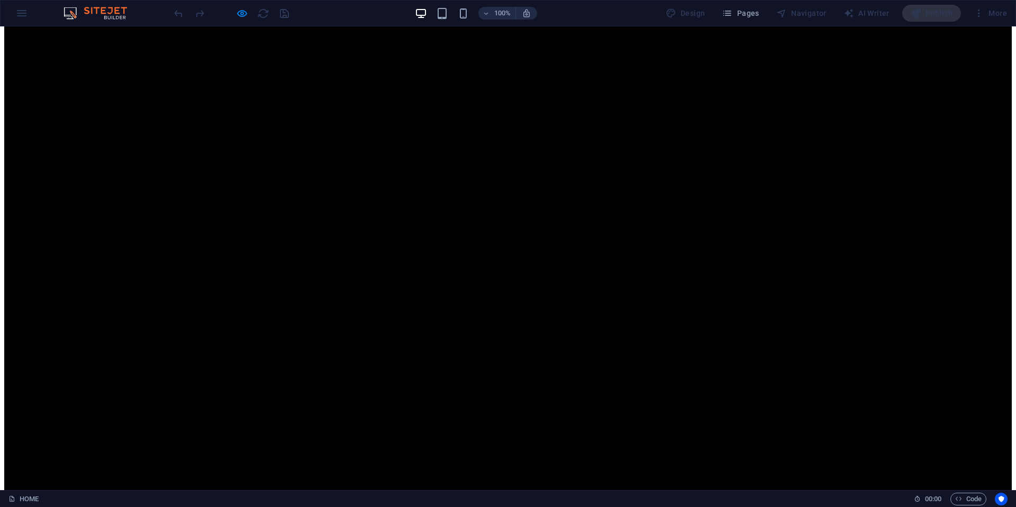
scroll to position [952, 0]
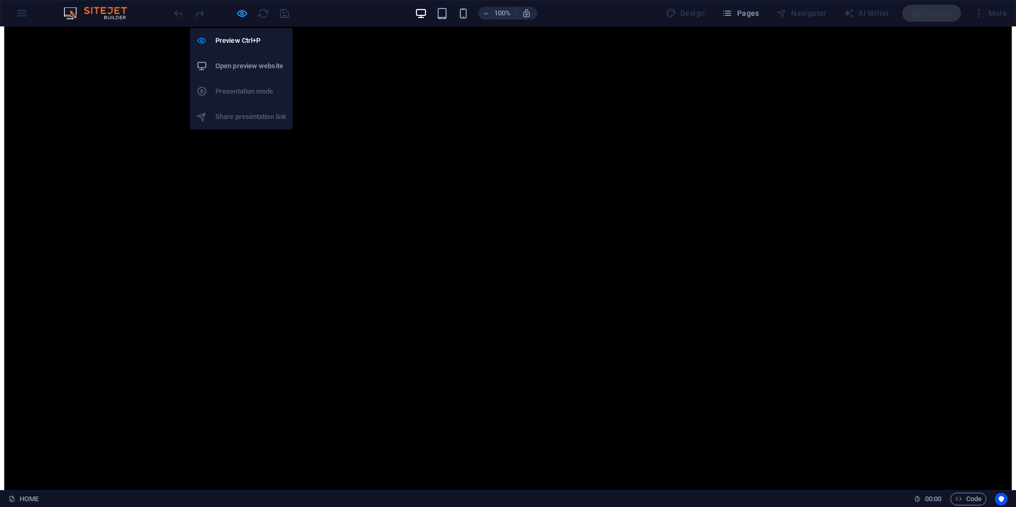
click at [243, 11] on icon "button" at bounding box center [242, 13] width 12 height 12
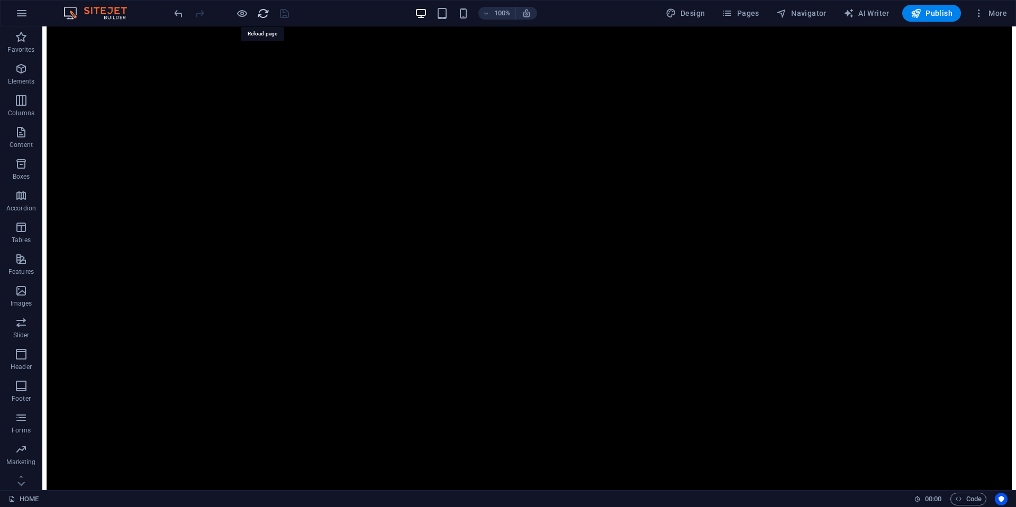
click at [268, 15] on icon "reload" at bounding box center [263, 13] width 12 height 12
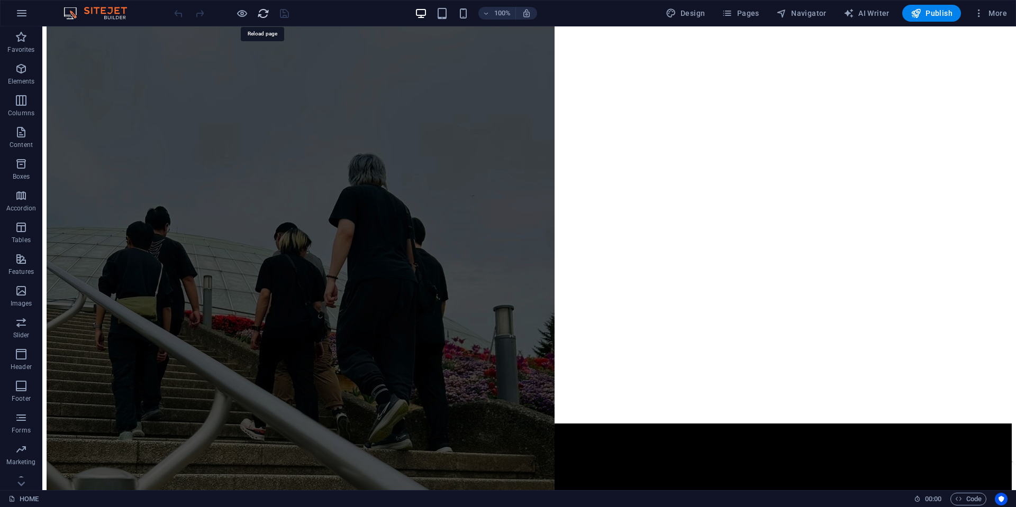
scroll to position [0, 0]
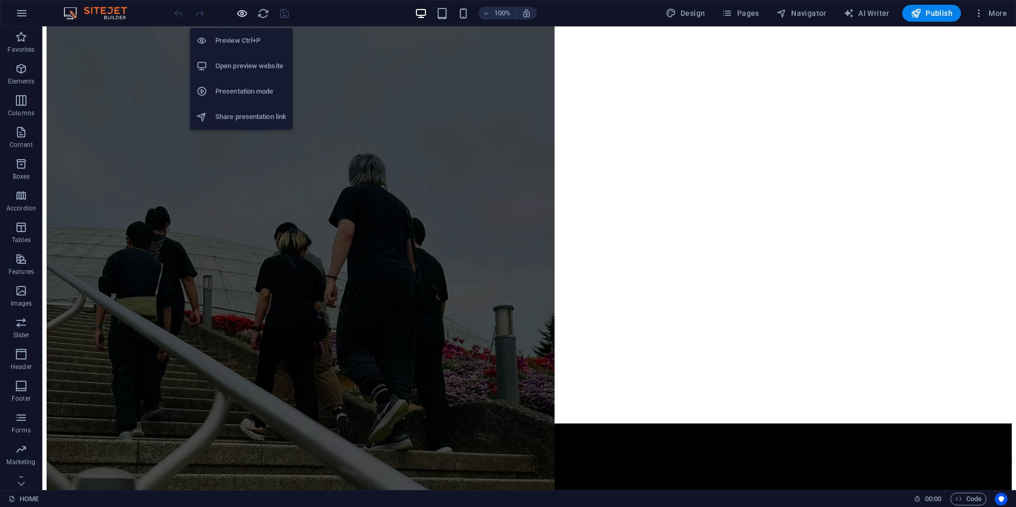
click at [241, 11] on icon "button" at bounding box center [242, 13] width 12 height 12
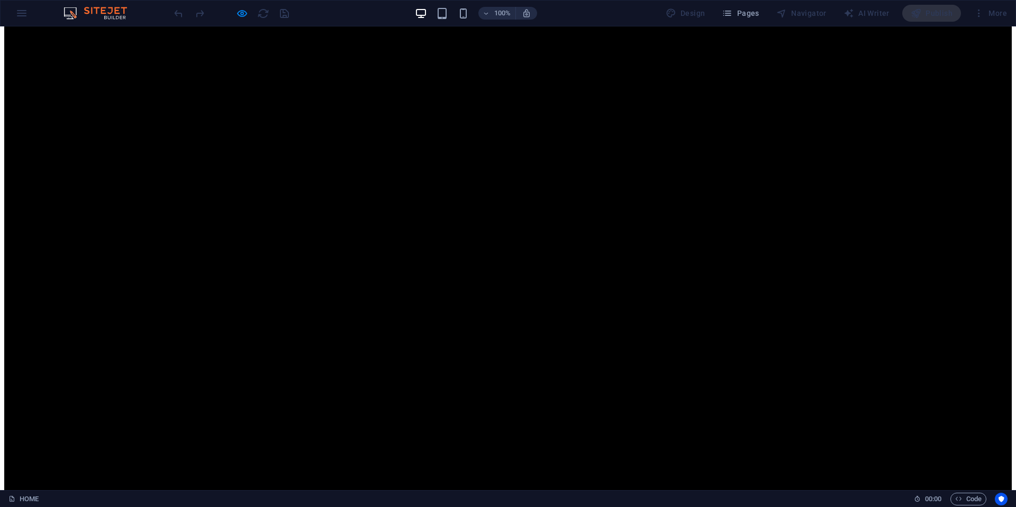
scroll to position [741, 0]
drag, startPoint x: 513, startPoint y: 185, endPoint x: 347, endPoint y: 183, distance: 166.2
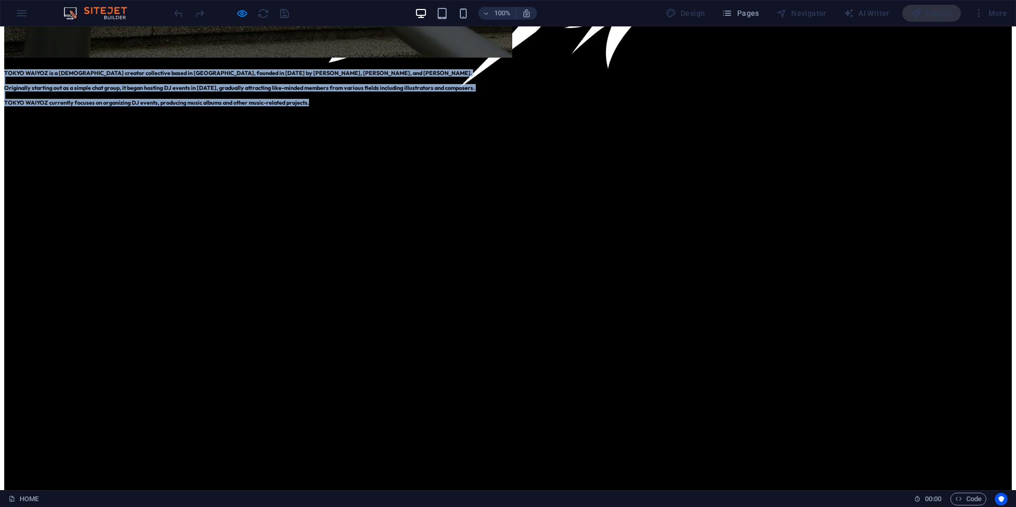
drag, startPoint x: 335, startPoint y: 96, endPoint x: 493, endPoint y: 192, distance: 183.8
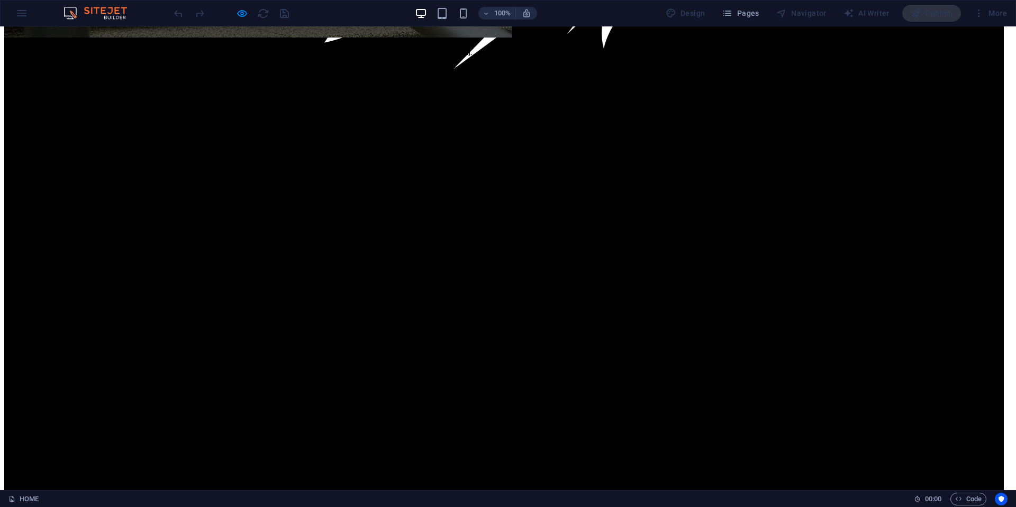
scroll to position [0, 0]
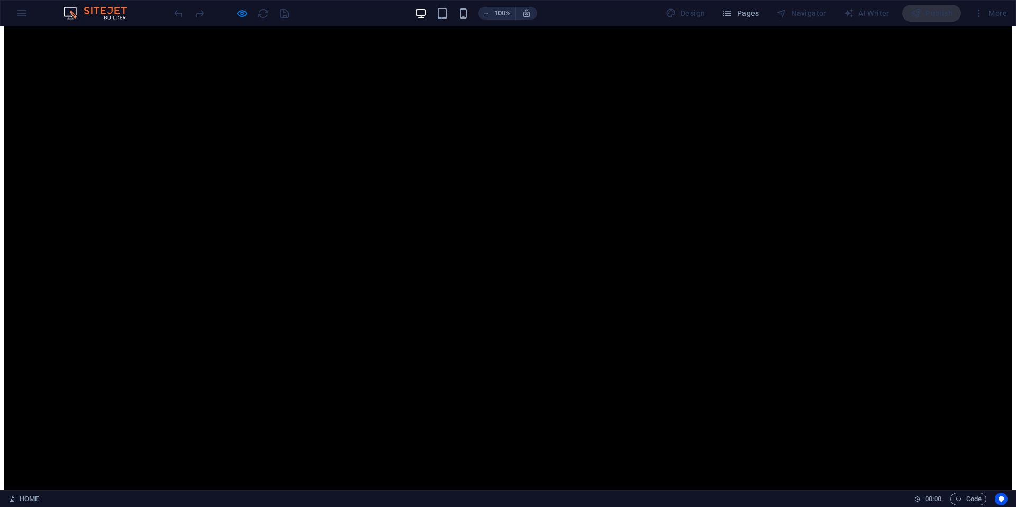
scroll to position [1059, 0]
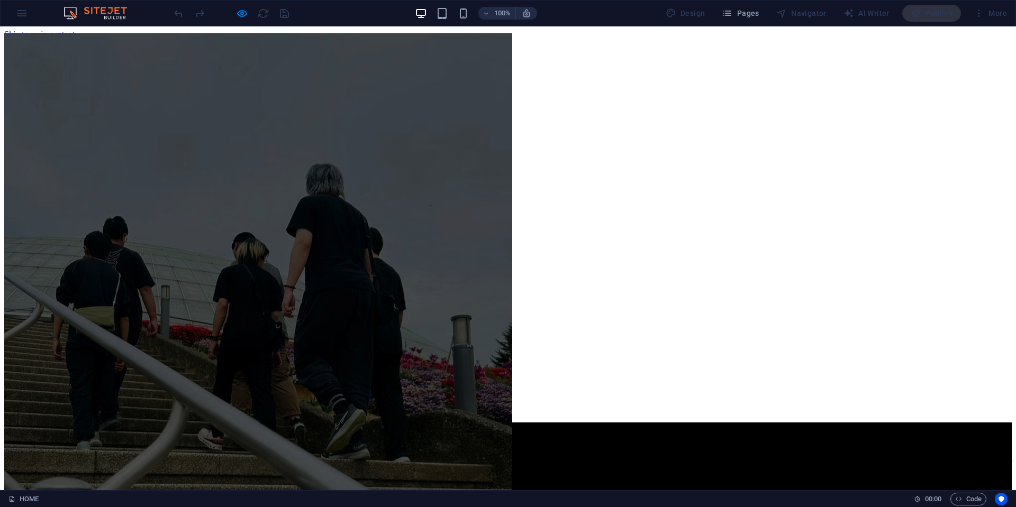
scroll to position [0, 0]
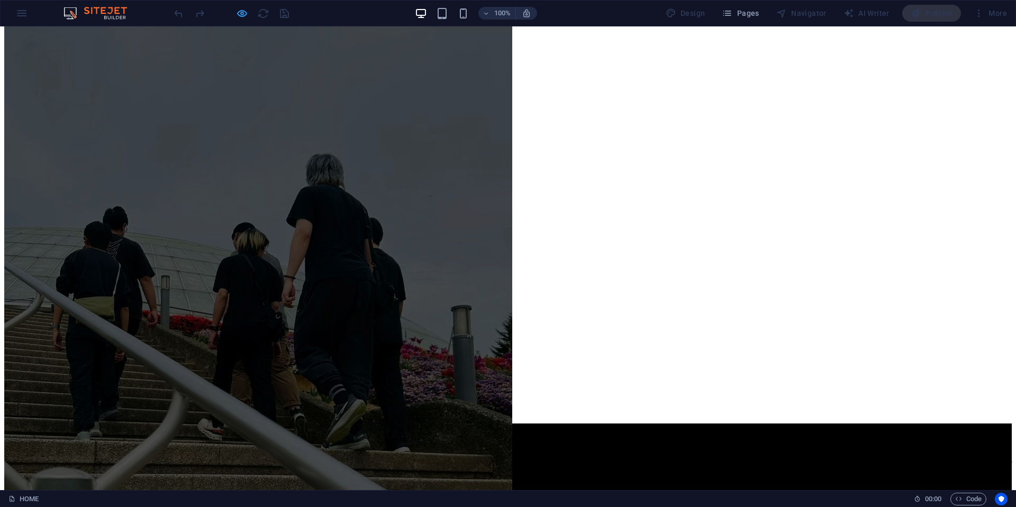
click at [239, 15] on icon "button" at bounding box center [242, 13] width 12 height 12
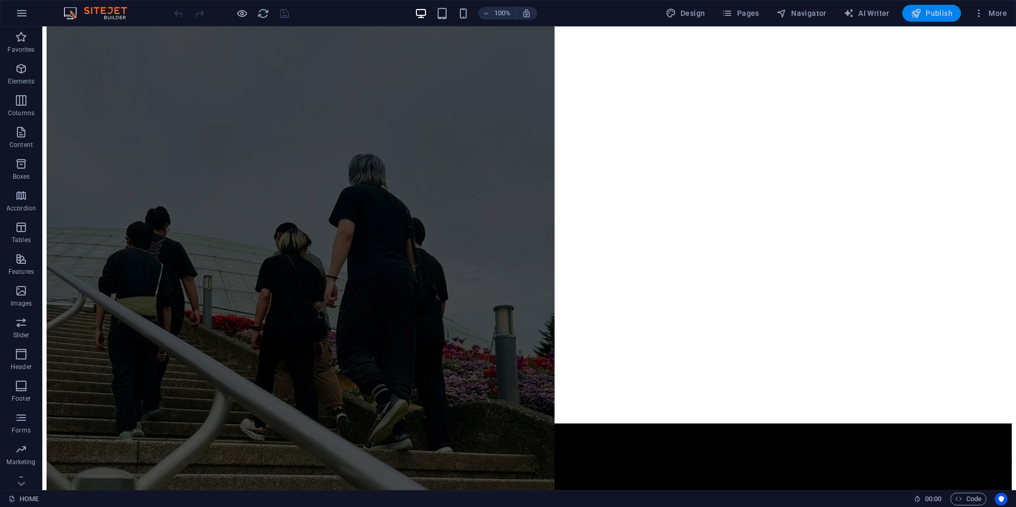
click at [934, 13] on span "Publish" at bounding box center [932, 13] width 42 height 11
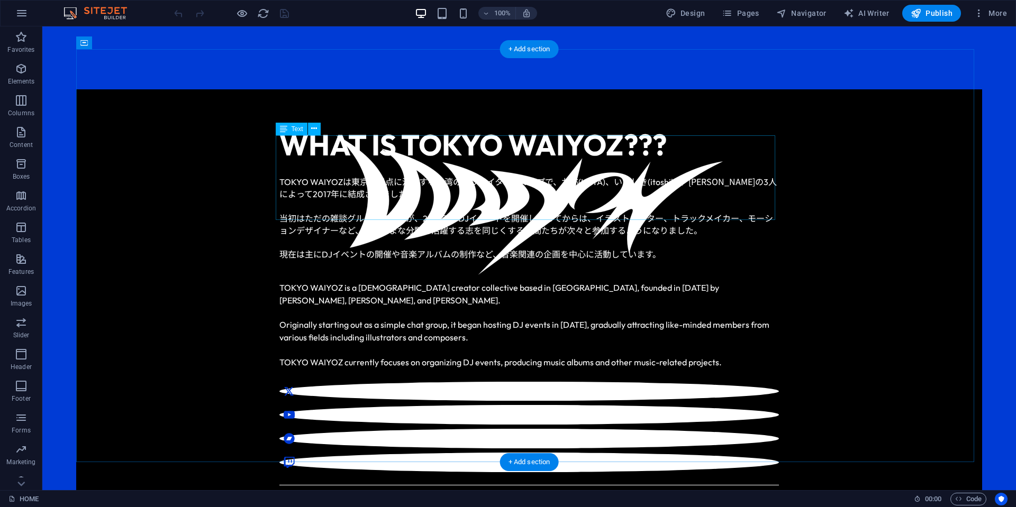
scroll to position [549, 0]
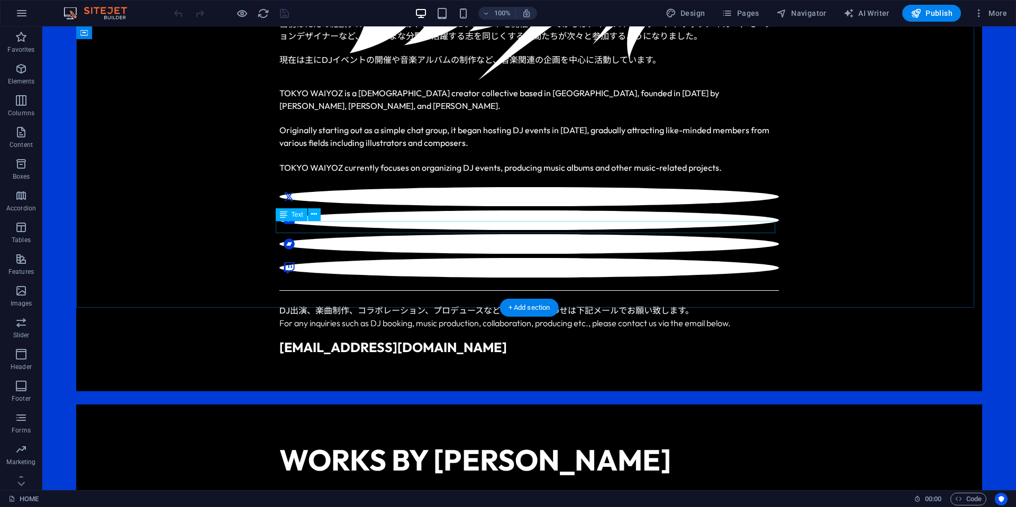
click at [554, 304] on div "DJ 出演、楽曲制作、コラボレーション、プロデュースなどへのお問い合わせは下記メールでお願い致します。" at bounding box center [529, 310] width 500 height 12
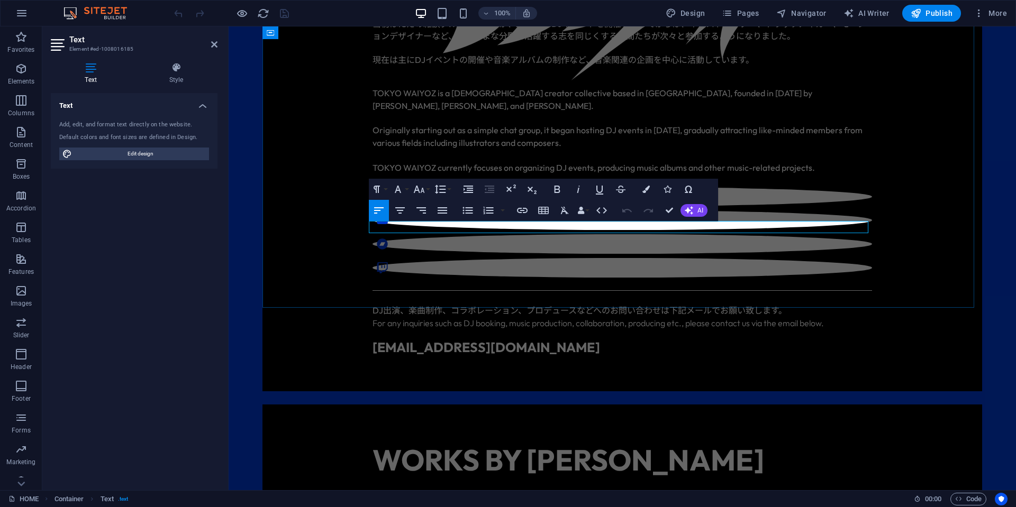
click at [597, 304] on h6 "DJ 出演、楽曲制作、コラボレーション、プロデュースなどへのお問い合わせは下記メールでお願い致します。" at bounding box center [623, 310] width 500 height 12
click at [905, 225] on div "WHAT IS TOKYO WAIYOZ??? TOKYO WAIYOZ は東京を拠点に活動する台湾のクリエイターグループで、九弥 (KUYA) 、いとしき …" at bounding box center [622, 143] width 720 height 497
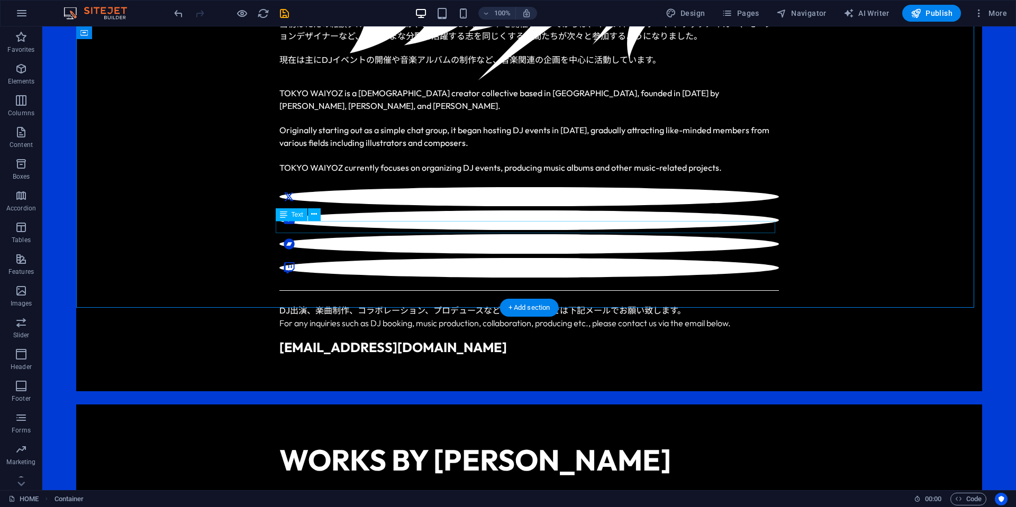
click at [541, 304] on div "DJ 出演、楽曲制作、コラボレーション、プロデュースなどのお問い合わせは下記メールでお願い致します。" at bounding box center [529, 310] width 500 height 12
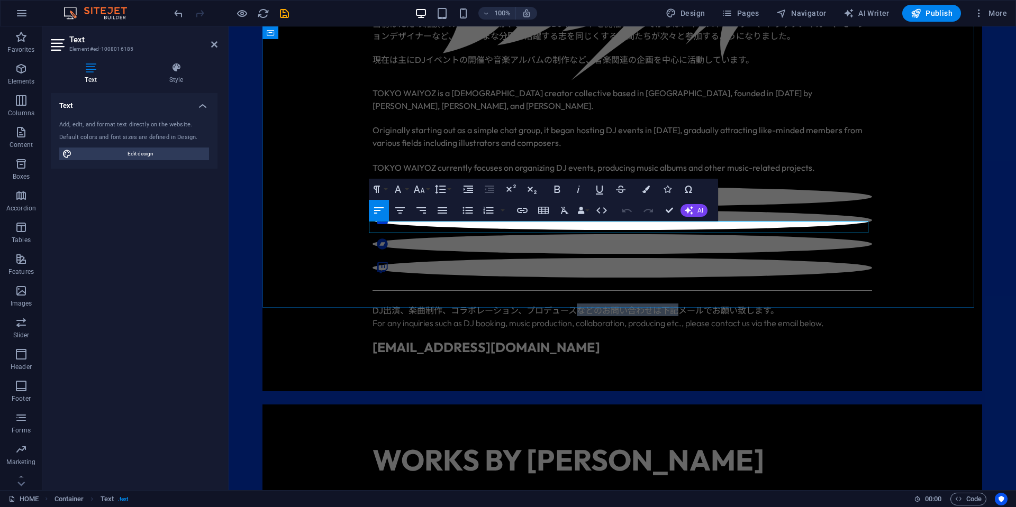
drag, startPoint x: 574, startPoint y: 229, endPoint x: 678, endPoint y: 225, distance: 103.8
click at [678, 304] on h6 "DJ 出演、楽曲制作、コラボレーション、プロデュースなどのお問い合わせは下記メールでお願い致します。" at bounding box center [623, 310] width 500 height 12
copy h6 "などのお問い合わせは下記"
click at [683, 304] on h6 "DJ 出演、楽曲制作、コラボレーション、プロデュースなどのお問い合わせは下記メールでお願い致します。" at bounding box center [623, 310] width 500 height 12
drag, startPoint x: 676, startPoint y: 229, endPoint x: 698, endPoint y: 228, distance: 22.2
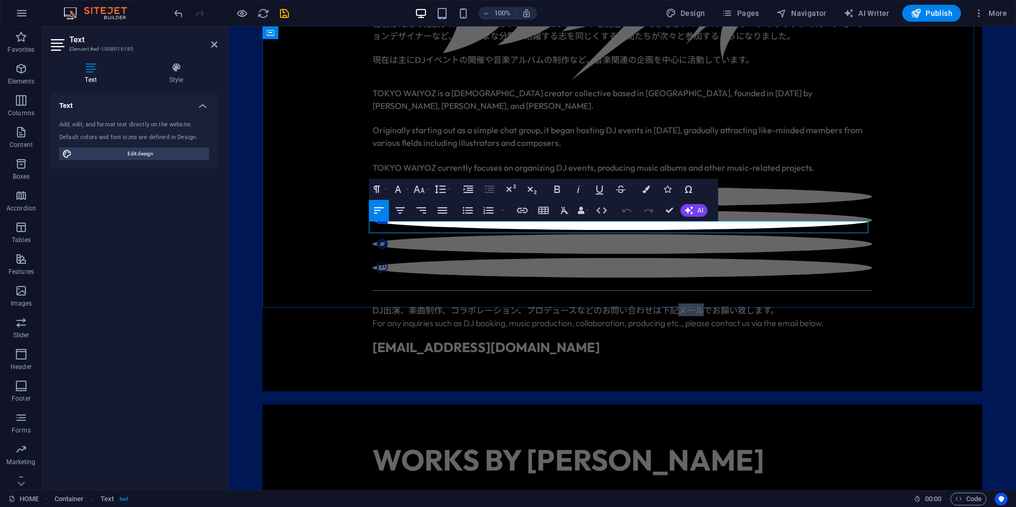
click at [698, 304] on h6 "DJ 出演、楽曲制作、コラボレーション、プロデュースなどのお問い合わせは下記メールでお願い致します。" at bounding box center [623, 310] width 500 height 12
copy h6 "メール"
click at [751, 304] on h6 "DJ 出演、楽曲制作、コラボレーション、プロデュースなどのお問い合わせは下記メールでお願い致します。" at bounding box center [623, 310] width 500 height 12
drag, startPoint x: 674, startPoint y: 228, endPoint x: 767, endPoint y: 228, distance: 93.7
click at [767, 304] on h6 "DJ 出演、楽曲制作、コラボレーション、プロデュースなどのお問い合わせは下記メールでお願い致します。" at bounding box center [623, 310] width 500 height 12
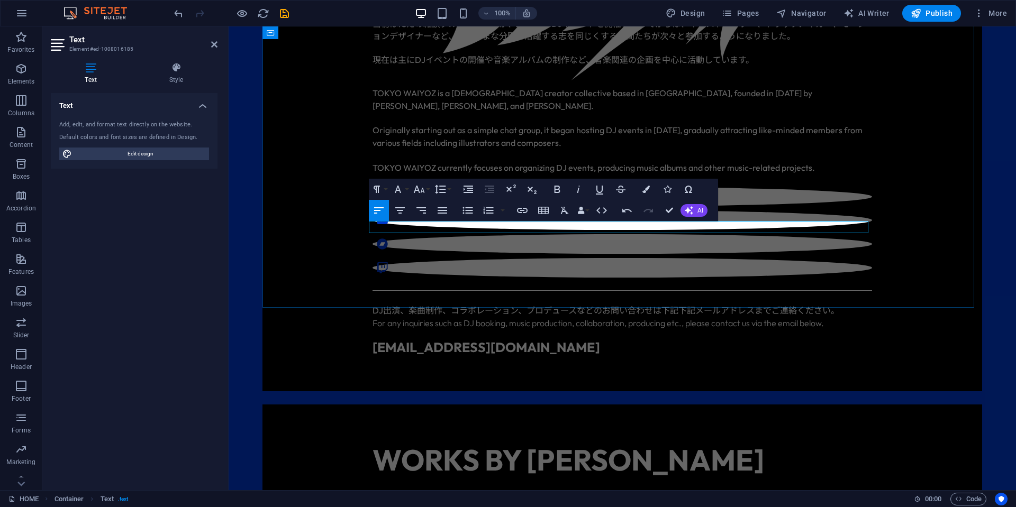
scroll to position [0, 8]
click at [677, 304] on h6 "DJ 出演、楽曲制作、コラボレーション、プロデュースなどのお問い合わせは下記下記メールアドレスまでご連絡ください。" at bounding box center [623, 310] width 500 height 12
click at [905, 242] on div "WHAT IS TOKYO WAIYOZ??? TOKYO WAIYOZ は東京を拠点に活動する台湾のクリエイターグループで、九弥 (KUYA) 、いとしき …" at bounding box center [622, 143] width 720 height 497
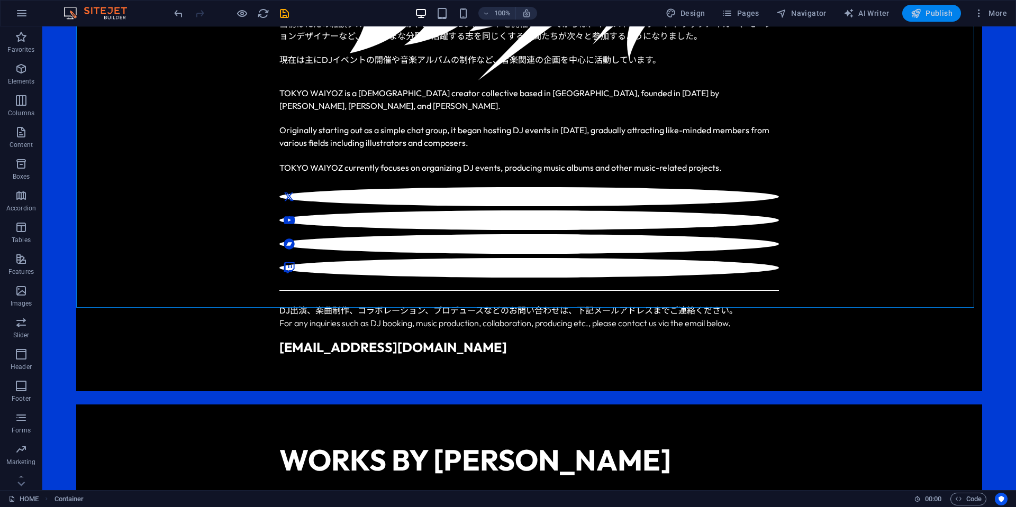
click at [923, 11] on span "Publish" at bounding box center [932, 13] width 42 height 11
